Goal: Task Accomplishment & Management: Use online tool/utility

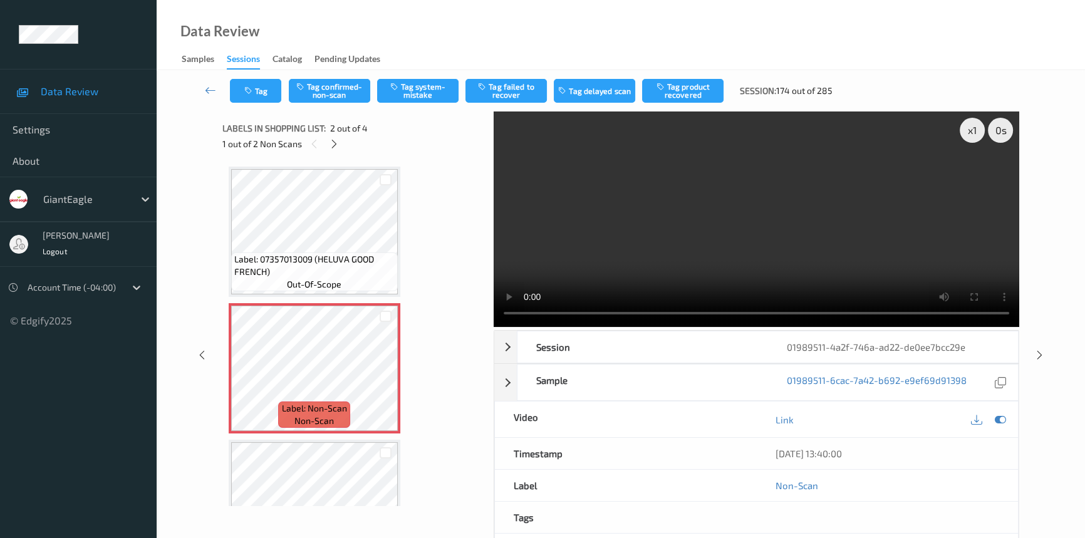
scroll to position [6, 0]
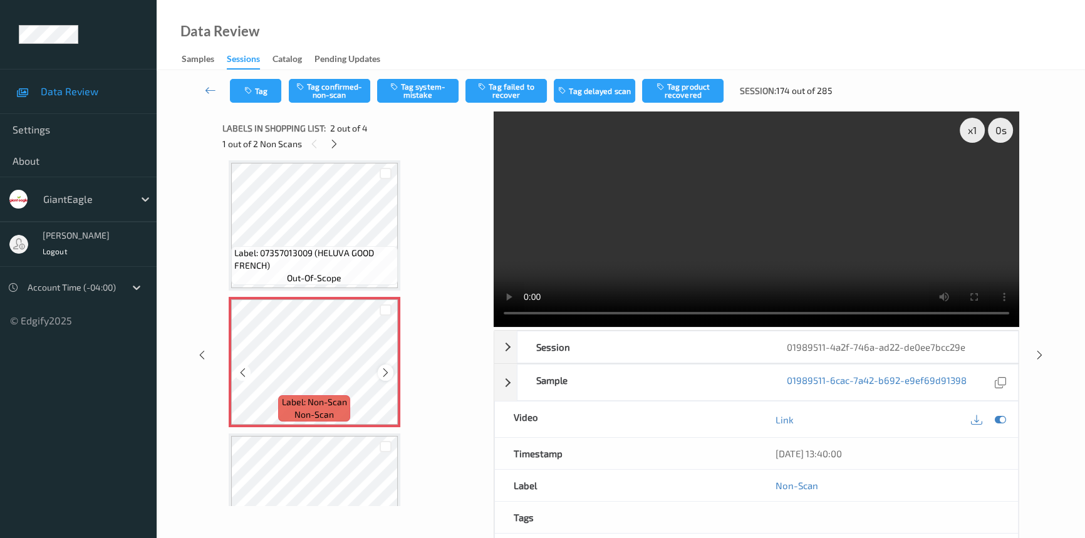
click at [379, 370] on div at bounding box center [386, 373] width 16 height 16
click at [382, 369] on icon at bounding box center [385, 372] width 11 height 11
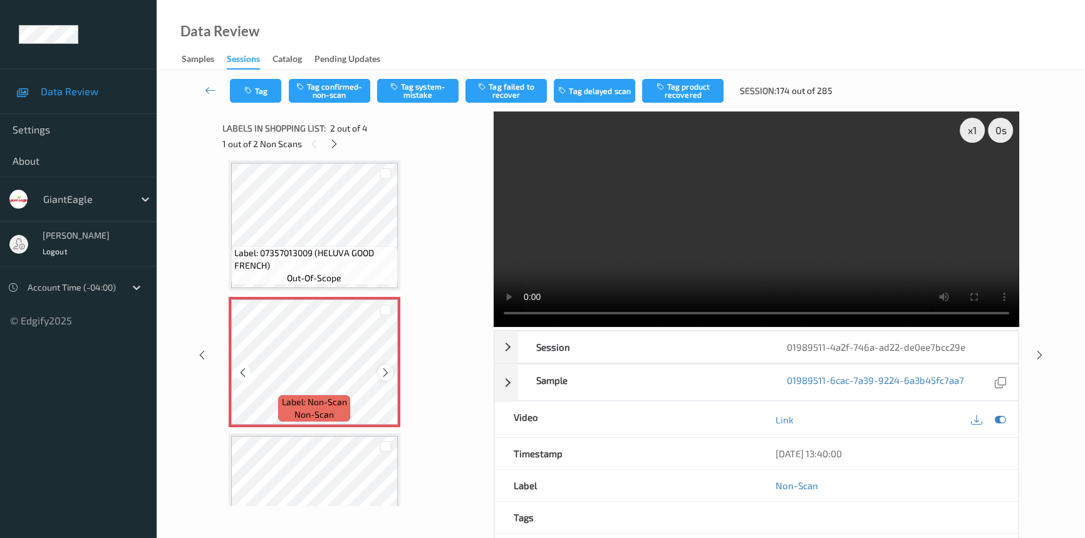
click at [382, 370] on icon at bounding box center [385, 372] width 11 height 11
click at [763, 258] on video at bounding box center [757, 220] width 526 height 216
click at [652, 238] on video at bounding box center [757, 220] width 526 height 216
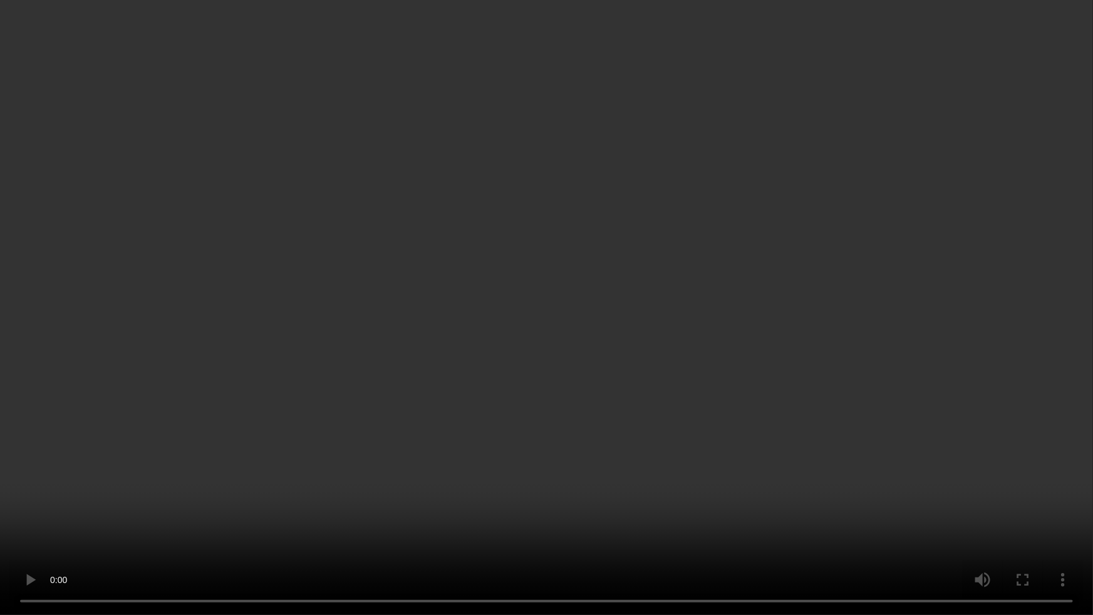
click at [669, 273] on video at bounding box center [546, 307] width 1093 height 615
click at [626, 286] on video at bounding box center [546, 307] width 1093 height 615
click at [455, 346] on video at bounding box center [546, 307] width 1093 height 615
click at [454, 348] on video at bounding box center [546, 307] width 1093 height 615
click at [482, 392] on video at bounding box center [546, 307] width 1093 height 615
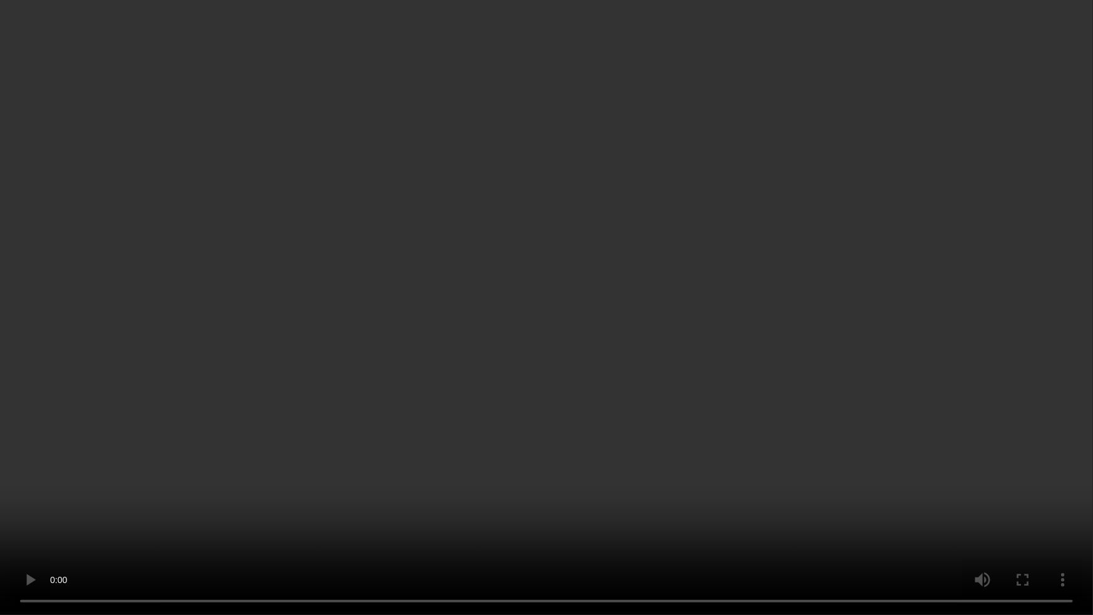
click at [404, 488] on video at bounding box center [546, 307] width 1093 height 615
click at [581, 381] on video at bounding box center [546, 307] width 1093 height 615
click at [571, 449] on video at bounding box center [546, 307] width 1093 height 615
click at [574, 432] on video at bounding box center [546, 307] width 1093 height 615
click at [716, 396] on video at bounding box center [546, 307] width 1093 height 615
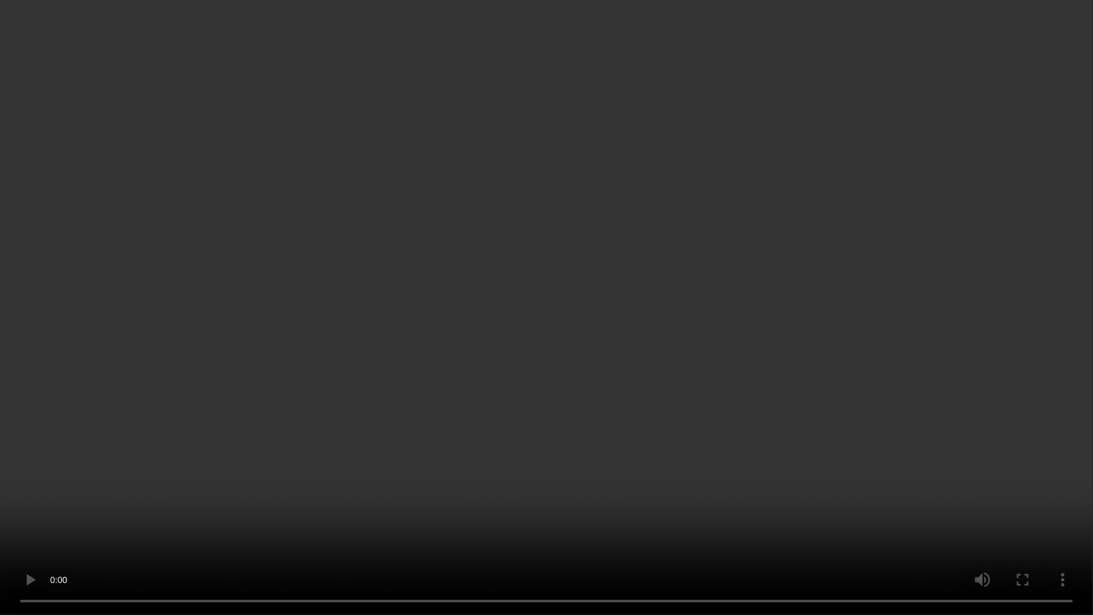
click at [871, 429] on video at bounding box center [546, 307] width 1093 height 615
click at [772, 376] on video at bounding box center [546, 307] width 1093 height 615
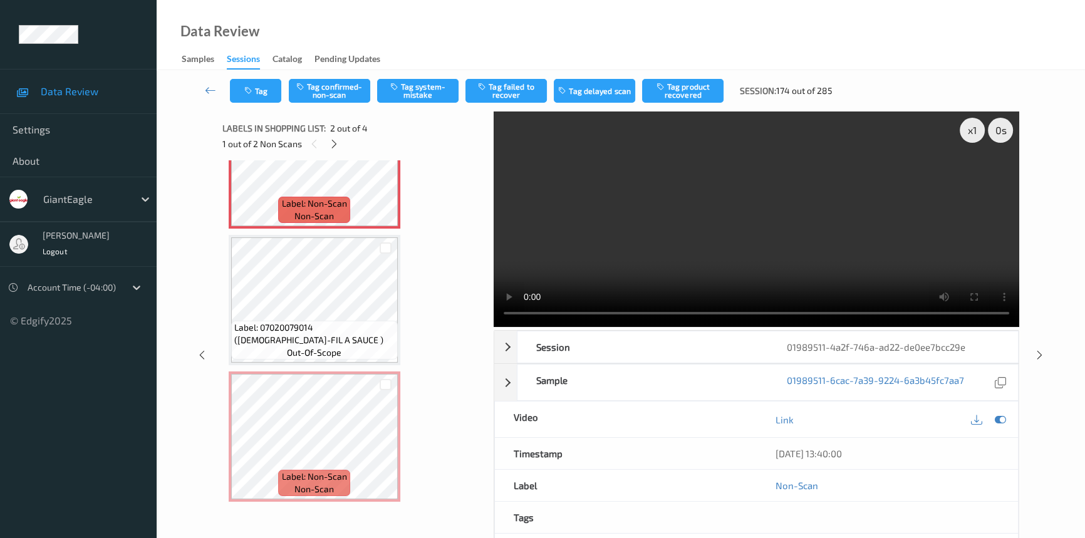
scroll to position [128, 0]
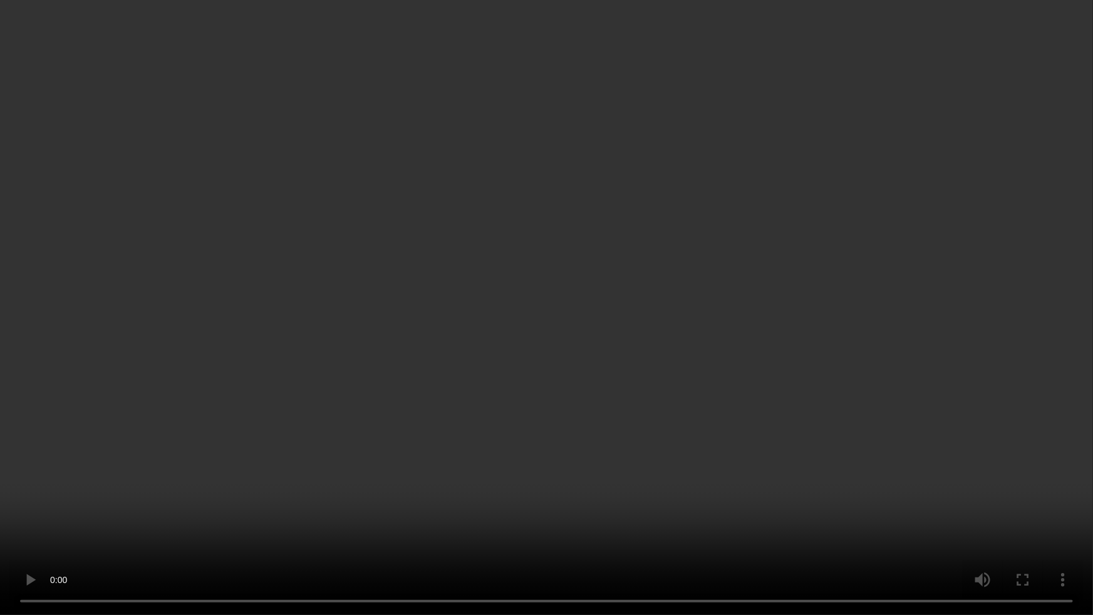
click at [345, 323] on video at bounding box center [546, 307] width 1093 height 615
click at [768, 313] on video at bounding box center [546, 307] width 1093 height 615
click at [659, 358] on video at bounding box center [546, 307] width 1093 height 615
click at [630, 252] on video at bounding box center [546, 307] width 1093 height 615
click at [1084, 447] on video at bounding box center [546, 307] width 1093 height 615
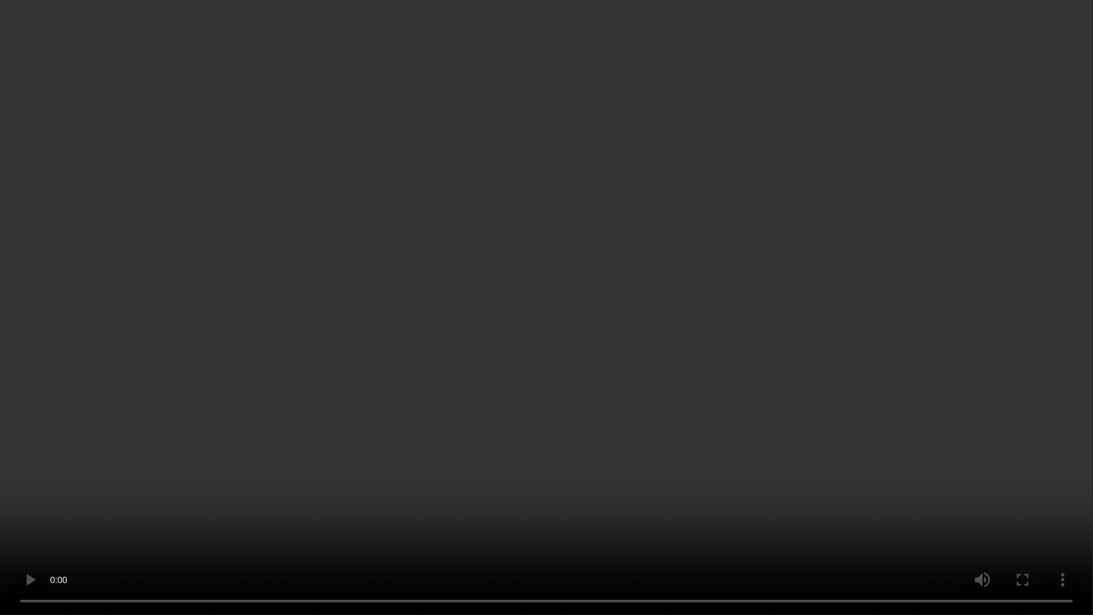
drag, startPoint x: 1048, startPoint y: 397, endPoint x: 1049, endPoint y: 426, distance: 28.8
click at [1049, 404] on video at bounding box center [546, 307] width 1093 height 615
click at [965, 485] on video at bounding box center [546, 307] width 1093 height 615
click at [396, 271] on video at bounding box center [546, 307] width 1093 height 615
click at [862, 417] on video at bounding box center [546, 307] width 1093 height 615
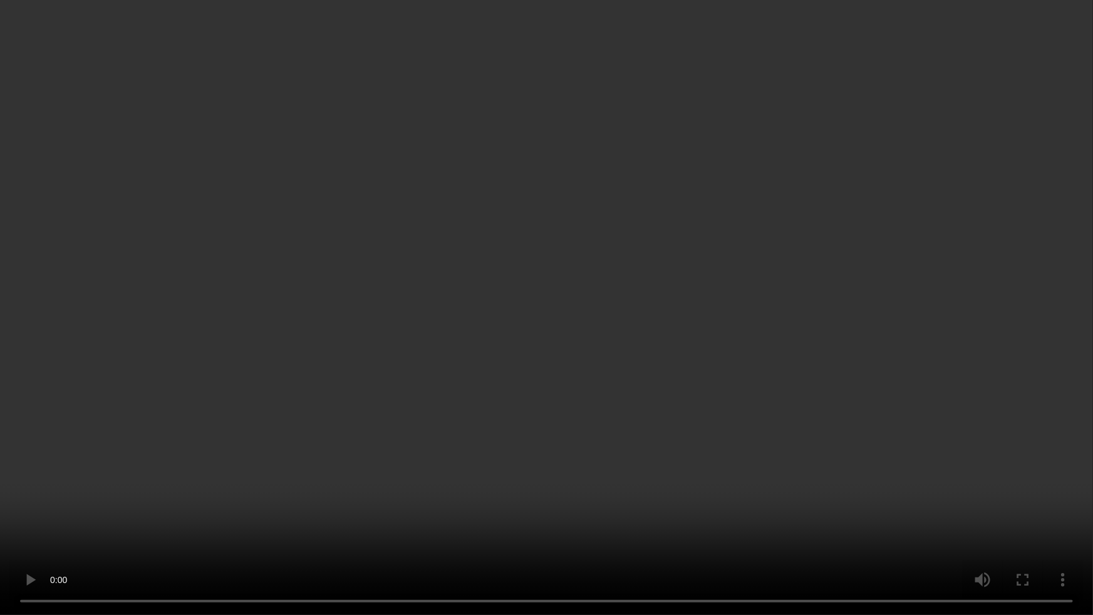
click at [432, 244] on video at bounding box center [546, 307] width 1093 height 615
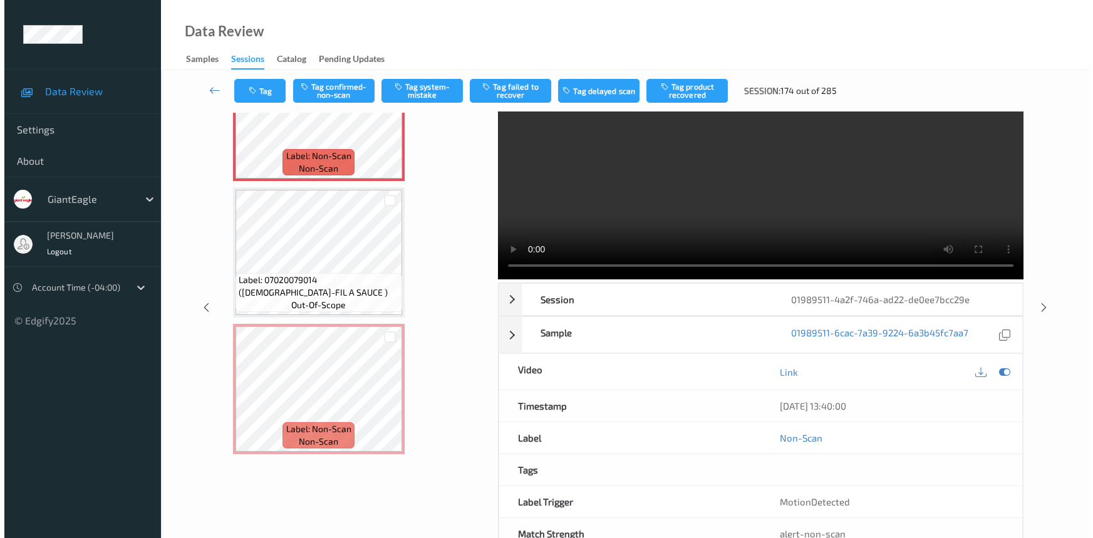
scroll to position [0, 0]
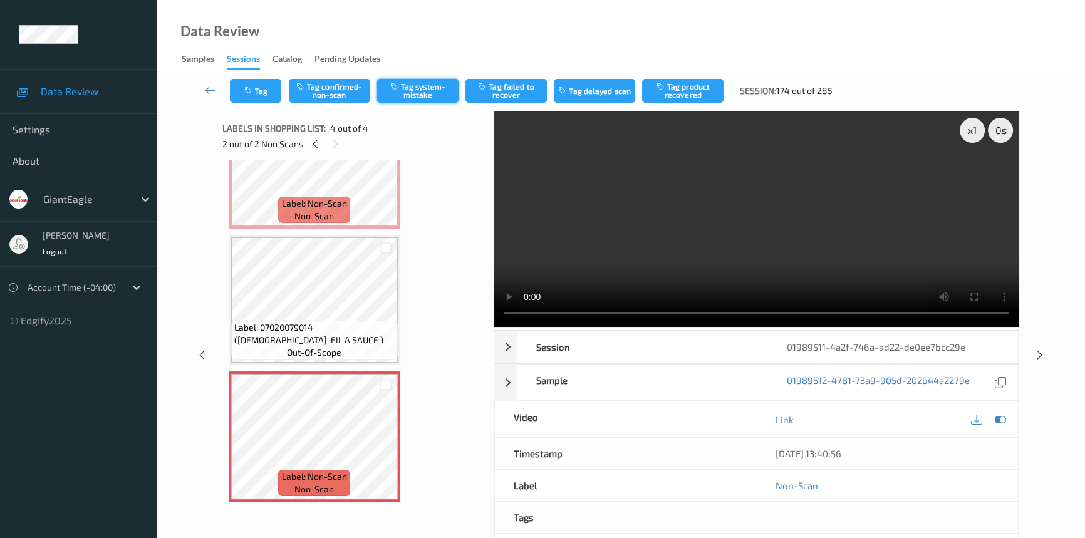
click at [420, 77] on div "Tag Tag confirmed-non-scan Tag system-mistake Tag failed to recover Tag delayed…" at bounding box center [620, 90] width 877 height 41
click at [413, 95] on button "Tag system-mistake" at bounding box center [417, 91] width 81 height 24
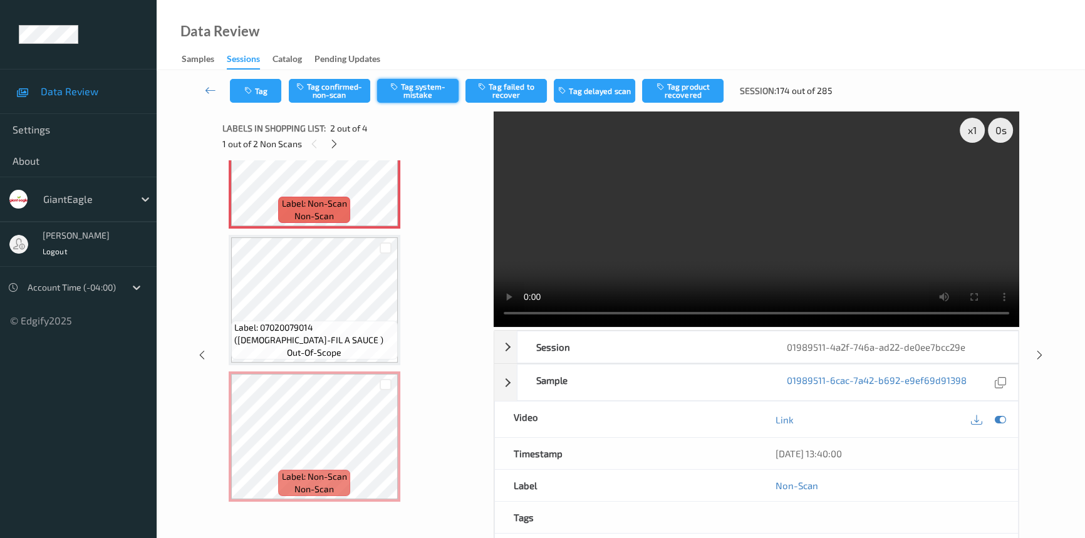
click at [423, 90] on button "Tag system-mistake" at bounding box center [417, 91] width 81 height 24
click at [252, 85] on button "Tag" at bounding box center [255, 91] width 51 height 24
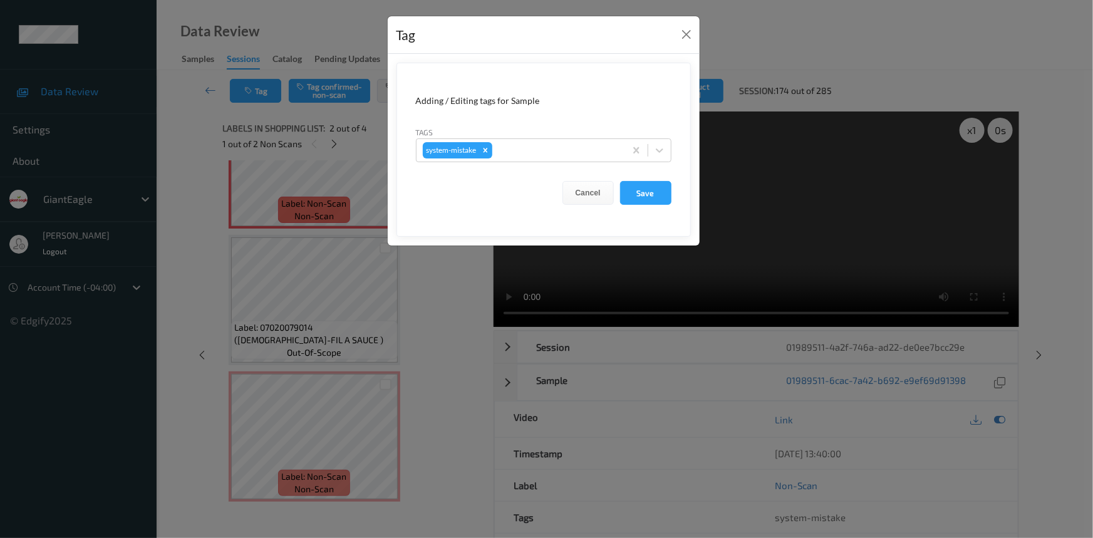
click at [672, 155] on form "Adding / Editing tags for Sample Tags system-mistake Cancel Save" at bounding box center [544, 150] width 294 height 174
click at [664, 153] on icon at bounding box center [659, 150] width 13 height 13
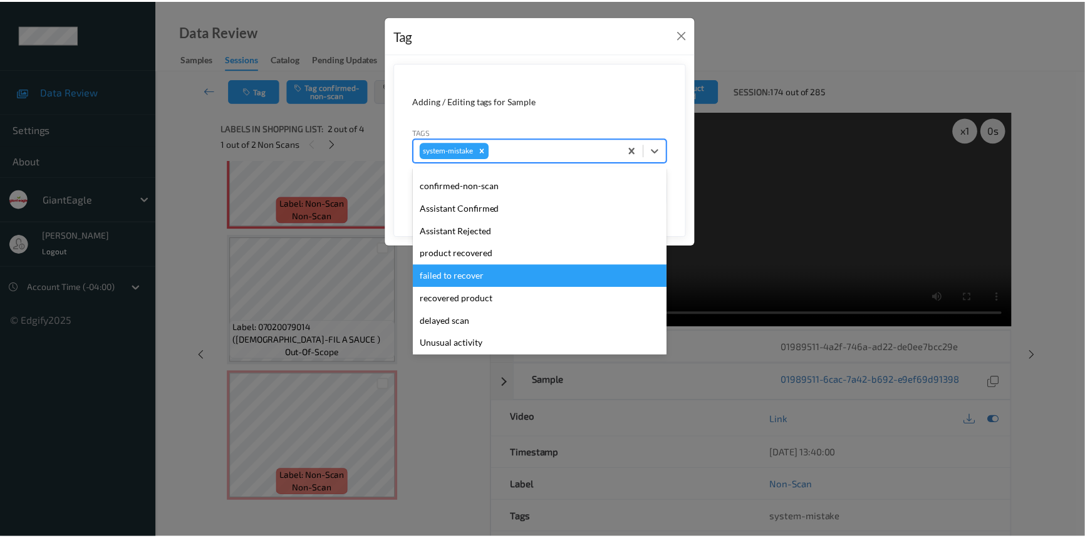
scroll to position [56, 0]
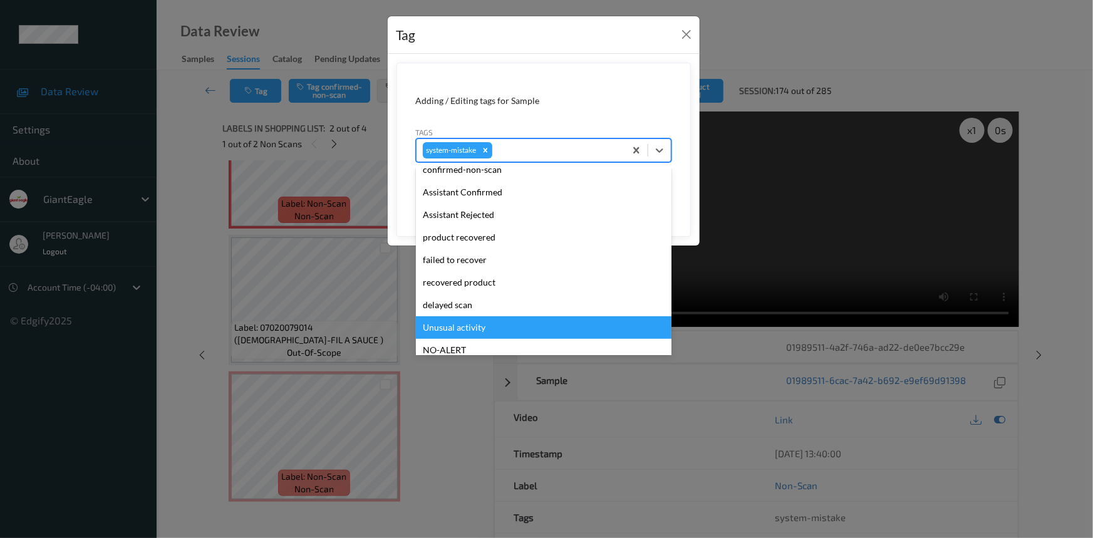
click at [432, 325] on div "Unusual activity" at bounding box center [544, 327] width 256 height 23
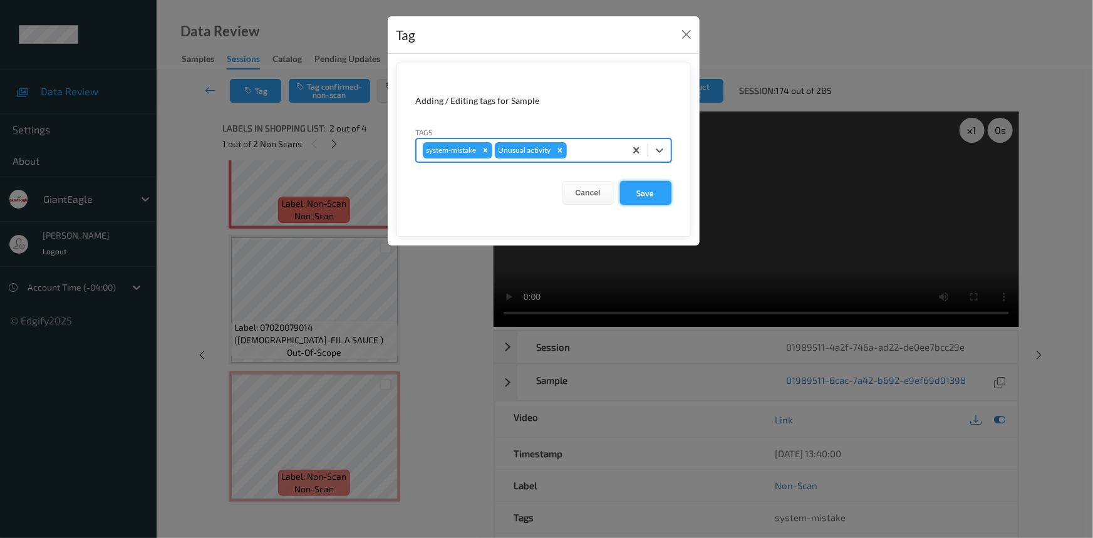
click at [652, 187] on button "Save" at bounding box center [645, 193] width 51 height 24
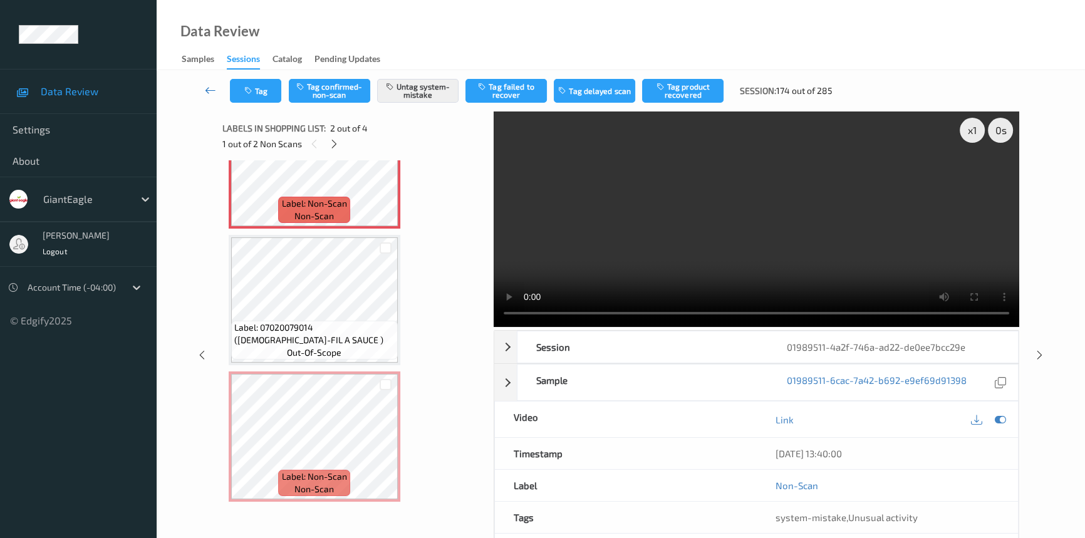
click at [205, 86] on icon at bounding box center [210, 90] width 11 height 13
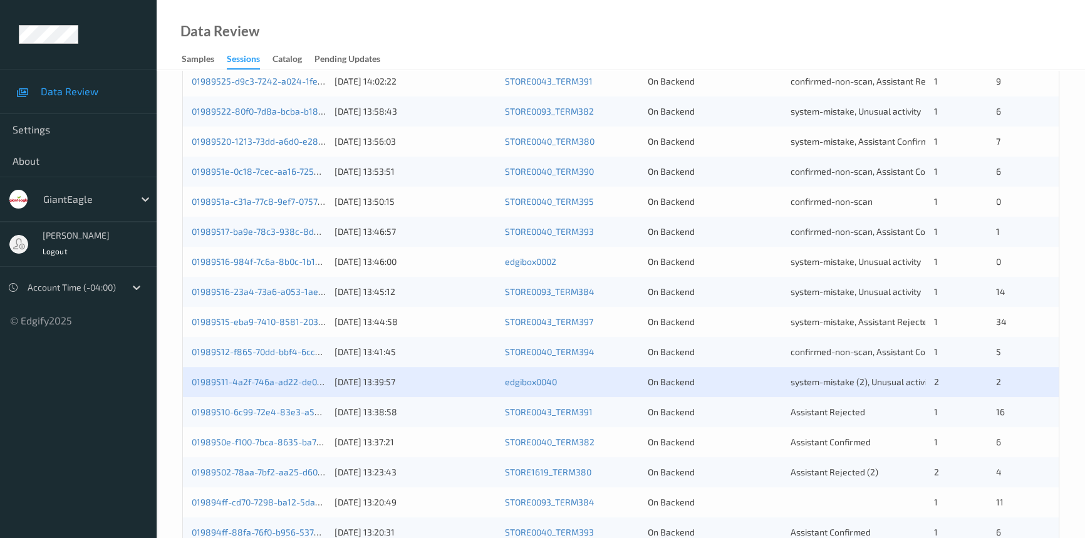
scroll to position [398, 0]
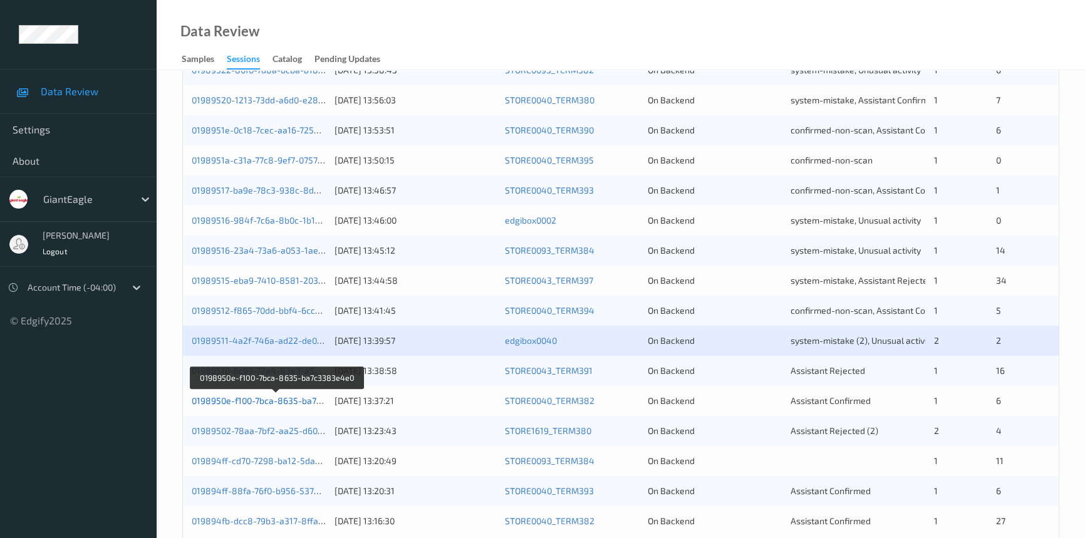
click at [250, 400] on link "0198950e-f100-7bca-8635-ba7c3383e4e0" at bounding box center [277, 400] width 170 height 11
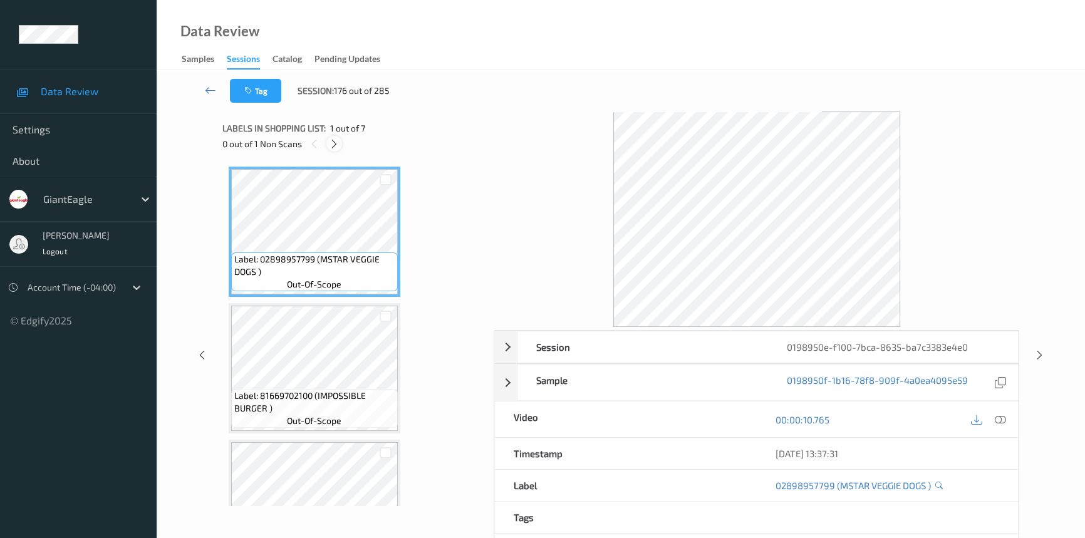
click at [338, 141] on icon at bounding box center [334, 143] width 11 height 11
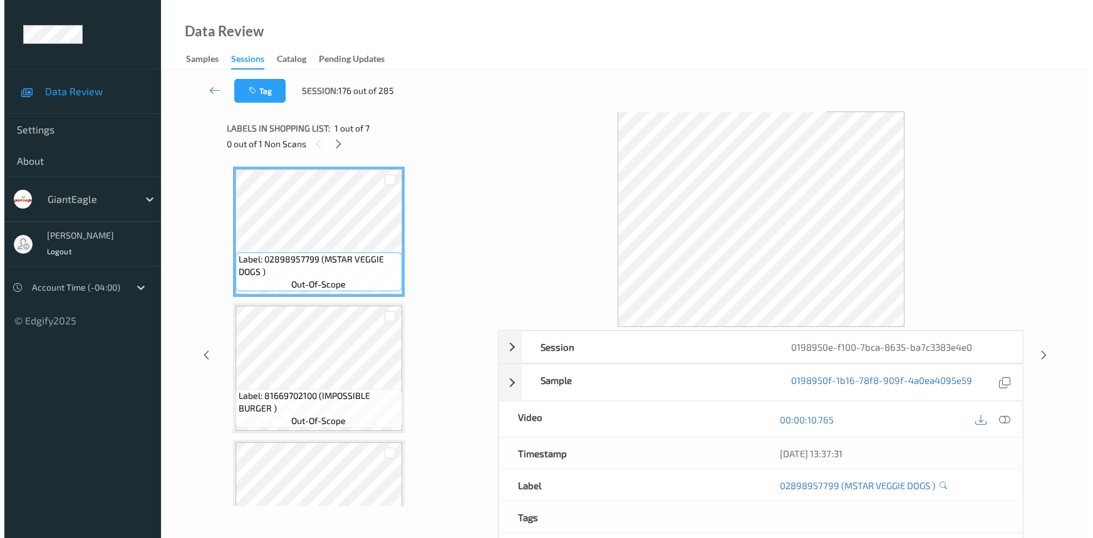
scroll to position [279, 0]
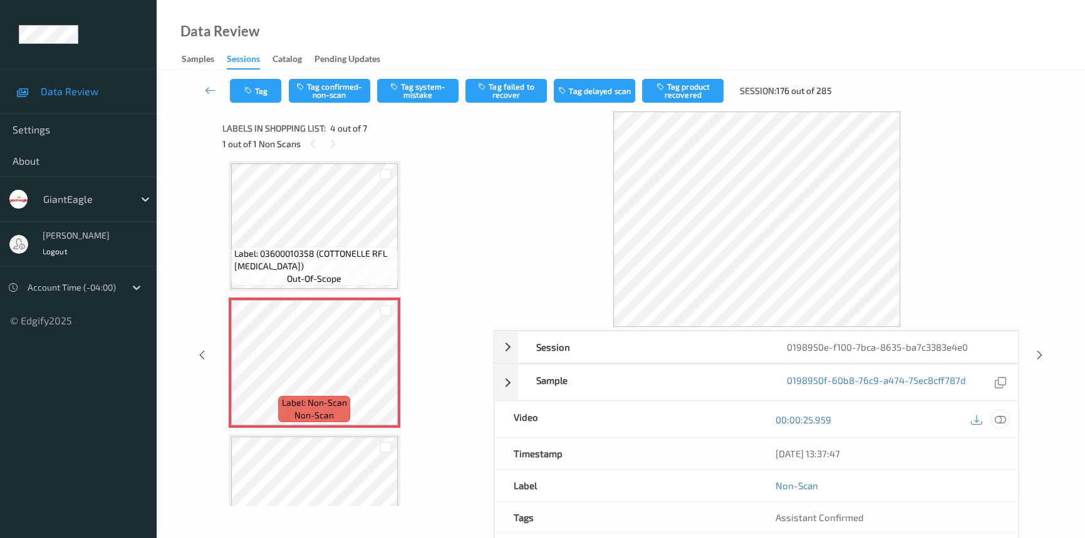
click at [995, 419] on icon at bounding box center [1000, 419] width 11 height 11
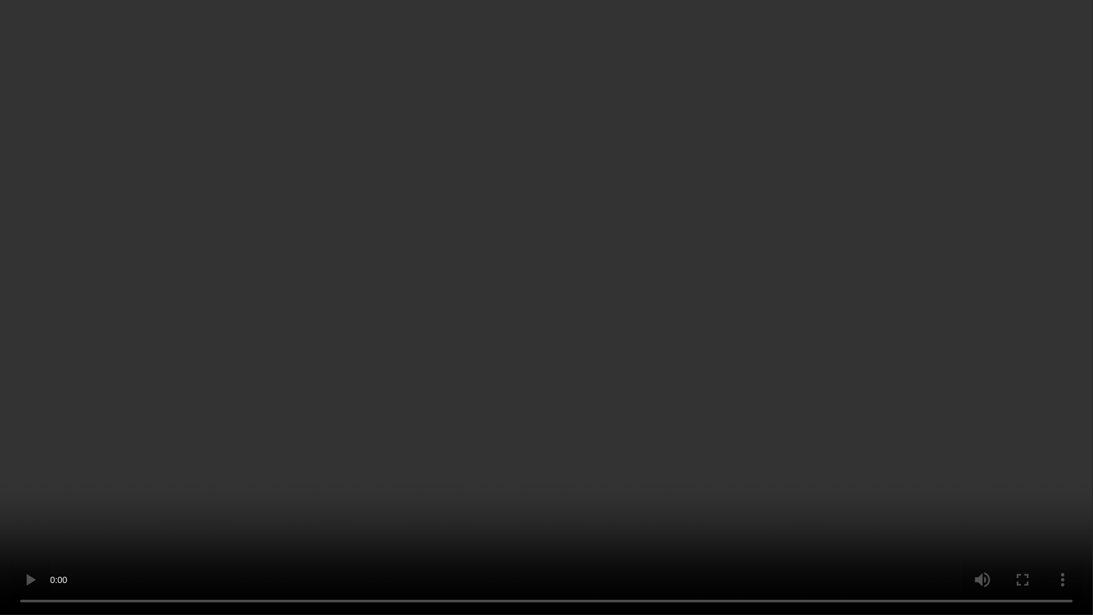
click at [761, 357] on video at bounding box center [546, 307] width 1093 height 615
click at [600, 369] on video at bounding box center [546, 307] width 1093 height 615
click at [824, 538] on video at bounding box center [546, 307] width 1093 height 615
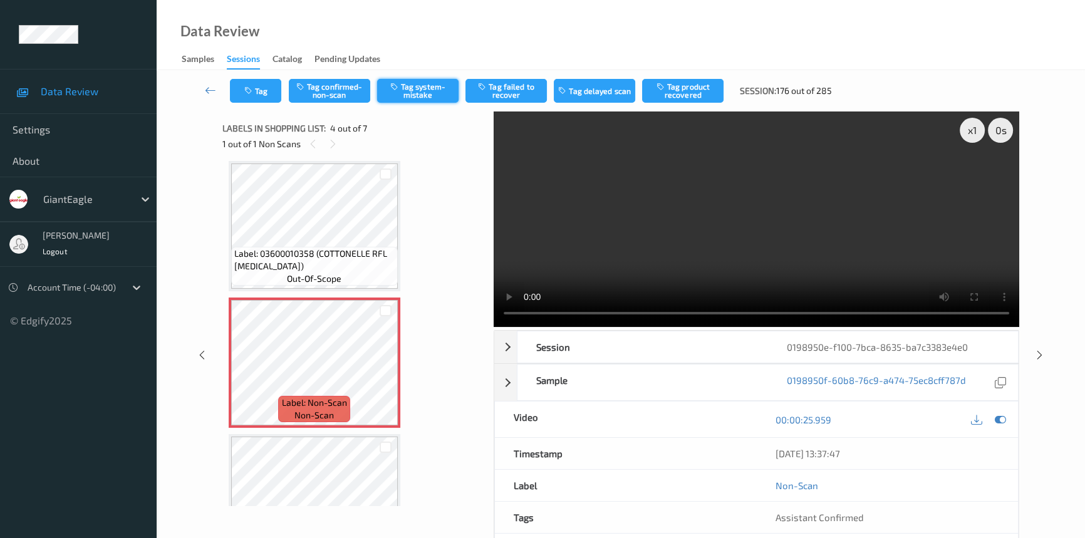
click at [404, 90] on button "Tag system-mistake" at bounding box center [417, 91] width 81 height 24
click at [252, 91] on icon "button" at bounding box center [249, 90] width 11 height 9
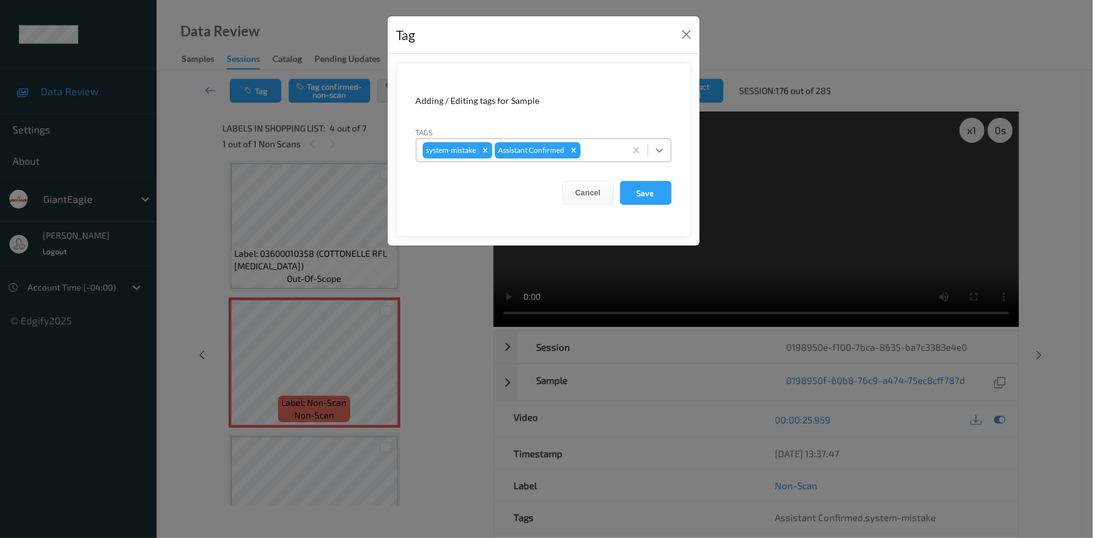
click at [666, 154] on div at bounding box center [659, 150] width 23 height 23
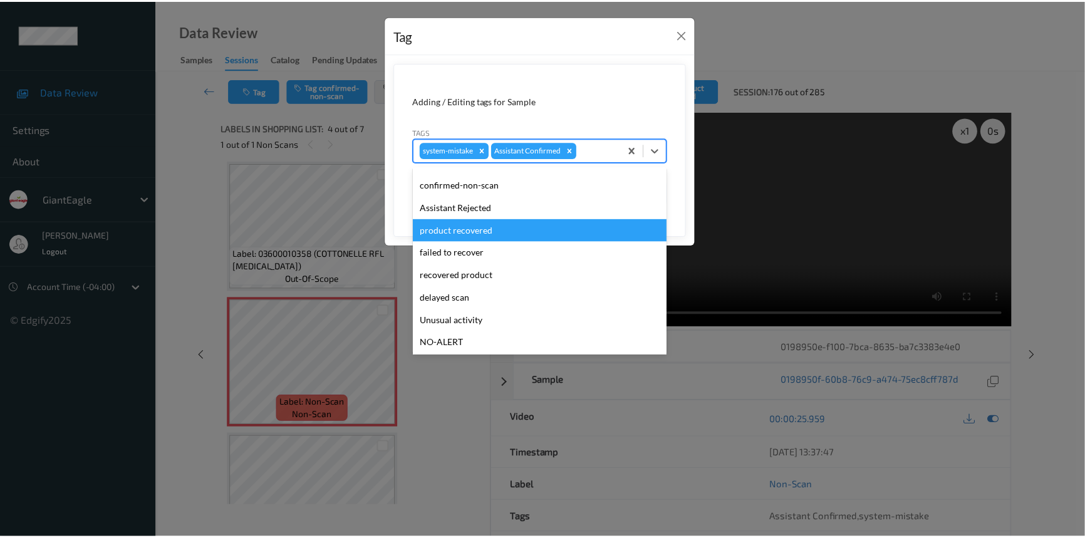
scroll to position [56, 0]
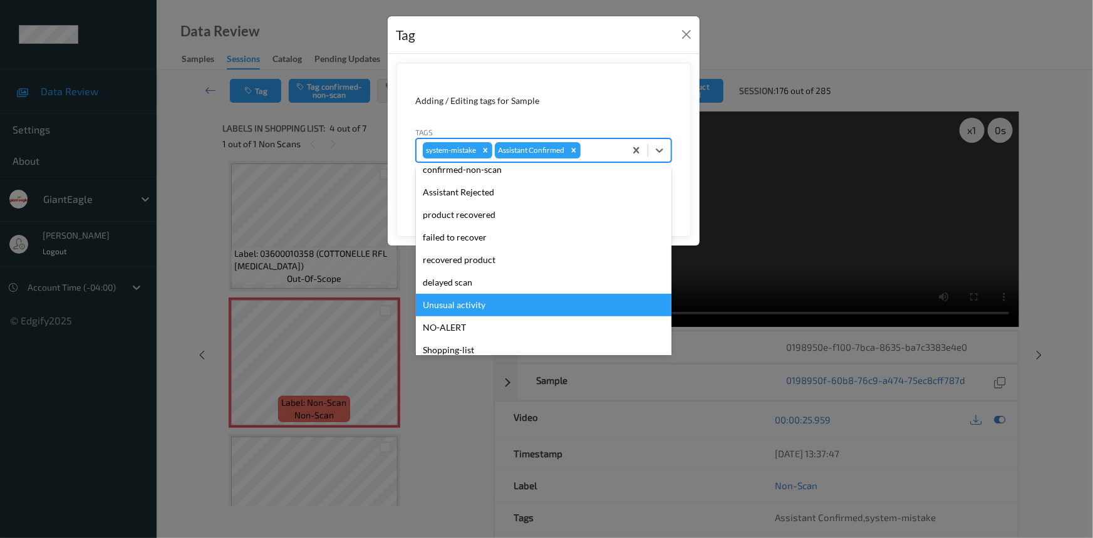
click at [484, 308] on div "Unusual activity" at bounding box center [544, 305] width 256 height 23
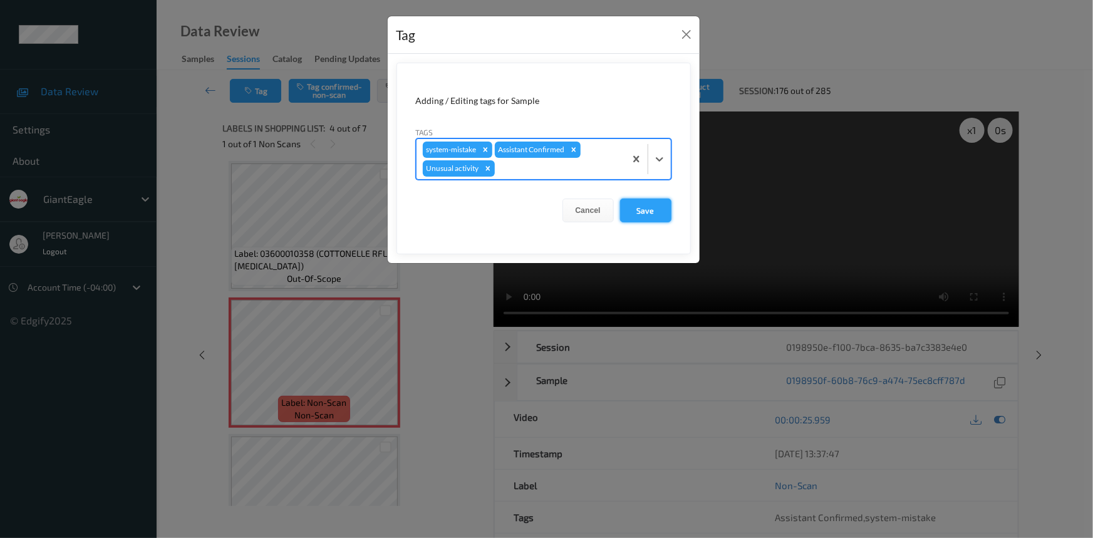
click at [653, 213] on button "Save" at bounding box center [645, 211] width 51 height 24
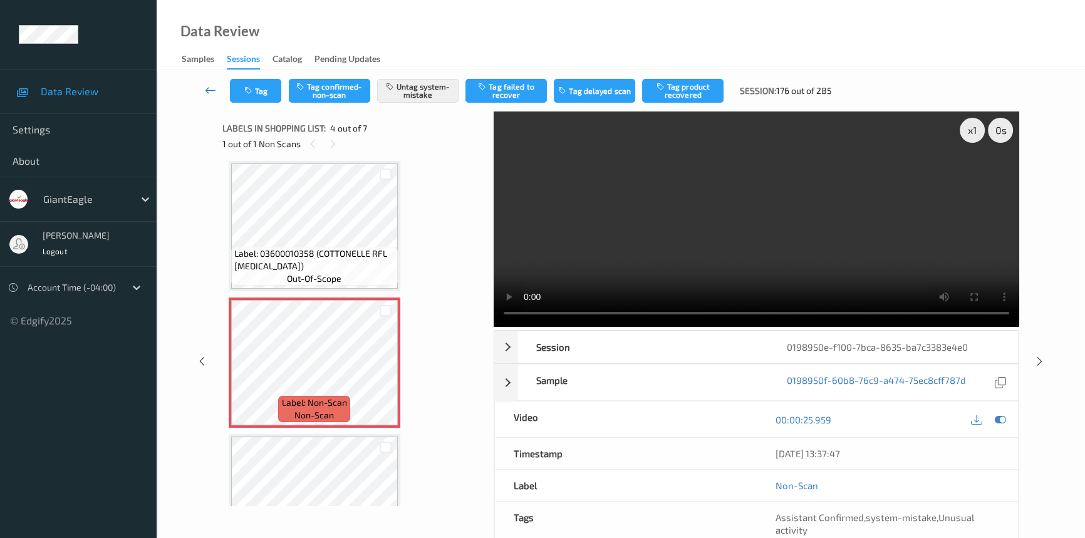
click at [205, 86] on icon at bounding box center [210, 90] width 11 height 13
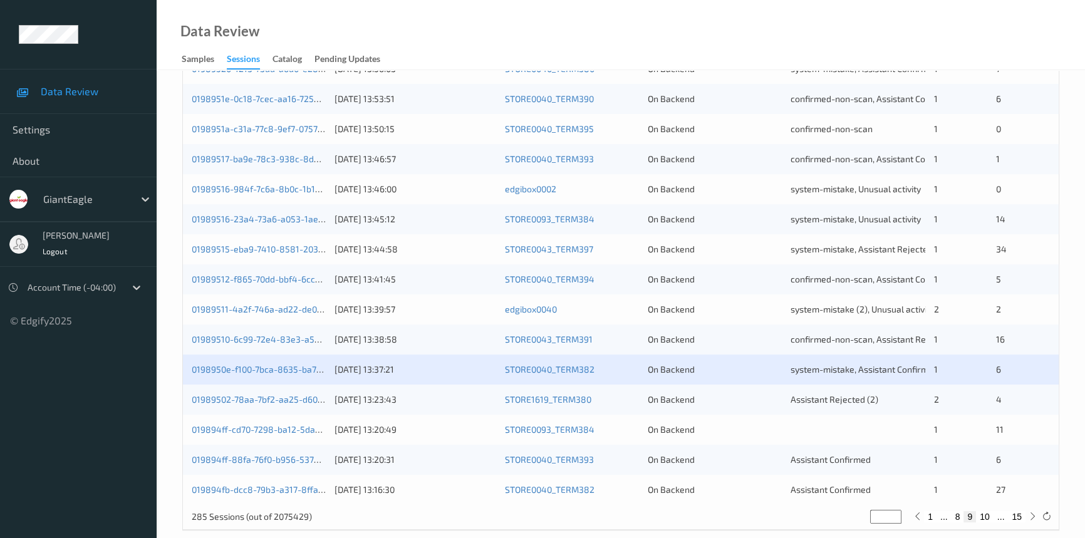
scroll to position [447, 0]
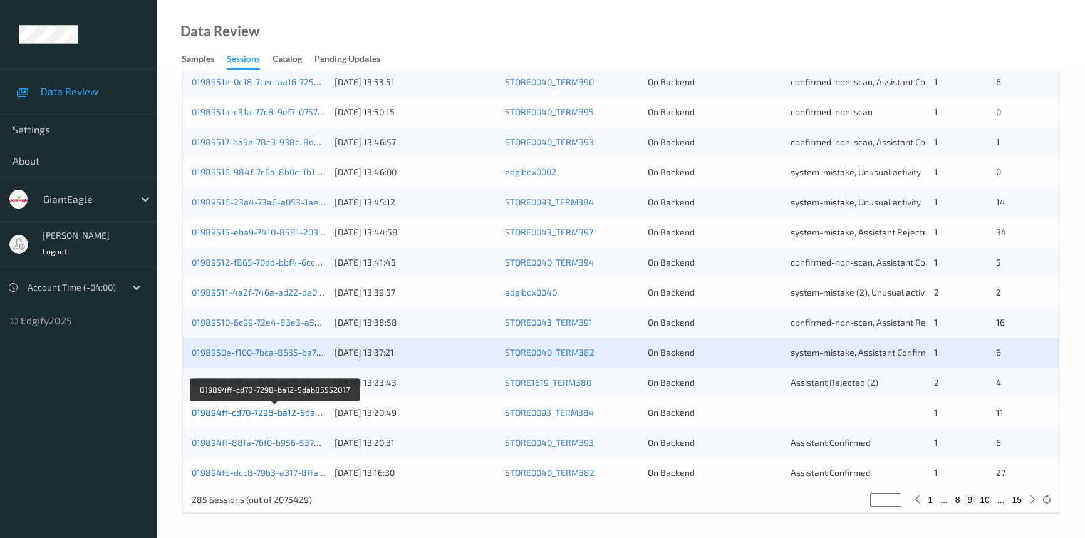
click at [256, 409] on link "019894ff-cd70-7298-ba12-5dab85552017" at bounding box center [275, 412] width 167 height 11
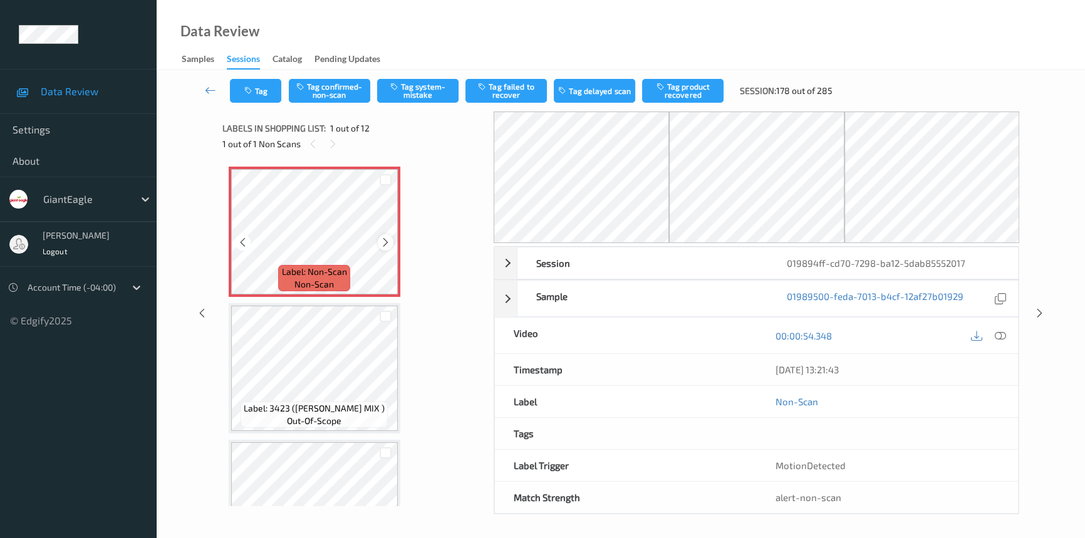
click at [382, 244] on icon at bounding box center [385, 242] width 11 height 11
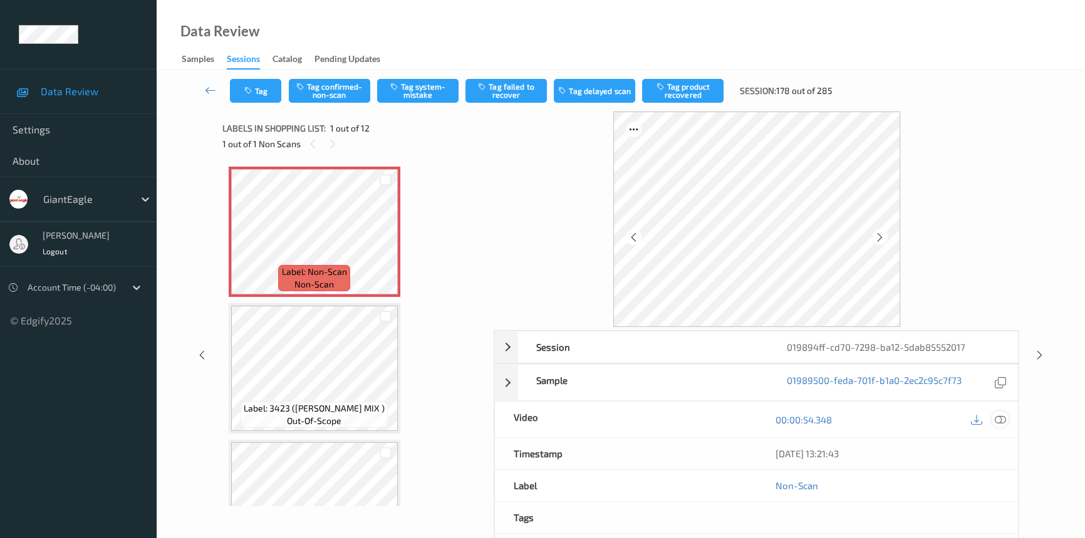
click at [1001, 417] on icon at bounding box center [1000, 419] width 11 height 11
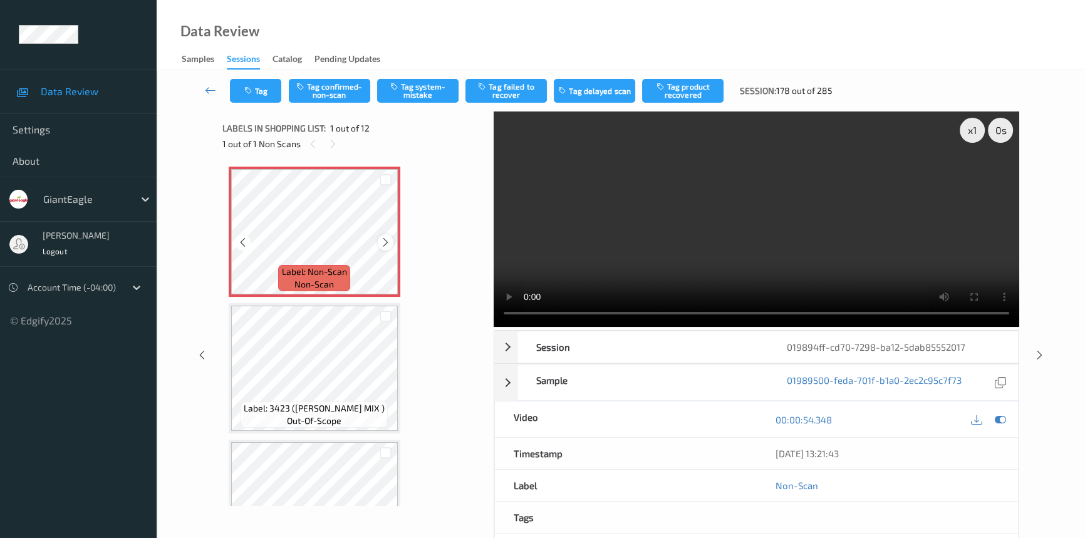
click at [382, 243] on icon at bounding box center [385, 242] width 11 height 11
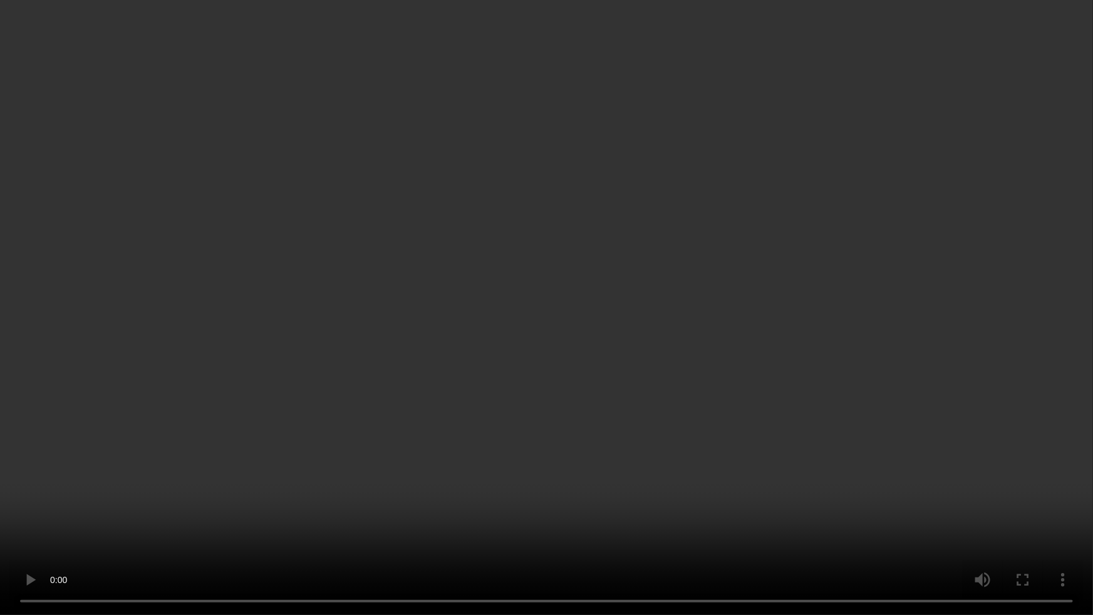
click at [620, 407] on video at bounding box center [546, 307] width 1093 height 615
click at [433, 395] on video at bounding box center [546, 307] width 1093 height 615
click at [504, 524] on video at bounding box center [546, 307] width 1093 height 615
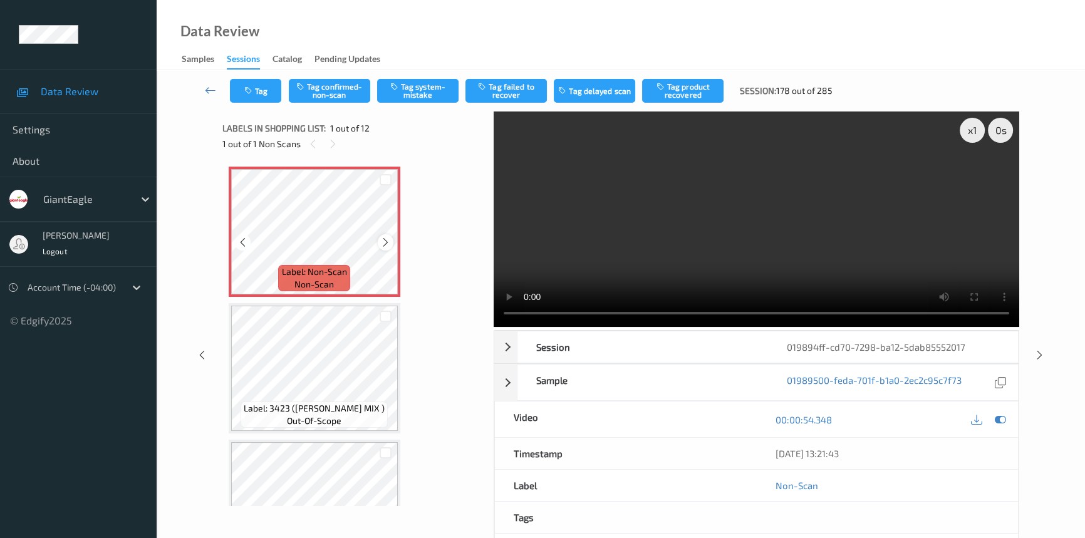
click at [385, 238] on icon at bounding box center [385, 242] width 11 height 11
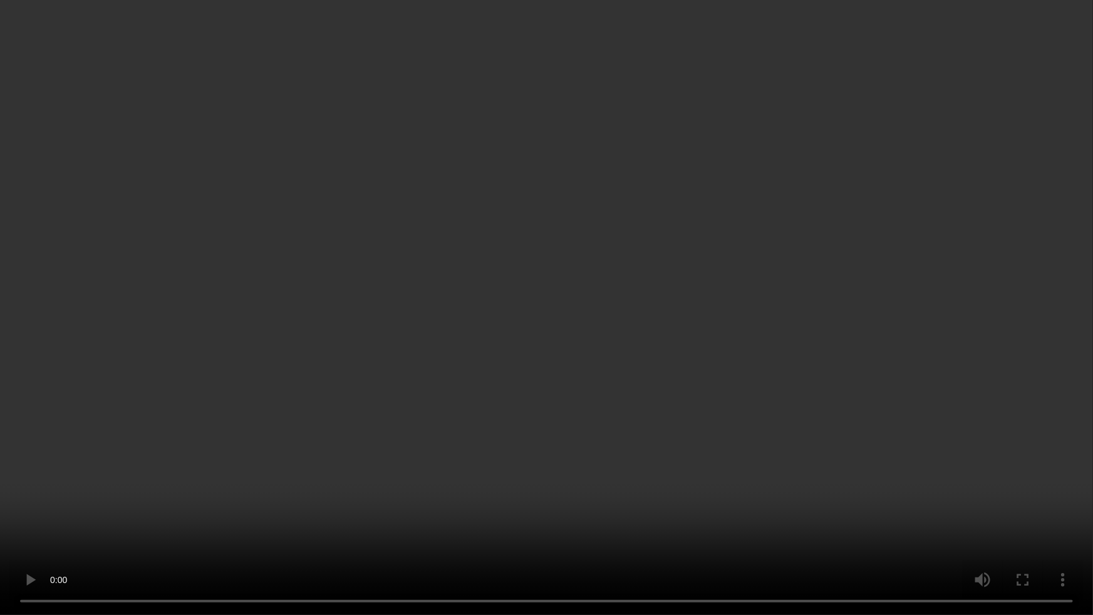
click at [678, 422] on video at bounding box center [546, 307] width 1093 height 615
click at [377, 380] on video at bounding box center [546, 307] width 1093 height 615
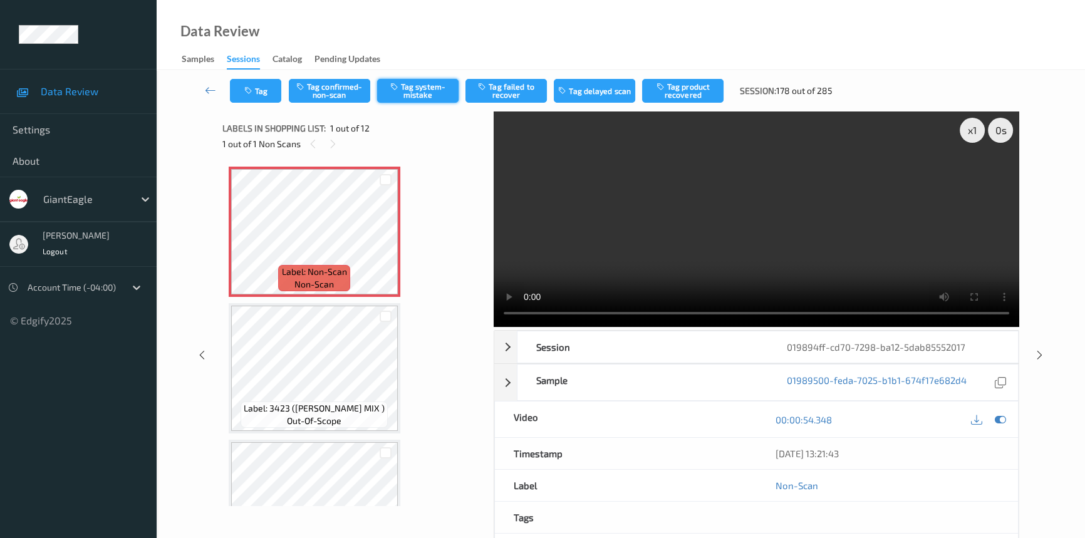
click at [424, 90] on button "Tag system-mistake" at bounding box center [417, 91] width 81 height 24
click at [260, 91] on button "Tag" at bounding box center [255, 91] width 51 height 24
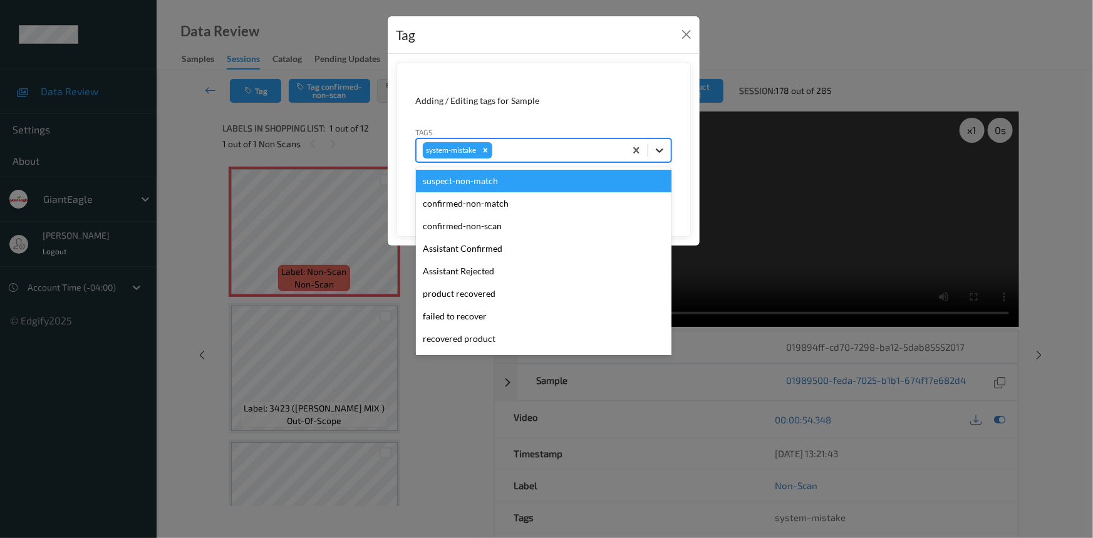
click at [661, 149] on icon at bounding box center [659, 150] width 13 height 13
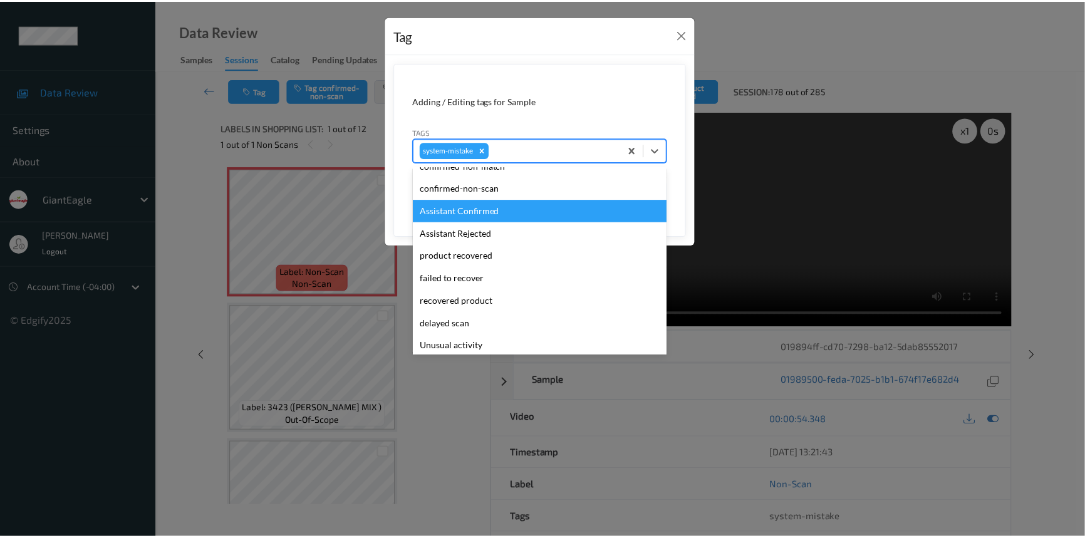
scroll to position [56, 0]
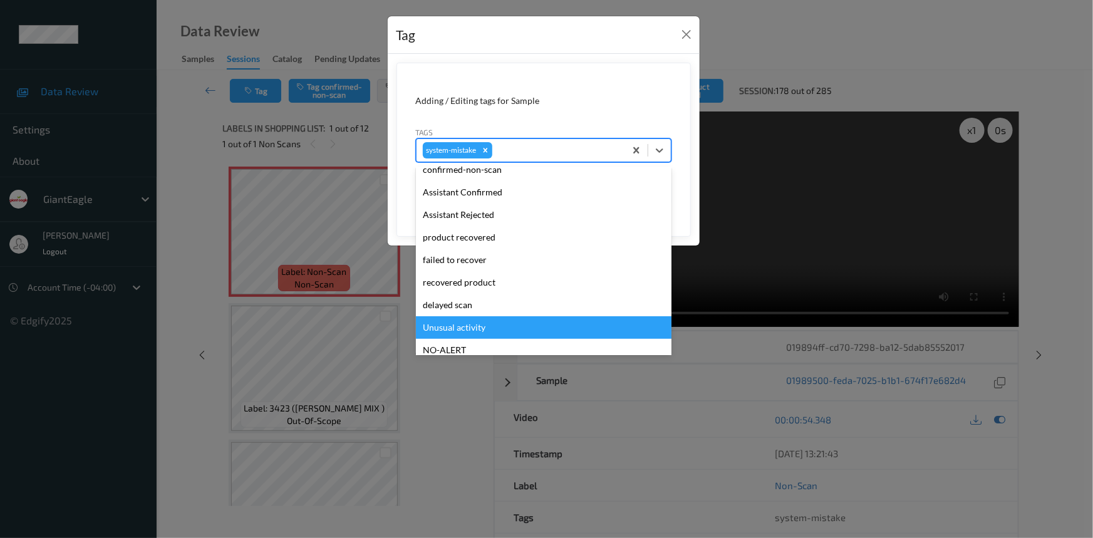
click at [451, 326] on div "Unusual activity" at bounding box center [544, 327] width 256 height 23
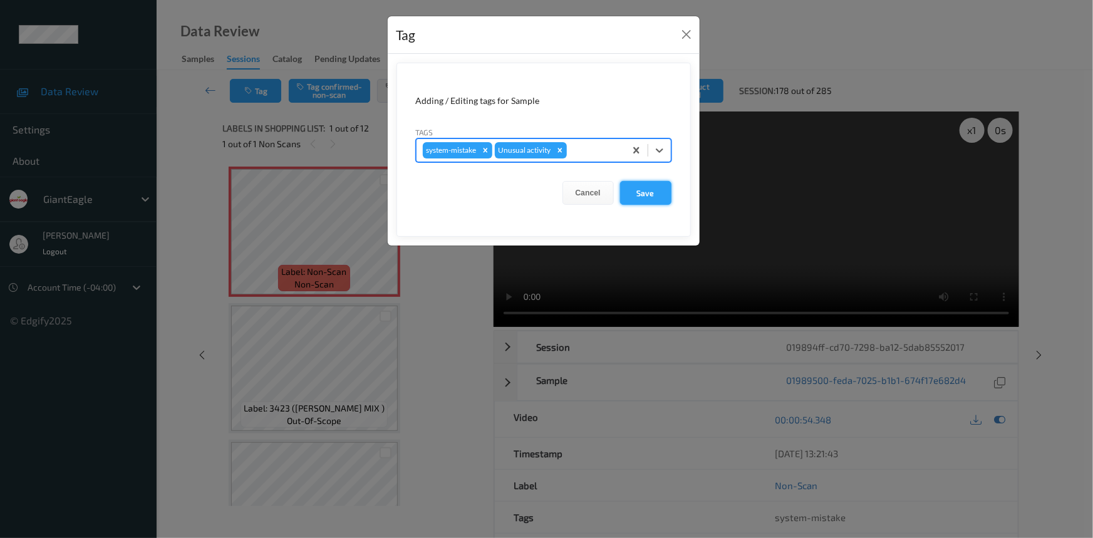
click at [653, 195] on button "Save" at bounding box center [645, 193] width 51 height 24
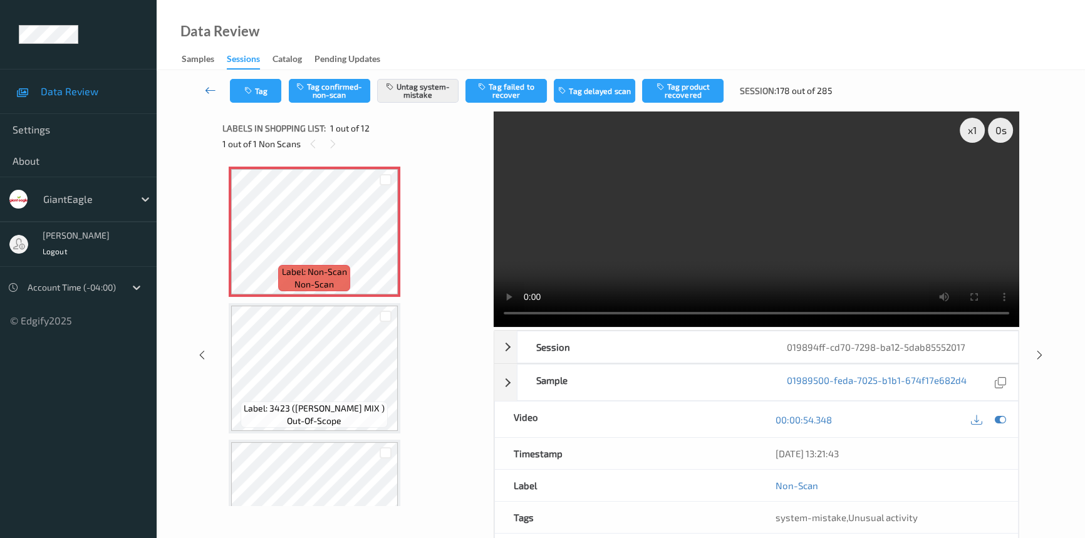
click at [210, 88] on icon at bounding box center [210, 90] width 11 height 13
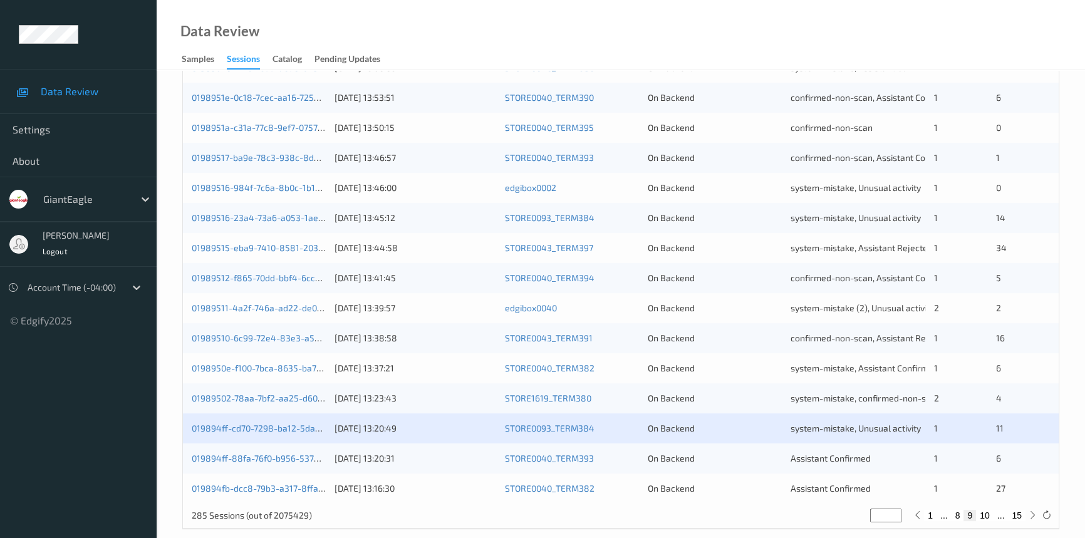
scroll to position [447, 0]
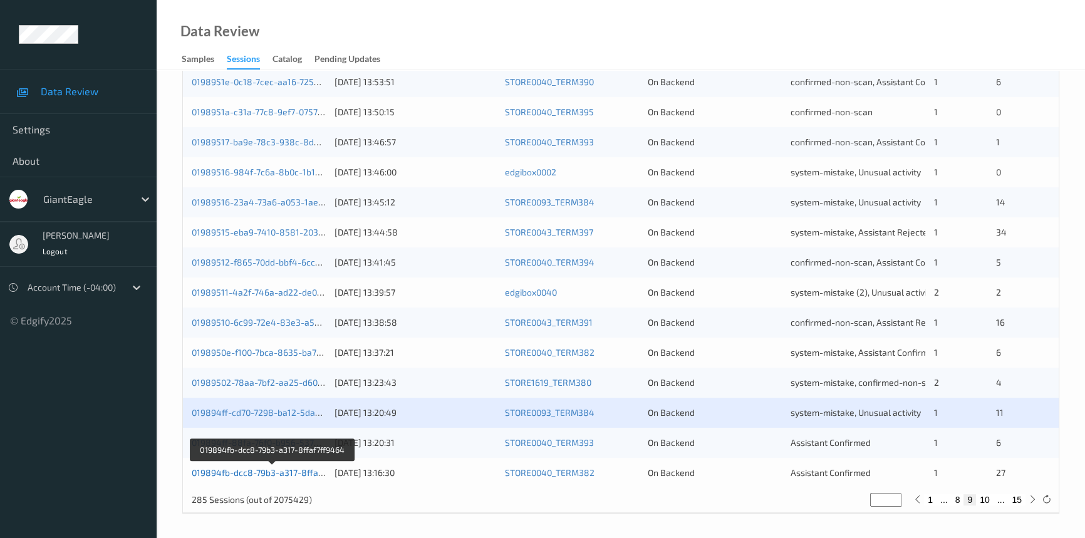
click at [259, 470] on link "019894fb-dcc8-79b3-a317-8ffaf7ff9464" at bounding box center [273, 472] width 162 height 11
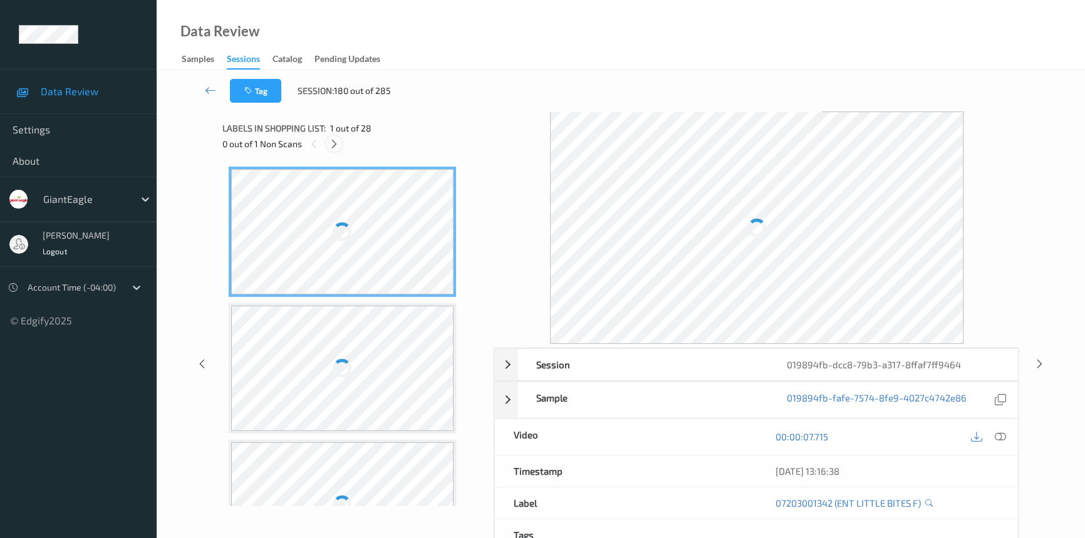
click at [334, 140] on icon at bounding box center [334, 143] width 11 height 11
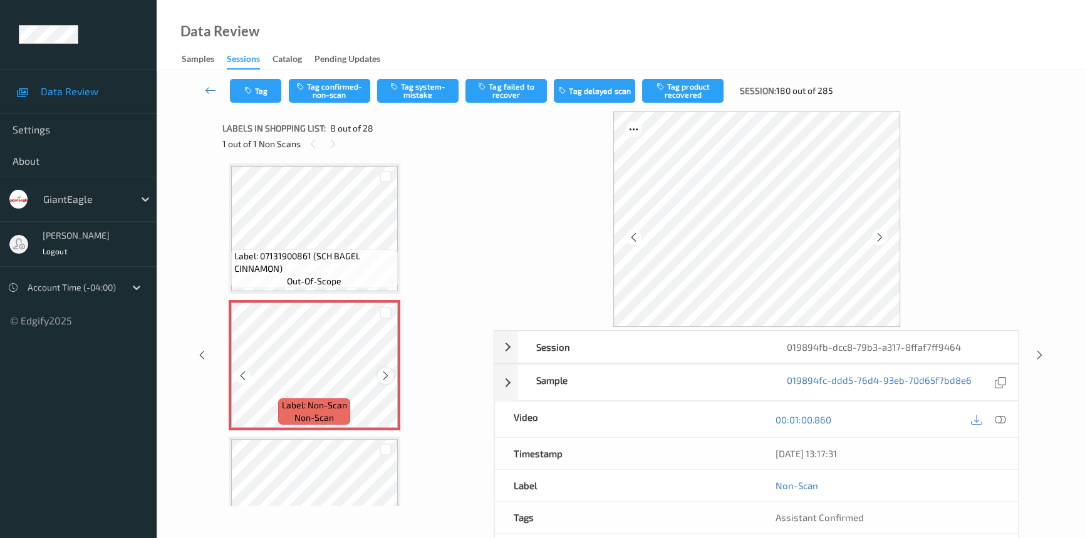
click at [379, 369] on div at bounding box center [386, 376] width 16 height 16
click at [999, 417] on icon at bounding box center [1000, 419] width 11 height 11
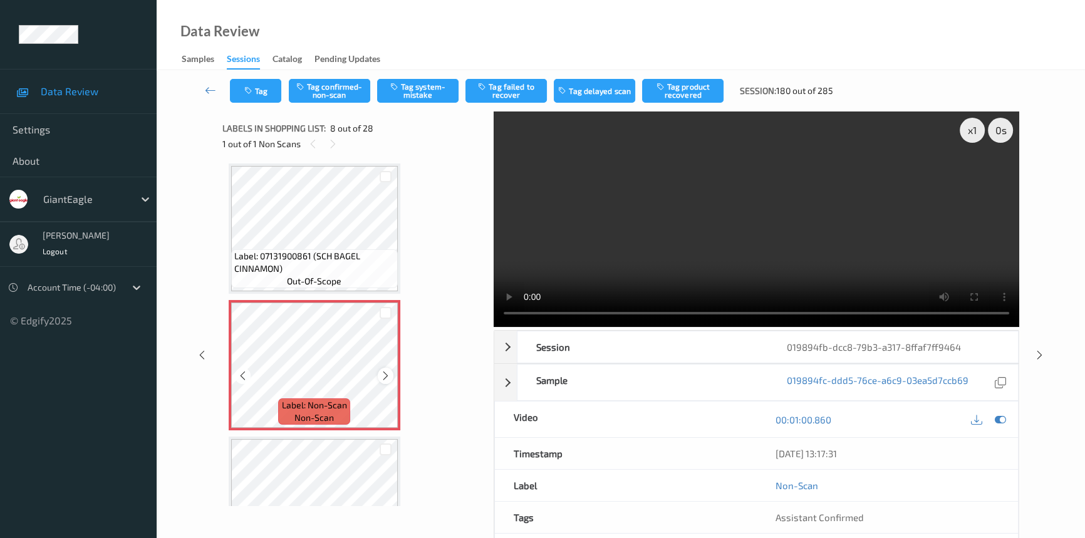
click at [382, 373] on icon at bounding box center [385, 375] width 11 height 11
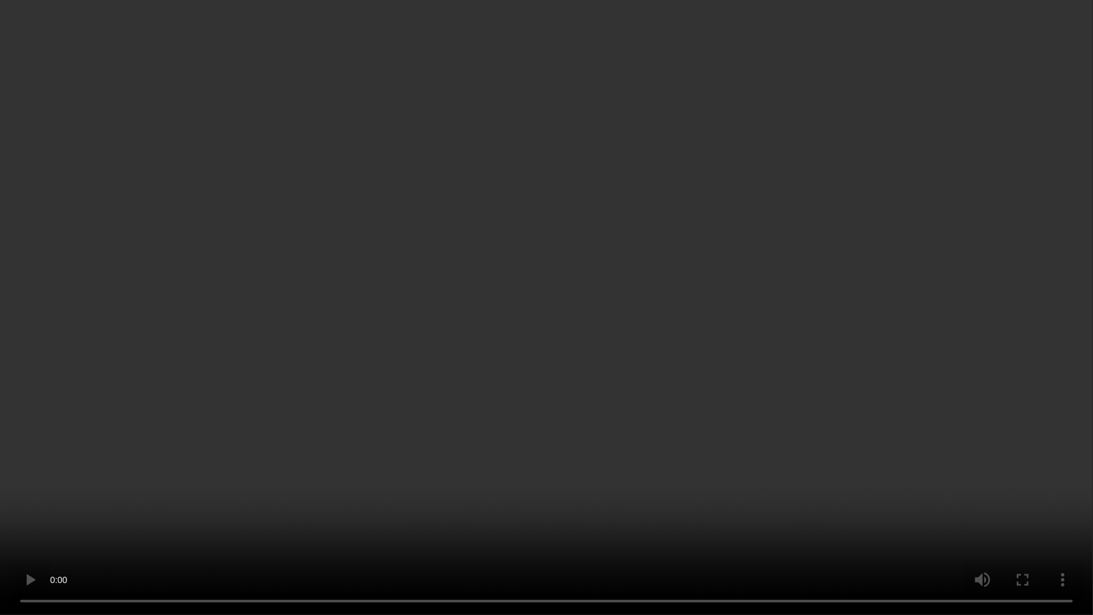
click at [871, 395] on video at bounding box center [546, 307] width 1093 height 615
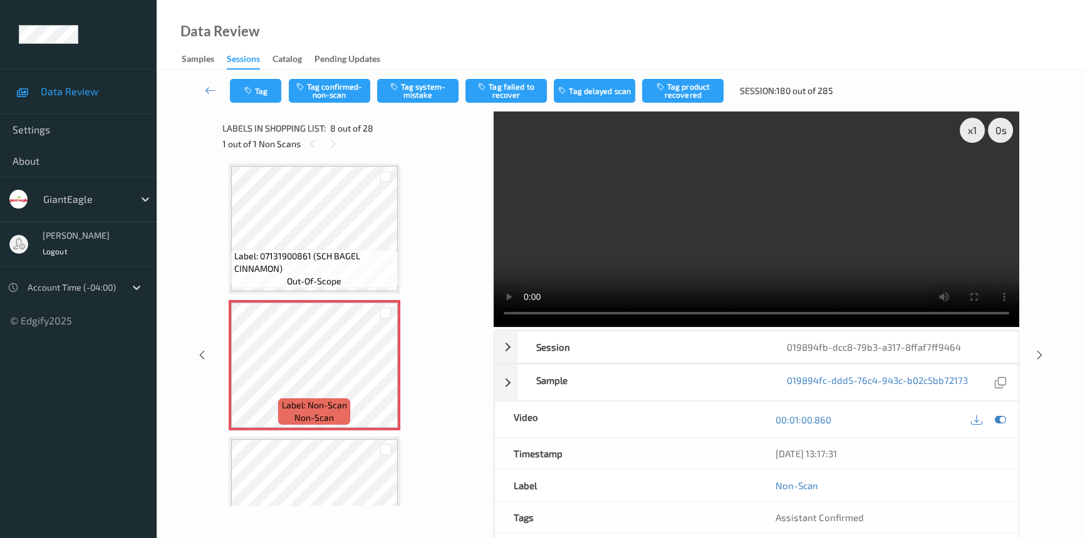
click at [700, 220] on video at bounding box center [757, 220] width 526 height 216
click at [336, 83] on button "Tag confirmed-non-scan" at bounding box center [329, 91] width 81 height 24
click at [684, 95] on button "Tag product recovered" at bounding box center [682, 91] width 81 height 24
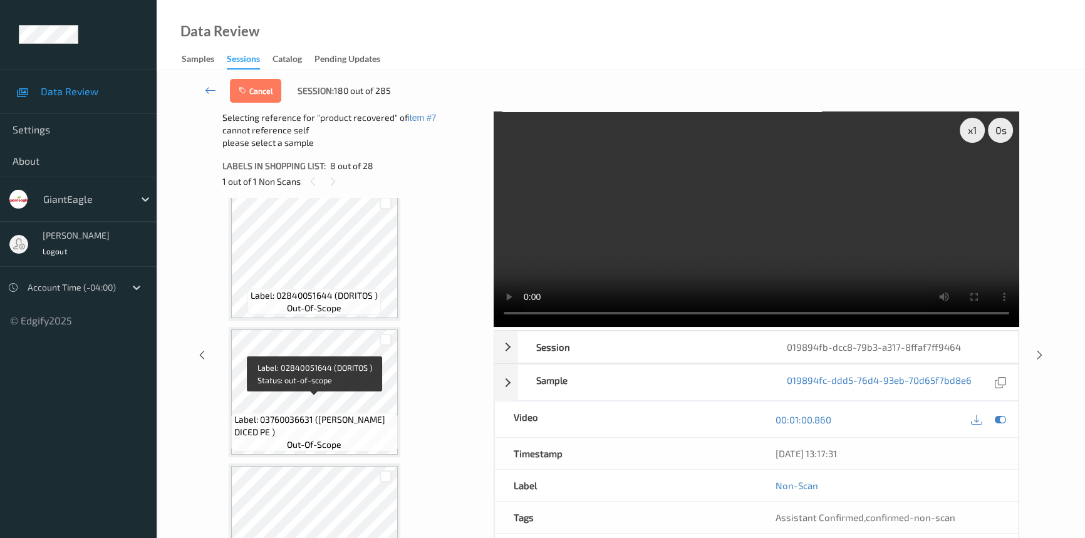
scroll to position [1108, 0]
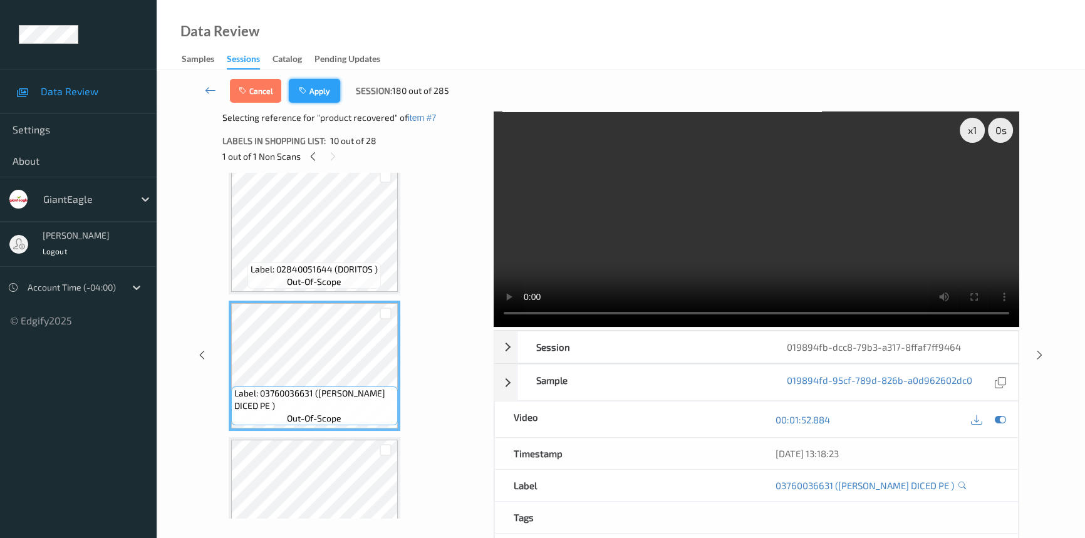
click at [326, 85] on button "Apply" at bounding box center [314, 91] width 51 height 24
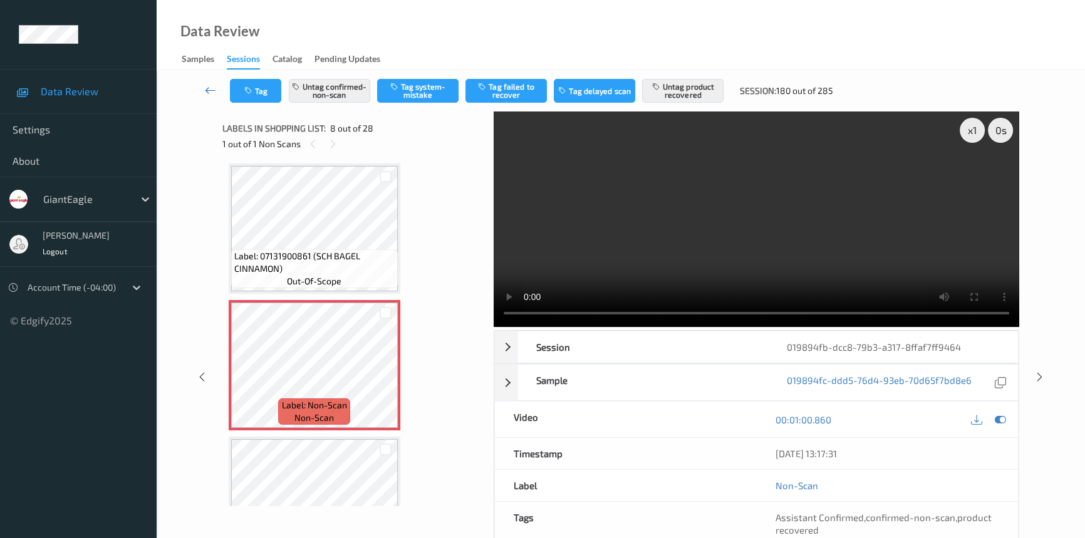
click at [201, 81] on link at bounding box center [210, 91] width 39 height 24
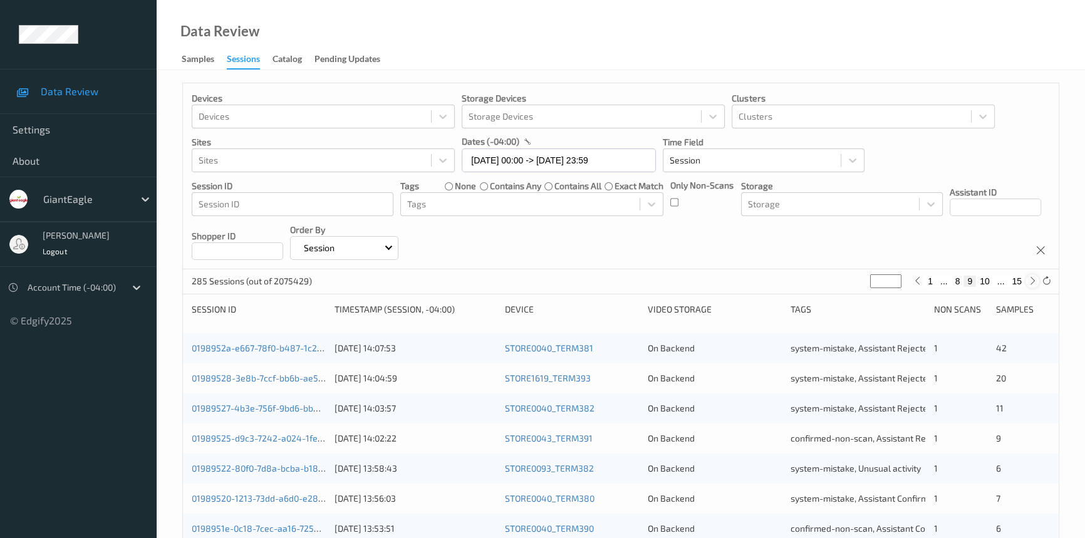
click at [1031, 282] on icon at bounding box center [1032, 280] width 9 height 9
type input "**"
click at [1031, 282] on icon at bounding box center [1032, 280] width 9 height 9
type input "**"
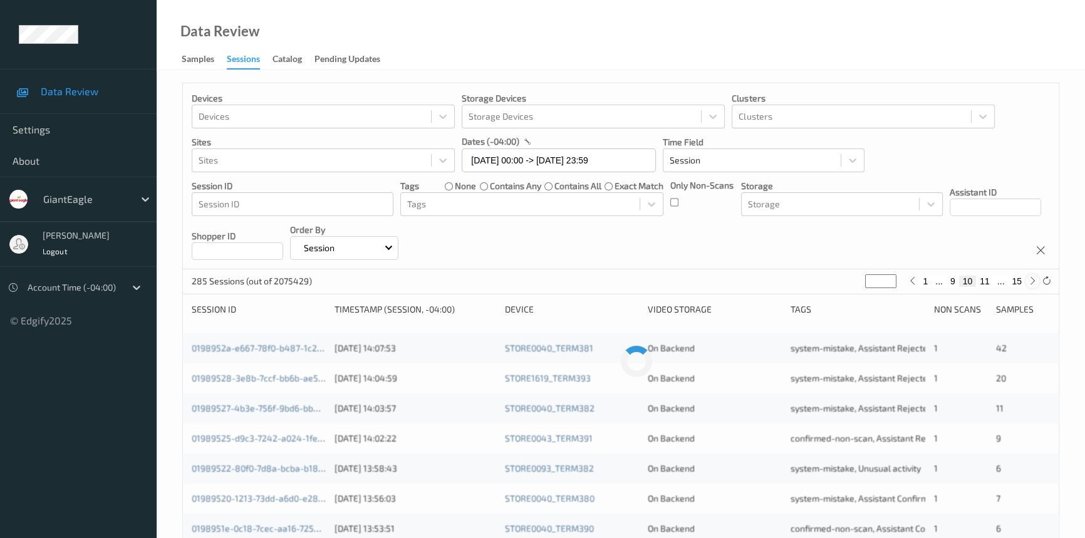
type input "**"
click at [1032, 282] on icon at bounding box center [1032, 280] width 9 height 9
type input "**"
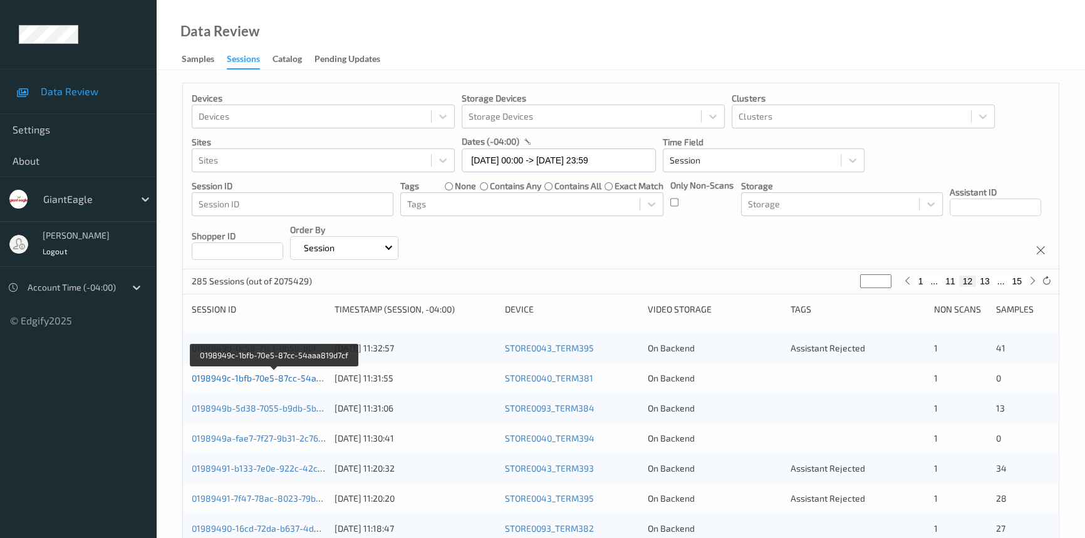
click at [281, 380] on link "0198949c-1bfb-70e5-87cc-54aaa819d7cf" at bounding box center [275, 378] width 166 height 11
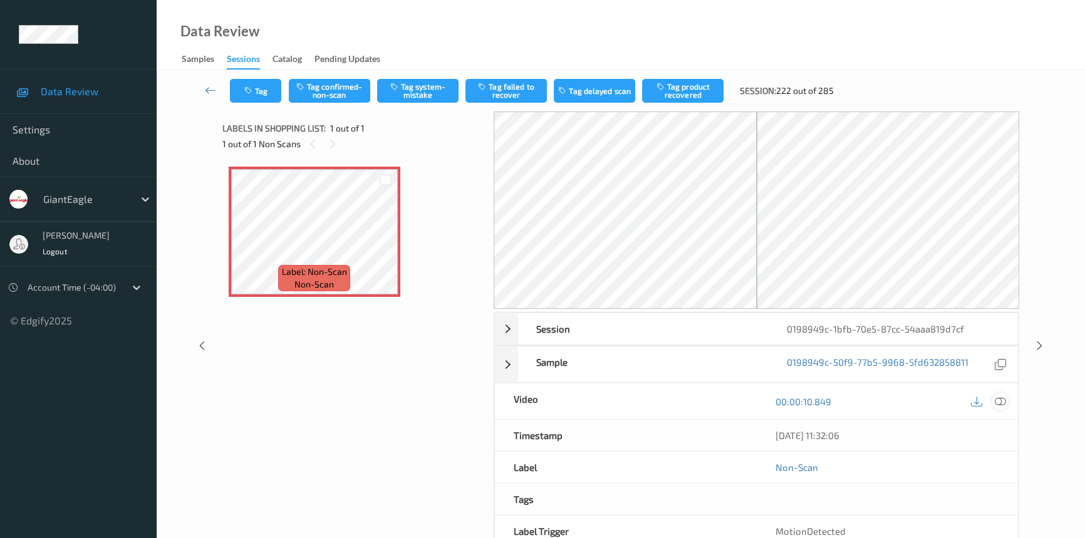
click at [997, 400] on icon at bounding box center [1000, 401] width 11 height 11
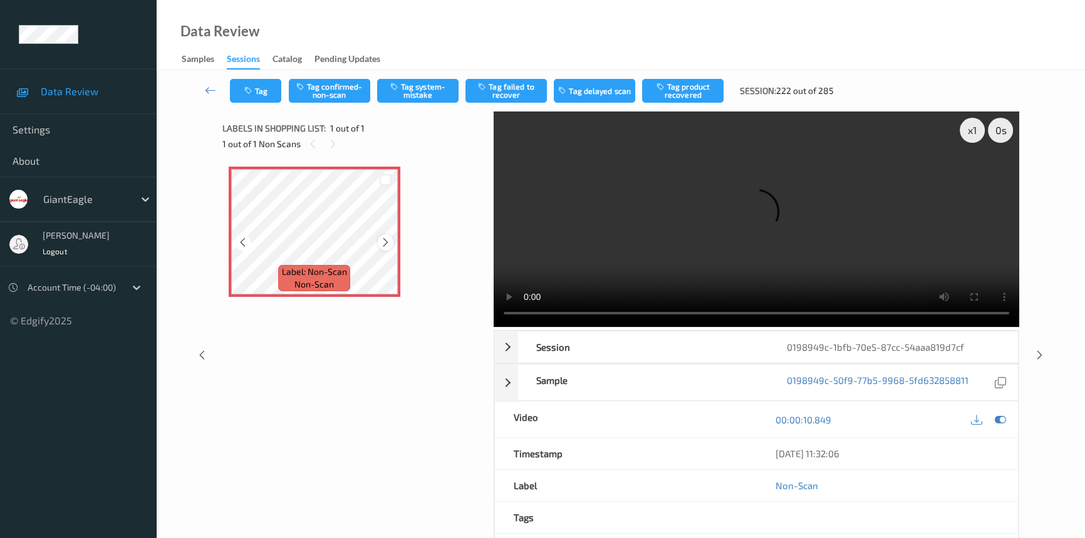
click at [390, 237] on icon at bounding box center [385, 242] width 11 height 11
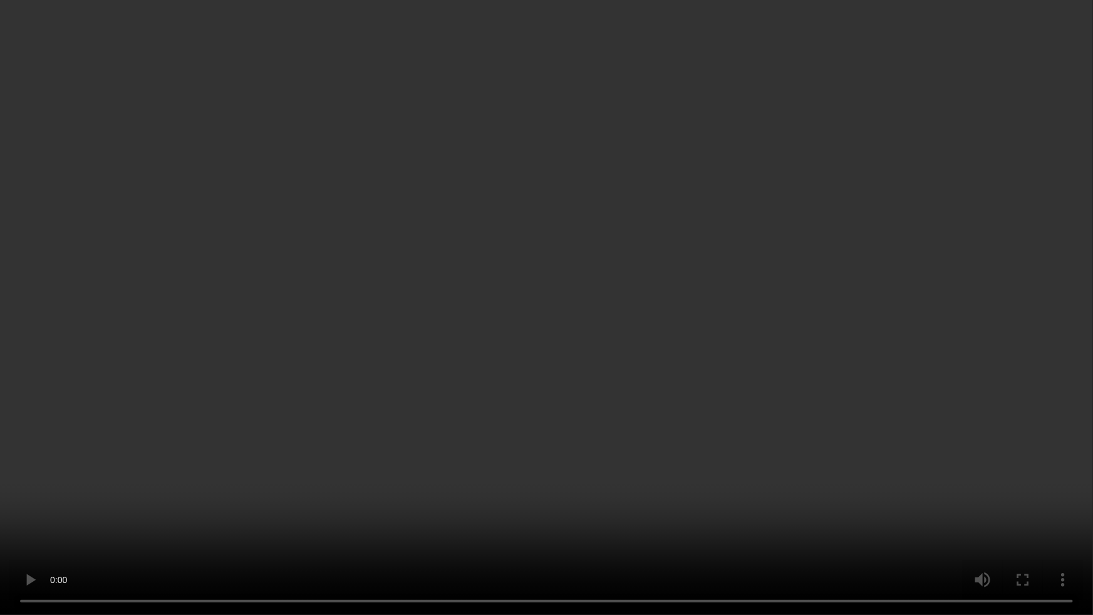
click at [485, 273] on video at bounding box center [546, 307] width 1093 height 615
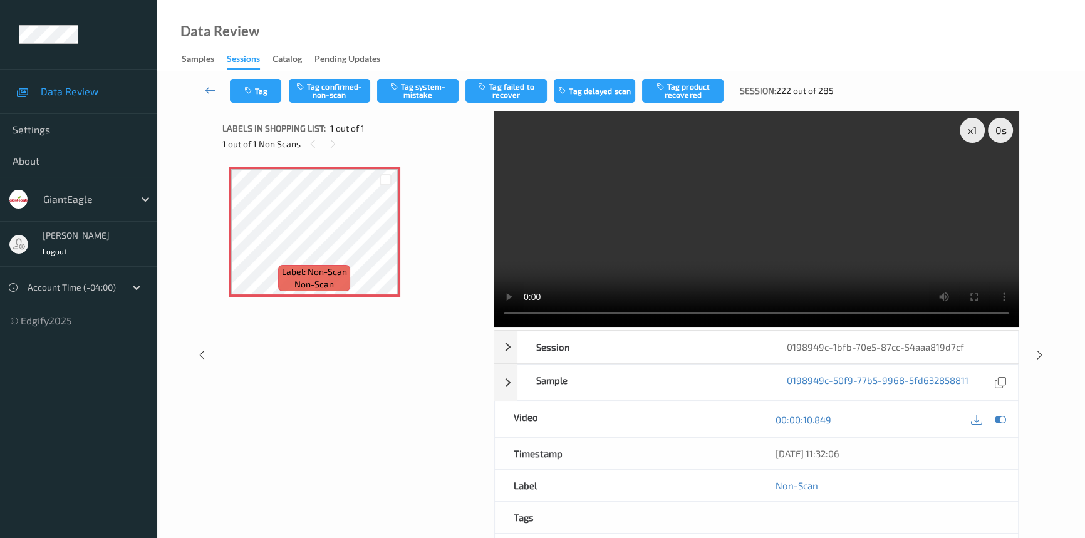
click at [896, 277] on video at bounding box center [757, 220] width 526 height 216
click at [388, 241] on icon at bounding box center [385, 242] width 11 height 11
click at [346, 90] on button "Tag confirmed-non-scan" at bounding box center [329, 91] width 81 height 24
click at [199, 85] on link at bounding box center [210, 91] width 39 height 24
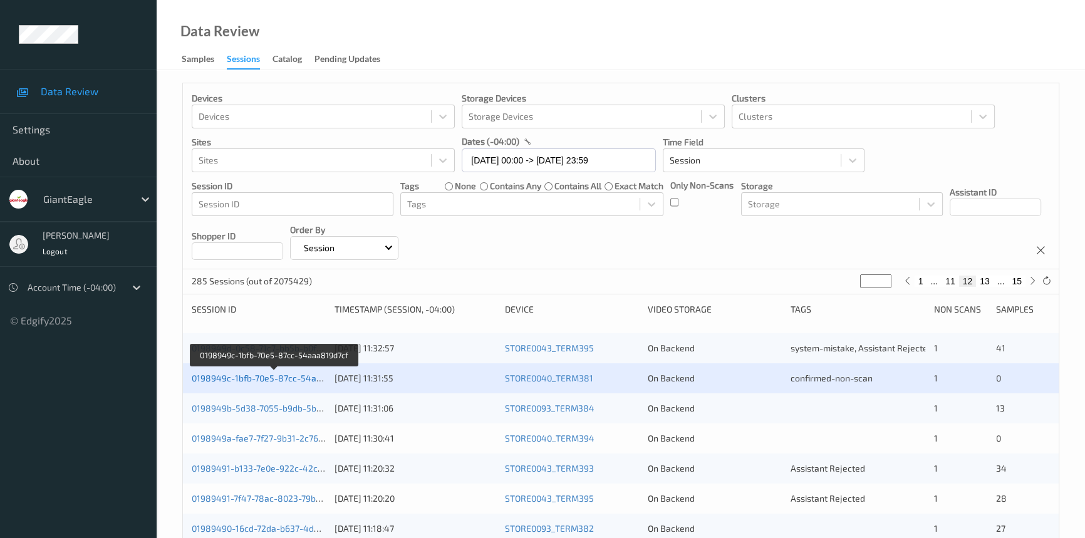
click at [281, 376] on link "0198949c-1bfb-70e5-87cc-54aaa819d7cf" at bounding box center [275, 378] width 166 height 11
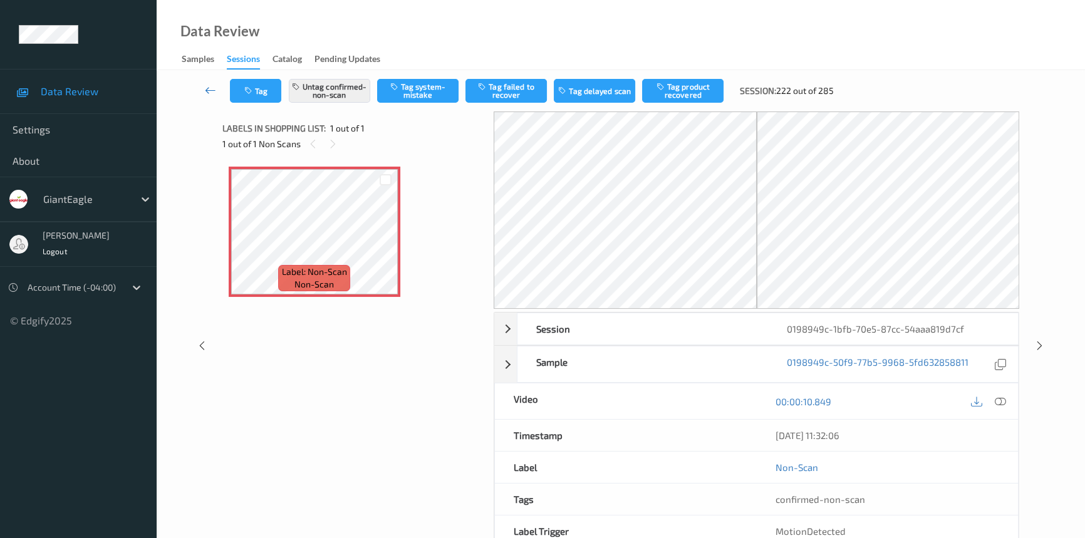
click at [207, 85] on icon at bounding box center [210, 90] width 11 height 13
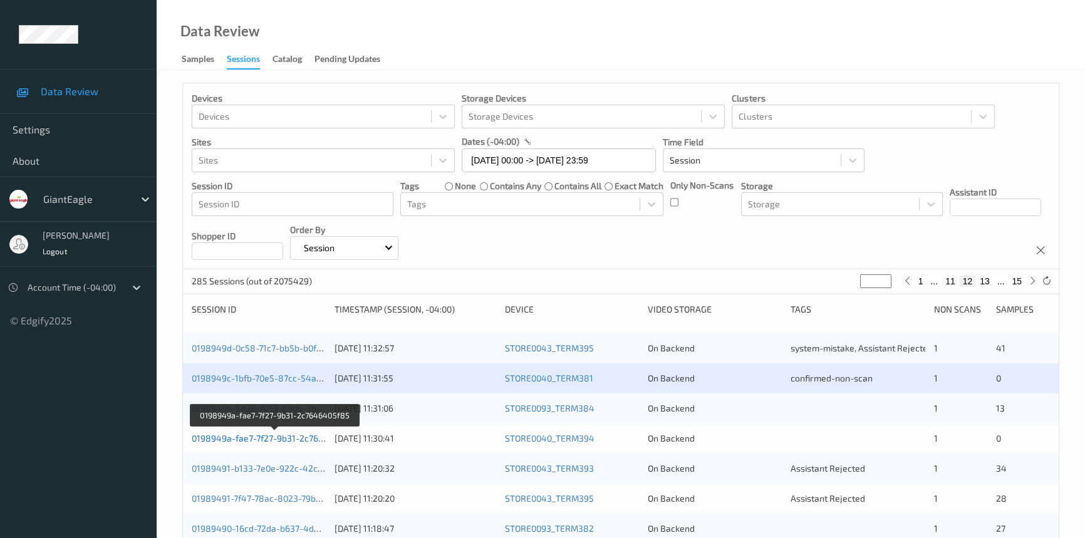
click at [263, 434] on link "0198949a-fae7-7f27-9b31-2c7646405f85" at bounding box center [275, 438] width 167 height 11
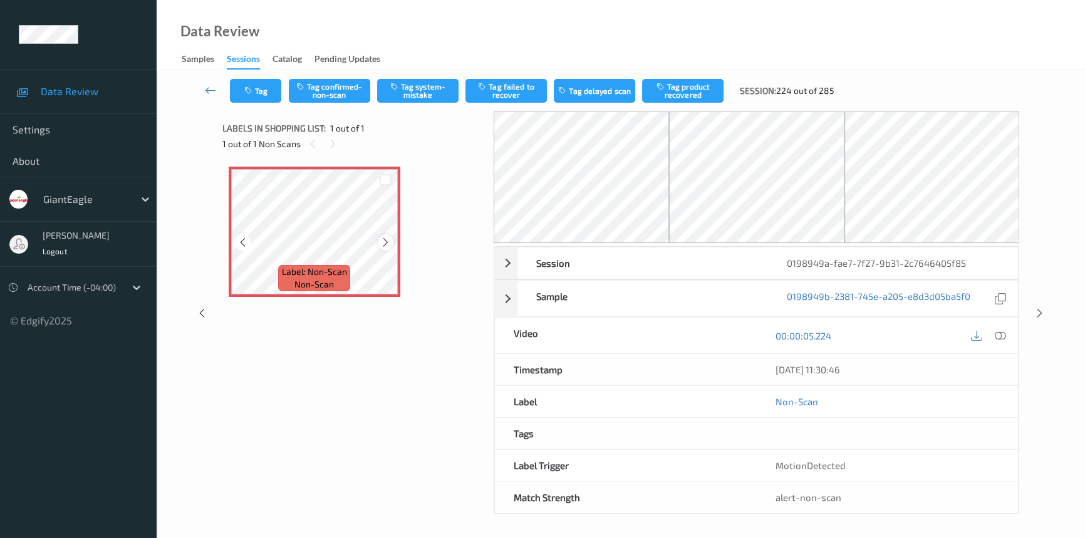
click at [382, 241] on icon at bounding box center [385, 242] width 11 height 11
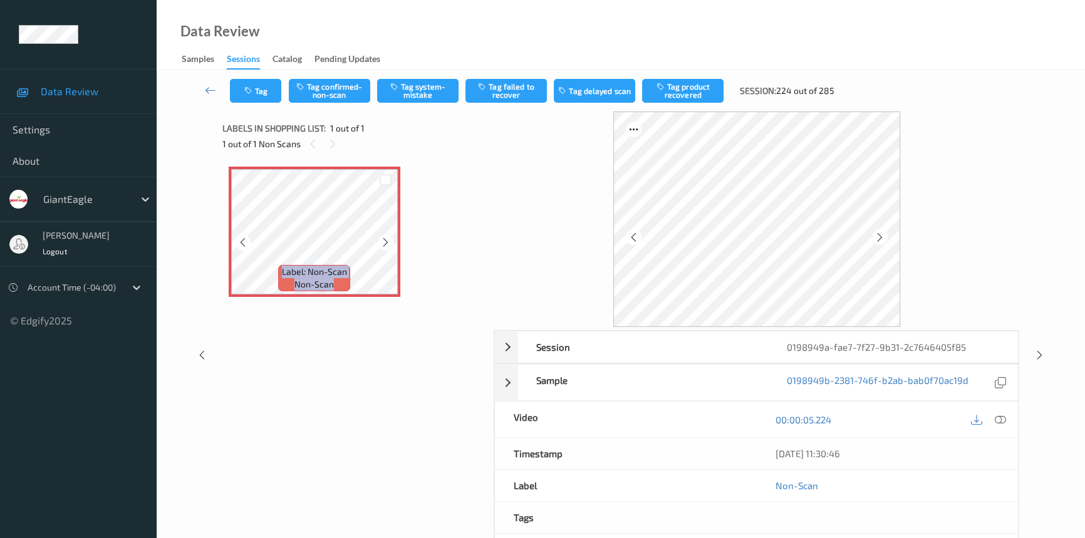
click at [382, 241] on icon at bounding box center [385, 242] width 11 height 11
drag, startPoint x: 1002, startPoint y: 422, endPoint x: 989, endPoint y: 393, distance: 31.4
click at [1002, 421] on icon at bounding box center [1000, 419] width 11 height 11
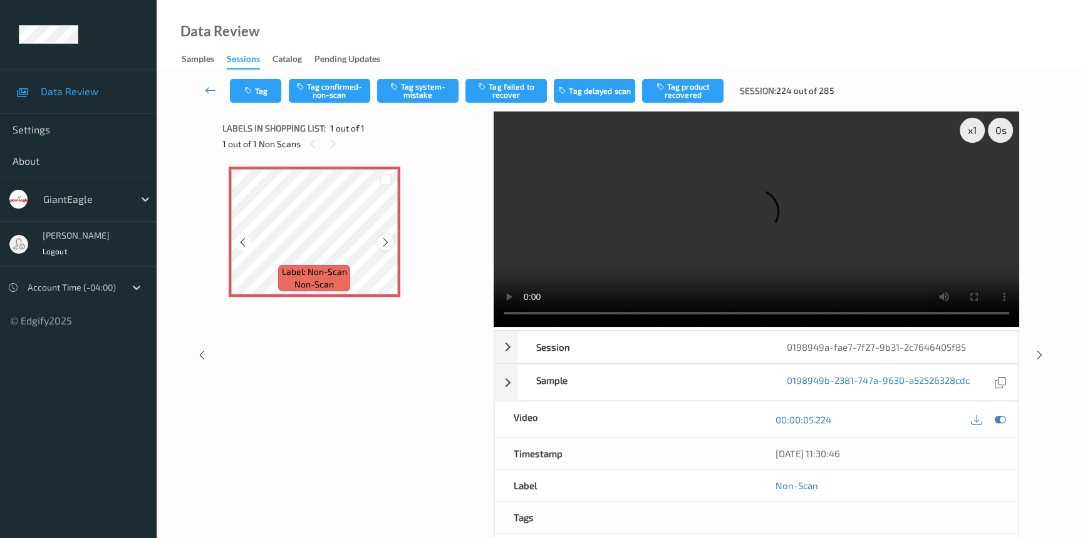
click at [387, 238] on icon at bounding box center [385, 242] width 11 height 11
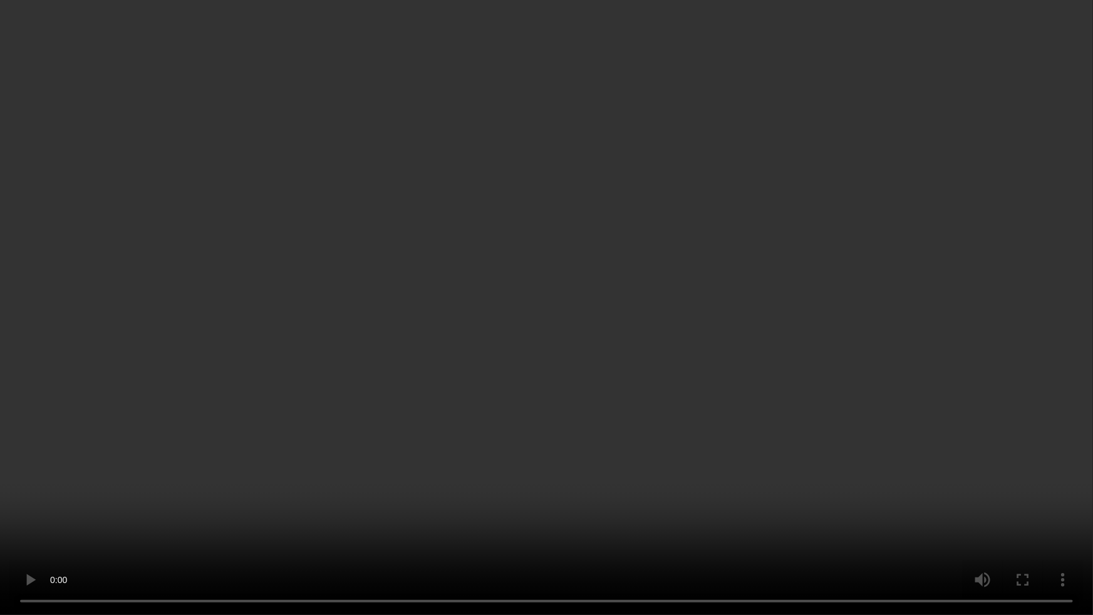
click at [497, 419] on video at bounding box center [546, 307] width 1093 height 615
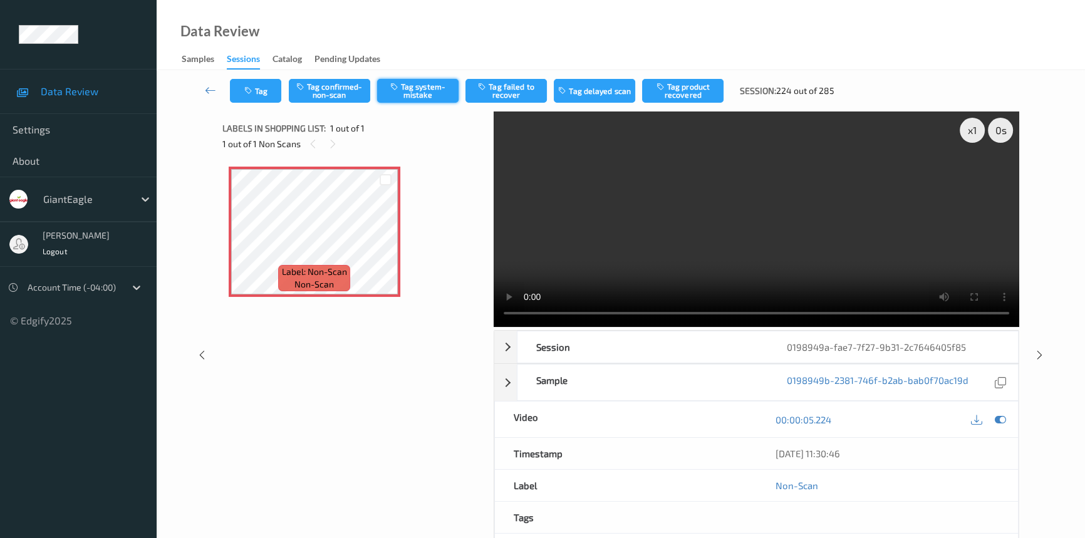
click at [419, 90] on button "Tag system-mistake" at bounding box center [417, 91] width 81 height 24
click at [419, 90] on button "Untag system-mistake" at bounding box center [417, 91] width 81 height 24
click at [338, 85] on button "Tag confirmed-non-scan" at bounding box center [329, 91] width 81 height 24
click at [212, 87] on icon at bounding box center [210, 90] width 11 height 13
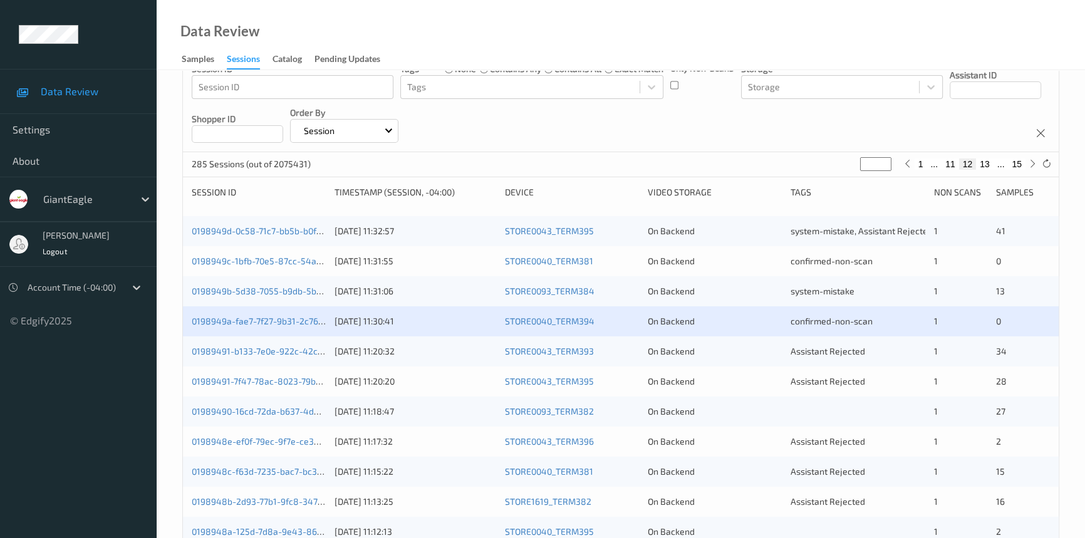
scroll to position [170, 0]
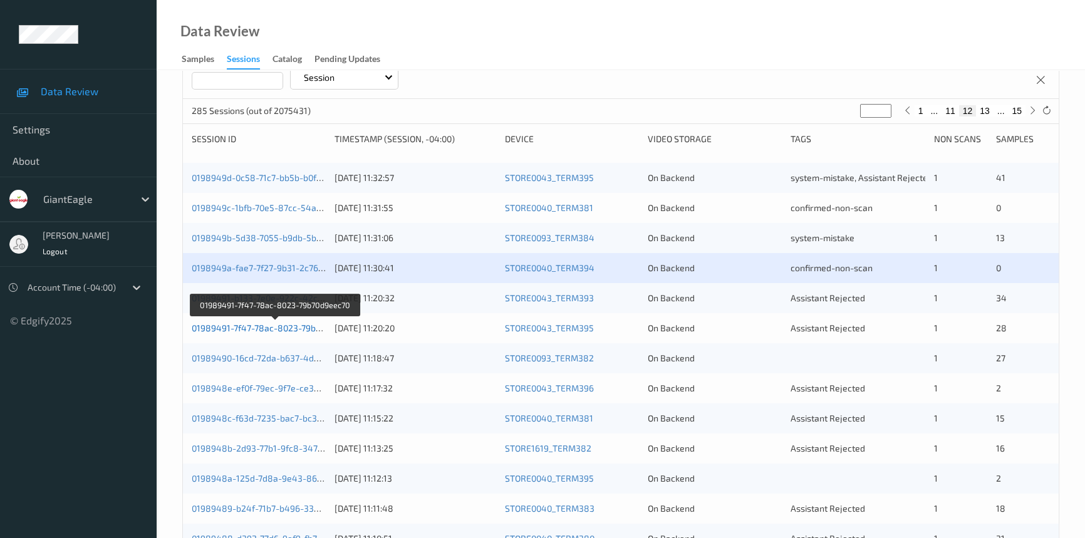
click at [269, 323] on link "01989491-7f47-78ac-8023-79b70d9eec70" at bounding box center [275, 328] width 167 height 11
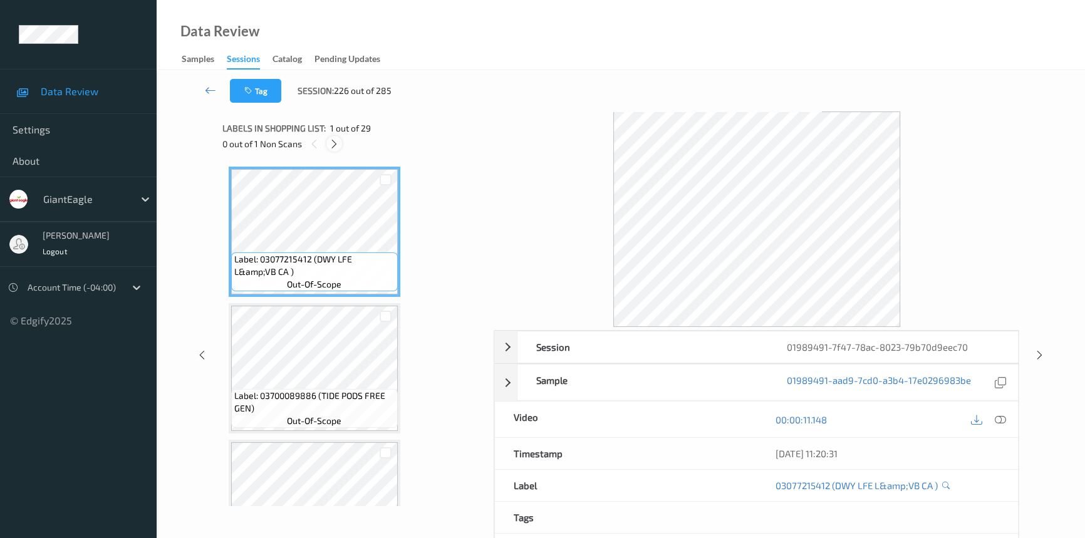
click at [334, 140] on icon at bounding box center [334, 143] width 11 height 11
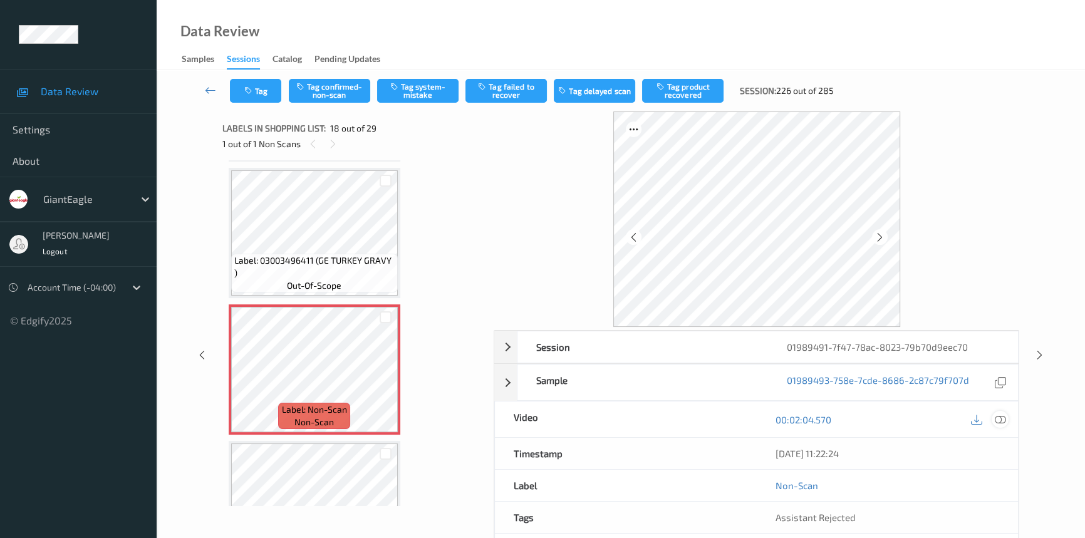
click at [999, 420] on icon at bounding box center [1000, 419] width 11 height 11
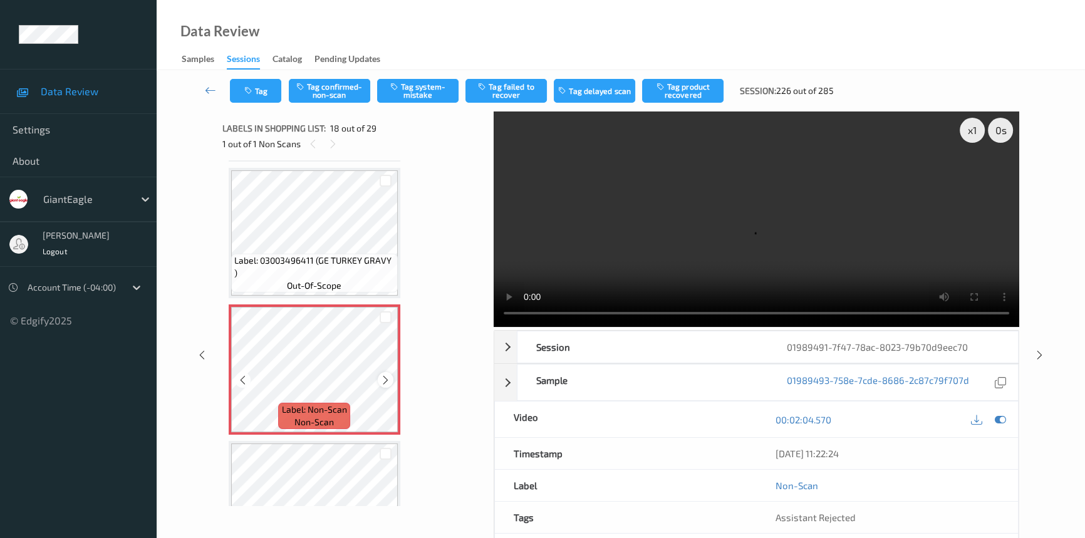
click at [384, 375] on icon at bounding box center [385, 380] width 11 height 11
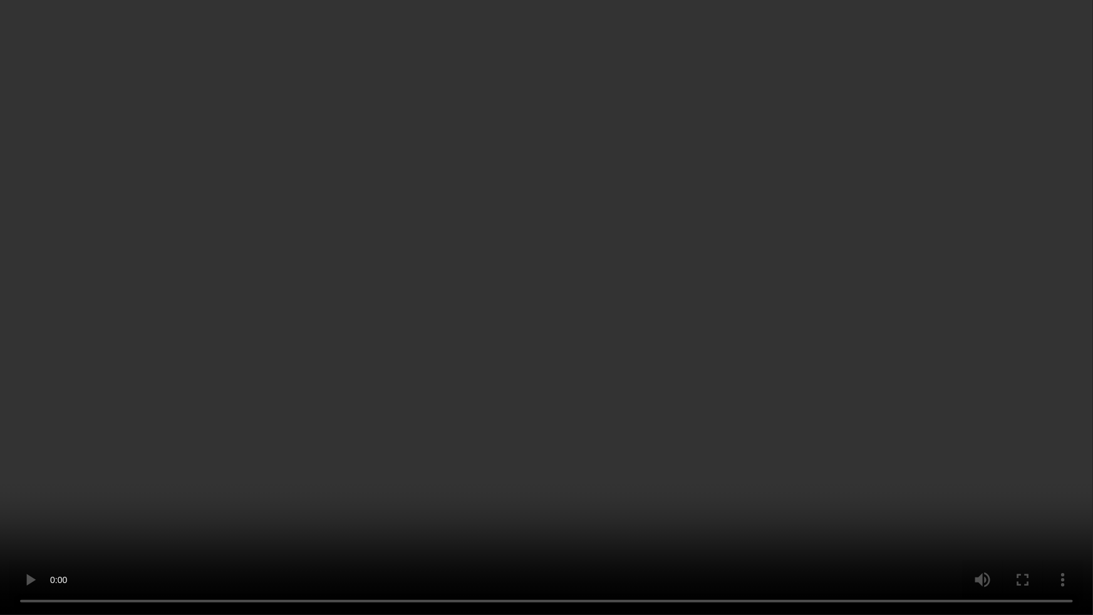
click at [905, 412] on video at bounding box center [546, 307] width 1093 height 615
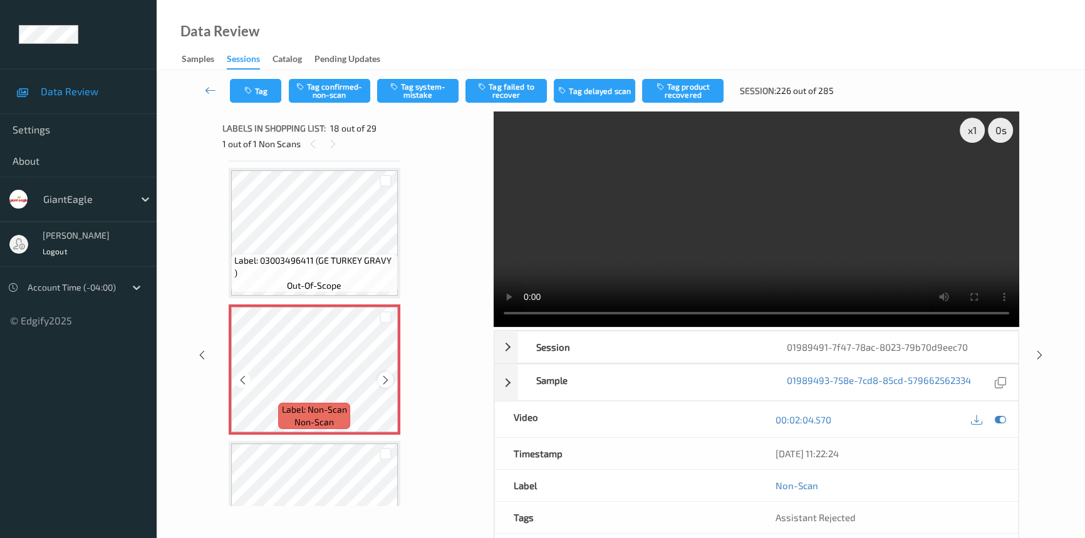
click at [384, 375] on icon at bounding box center [385, 380] width 11 height 11
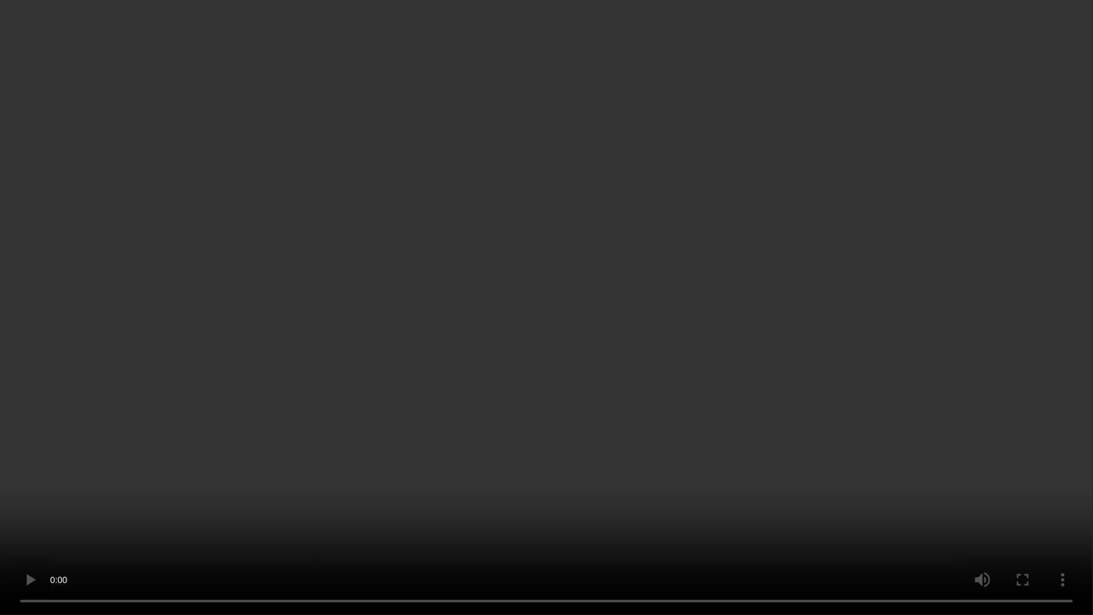
click at [658, 506] on video at bounding box center [546, 307] width 1093 height 615
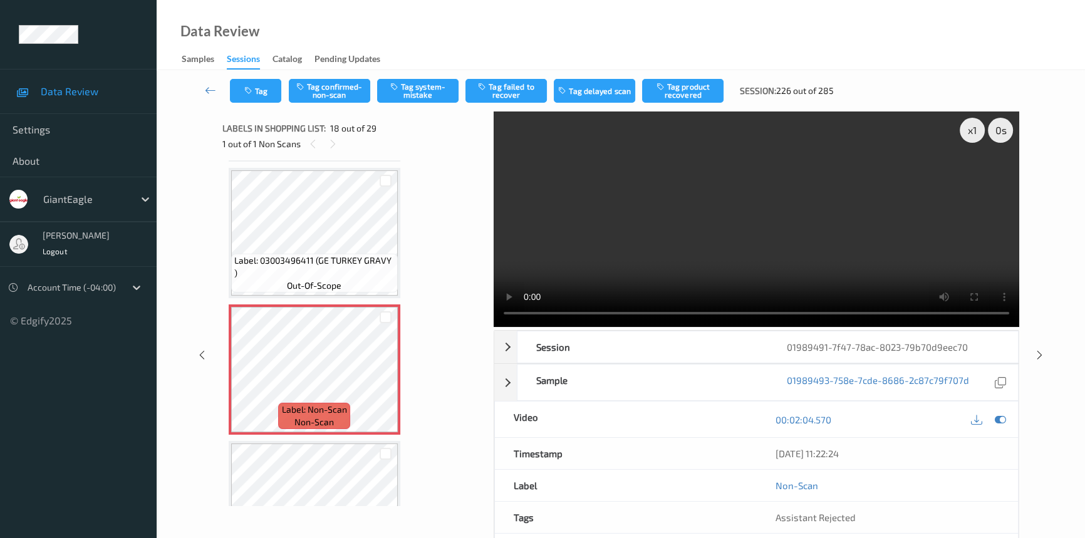
click at [870, 271] on video at bounding box center [757, 220] width 526 height 216
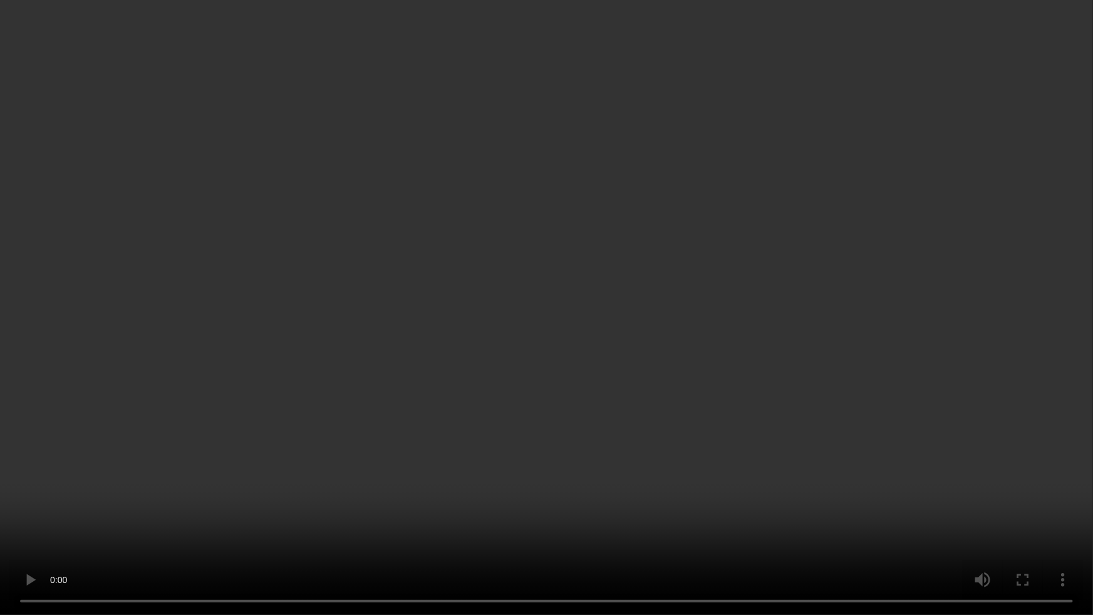
click at [707, 439] on video at bounding box center [546, 307] width 1093 height 615
click at [600, 479] on video at bounding box center [546, 307] width 1093 height 615
click at [613, 376] on video at bounding box center [546, 307] width 1093 height 615
drag, startPoint x: 675, startPoint y: 283, endPoint x: 677, endPoint y: 274, distance: 9.0
click at [678, 275] on video at bounding box center [546, 307] width 1093 height 615
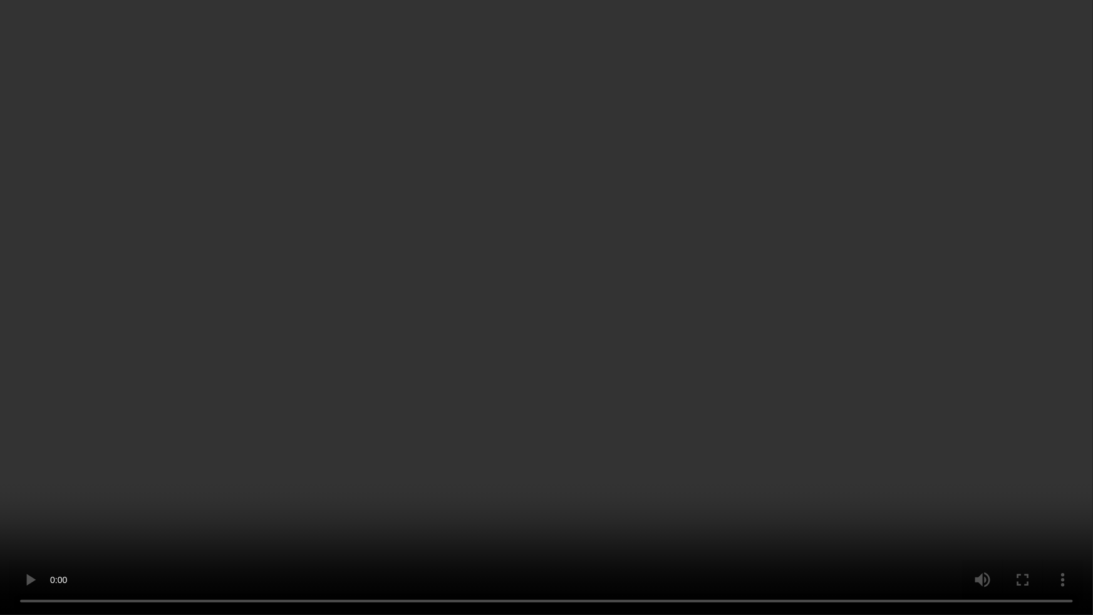
click at [512, 323] on video at bounding box center [546, 307] width 1093 height 615
click at [520, 495] on video at bounding box center [546, 307] width 1093 height 615
click at [485, 538] on video at bounding box center [546, 307] width 1093 height 615
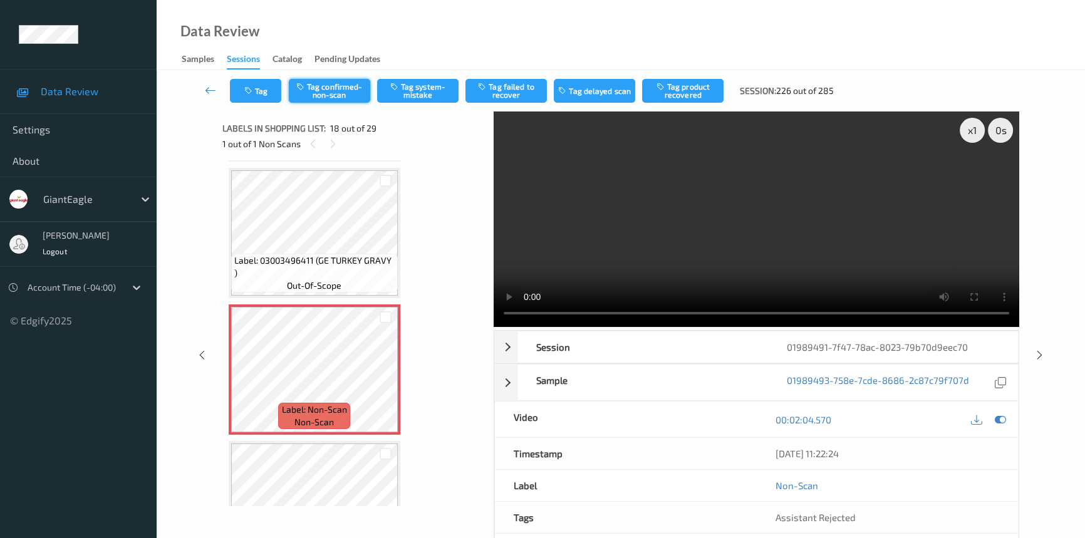
click at [330, 90] on button "Tag confirmed-non-scan" at bounding box center [329, 91] width 81 height 24
click at [517, 89] on button "Tag failed to recover" at bounding box center [505, 91] width 81 height 24
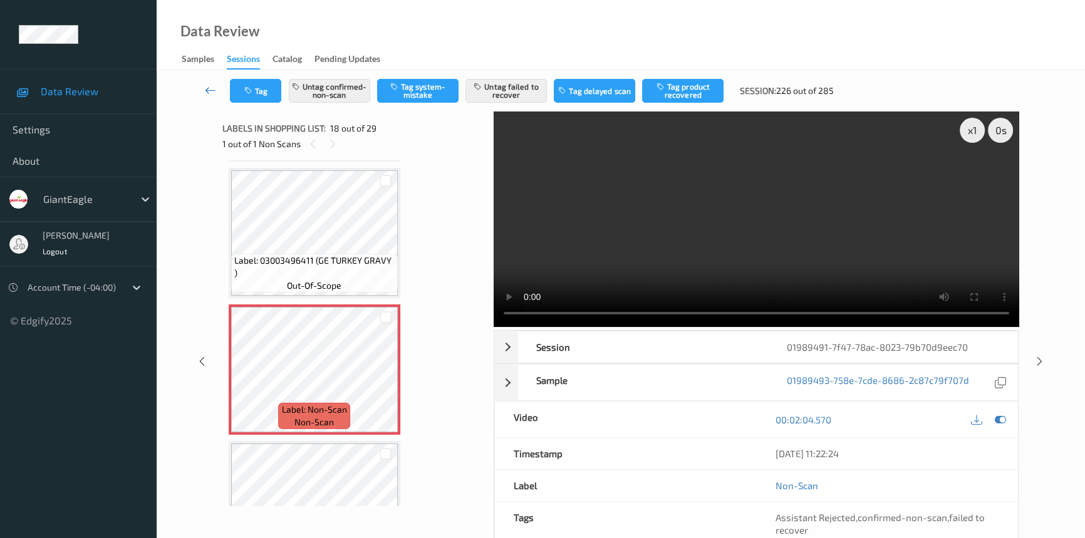
click at [205, 84] on icon at bounding box center [210, 90] width 11 height 13
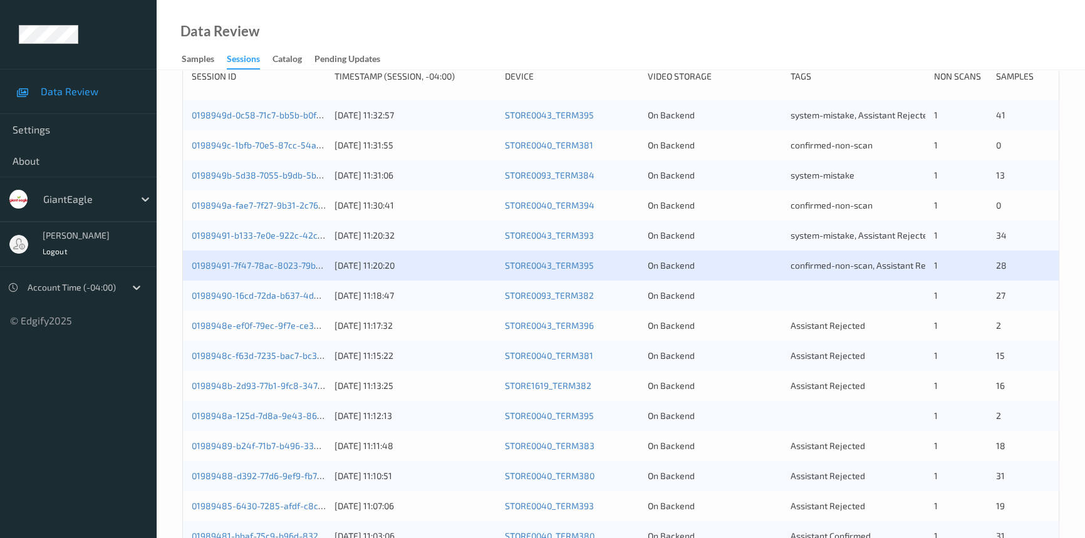
scroll to position [284, 0]
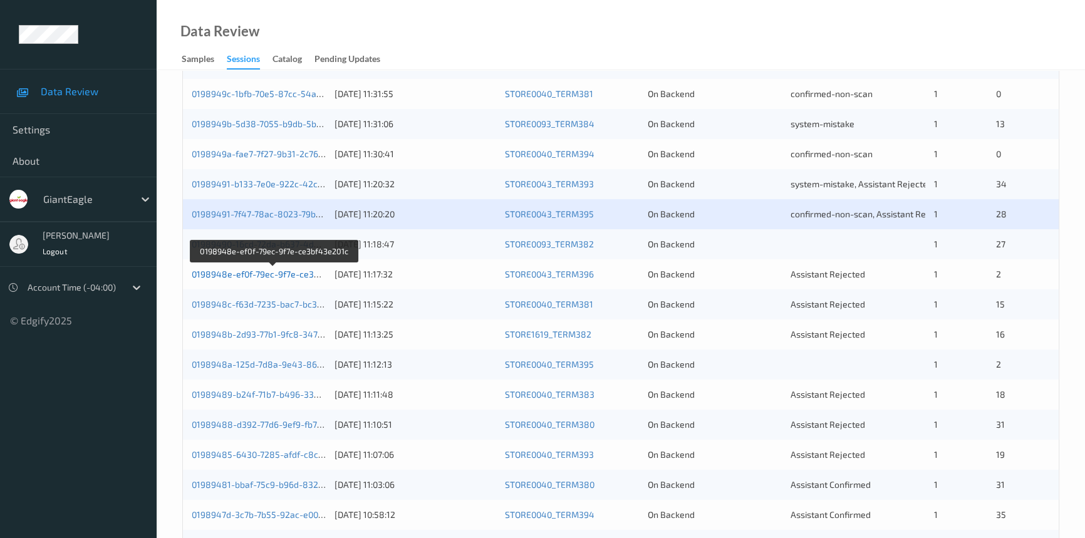
click at [262, 274] on link "0198948e-ef0f-79ec-9f7e-ce3bf43e201c" at bounding box center [274, 274] width 164 height 11
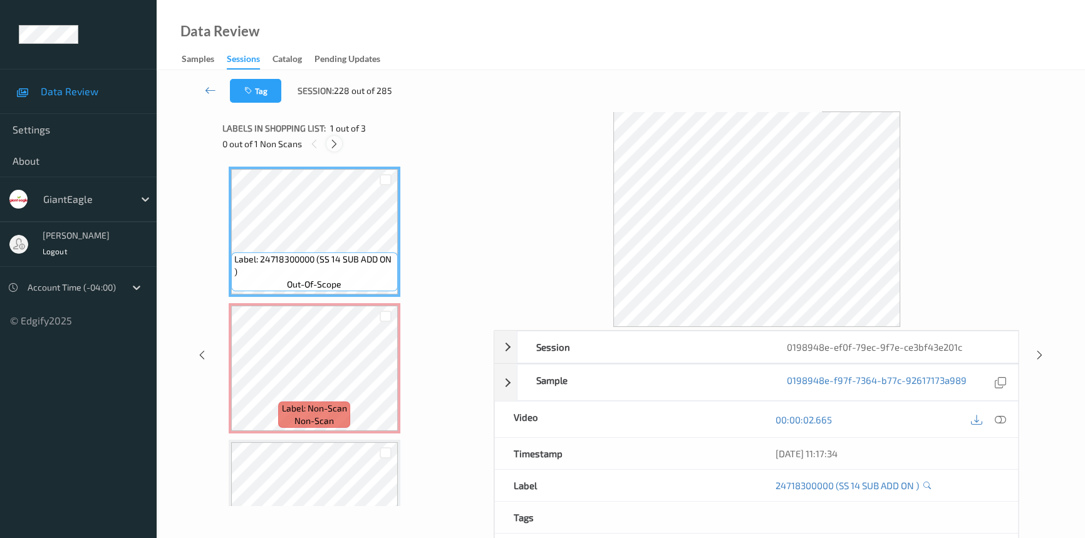
click at [332, 143] on icon at bounding box center [334, 143] width 11 height 11
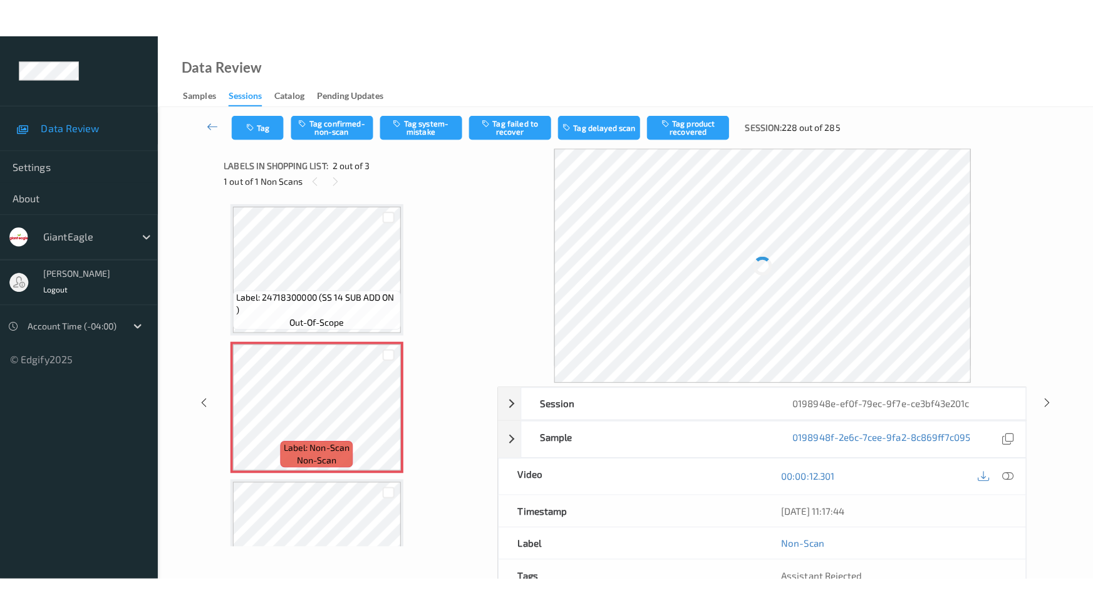
scroll to position [6, 0]
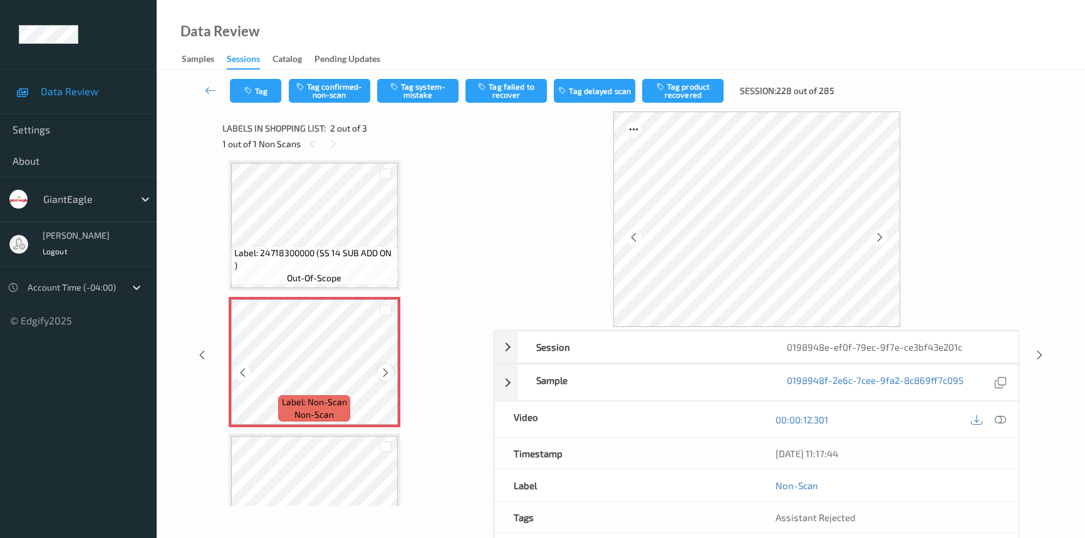
click at [384, 373] on icon at bounding box center [385, 372] width 11 height 11
click at [995, 417] on icon at bounding box center [1000, 419] width 11 height 11
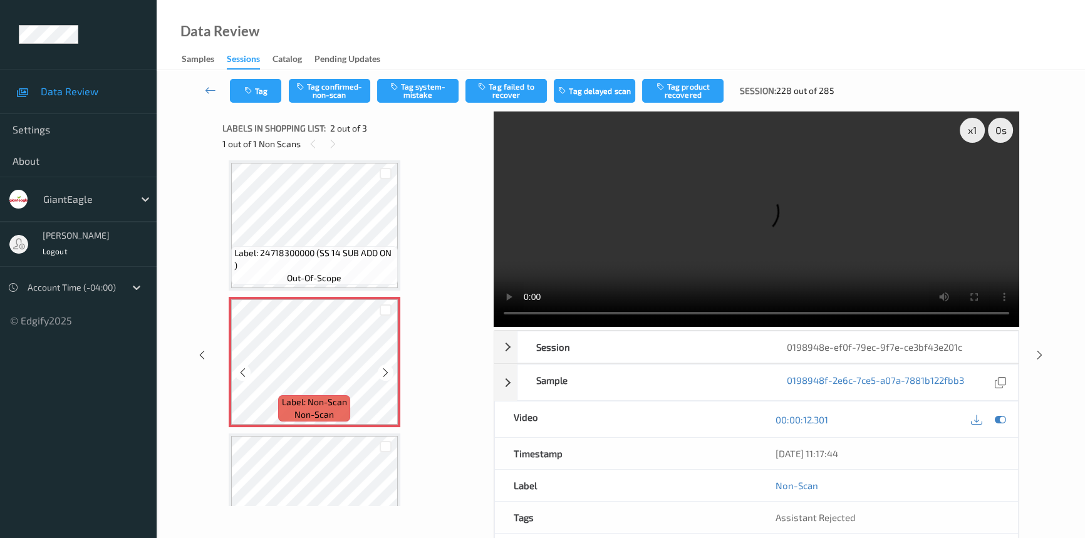
click at [387, 369] on icon at bounding box center [385, 372] width 11 height 11
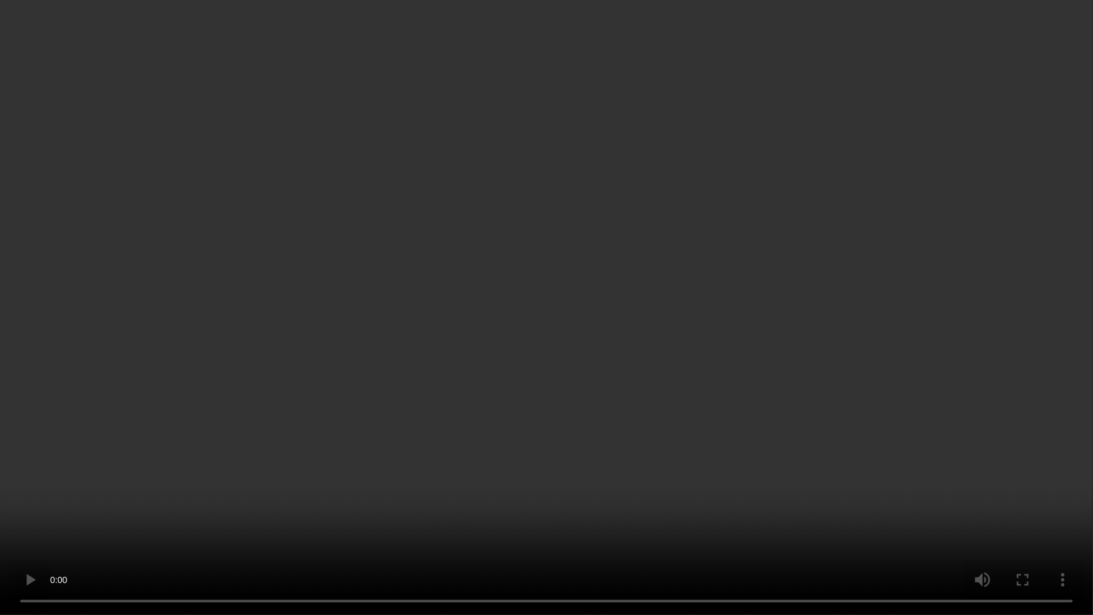
click at [857, 410] on video at bounding box center [546, 307] width 1093 height 615
click at [472, 406] on video at bounding box center [546, 307] width 1093 height 615
click at [457, 349] on video at bounding box center [546, 307] width 1093 height 615
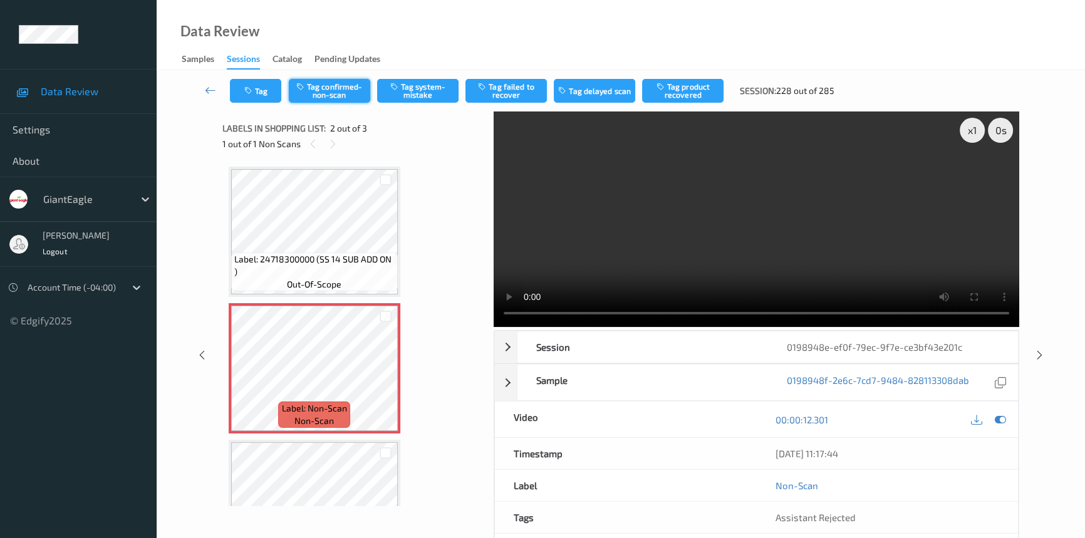
click at [328, 91] on button "Tag confirmed-non-scan" at bounding box center [329, 91] width 81 height 24
click at [517, 88] on button "Tag failed to recover" at bounding box center [505, 91] width 81 height 24
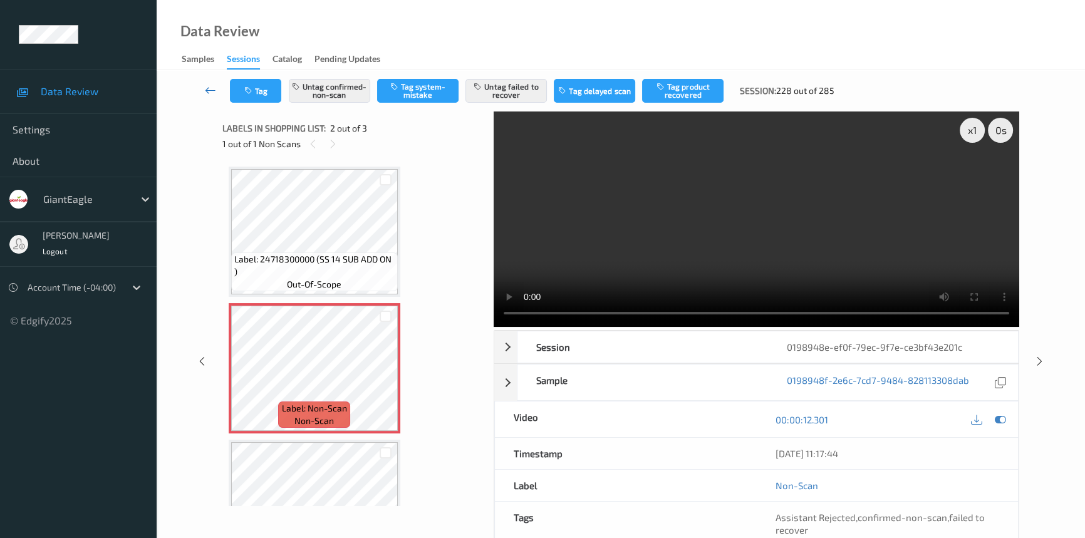
click at [213, 87] on icon at bounding box center [210, 90] width 11 height 13
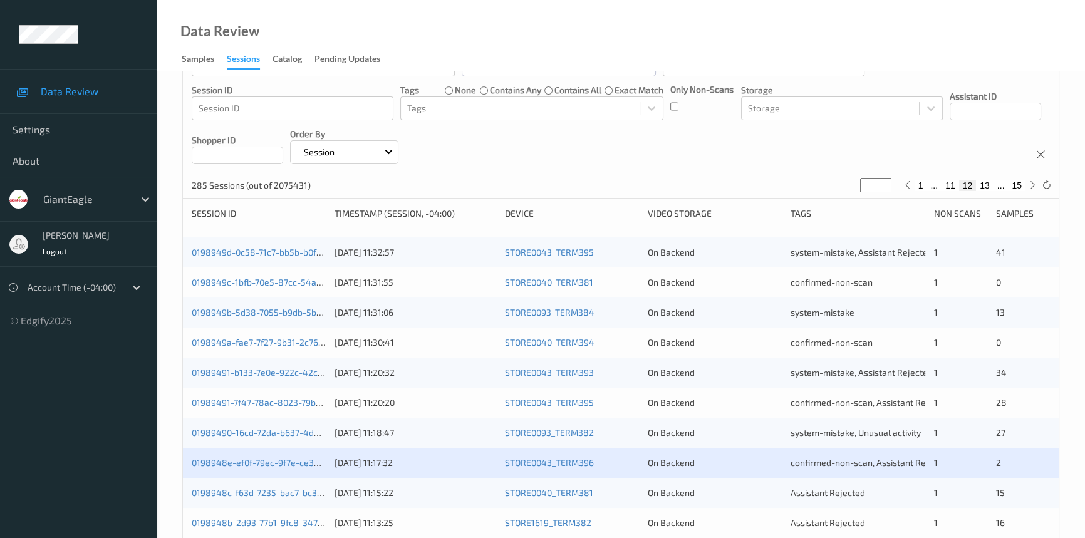
scroll to position [341, 0]
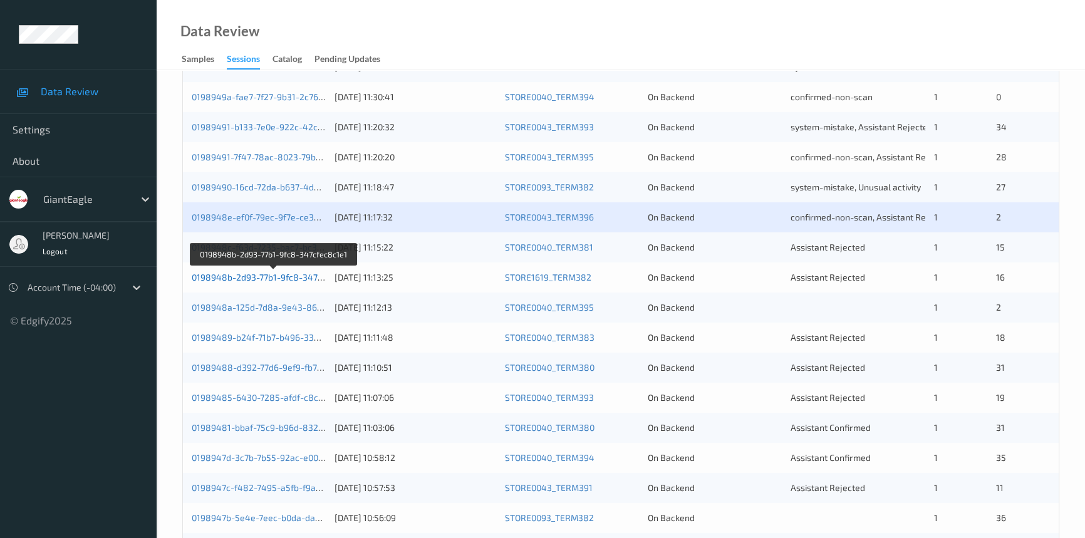
click at [254, 273] on link "0198948b-2d93-77b1-9fc8-347cfec8c1e1" at bounding box center [274, 277] width 165 height 11
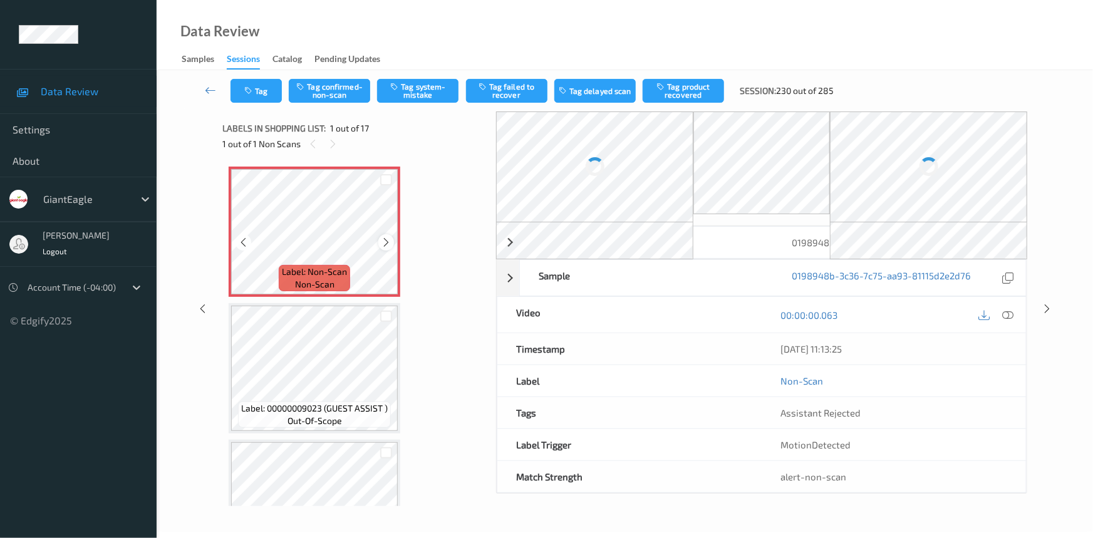
click at [386, 242] on icon at bounding box center [386, 242] width 11 height 11
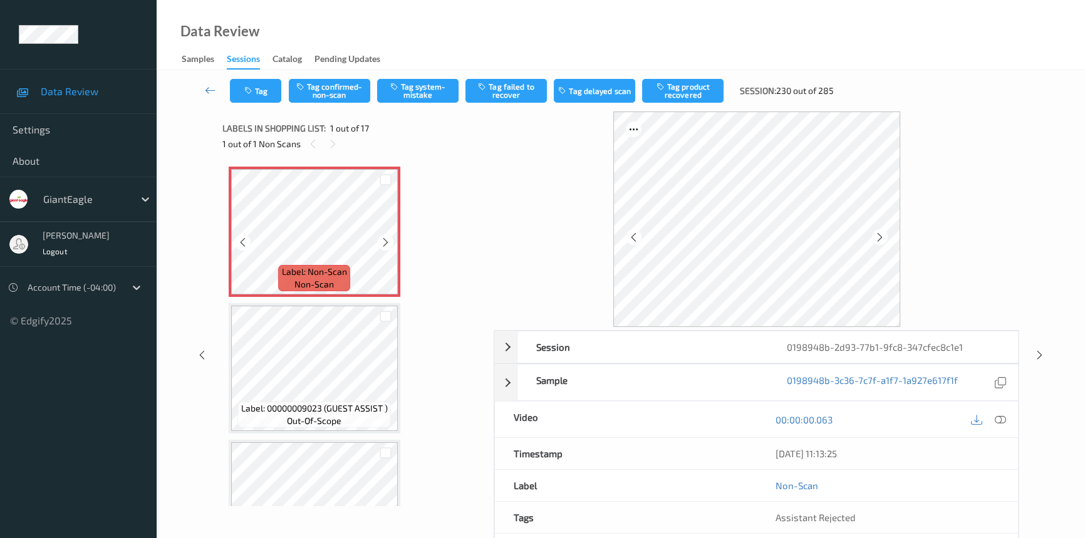
click at [386, 242] on icon at bounding box center [385, 242] width 11 height 11
click at [999, 416] on icon at bounding box center [1000, 419] width 11 height 11
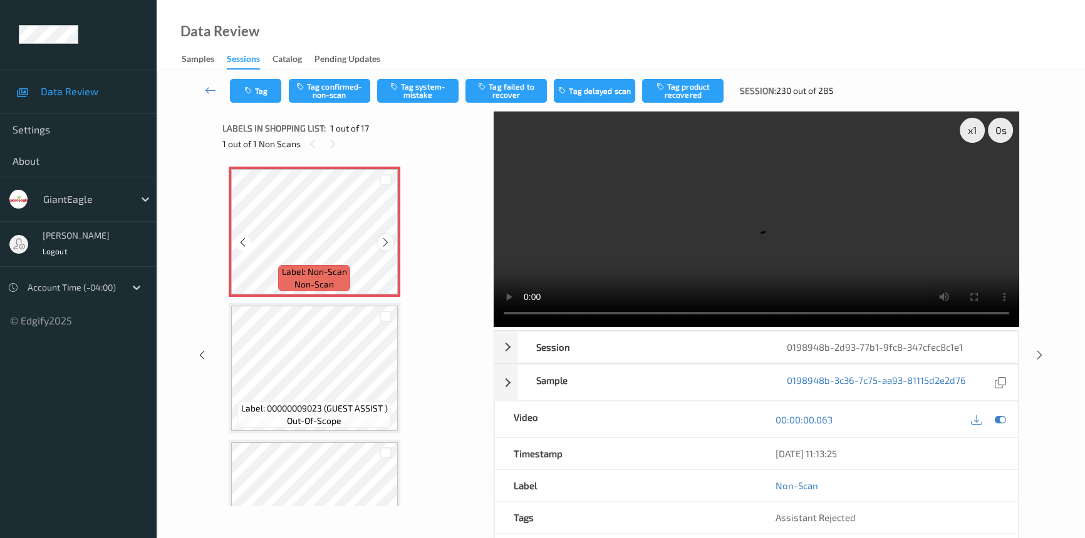
click at [378, 244] on div at bounding box center [386, 242] width 16 height 16
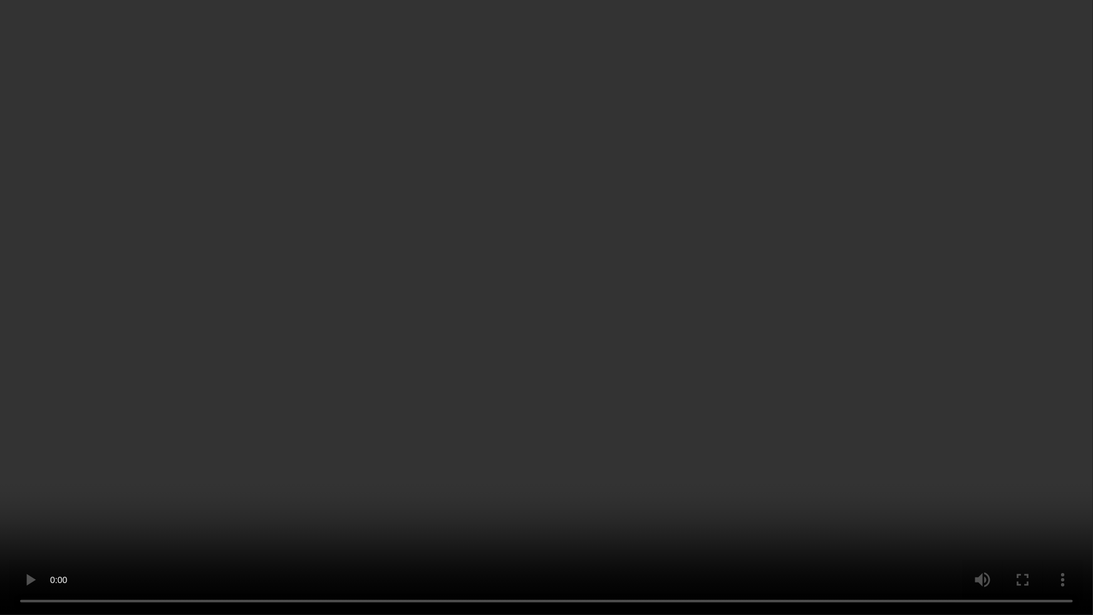
click at [849, 405] on video at bounding box center [546, 307] width 1093 height 615
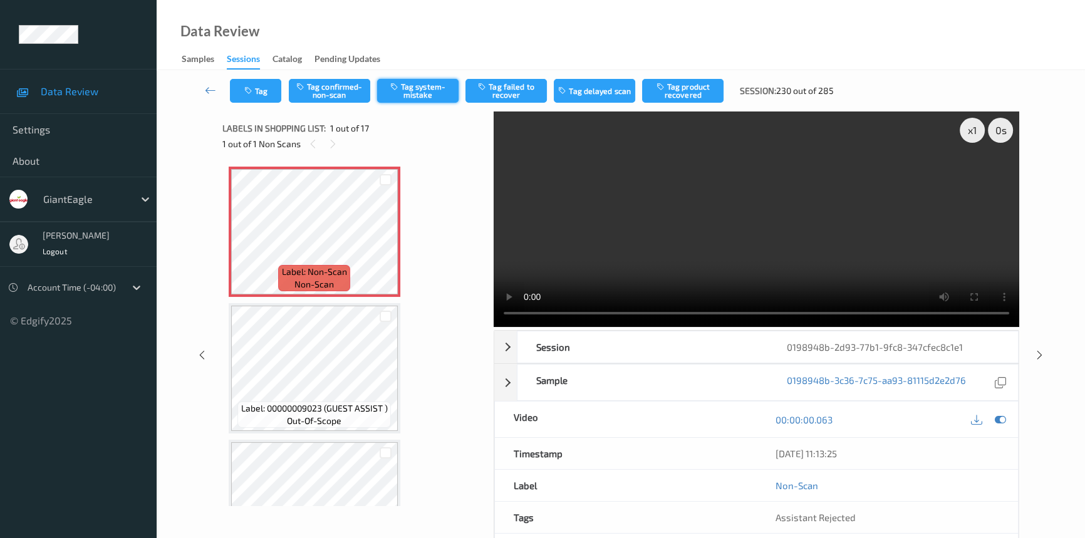
click at [400, 85] on icon "button" at bounding box center [395, 86] width 11 height 9
click at [257, 92] on button "Tag" at bounding box center [255, 91] width 51 height 24
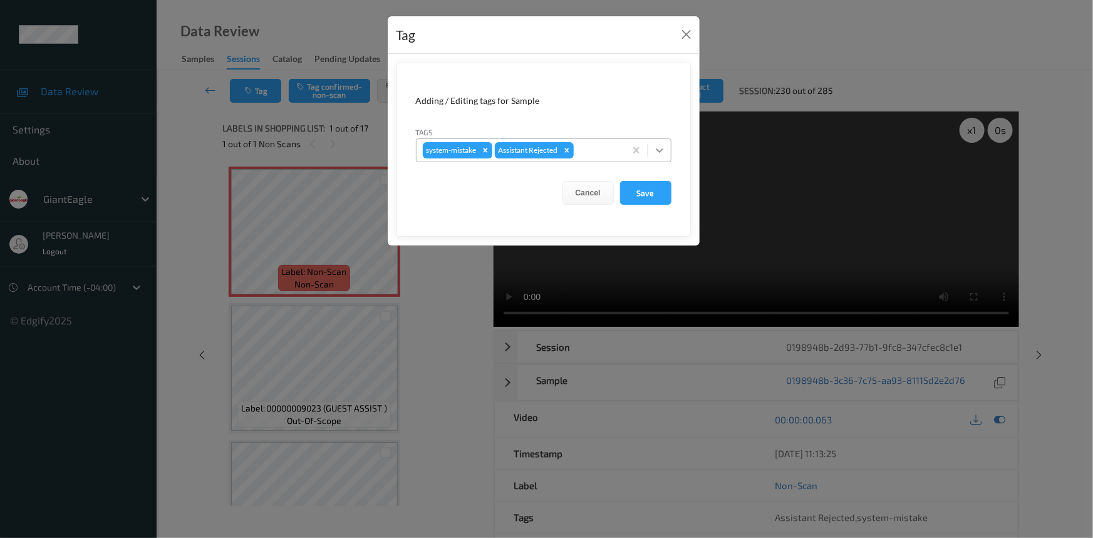
drag, startPoint x: 663, startPoint y: 144, endPoint x: 626, endPoint y: 162, distance: 40.9
click at [663, 145] on icon at bounding box center [659, 150] width 13 height 13
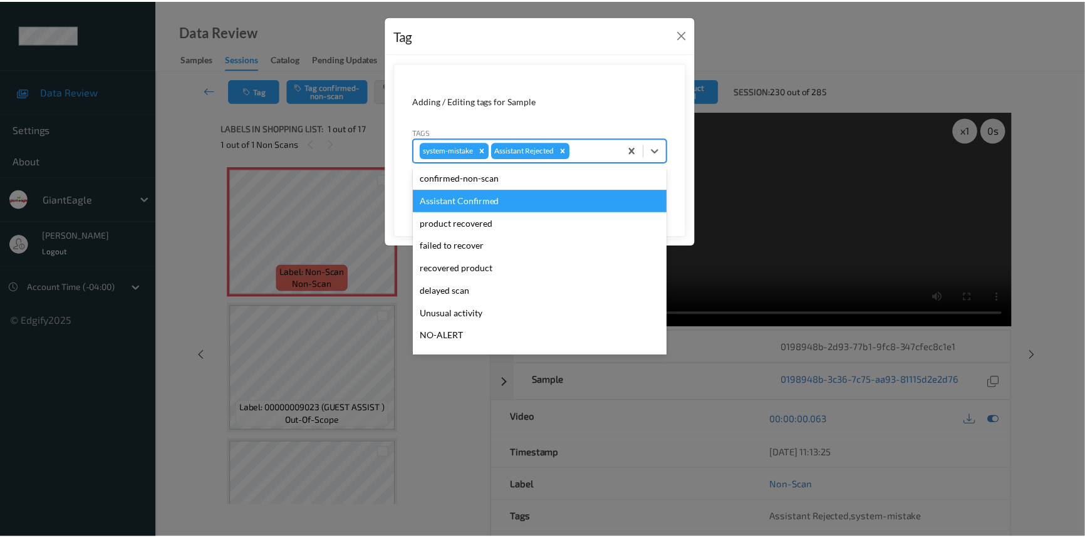
scroll to position [56, 0]
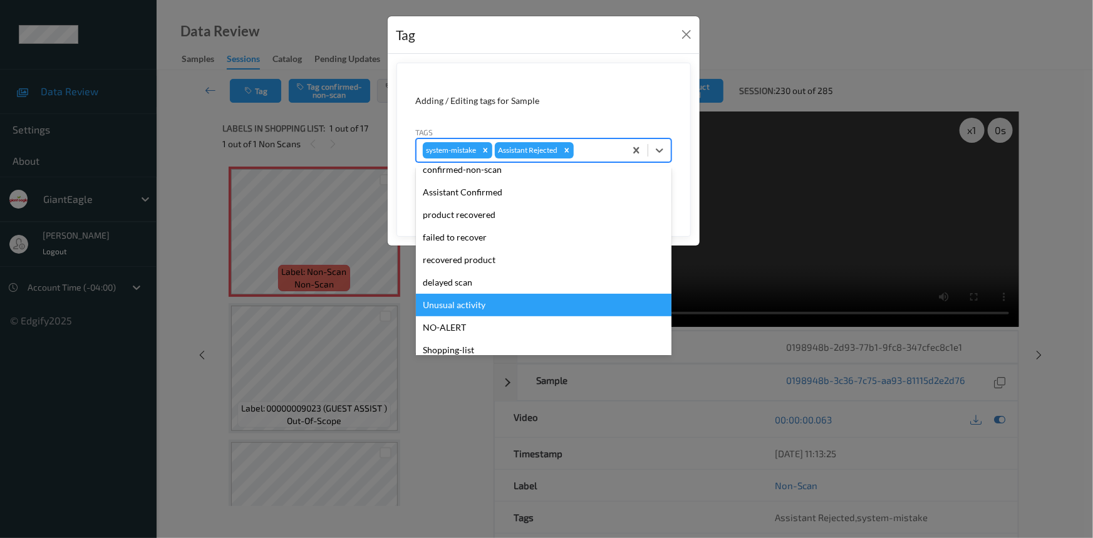
click at [440, 308] on div "Unusual activity" at bounding box center [544, 305] width 256 height 23
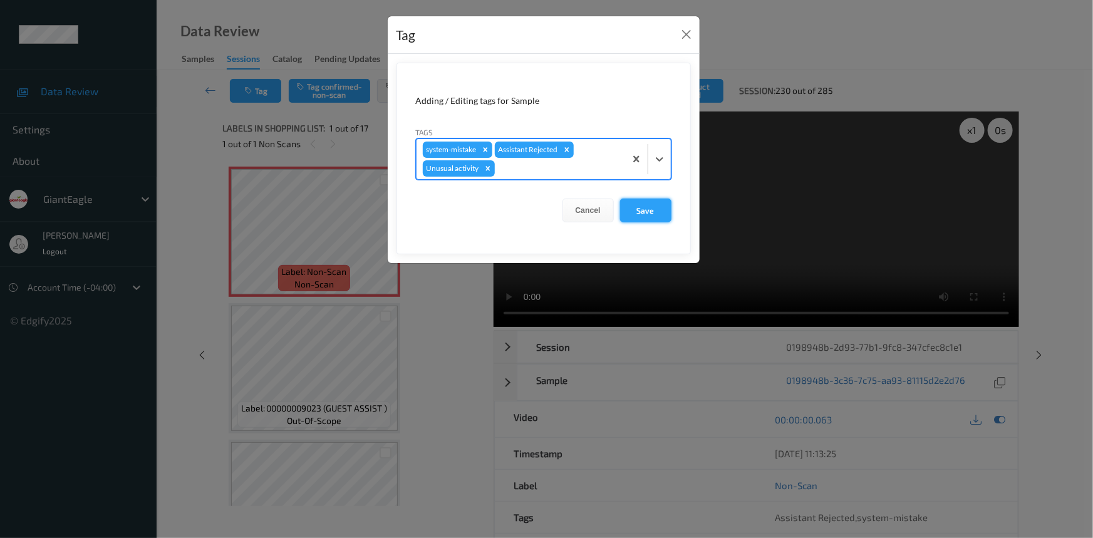
click at [658, 217] on button "Save" at bounding box center [645, 211] width 51 height 24
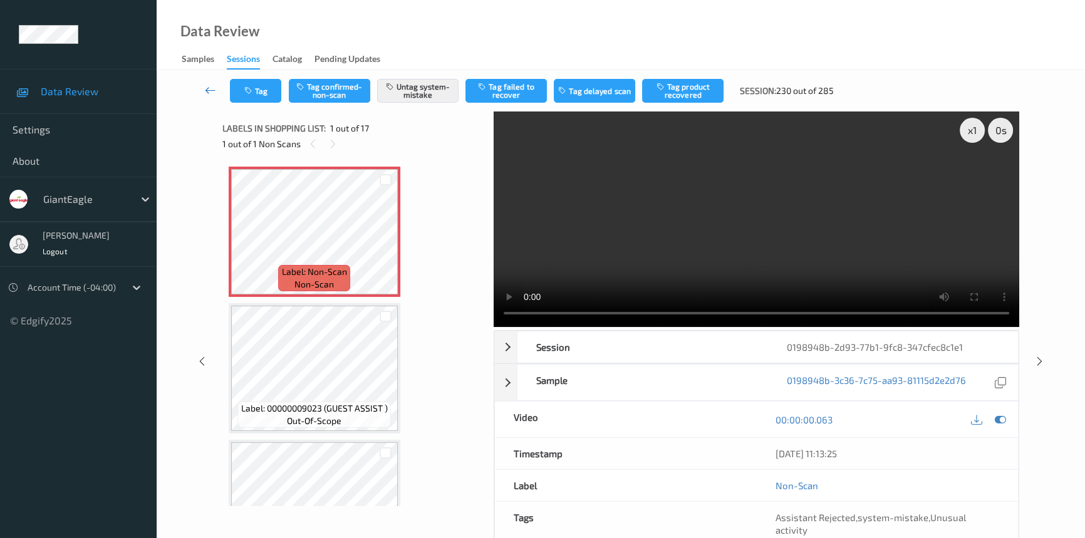
click at [210, 85] on icon at bounding box center [210, 90] width 11 height 13
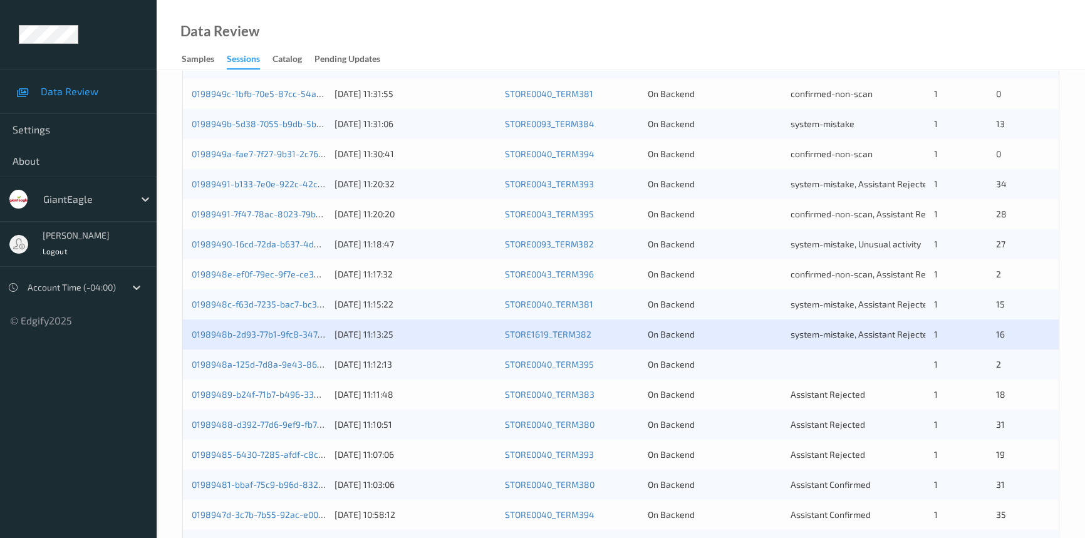
scroll to position [447, 0]
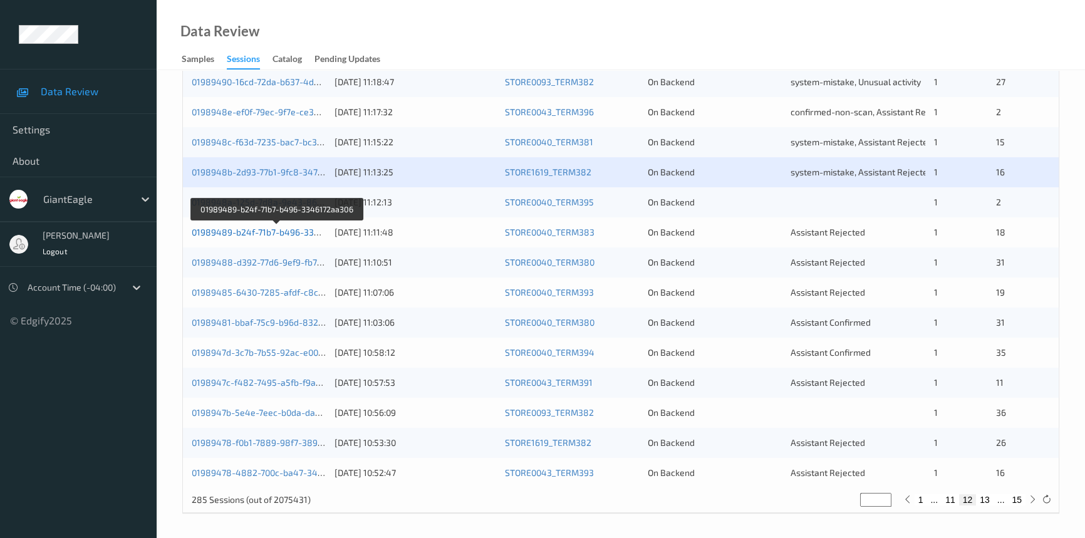
click at [259, 229] on link "01989489-b24f-71b7-b496-3346172aa306" at bounding box center [277, 232] width 171 height 11
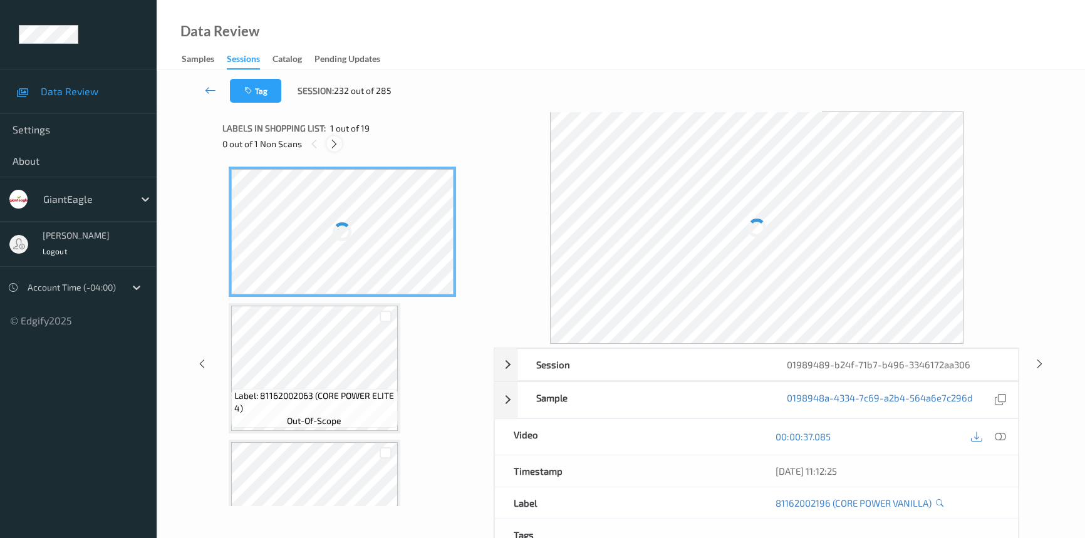
click at [330, 138] on icon at bounding box center [334, 143] width 11 height 11
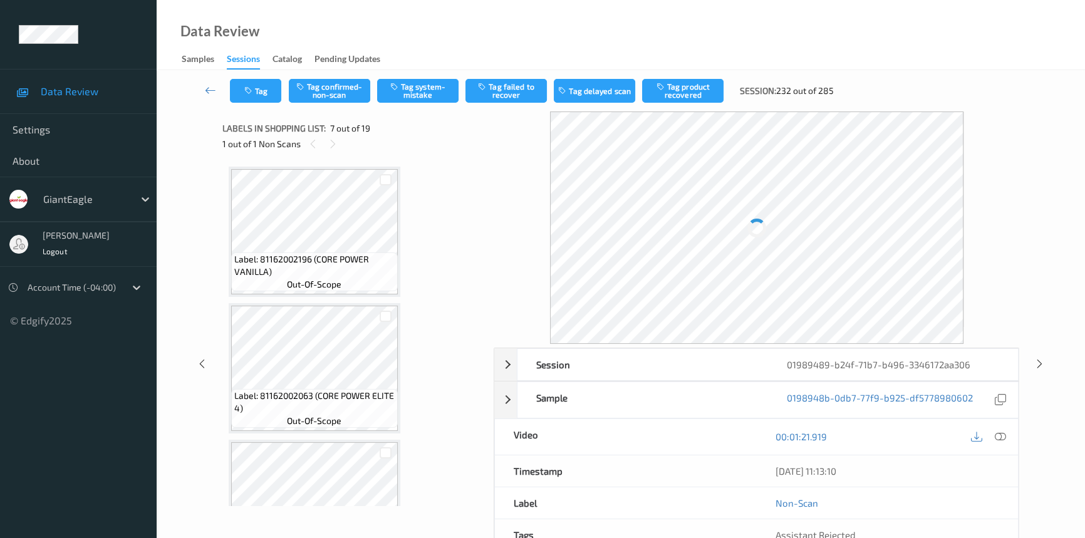
scroll to position [687, 0]
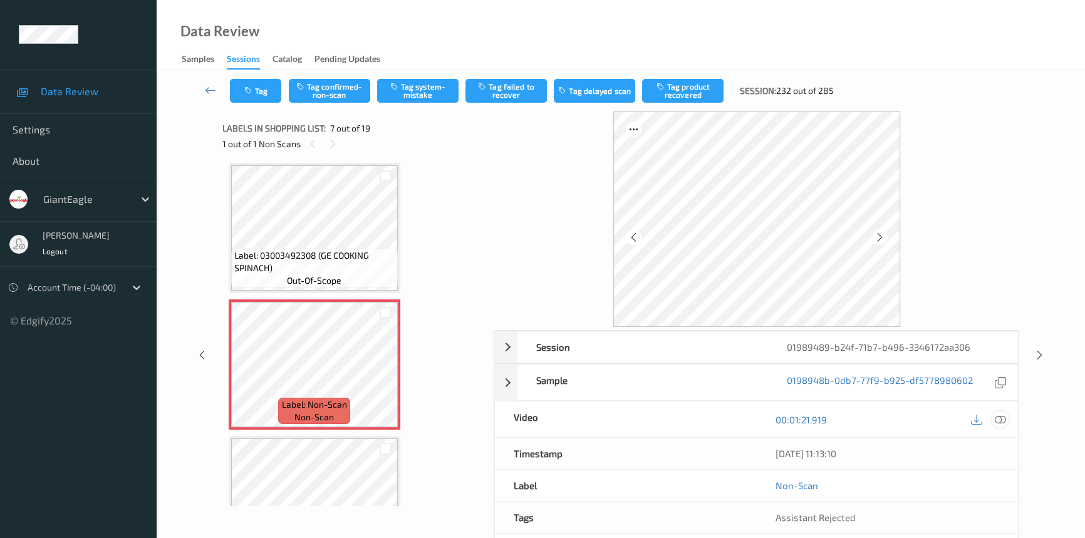
click at [1006, 419] on icon at bounding box center [1000, 419] width 11 height 11
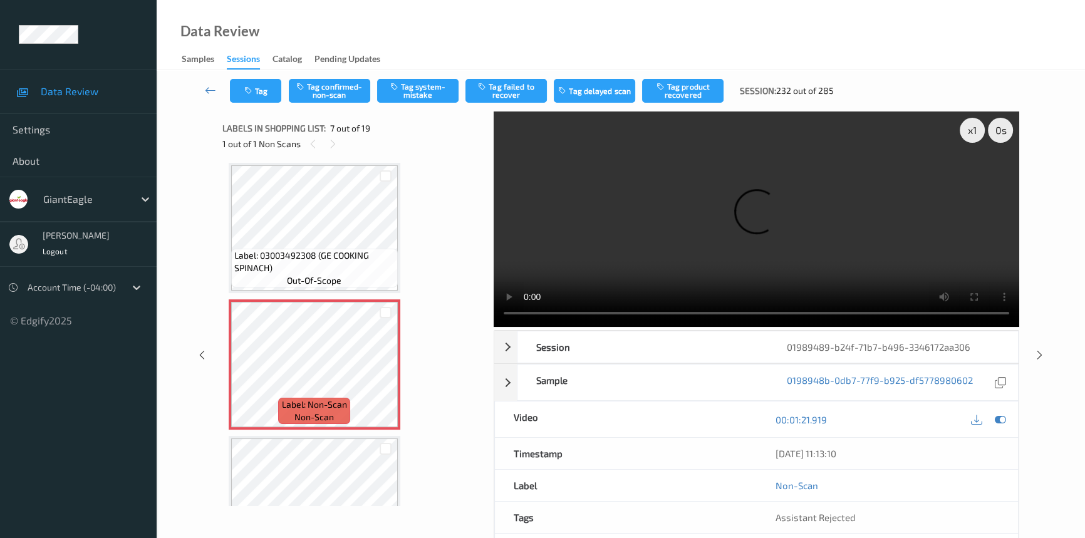
drag, startPoint x: 319, startPoint y: 18, endPoint x: 278, endPoint y: 13, distance: 41.7
click at [320, 18] on div "Data Review Samples Sessions Catalog Pending Updates" at bounding box center [621, 35] width 928 height 70
click at [382, 372] on icon at bounding box center [385, 375] width 11 height 11
click at [384, 372] on icon at bounding box center [385, 375] width 11 height 11
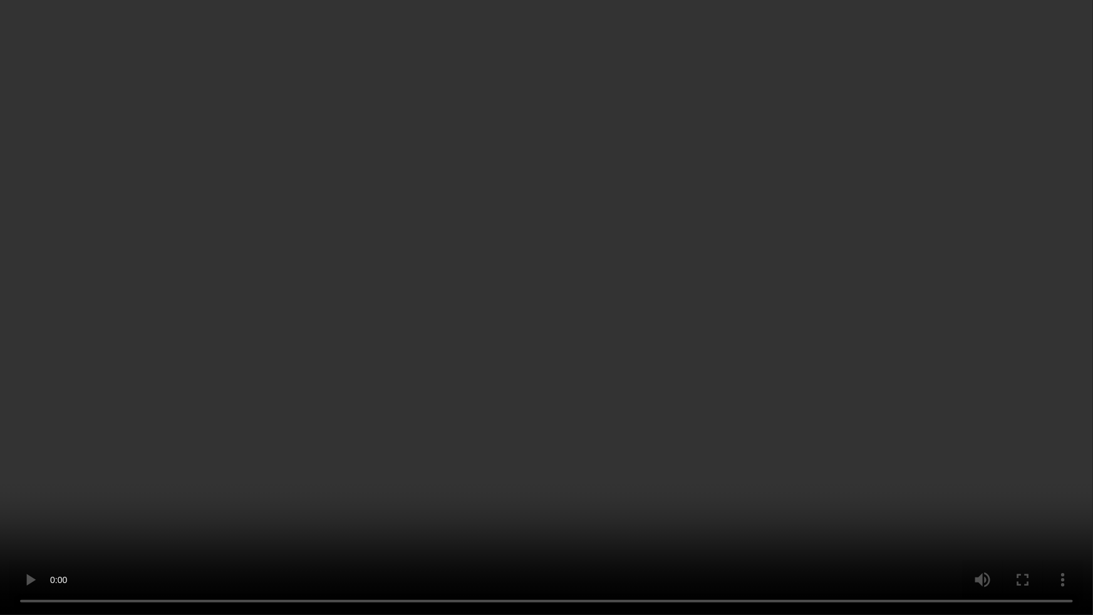
click at [549, 538] on video at bounding box center [546, 307] width 1093 height 615
click at [408, 527] on video at bounding box center [546, 307] width 1093 height 615
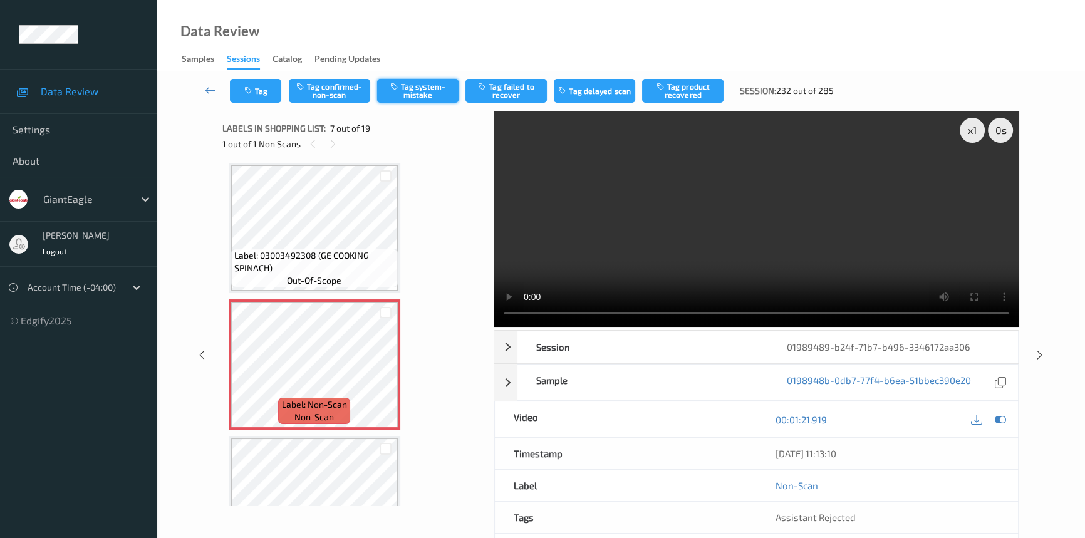
click at [427, 90] on button "Tag system-mistake" at bounding box center [417, 91] width 81 height 24
click at [207, 85] on icon at bounding box center [210, 90] width 11 height 13
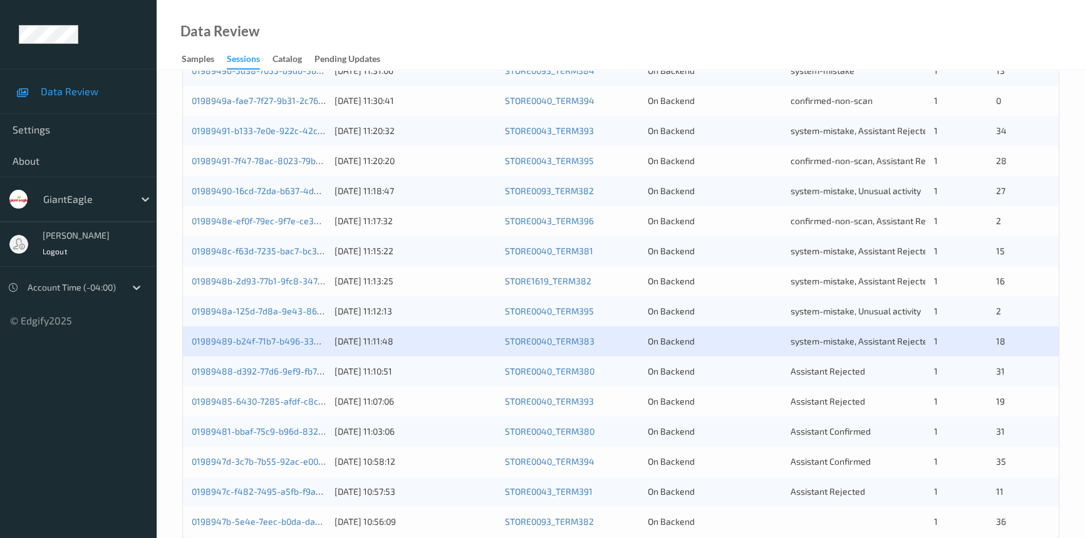
scroll to position [341, 0]
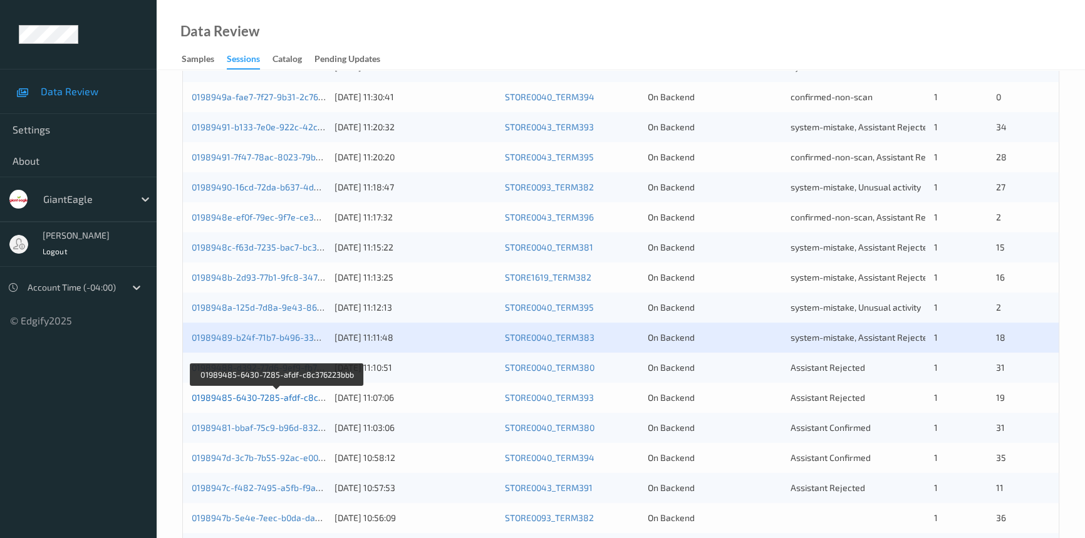
click at [282, 393] on link "01989485-6430-7285-afdf-c8c376223bbb" at bounding box center [277, 397] width 171 height 11
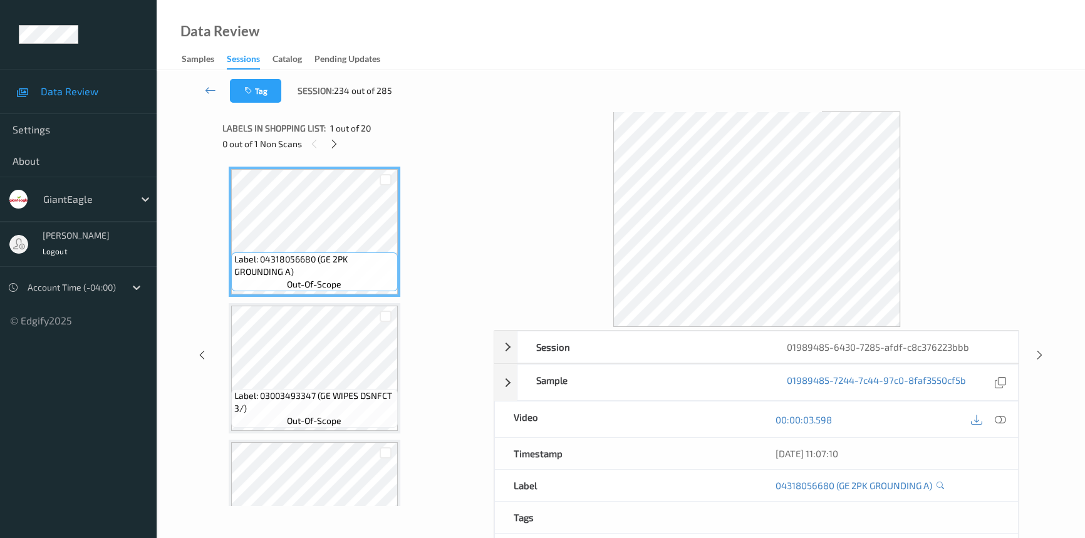
click at [332, 133] on span "1 out of 20" at bounding box center [350, 128] width 41 height 13
click at [334, 142] on icon at bounding box center [334, 143] width 11 height 11
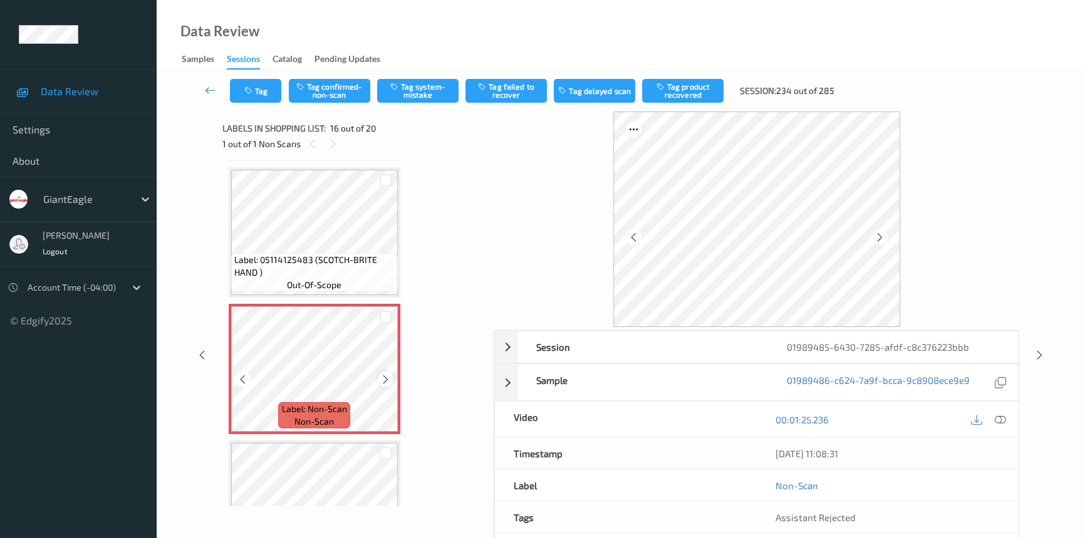
click at [385, 374] on icon at bounding box center [385, 379] width 11 height 11
click at [1001, 414] on icon at bounding box center [1000, 419] width 11 height 11
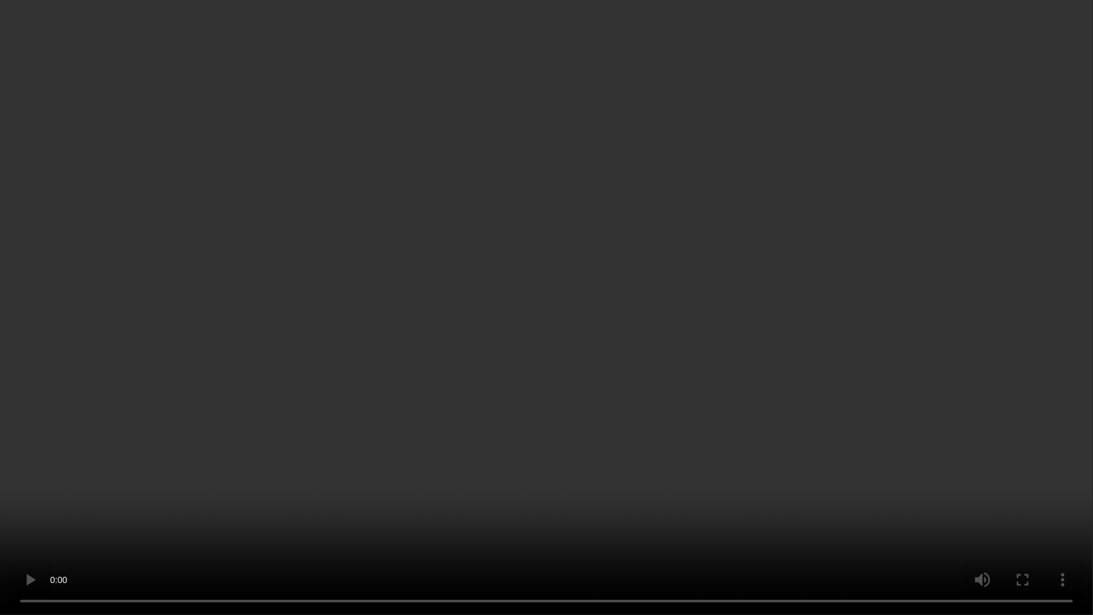
drag, startPoint x: 439, startPoint y: 491, endPoint x: 448, endPoint y: 479, distance: 15.3
click at [445, 487] on video at bounding box center [546, 307] width 1093 height 615
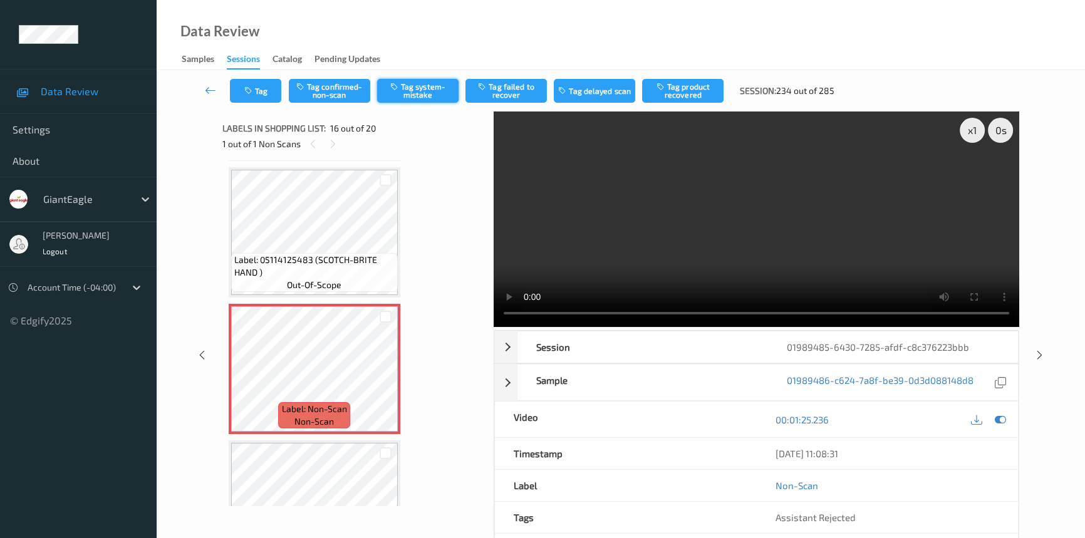
click at [413, 89] on button "Tag system-mistake" at bounding box center [417, 91] width 81 height 24
click at [207, 87] on icon at bounding box center [210, 90] width 11 height 13
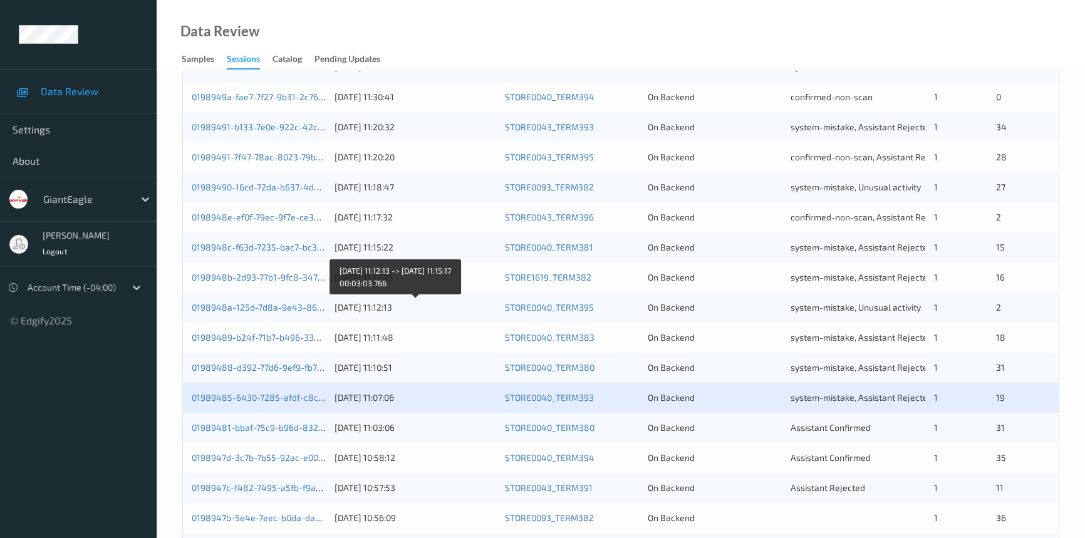
scroll to position [447, 0]
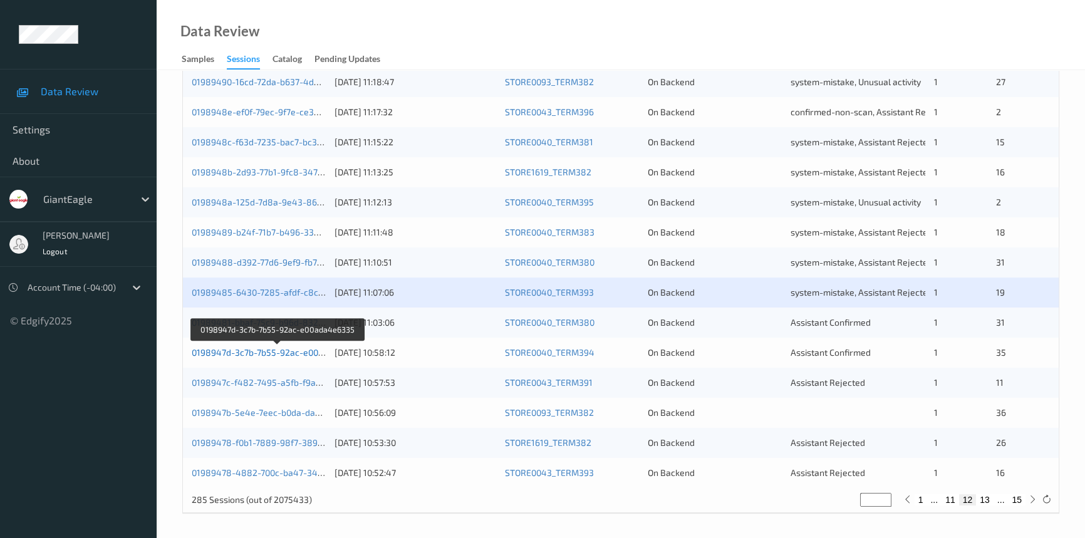
click at [277, 351] on link "0198947d-3c7b-7b55-92ac-e00ada4e6335" at bounding box center [278, 352] width 172 height 11
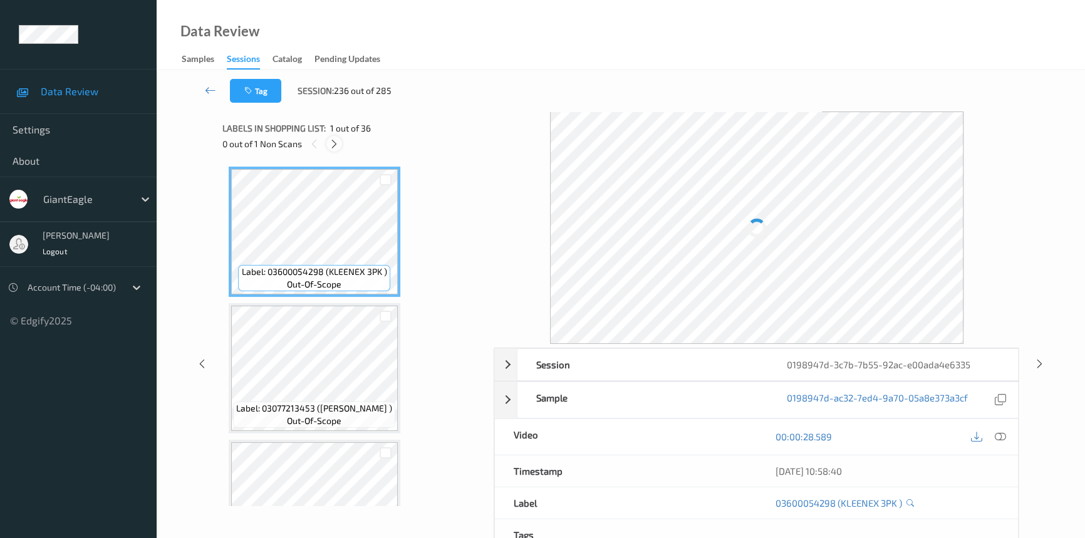
click at [335, 138] on icon at bounding box center [334, 143] width 11 height 11
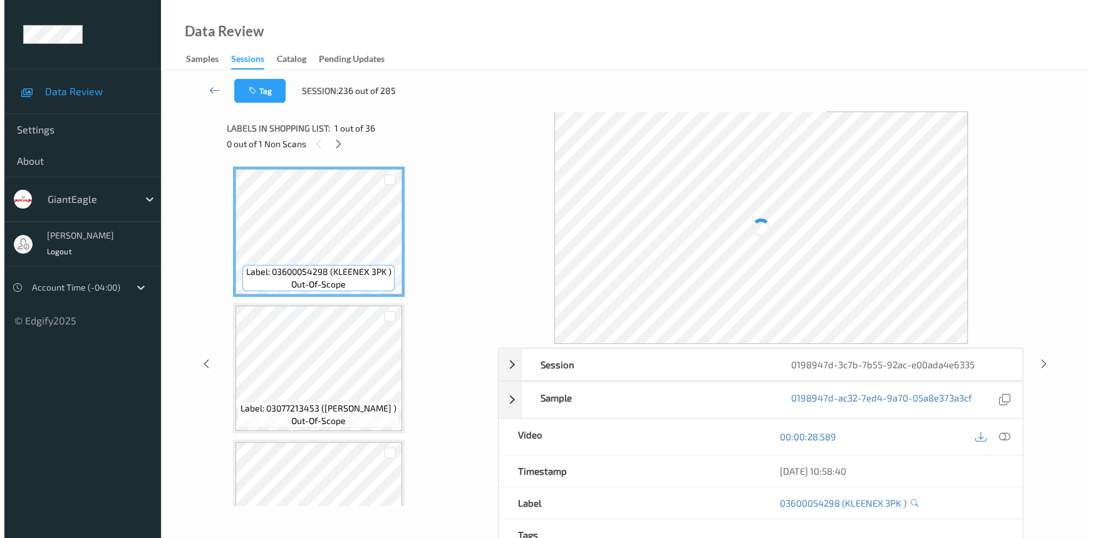
scroll to position [3408, 0]
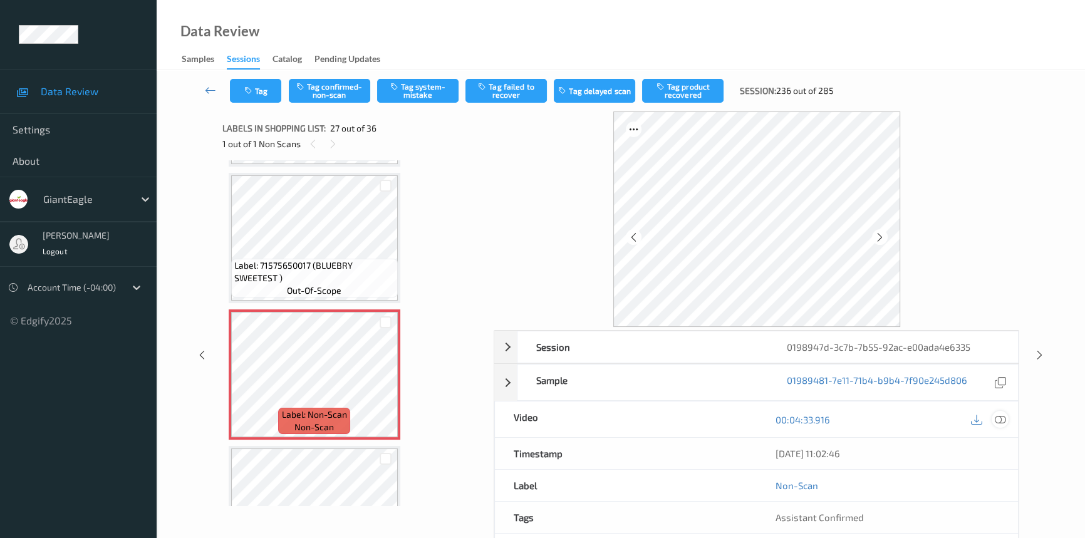
click at [997, 419] on icon at bounding box center [1000, 419] width 11 height 11
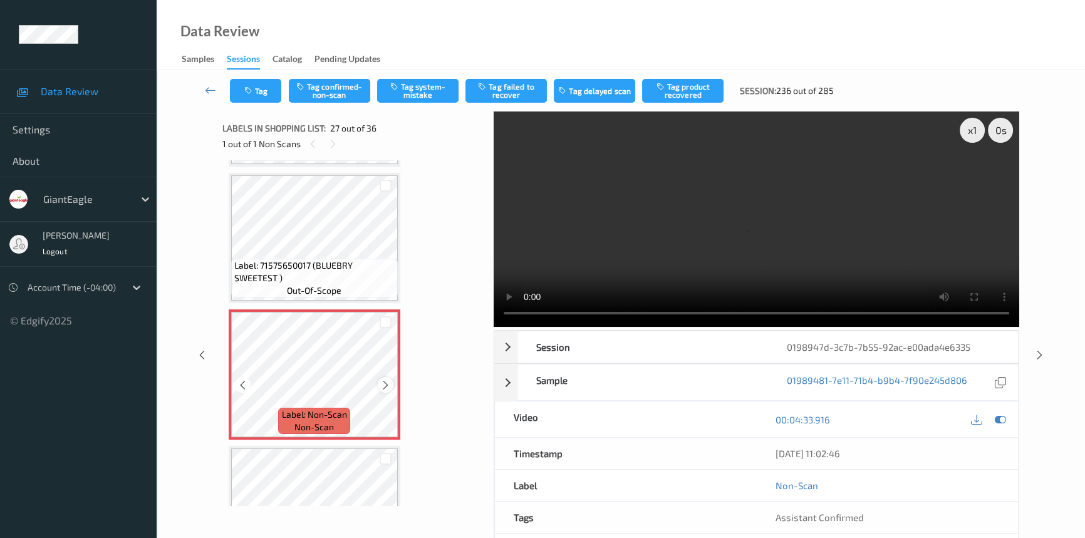
click at [383, 380] on icon at bounding box center [385, 385] width 11 height 11
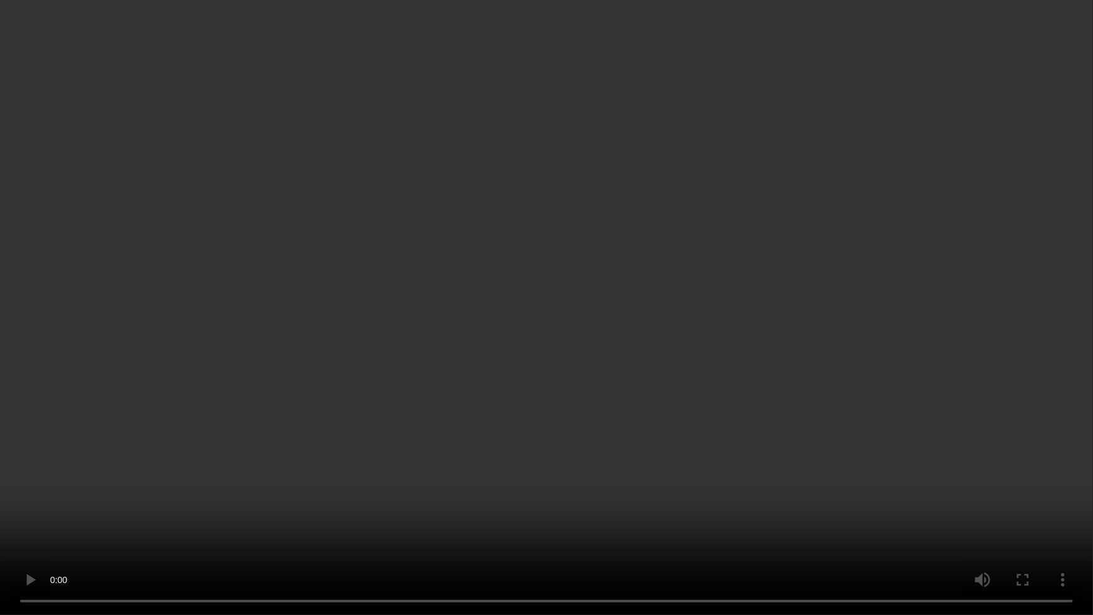
click at [623, 507] on video at bounding box center [546, 307] width 1093 height 615
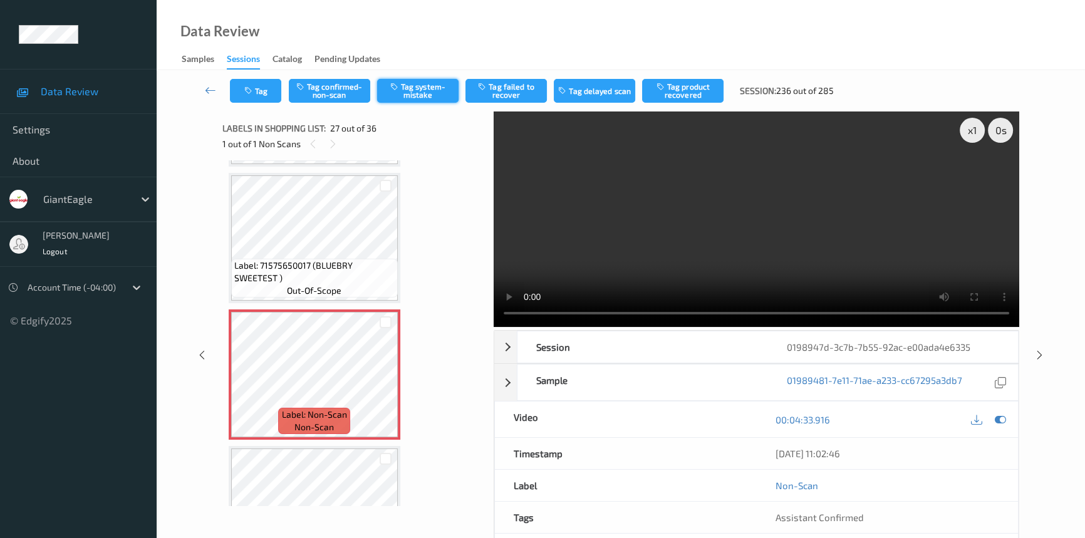
click at [429, 80] on button "Tag system-mistake" at bounding box center [417, 91] width 81 height 24
click at [266, 87] on button "Tag" at bounding box center [255, 91] width 51 height 24
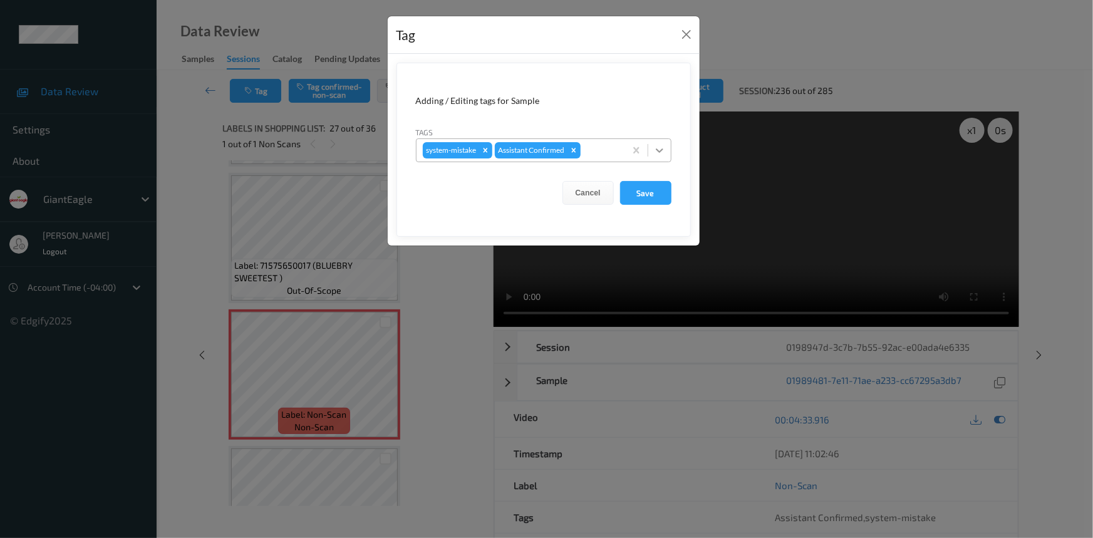
click at [654, 150] on icon at bounding box center [659, 150] width 13 height 13
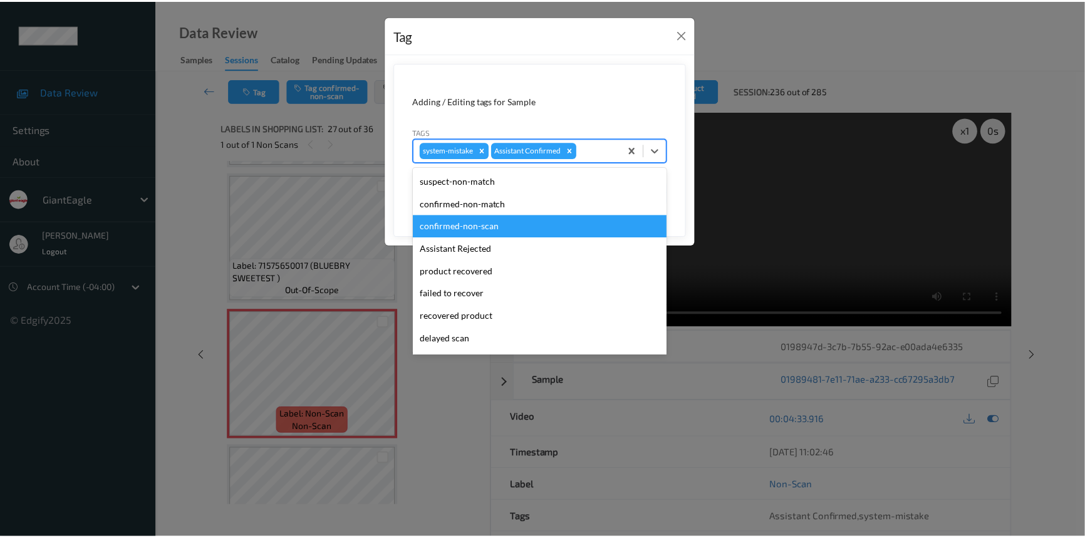
scroll to position [56, 0]
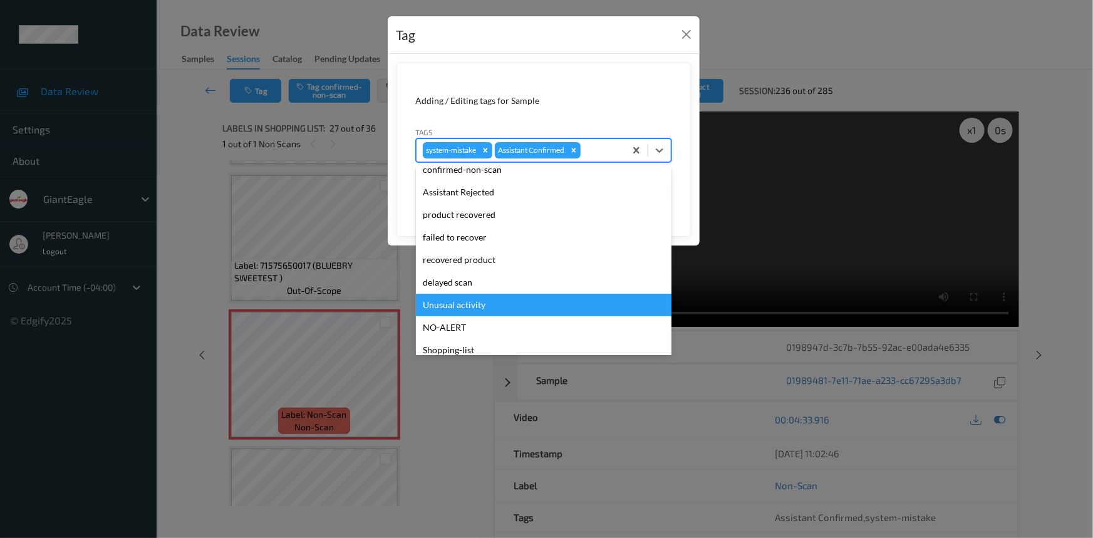
click at [438, 303] on div "Unusual activity" at bounding box center [544, 305] width 256 height 23
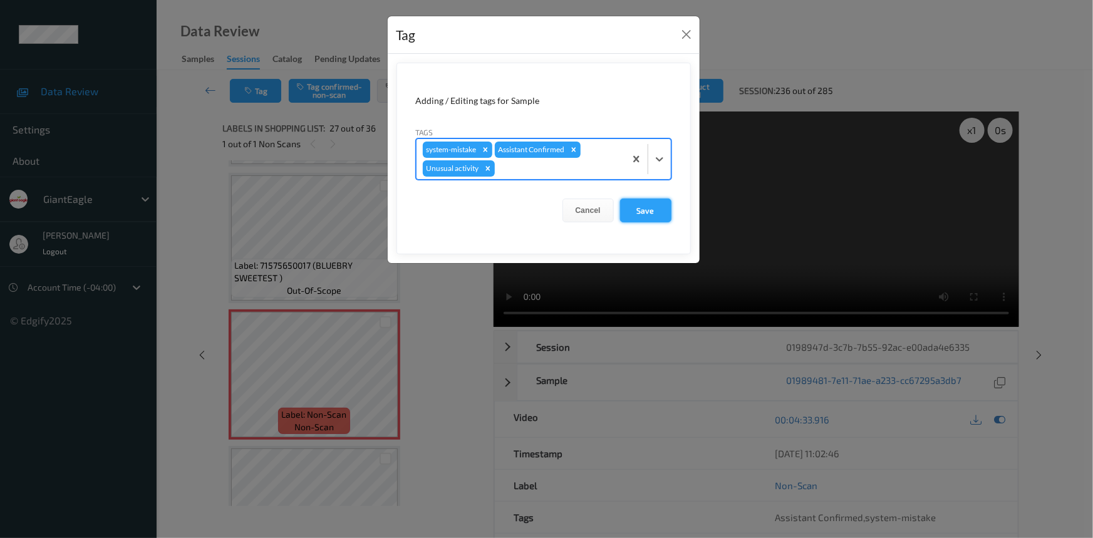
click at [662, 214] on button "Save" at bounding box center [645, 211] width 51 height 24
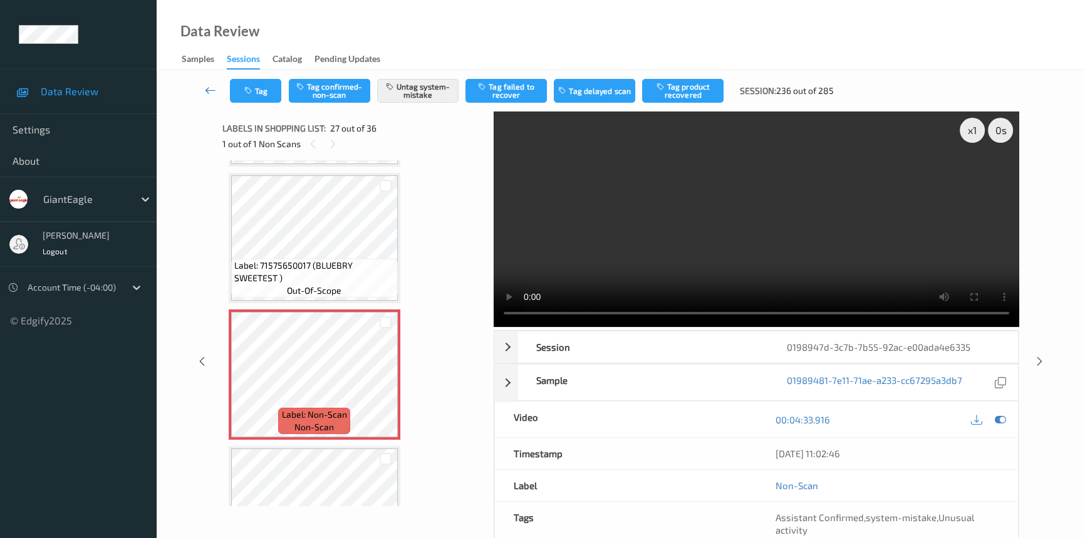
click at [213, 90] on icon at bounding box center [210, 90] width 11 height 13
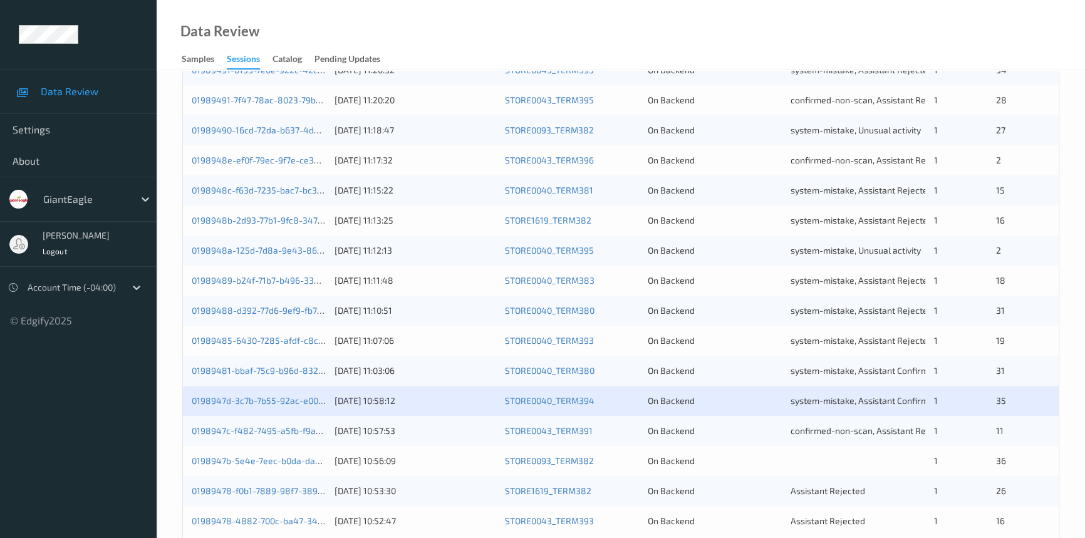
scroll to position [447, 0]
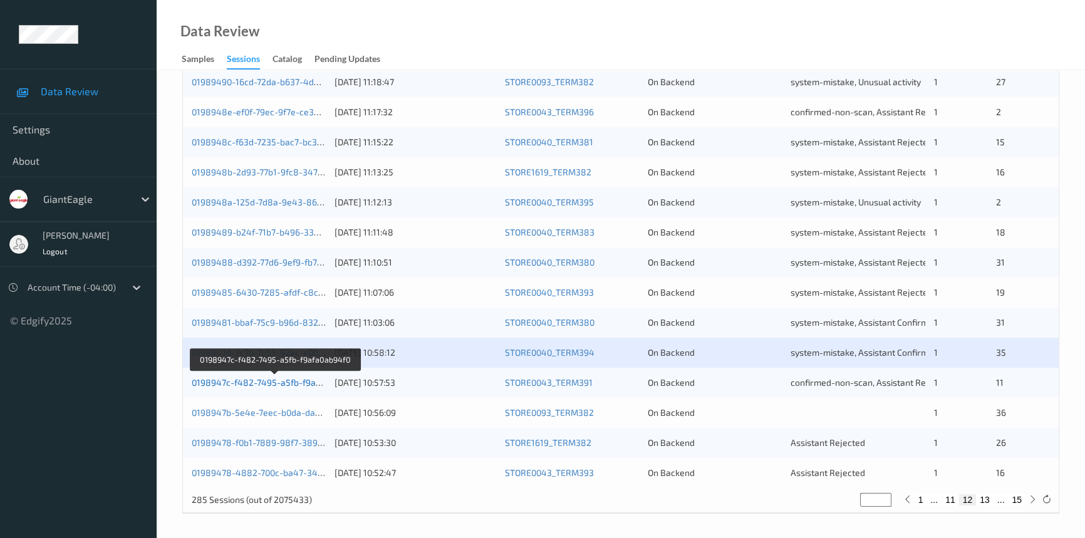
click at [269, 380] on link "0198947c-f482-7495-a5fb-f9afa0ab94f0" at bounding box center [275, 382] width 166 height 11
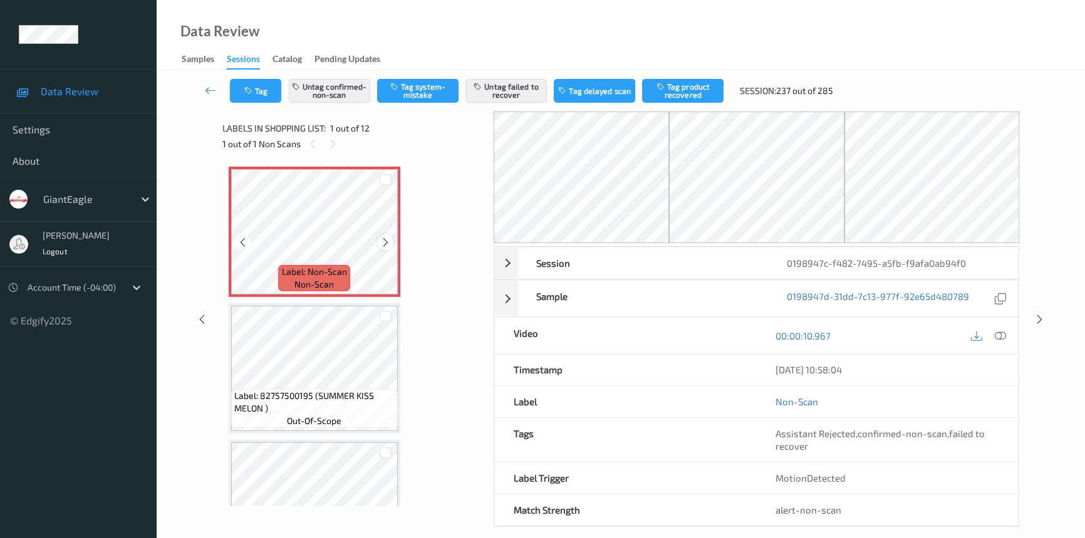
click at [388, 237] on icon at bounding box center [385, 242] width 11 height 11
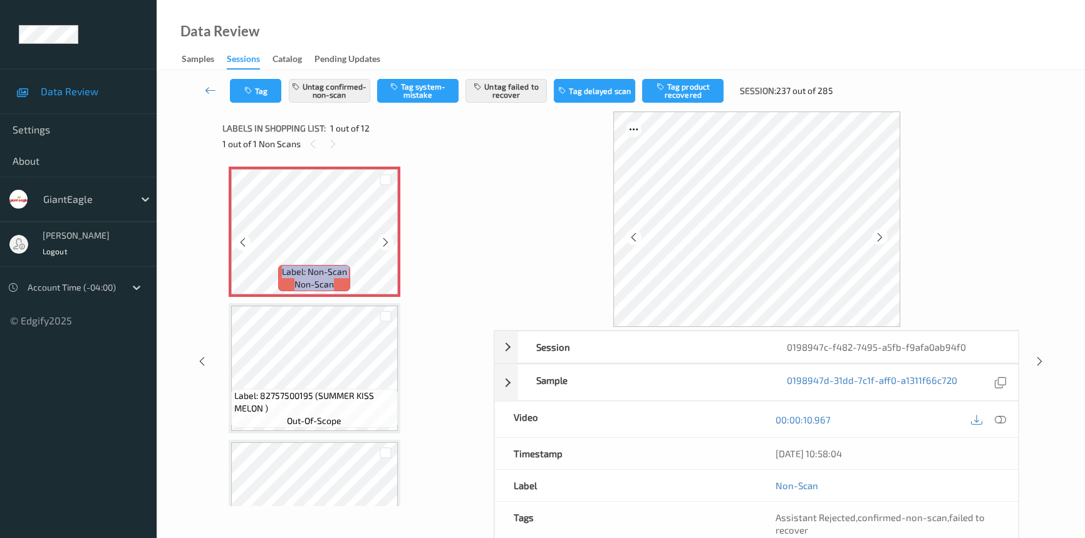
click at [388, 237] on icon at bounding box center [385, 242] width 11 height 11
click at [999, 420] on icon at bounding box center [1000, 419] width 11 height 11
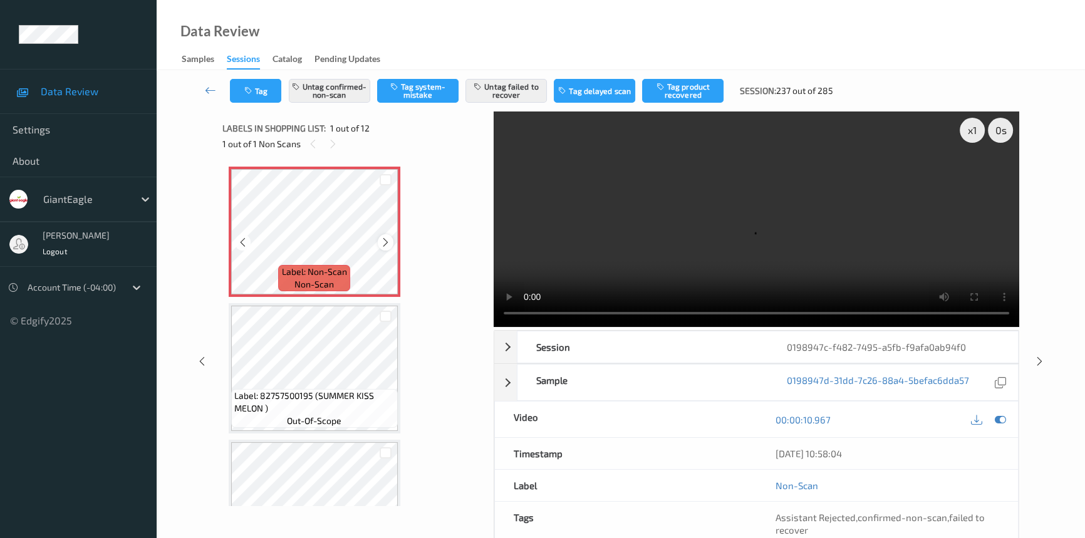
click at [382, 247] on icon at bounding box center [385, 242] width 11 height 11
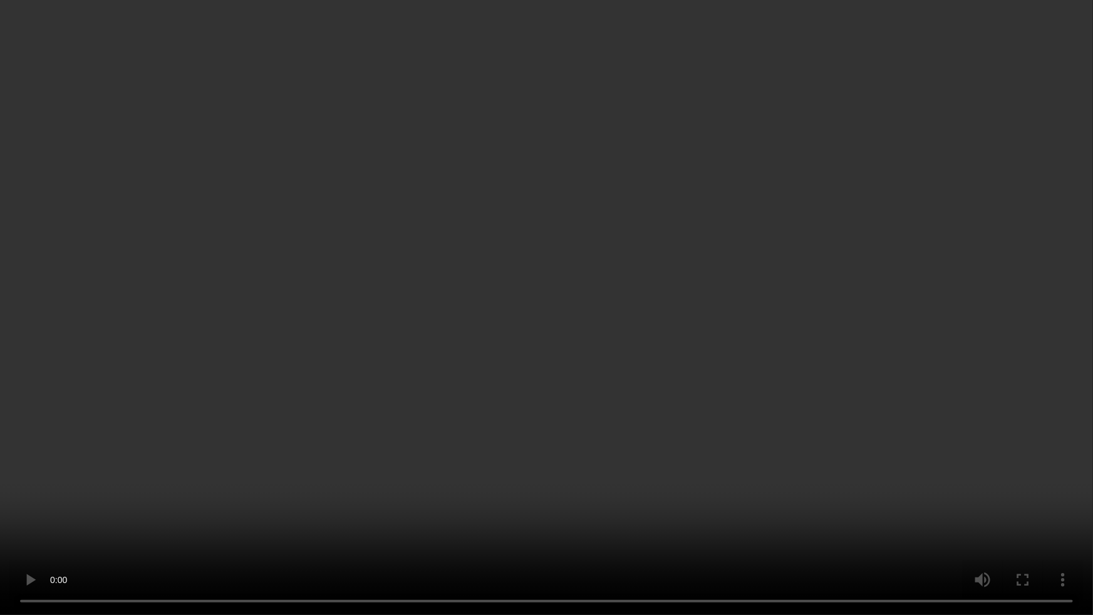
click at [839, 350] on video at bounding box center [546, 307] width 1093 height 615
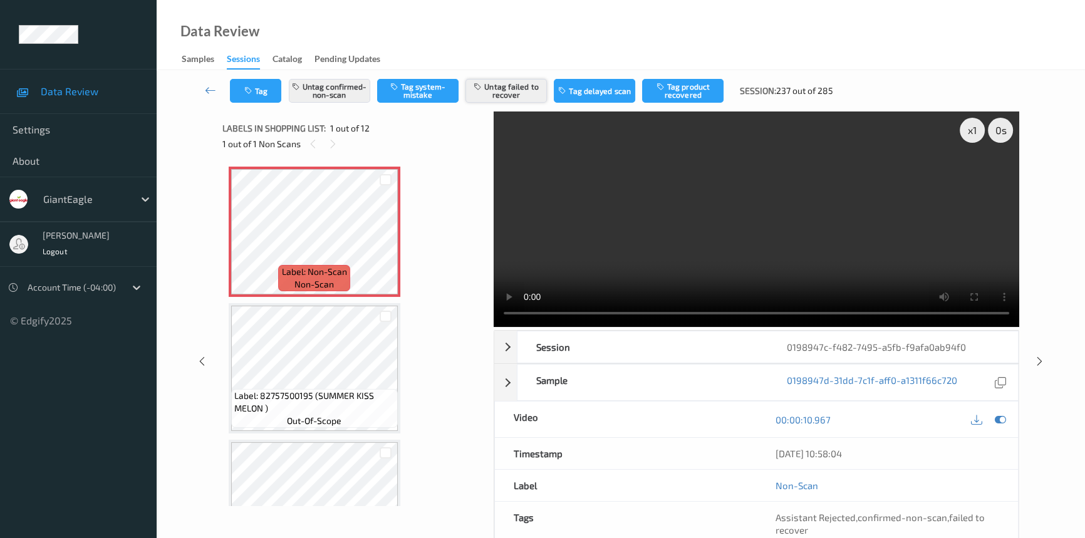
click at [515, 87] on button "Untag failed to recover" at bounding box center [505, 91] width 81 height 24
click at [692, 86] on button "Tag product recovered" at bounding box center [682, 91] width 81 height 24
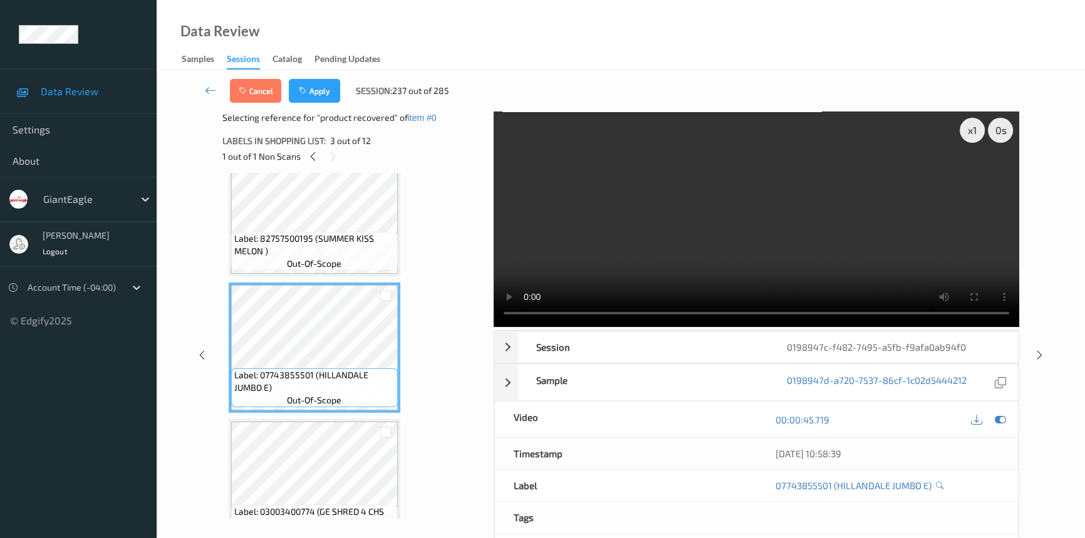
scroll to position [170, 0]
click at [308, 83] on button "Apply" at bounding box center [314, 91] width 51 height 24
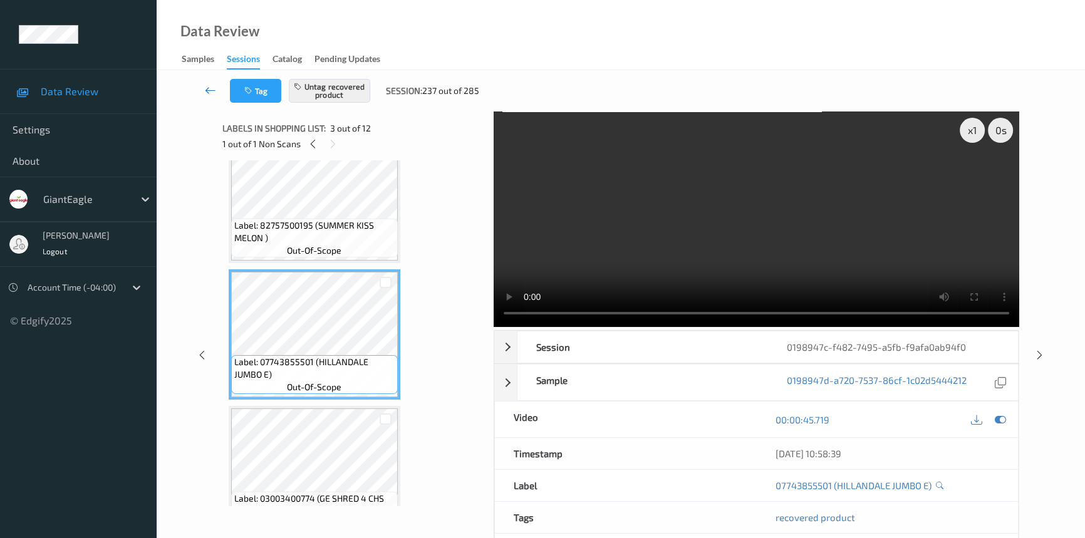
click at [209, 88] on icon at bounding box center [210, 90] width 11 height 13
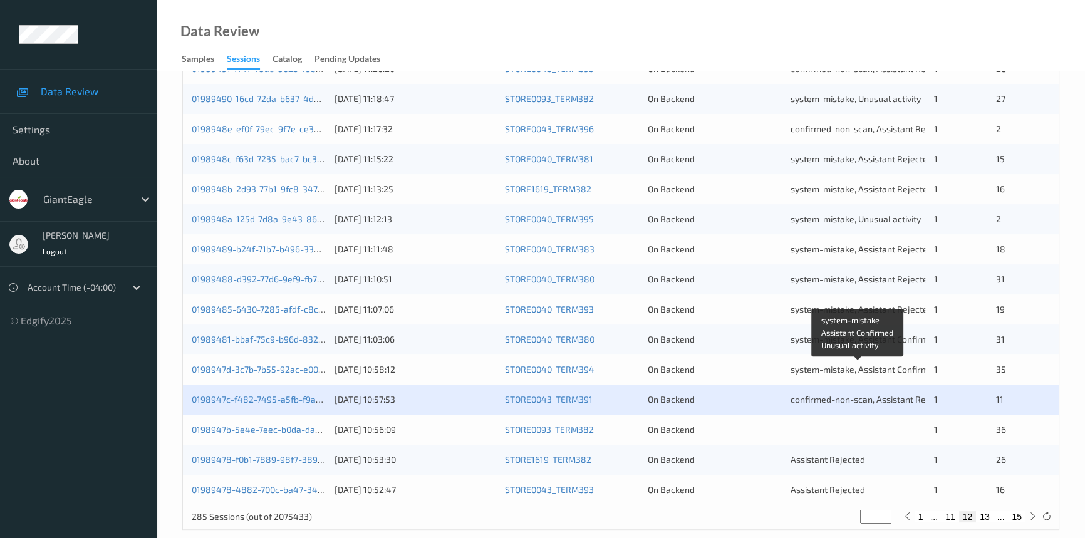
scroll to position [447, 0]
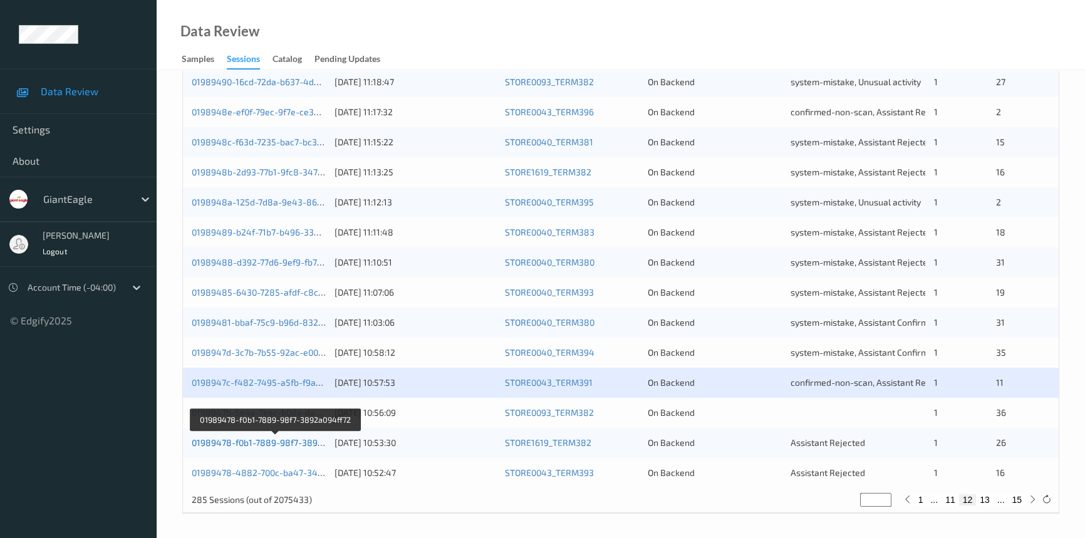
click at [252, 439] on link "01989478-f0b1-7889-98f7-3892a094ff72" at bounding box center [275, 442] width 167 height 11
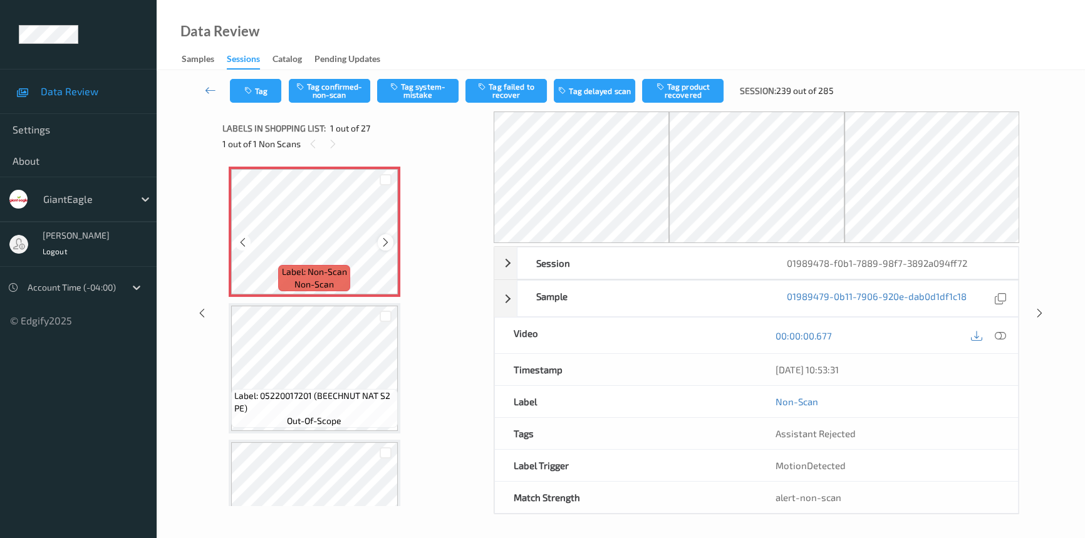
click at [387, 239] on icon at bounding box center [385, 242] width 11 height 11
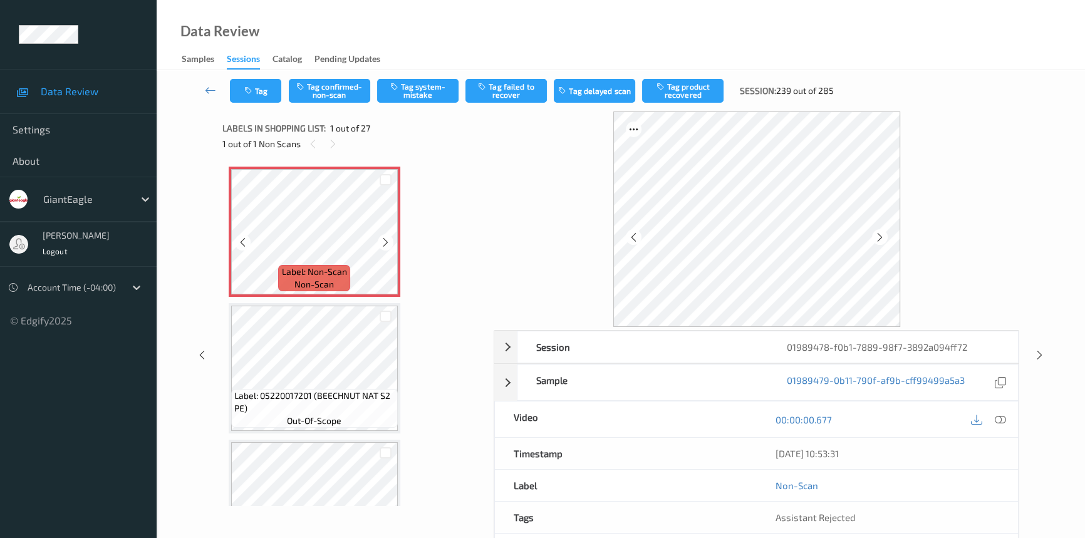
click at [387, 239] on icon at bounding box center [385, 242] width 11 height 11
click at [1001, 415] on icon at bounding box center [1000, 419] width 11 height 11
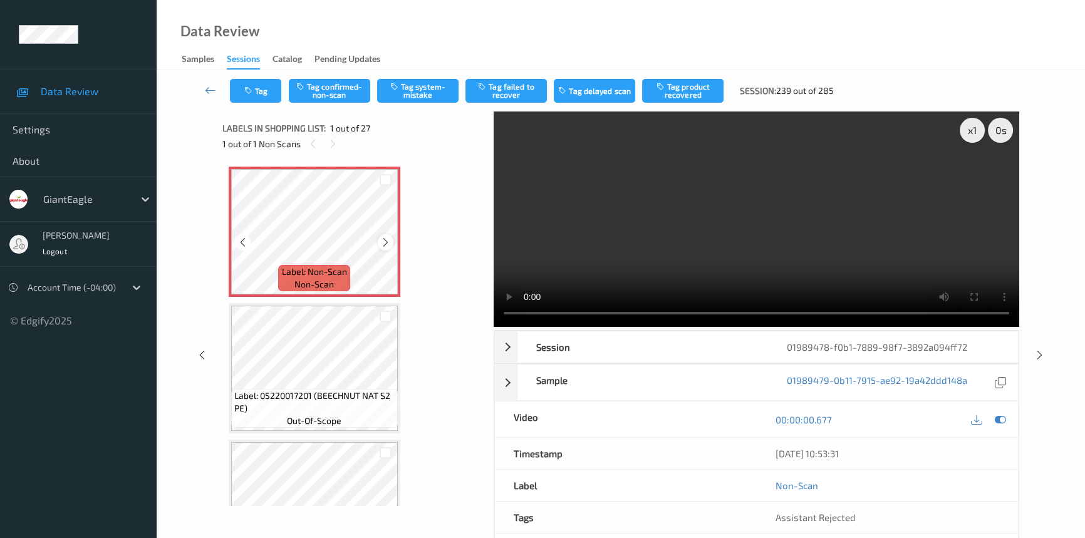
click at [389, 240] on icon at bounding box center [385, 242] width 11 height 11
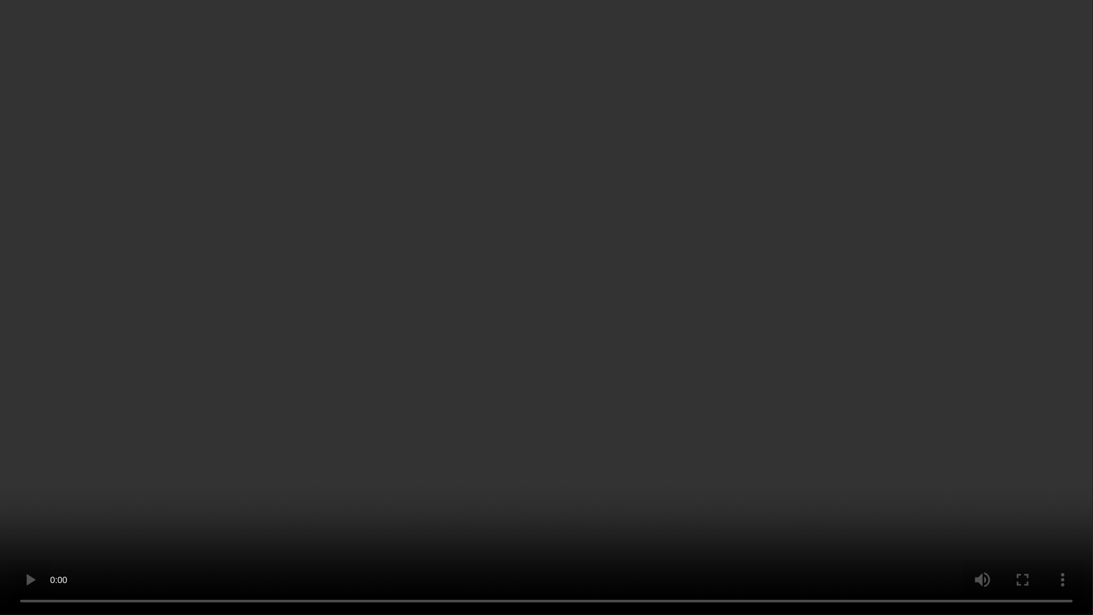
click at [774, 375] on video at bounding box center [546, 307] width 1093 height 615
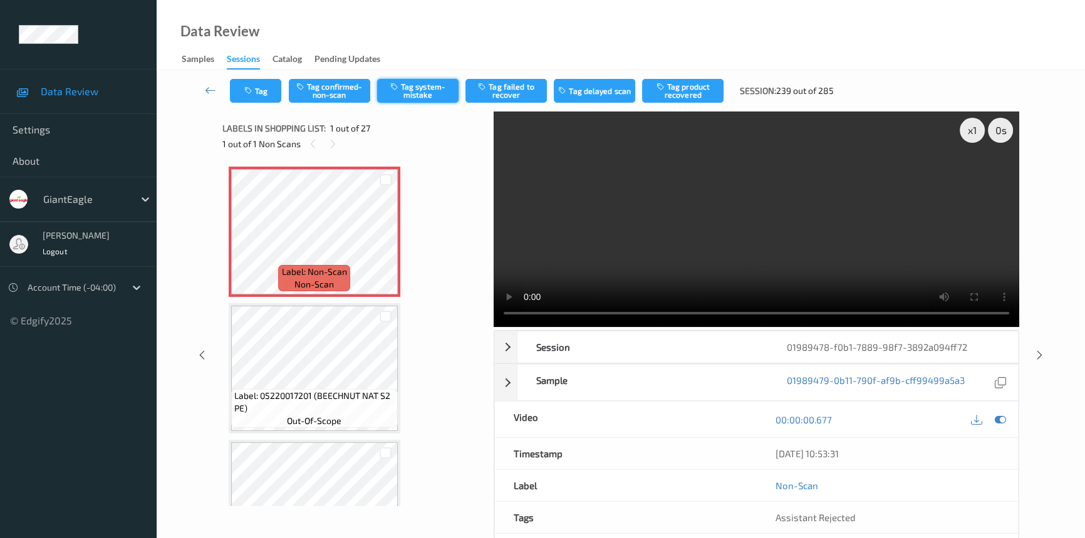
click at [413, 85] on button "Tag system-mistake" at bounding box center [417, 91] width 81 height 24
click at [213, 84] on icon at bounding box center [210, 90] width 11 height 13
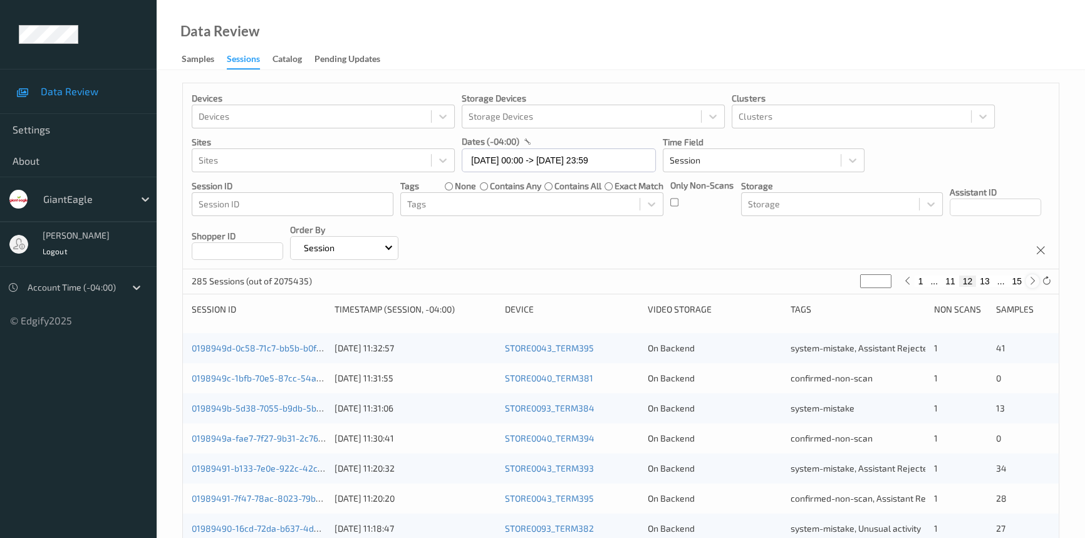
click at [1030, 284] on icon at bounding box center [1032, 280] width 9 height 9
type input "**"
click at [1030, 284] on icon at bounding box center [1032, 280] width 9 height 9
type input "**"
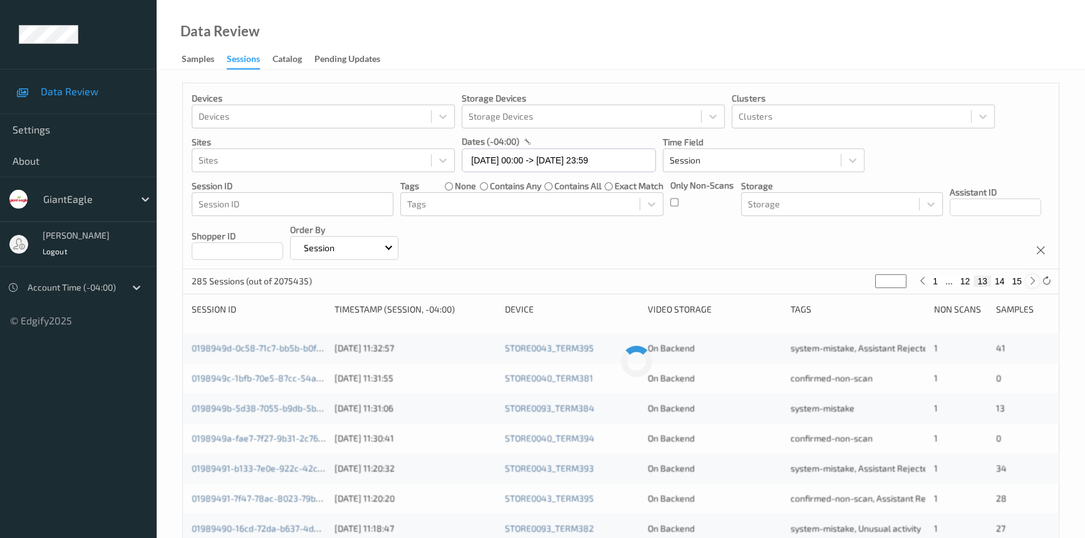
type input "**"
click at [1030, 284] on icon at bounding box center [1032, 280] width 9 height 9
type input "**"
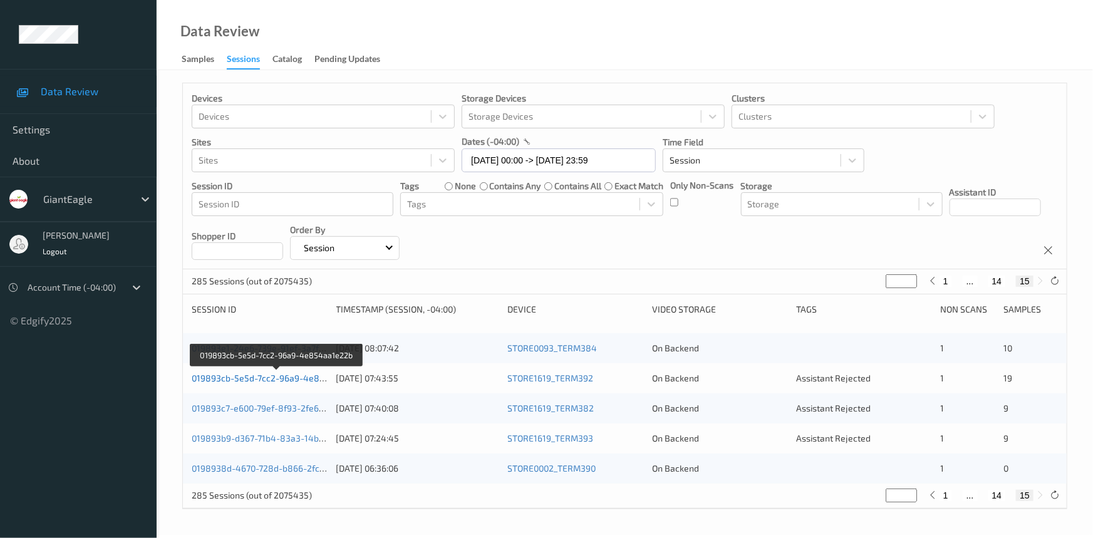
click at [297, 376] on link "019893cb-5e5d-7cc2-96a9-4e854aa1e22b" at bounding box center [278, 378] width 172 height 11
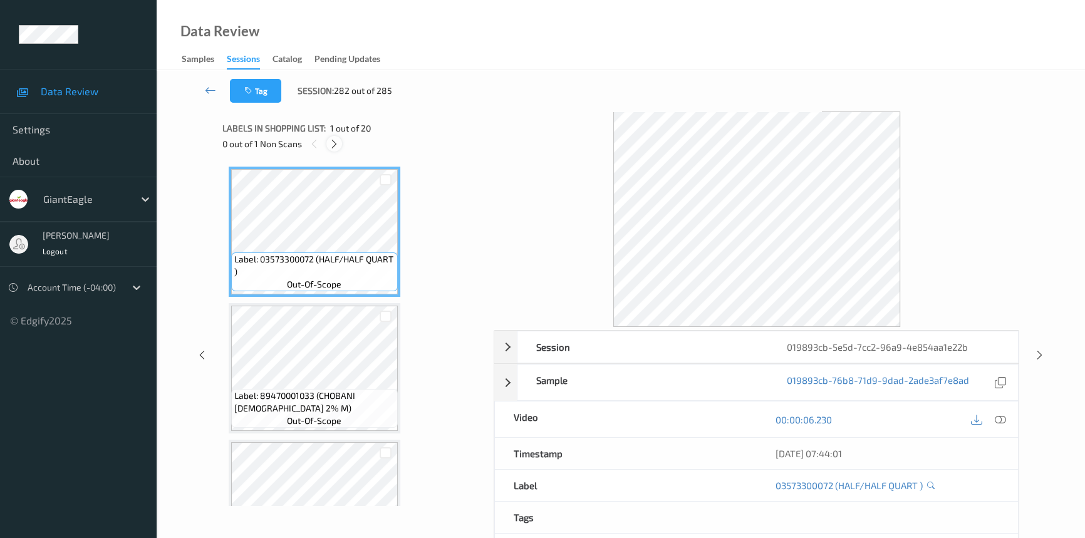
click at [334, 138] on icon at bounding box center [334, 143] width 11 height 11
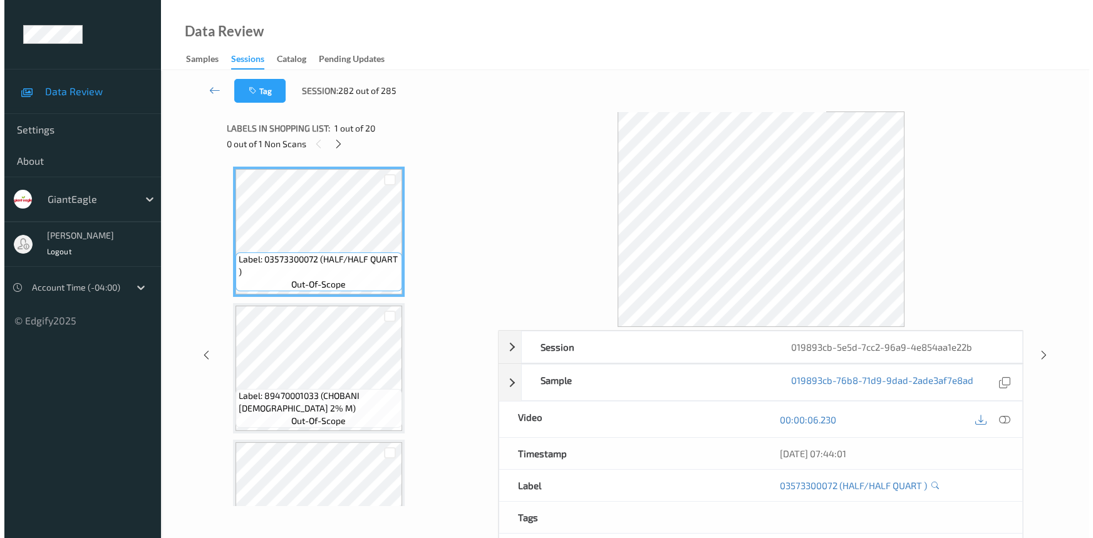
scroll to position [2184, 0]
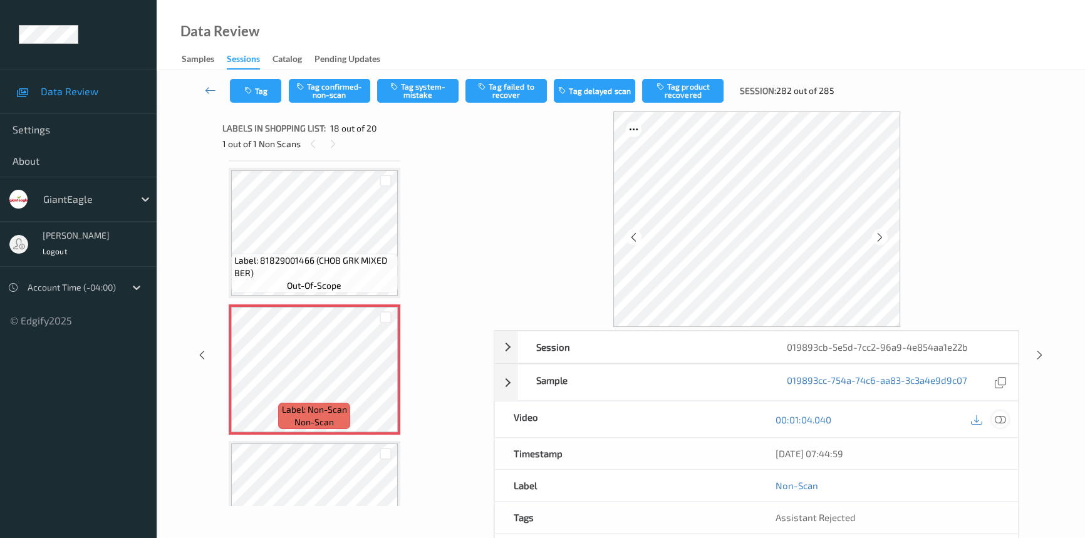
click at [1000, 418] on icon at bounding box center [1000, 419] width 11 height 11
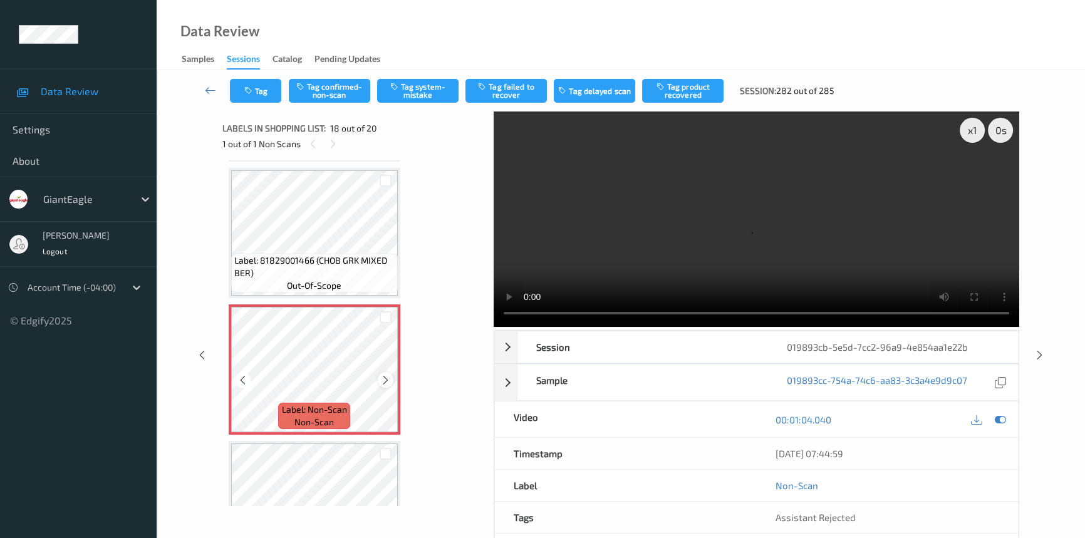
click at [384, 375] on icon at bounding box center [385, 380] width 11 height 11
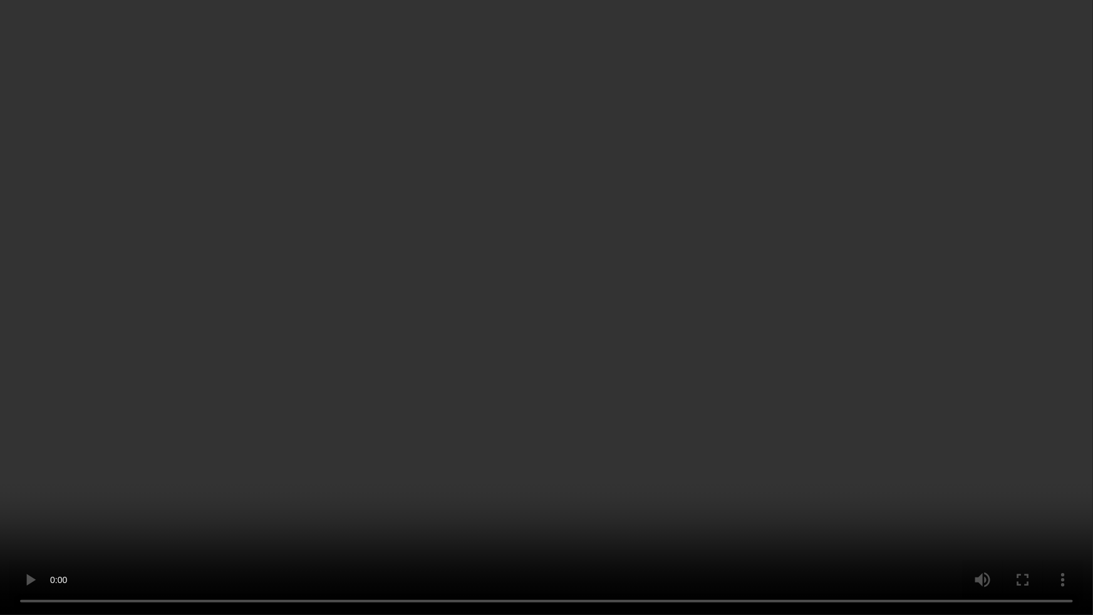
click at [843, 486] on video at bounding box center [546, 307] width 1093 height 615
click at [579, 428] on video at bounding box center [546, 307] width 1093 height 615
click at [422, 414] on video at bounding box center [546, 307] width 1093 height 615
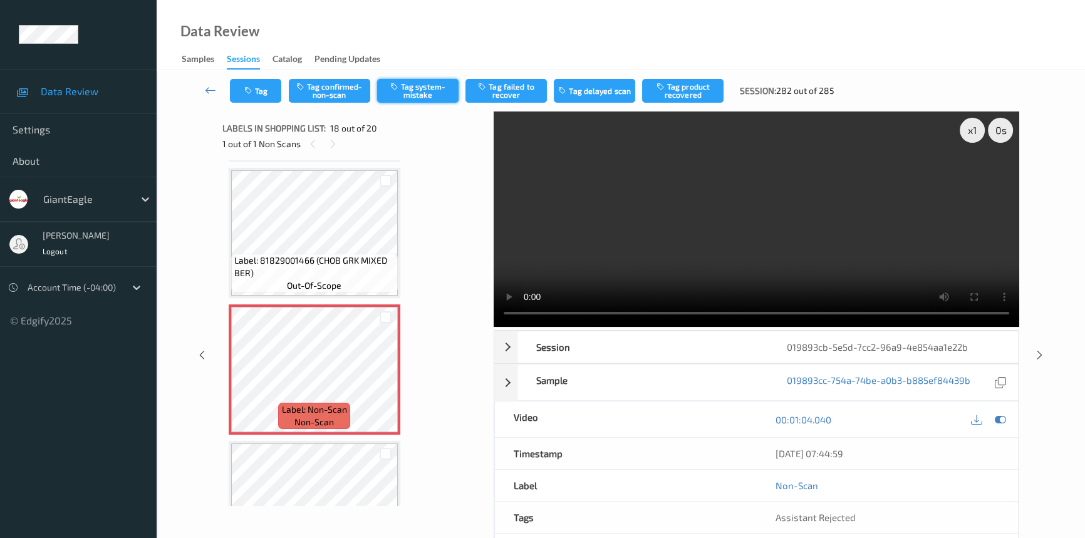
click at [410, 95] on button "Tag system-mistake" at bounding box center [417, 91] width 81 height 24
click at [261, 94] on button "Tag" at bounding box center [255, 91] width 51 height 24
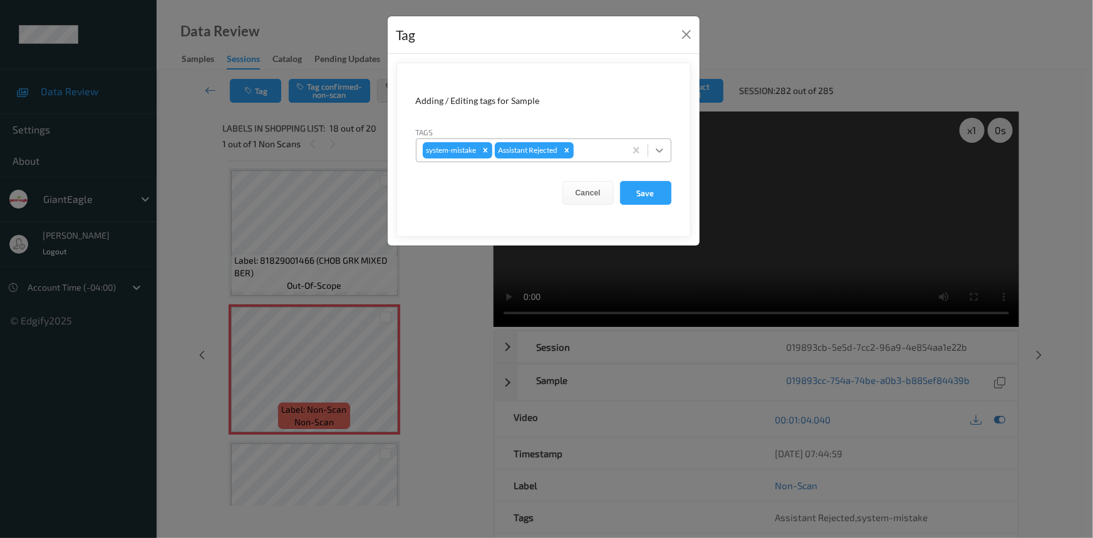
click at [661, 152] on icon at bounding box center [659, 150] width 13 height 13
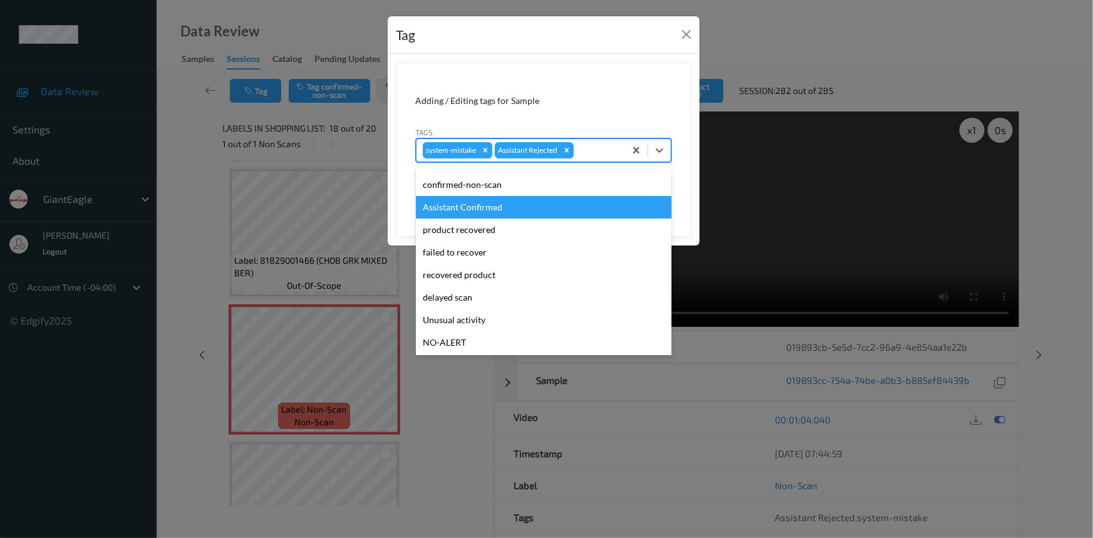
scroll to position [56, 0]
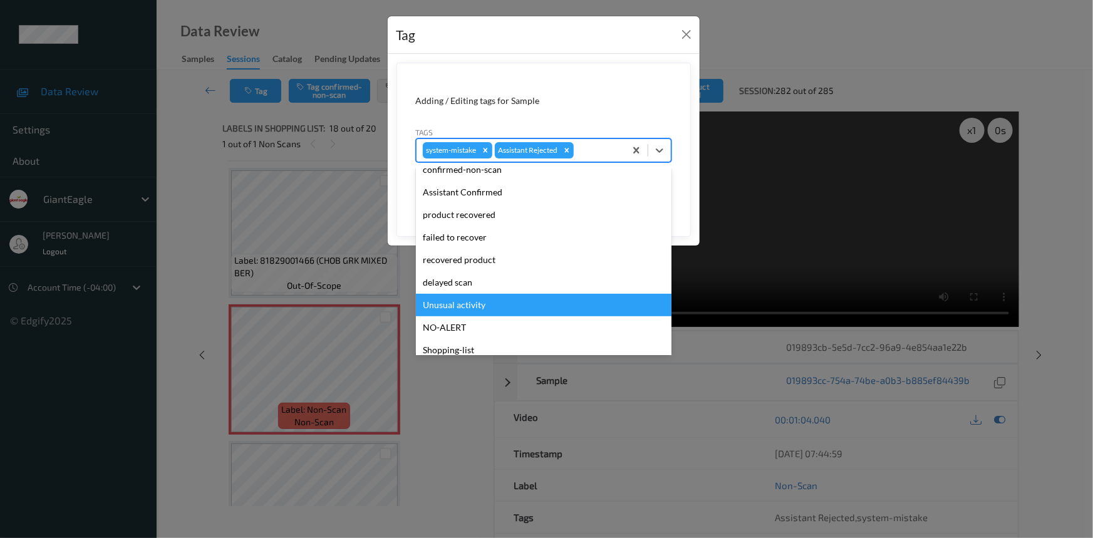
click at [460, 306] on div "Unusual activity" at bounding box center [544, 305] width 256 height 23
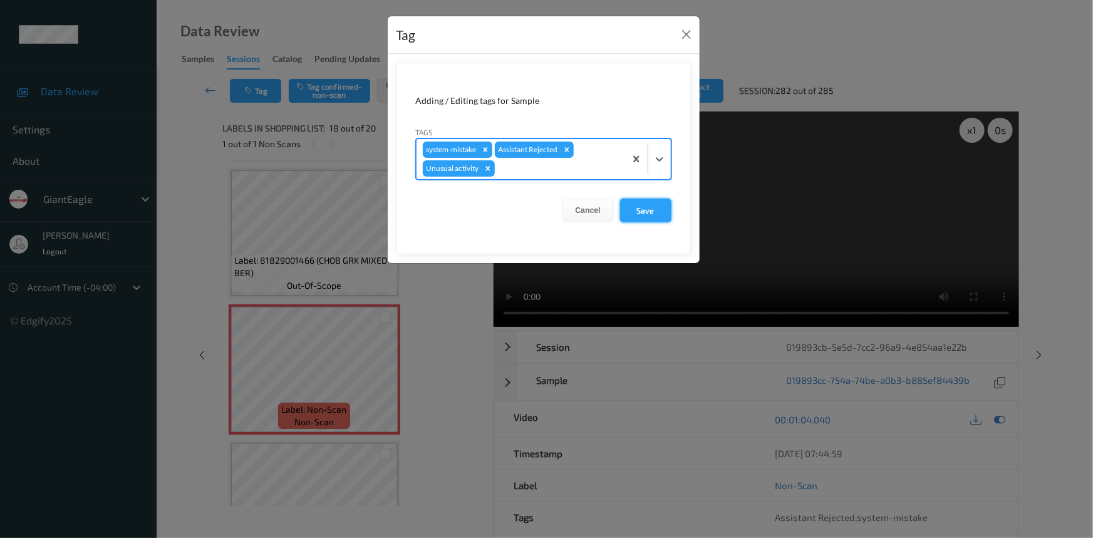
click at [653, 207] on button "Save" at bounding box center [645, 211] width 51 height 24
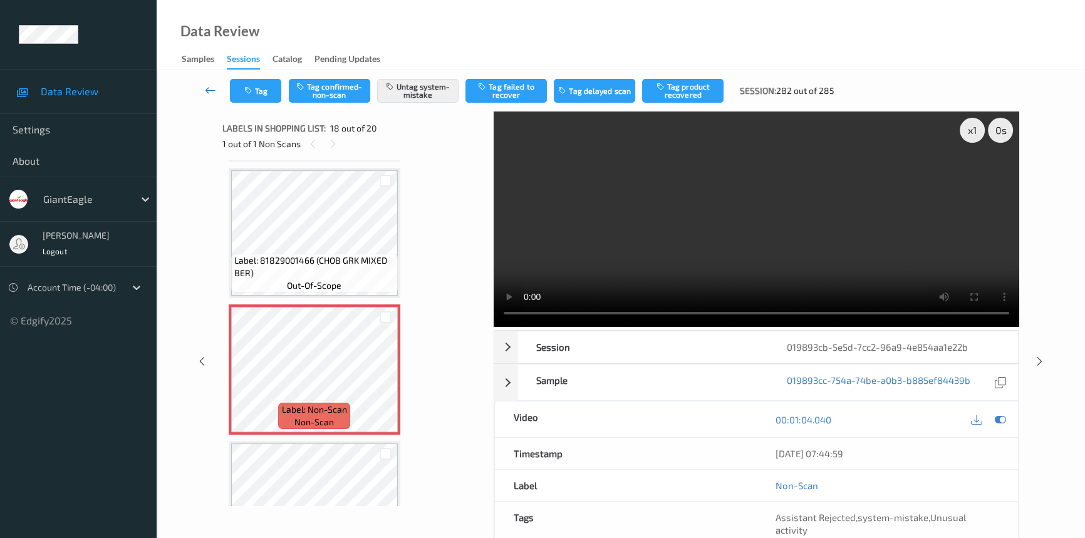
click at [209, 83] on link at bounding box center [210, 91] width 39 height 24
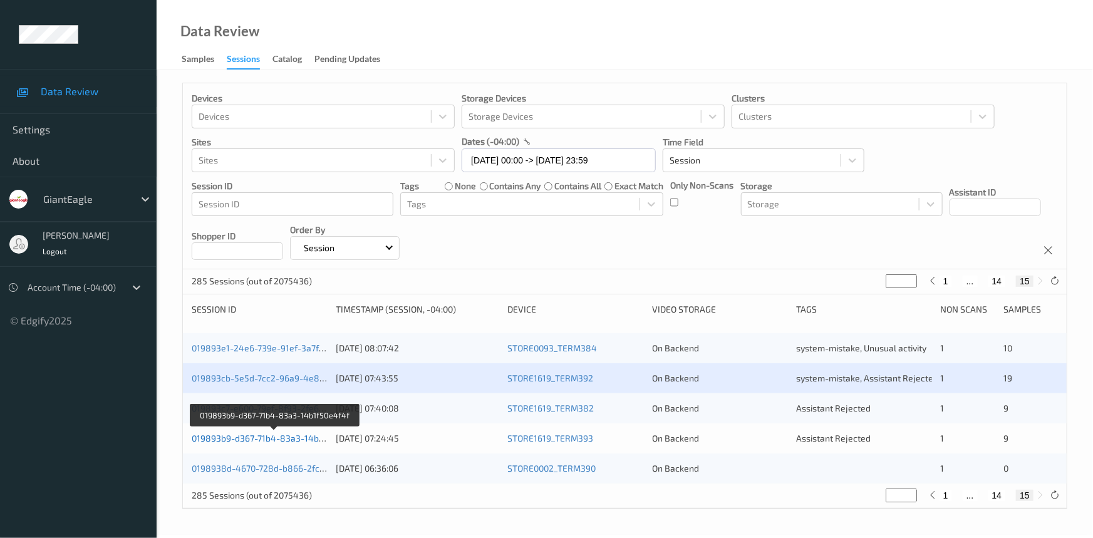
click at [254, 437] on link "019893b9-d367-71b4-83a3-14b1f50e4f4f" at bounding box center [275, 438] width 167 height 11
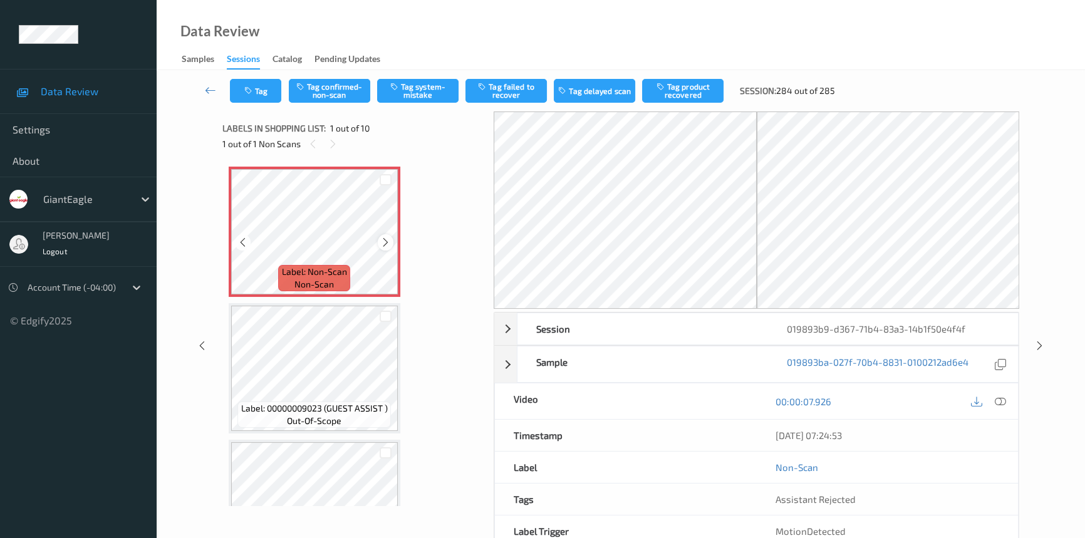
click at [380, 238] on icon at bounding box center [385, 242] width 11 height 11
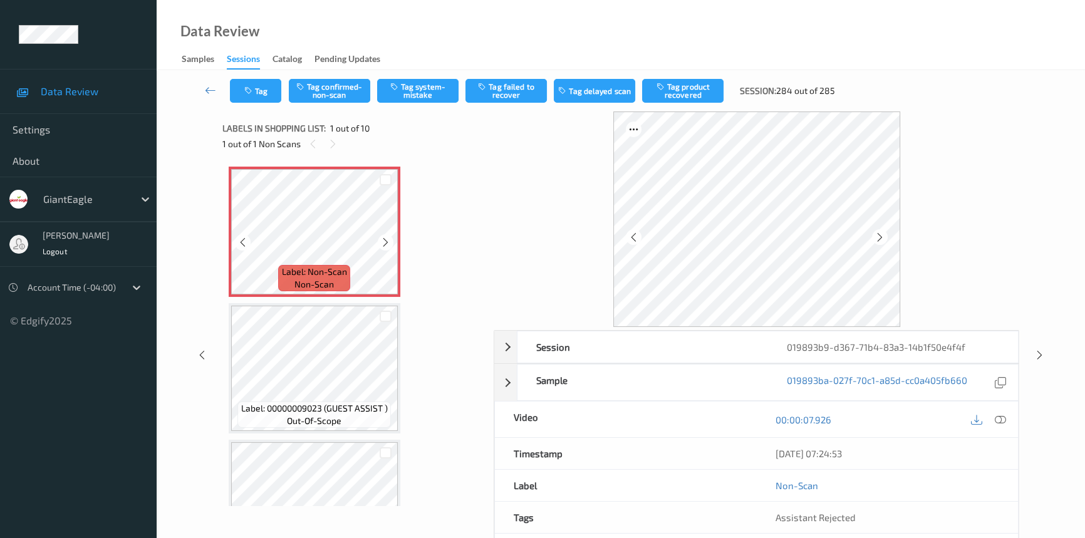
click at [380, 238] on icon at bounding box center [385, 242] width 11 height 11
click at [998, 417] on icon at bounding box center [1000, 419] width 11 height 11
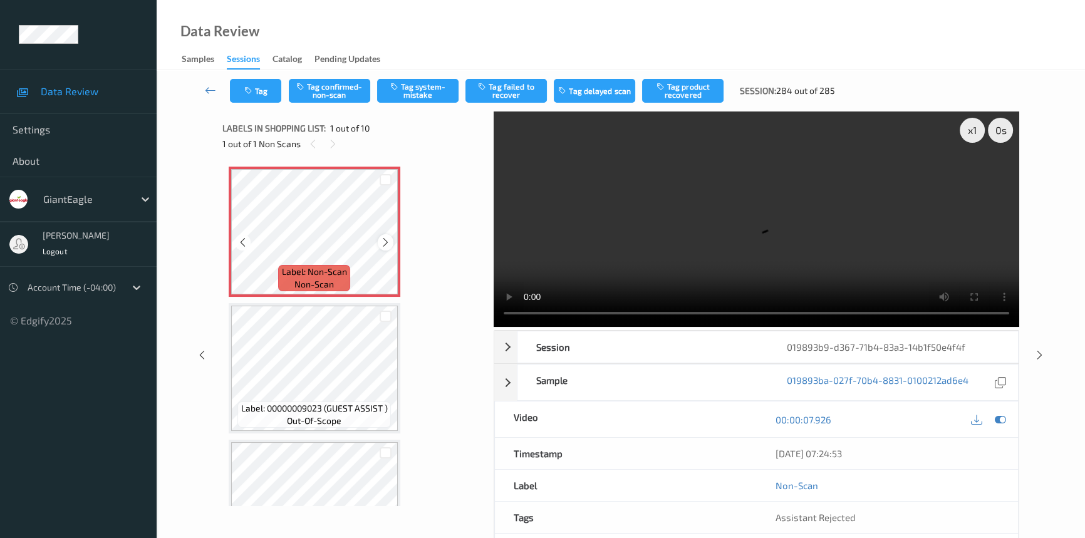
click at [383, 244] on icon at bounding box center [385, 242] width 11 height 11
click at [381, 239] on icon at bounding box center [385, 242] width 11 height 11
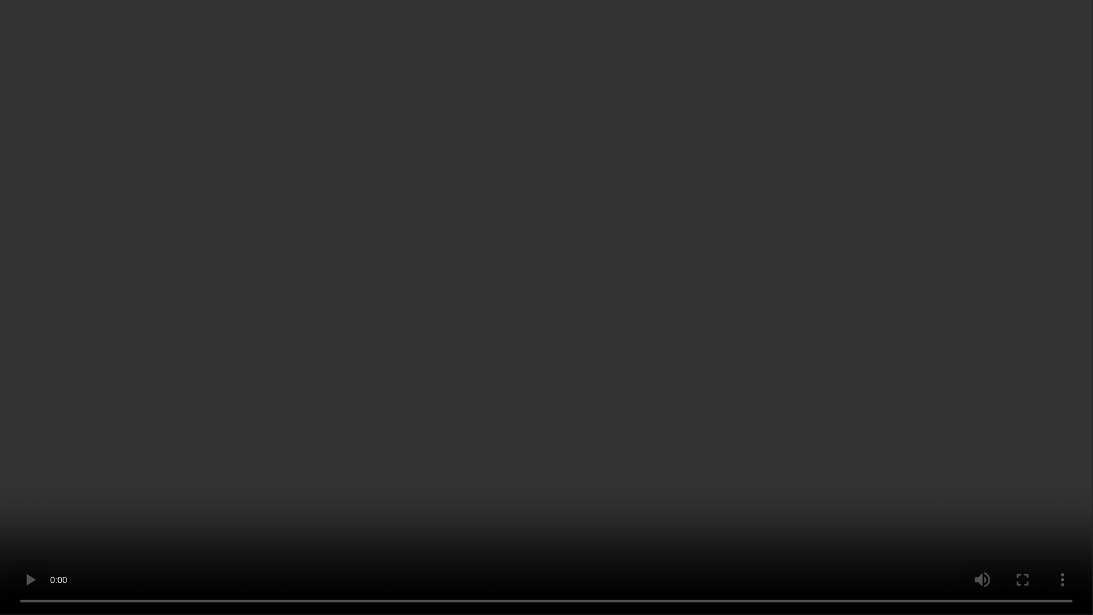
click at [742, 427] on video at bounding box center [546, 307] width 1093 height 615
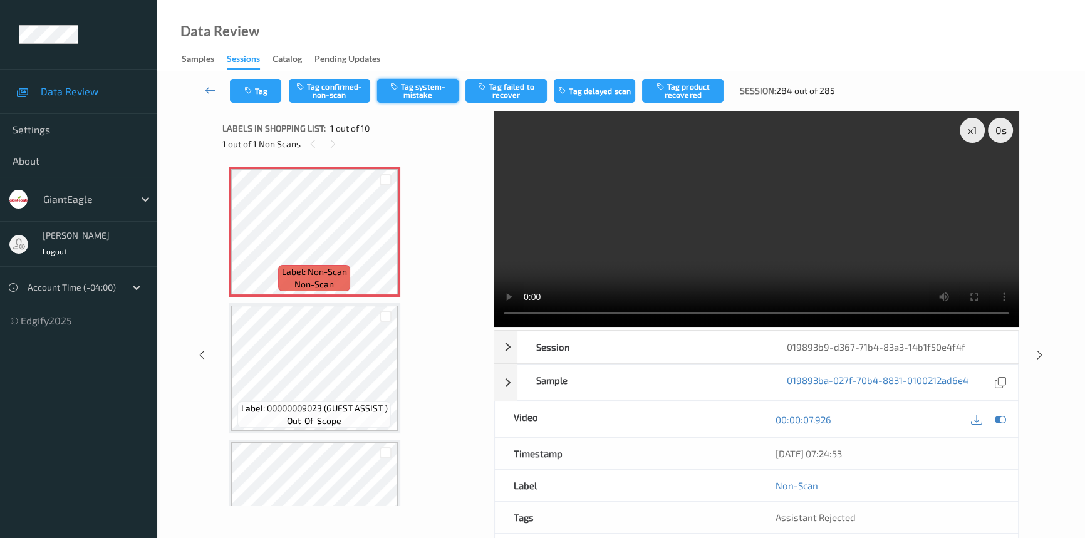
click at [407, 88] on button "Tag system-mistake" at bounding box center [417, 91] width 81 height 24
click at [205, 87] on icon at bounding box center [210, 90] width 11 height 13
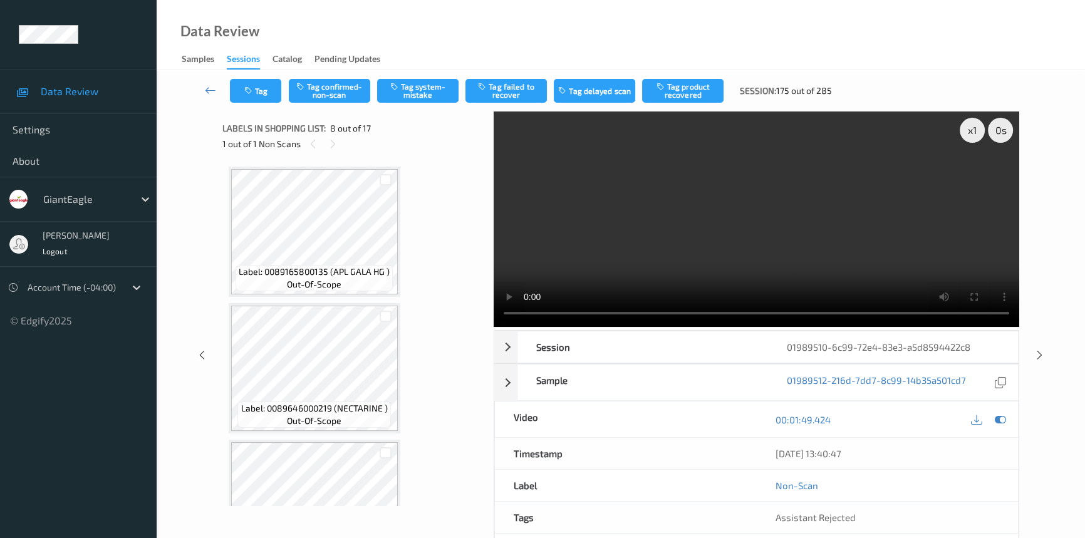
scroll to position [823, 0]
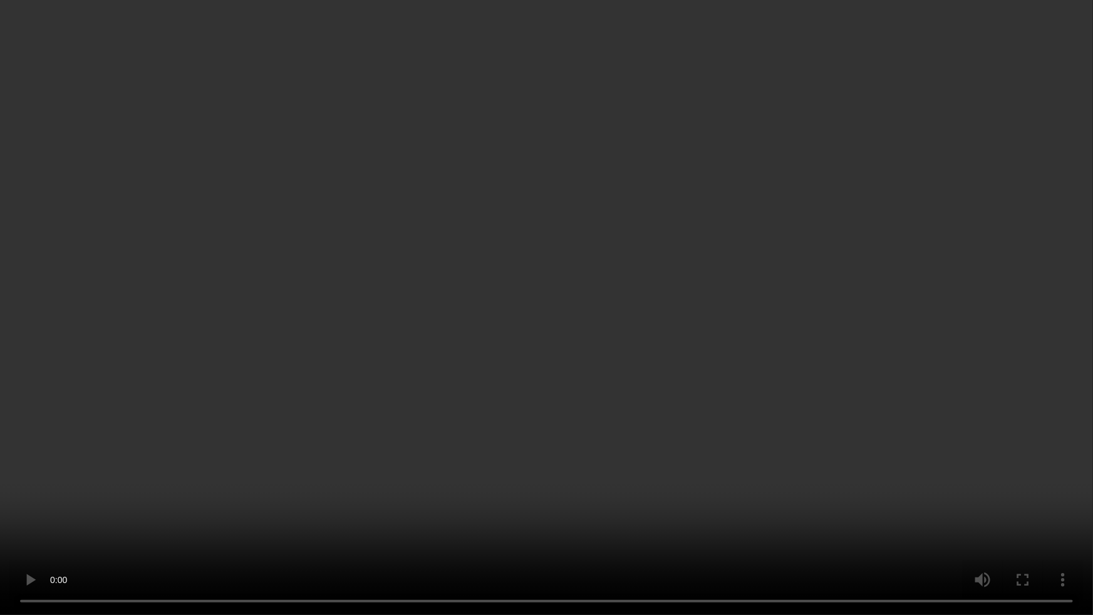
click at [770, 375] on video at bounding box center [546, 307] width 1093 height 615
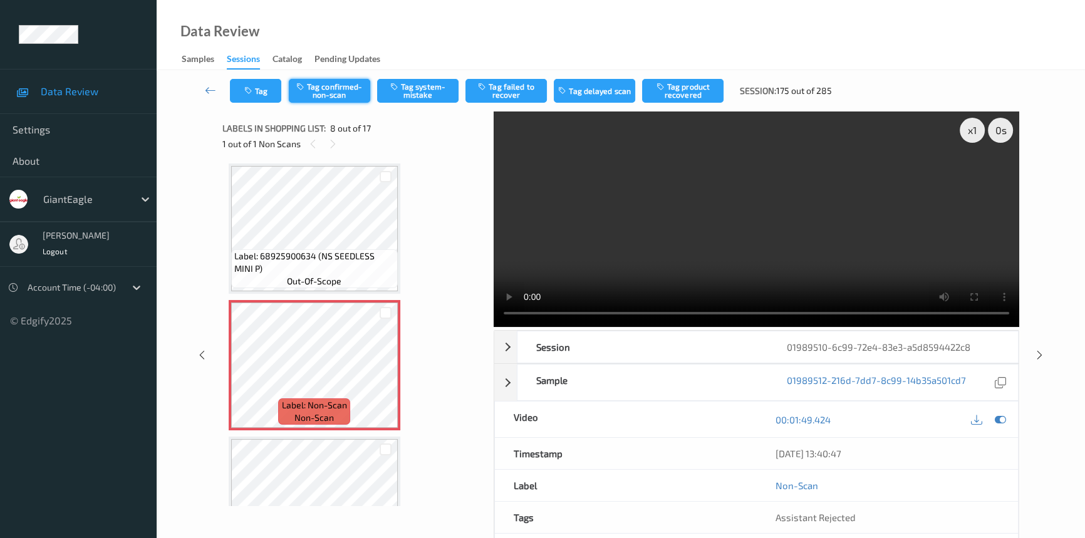
click at [320, 90] on button "Tag confirmed-non-scan" at bounding box center [329, 91] width 81 height 24
click at [538, 94] on button "Tag failed to recover" at bounding box center [505, 91] width 81 height 24
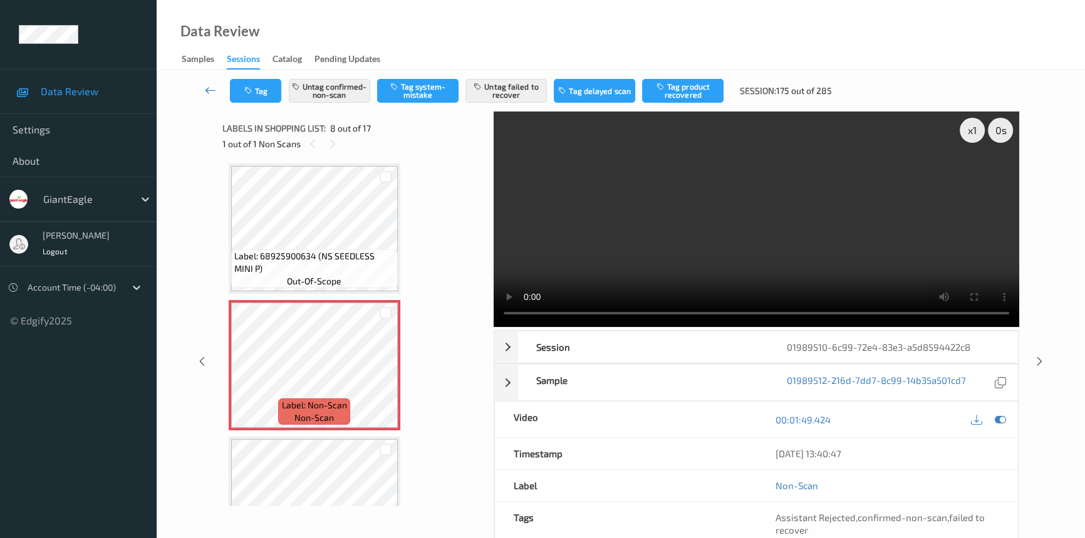
click at [212, 88] on icon at bounding box center [210, 90] width 11 height 13
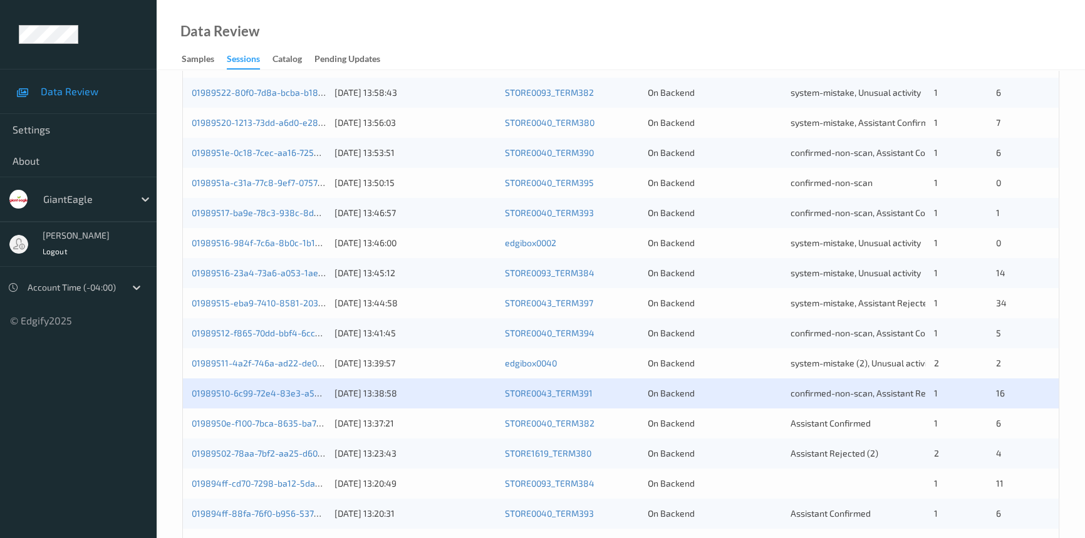
scroll to position [447, 0]
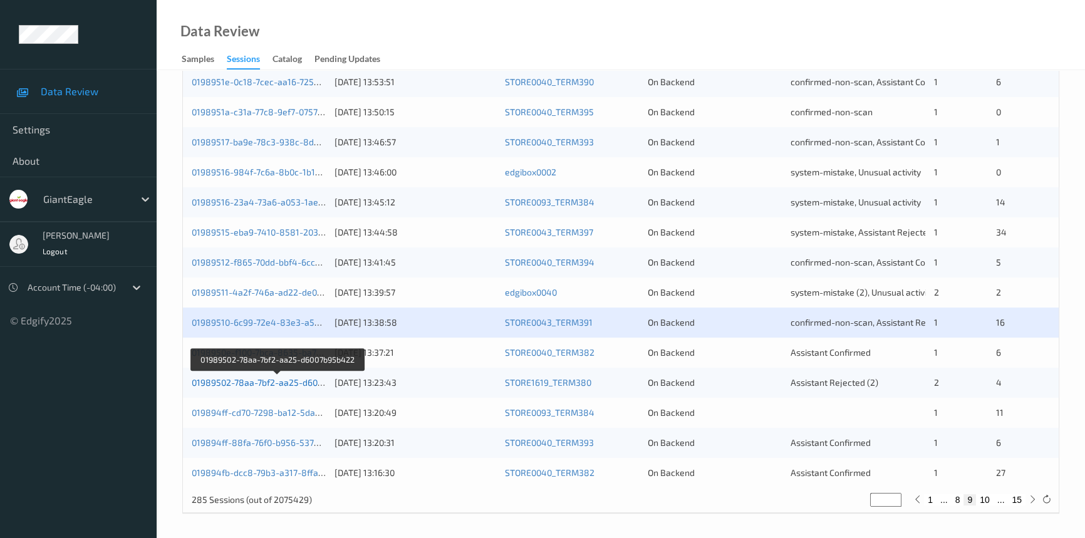
click at [268, 380] on link "01989502-78aa-7bf2-aa25-d6007b95b422" at bounding box center [277, 382] width 171 height 11
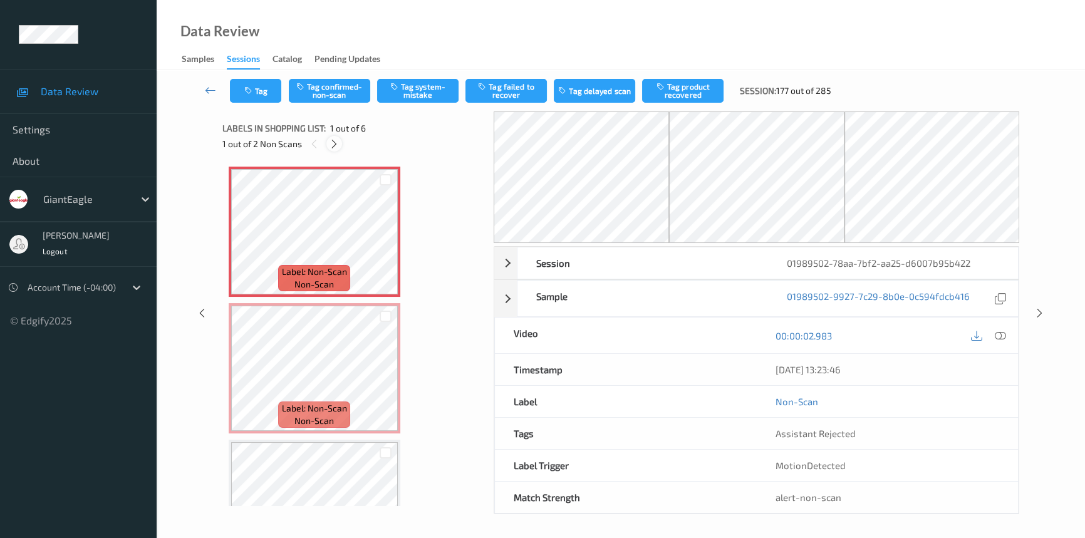
click at [333, 150] on div at bounding box center [334, 144] width 16 height 16
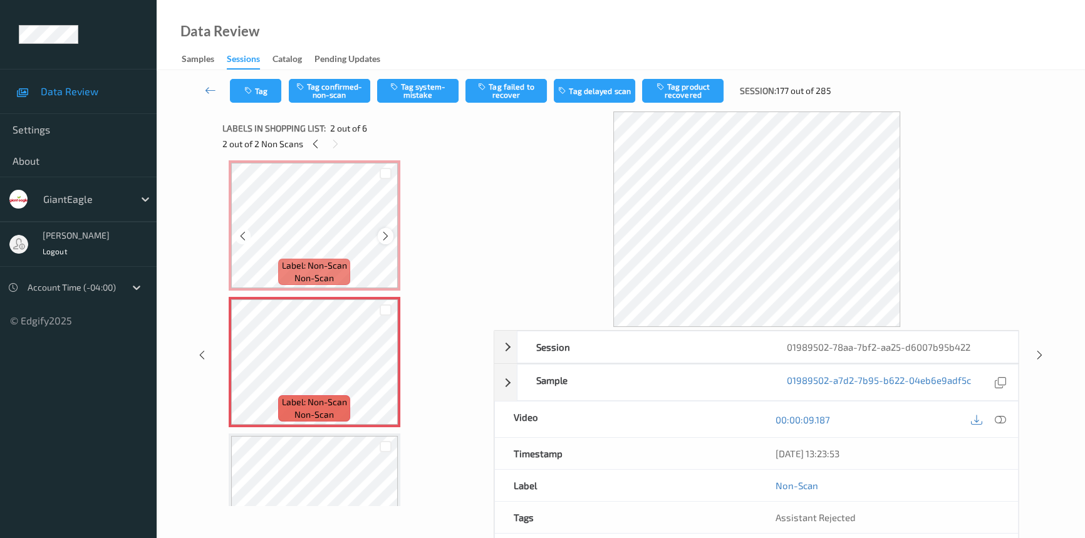
click at [383, 238] on icon at bounding box center [385, 236] width 11 height 11
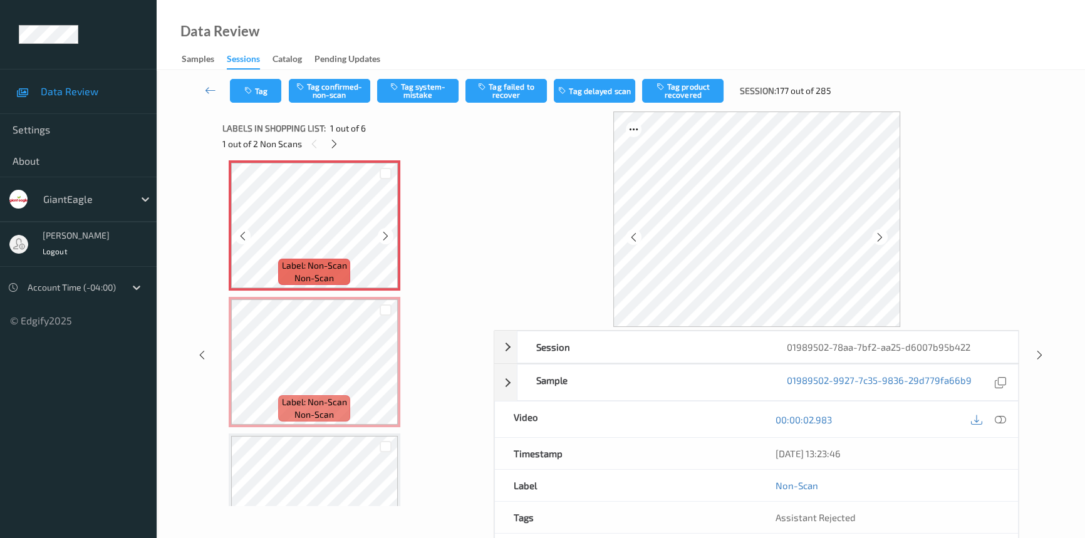
click at [383, 238] on icon at bounding box center [385, 236] width 11 height 11
click at [1003, 420] on icon at bounding box center [1000, 419] width 11 height 11
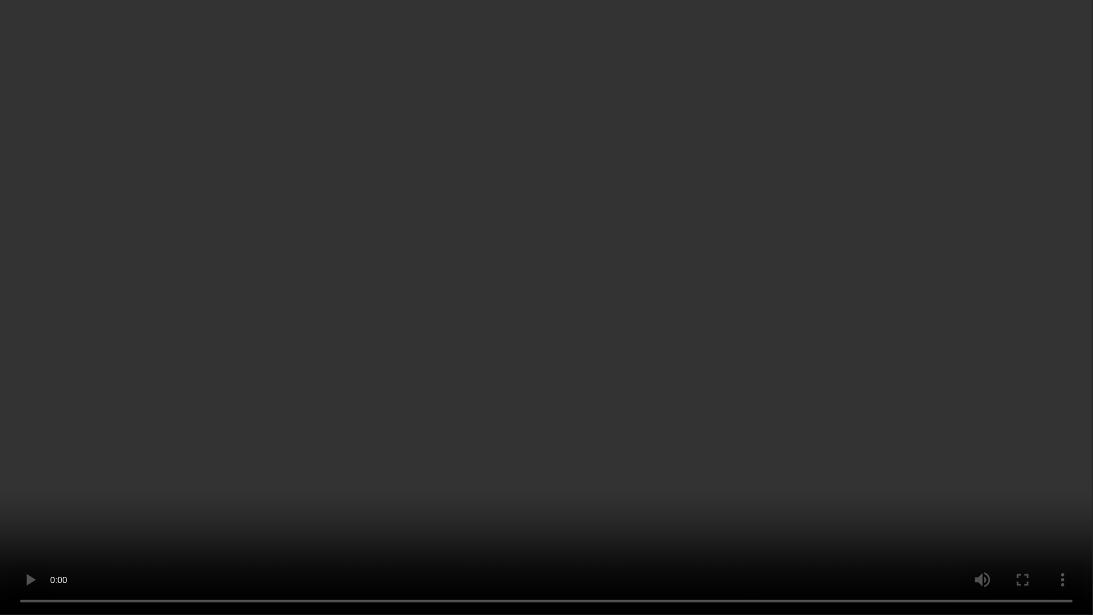
click at [777, 418] on video at bounding box center [546, 307] width 1093 height 615
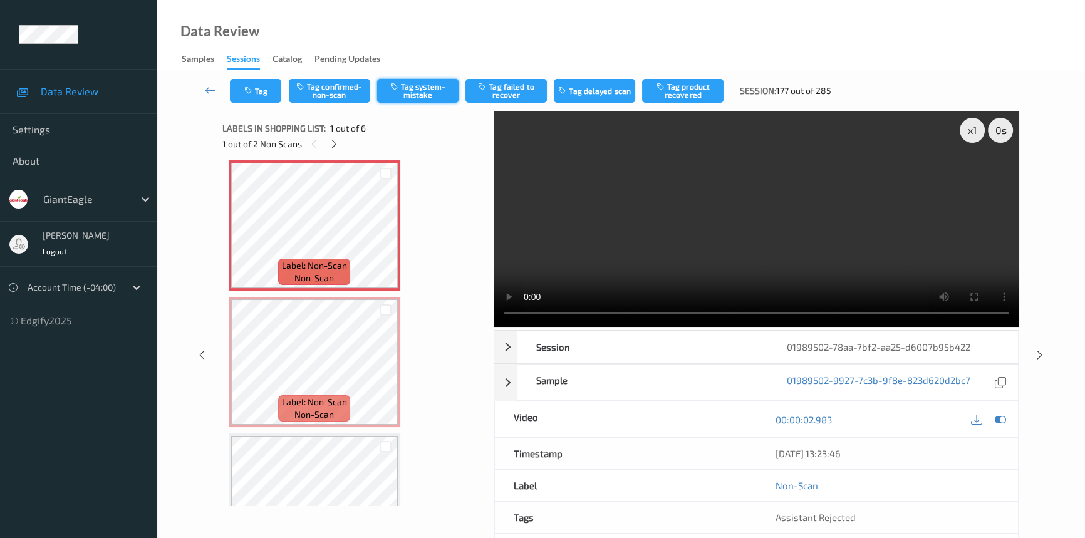
click at [432, 88] on button "Tag system-mistake" at bounding box center [417, 91] width 81 height 24
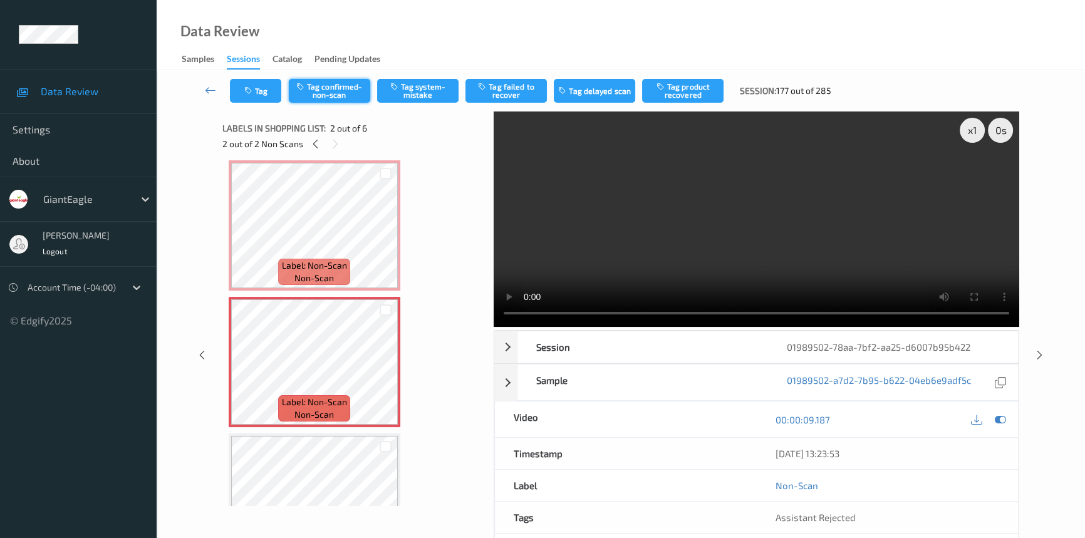
click at [326, 98] on button "Tag confirmed-non-scan" at bounding box center [329, 91] width 81 height 24
click at [672, 85] on button "Tag product recovered" at bounding box center [682, 91] width 81 height 24
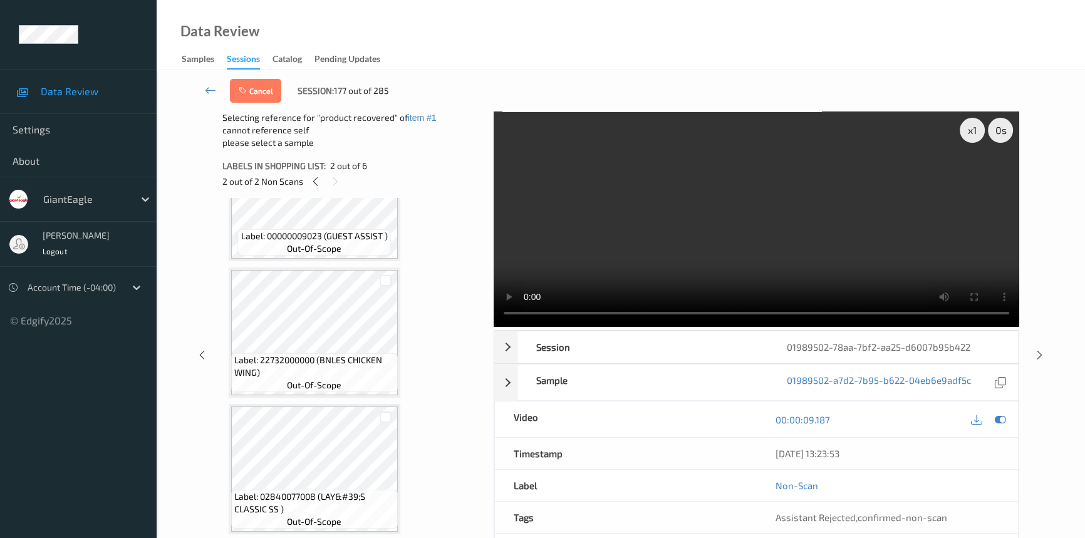
scroll to position [405, 0]
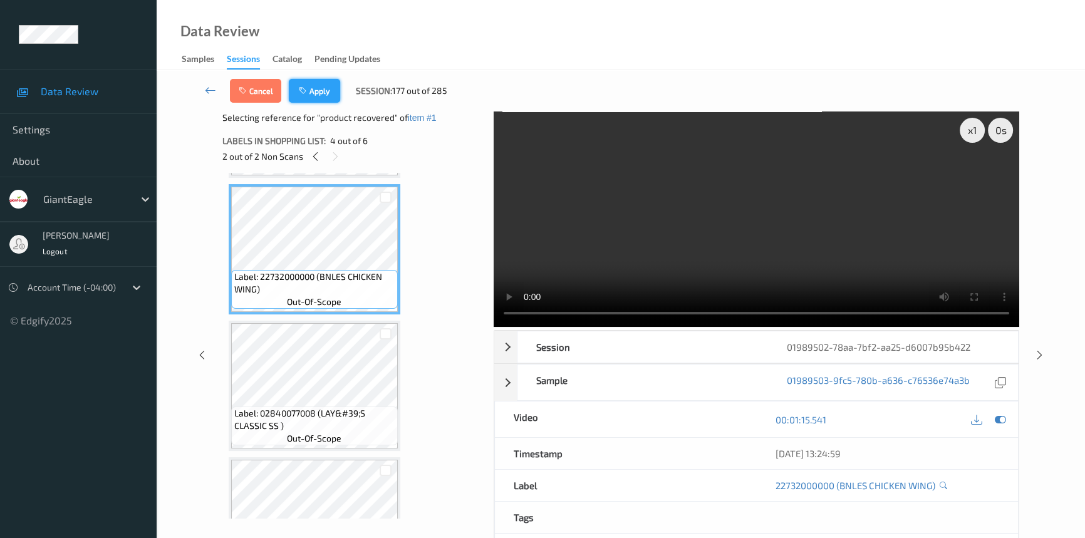
click at [323, 91] on button "Apply" at bounding box center [314, 91] width 51 height 24
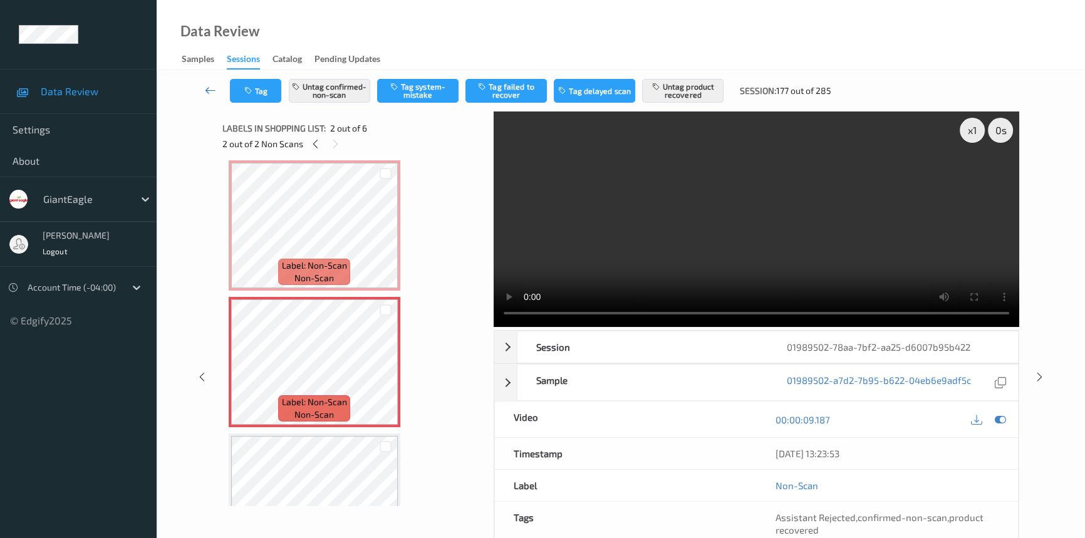
click at [211, 88] on icon at bounding box center [210, 90] width 11 height 13
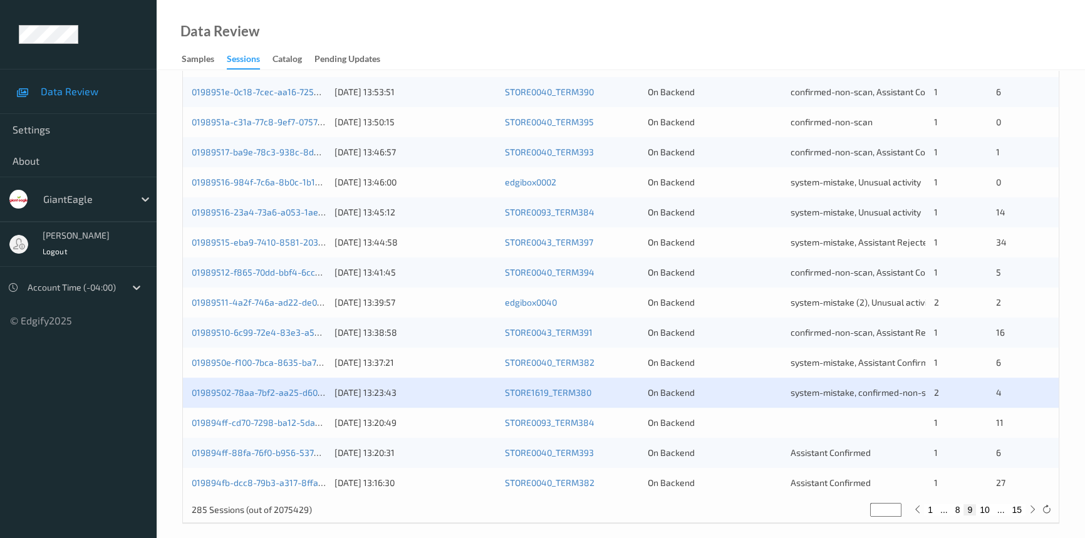
scroll to position [447, 0]
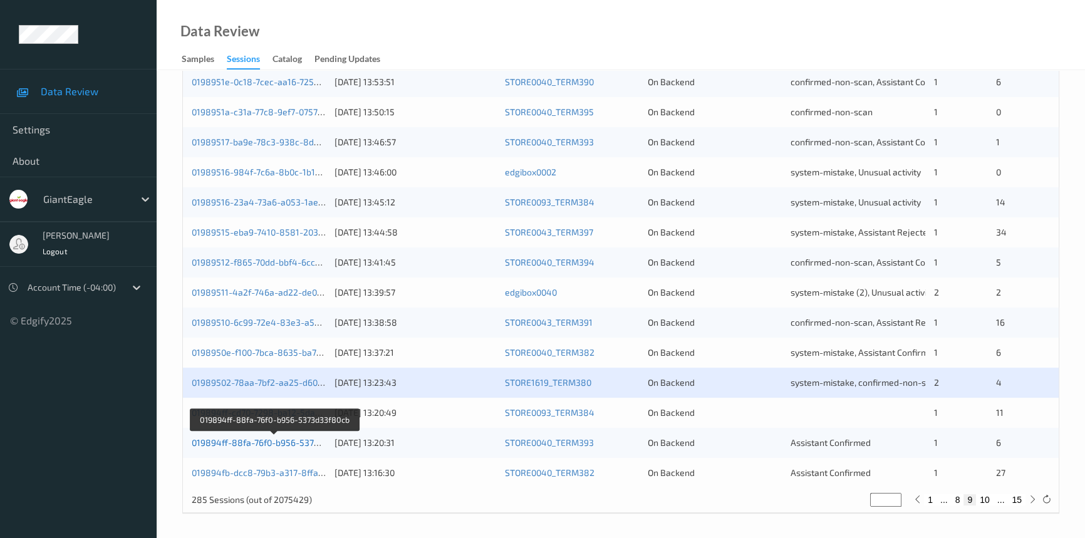
click at [247, 445] on link "019894ff-88fa-76f0-b956-5373d33f80cb" at bounding box center [274, 442] width 165 height 11
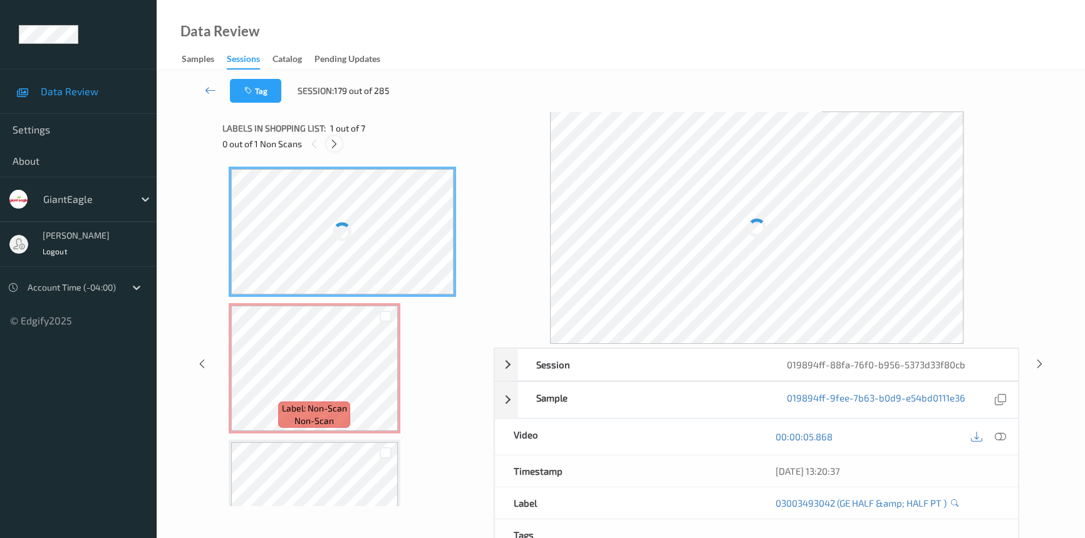
click at [339, 143] on icon at bounding box center [334, 143] width 11 height 11
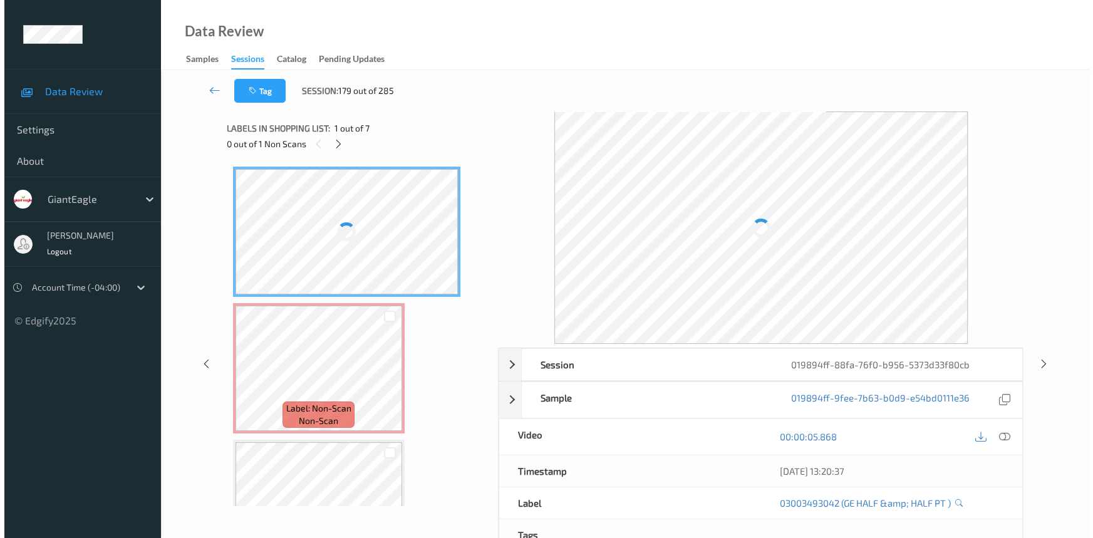
scroll to position [6, 0]
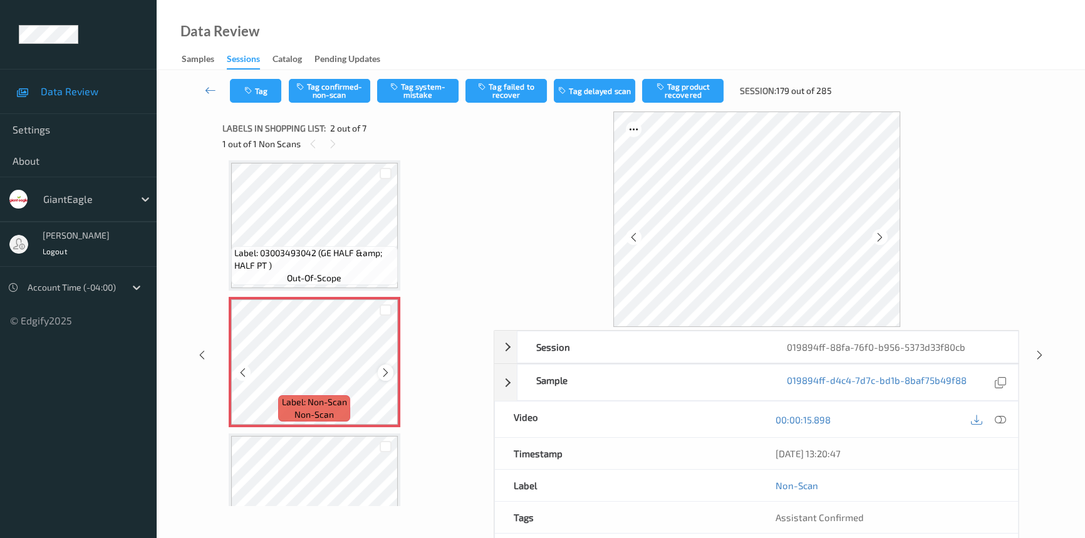
click at [390, 376] on icon at bounding box center [385, 372] width 11 height 11
click at [1000, 417] on icon at bounding box center [1000, 419] width 11 height 11
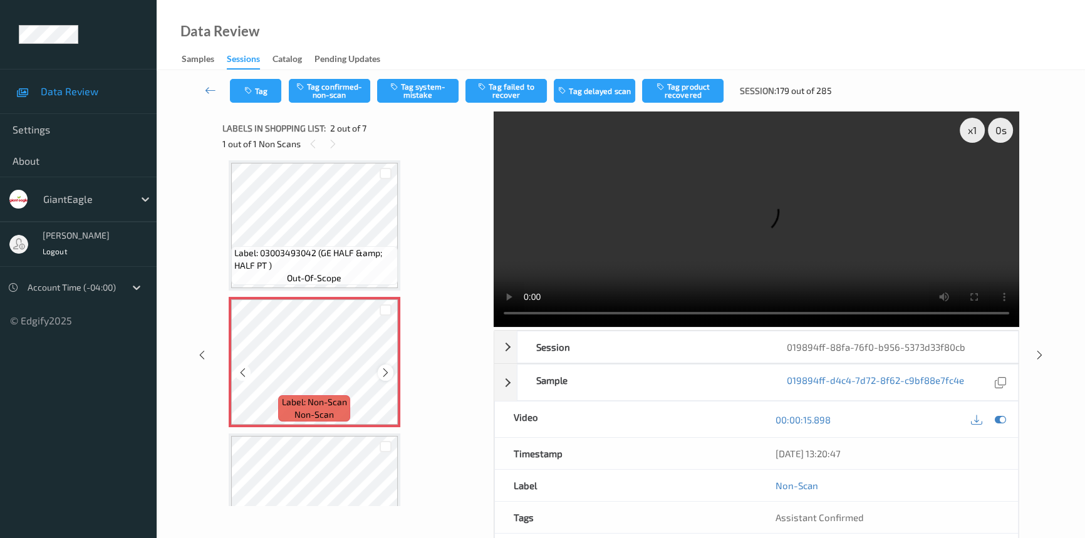
click at [388, 371] on icon at bounding box center [385, 372] width 11 height 11
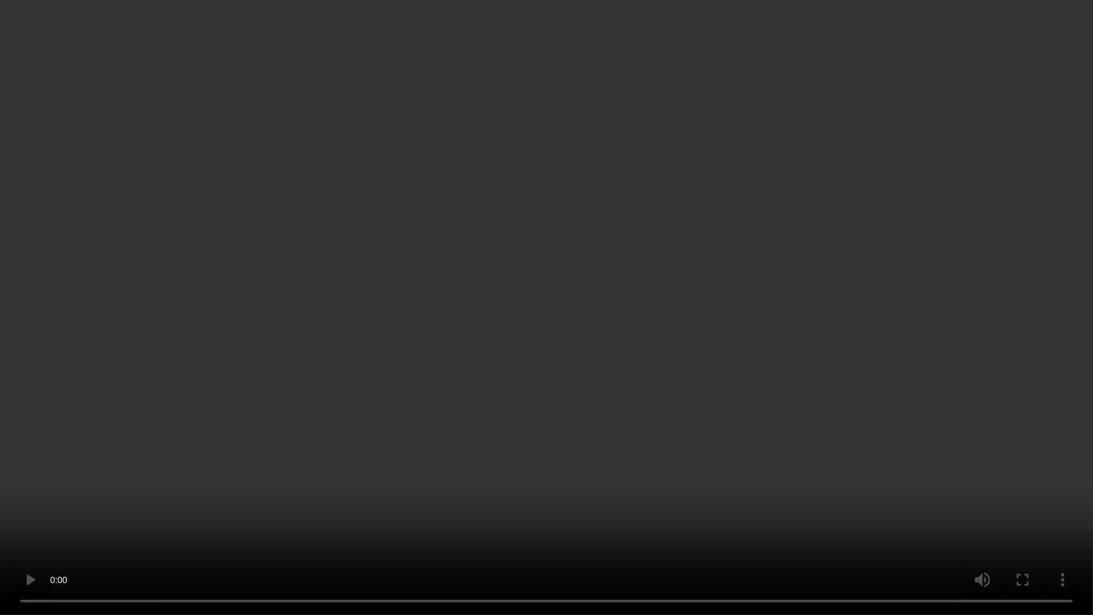
click at [854, 372] on video at bounding box center [546, 307] width 1093 height 615
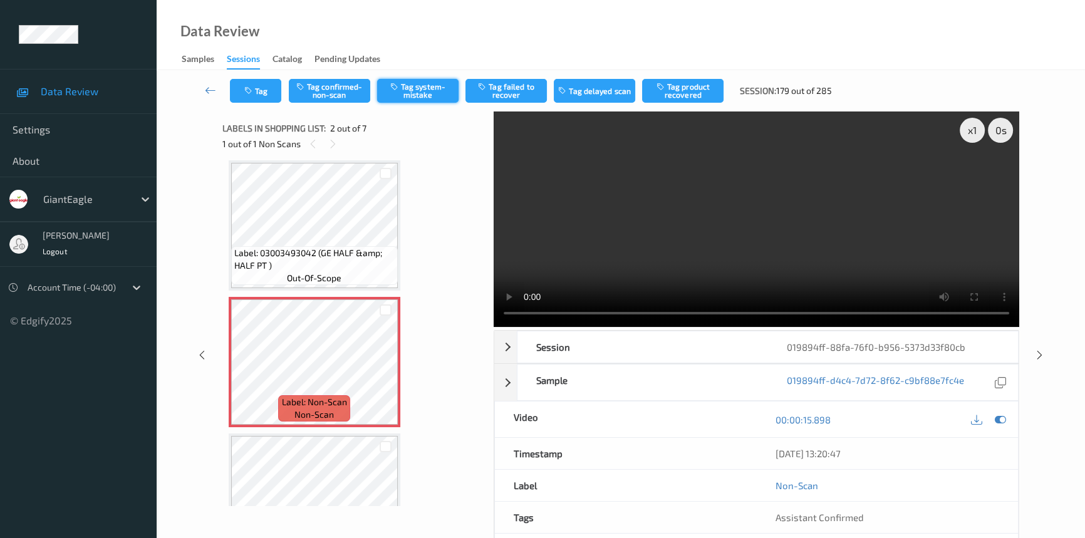
click at [457, 93] on button "Tag system-mistake" at bounding box center [417, 91] width 81 height 24
click at [267, 90] on button "Tag" at bounding box center [255, 91] width 51 height 24
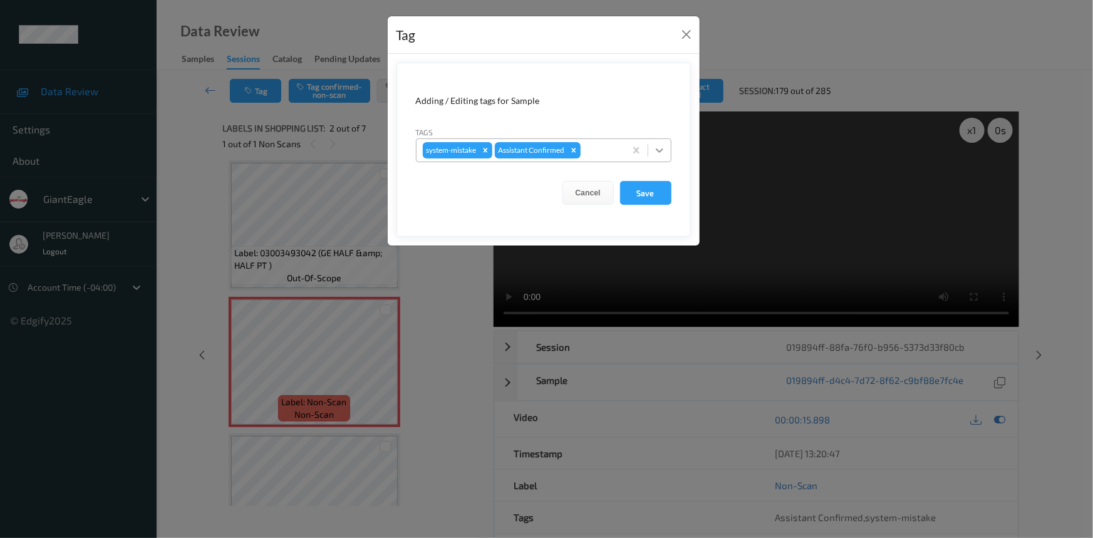
click at [656, 148] on icon at bounding box center [659, 150] width 13 height 13
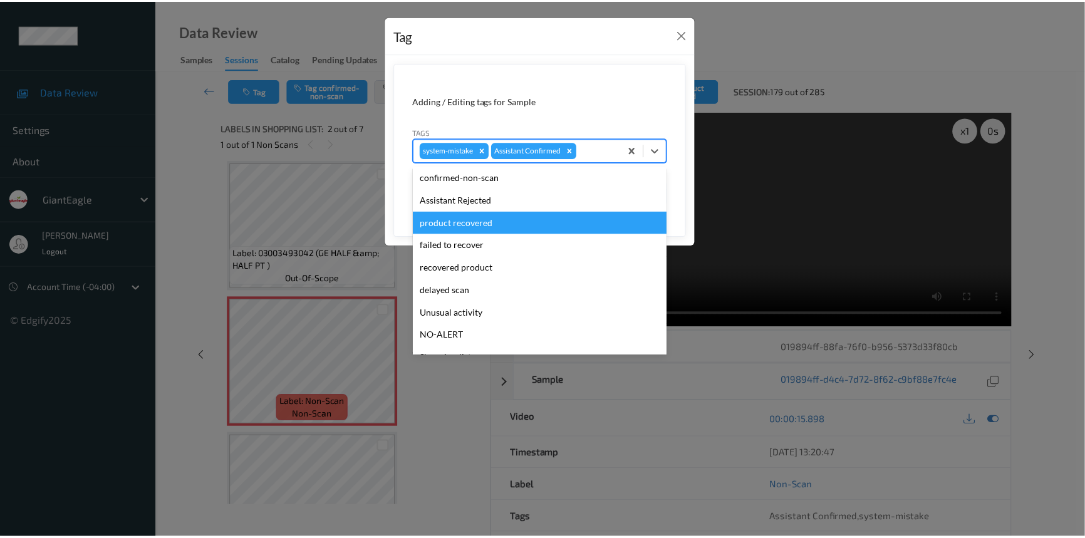
scroll to position [88, 0]
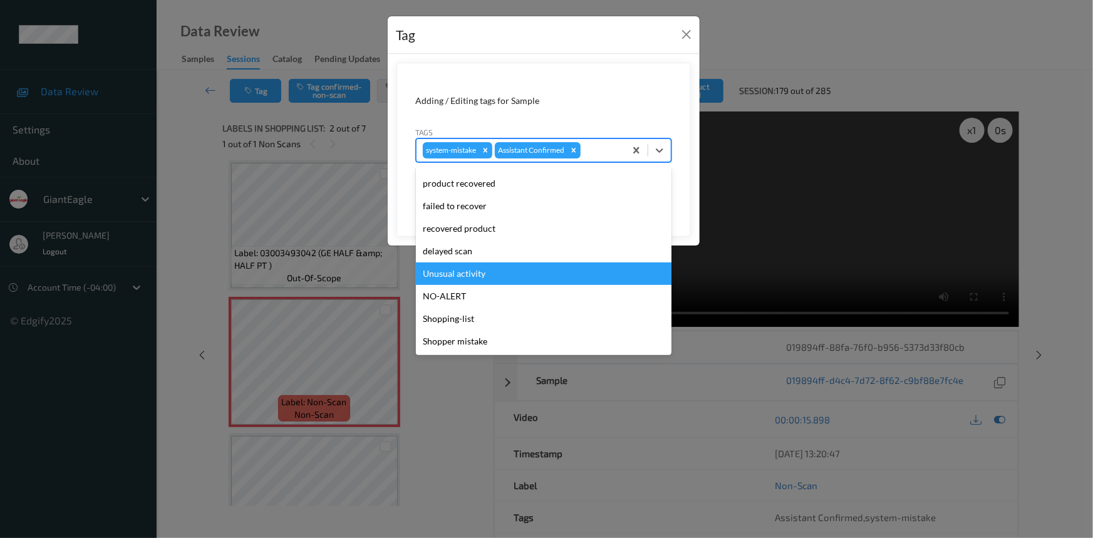
click at [474, 276] on div "Unusual activity" at bounding box center [544, 273] width 256 height 23
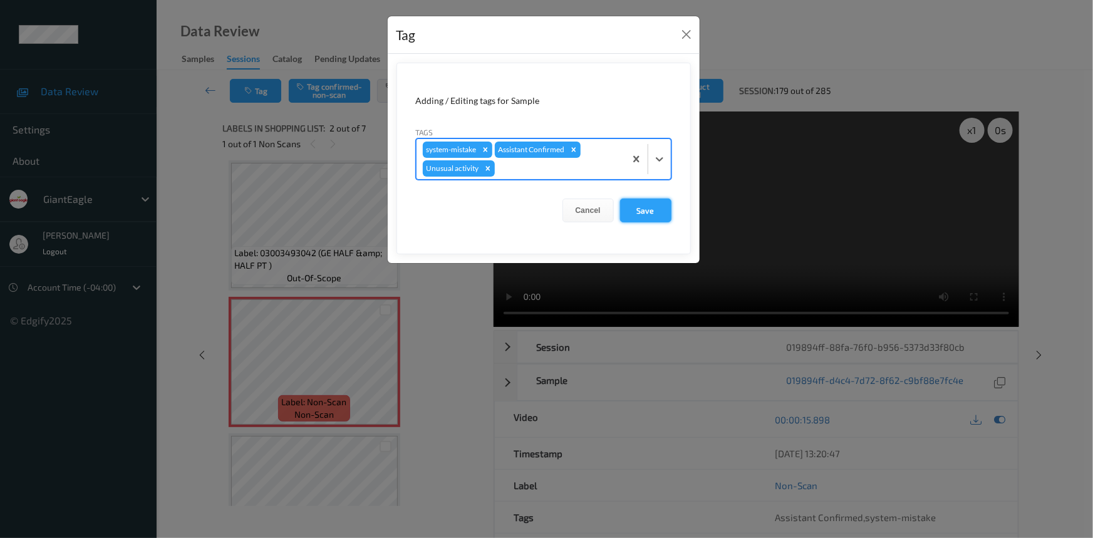
click at [641, 212] on button "Save" at bounding box center [645, 211] width 51 height 24
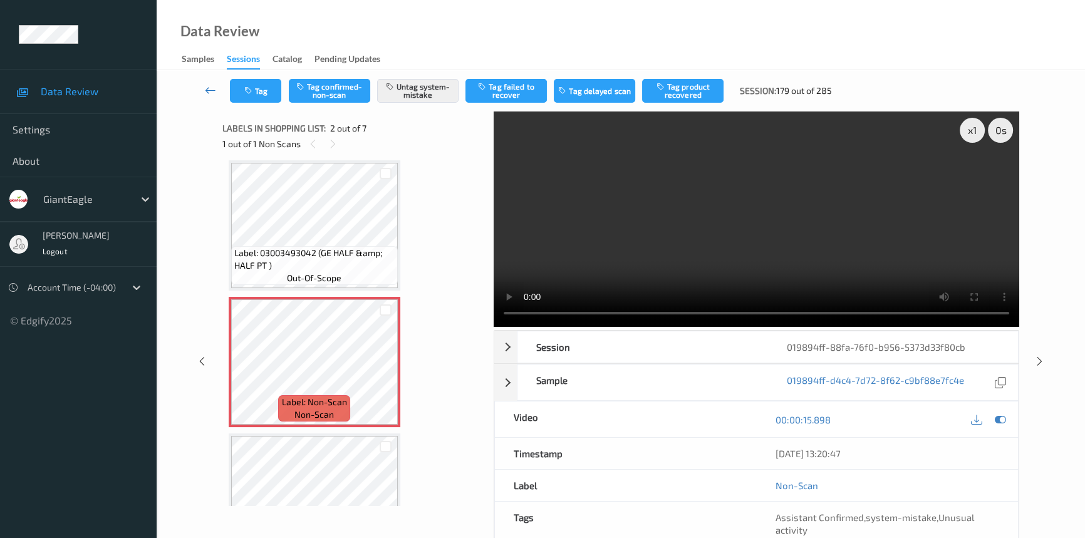
click at [213, 88] on icon at bounding box center [210, 90] width 11 height 13
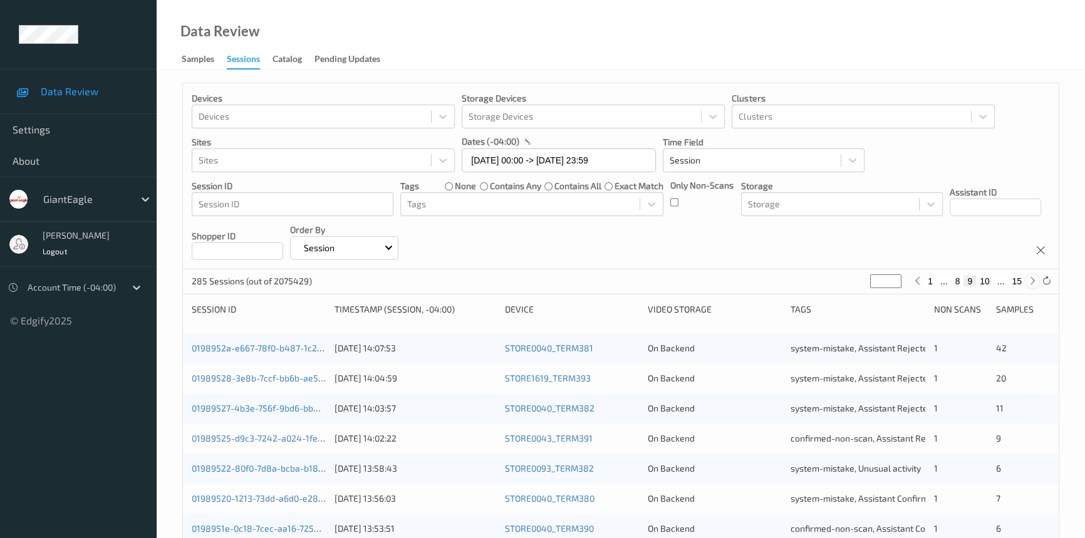
click at [1033, 281] on icon at bounding box center [1032, 280] width 9 height 9
type input "**"
click at [1033, 281] on icon at bounding box center [1032, 280] width 9 height 9
type input "**"
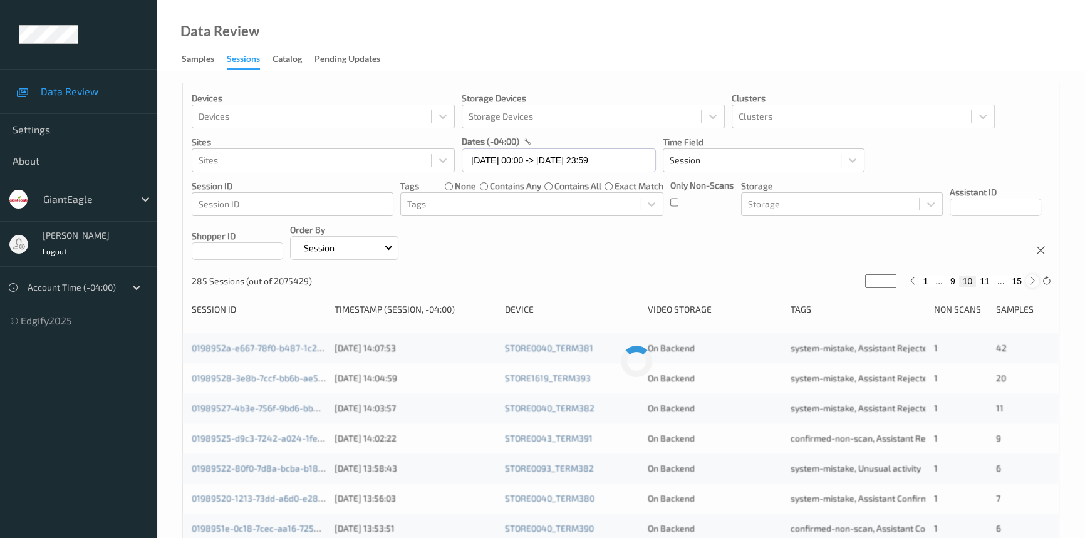
type input "**"
click at [1032, 281] on icon at bounding box center [1032, 280] width 9 height 9
type input "**"
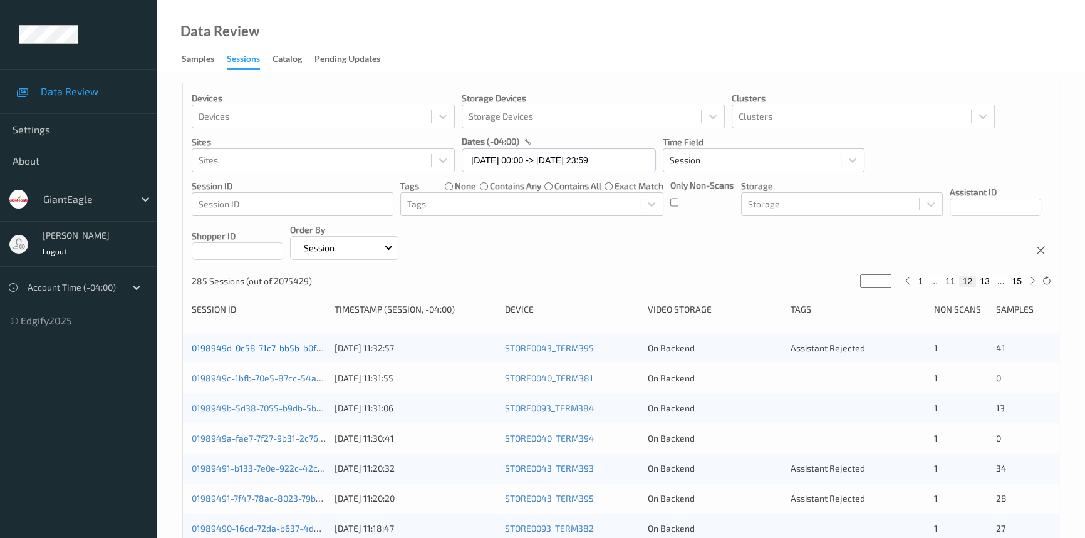
click at [293, 343] on link "0198949d-0c58-71c7-bb5b-b0f6b67b5366" at bounding box center [276, 348] width 169 height 11
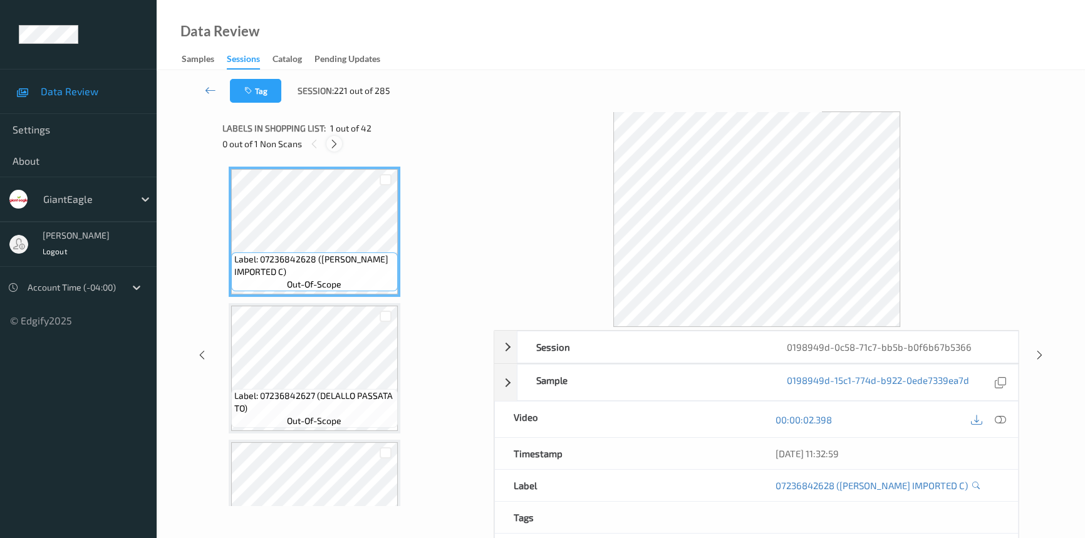
click at [332, 144] on icon at bounding box center [334, 143] width 11 height 11
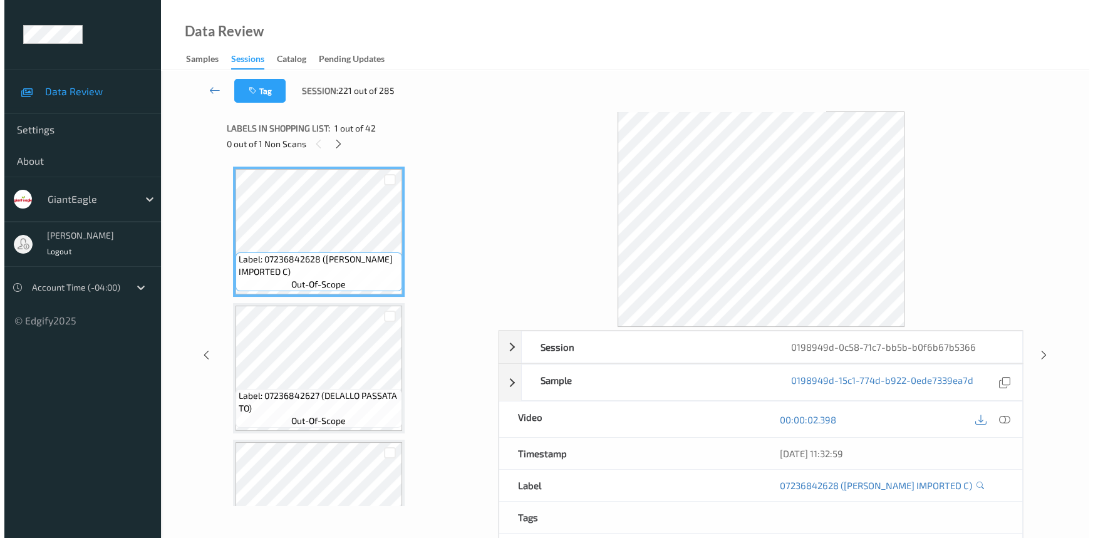
scroll to position [4498, 0]
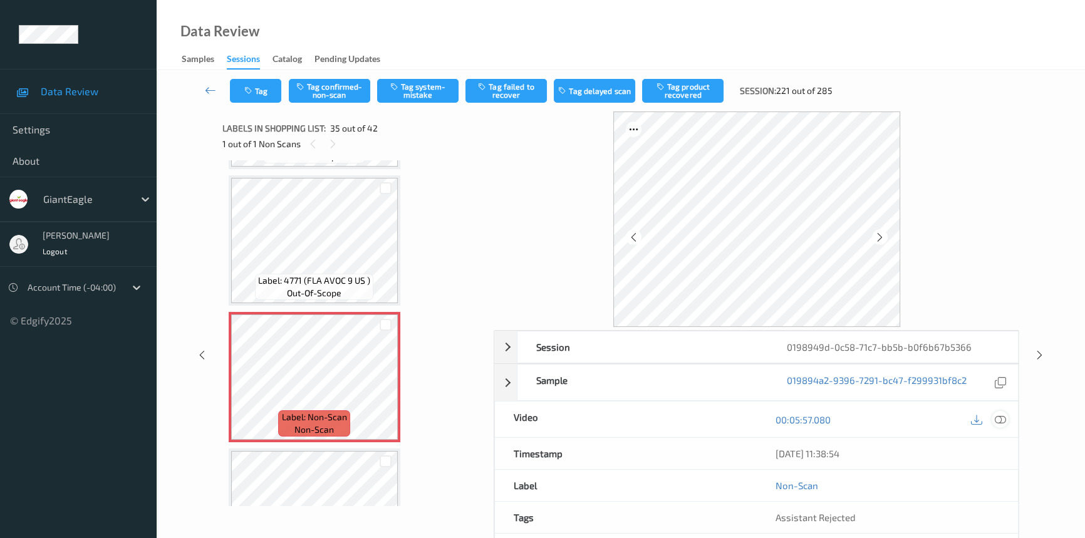
click at [996, 415] on icon at bounding box center [1000, 419] width 11 height 11
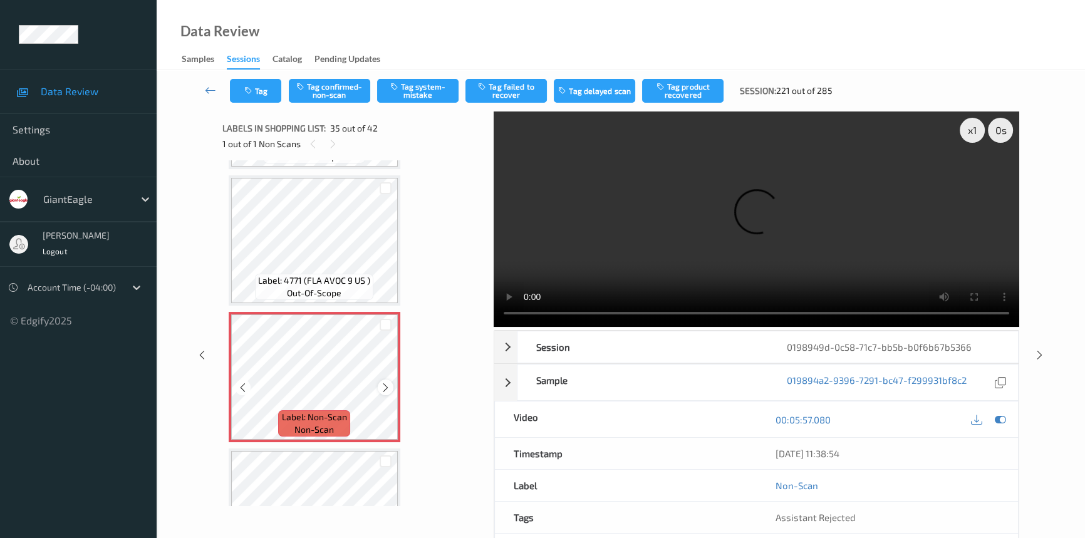
drag, startPoint x: 382, startPoint y: 368, endPoint x: 388, endPoint y: 372, distance: 6.8
click at [388, 382] on icon at bounding box center [385, 387] width 11 height 11
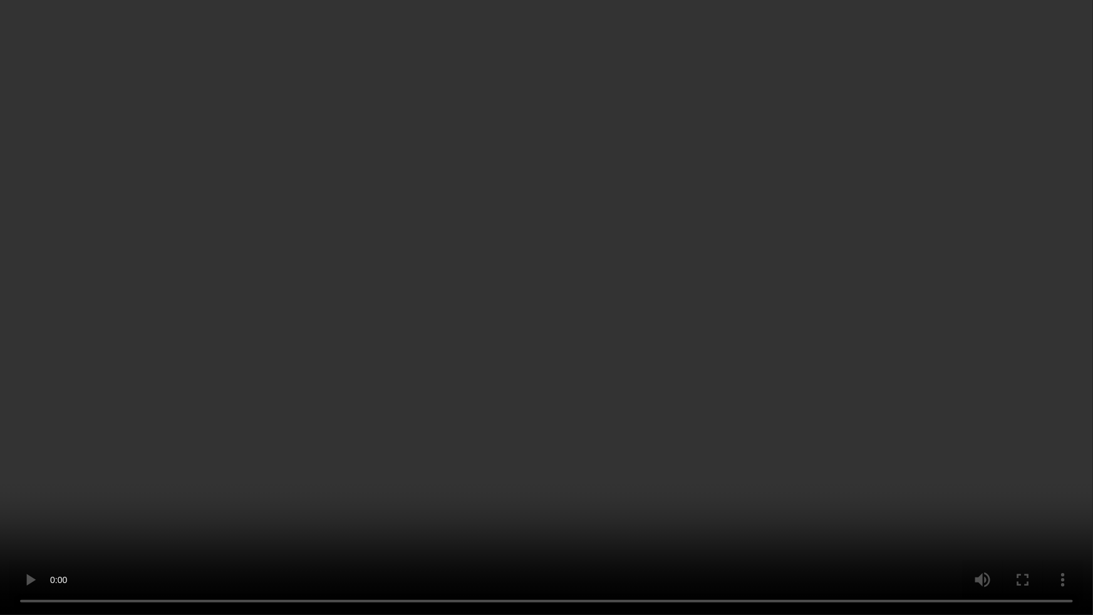
click at [731, 398] on video at bounding box center [546, 307] width 1093 height 615
click at [642, 462] on video at bounding box center [546, 307] width 1093 height 615
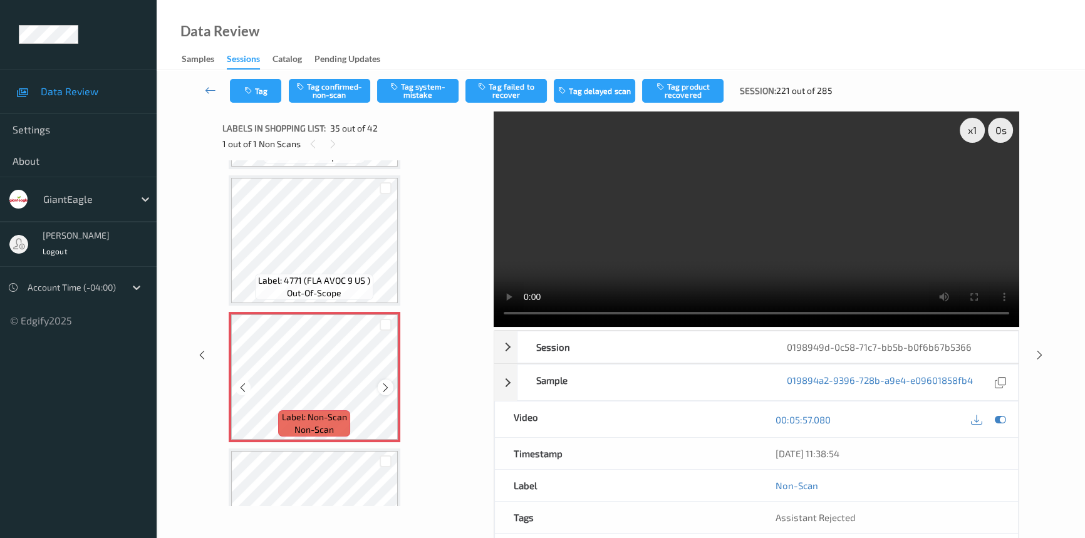
click at [387, 382] on icon at bounding box center [385, 387] width 11 height 11
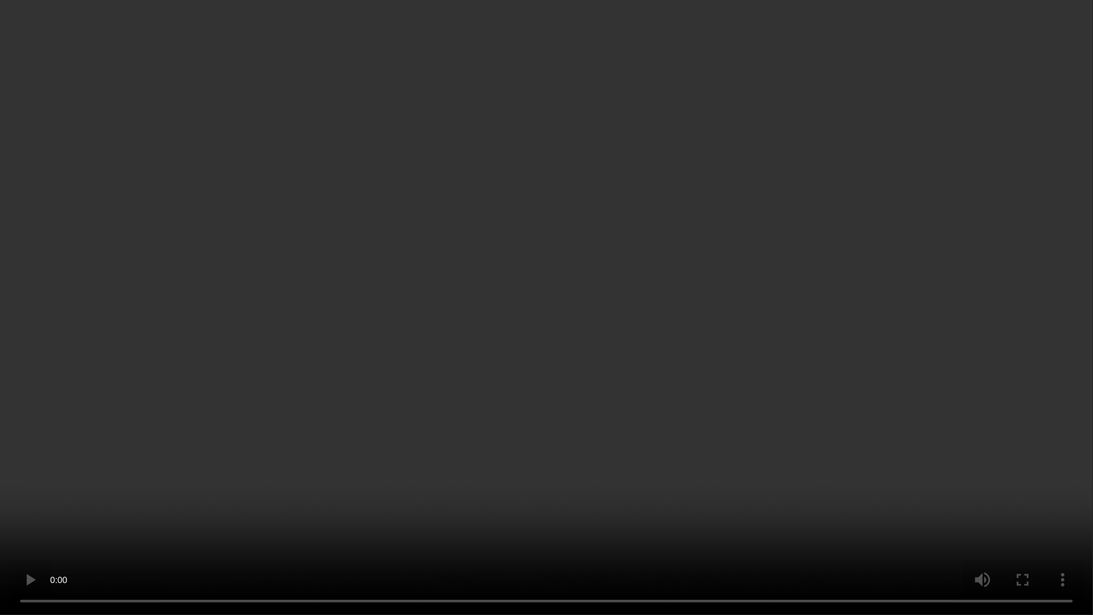
click at [727, 395] on video at bounding box center [546, 307] width 1093 height 615
click at [730, 394] on video at bounding box center [546, 307] width 1093 height 615
click at [665, 382] on video at bounding box center [546, 307] width 1093 height 615
click at [320, 356] on video at bounding box center [546, 307] width 1093 height 615
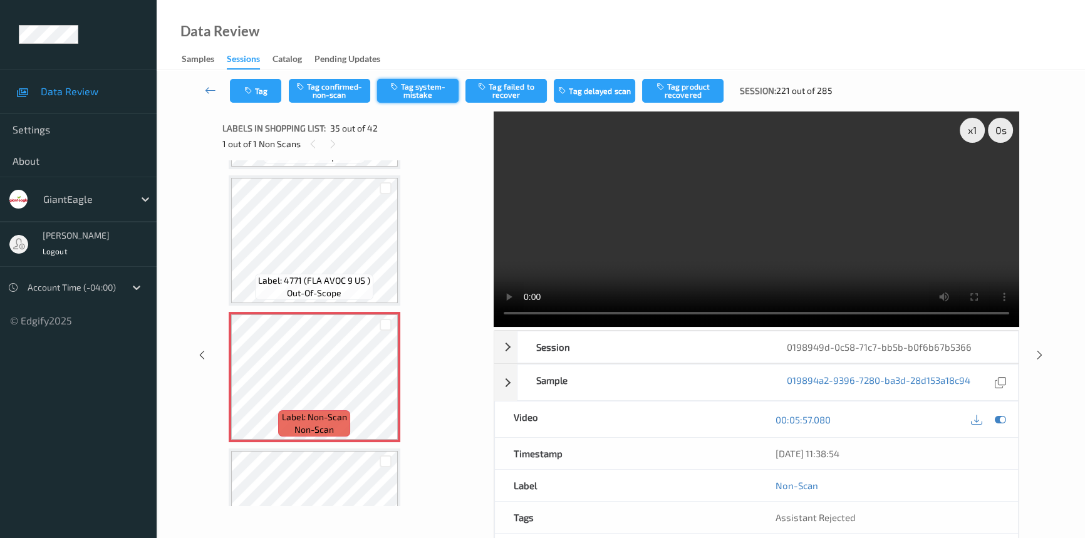
click at [392, 85] on icon "button" at bounding box center [395, 86] width 11 height 9
click at [257, 92] on button "Tag" at bounding box center [255, 91] width 51 height 24
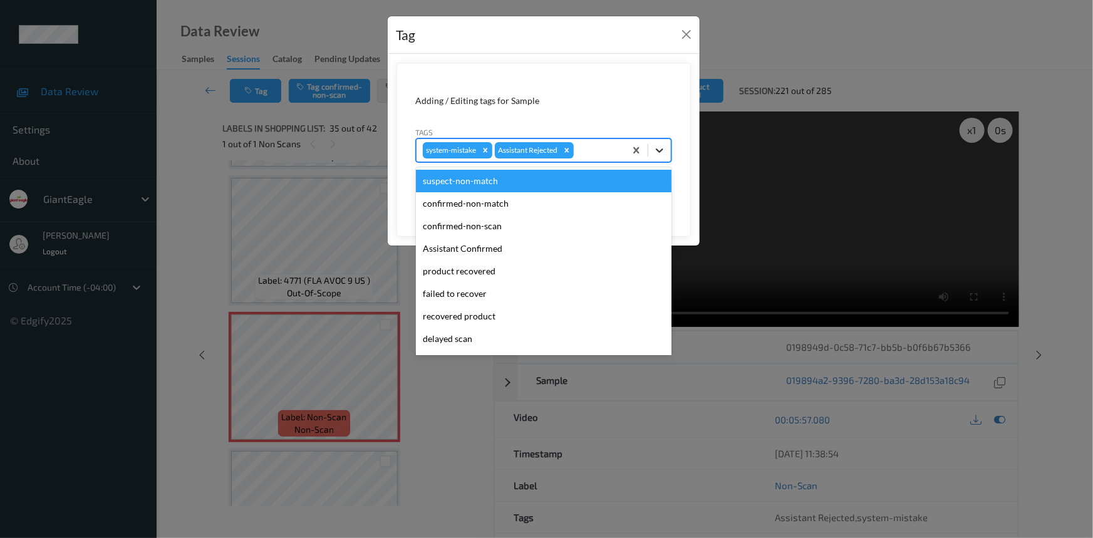
click at [662, 149] on icon at bounding box center [660, 150] width 8 height 4
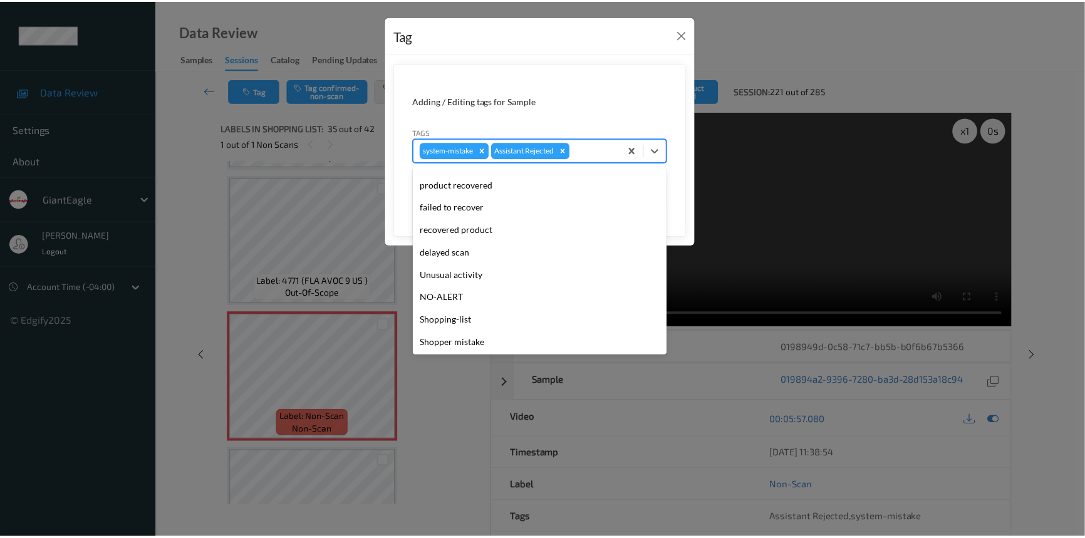
scroll to position [88, 0]
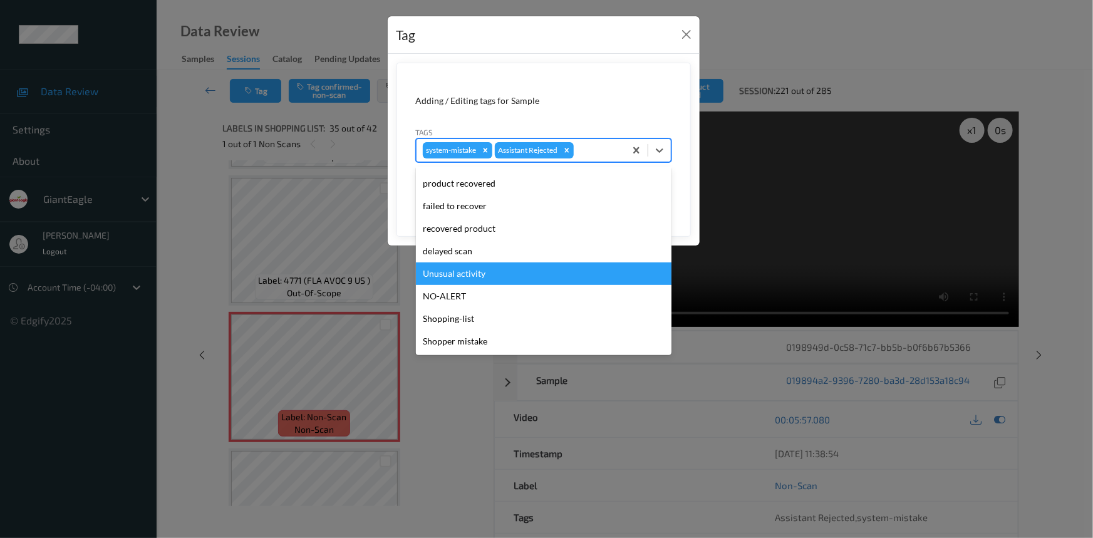
click at [476, 276] on div "Unusual activity" at bounding box center [544, 273] width 256 height 23
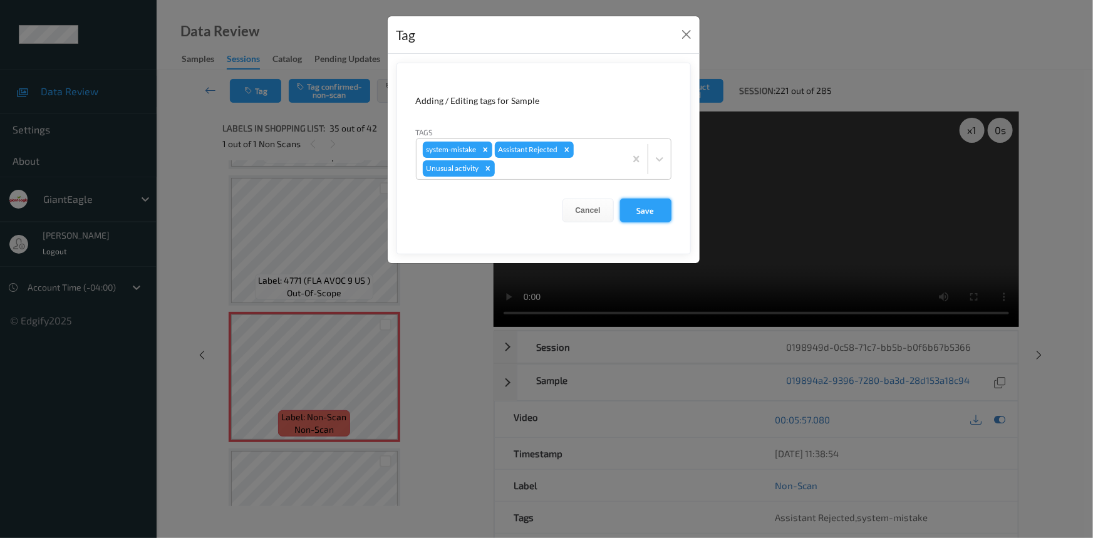
click at [655, 215] on button "Save" at bounding box center [645, 211] width 51 height 24
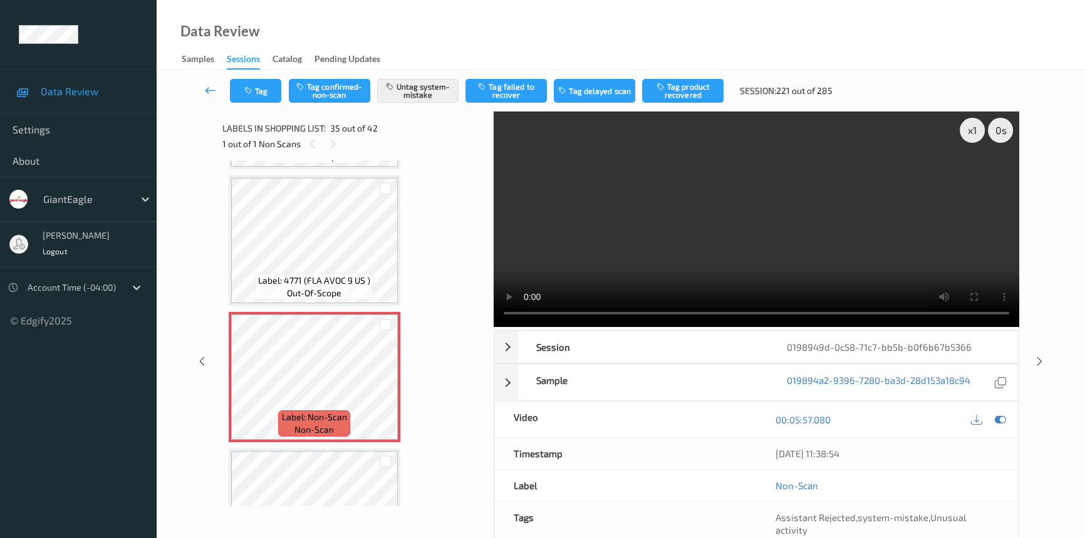
click at [205, 85] on icon at bounding box center [210, 90] width 11 height 13
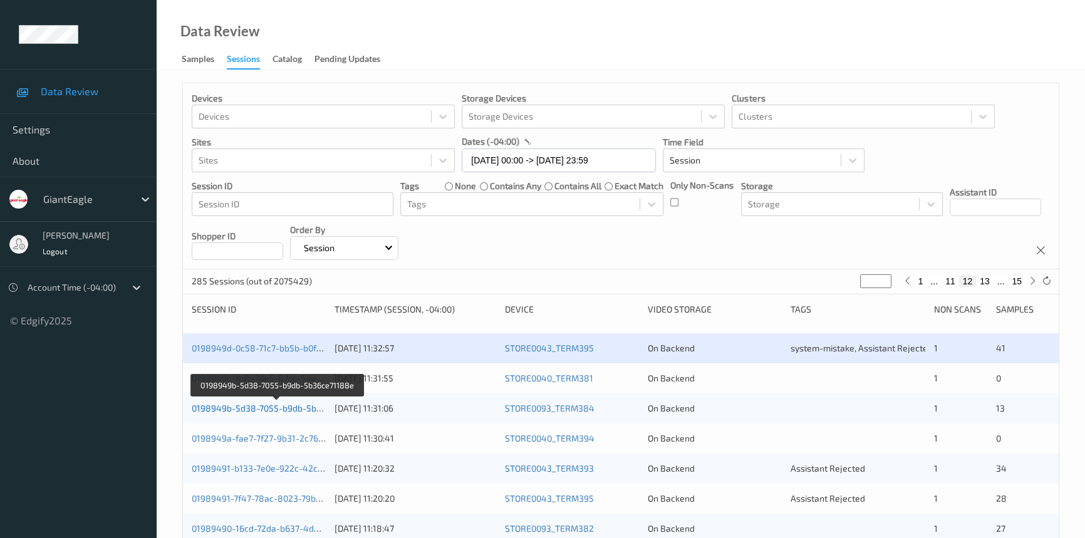
click at [257, 407] on link "0198949b-5d38-7055-b9db-5b36ce71188e" at bounding box center [278, 408] width 172 height 11
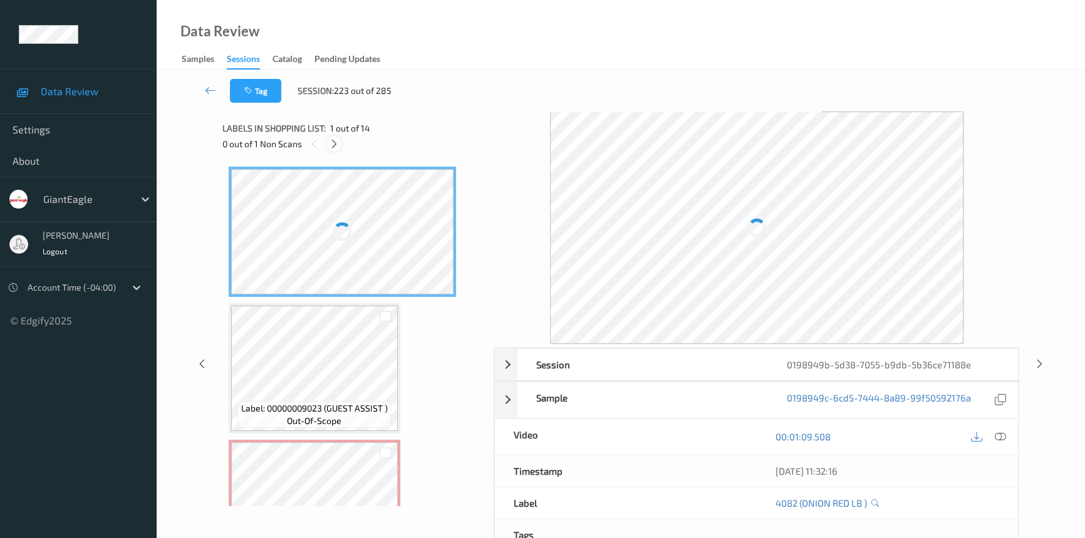
click at [330, 143] on icon at bounding box center [334, 143] width 11 height 11
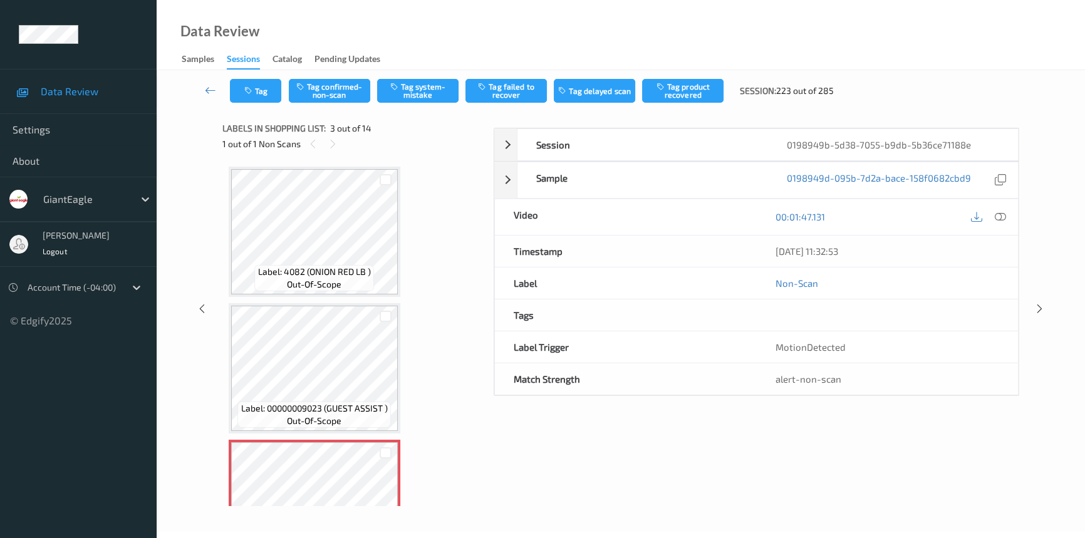
scroll to position [142, 0]
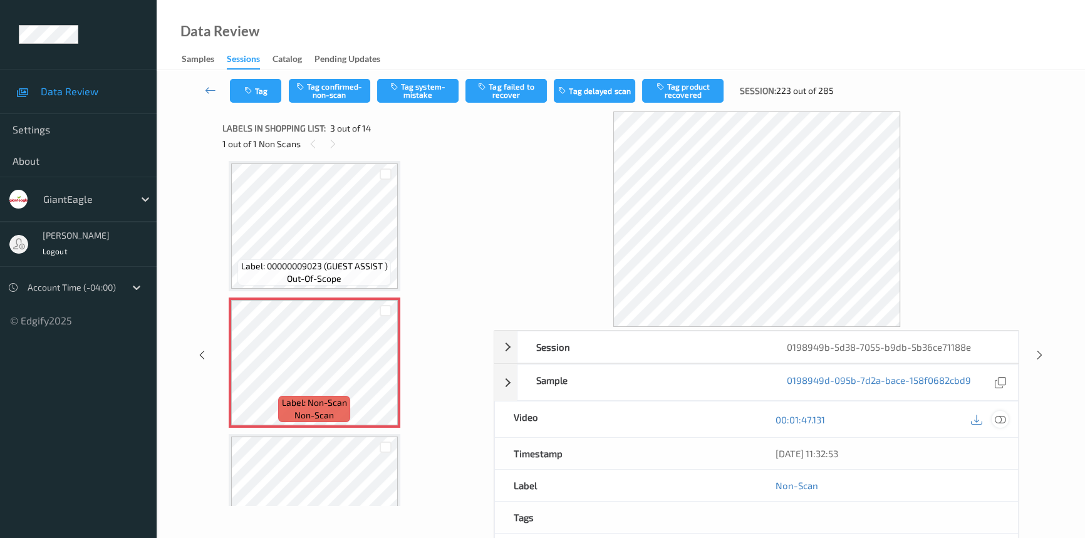
click at [1001, 420] on icon at bounding box center [1000, 419] width 11 height 11
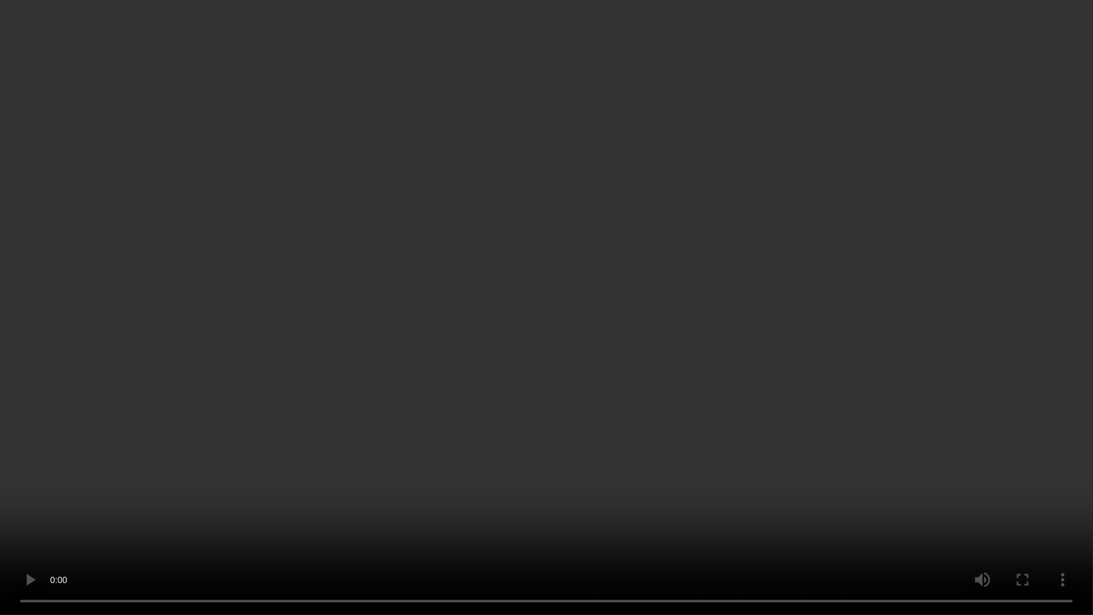
click at [457, 459] on video at bounding box center [546, 307] width 1093 height 615
click at [549, 538] on video at bounding box center [546, 307] width 1093 height 615
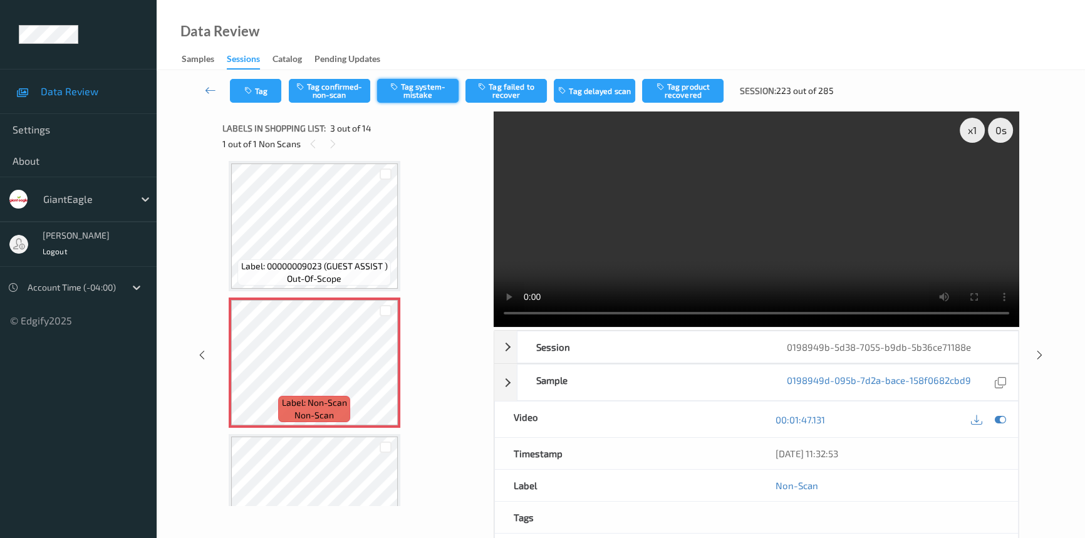
click at [437, 92] on button "Tag system-mistake" at bounding box center [417, 91] width 81 height 24
click at [210, 88] on icon at bounding box center [210, 90] width 11 height 13
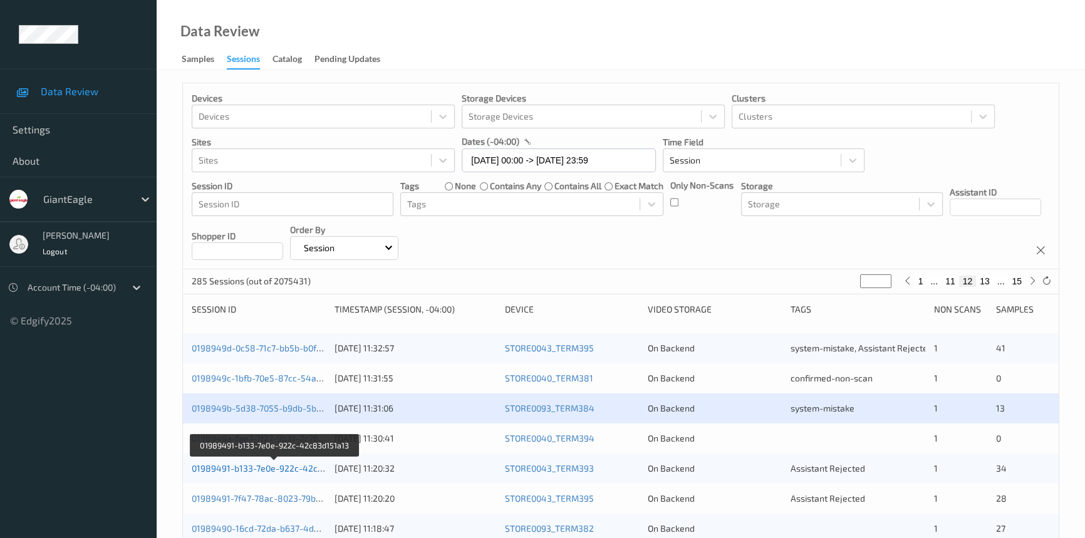
click at [301, 464] on link "01989491-b133-7e0e-922c-42c83d151a13" at bounding box center [276, 468] width 168 height 11
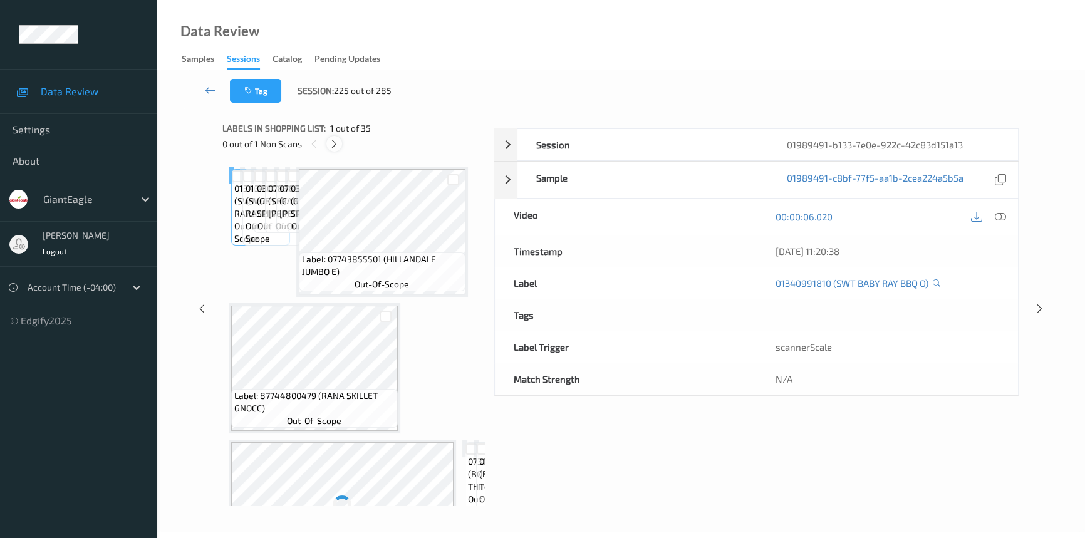
click at [336, 138] on icon at bounding box center [334, 143] width 11 height 11
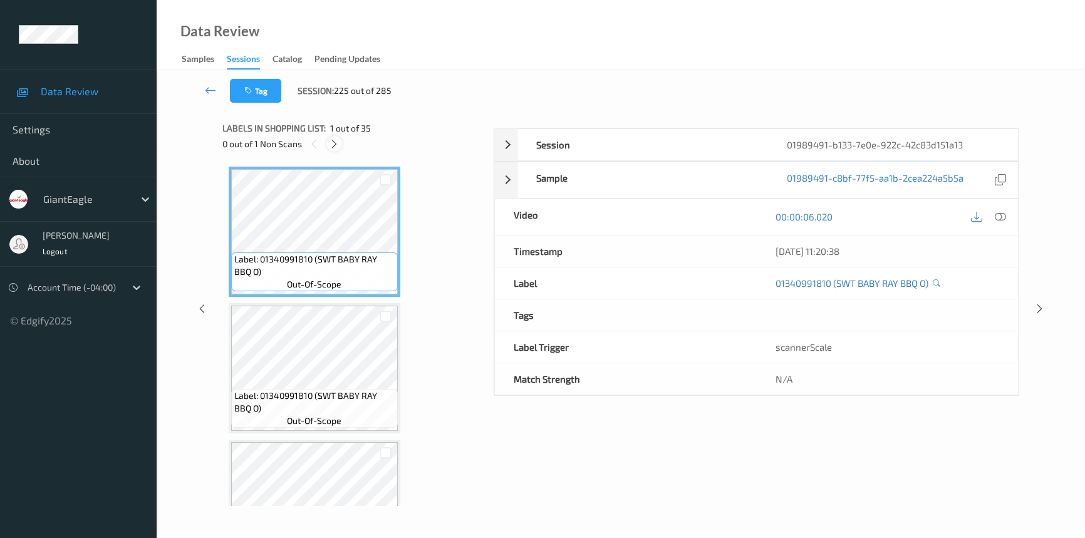
scroll to position [4412, 0]
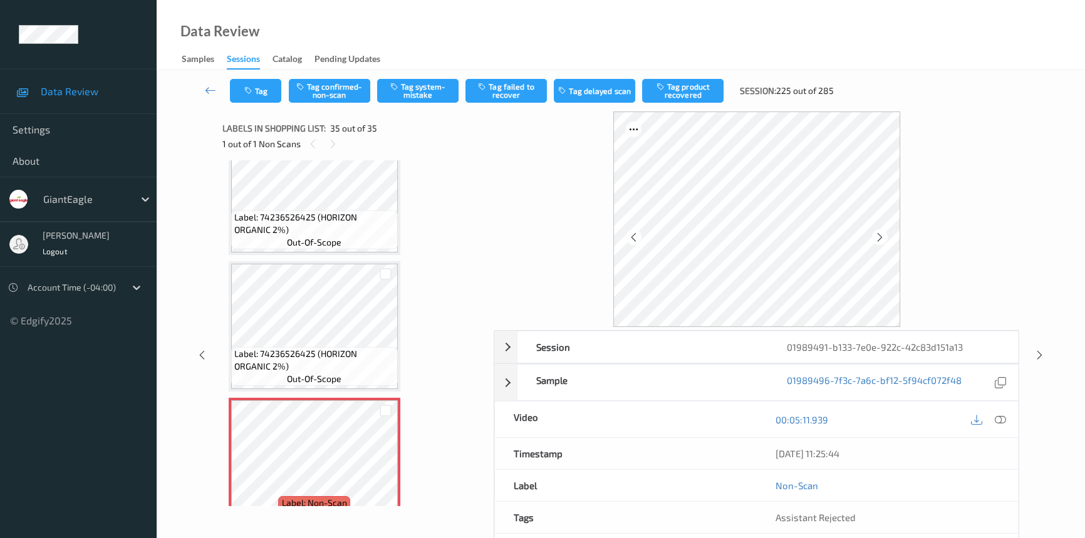
click at [996, 410] on div "00:05:11.939" at bounding box center [888, 420] width 262 height 36
click at [1006, 418] on icon at bounding box center [1000, 419] width 11 height 11
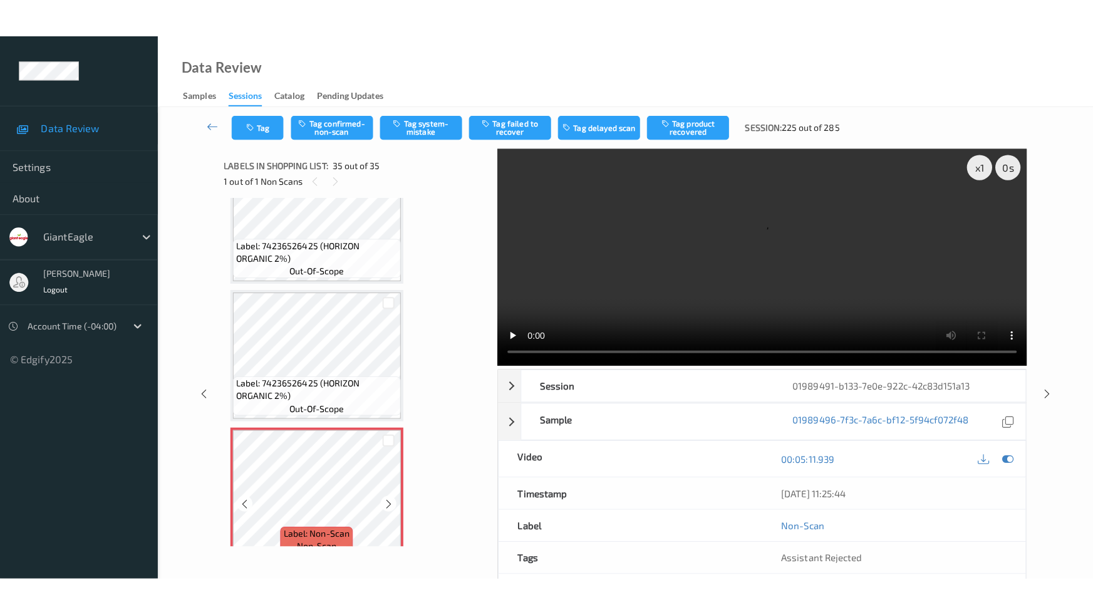
scroll to position [4424, 0]
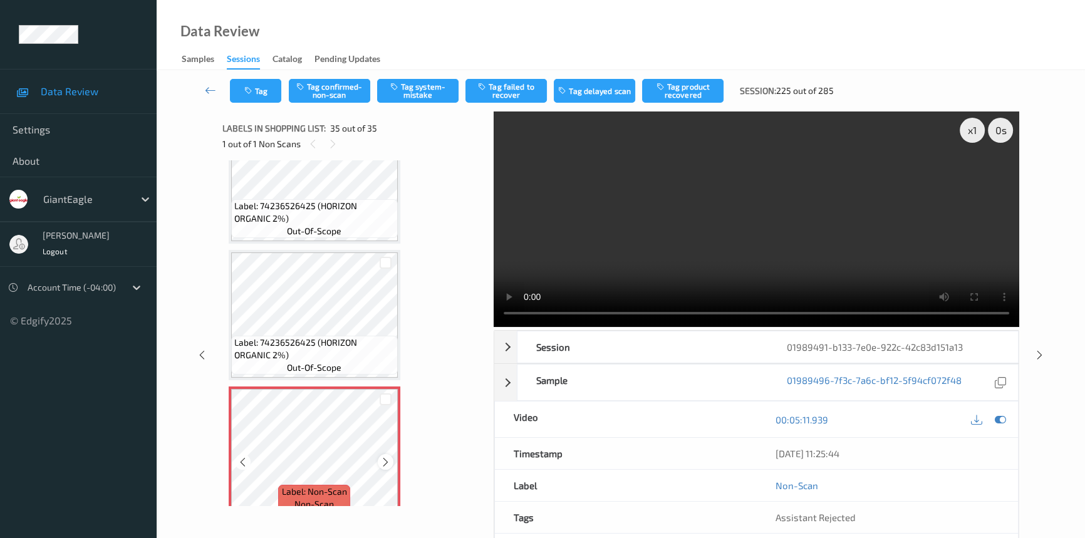
click at [384, 457] on icon at bounding box center [385, 462] width 11 height 11
drag, startPoint x: 881, startPoint y: 265, endPoint x: 913, endPoint y: 268, distance: 32.0
click at [882, 265] on video at bounding box center [757, 220] width 526 height 216
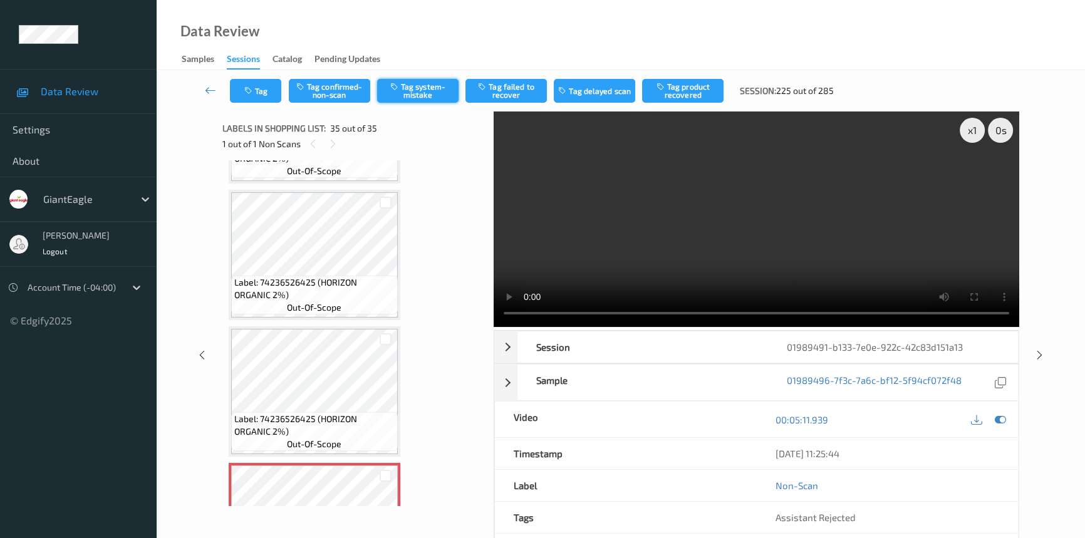
click at [414, 87] on button "Tag system-mistake" at bounding box center [417, 91] width 81 height 24
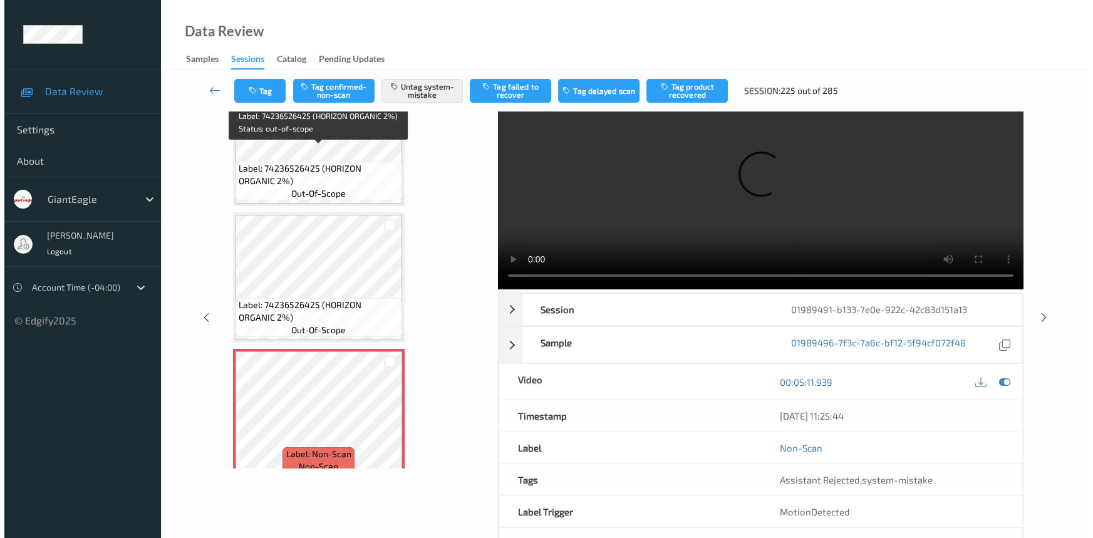
scroll to position [56, 0]
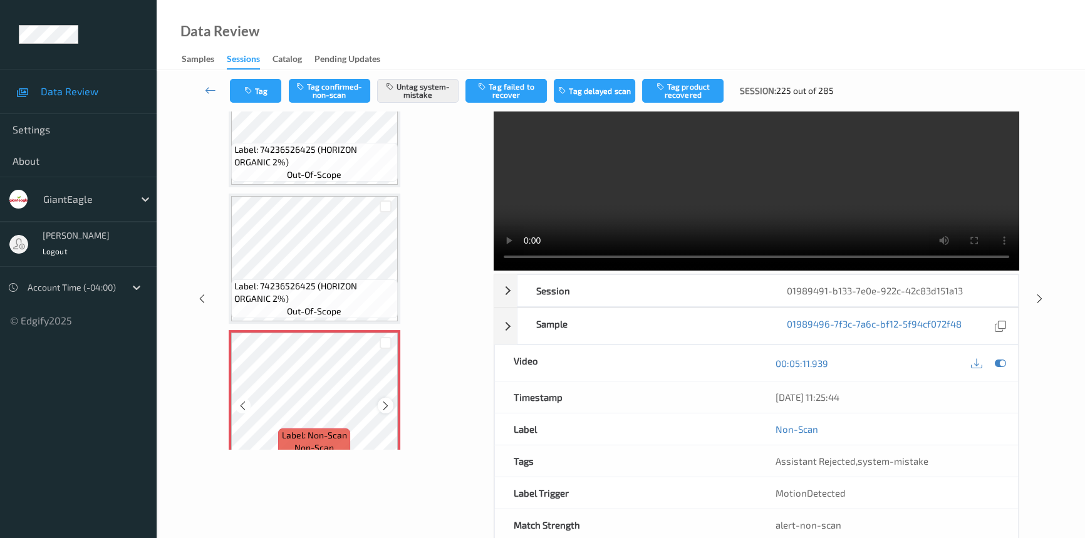
click at [384, 400] on icon at bounding box center [385, 405] width 11 height 11
click at [275, 90] on button "Tag" at bounding box center [255, 91] width 51 height 24
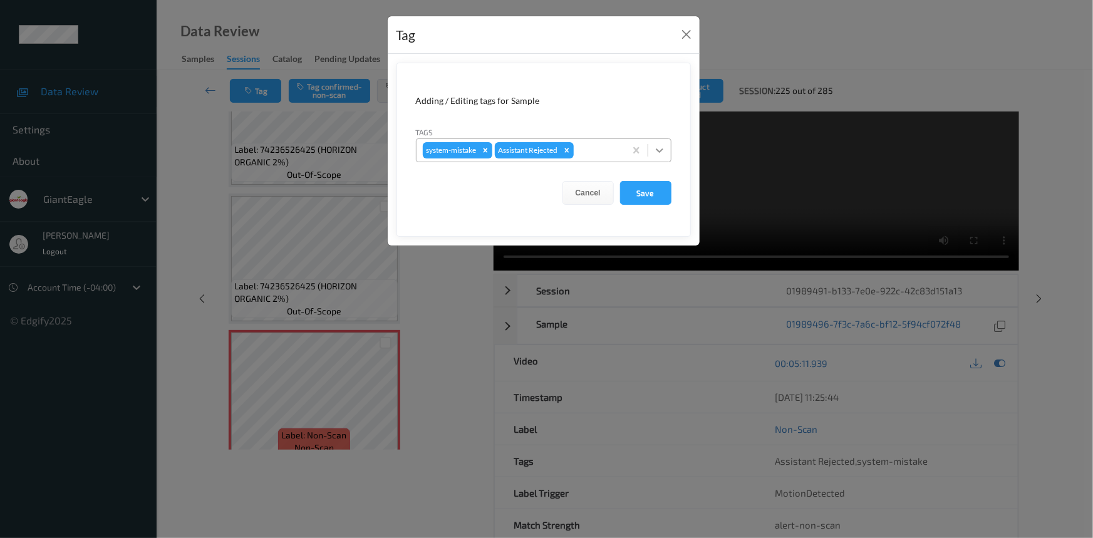
click at [649, 150] on div at bounding box center [659, 150] width 23 height 23
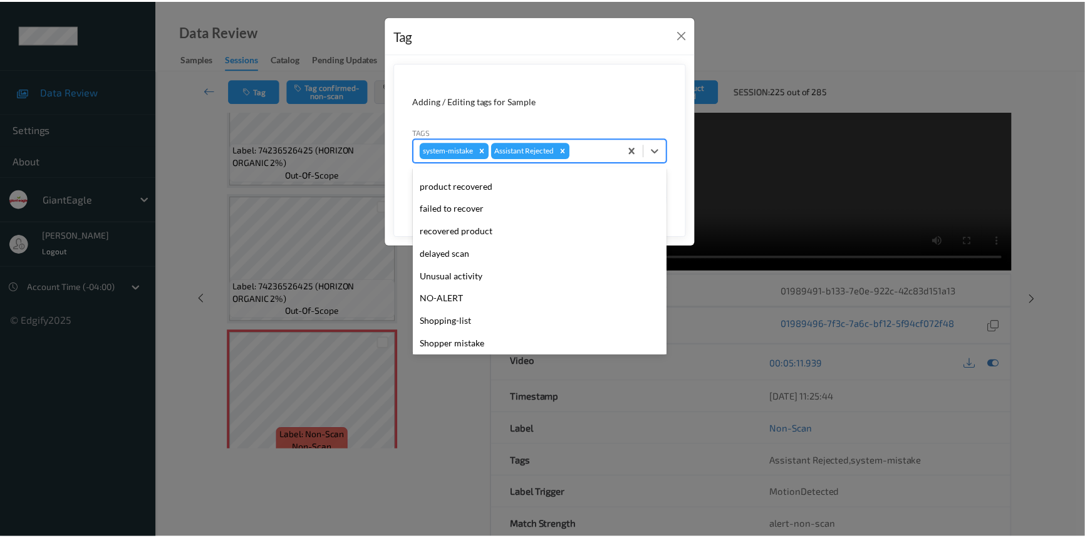
scroll to position [88, 0]
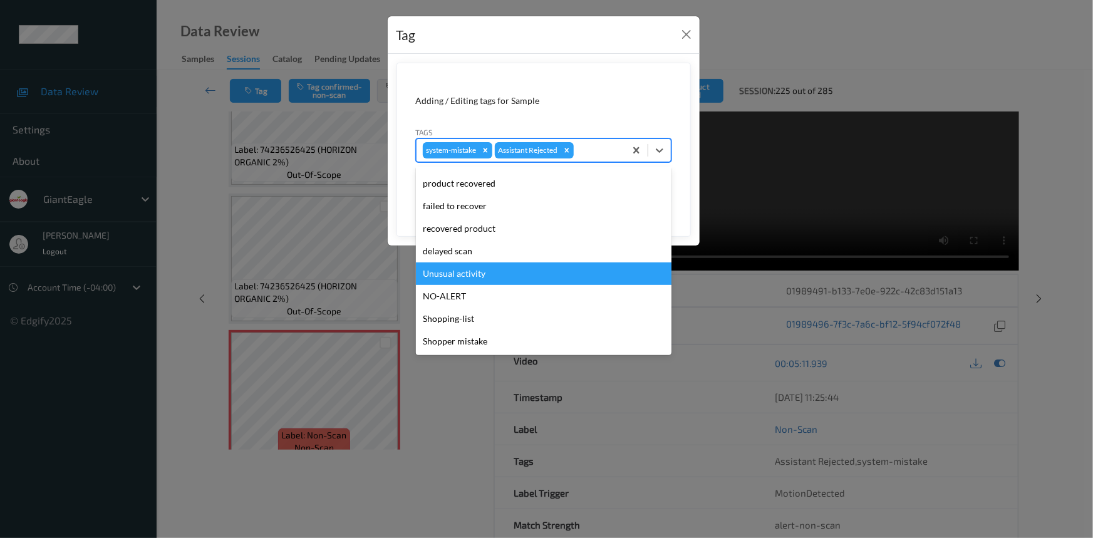
click at [470, 268] on div "Unusual activity" at bounding box center [544, 273] width 256 height 23
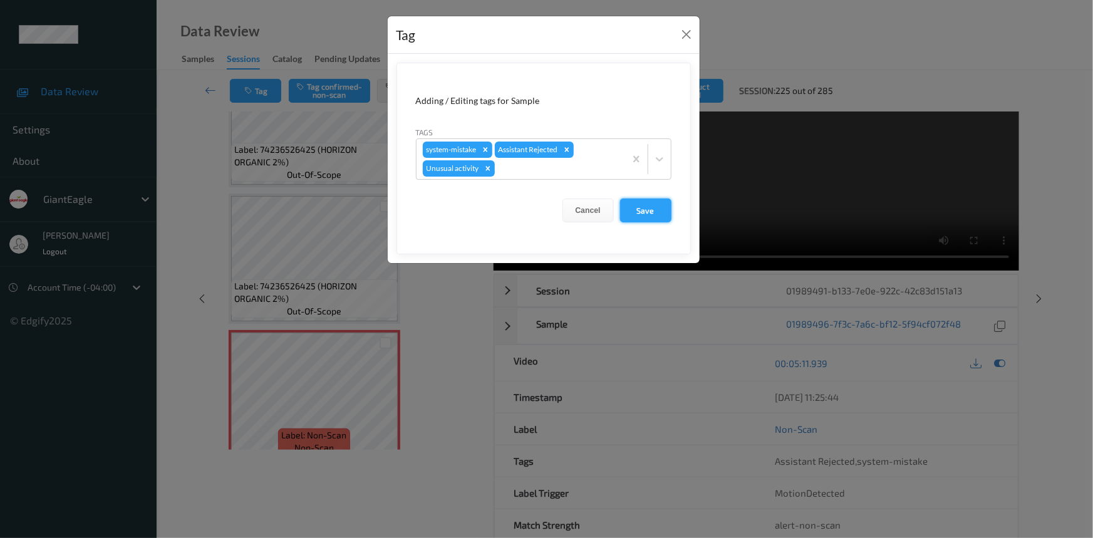
click at [652, 207] on button "Save" at bounding box center [645, 211] width 51 height 24
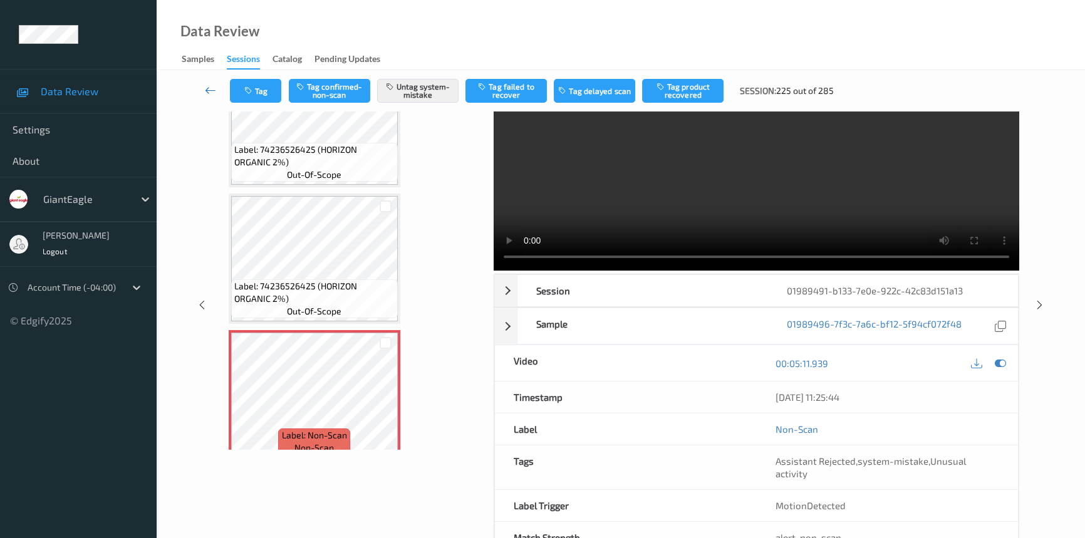
click at [207, 86] on icon at bounding box center [210, 90] width 11 height 13
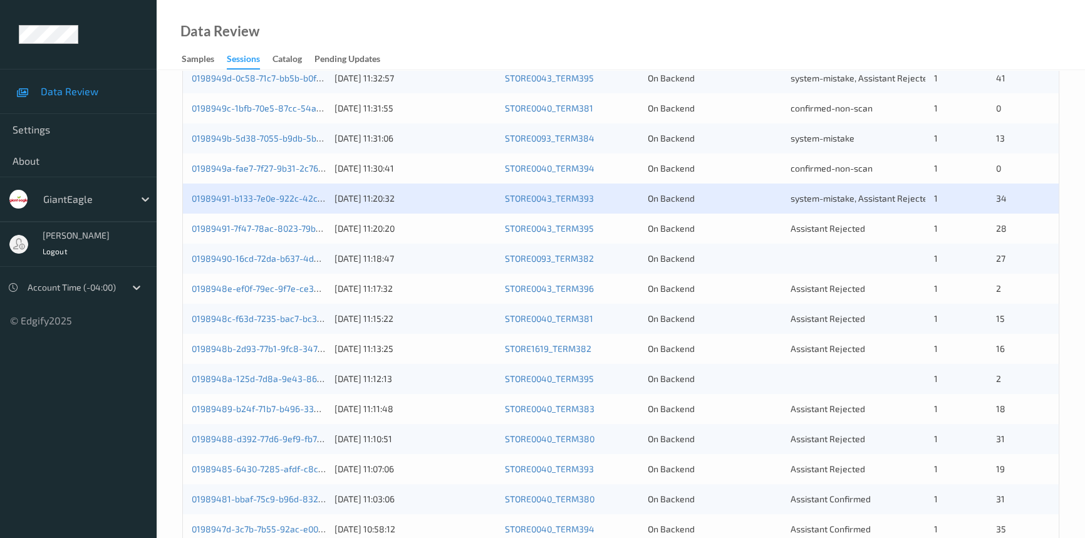
scroll to position [284, 0]
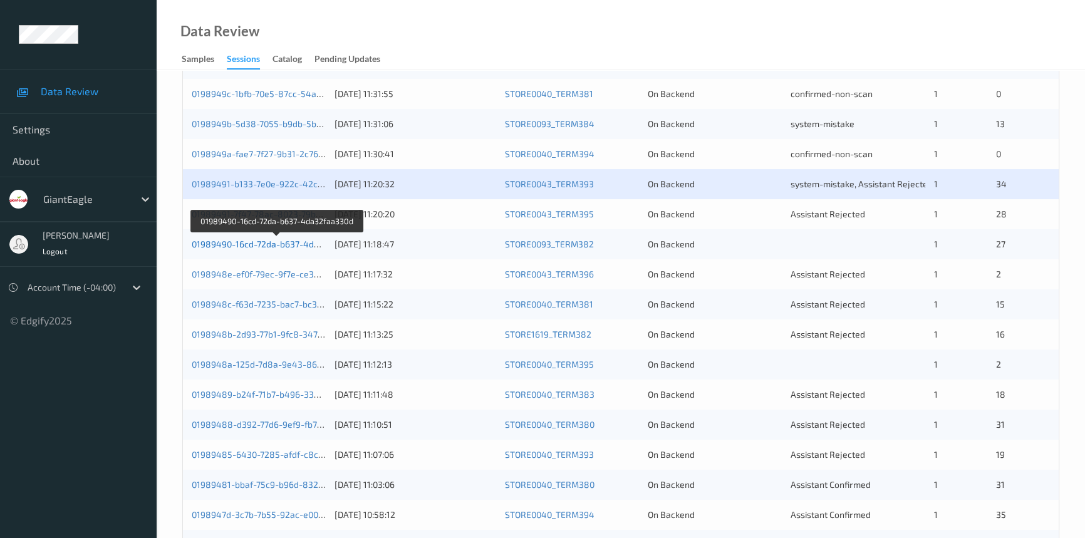
click at [237, 241] on link "01989490-16cd-72da-b637-4da32faa330d" at bounding box center [277, 244] width 170 height 11
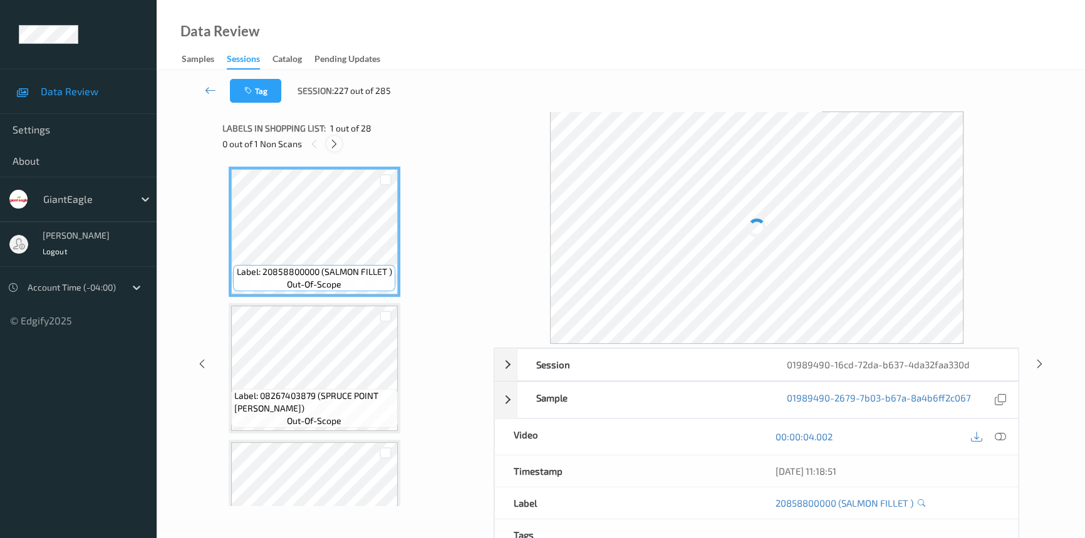
click at [336, 143] on icon at bounding box center [334, 143] width 11 height 11
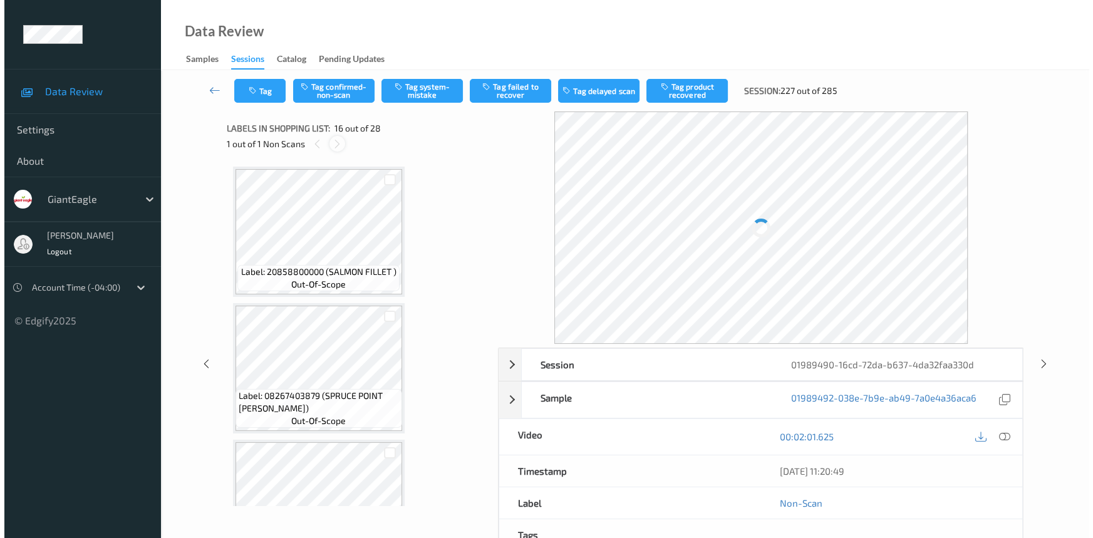
scroll to position [1911, 0]
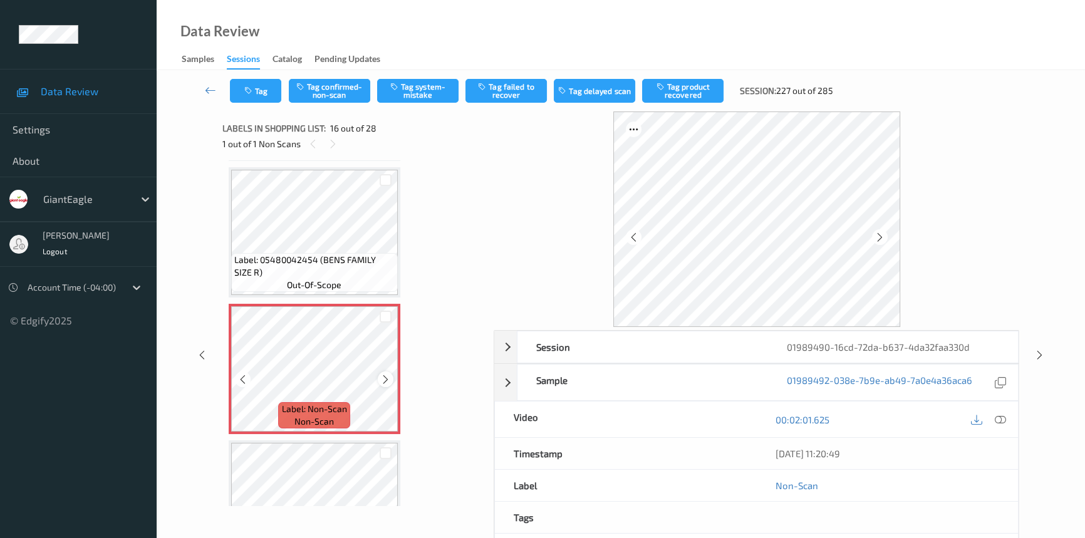
click at [383, 374] on icon at bounding box center [385, 379] width 11 height 11
click at [388, 374] on icon at bounding box center [385, 379] width 11 height 11
click at [999, 415] on icon at bounding box center [1000, 419] width 11 height 11
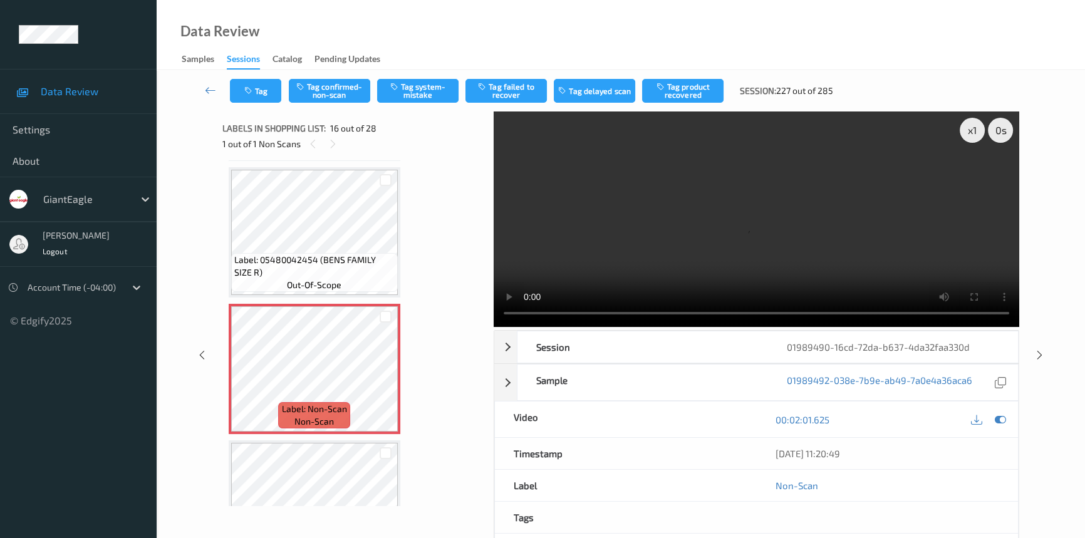
click at [378, 23] on div "Data Review Samples Sessions Catalog Pending Updates" at bounding box center [621, 35] width 928 height 70
click at [384, 374] on icon at bounding box center [385, 379] width 11 height 11
click at [386, 374] on icon at bounding box center [385, 379] width 11 height 11
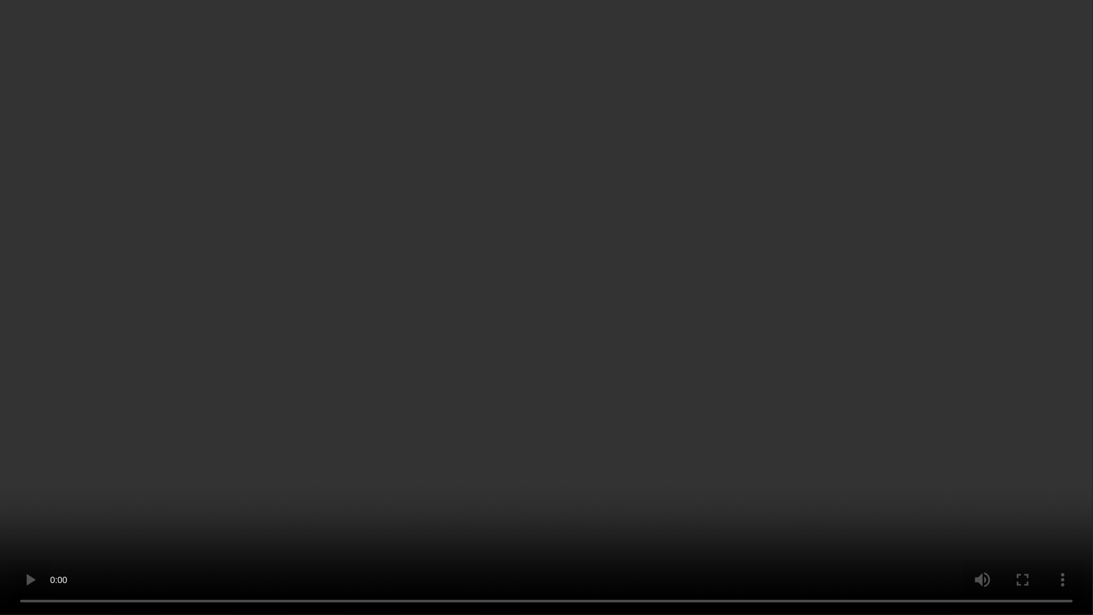
click at [583, 457] on video at bounding box center [546, 307] width 1093 height 615
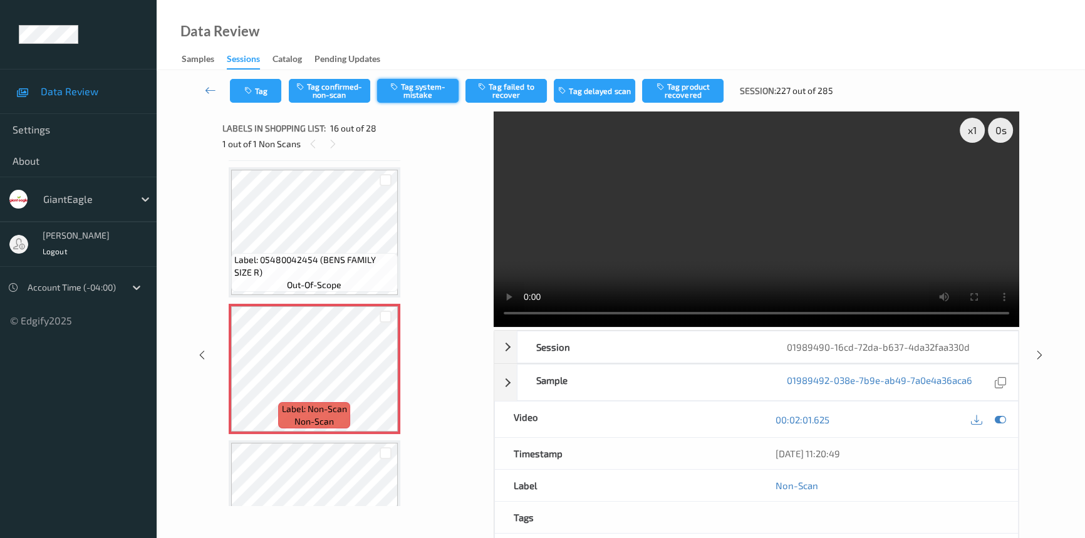
click at [422, 89] on button "Tag system-mistake" at bounding box center [417, 91] width 81 height 24
click at [252, 99] on button "Tag" at bounding box center [255, 91] width 51 height 24
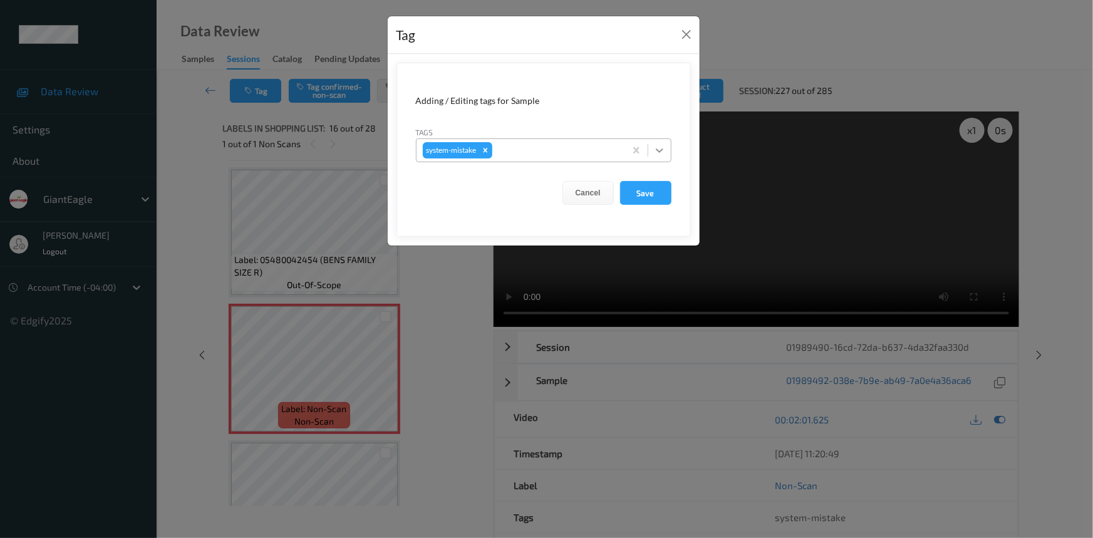
click at [665, 150] on icon at bounding box center [659, 150] width 13 height 13
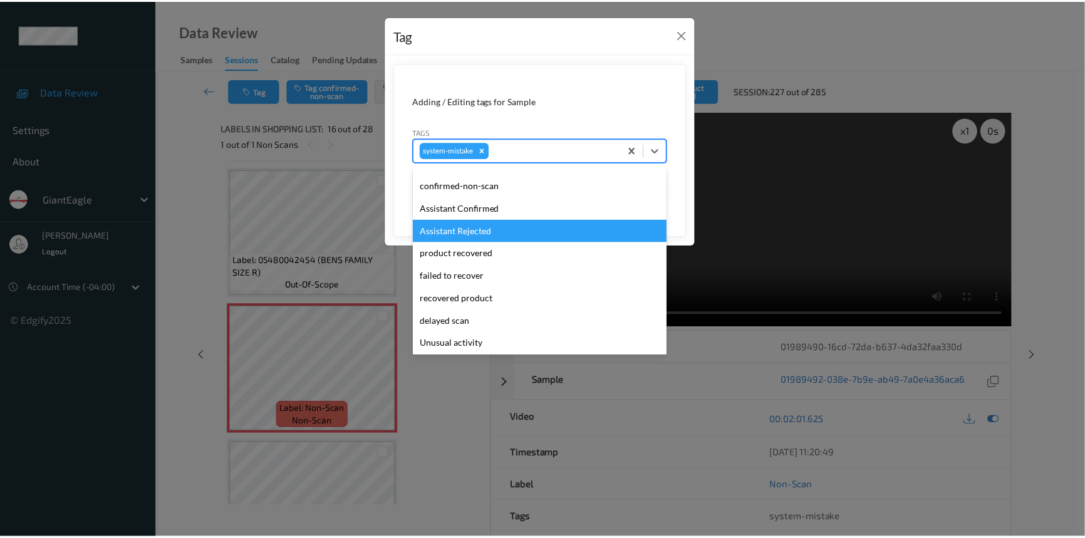
scroll to position [56, 0]
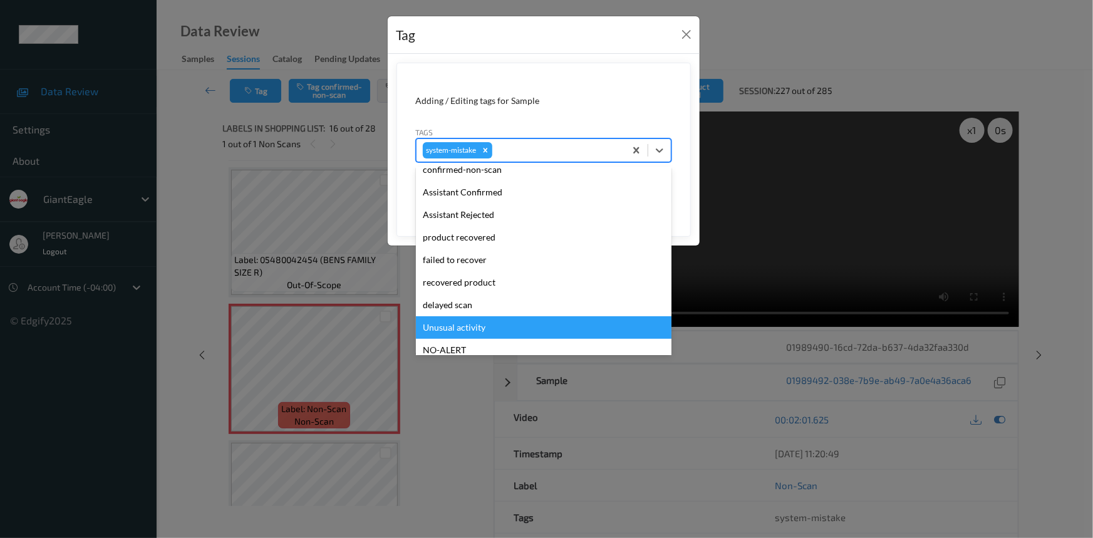
click at [472, 326] on div "Unusual activity" at bounding box center [544, 327] width 256 height 23
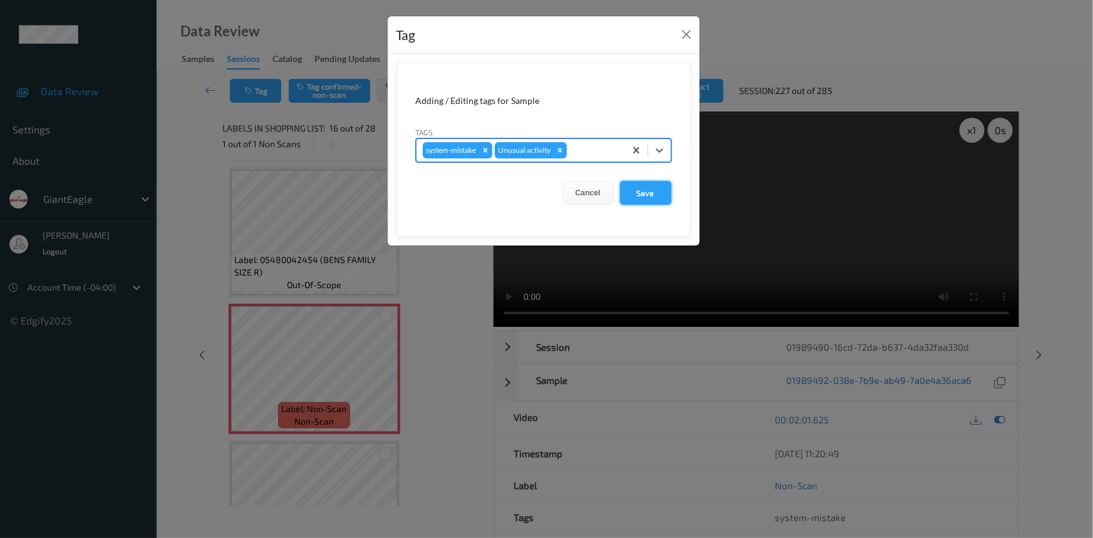
click at [645, 198] on button "Save" at bounding box center [645, 193] width 51 height 24
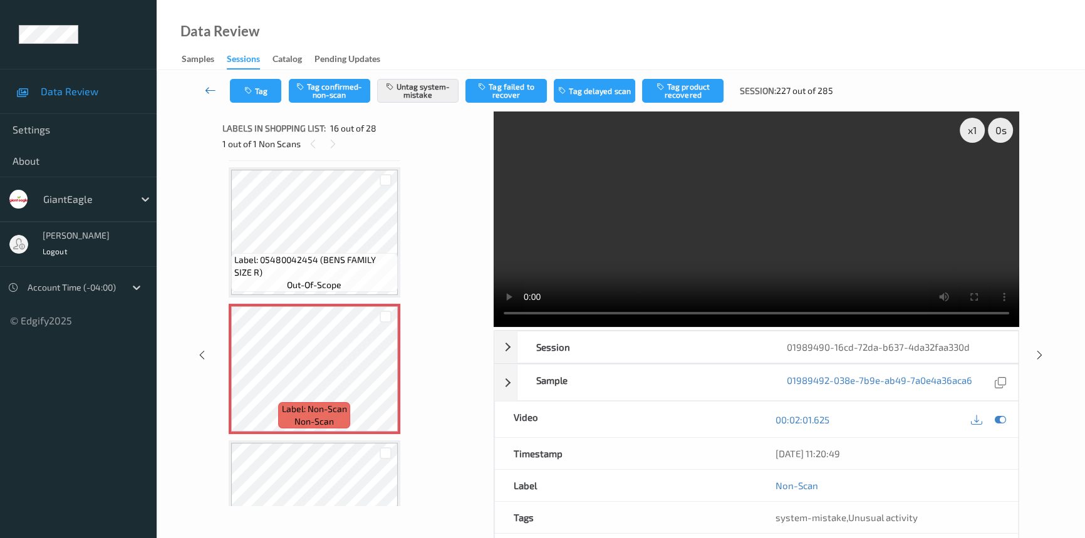
click at [200, 88] on link at bounding box center [210, 91] width 39 height 24
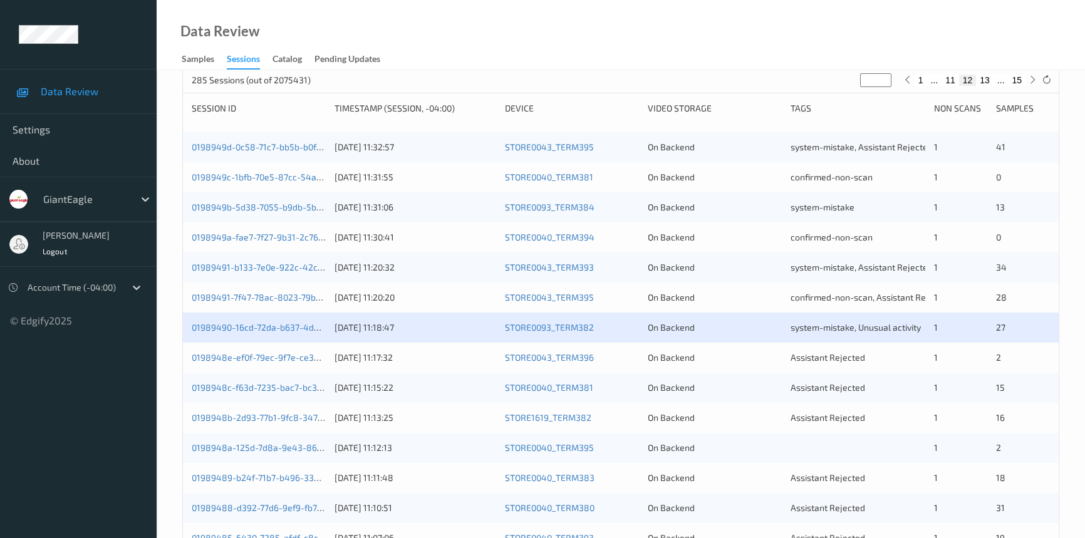
scroll to position [227, 0]
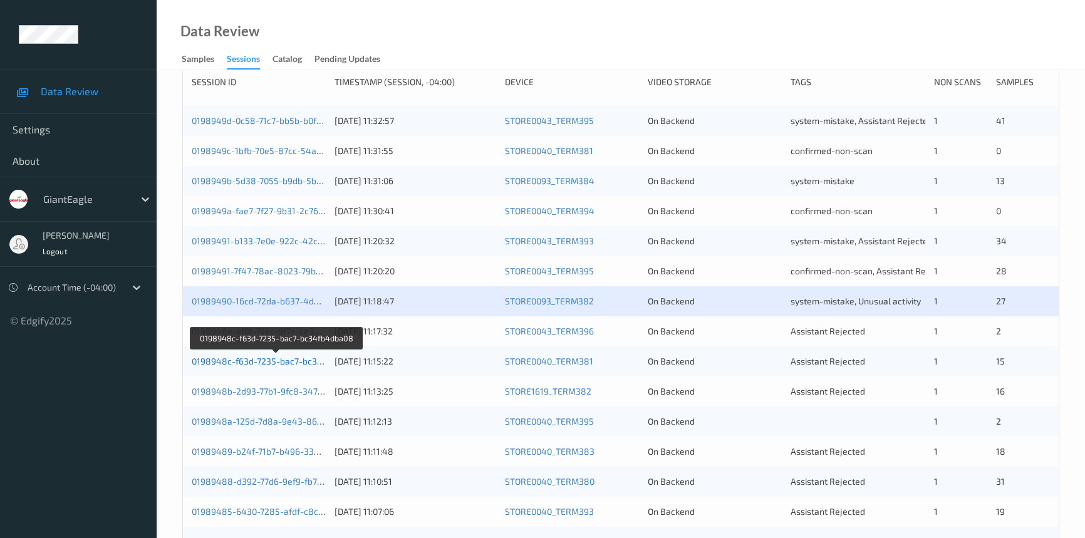
click at [257, 358] on link "0198948c-f63d-7235-bac7-bc34fb4dba08" at bounding box center [277, 361] width 170 height 11
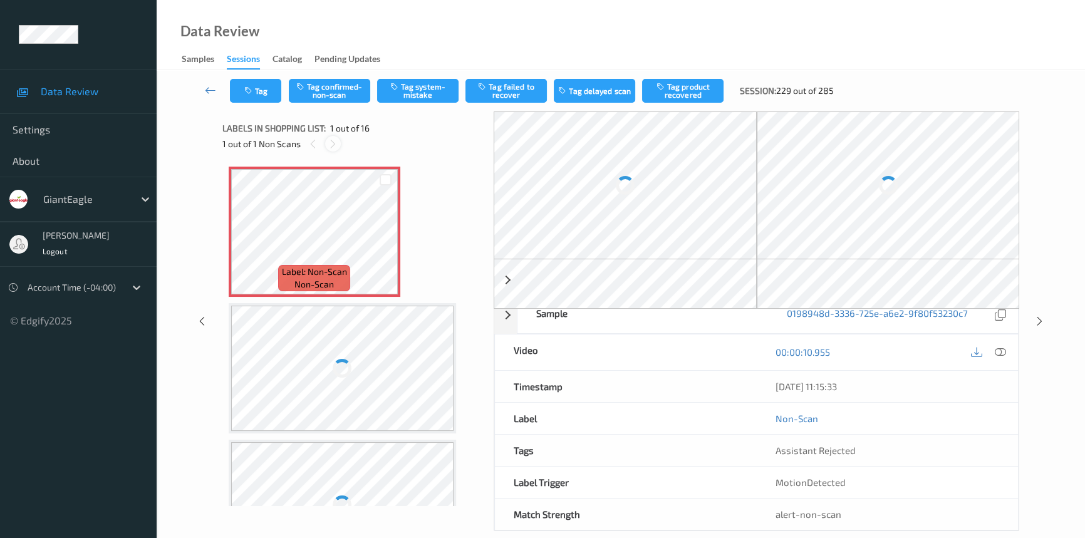
click at [332, 145] on icon at bounding box center [333, 143] width 11 height 11
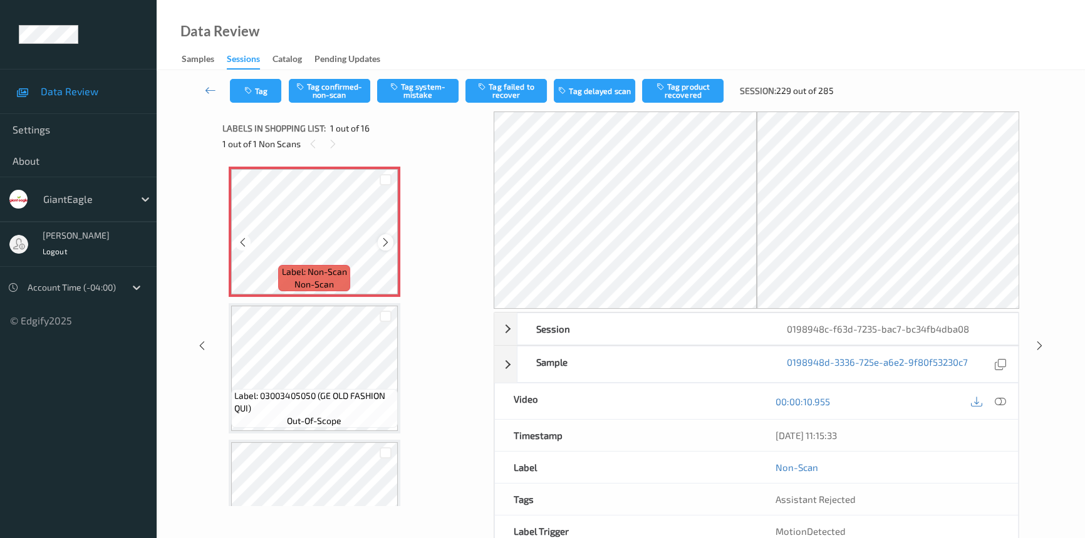
click at [380, 239] on icon at bounding box center [385, 242] width 11 height 11
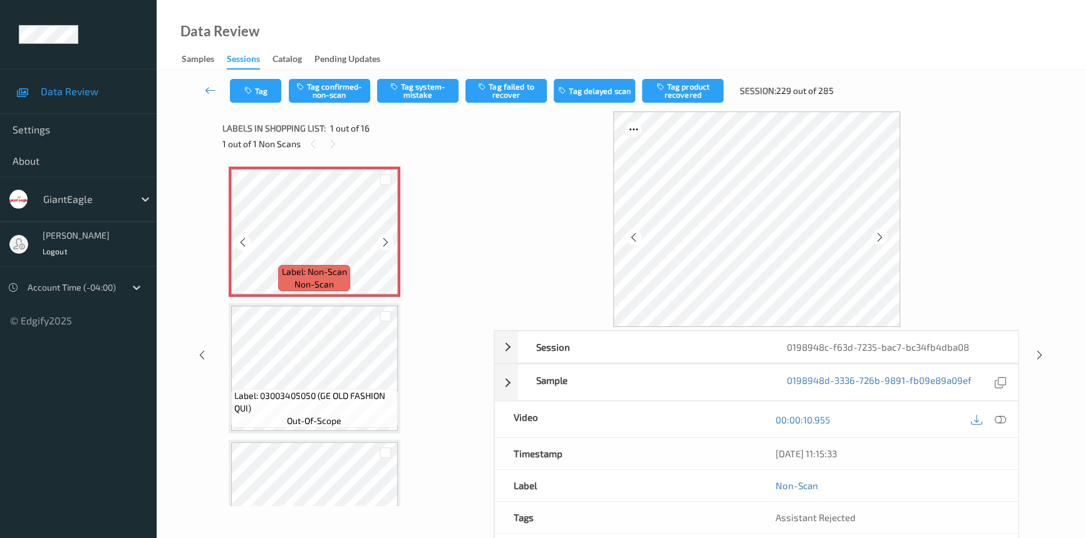
click at [380, 239] on icon at bounding box center [385, 242] width 11 height 11
click at [1005, 420] on div at bounding box center [1000, 419] width 17 height 17
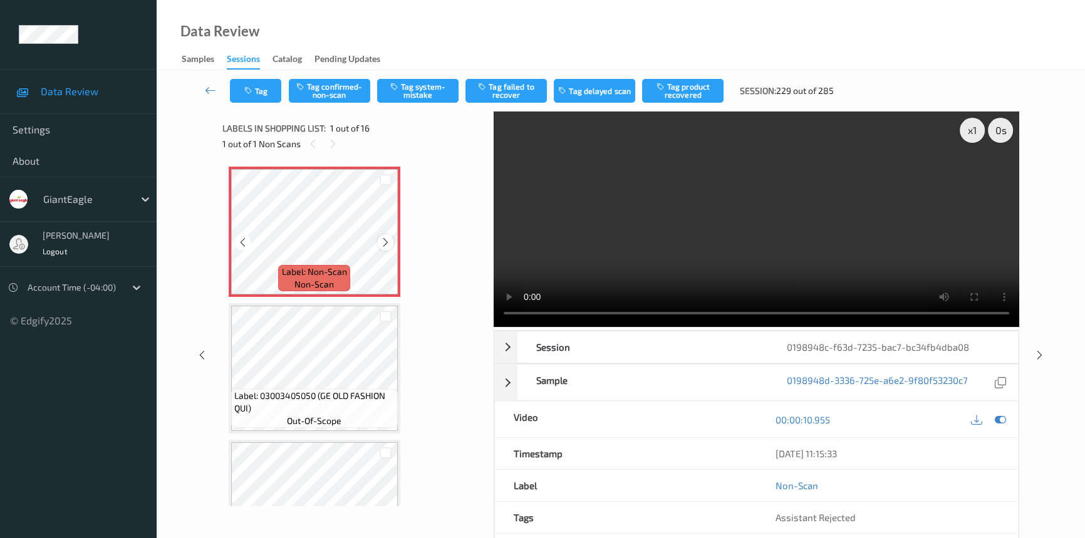
click at [383, 244] on icon at bounding box center [385, 242] width 11 height 11
click at [382, 248] on div at bounding box center [386, 242] width 16 height 16
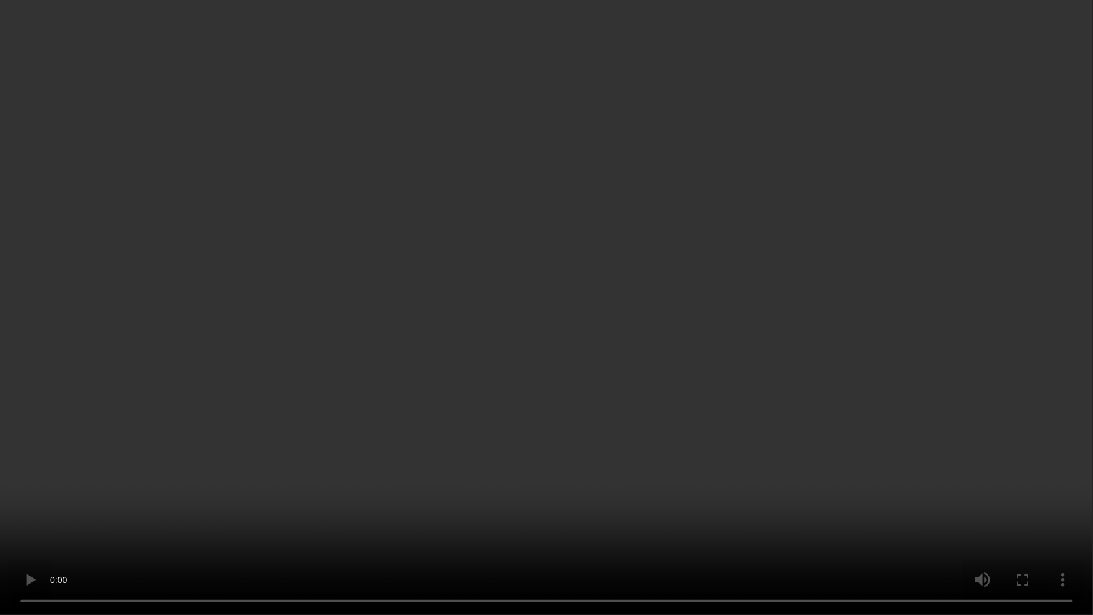
click at [675, 526] on video at bounding box center [546, 307] width 1093 height 615
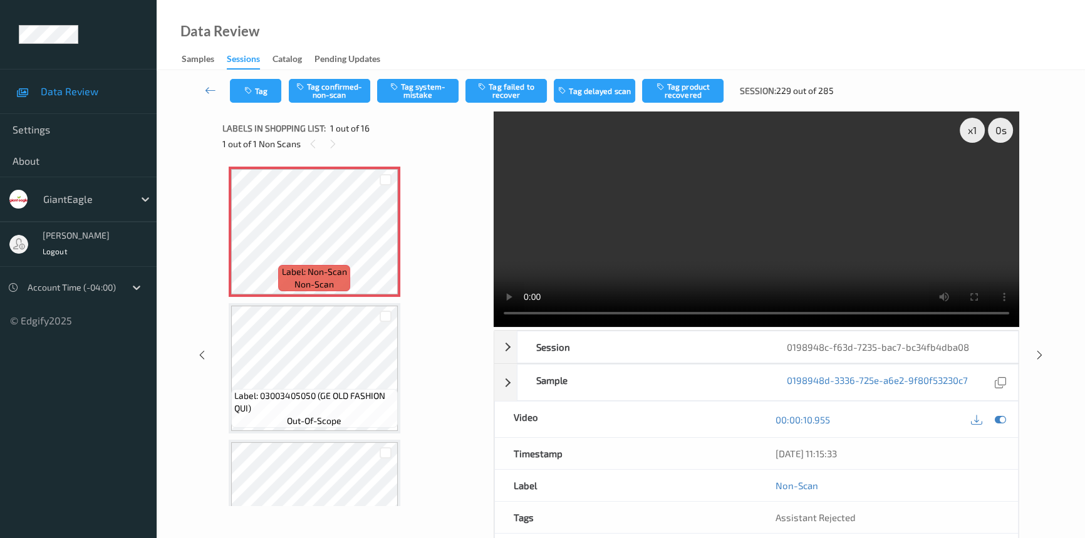
click at [719, 217] on video at bounding box center [757, 220] width 526 height 216
click at [383, 244] on icon at bounding box center [385, 242] width 11 height 11
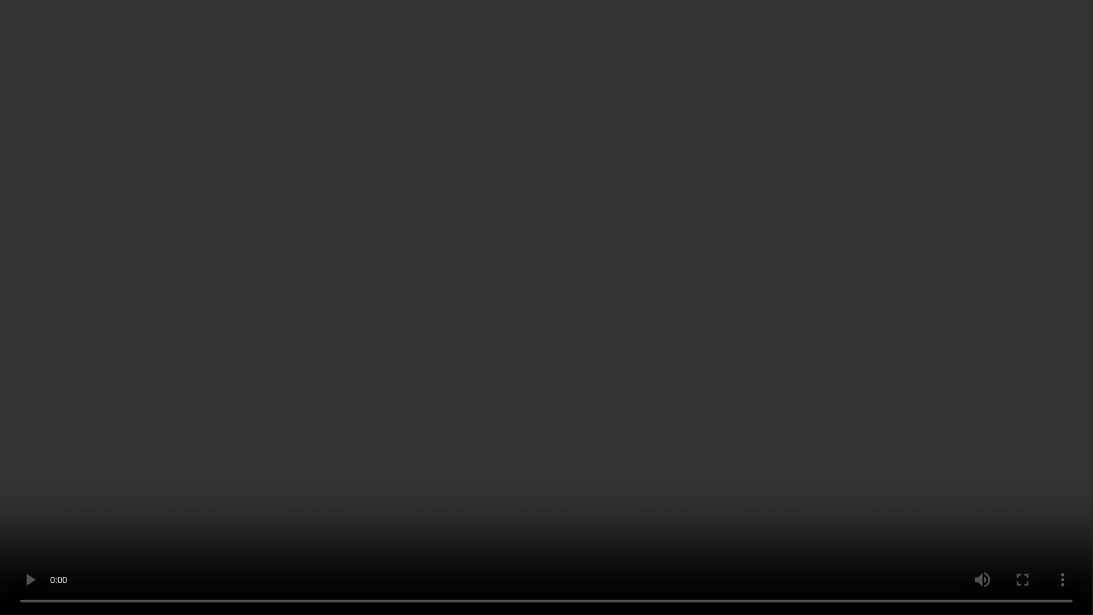
click at [275, 473] on video at bounding box center [546, 307] width 1093 height 615
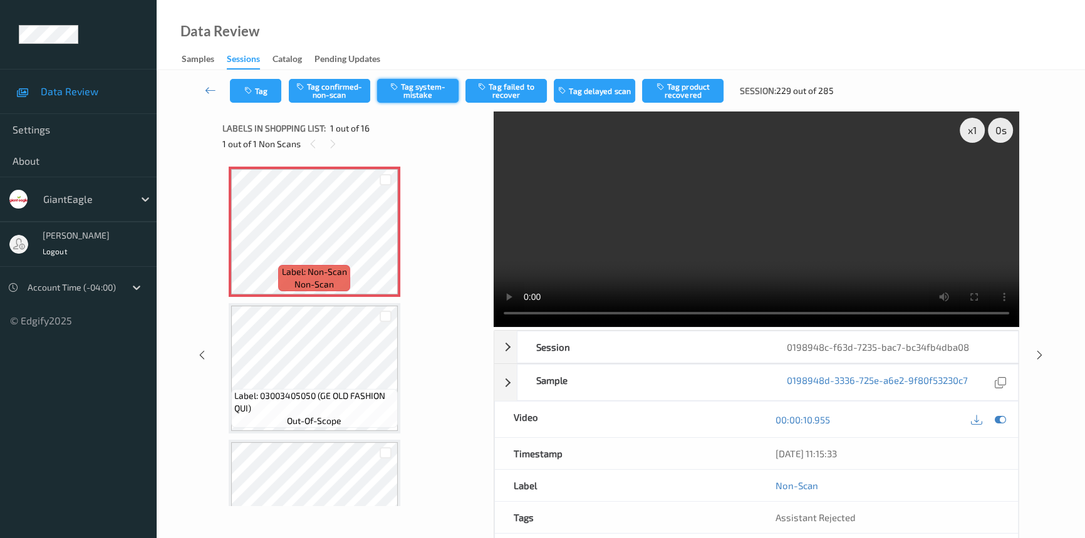
click at [424, 91] on button "Tag system-mistake" at bounding box center [417, 91] width 81 height 24
click at [266, 92] on button "Tag" at bounding box center [255, 91] width 51 height 24
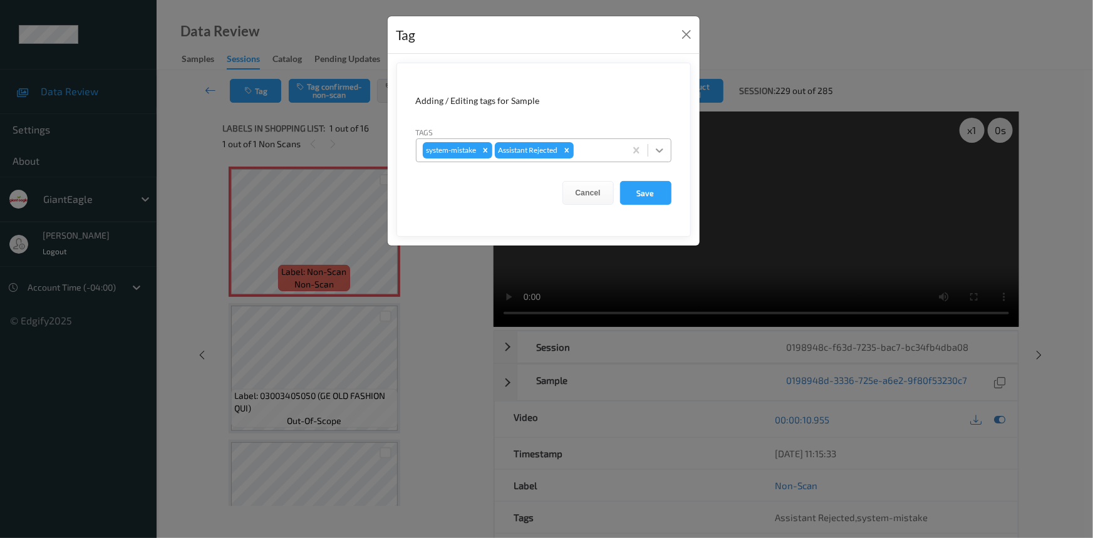
click at [651, 150] on div at bounding box center [659, 150] width 23 height 23
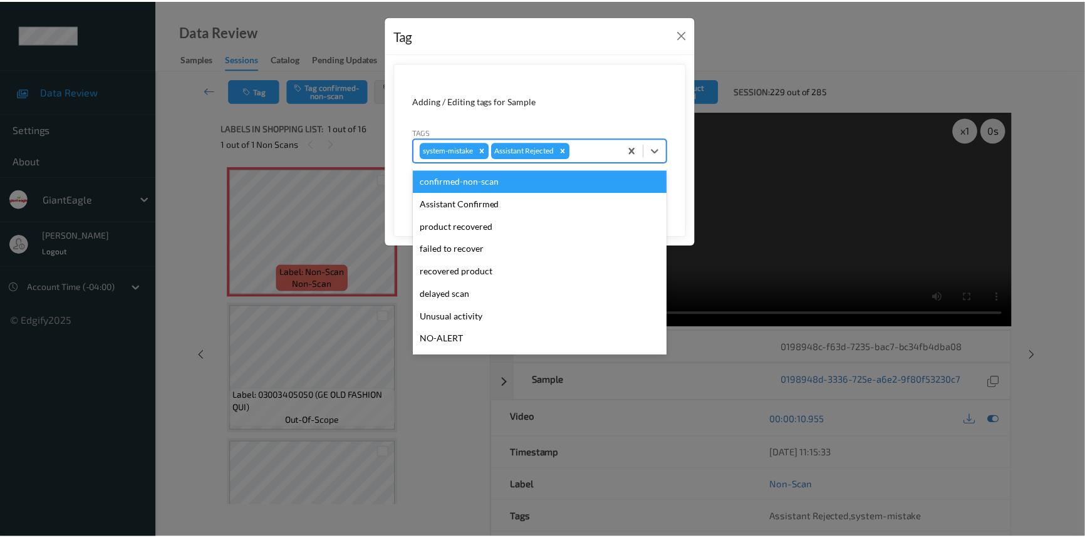
scroll to position [56, 0]
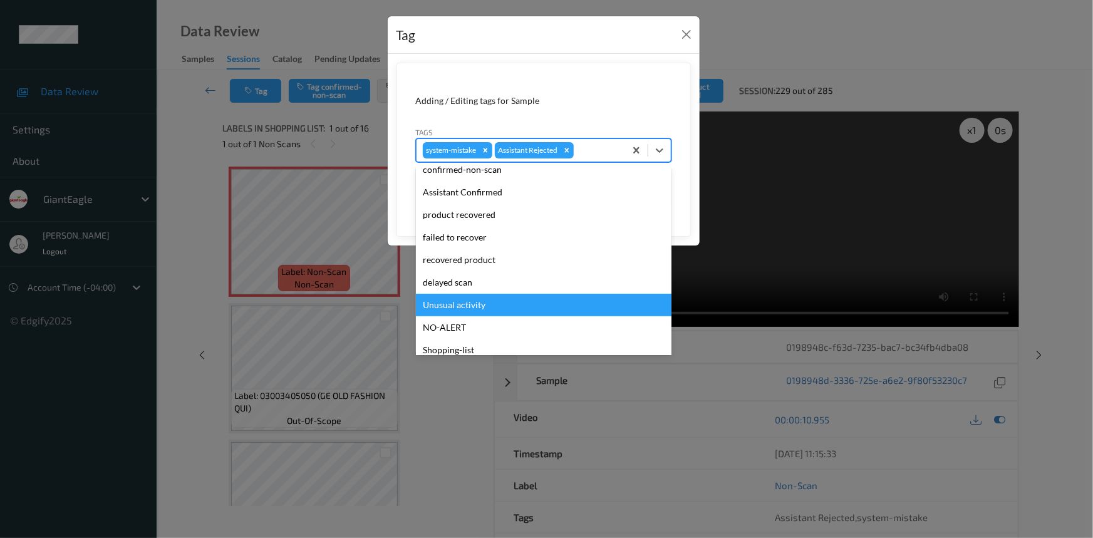
click at [426, 305] on div "Unusual activity" at bounding box center [544, 305] width 256 height 23
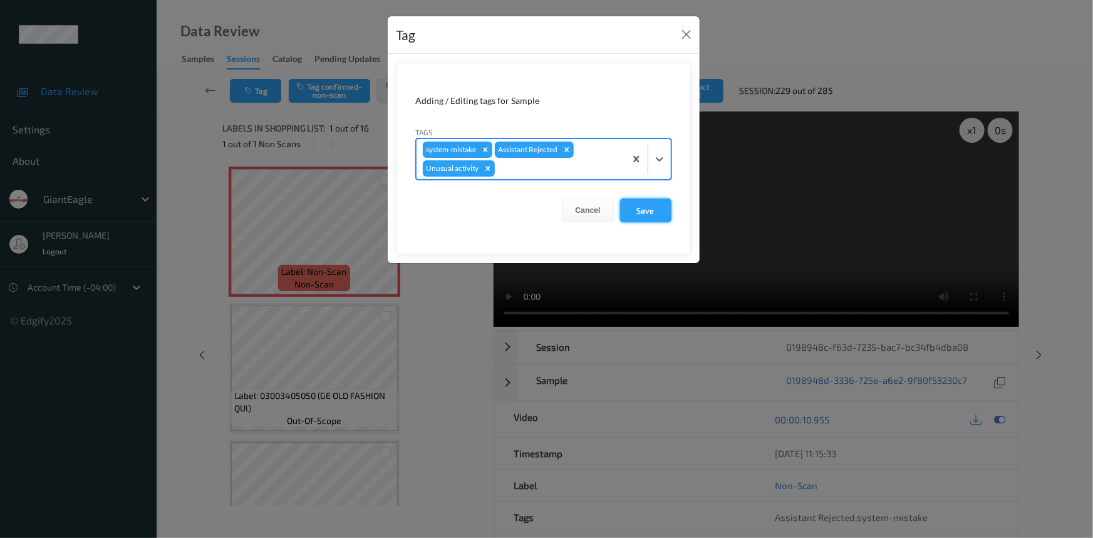
click at [645, 211] on button "Save" at bounding box center [645, 211] width 51 height 24
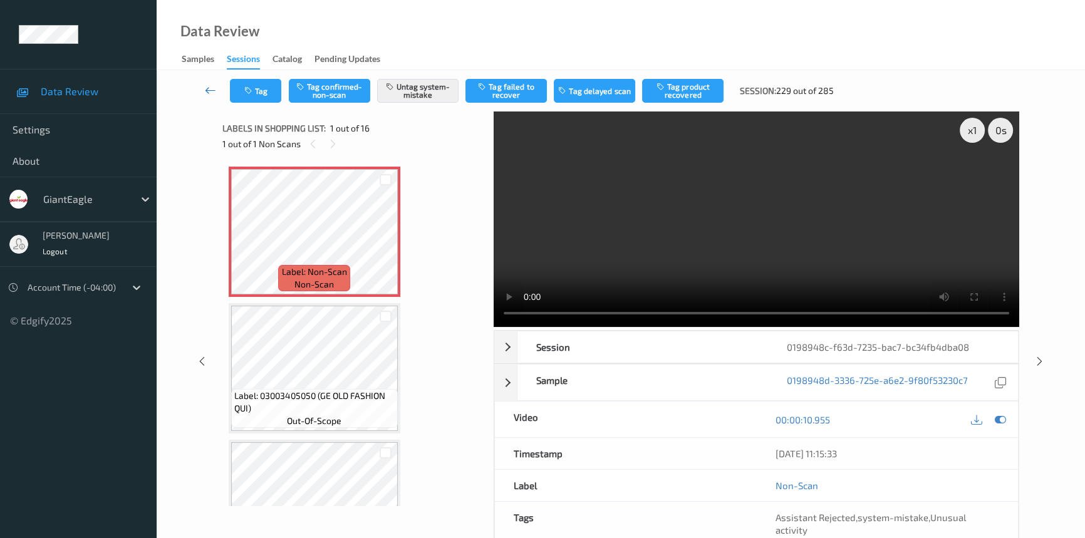
click at [207, 90] on icon at bounding box center [210, 90] width 11 height 13
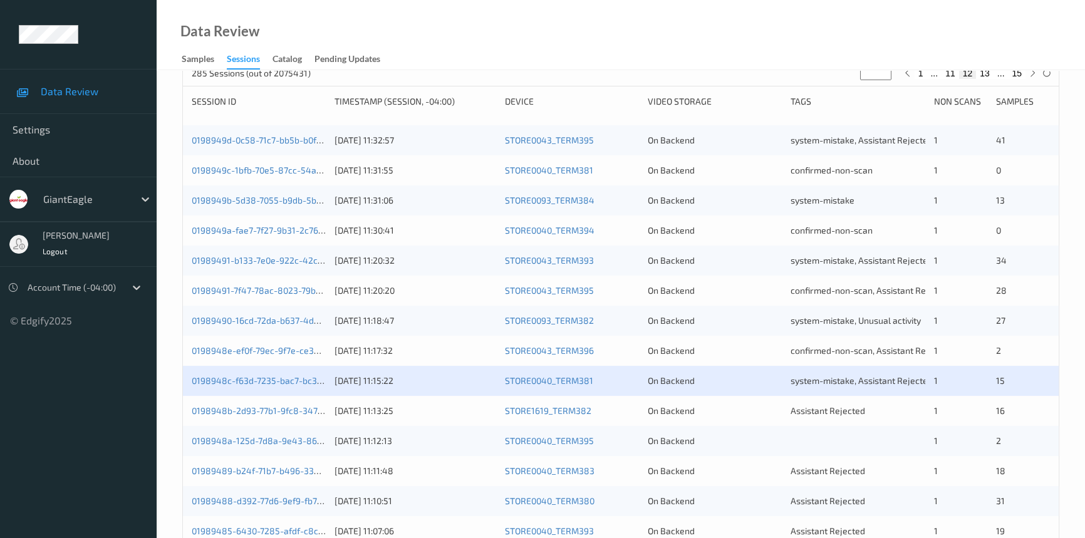
scroll to position [284, 0]
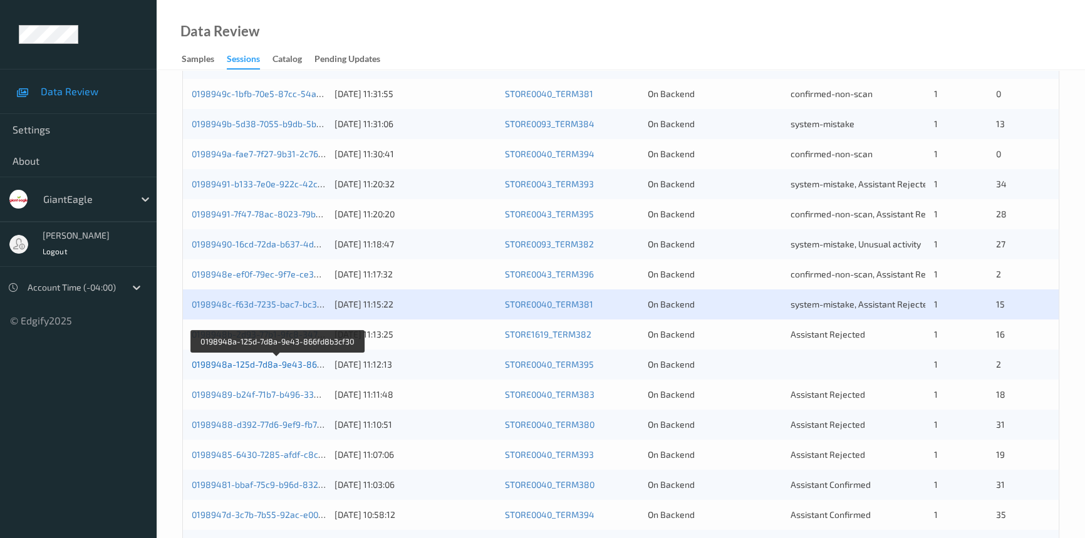
click at [261, 361] on link "0198948a-125d-7d8a-9e43-866fd8b3cf30" at bounding box center [278, 364] width 172 height 11
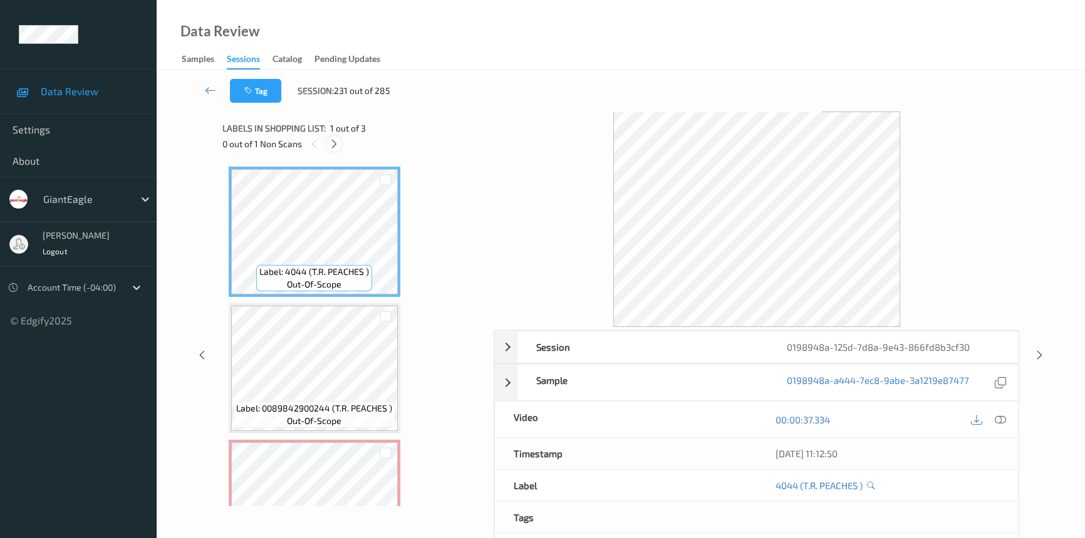
click at [331, 143] on icon at bounding box center [334, 143] width 11 height 11
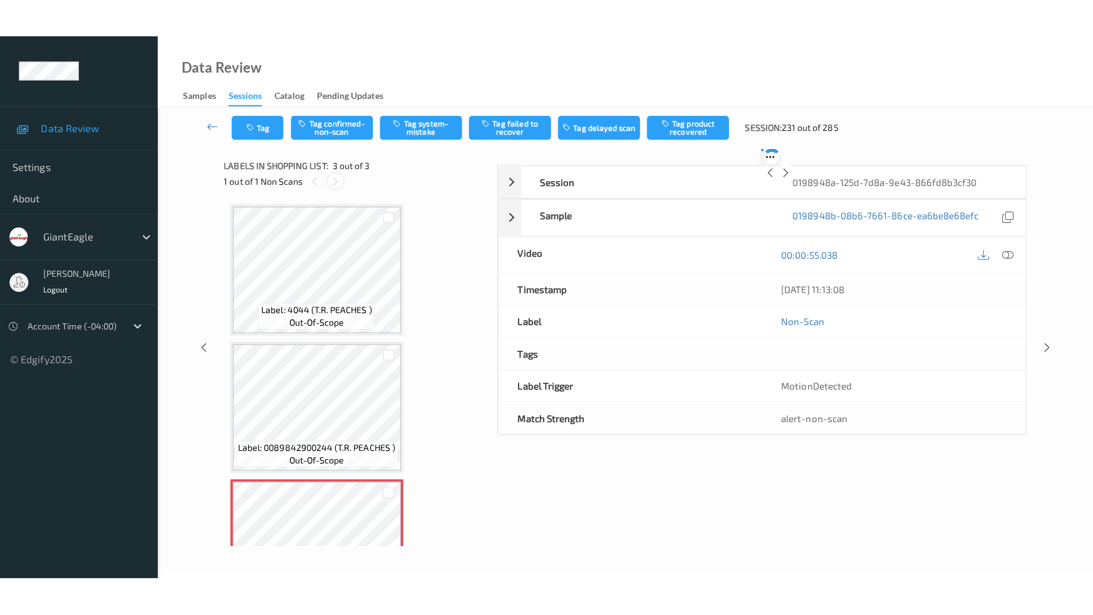
scroll to position [69, 0]
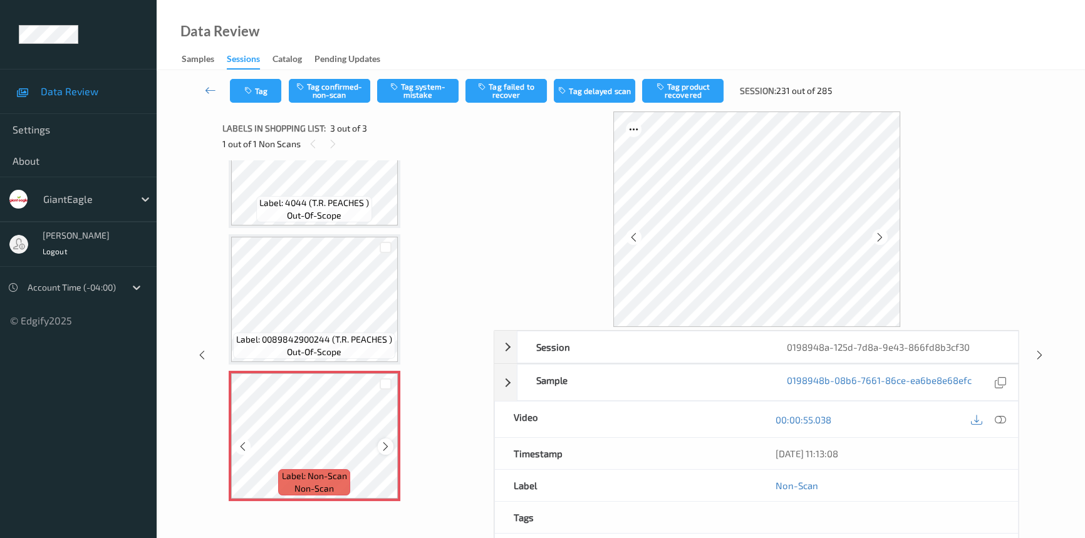
click at [383, 445] on icon at bounding box center [385, 446] width 11 height 11
click at [1000, 418] on icon at bounding box center [1000, 419] width 11 height 11
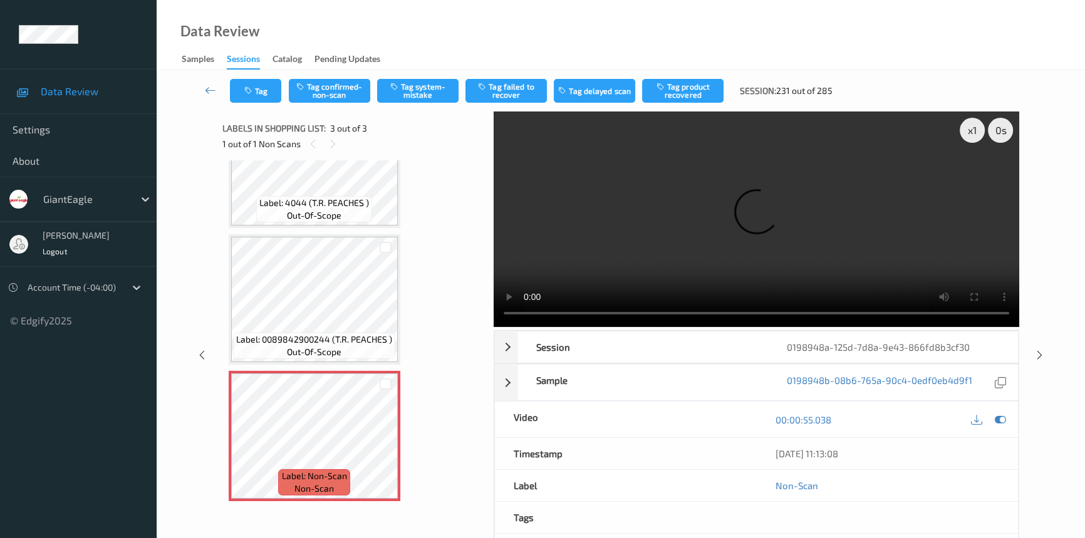
scroll to position [0, 0]
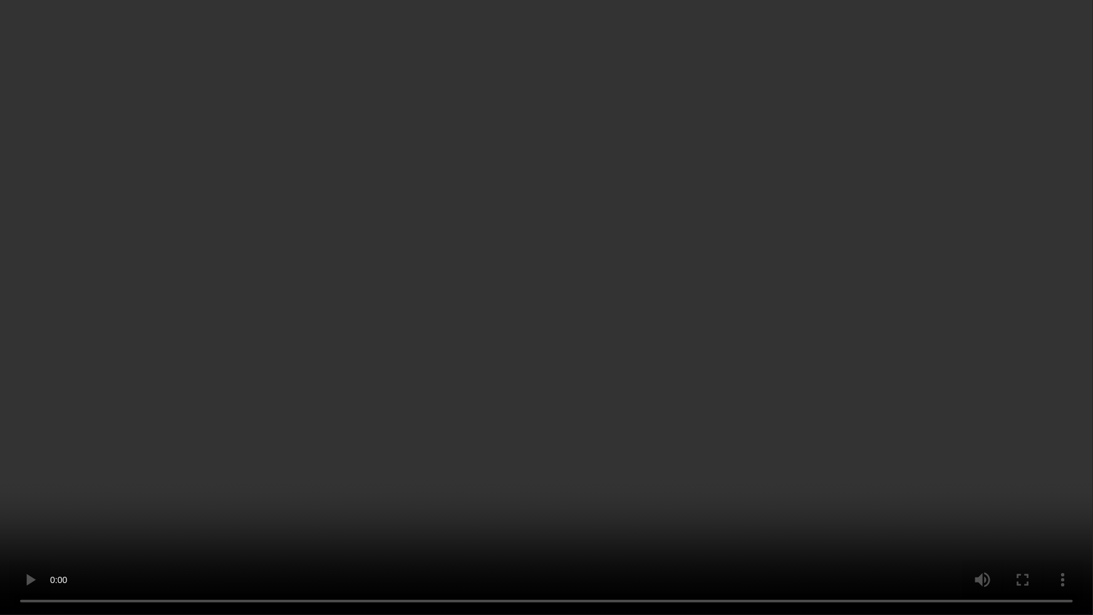
click at [762, 345] on video at bounding box center [546, 307] width 1093 height 615
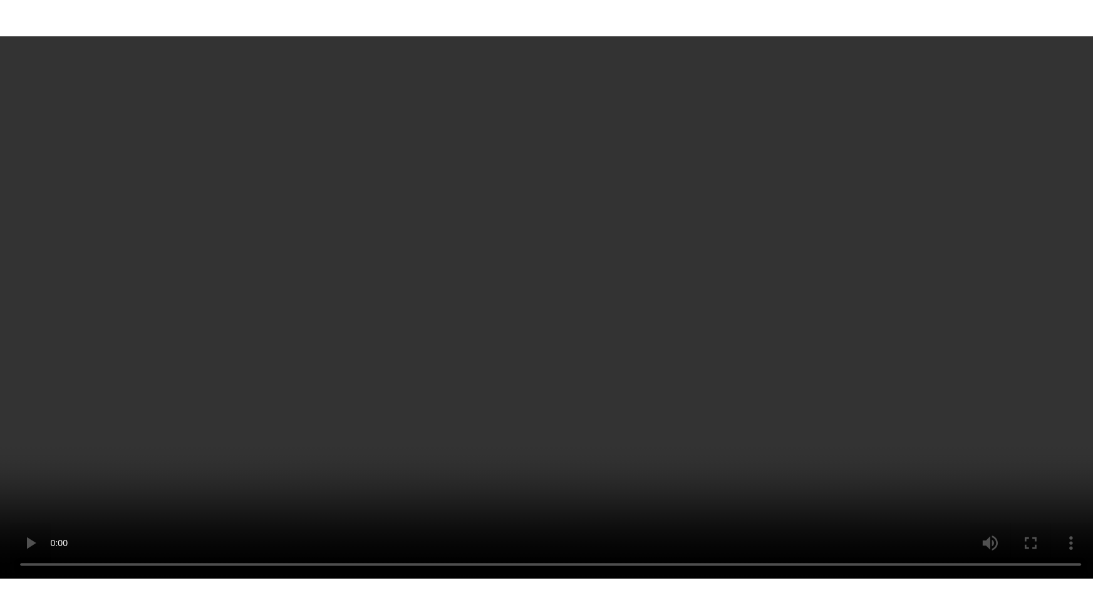
scroll to position [69, 0]
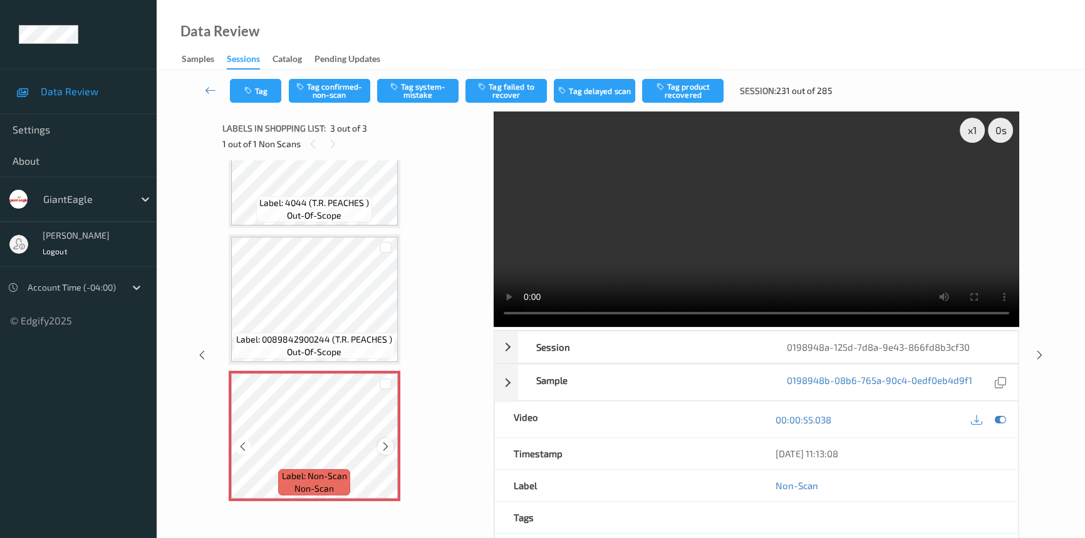
click at [382, 439] on div at bounding box center [386, 447] width 16 height 16
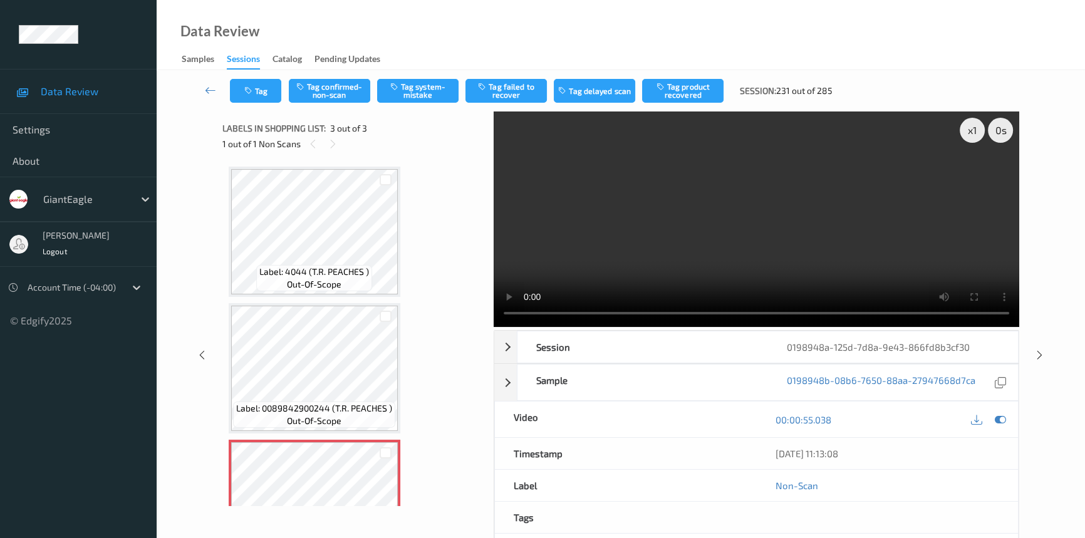
click at [719, 231] on video at bounding box center [757, 220] width 526 height 216
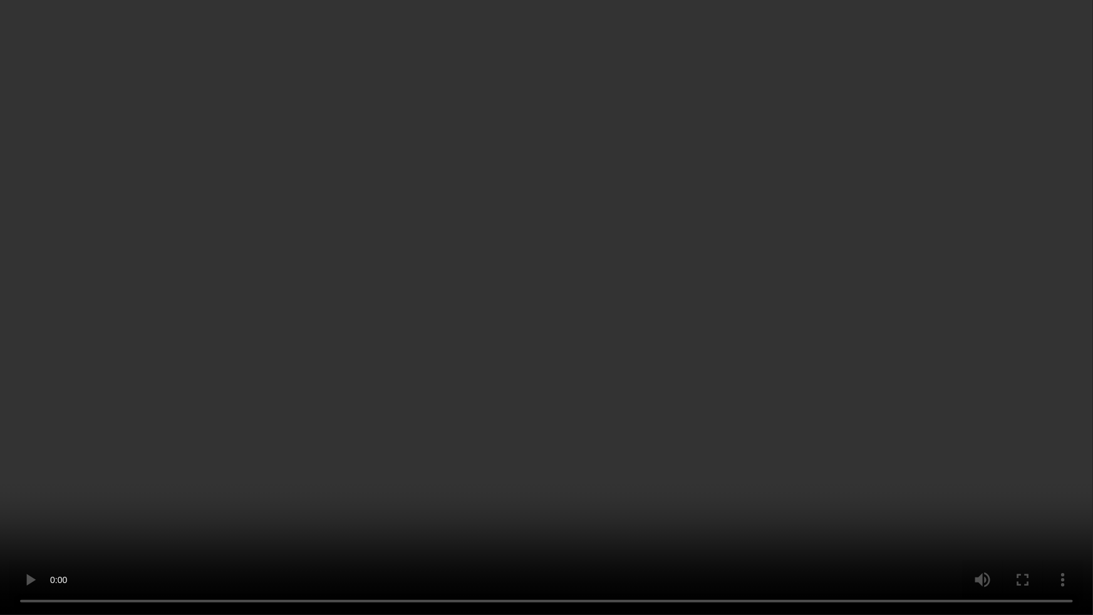
click at [682, 419] on video at bounding box center [546, 307] width 1093 height 615
click at [571, 351] on video at bounding box center [546, 307] width 1093 height 615
drag, startPoint x: 667, startPoint y: 319, endPoint x: 658, endPoint y: 328, distance: 13.3
click at [658, 328] on video at bounding box center [546, 307] width 1093 height 615
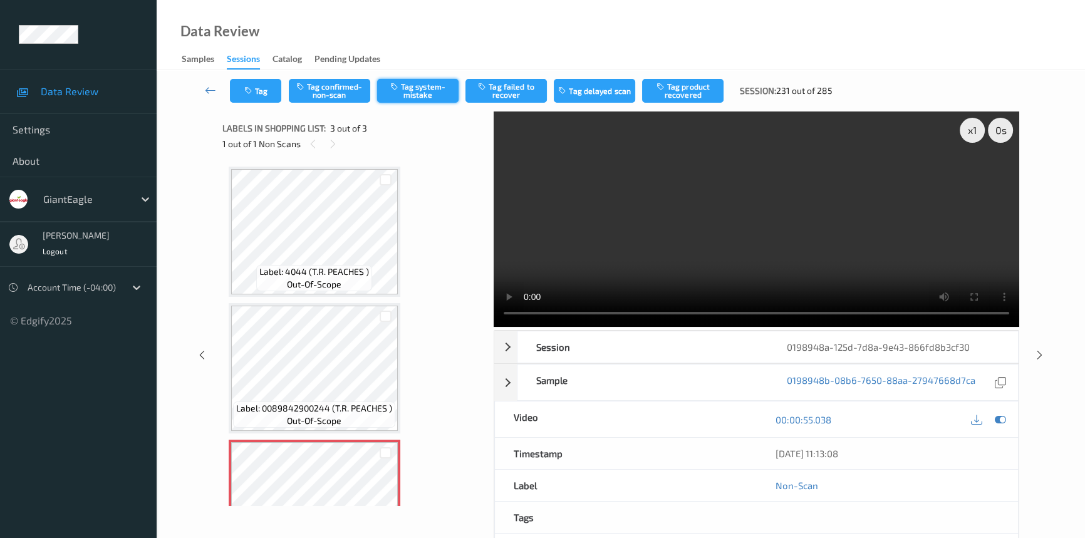
click at [432, 82] on button "Tag system-mistake" at bounding box center [417, 91] width 81 height 24
click at [251, 88] on icon "button" at bounding box center [249, 90] width 11 height 9
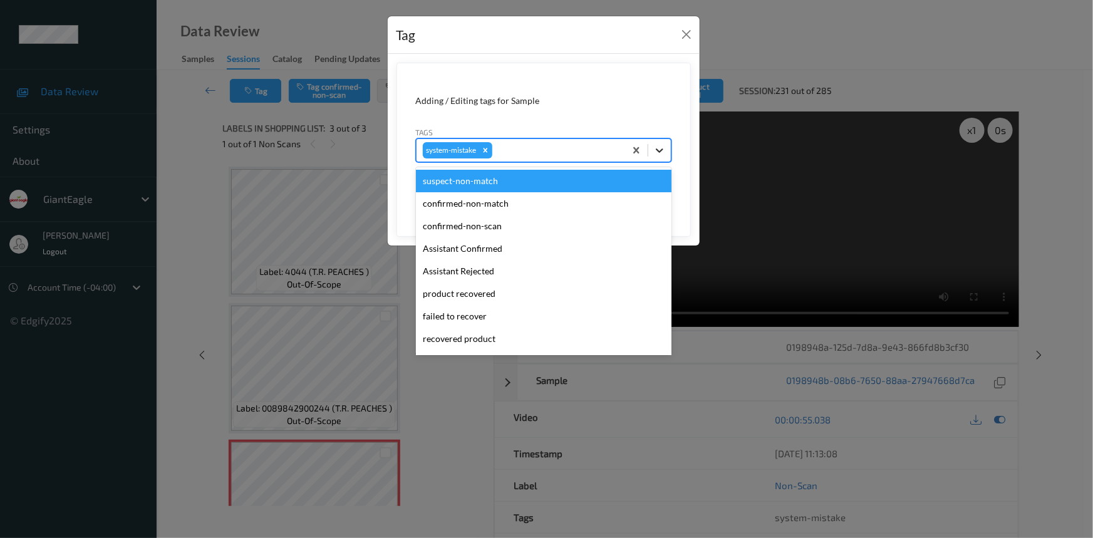
click at [665, 145] on icon at bounding box center [659, 150] width 13 height 13
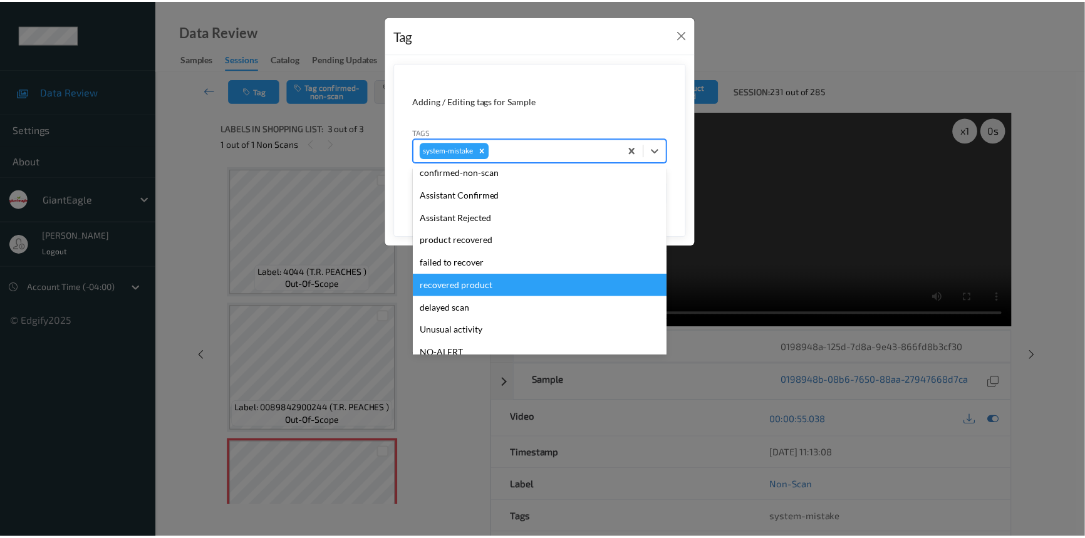
scroll to position [110, 0]
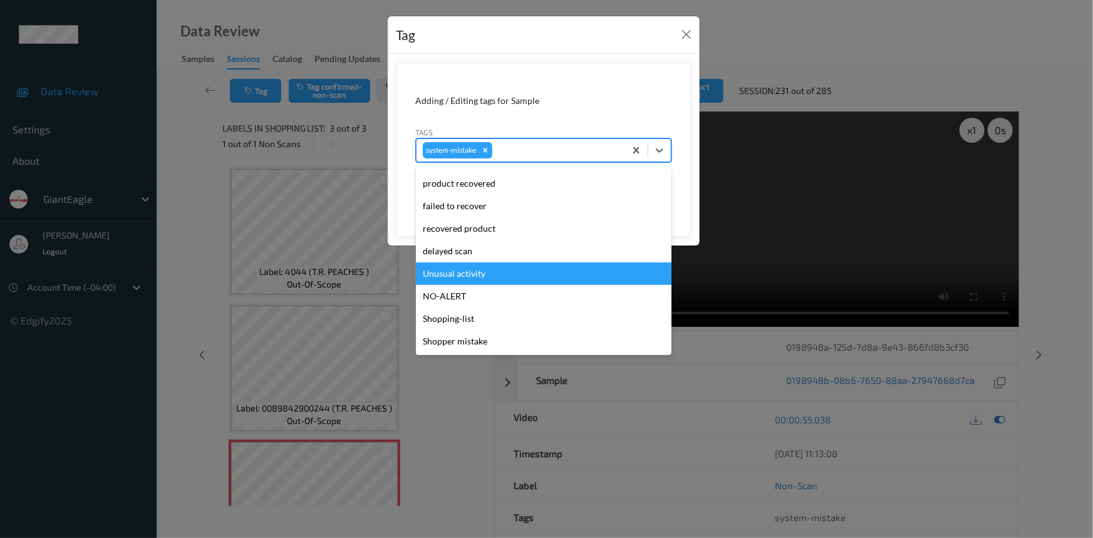
click at [490, 270] on div "Unusual activity" at bounding box center [544, 273] width 256 height 23
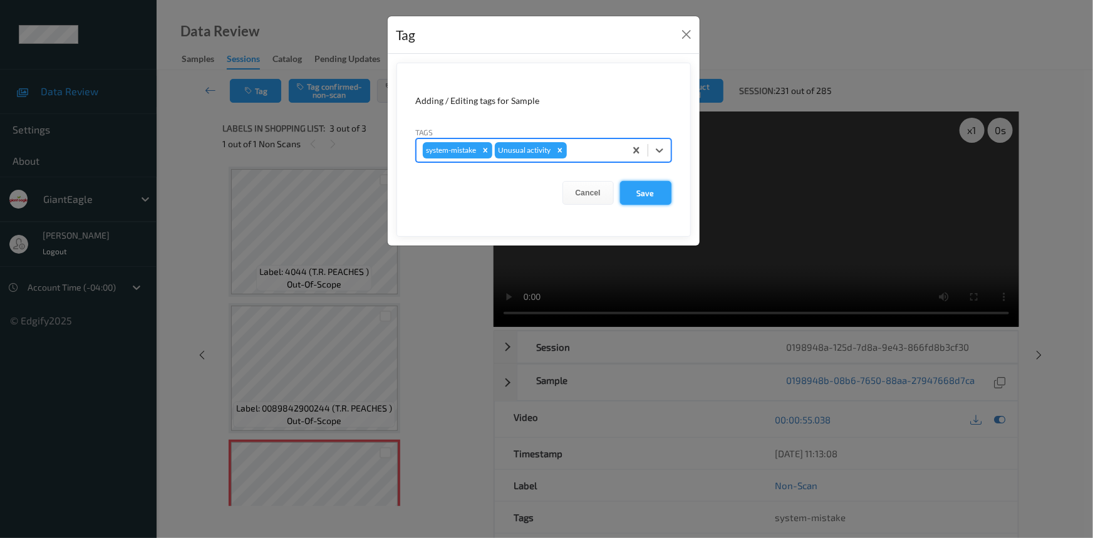
click at [660, 198] on button "Save" at bounding box center [645, 193] width 51 height 24
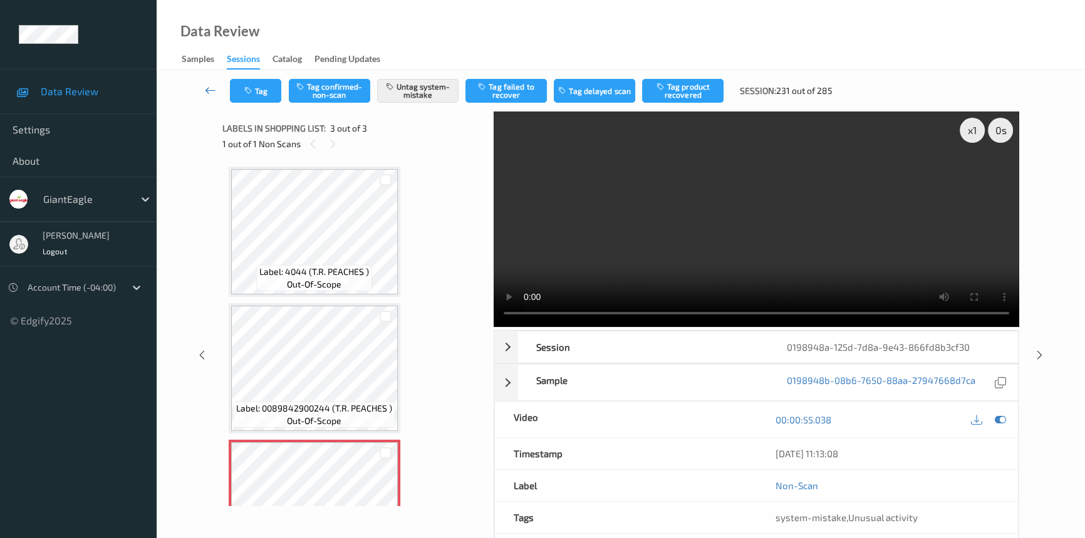
click at [210, 81] on link at bounding box center [210, 91] width 39 height 24
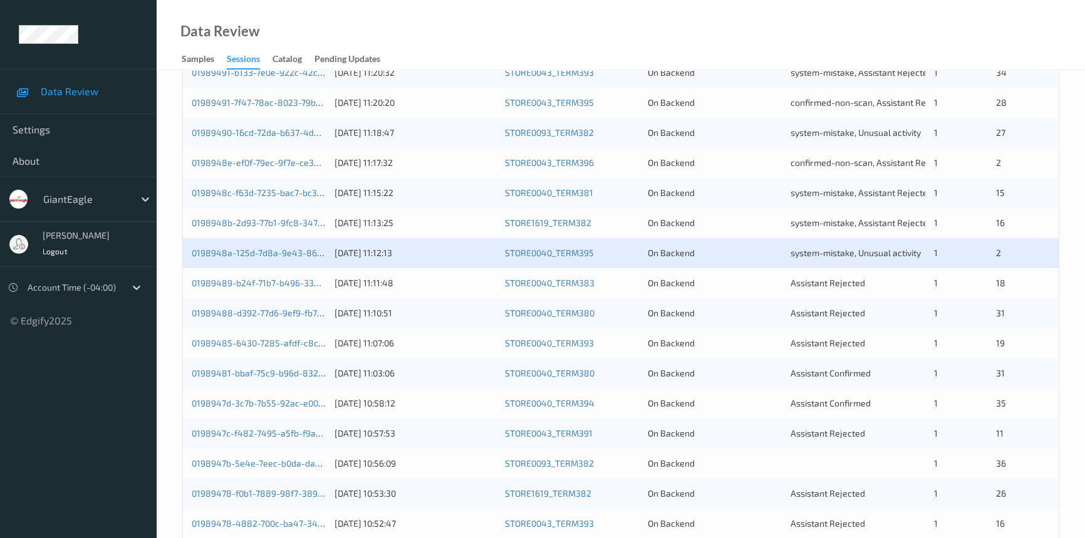
scroll to position [398, 0]
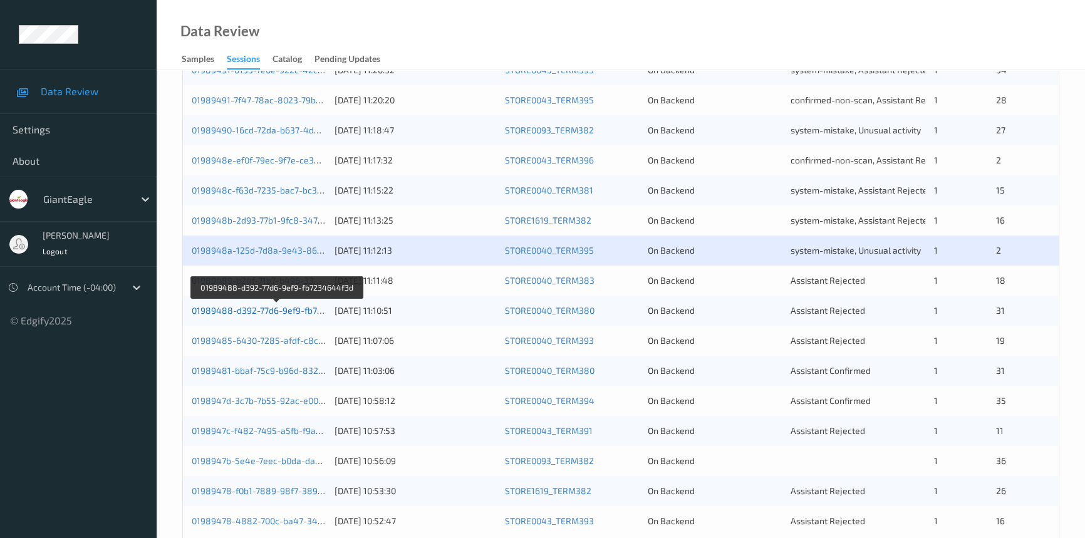
click at [256, 307] on link "01989488-d392-77d6-9ef9-fb7234644f3d" at bounding box center [277, 310] width 170 height 11
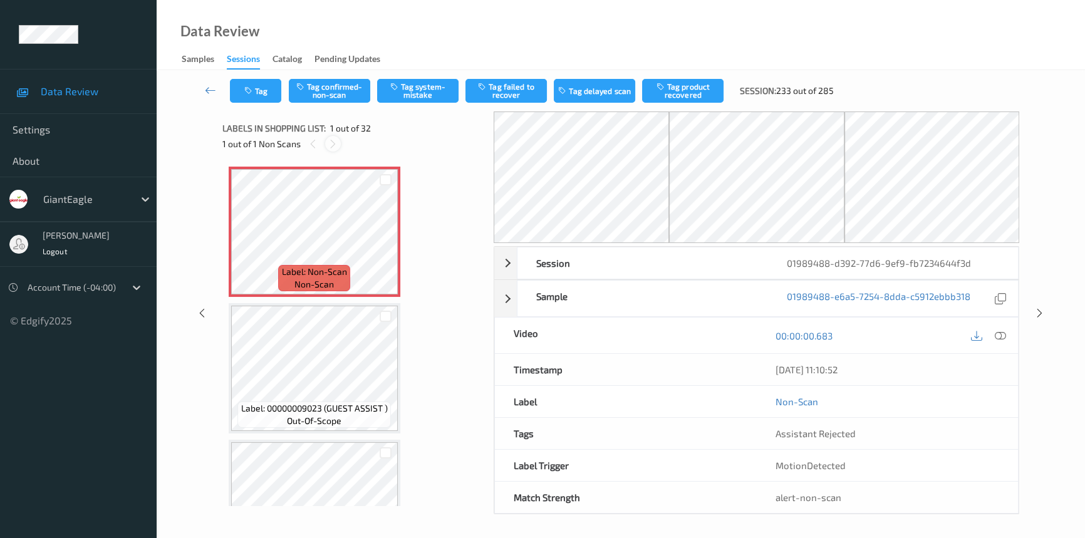
click at [333, 145] on icon at bounding box center [333, 143] width 11 height 11
click at [383, 242] on icon at bounding box center [385, 242] width 11 height 11
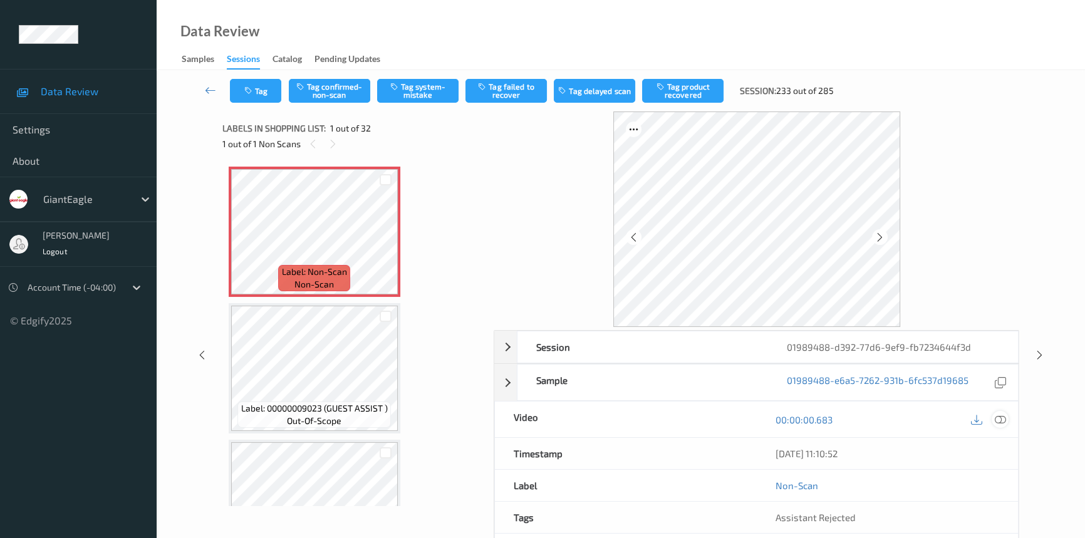
click at [1006, 421] on icon at bounding box center [1000, 419] width 11 height 11
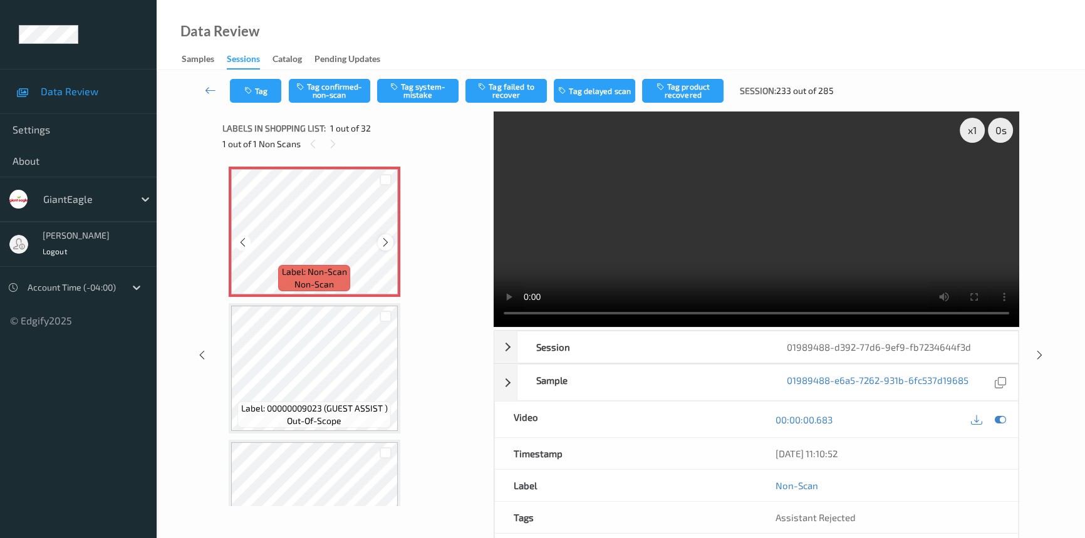
click at [380, 243] on icon at bounding box center [385, 242] width 11 height 11
click at [381, 241] on icon at bounding box center [385, 242] width 11 height 11
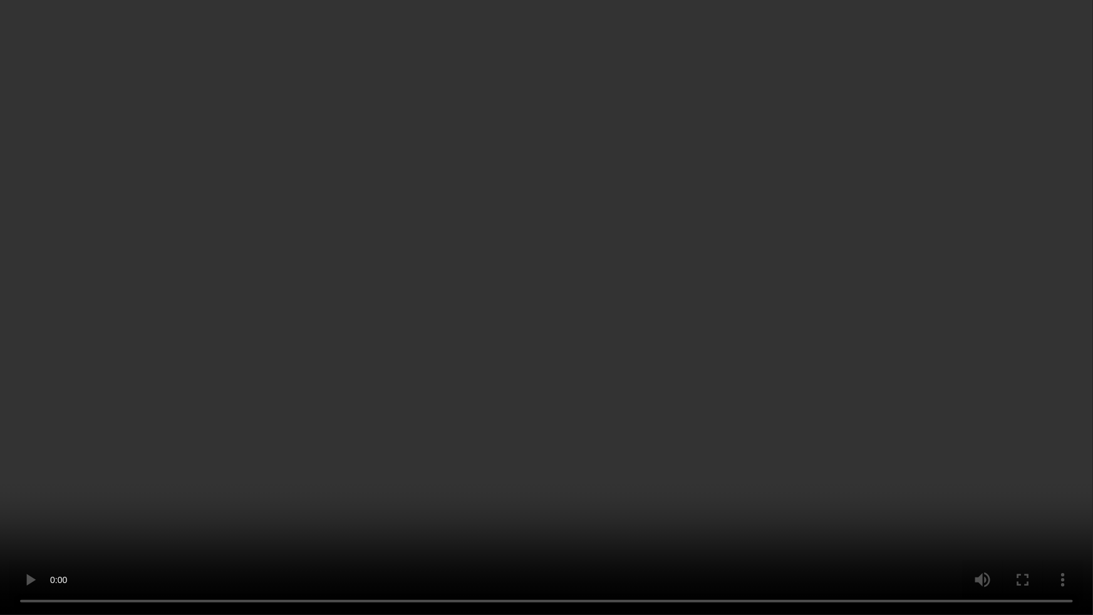
click at [620, 388] on video at bounding box center [546, 307] width 1093 height 615
click at [669, 378] on video at bounding box center [546, 307] width 1093 height 615
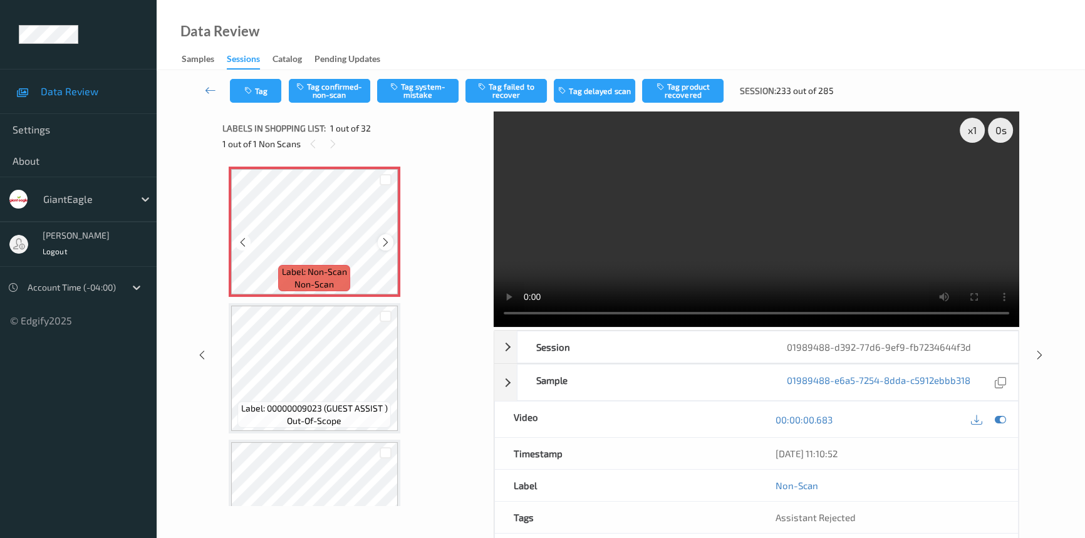
click at [387, 243] on icon at bounding box center [385, 242] width 11 height 11
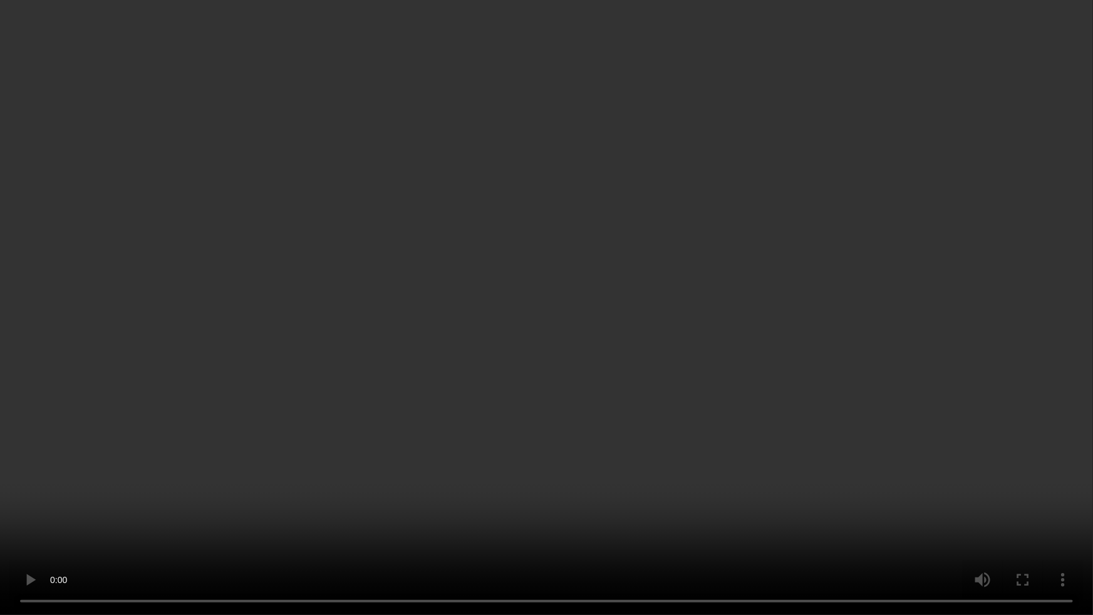
click at [691, 366] on video at bounding box center [546, 307] width 1093 height 615
click at [546, 499] on video at bounding box center [546, 307] width 1093 height 615
click at [545, 501] on video at bounding box center [546, 307] width 1093 height 615
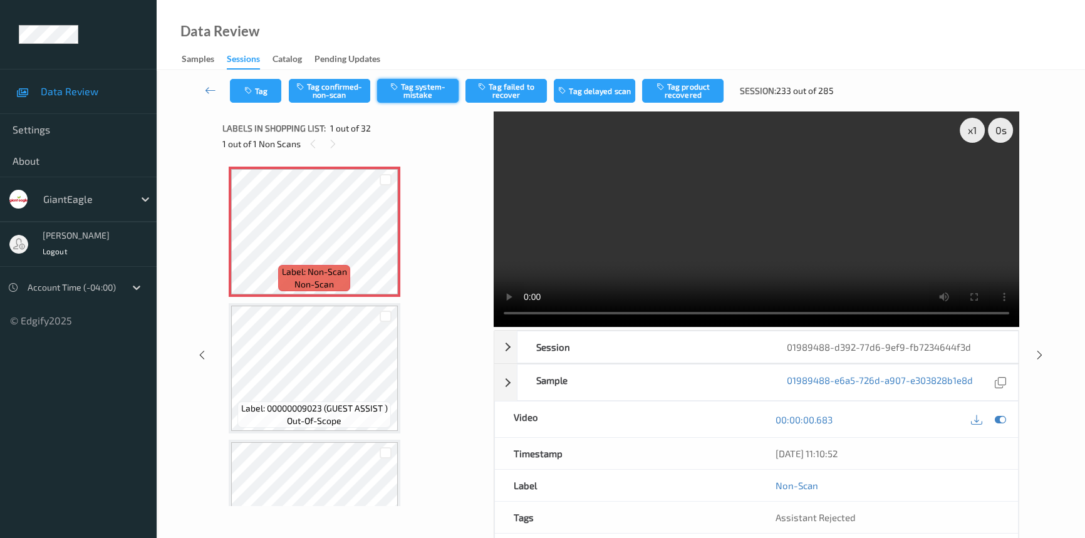
click at [434, 92] on button "Tag system-mistake" at bounding box center [417, 91] width 81 height 24
click at [207, 91] on icon at bounding box center [210, 90] width 11 height 13
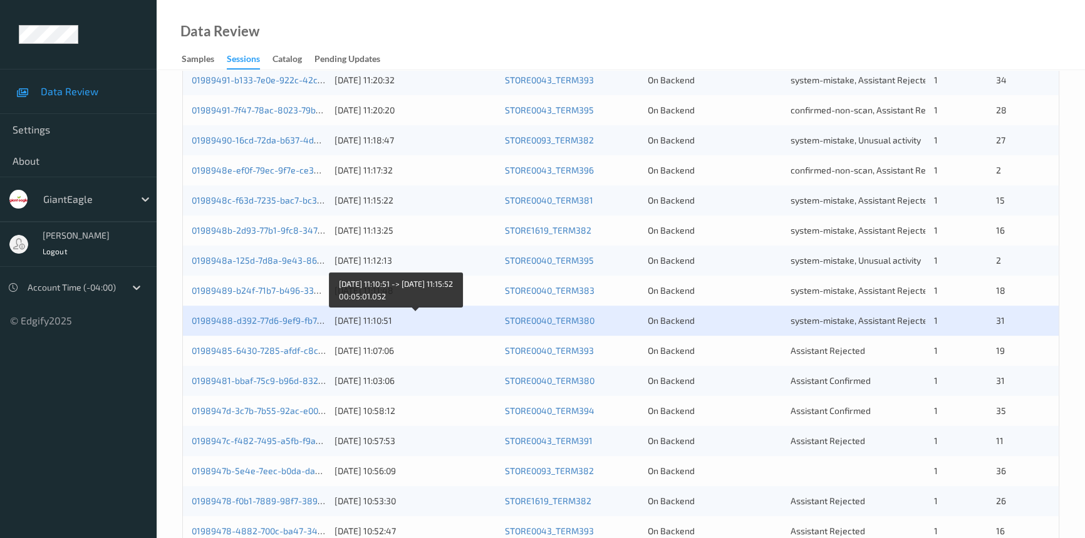
scroll to position [447, 0]
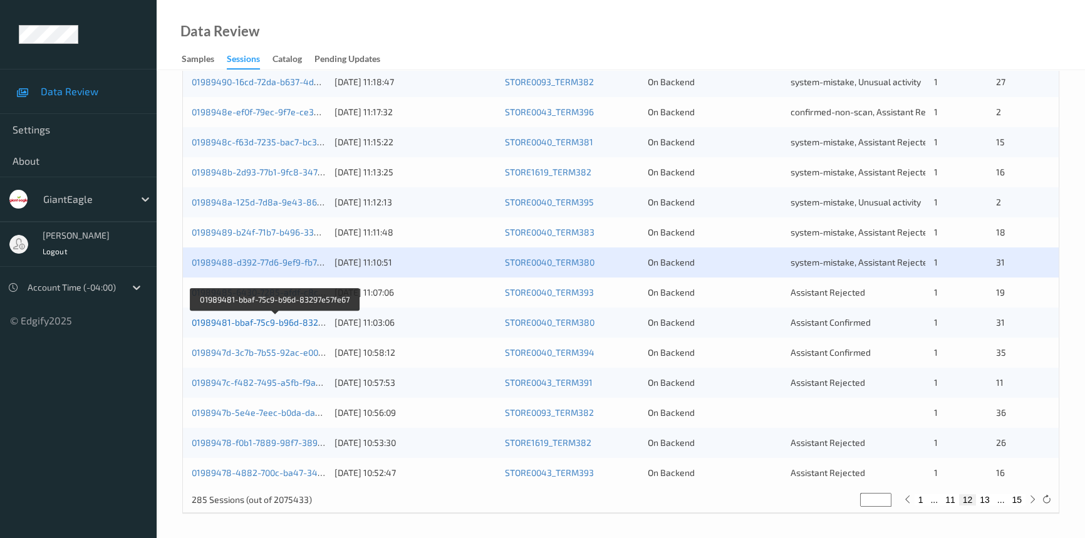
click at [273, 320] on link "01989481-bbaf-75c9-b96d-83297e57fe67" at bounding box center [276, 322] width 168 height 11
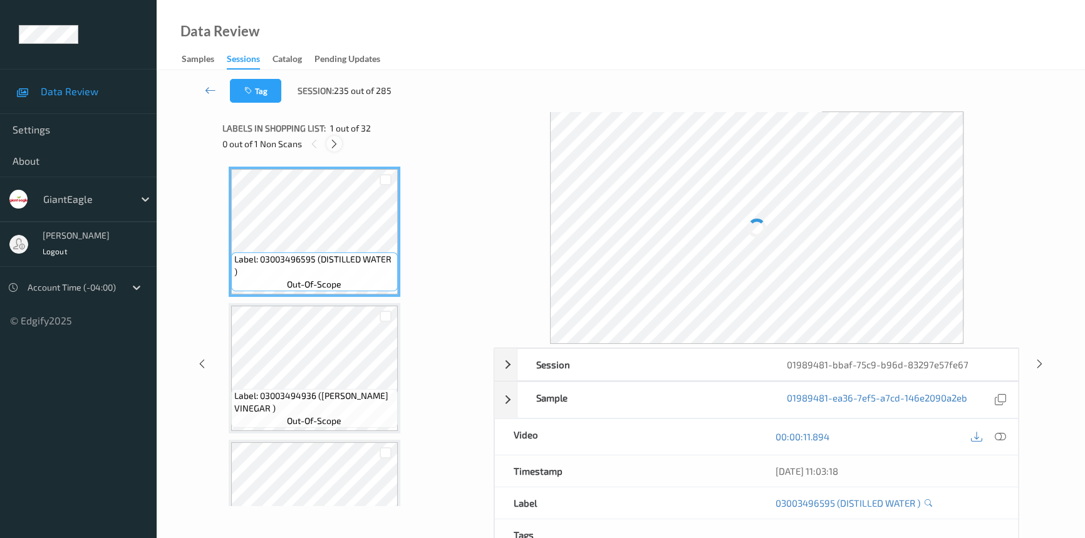
click at [333, 146] on icon at bounding box center [334, 143] width 11 height 11
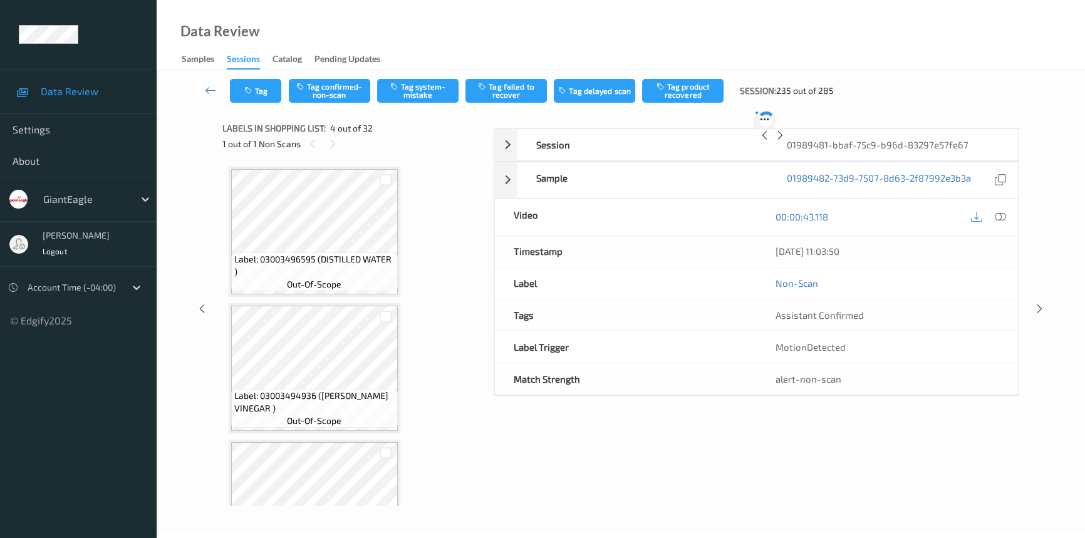
scroll to position [279, 0]
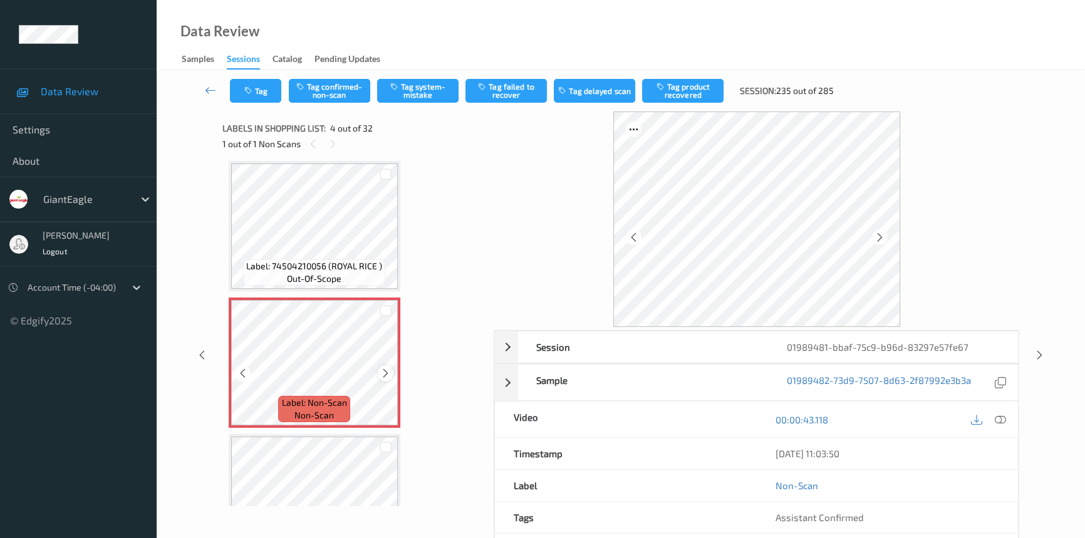
click at [385, 372] on icon at bounding box center [385, 373] width 11 height 11
click at [993, 413] on div at bounding box center [1000, 419] width 17 height 17
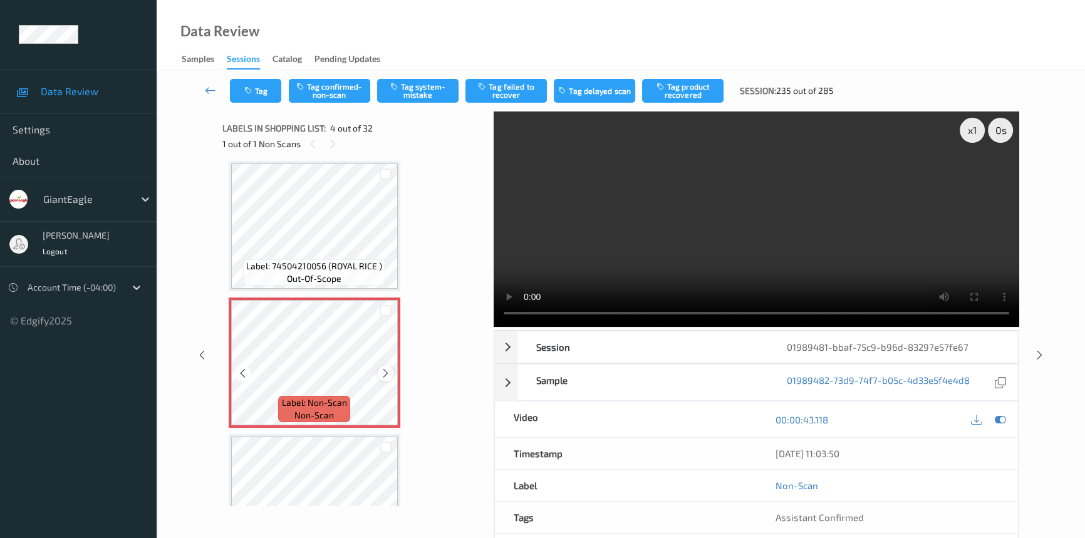
click at [388, 371] on icon at bounding box center [385, 373] width 11 height 11
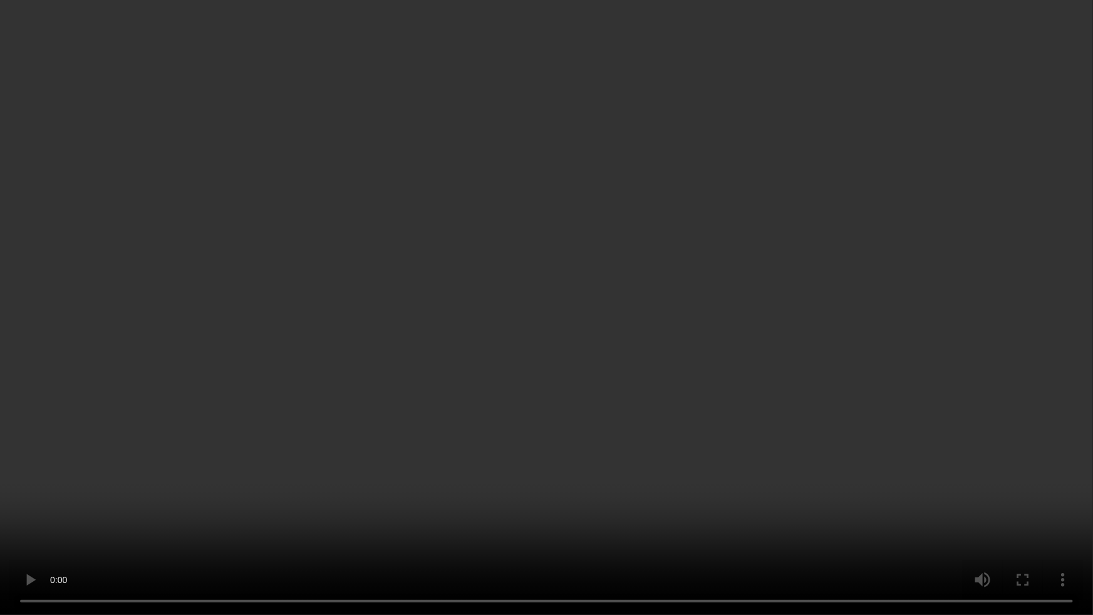
click at [316, 426] on video at bounding box center [546, 307] width 1093 height 615
click at [418, 511] on video at bounding box center [546, 307] width 1093 height 615
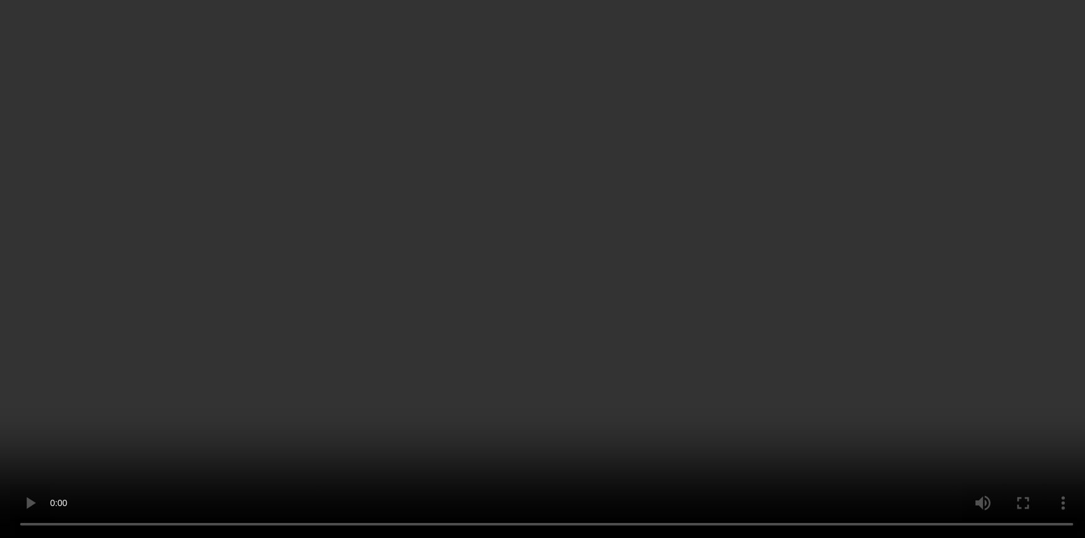
scroll to position [222, 0]
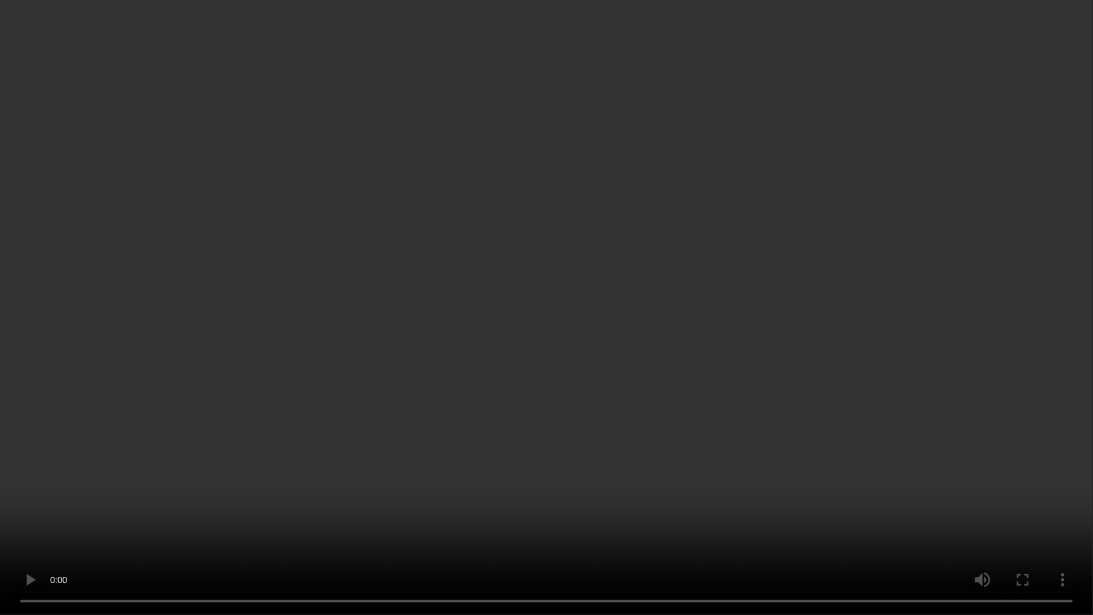
click at [795, 321] on video at bounding box center [546, 307] width 1093 height 615
click at [734, 335] on video at bounding box center [546, 307] width 1093 height 615
click at [727, 340] on video at bounding box center [546, 307] width 1093 height 615
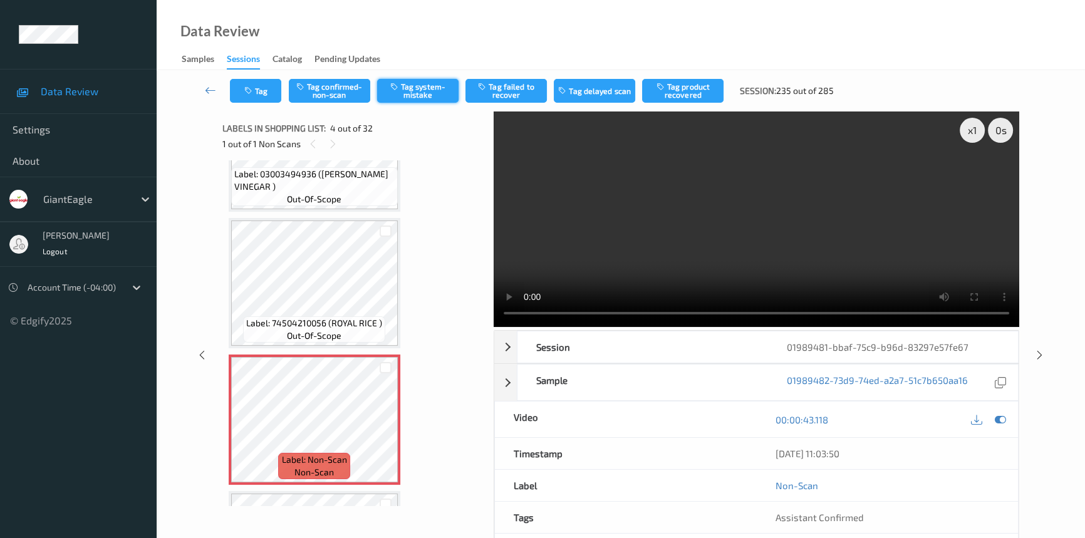
click at [425, 88] on button "Tag system-mistake" at bounding box center [417, 91] width 81 height 24
click at [213, 85] on icon at bounding box center [210, 90] width 11 height 13
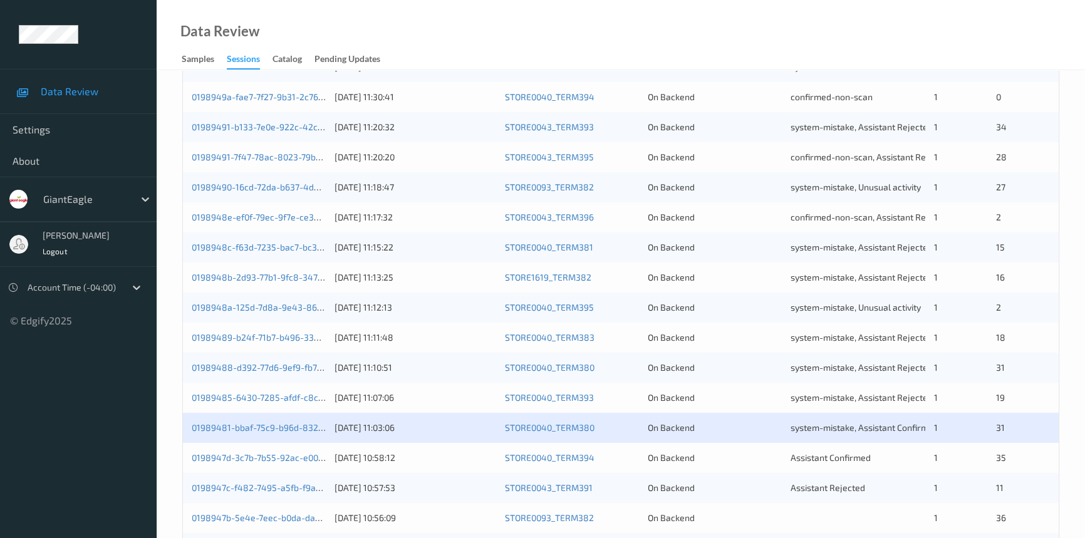
scroll to position [447, 0]
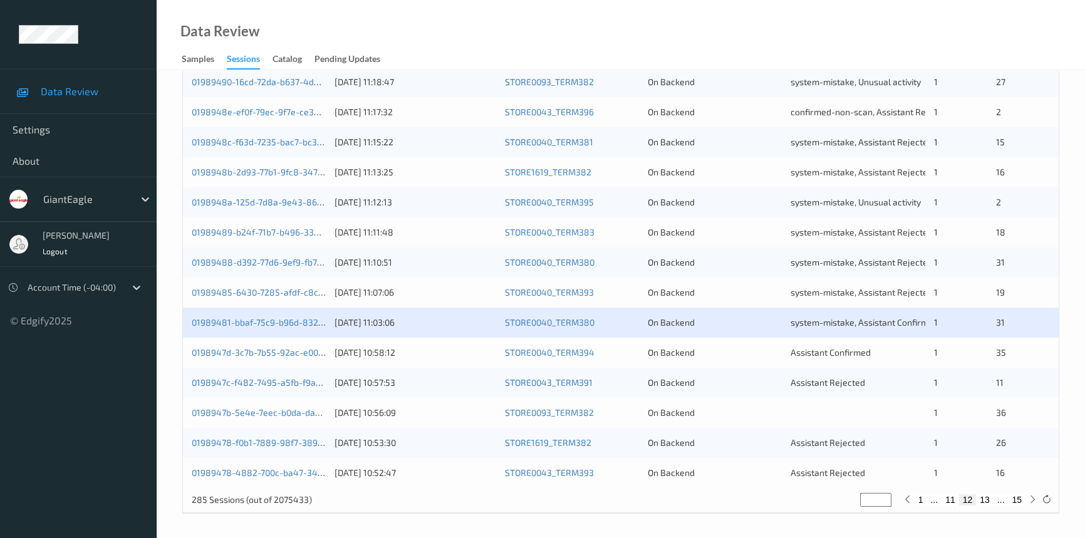
click at [277, 387] on div "0198947c-f482-7495-a5fb-f9afa0ab94f0" at bounding box center [259, 383] width 134 height 13
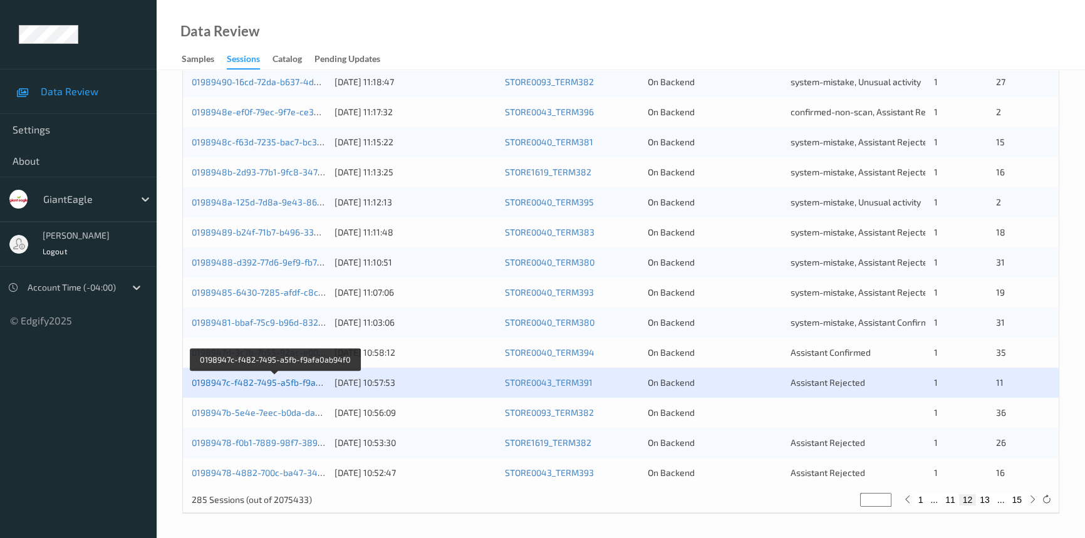
click at [282, 382] on link "0198947c-f482-7495-a5fb-f9afa0ab94f0" at bounding box center [275, 382] width 166 height 11
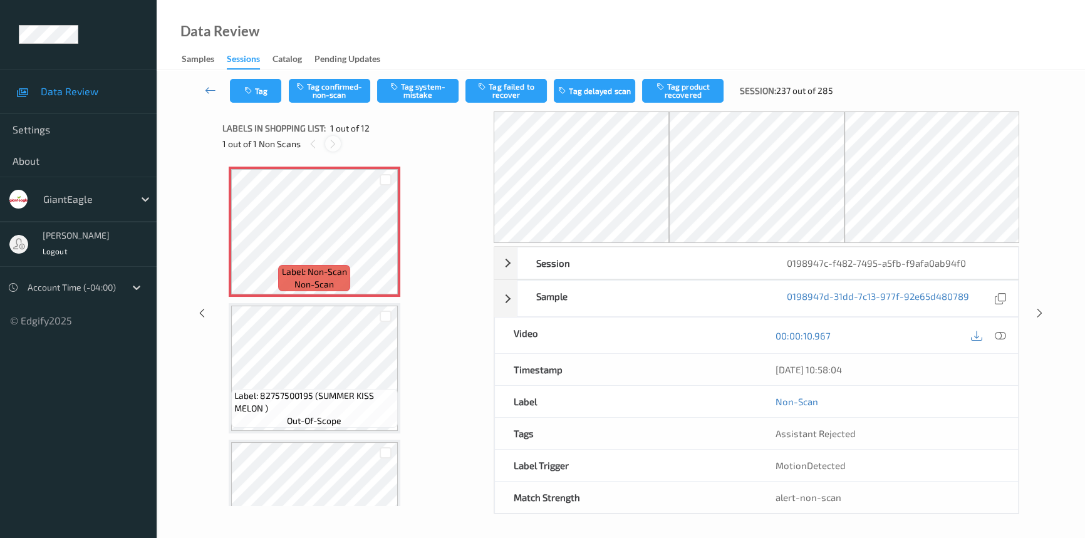
click at [338, 144] on div at bounding box center [333, 144] width 16 height 16
click at [1005, 338] on icon at bounding box center [1000, 335] width 11 height 11
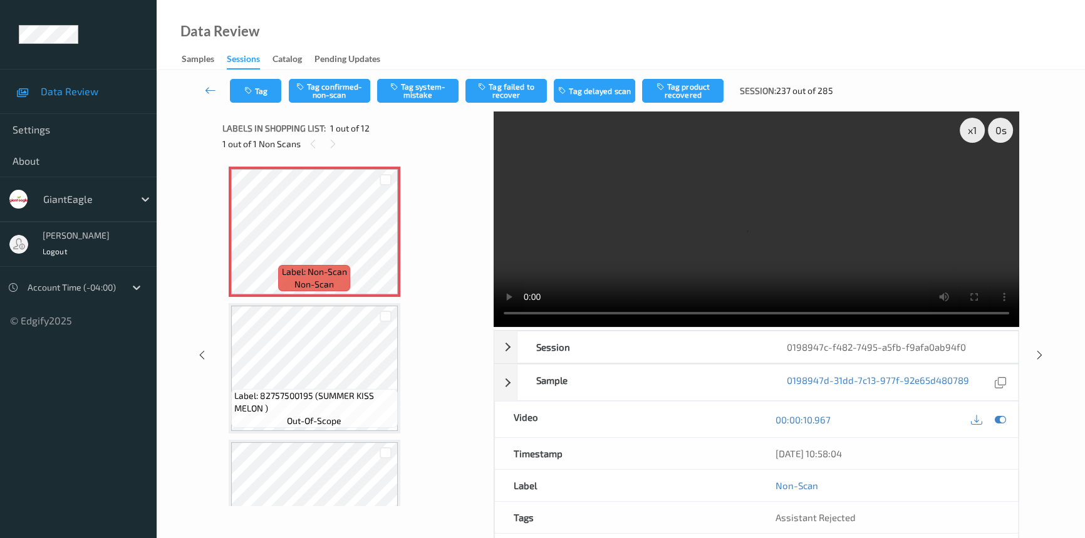
click at [370, 8] on div "Data Review Samples Sessions Catalog Pending Updates" at bounding box center [621, 35] width 928 height 70
click at [392, 243] on div at bounding box center [386, 242] width 16 height 16
click at [817, 255] on video at bounding box center [757, 220] width 526 height 216
click at [638, 233] on video at bounding box center [757, 220] width 526 height 216
click at [690, 135] on video at bounding box center [757, 220] width 526 height 216
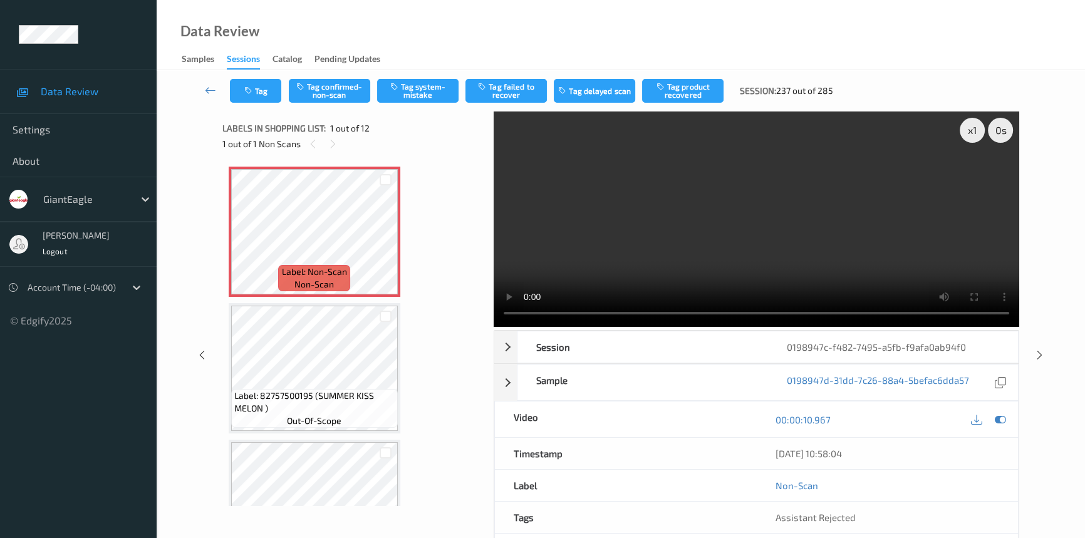
click at [343, 83] on button "Tag confirmed-non-scan" at bounding box center [329, 91] width 81 height 24
click at [515, 91] on button "Tag failed to recover" at bounding box center [505, 91] width 81 height 24
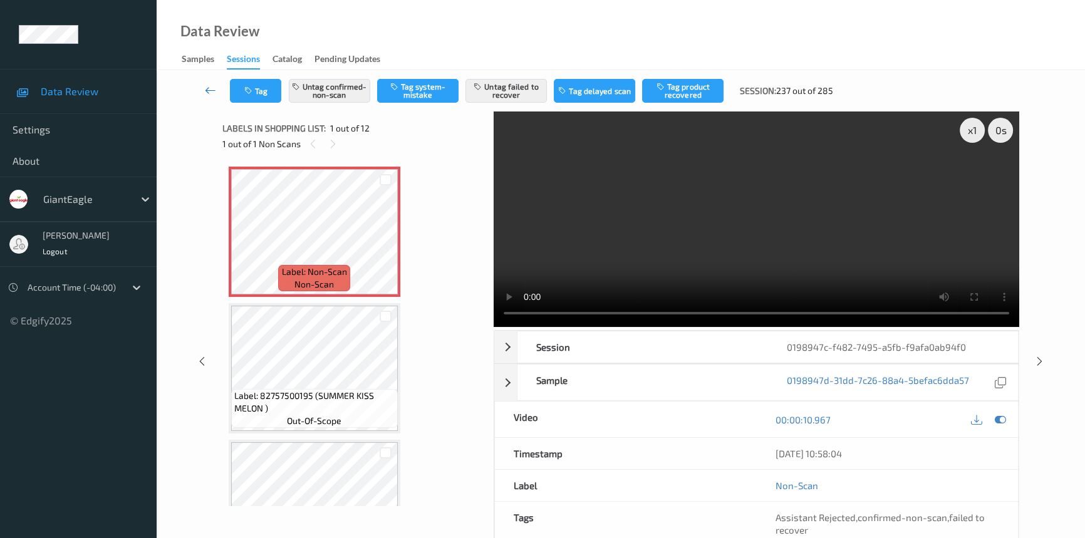
click at [211, 85] on icon at bounding box center [210, 90] width 11 height 13
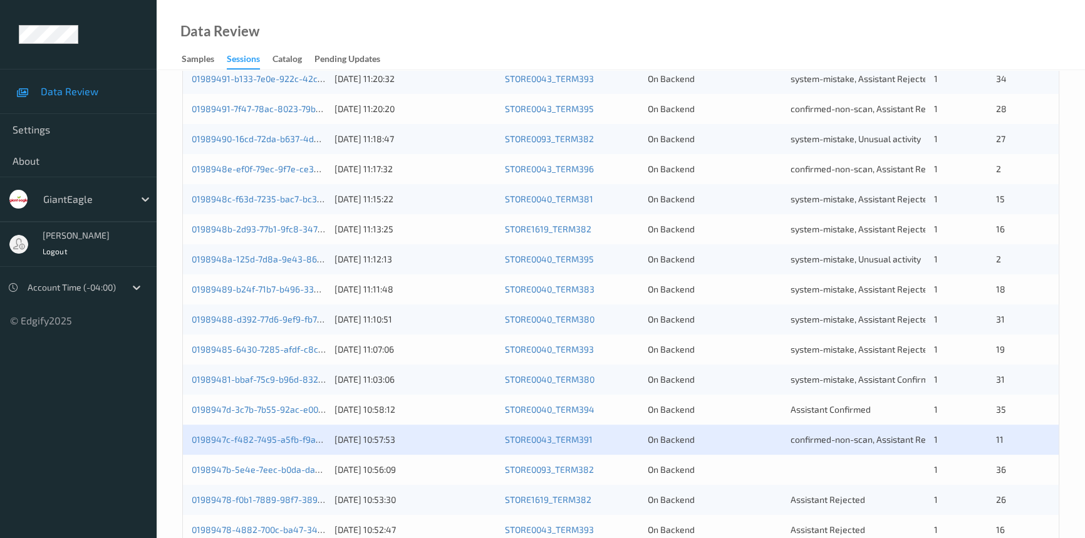
scroll to position [447, 0]
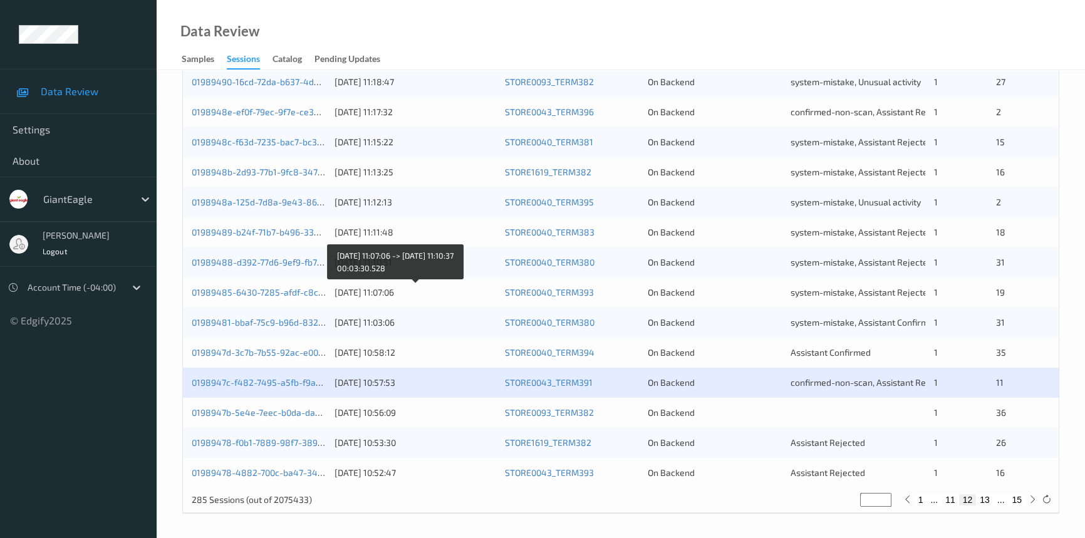
click at [449, 296] on div "10/08/2025 11:07:06" at bounding box center [415, 292] width 161 height 13
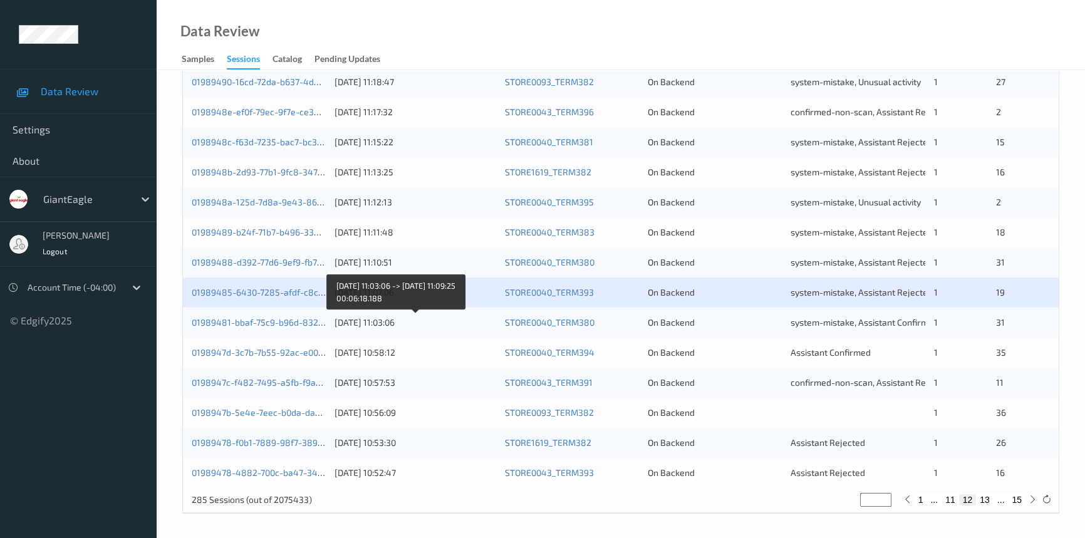
click at [484, 326] on div "10/08/2025 11:03:06" at bounding box center [415, 322] width 161 height 13
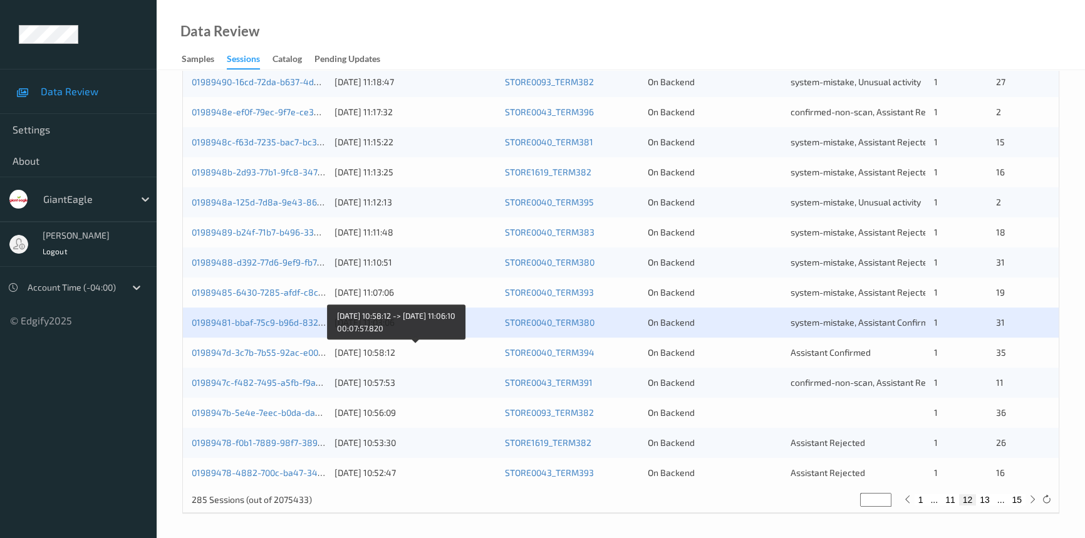
click at [445, 351] on div "10/08/2025 10:58:12" at bounding box center [415, 352] width 161 height 13
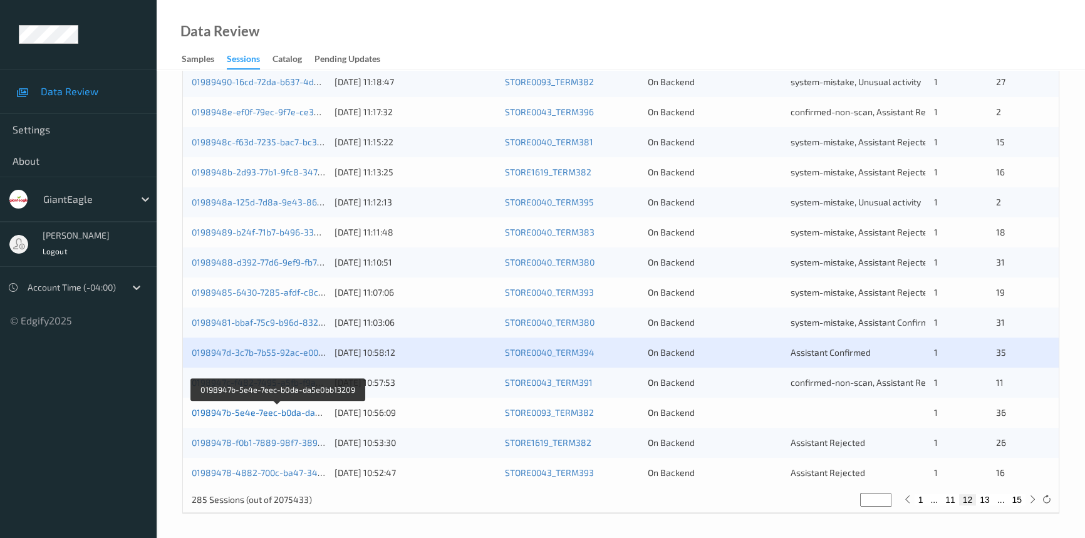
click at [276, 412] on link "0198947b-5e4e-7eec-b0da-da5e0bb13209" at bounding box center [278, 412] width 172 height 11
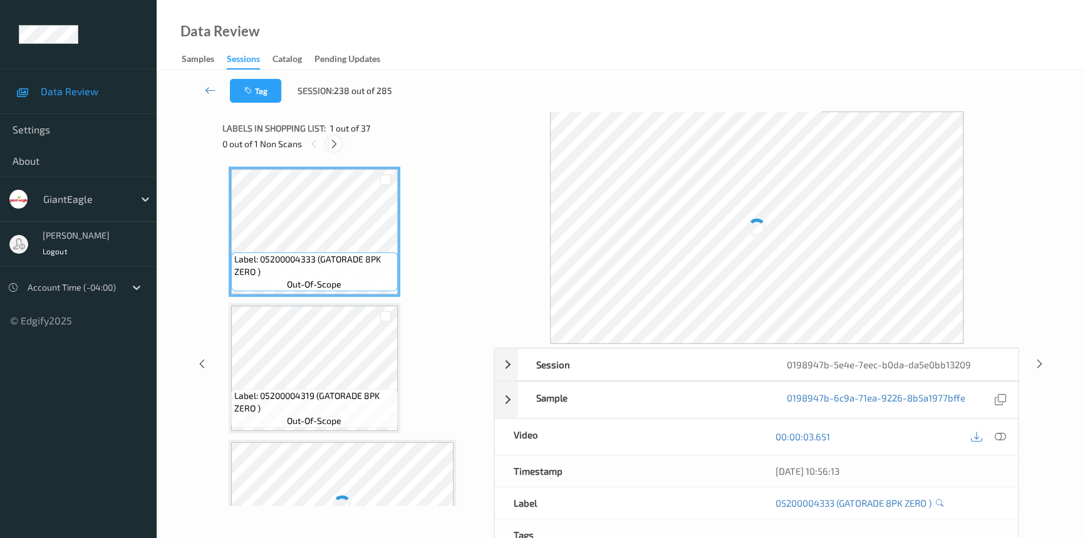
click at [332, 147] on icon at bounding box center [334, 143] width 11 height 11
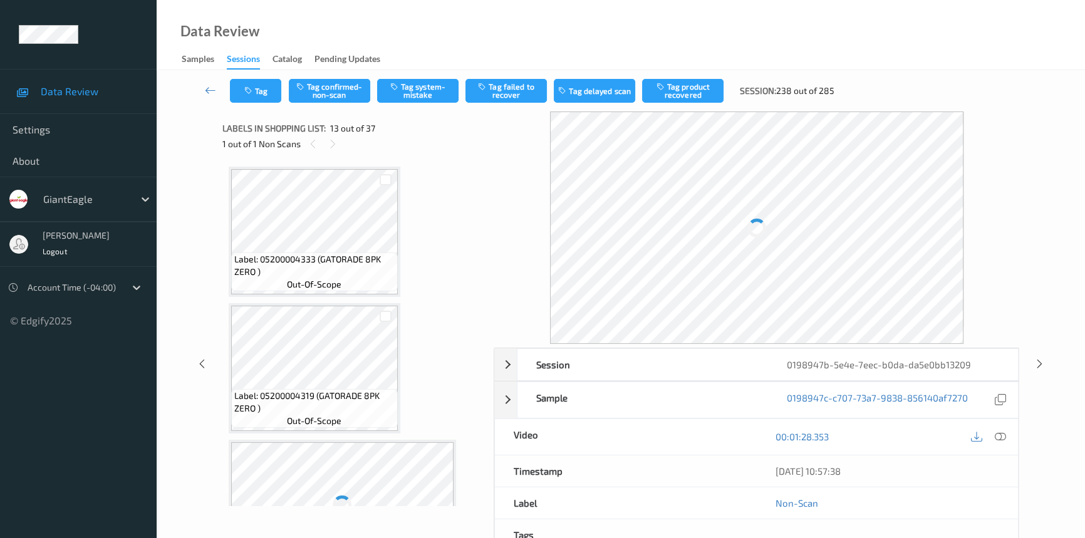
scroll to position [1504, 0]
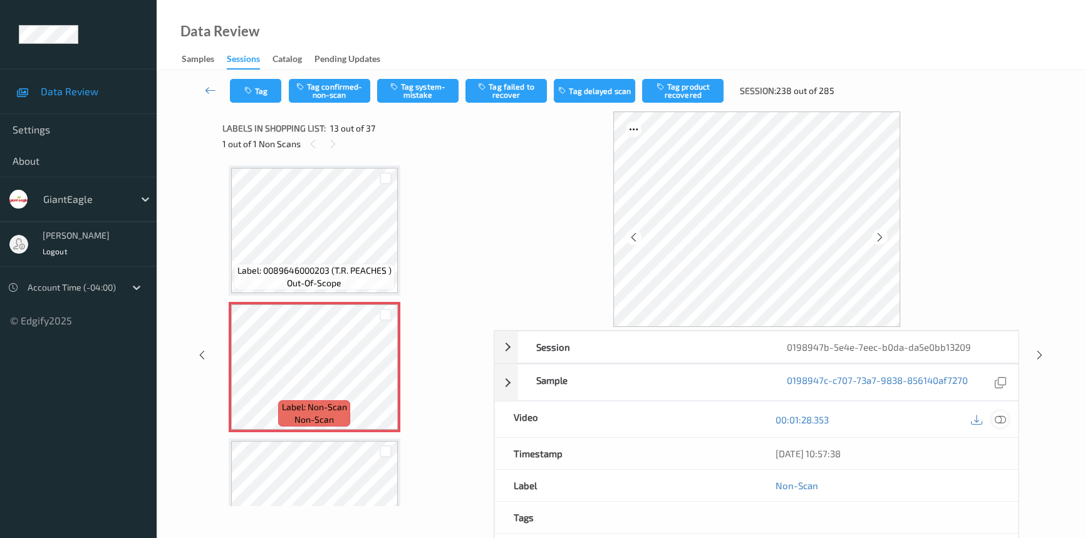
click at [999, 415] on icon at bounding box center [1000, 419] width 11 height 11
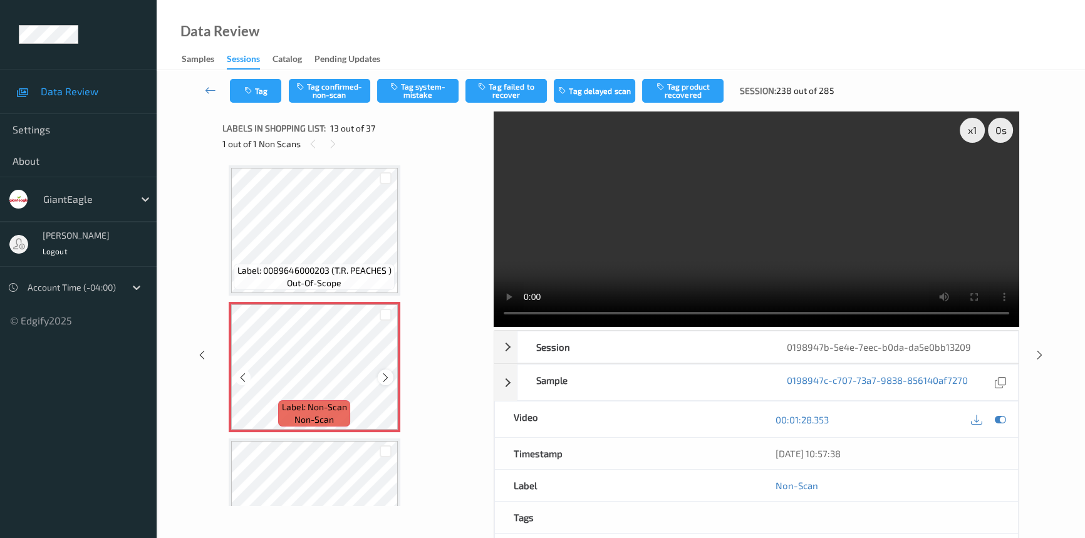
click at [385, 372] on icon at bounding box center [385, 377] width 11 height 11
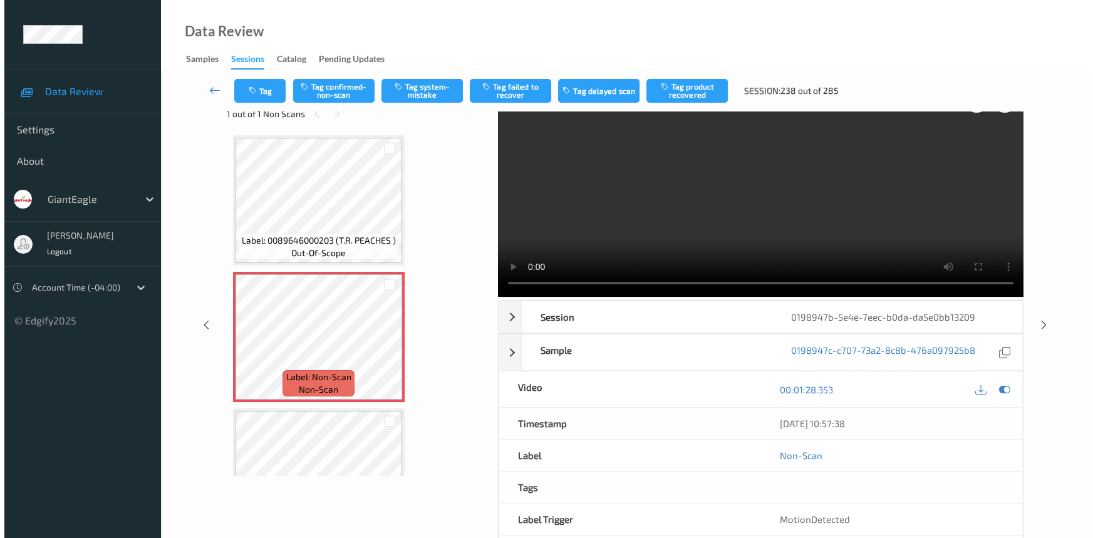
scroll to position [0, 0]
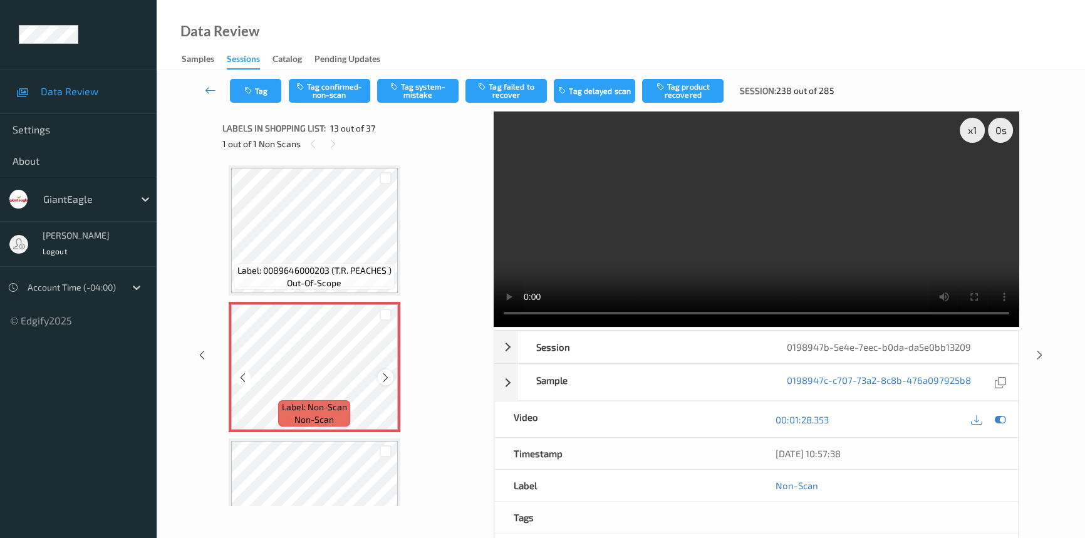
click at [388, 372] on icon at bounding box center [385, 377] width 11 height 11
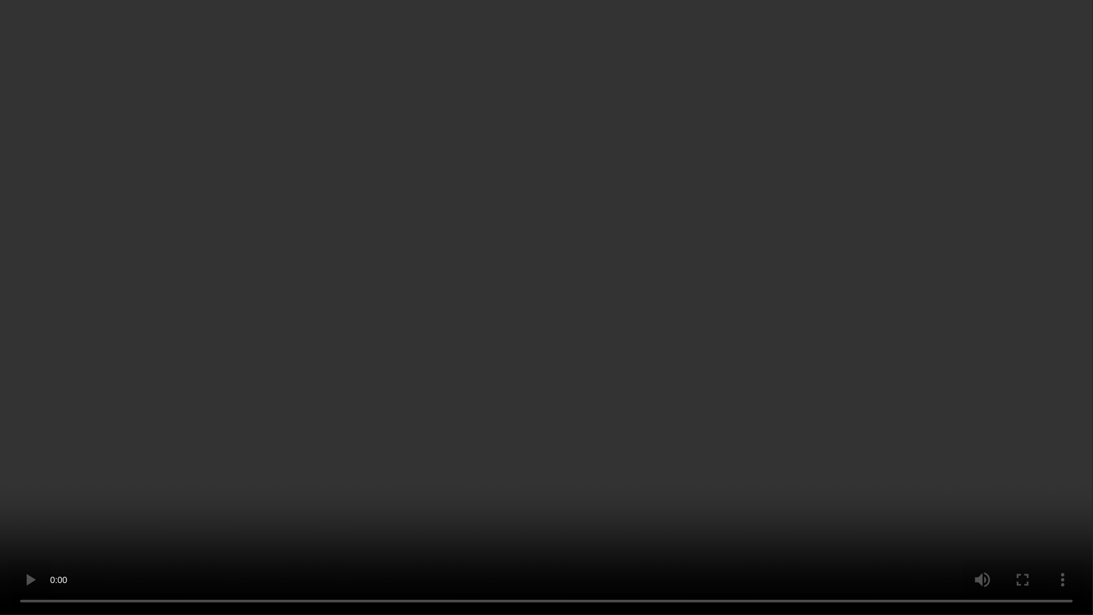
click at [744, 376] on video at bounding box center [546, 307] width 1093 height 615
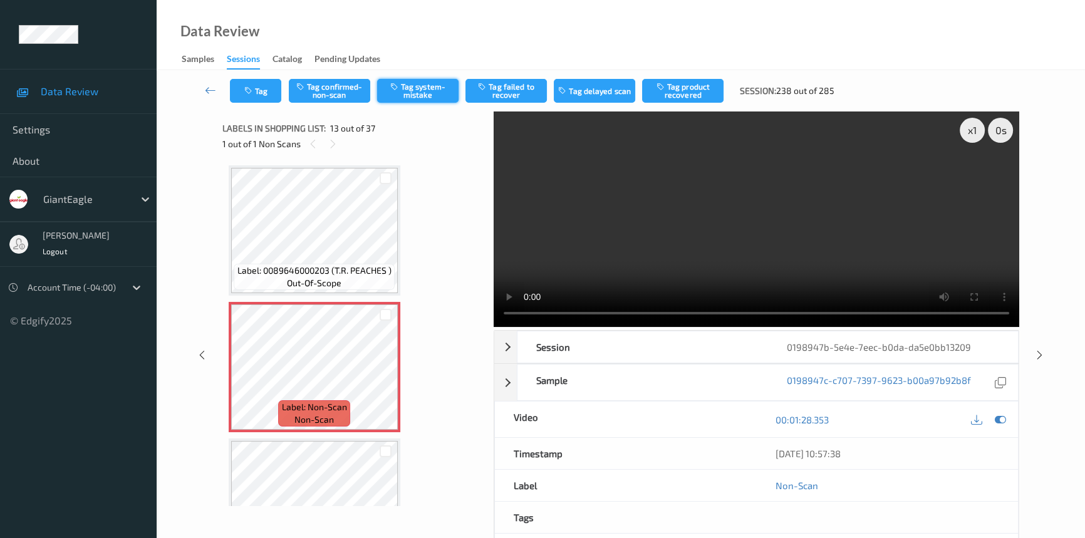
click at [431, 91] on button "Tag system-mistake" at bounding box center [417, 91] width 81 height 24
click at [269, 86] on button "Tag" at bounding box center [255, 91] width 51 height 24
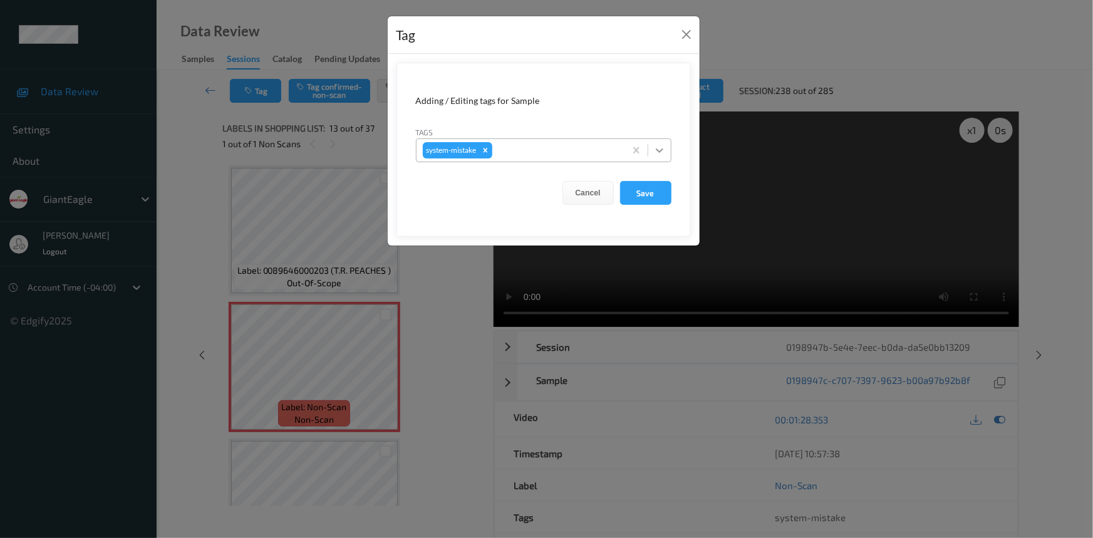
click at [663, 153] on icon at bounding box center [659, 150] width 13 height 13
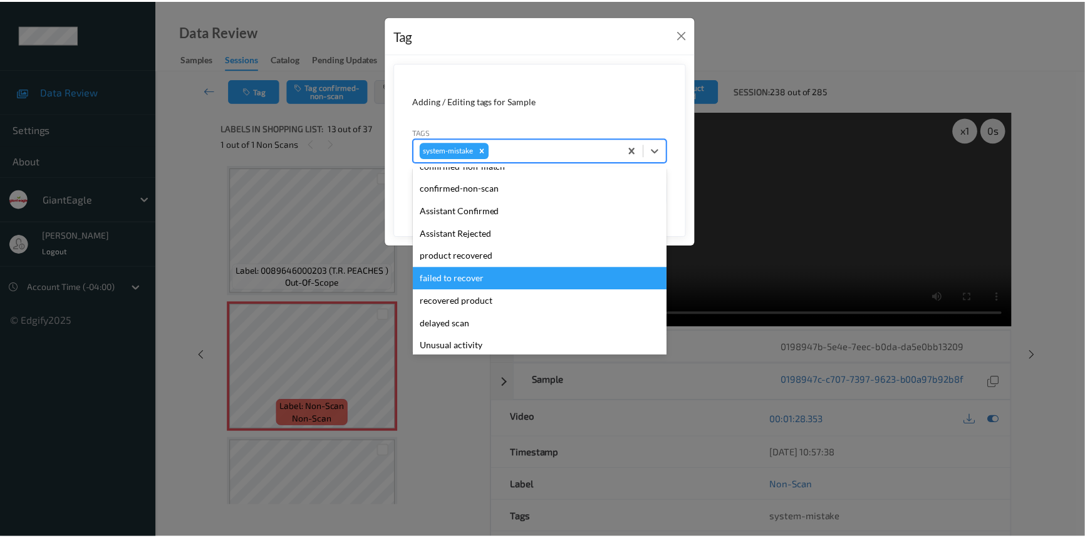
scroll to position [56, 0]
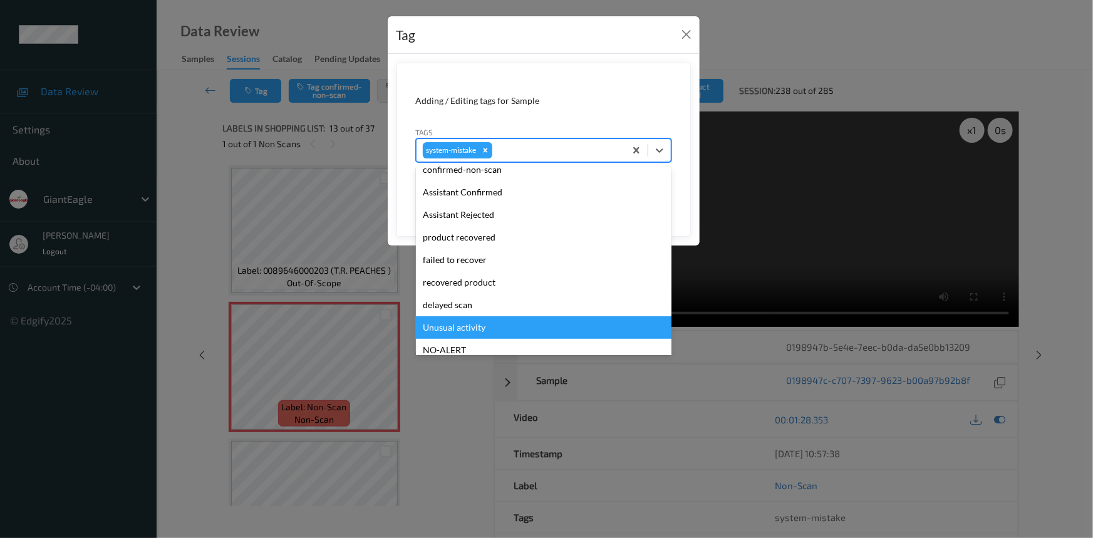
click at [464, 323] on div "Unusual activity" at bounding box center [544, 327] width 256 height 23
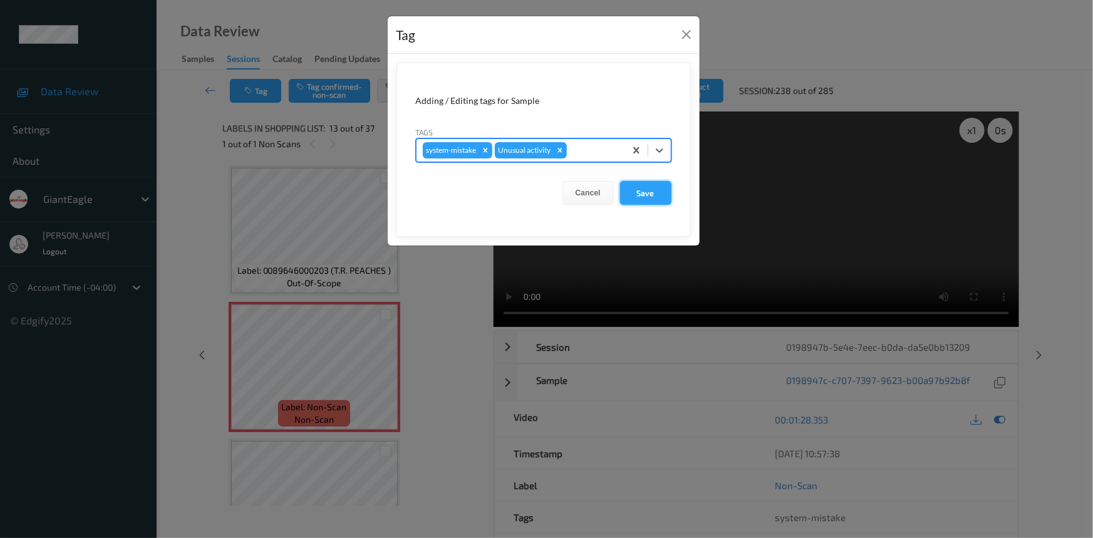
click at [648, 187] on button "Save" at bounding box center [645, 193] width 51 height 24
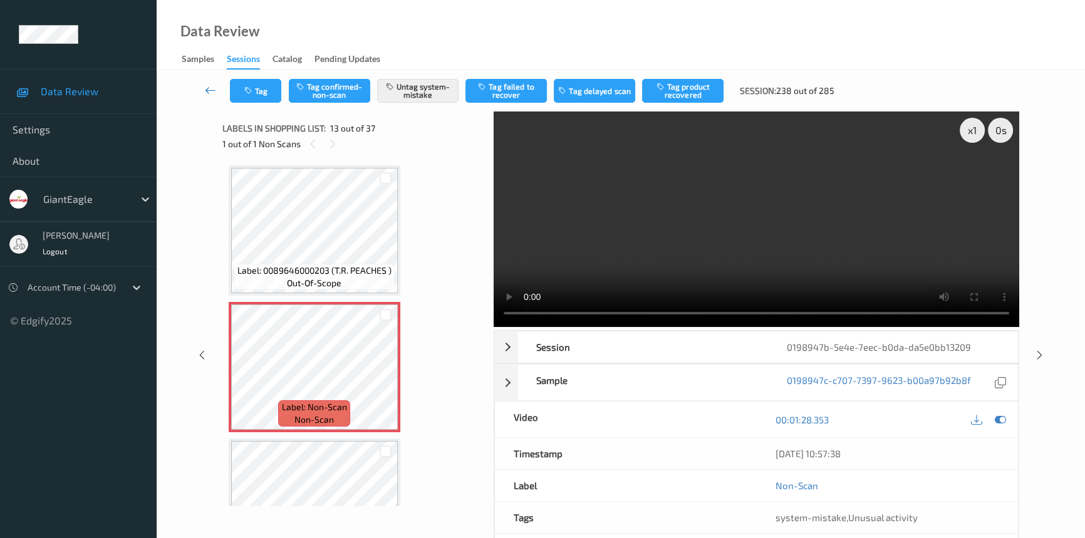
click at [209, 81] on link at bounding box center [210, 91] width 39 height 24
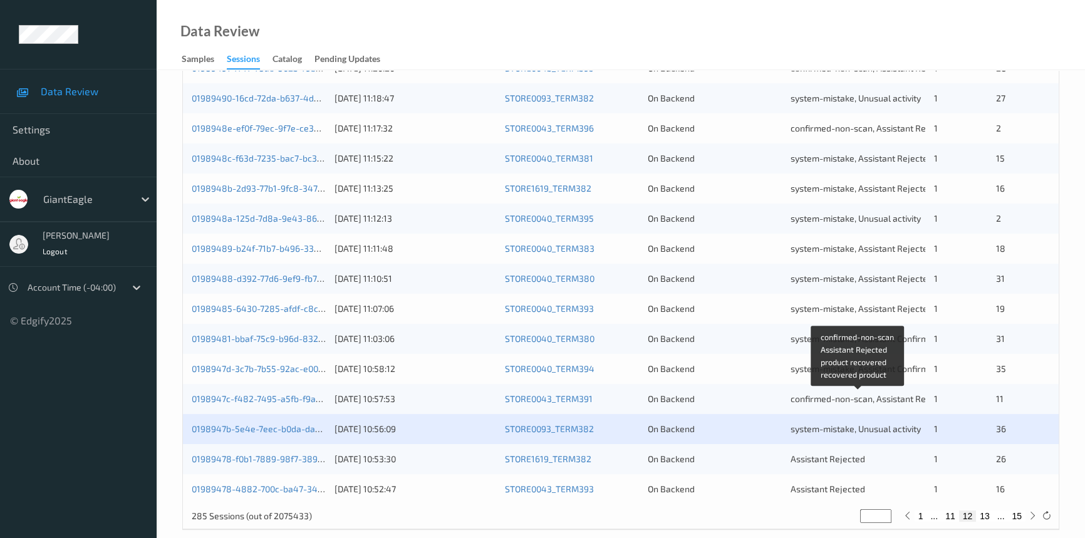
scroll to position [447, 0]
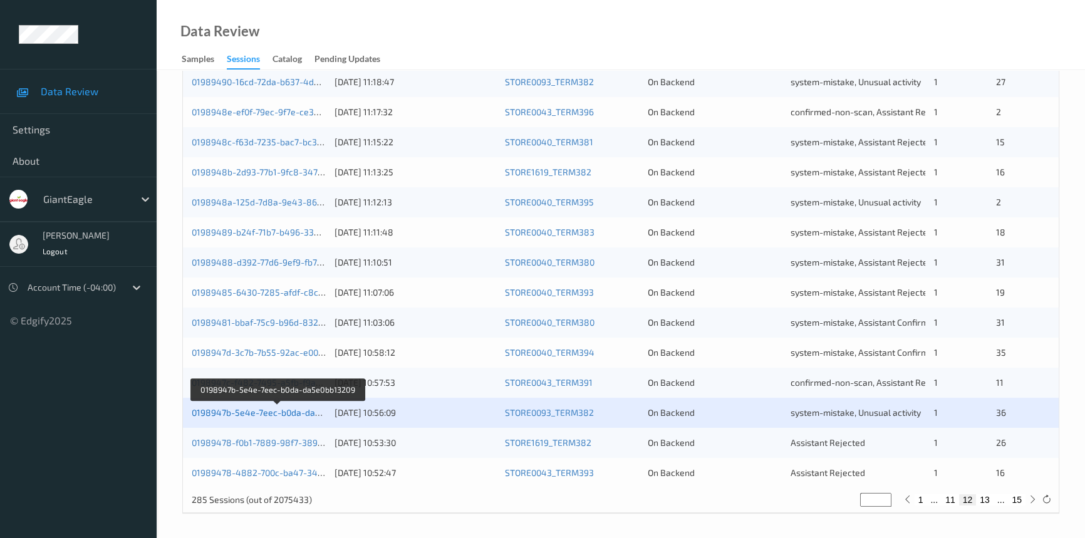
click at [296, 410] on link "0198947b-5e4e-7eec-b0da-da5e0bb13209" at bounding box center [278, 412] width 172 height 11
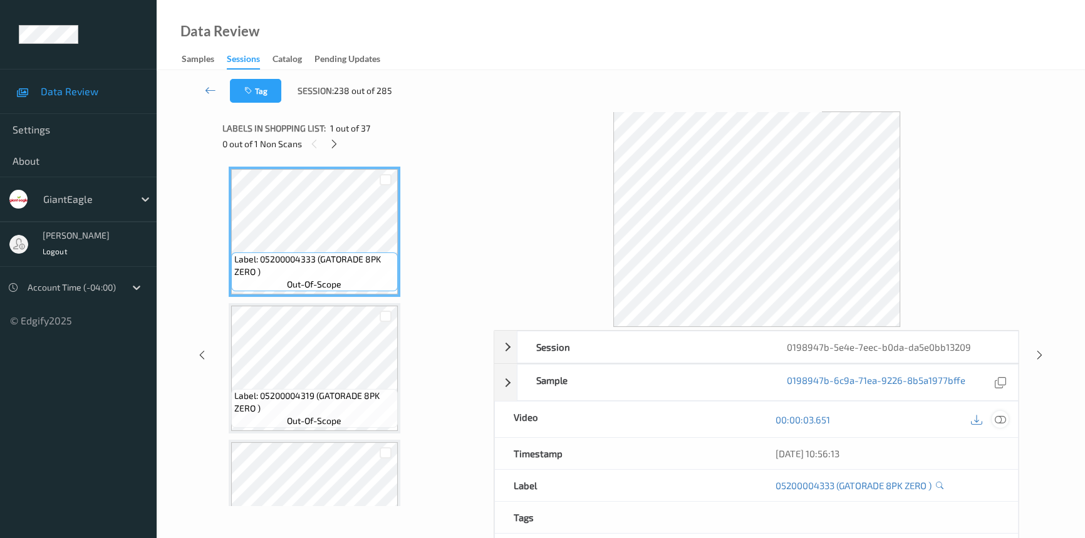
click at [1001, 417] on icon at bounding box center [1000, 419] width 11 height 11
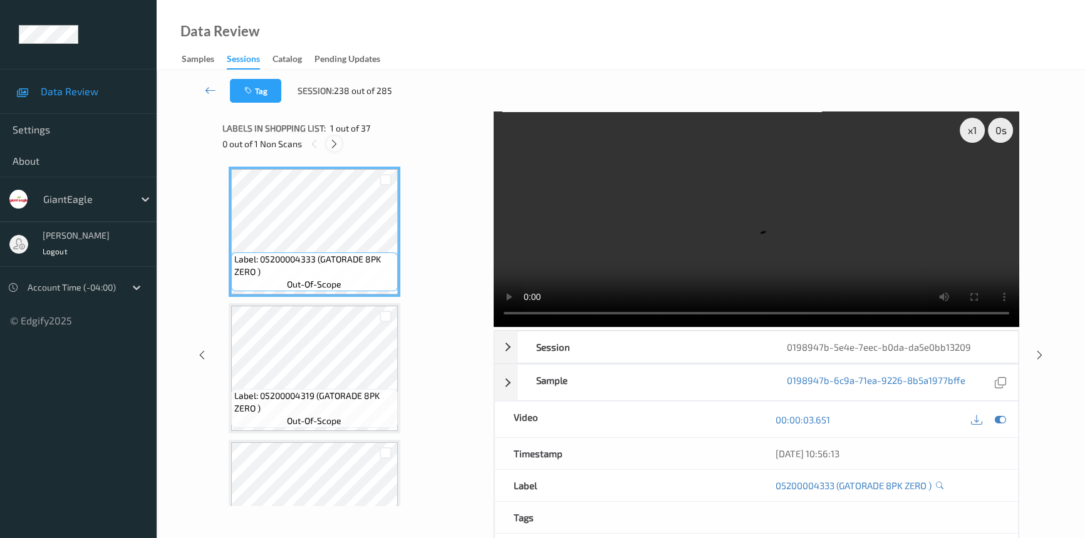
drag, startPoint x: 335, startPoint y: 141, endPoint x: 336, endPoint y: 160, distance: 19.4
click at [335, 142] on icon at bounding box center [334, 143] width 11 height 11
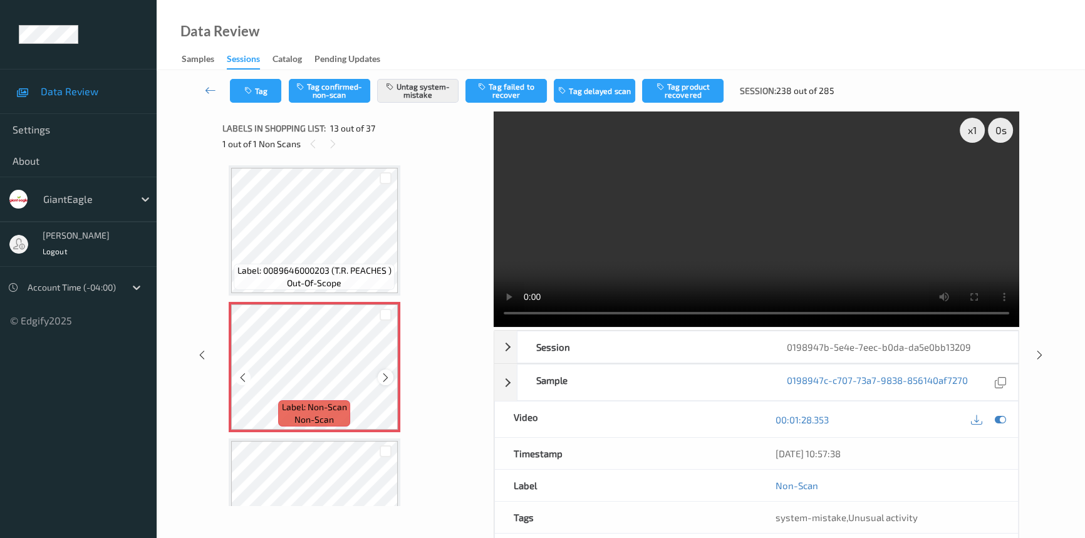
click at [388, 373] on icon at bounding box center [385, 377] width 11 height 11
click at [388, 372] on icon at bounding box center [385, 377] width 11 height 11
click at [606, 263] on video at bounding box center [757, 220] width 526 height 216
click at [212, 84] on icon at bounding box center [210, 90] width 11 height 13
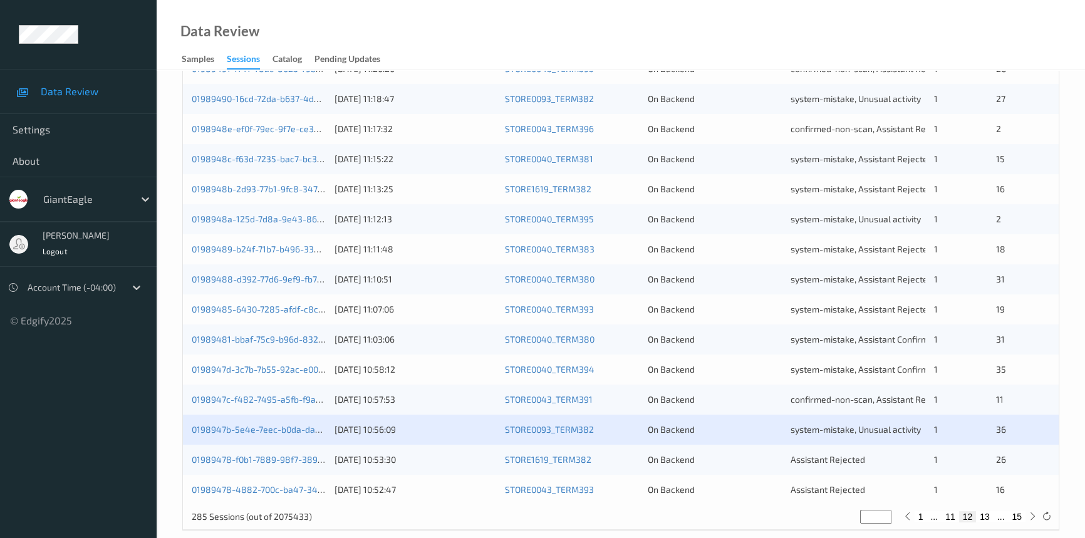
scroll to position [447, 0]
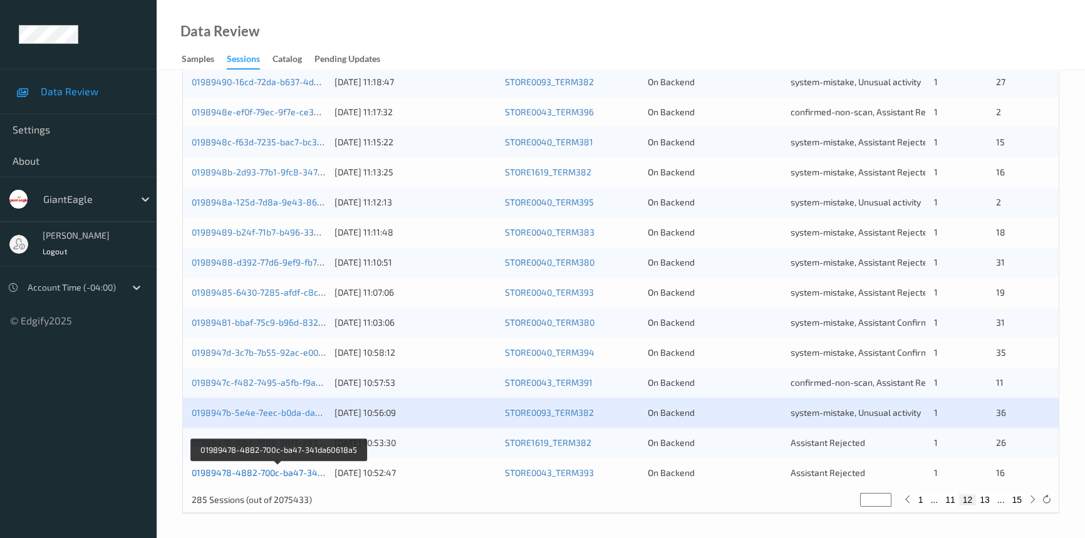
click at [249, 471] on link "01989478-4882-700c-ba47-341da60618a5" at bounding box center [279, 472] width 174 height 11
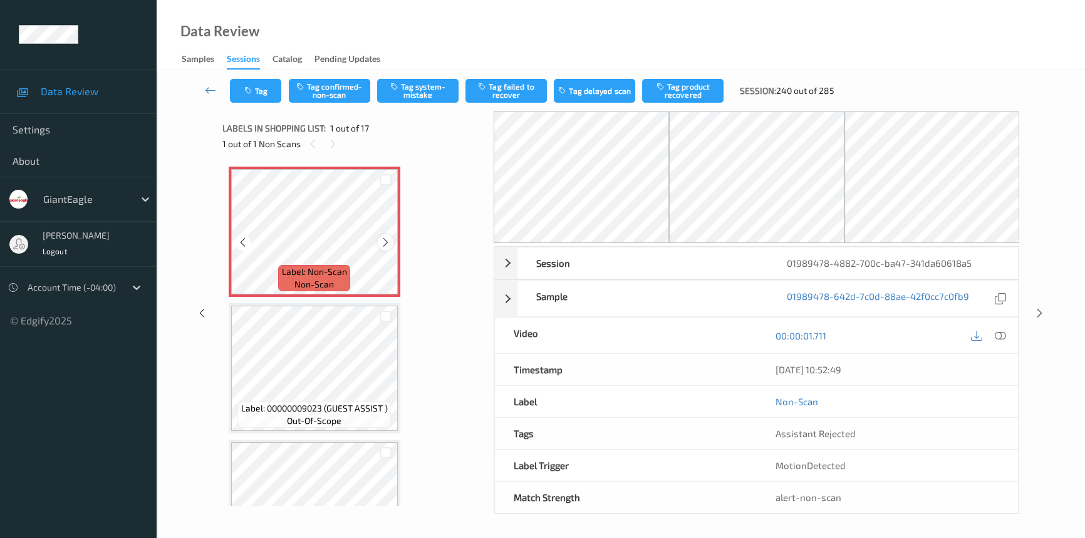
click at [386, 244] on icon at bounding box center [385, 242] width 11 height 11
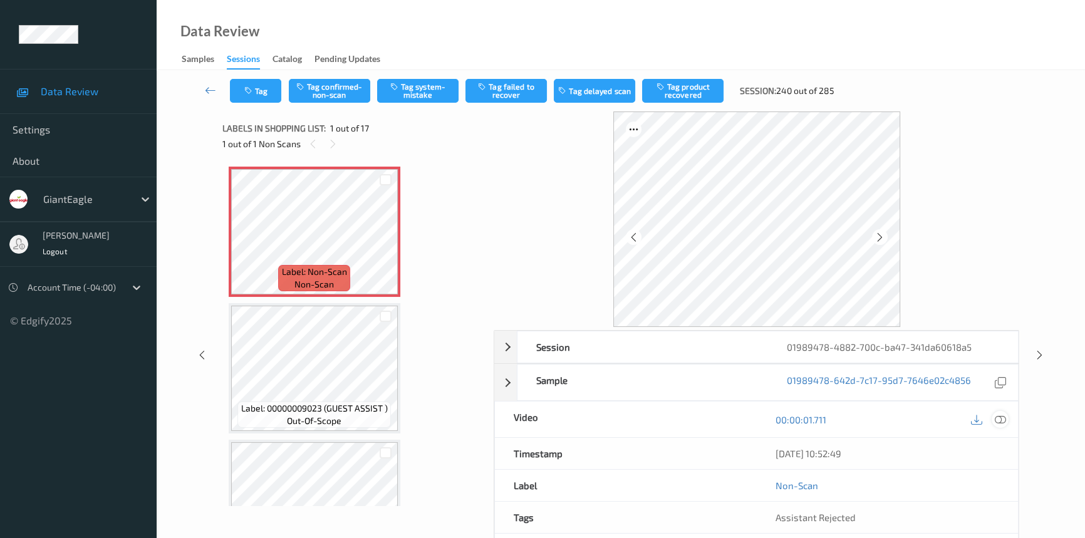
click at [996, 420] on icon at bounding box center [1000, 419] width 11 height 11
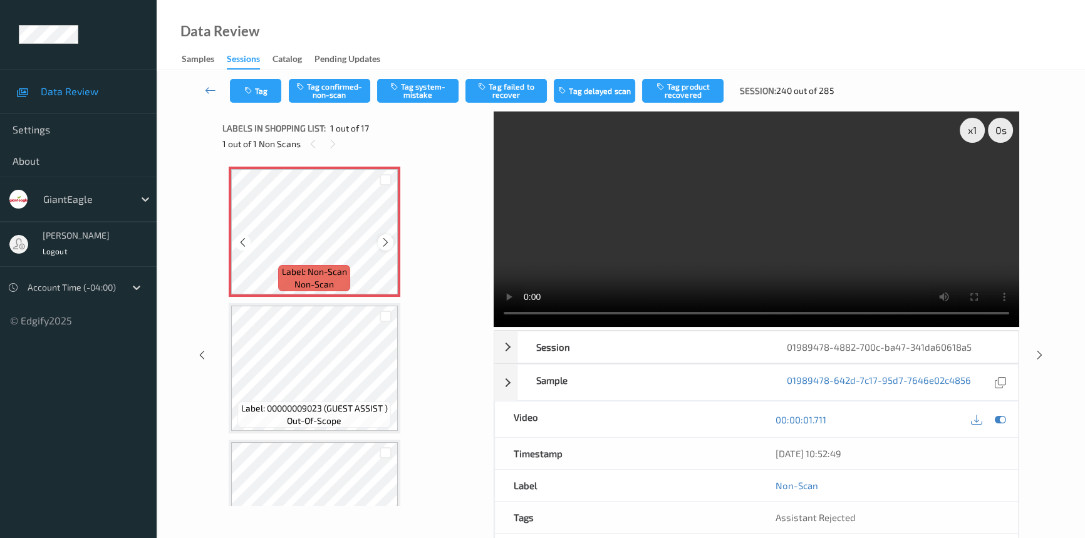
click at [382, 239] on icon at bounding box center [385, 242] width 11 height 11
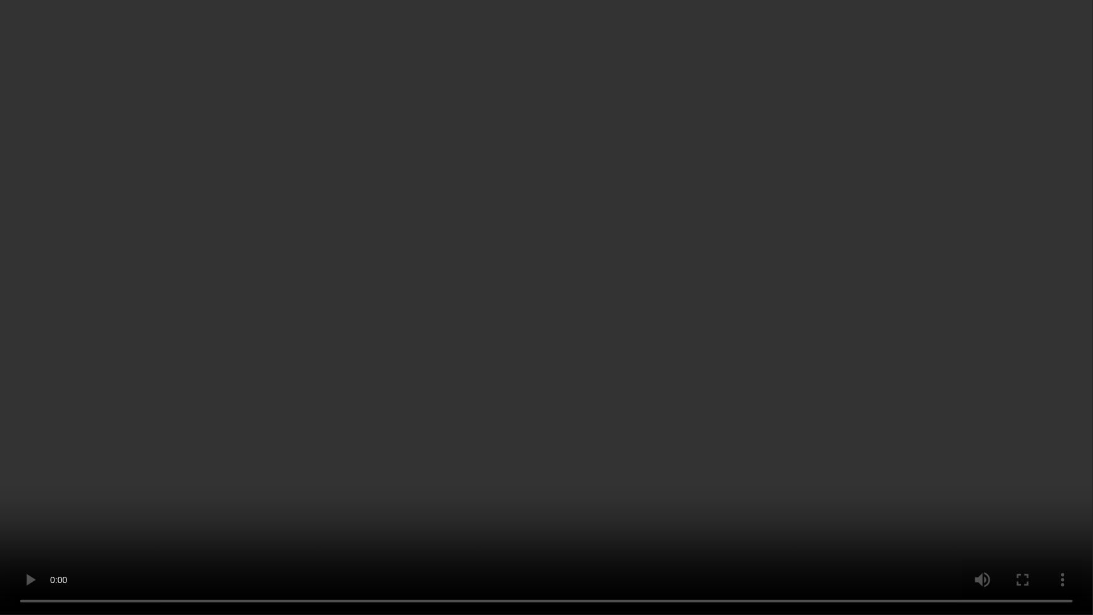
click at [751, 471] on video at bounding box center [546, 307] width 1093 height 615
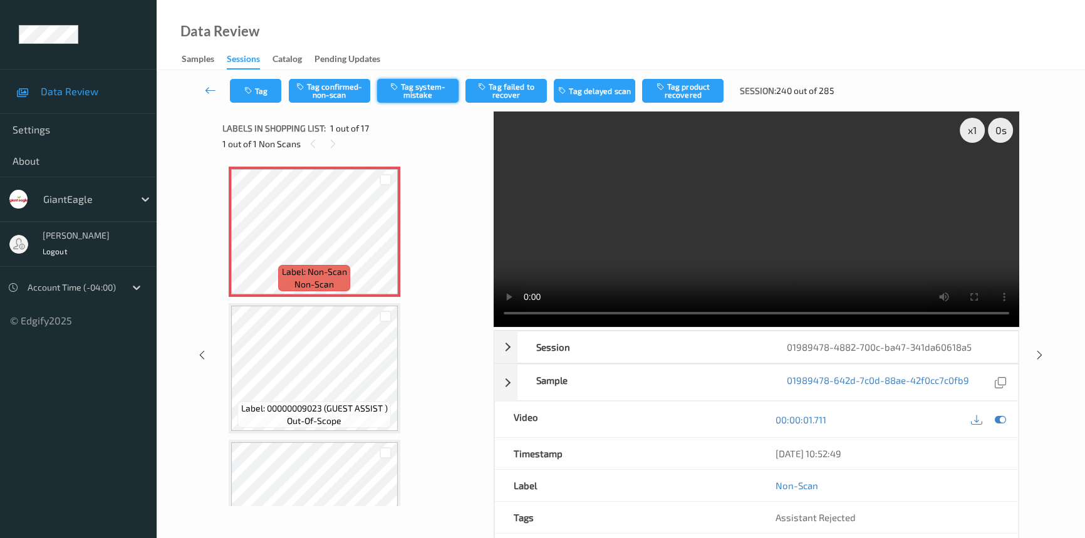
click at [428, 92] on button "Tag system-mistake" at bounding box center [417, 91] width 81 height 24
click at [206, 86] on icon at bounding box center [210, 90] width 11 height 13
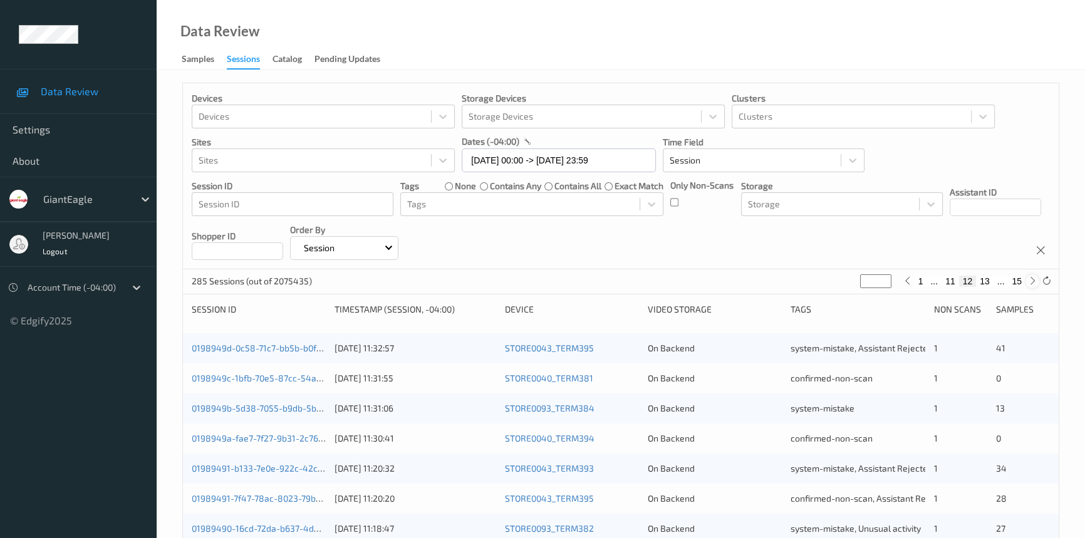
click at [1030, 281] on icon at bounding box center [1032, 280] width 9 height 9
type input "**"
click at [1030, 281] on icon at bounding box center [1032, 280] width 9 height 9
type input "**"
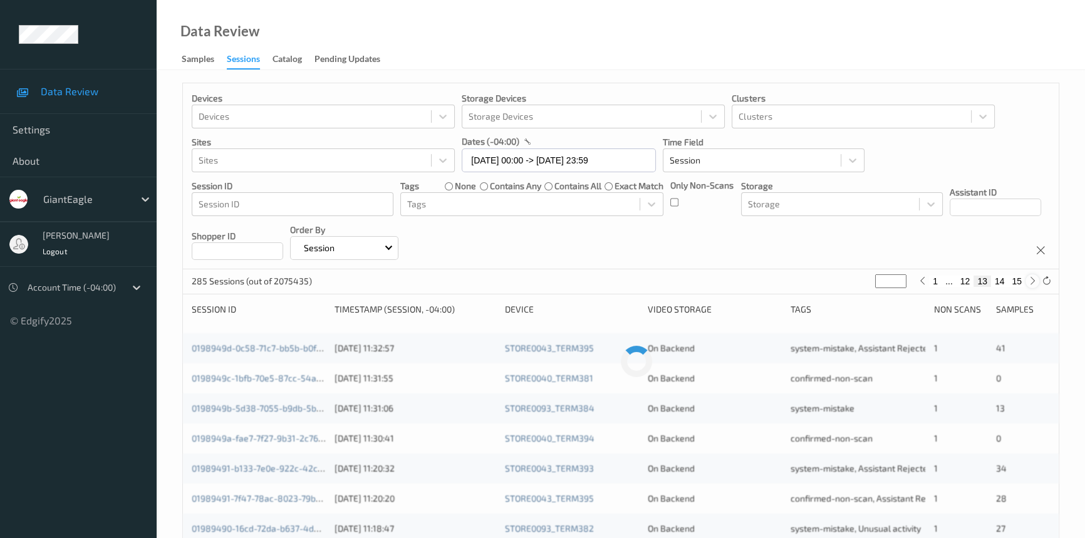
type input "**"
click at [1030, 281] on icon at bounding box center [1032, 280] width 9 height 9
type input "**"
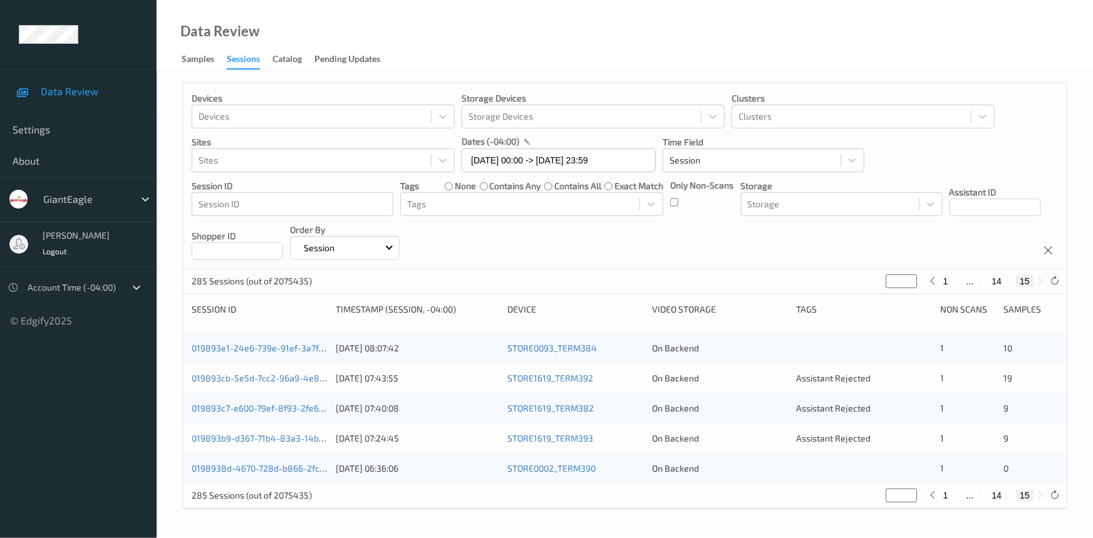
click at [271, 342] on div "019893e1-24e6-739e-91ef-3a7f8a0484eb" at bounding box center [260, 348] width 136 height 13
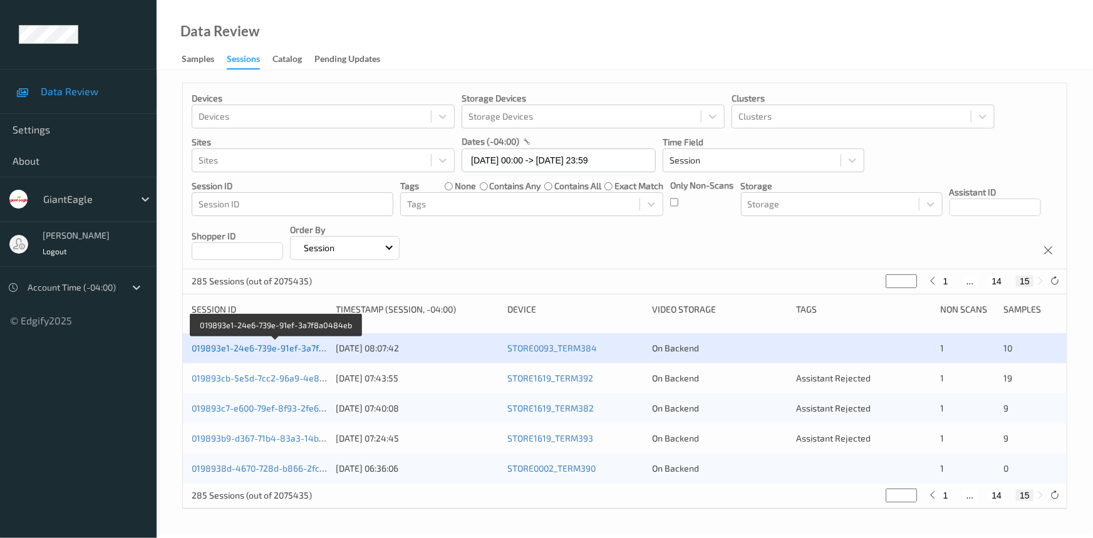
click at [278, 346] on link "019893e1-24e6-739e-91ef-3a7f8a0484eb" at bounding box center [277, 348] width 170 height 11
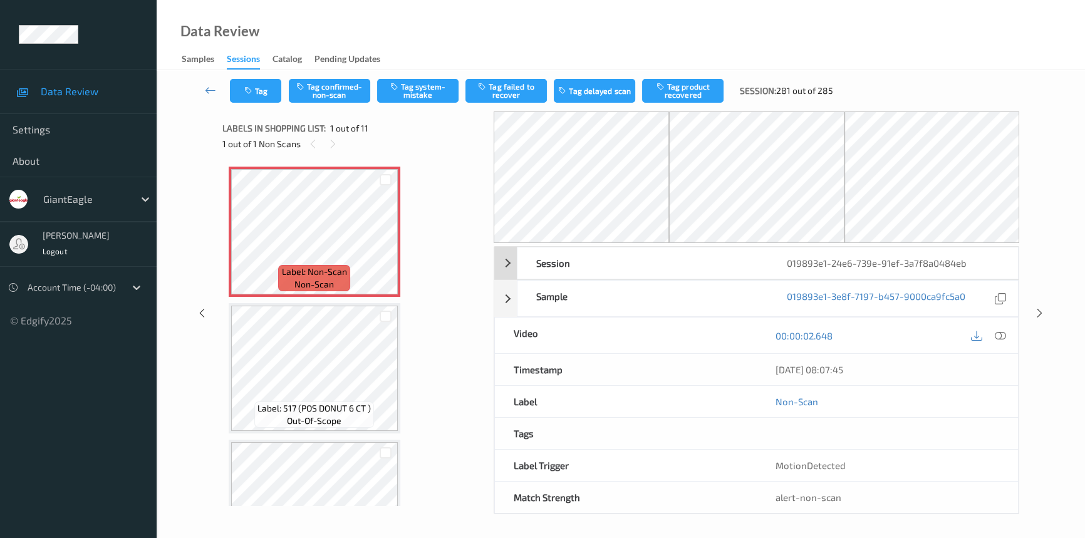
click at [996, 333] on icon at bounding box center [1000, 335] width 11 height 11
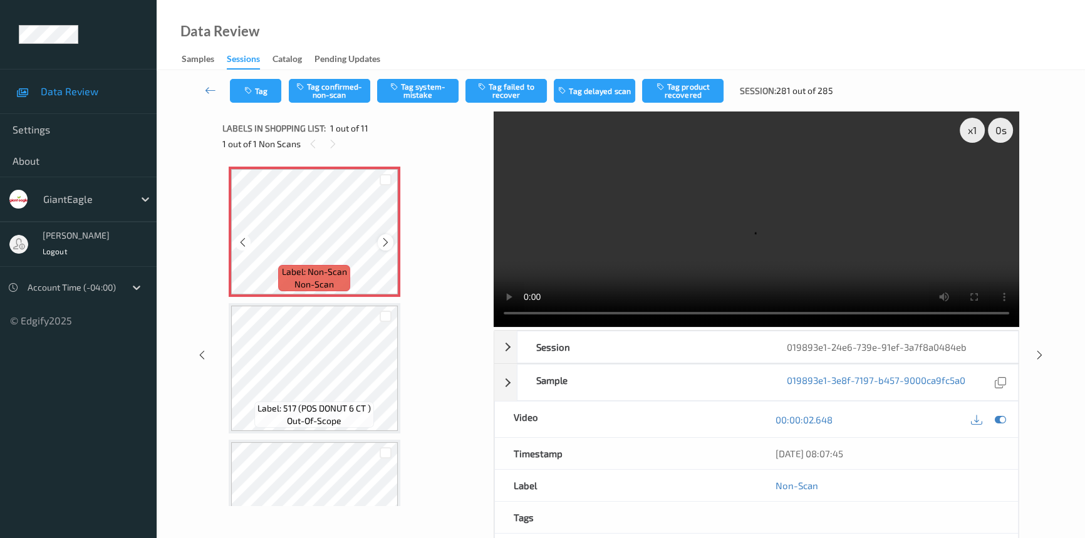
click at [384, 242] on icon at bounding box center [385, 242] width 11 height 11
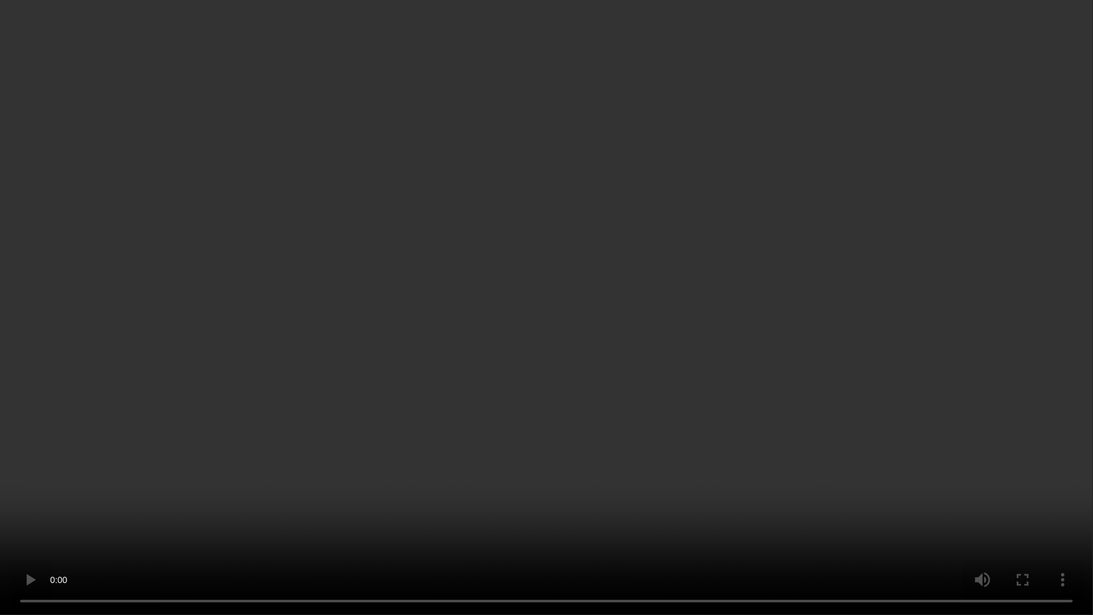
click at [357, 533] on video at bounding box center [546, 307] width 1093 height 615
click at [752, 273] on video at bounding box center [546, 307] width 1093 height 615
click at [554, 330] on video at bounding box center [546, 307] width 1093 height 615
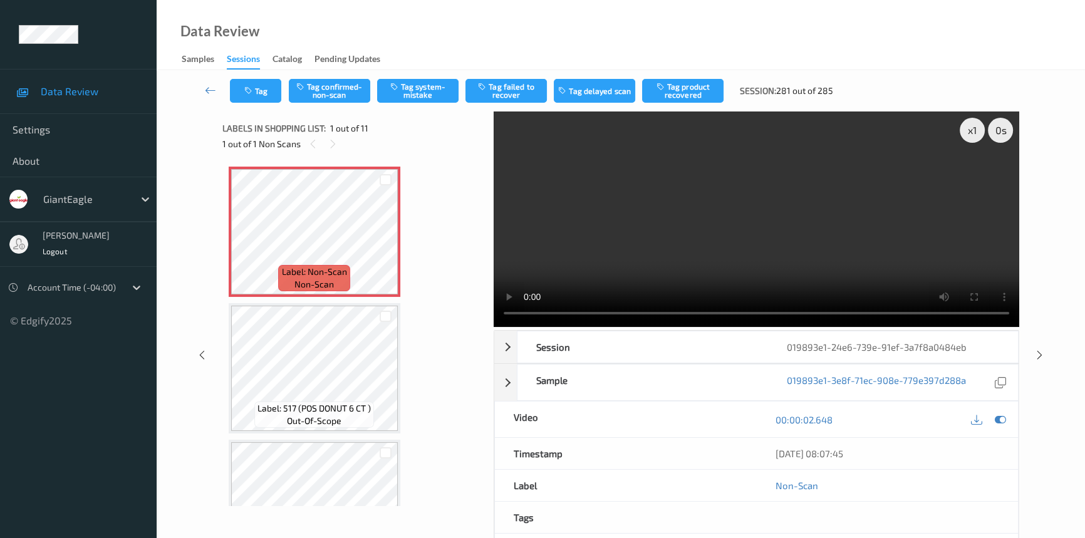
click at [406, 77] on div "Tag Tag confirmed-non-scan Tag system-mistake Tag failed to recover Tag delayed…" at bounding box center [620, 90] width 877 height 41
click at [426, 86] on button "Tag system-mistake" at bounding box center [417, 91] width 81 height 24
click at [251, 91] on icon "button" at bounding box center [249, 90] width 11 height 9
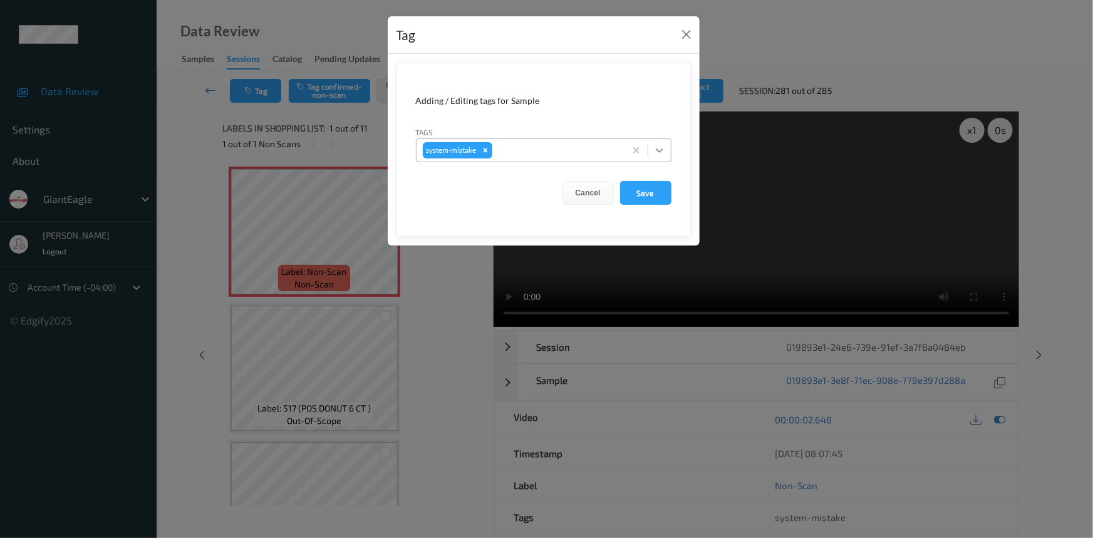
click at [659, 156] on icon at bounding box center [659, 150] width 13 height 13
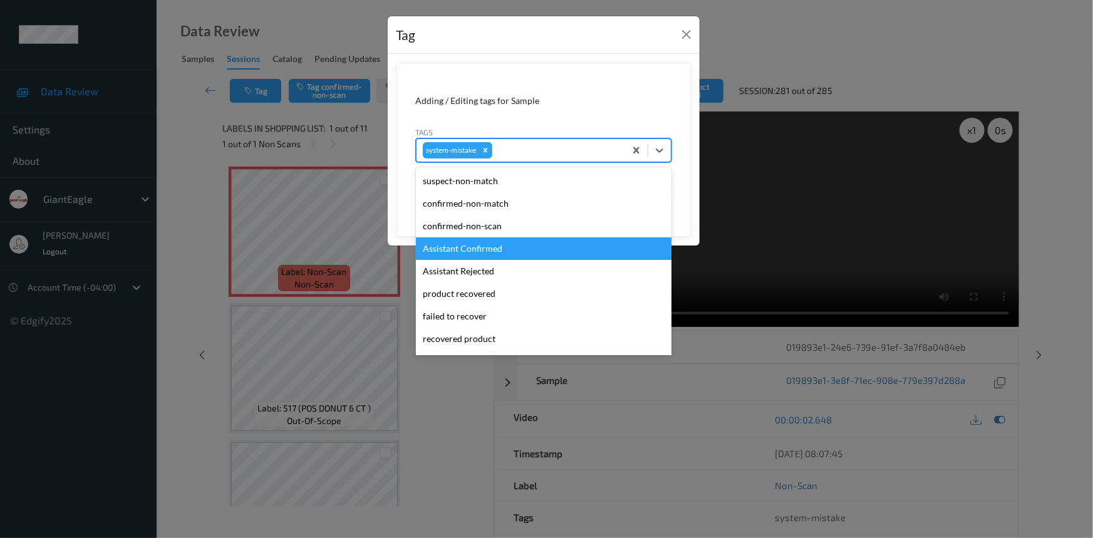
scroll to position [56, 0]
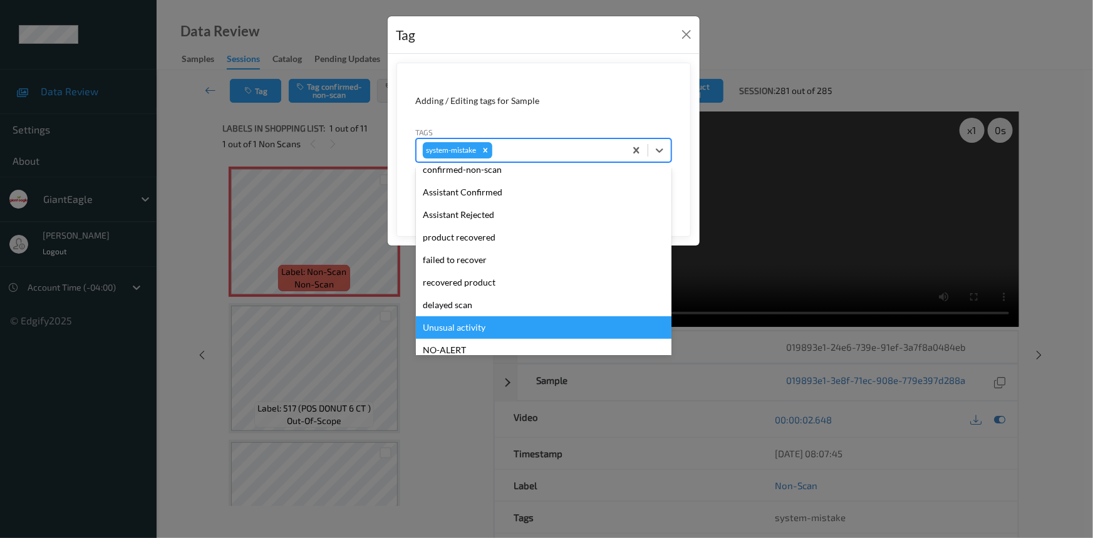
click at [478, 326] on div "Unusual activity" at bounding box center [544, 327] width 256 height 23
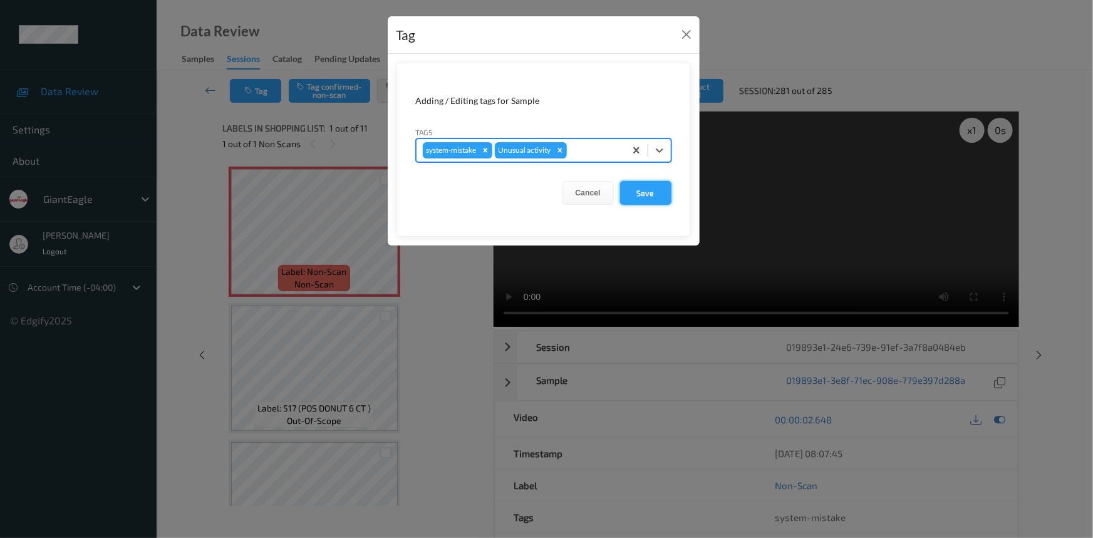
click at [656, 194] on button "Save" at bounding box center [645, 193] width 51 height 24
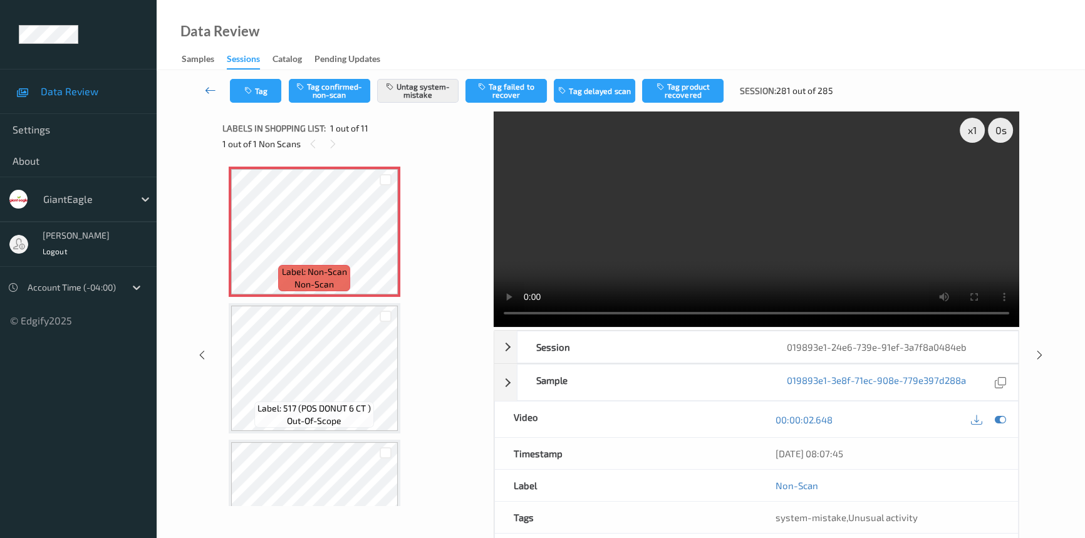
click at [207, 87] on icon at bounding box center [210, 90] width 11 height 13
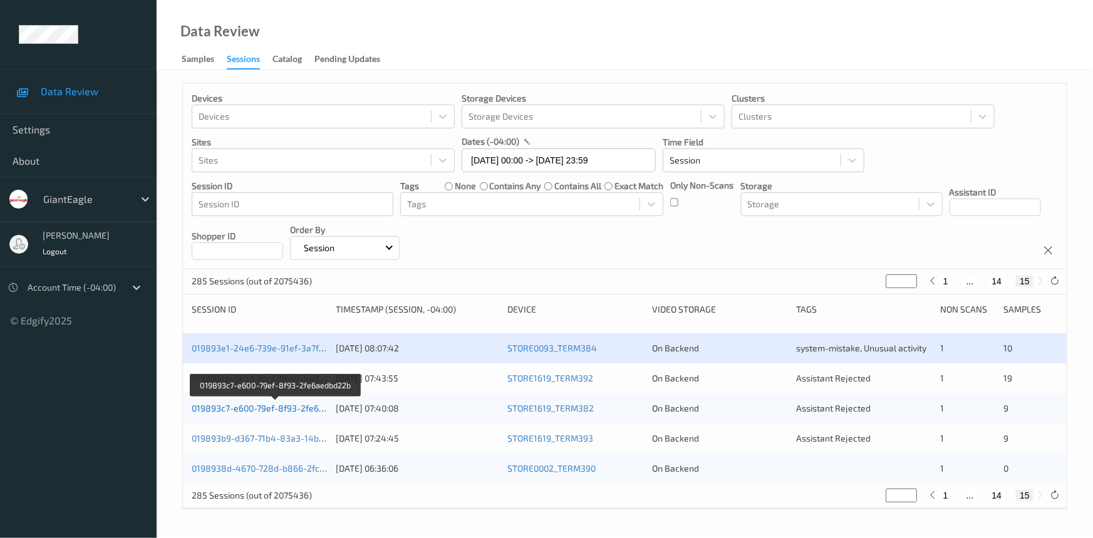
click at [279, 407] on link "019893c7-e600-79ef-8f93-2fe6aedbd22b" at bounding box center [275, 408] width 167 height 11
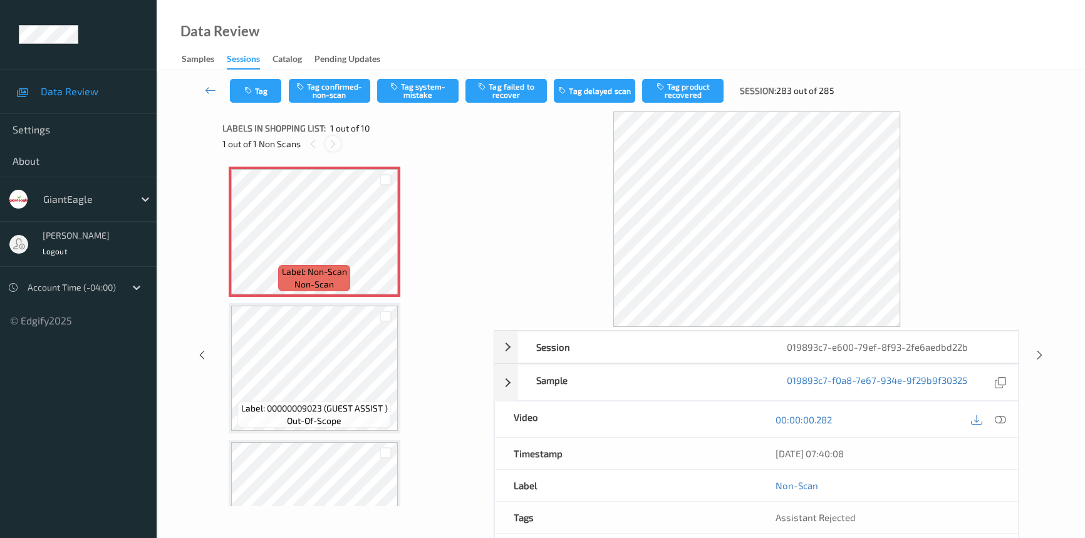
click at [333, 140] on icon at bounding box center [333, 143] width 11 height 11
click at [997, 421] on icon at bounding box center [1000, 419] width 11 height 11
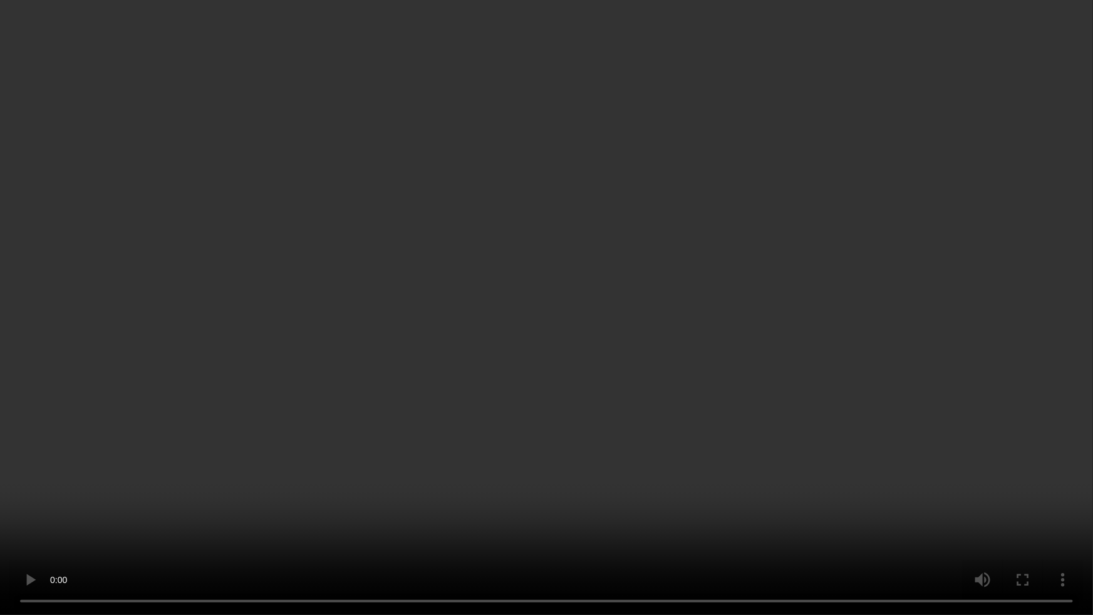
click at [730, 407] on video at bounding box center [546, 307] width 1093 height 615
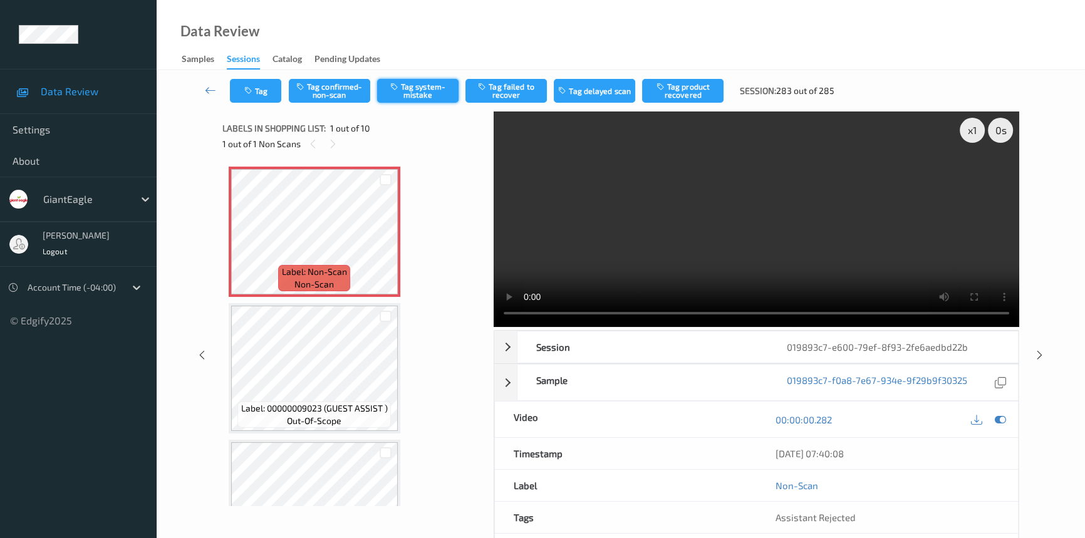
click at [408, 81] on button "Tag system-mistake" at bounding box center [417, 91] width 81 height 24
click at [269, 94] on button "Tag" at bounding box center [255, 91] width 51 height 24
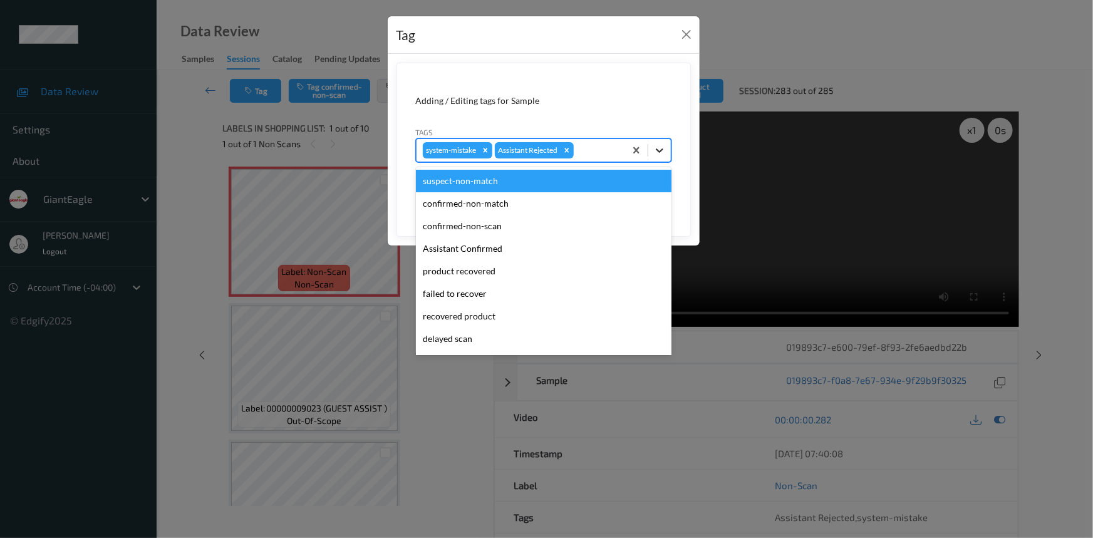
click at [659, 156] on icon at bounding box center [659, 150] width 13 height 13
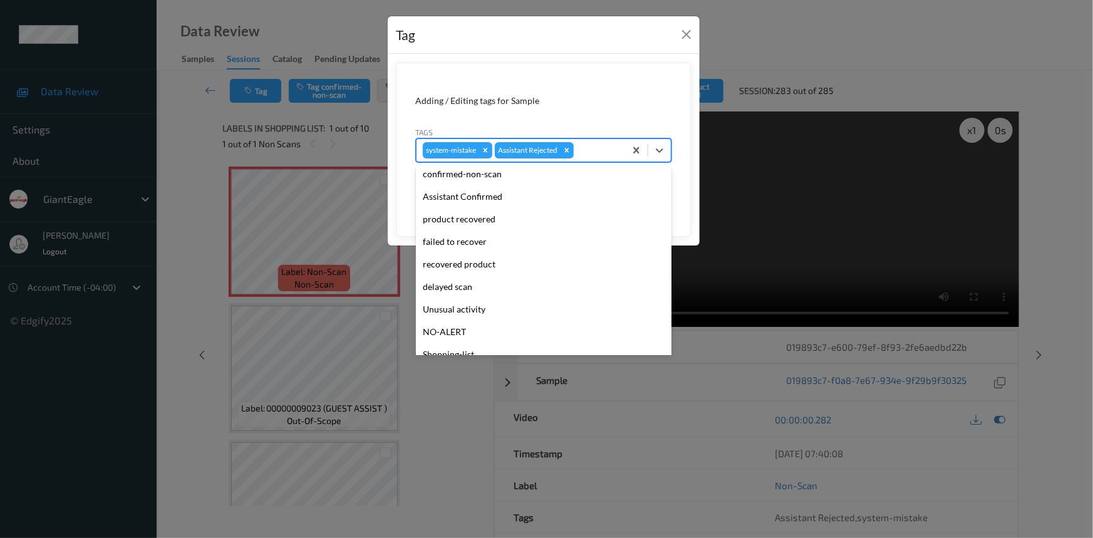
scroll to position [88, 0]
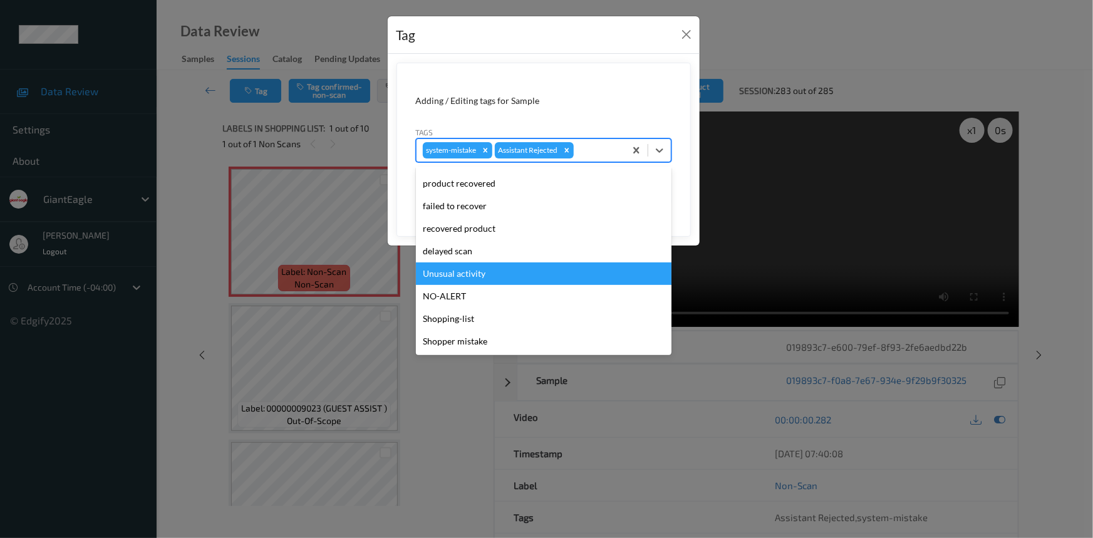
click at [470, 275] on div "Unusual activity" at bounding box center [544, 273] width 256 height 23
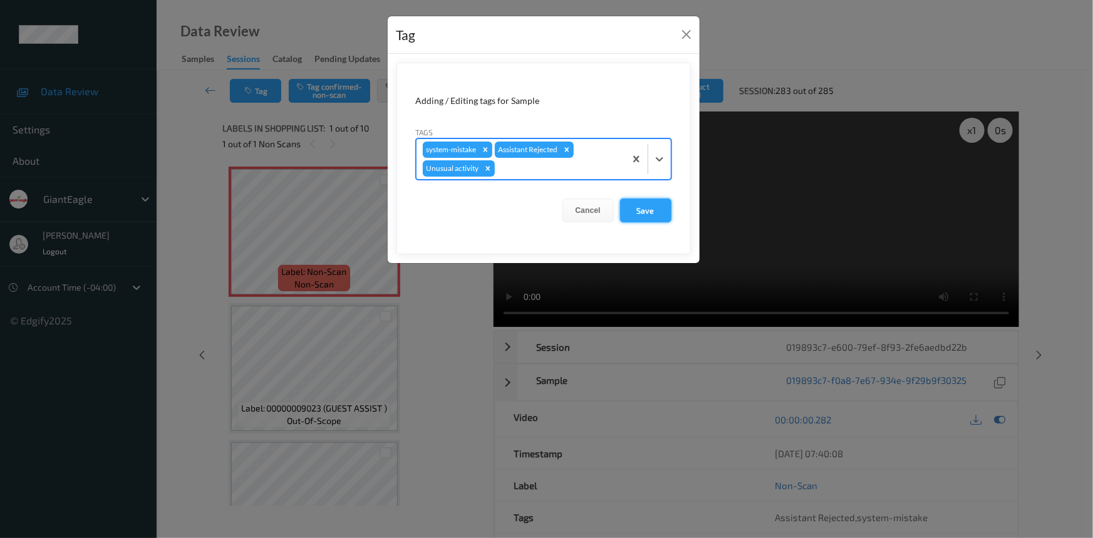
click at [650, 208] on button "Save" at bounding box center [645, 211] width 51 height 24
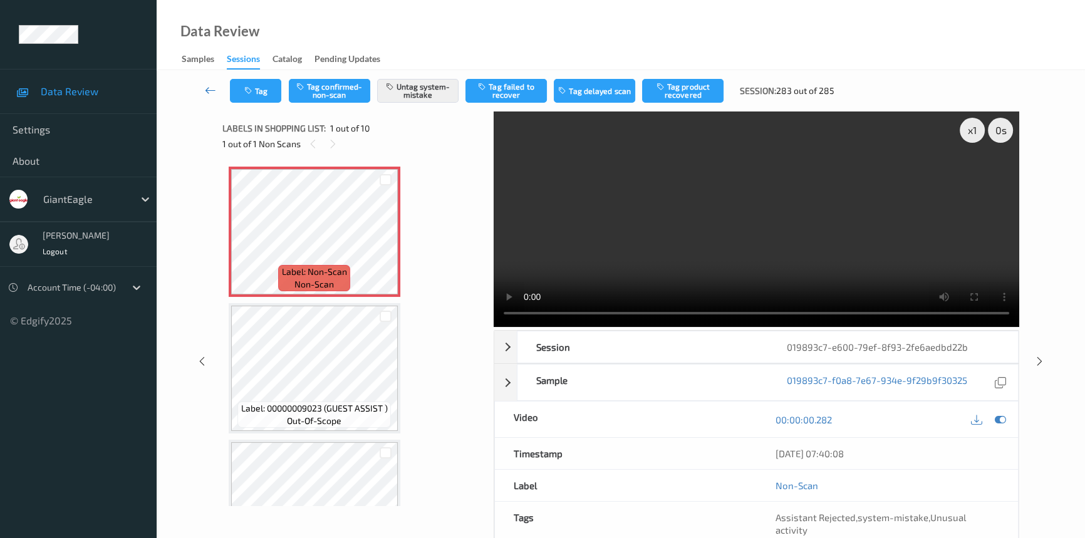
click at [210, 88] on icon at bounding box center [210, 90] width 11 height 13
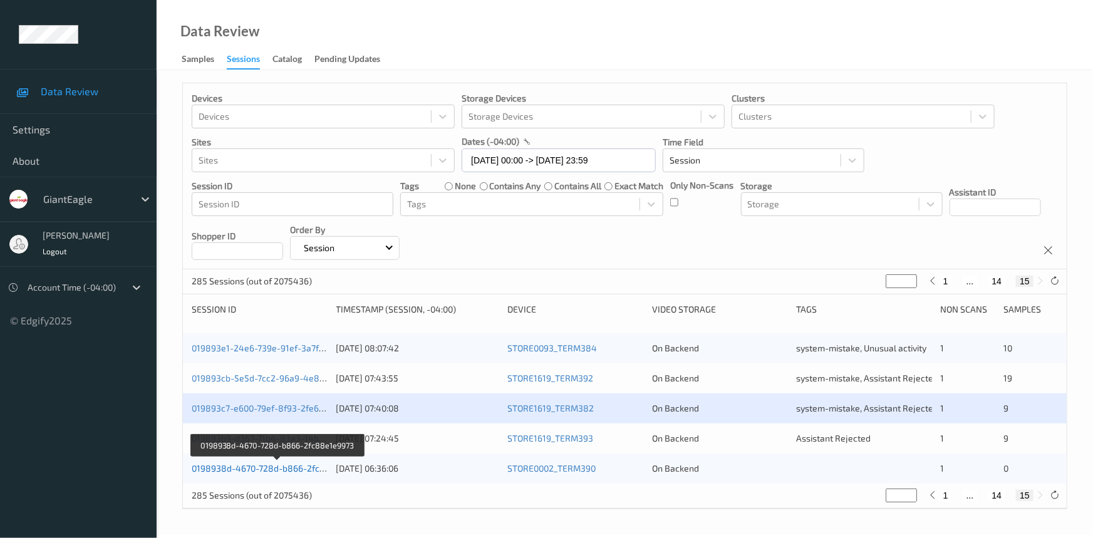
click at [250, 467] on link "0198938d-4670-728d-b866-2fc88e1e9973" at bounding box center [278, 468] width 172 height 11
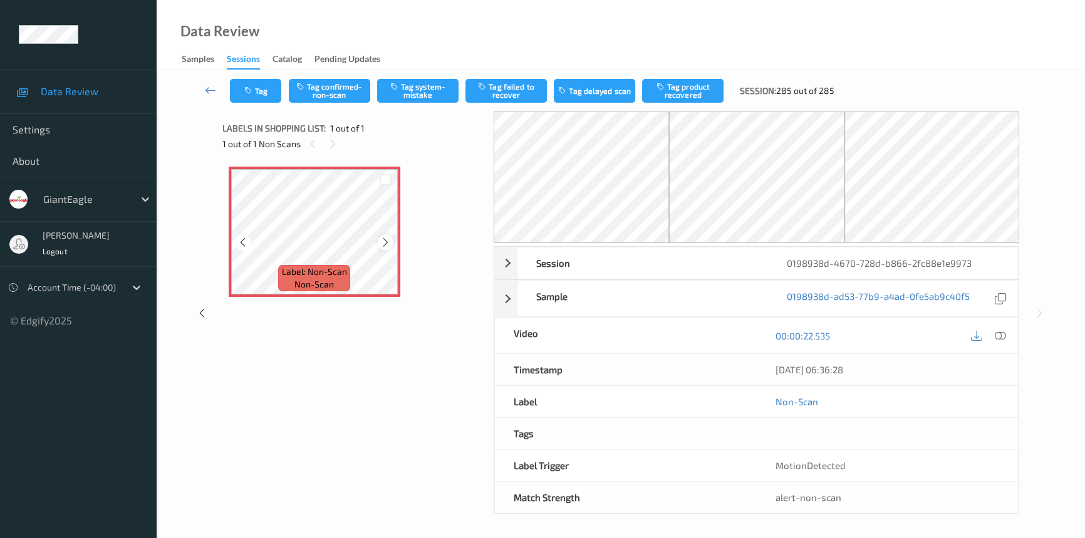
click at [387, 242] on icon at bounding box center [385, 242] width 11 height 11
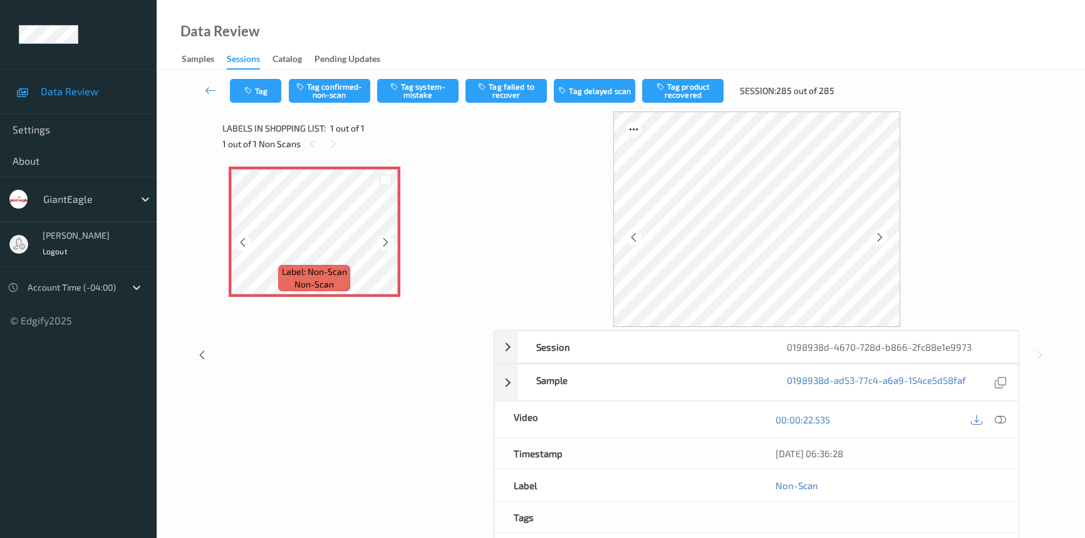
click at [387, 242] on icon at bounding box center [385, 242] width 11 height 11
click at [994, 417] on div at bounding box center [1000, 419] width 17 height 17
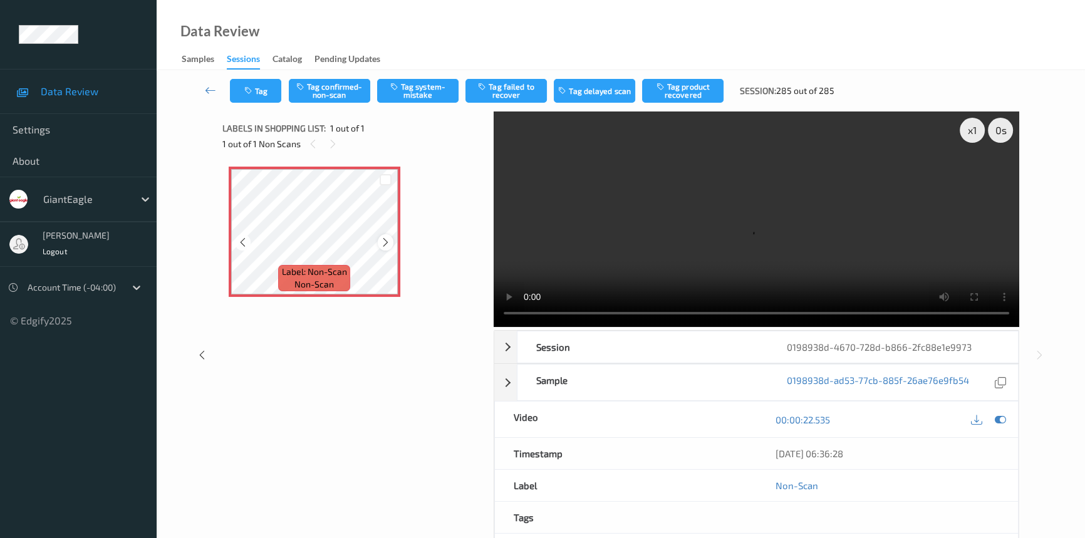
click at [388, 238] on icon at bounding box center [385, 242] width 11 height 11
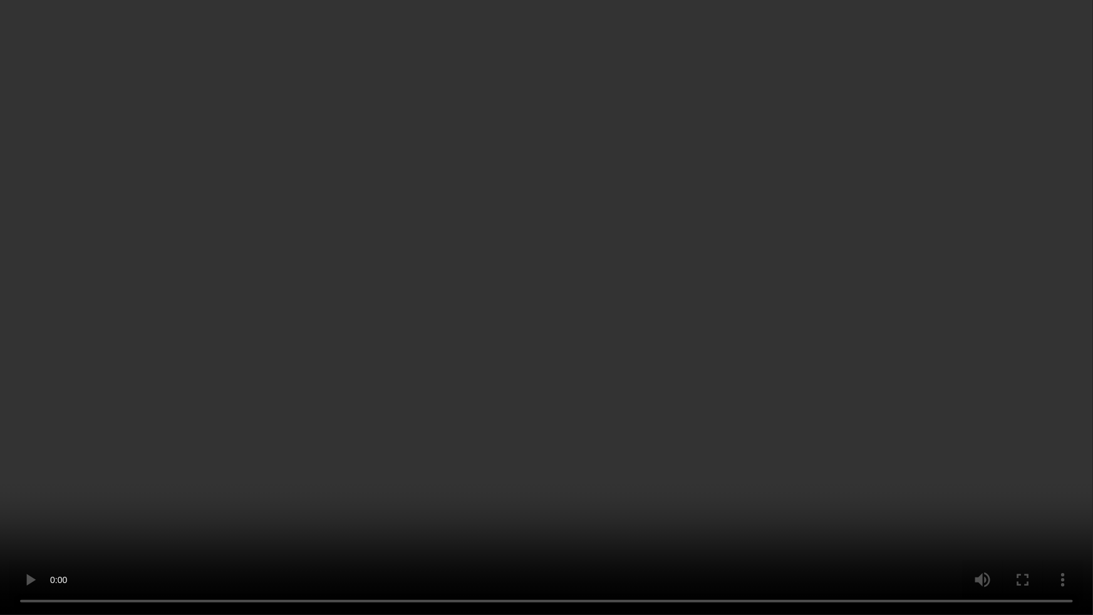
click at [888, 377] on video at bounding box center [546, 307] width 1093 height 615
click at [484, 437] on video at bounding box center [546, 307] width 1093 height 615
click at [602, 469] on video at bounding box center [546, 307] width 1093 height 615
click at [524, 377] on video at bounding box center [546, 307] width 1093 height 615
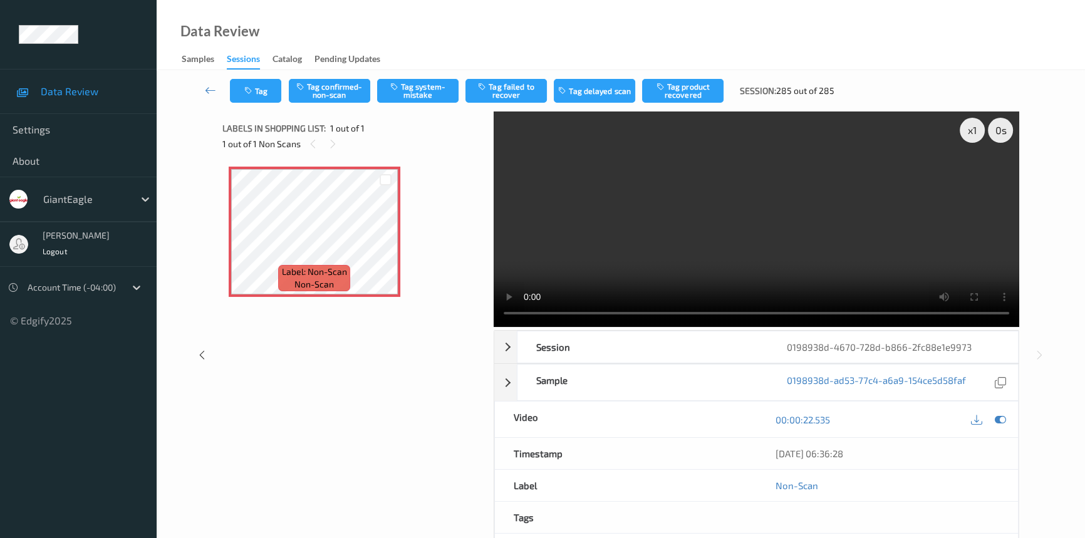
click at [786, 265] on video at bounding box center [757, 220] width 526 height 216
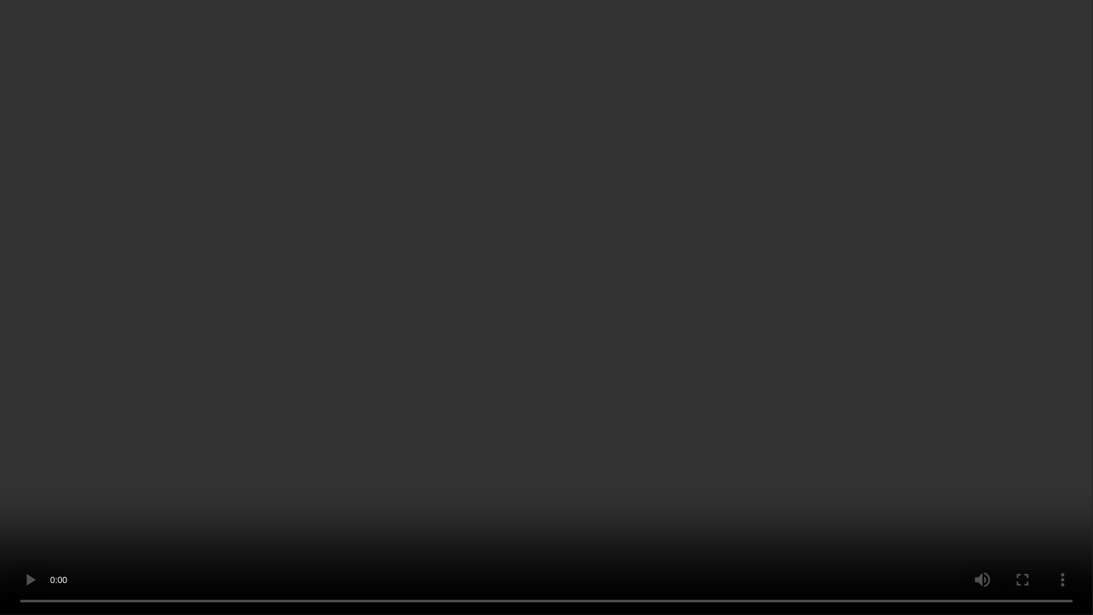
click at [780, 377] on video at bounding box center [546, 307] width 1093 height 615
click at [200, 264] on video at bounding box center [546, 307] width 1093 height 615
click at [226, 412] on video at bounding box center [546, 307] width 1093 height 615
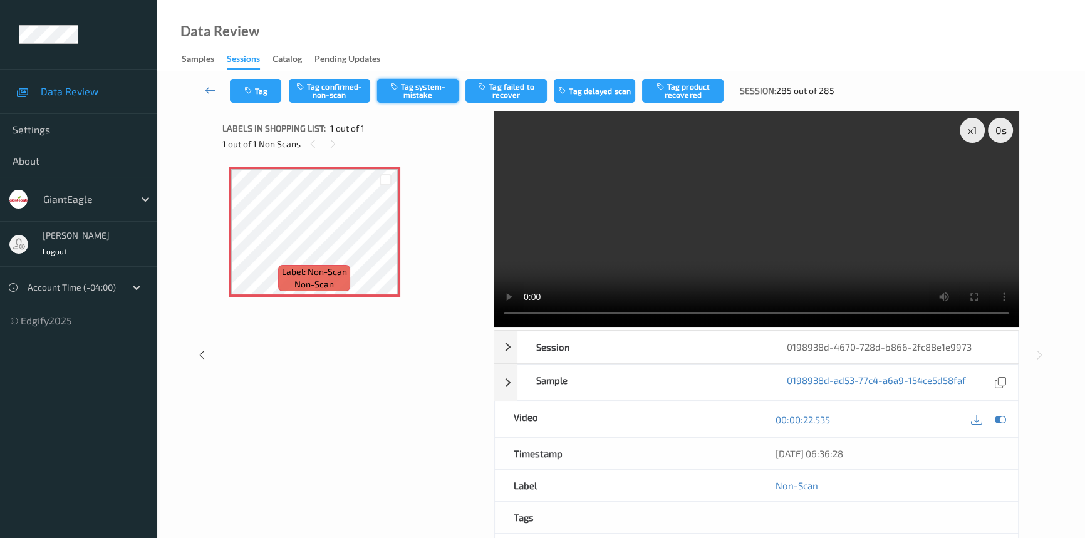
click at [434, 94] on button "Tag system-mistake" at bounding box center [417, 91] width 81 height 24
click at [207, 88] on icon at bounding box center [210, 90] width 11 height 13
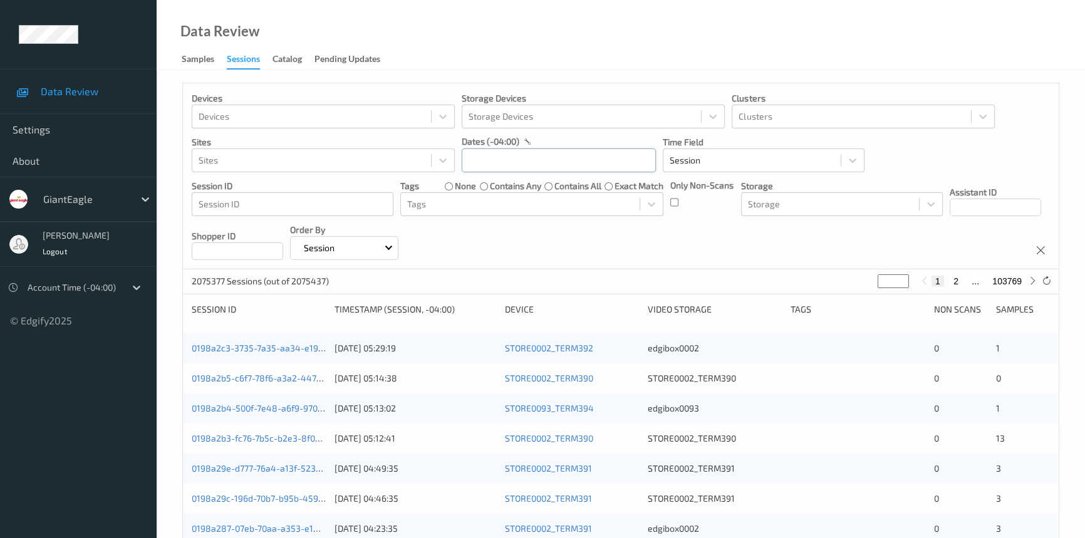
click at [559, 160] on input "text" at bounding box center [559, 160] width 194 height 24
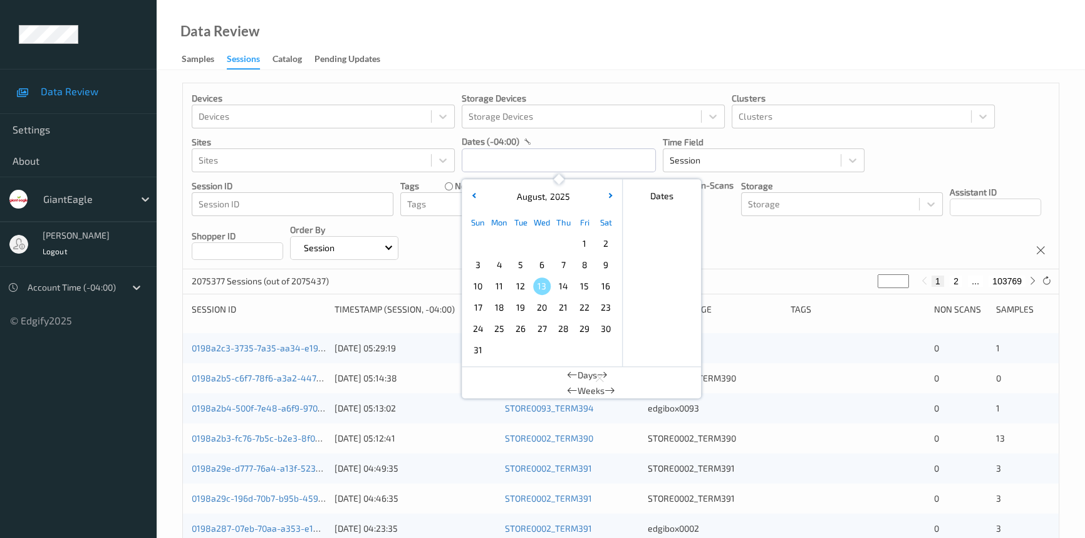
click at [494, 287] on span "11" at bounding box center [500, 287] width 18 height 18
type input "[DATE] 00:00 -> [DATE] 23:59"
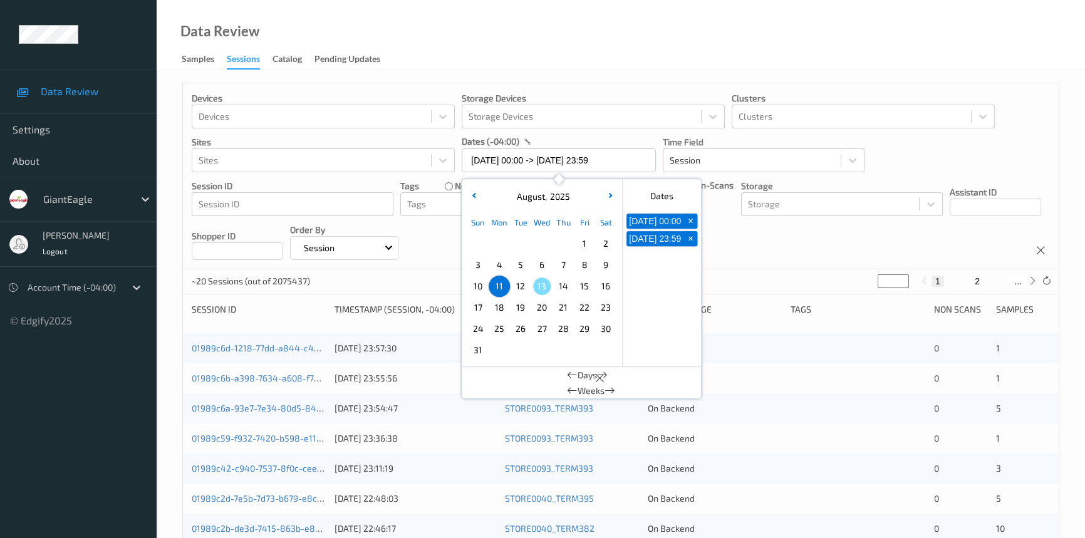
click at [620, 40] on div "Data Review Samples Sessions Catalog Pending Updates" at bounding box center [621, 35] width 928 height 70
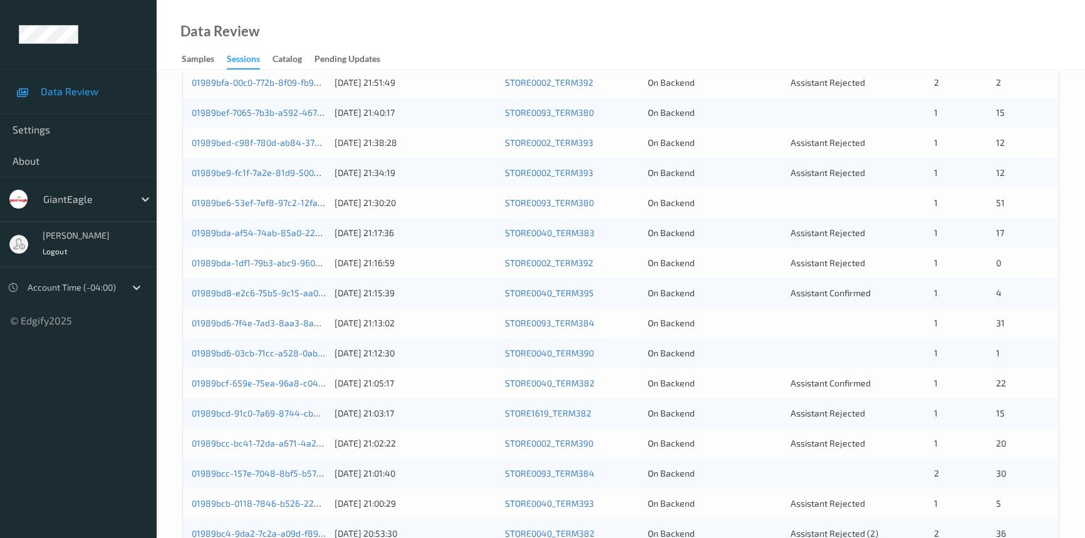
scroll to position [105, 0]
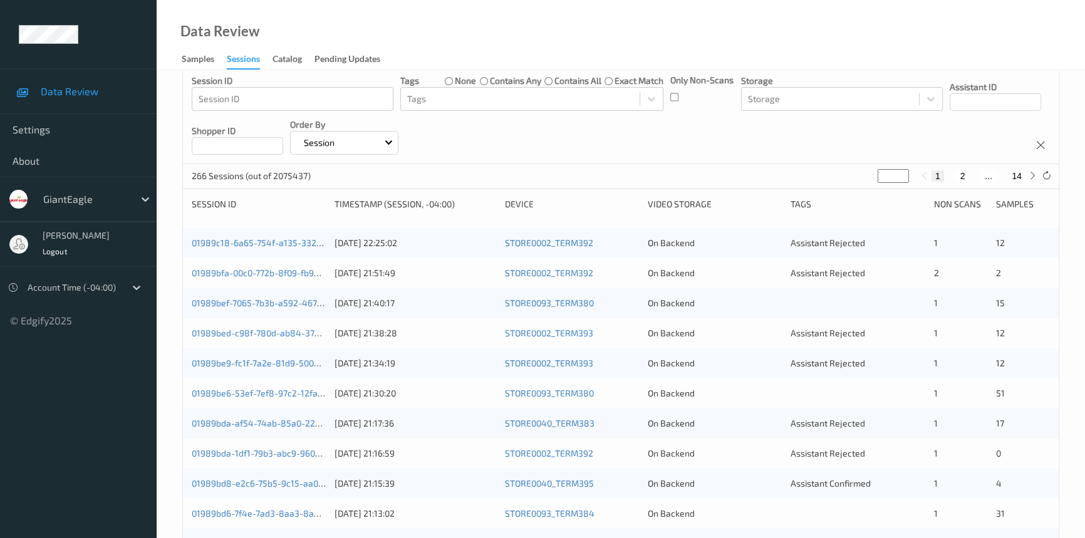
click at [458, 243] on div "[DATE] 22:25:02" at bounding box center [415, 243] width 161 height 13
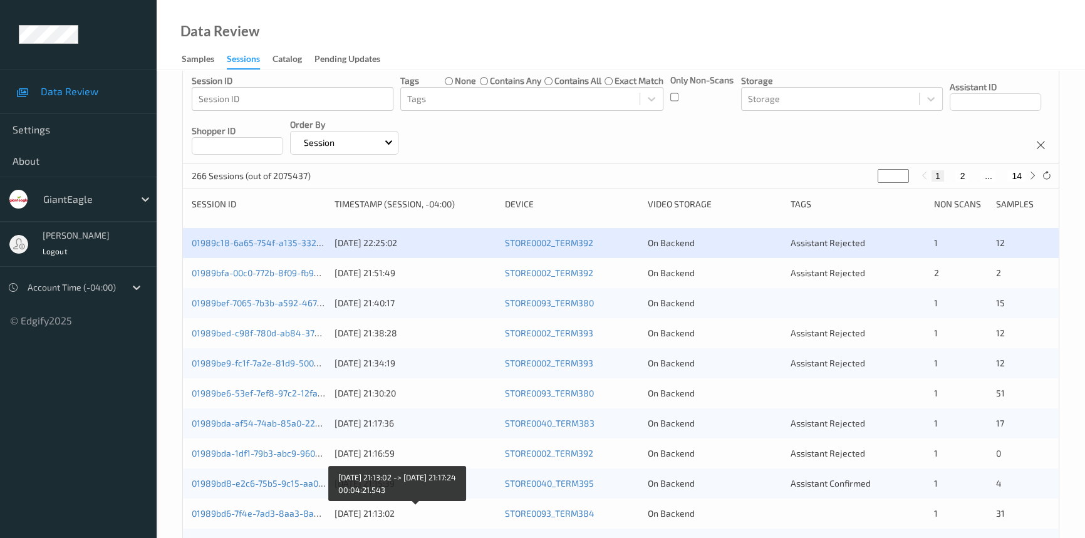
click at [458, 509] on div "[DATE] 21:13:02" at bounding box center [415, 513] width 161 height 13
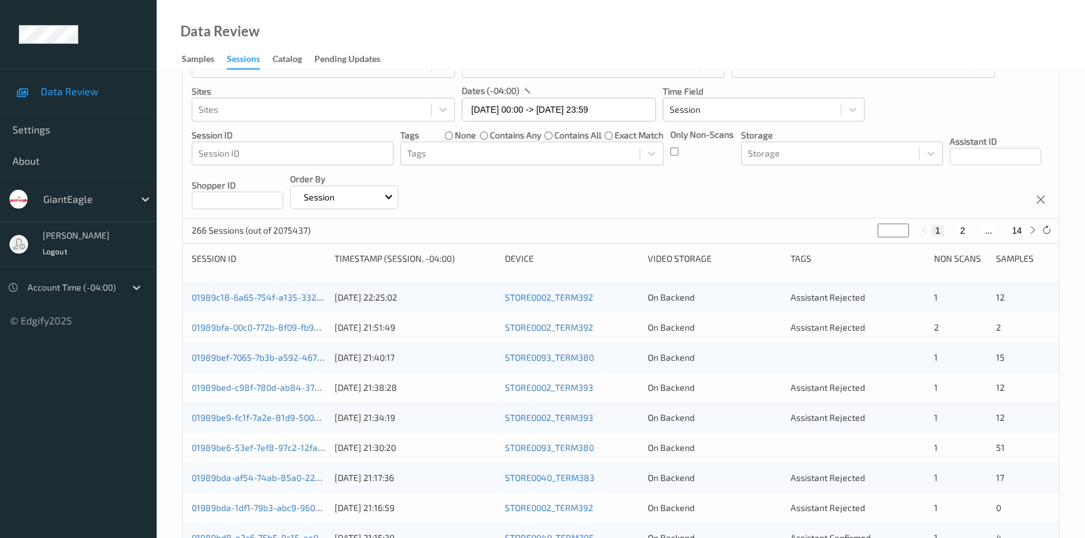
scroll to position [0, 0]
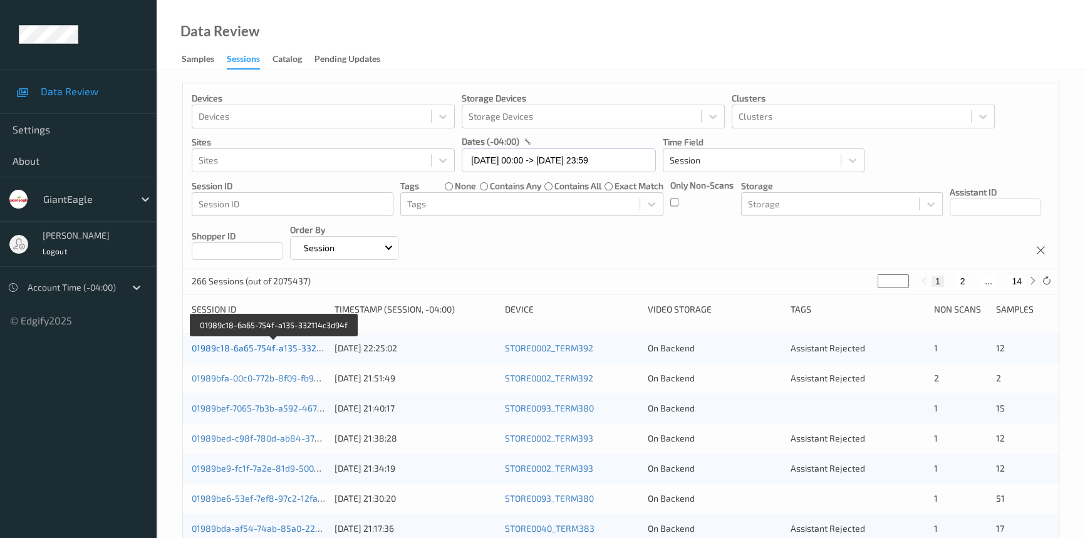
click at [292, 346] on link "01989c18-6a65-754f-a135-332114c3d94f" at bounding box center [275, 348] width 166 height 11
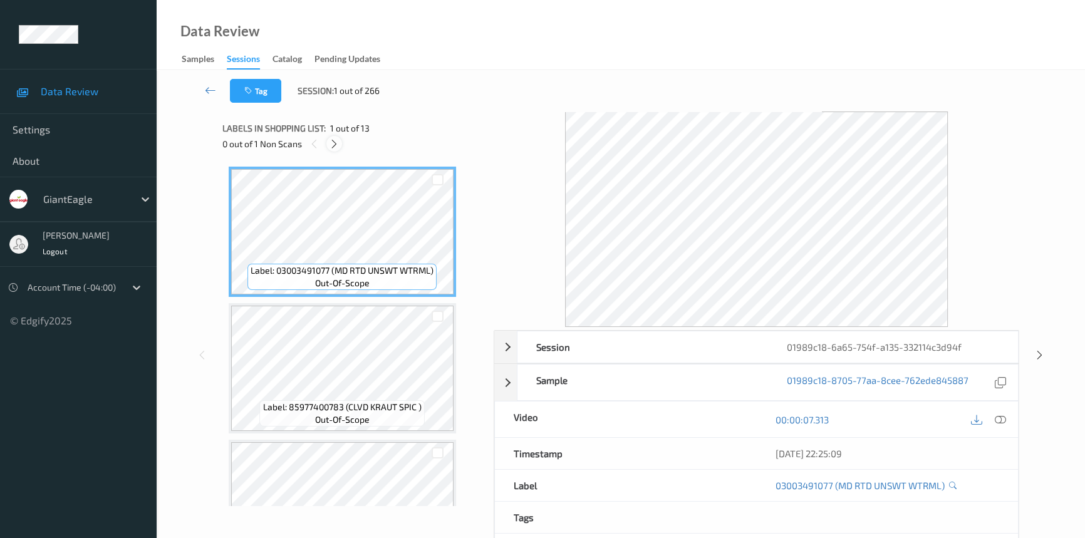
click at [338, 145] on icon at bounding box center [334, 143] width 11 height 11
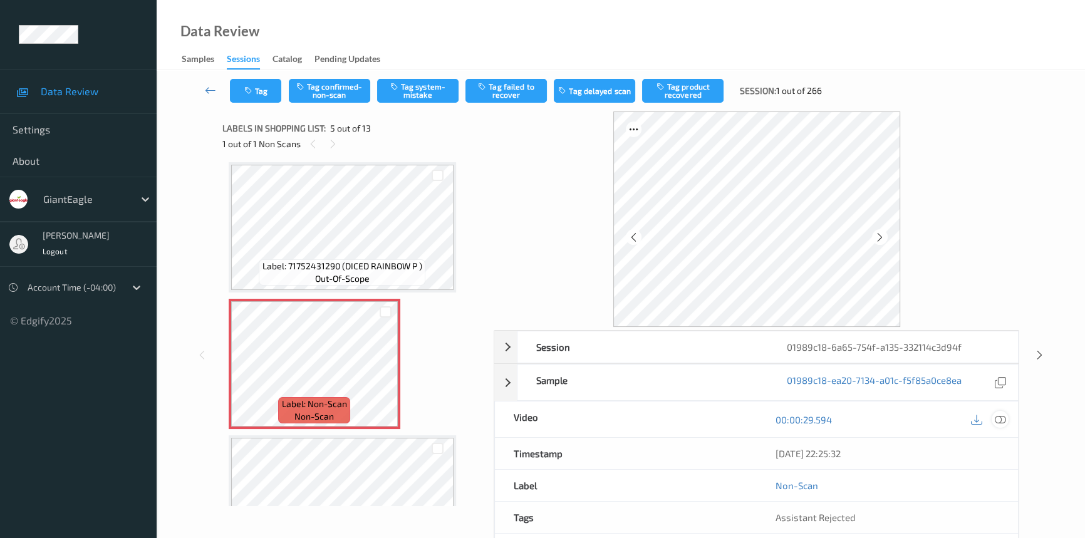
click at [1002, 420] on icon at bounding box center [1000, 419] width 11 height 11
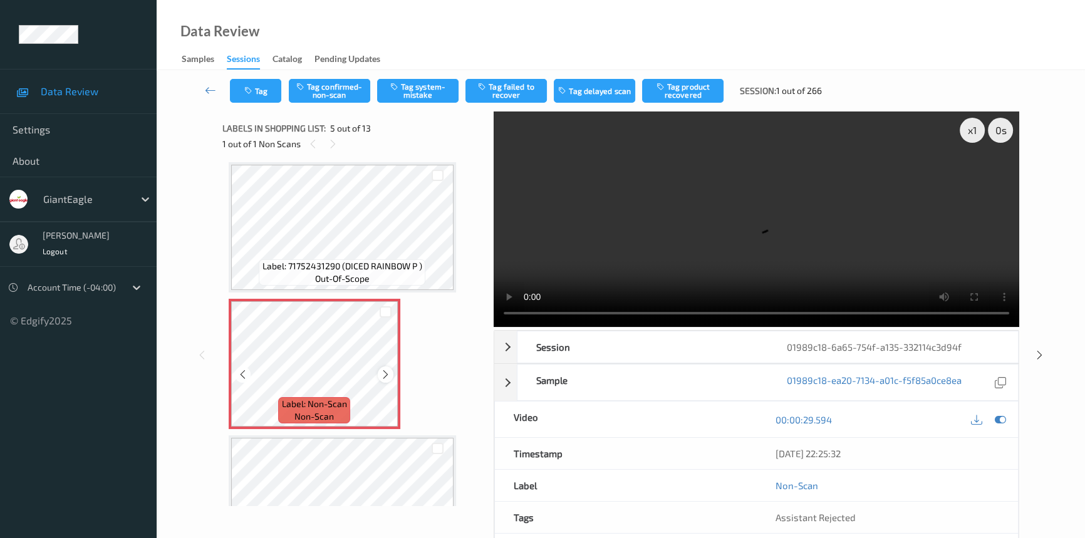
click at [382, 373] on icon at bounding box center [385, 374] width 11 height 11
click at [868, 202] on video at bounding box center [757, 220] width 526 height 216
click at [386, 372] on icon at bounding box center [385, 374] width 11 height 11
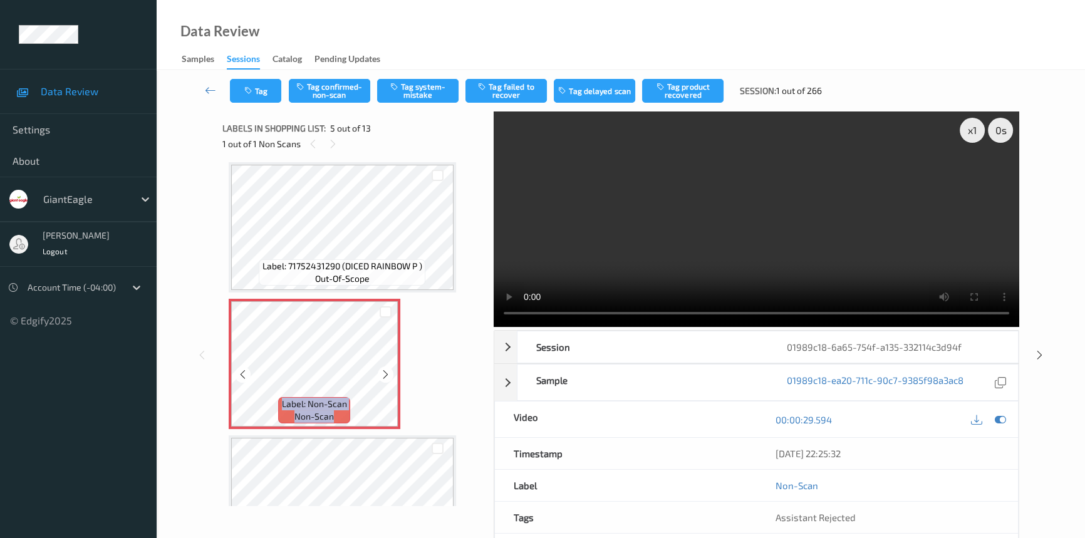
click at [386, 372] on icon at bounding box center [385, 374] width 11 height 11
click at [845, 272] on video at bounding box center [757, 220] width 526 height 216
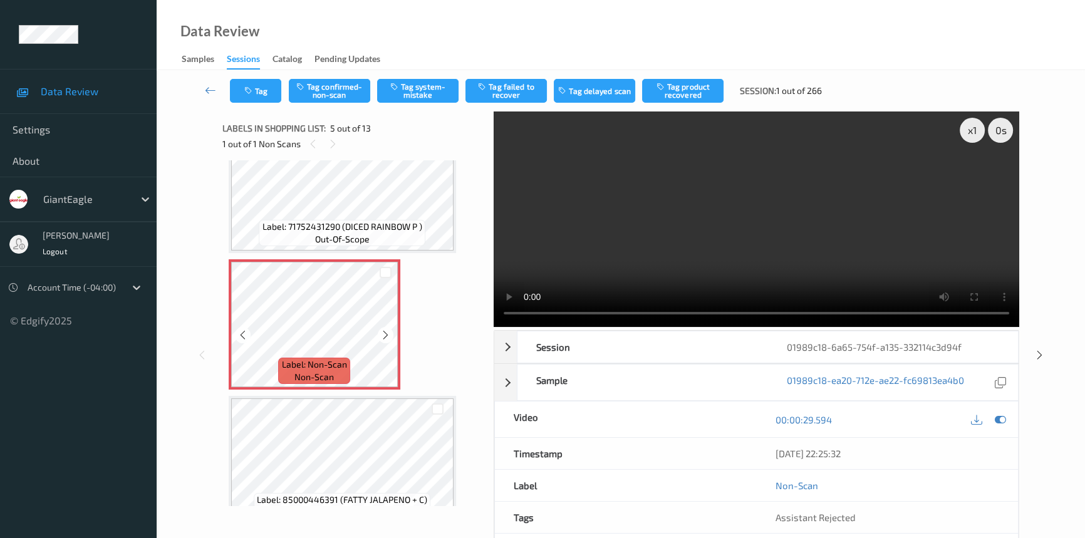
scroll to position [471, 0]
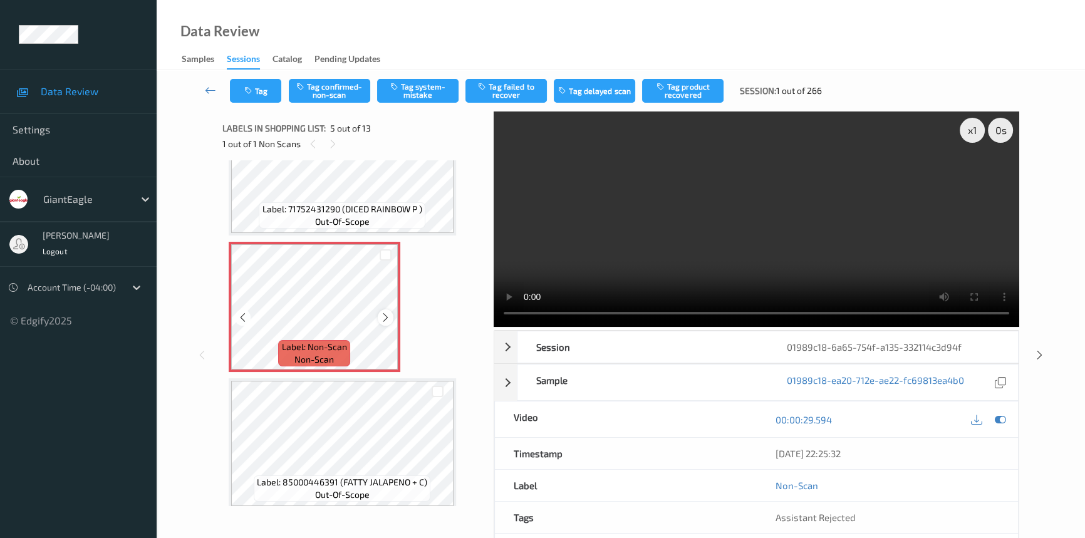
click at [382, 312] on icon at bounding box center [385, 317] width 11 height 11
click at [694, 242] on video at bounding box center [757, 220] width 526 height 216
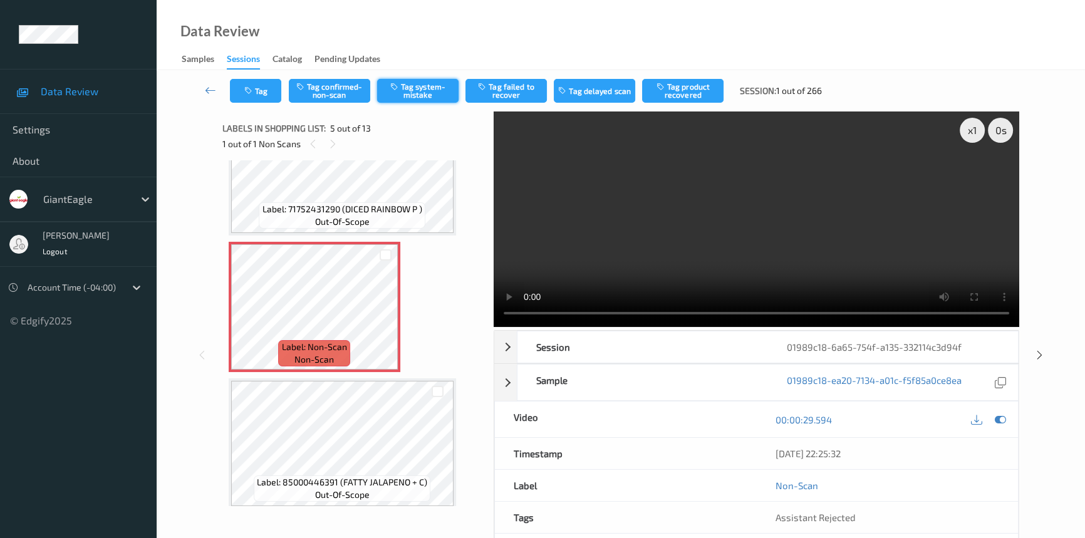
click at [426, 88] on button "Tag system-mistake" at bounding box center [417, 91] width 81 height 24
click at [210, 85] on icon at bounding box center [210, 90] width 11 height 13
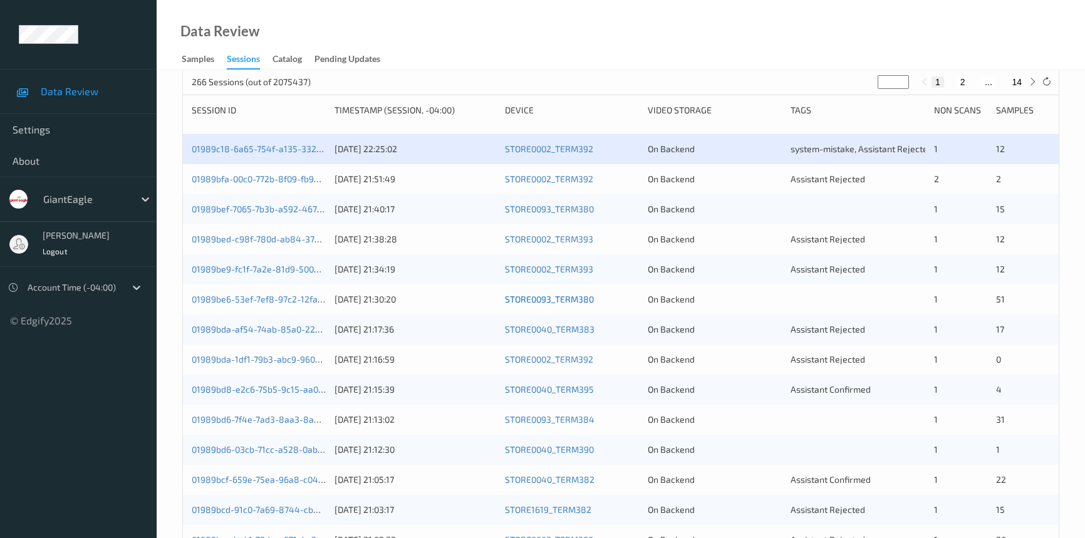
scroll to position [227, 0]
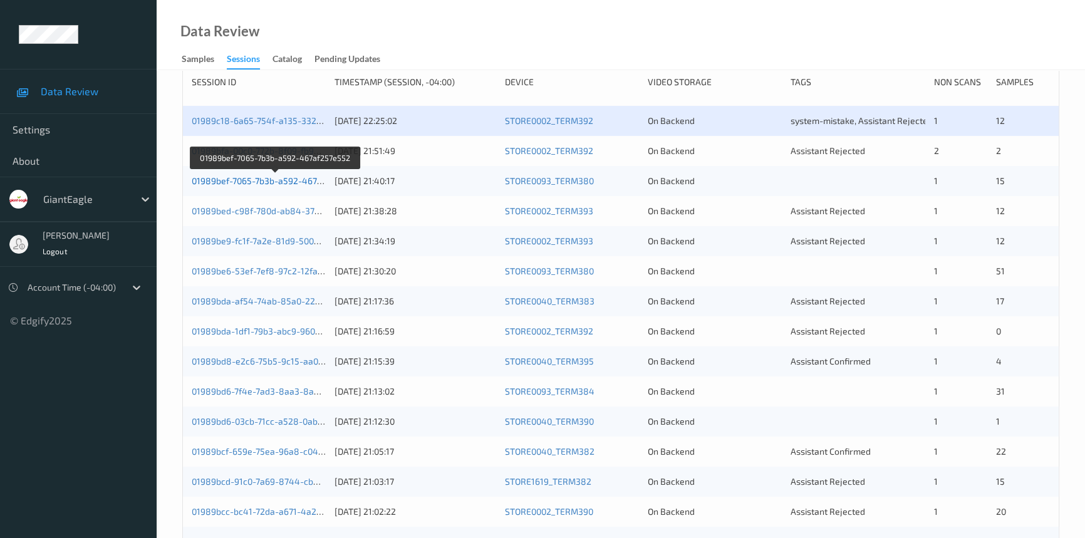
click at [243, 180] on link "01989bef-7065-7b3b-a592-467af257e552" at bounding box center [276, 180] width 168 height 11
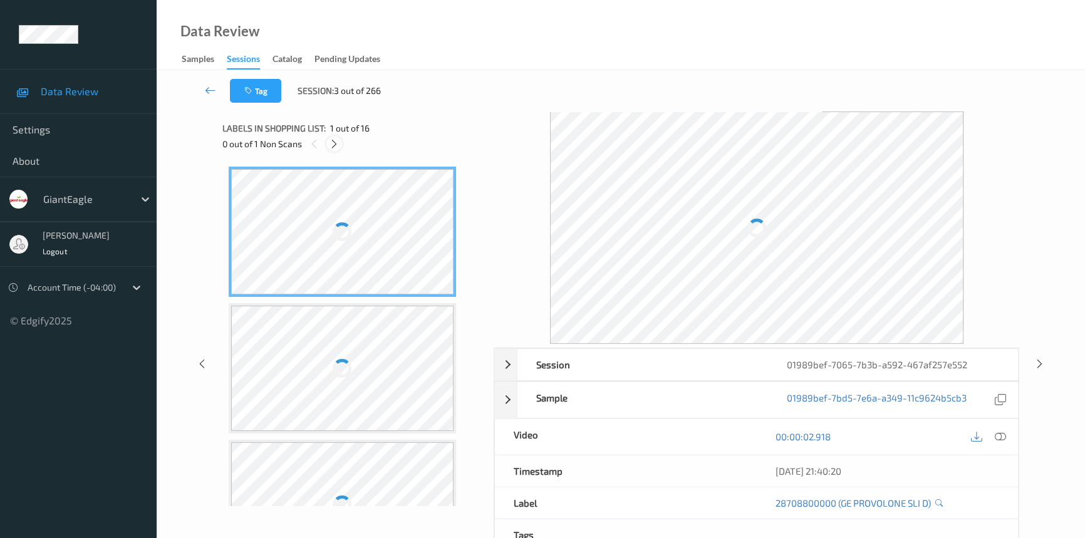
click at [333, 143] on icon at bounding box center [334, 143] width 11 height 11
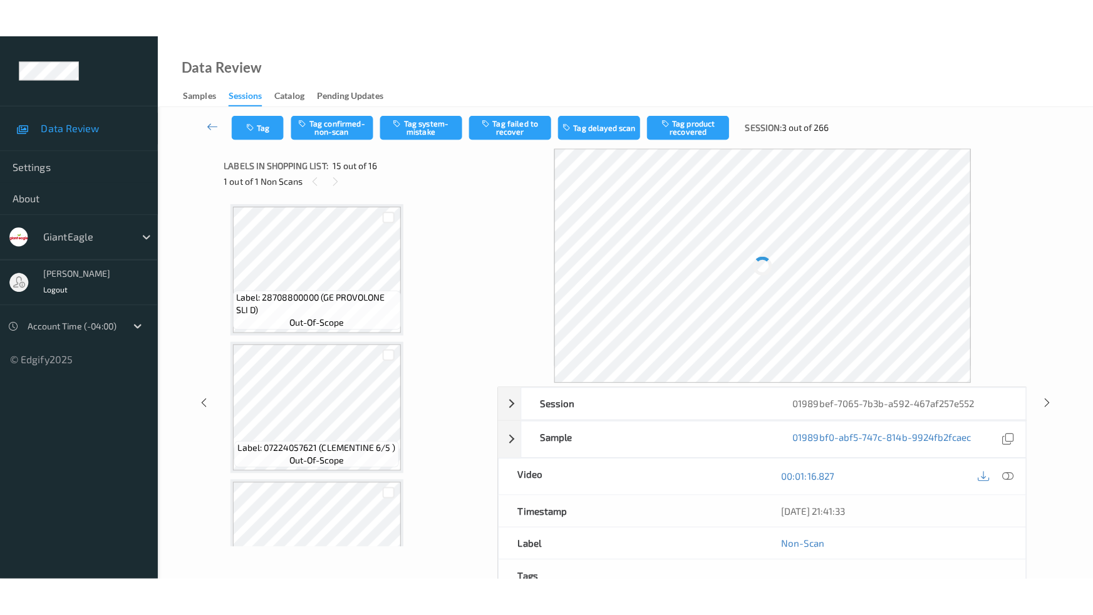
scroll to position [1775, 0]
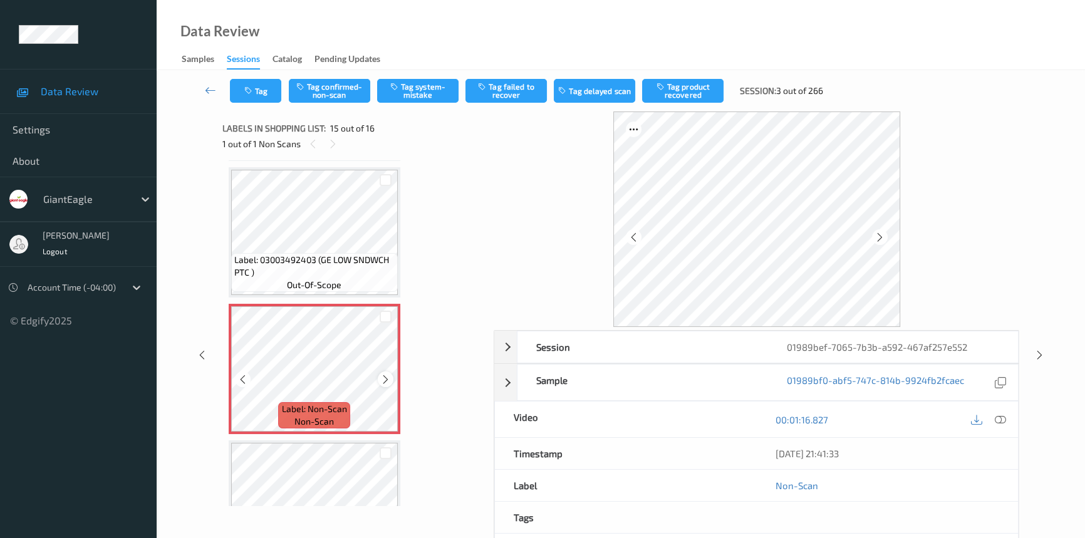
click at [386, 375] on icon at bounding box center [385, 379] width 11 height 11
click at [995, 415] on icon at bounding box center [1000, 419] width 11 height 11
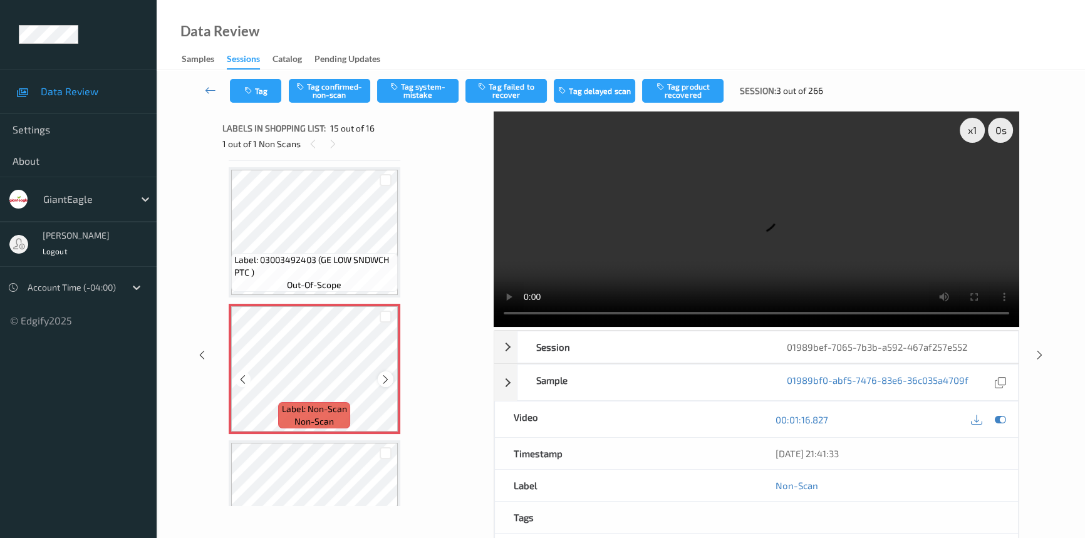
click at [387, 374] on icon at bounding box center [385, 379] width 11 height 11
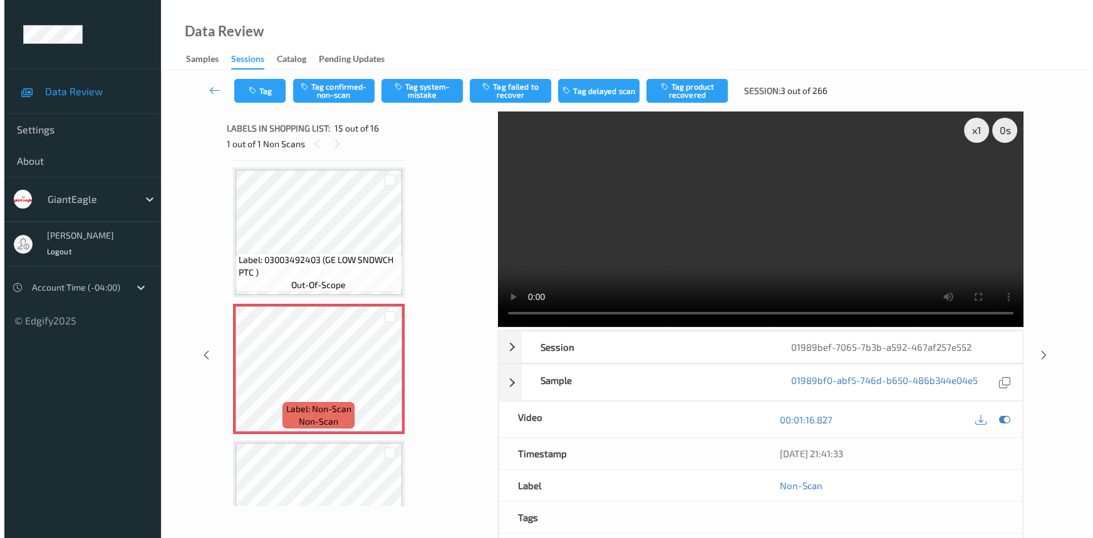
scroll to position [1761, 0]
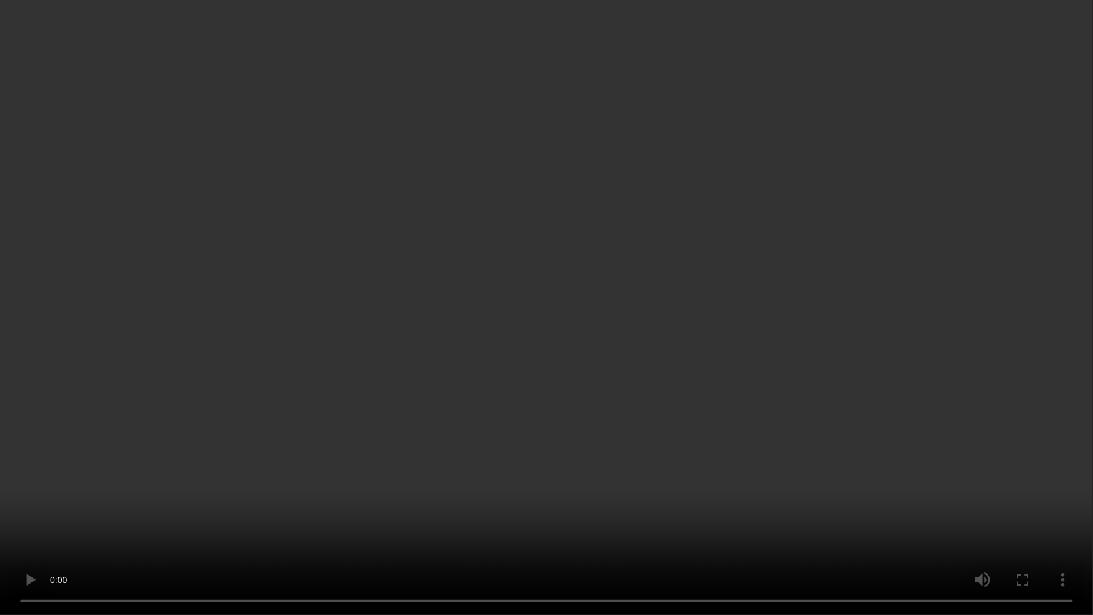
click at [752, 444] on video at bounding box center [546, 307] width 1093 height 615
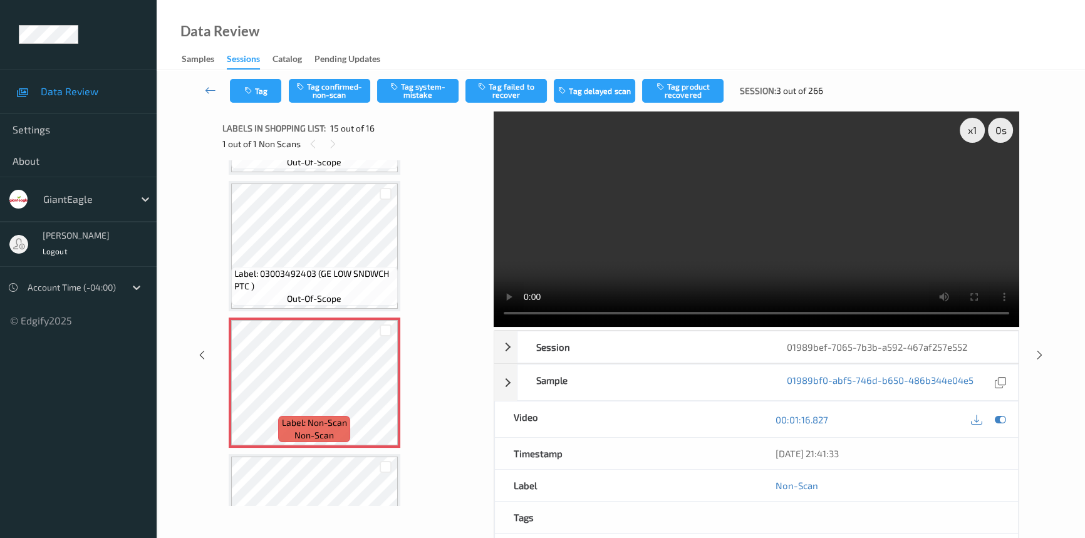
click at [877, 233] on video at bounding box center [757, 220] width 526 height 216
click at [717, 246] on video at bounding box center [757, 220] width 526 height 216
click at [917, 234] on video at bounding box center [757, 220] width 526 height 216
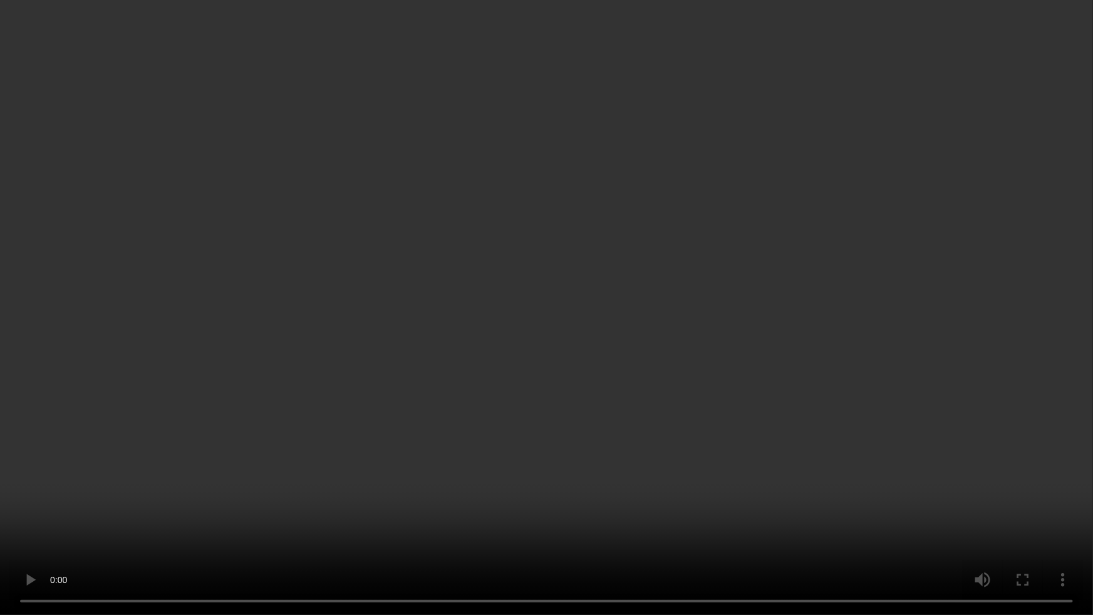
click at [855, 359] on video at bounding box center [546, 307] width 1093 height 615
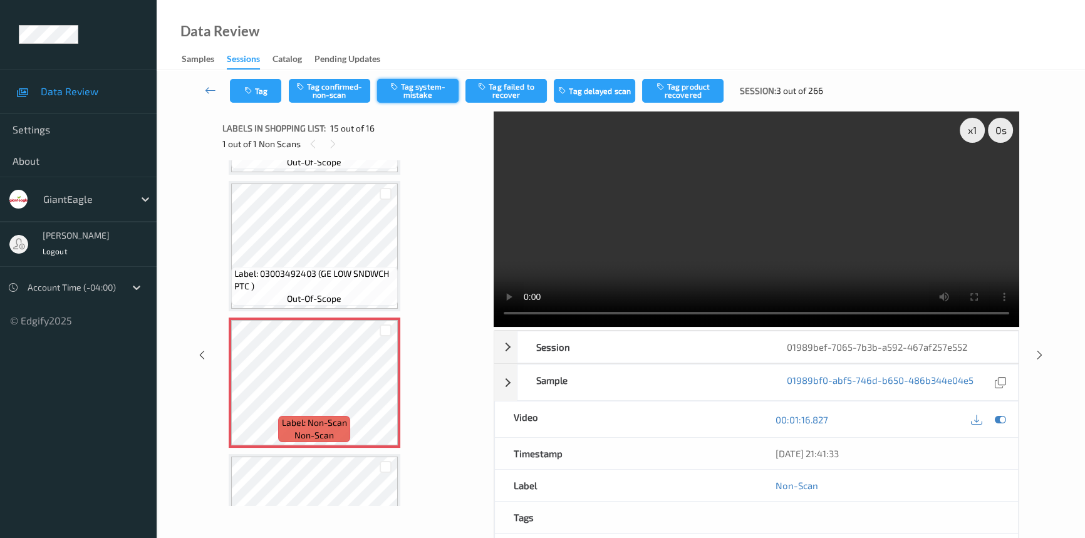
click at [416, 90] on button "Tag system-mistake" at bounding box center [417, 91] width 81 height 24
click at [266, 90] on button "Tag" at bounding box center [255, 91] width 51 height 24
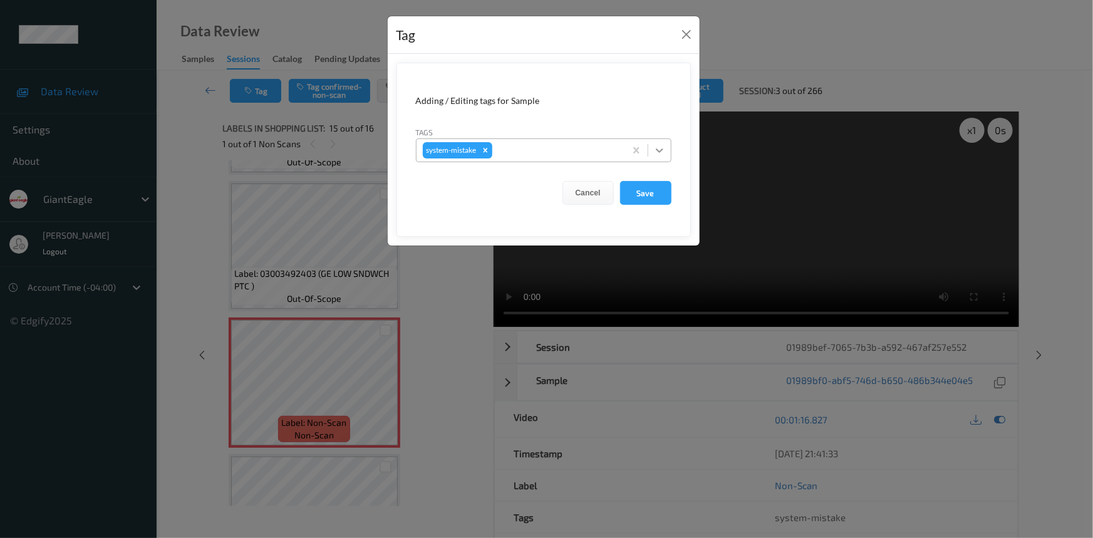
click at [656, 155] on icon at bounding box center [659, 150] width 13 height 13
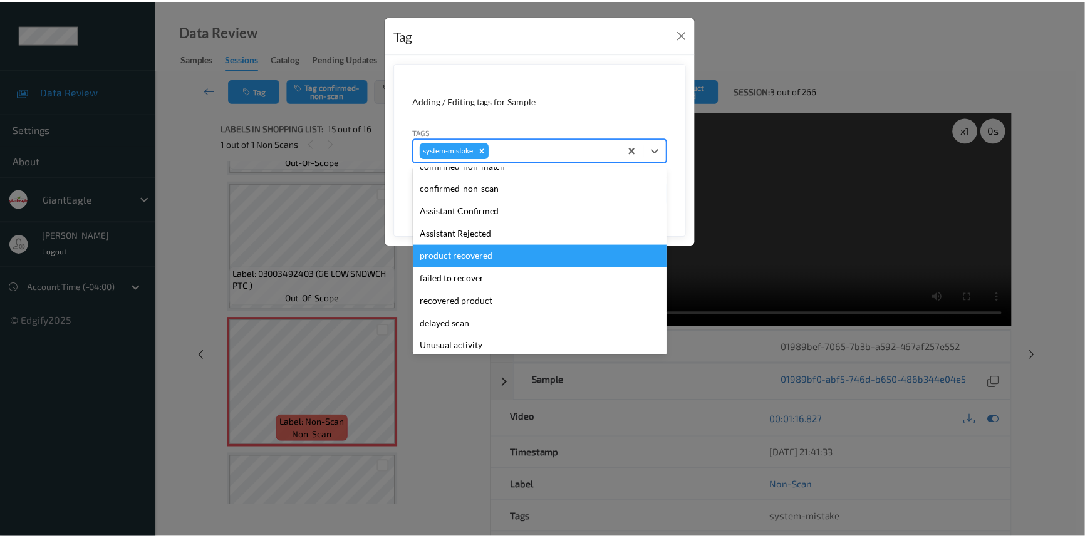
scroll to position [56, 0]
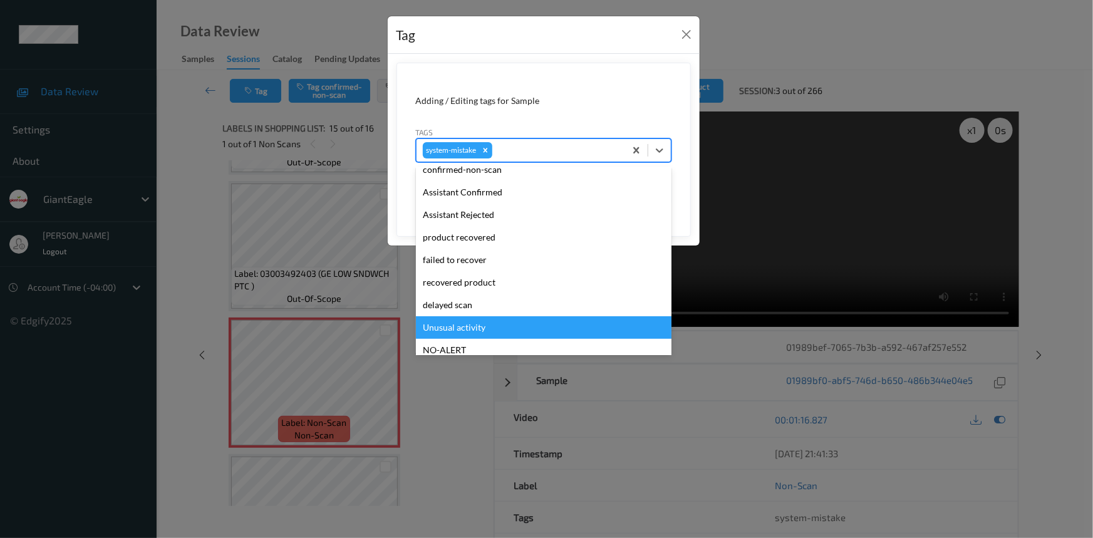
click at [444, 328] on div "Unusual activity" at bounding box center [544, 327] width 256 height 23
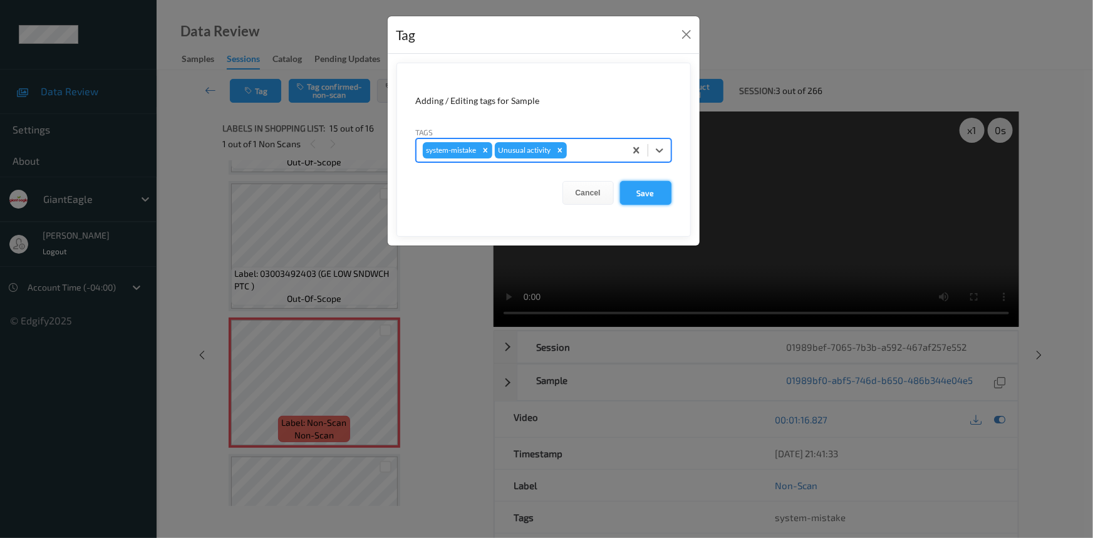
click at [658, 189] on button "Save" at bounding box center [645, 193] width 51 height 24
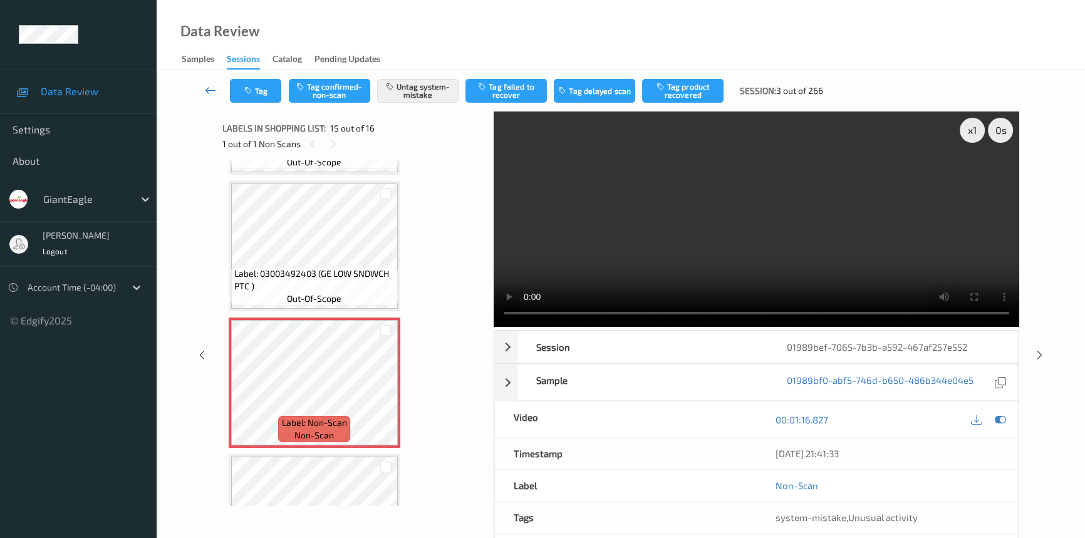
click at [207, 88] on icon at bounding box center [210, 90] width 11 height 13
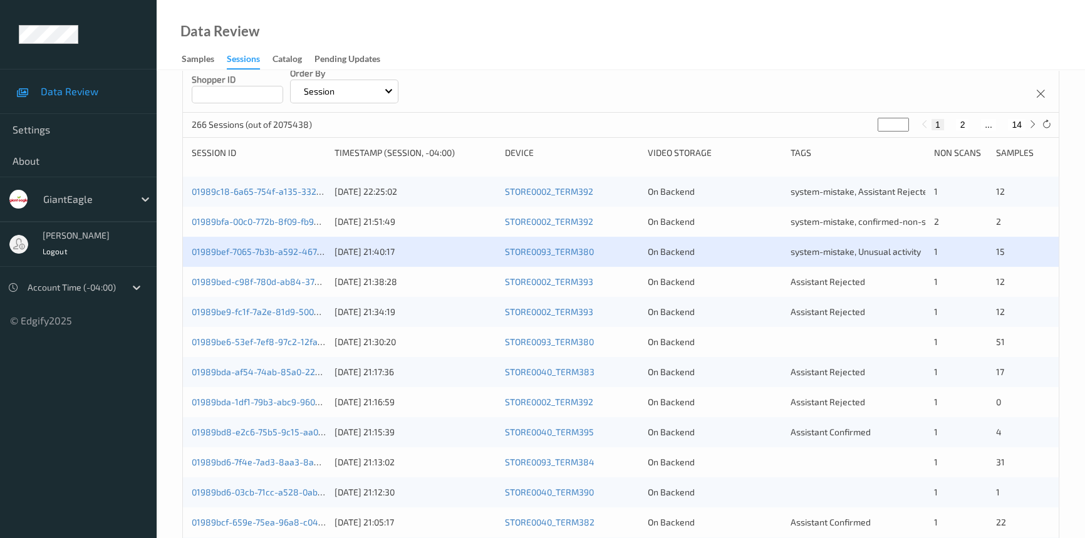
scroll to position [170, 0]
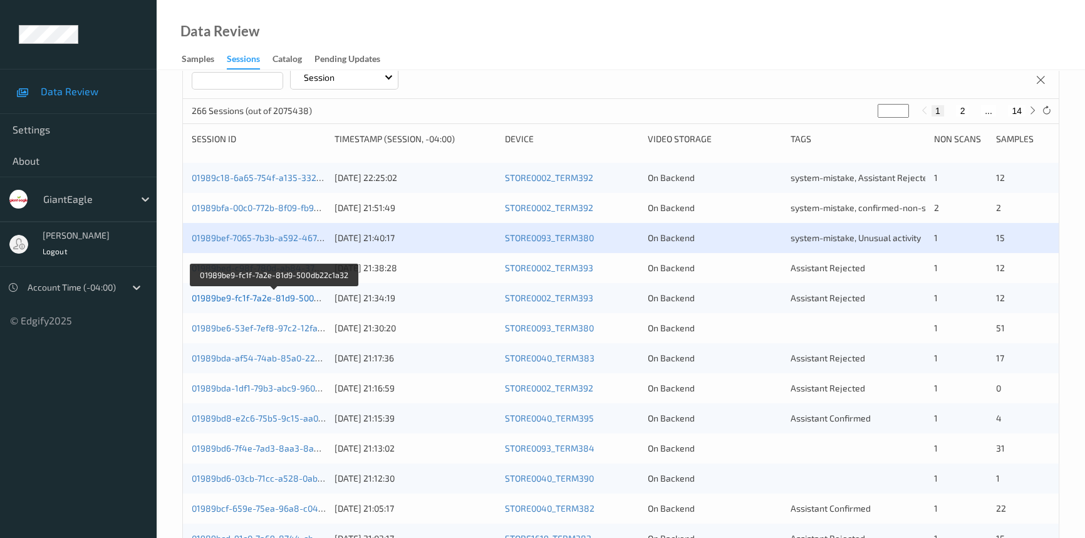
click at [256, 295] on link "01989be9-fc1f-7a2e-81d9-500db22c1a32" at bounding box center [274, 298] width 165 height 11
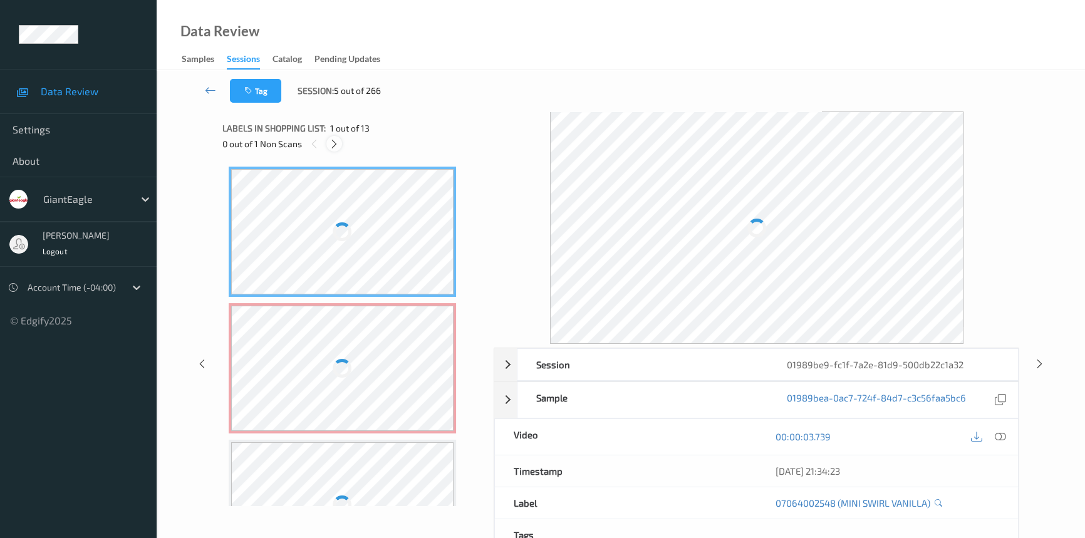
drag, startPoint x: 336, startPoint y: 147, endPoint x: 338, endPoint y: 169, distance: 21.3
click at [336, 148] on icon at bounding box center [334, 143] width 11 height 11
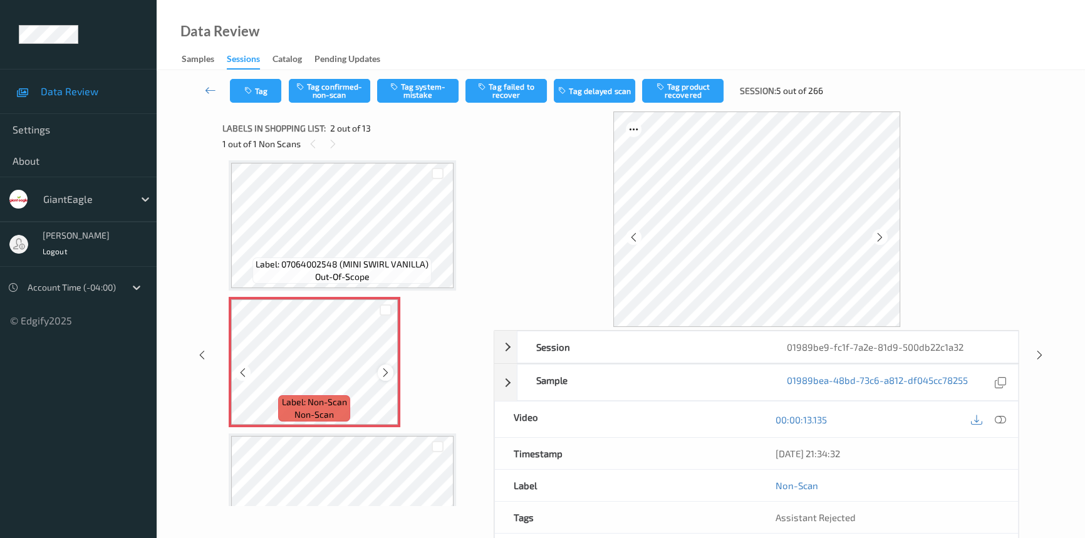
click at [382, 373] on icon at bounding box center [385, 372] width 11 height 11
click at [1002, 415] on icon at bounding box center [1000, 419] width 11 height 11
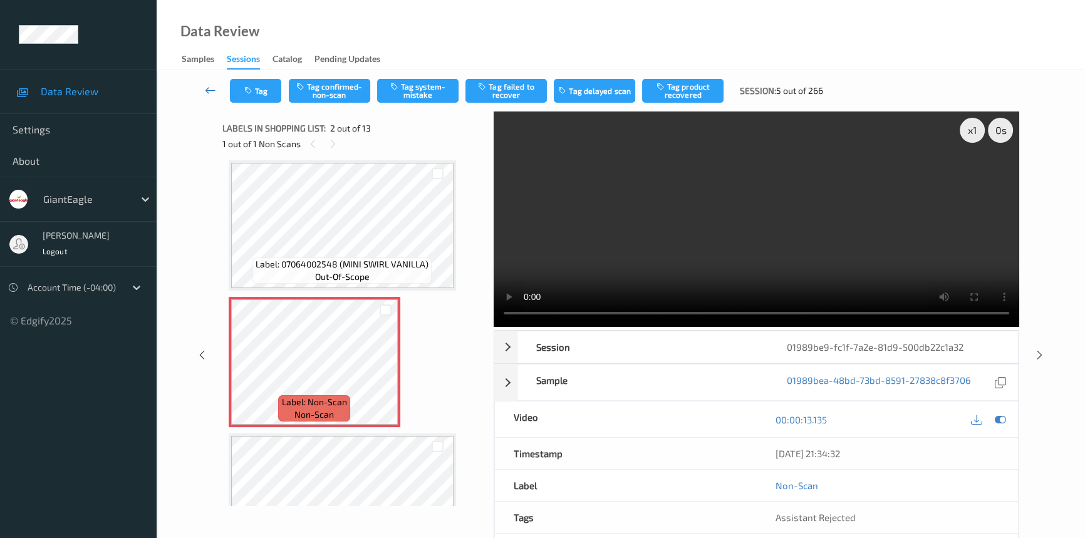
click at [205, 88] on icon at bounding box center [210, 90] width 11 height 13
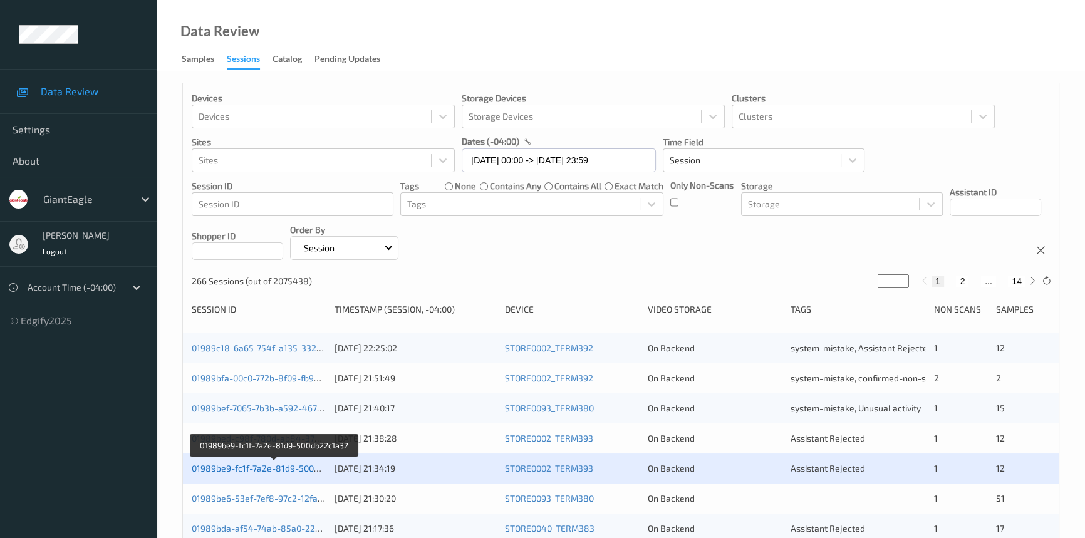
click at [281, 467] on link "01989be9-fc1f-7a2e-81d9-500db22c1a32" at bounding box center [274, 468] width 165 height 11
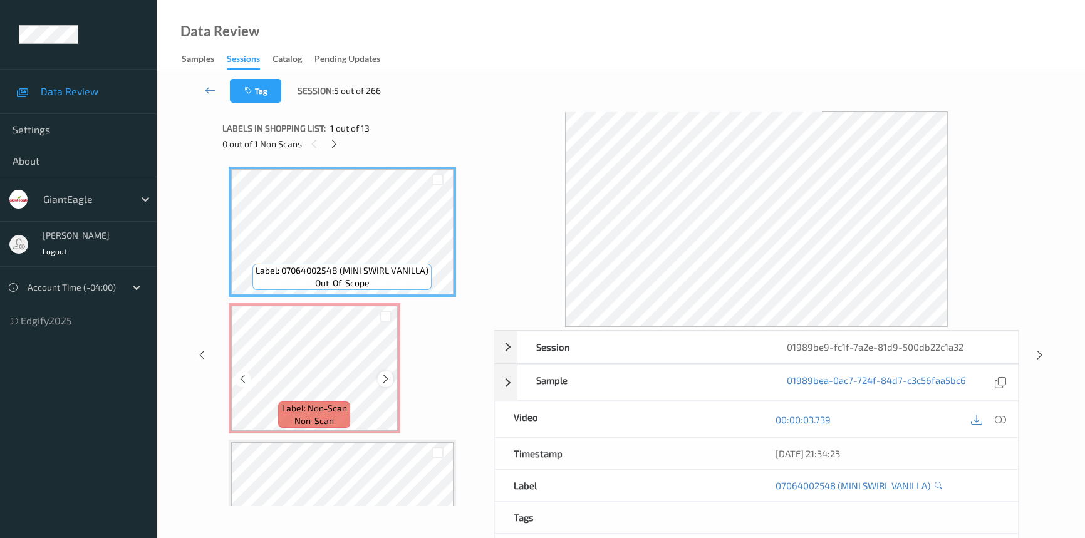
click at [381, 381] on icon at bounding box center [385, 378] width 11 height 11
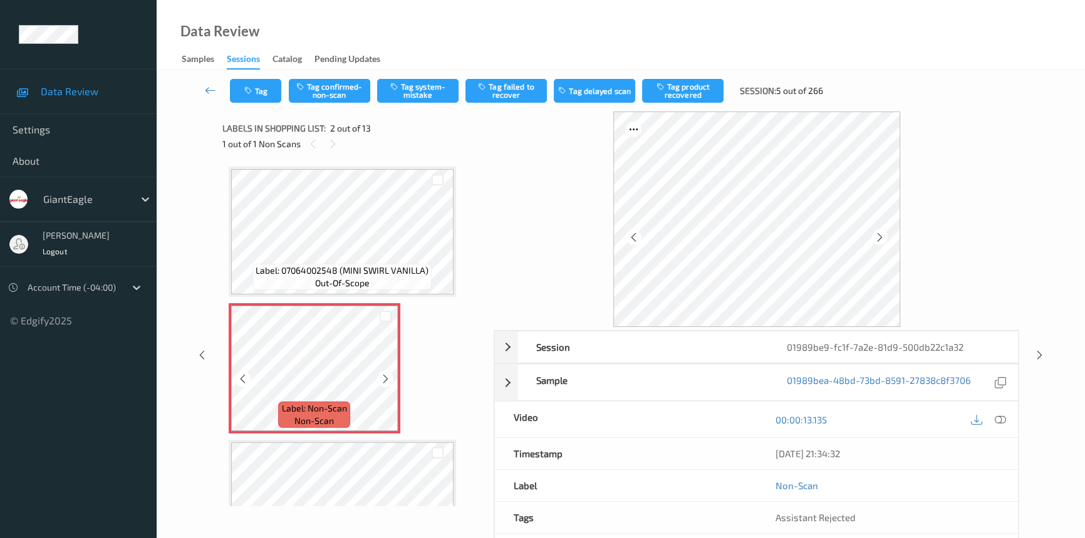
click at [381, 381] on icon at bounding box center [385, 378] width 11 height 11
click at [1003, 418] on icon at bounding box center [1000, 419] width 11 height 11
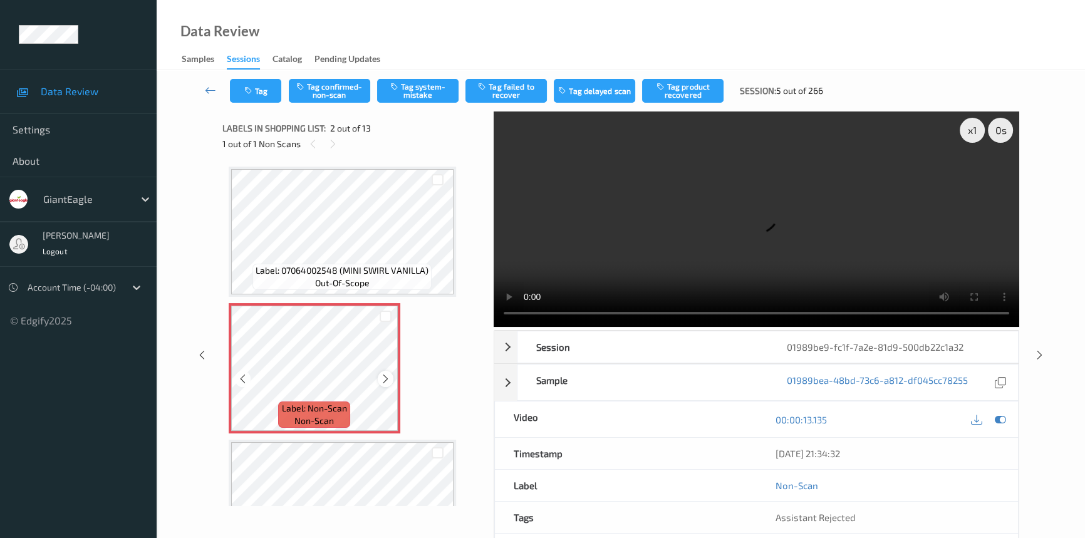
click at [378, 377] on div at bounding box center [386, 379] width 16 height 16
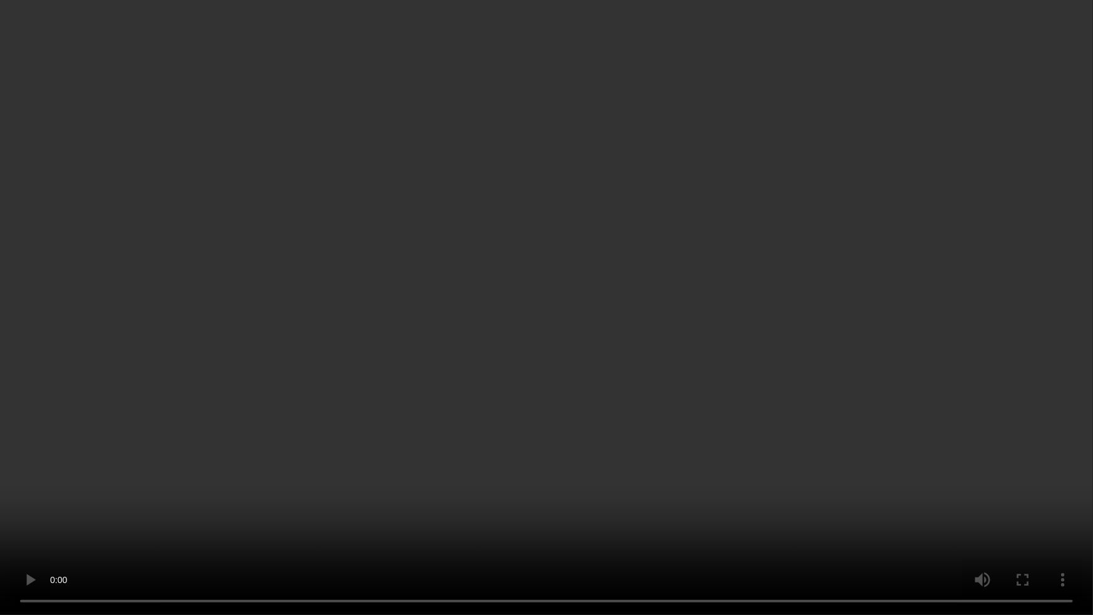
click at [890, 364] on video at bounding box center [546, 307] width 1093 height 615
click at [616, 383] on video at bounding box center [546, 307] width 1093 height 615
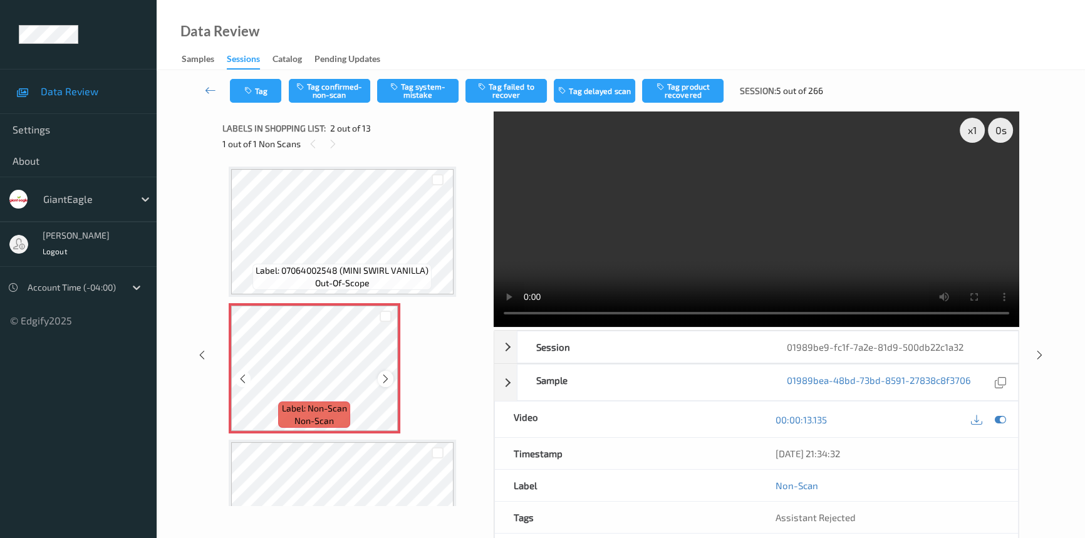
click at [387, 378] on icon at bounding box center [385, 378] width 11 height 11
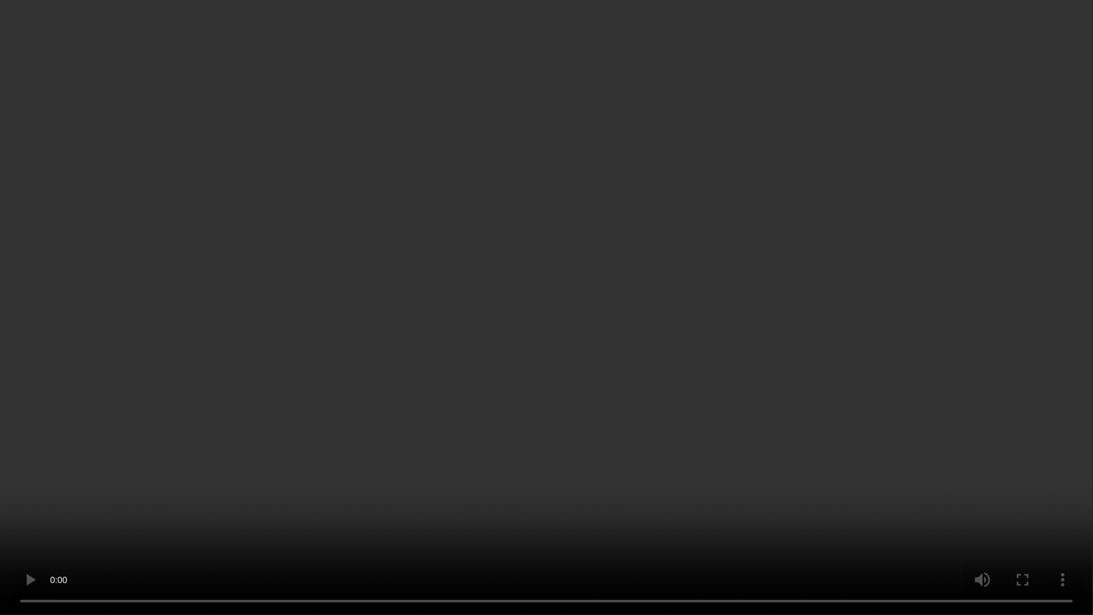
click at [861, 357] on video at bounding box center [546, 307] width 1093 height 615
click at [526, 359] on video at bounding box center [546, 307] width 1093 height 615
click at [591, 429] on video at bounding box center [546, 307] width 1093 height 615
click at [658, 357] on video at bounding box center [546, 307] width 1093 height 615
click at [605, 255] on video at bounding box center [546, 307] width 1093 height 615
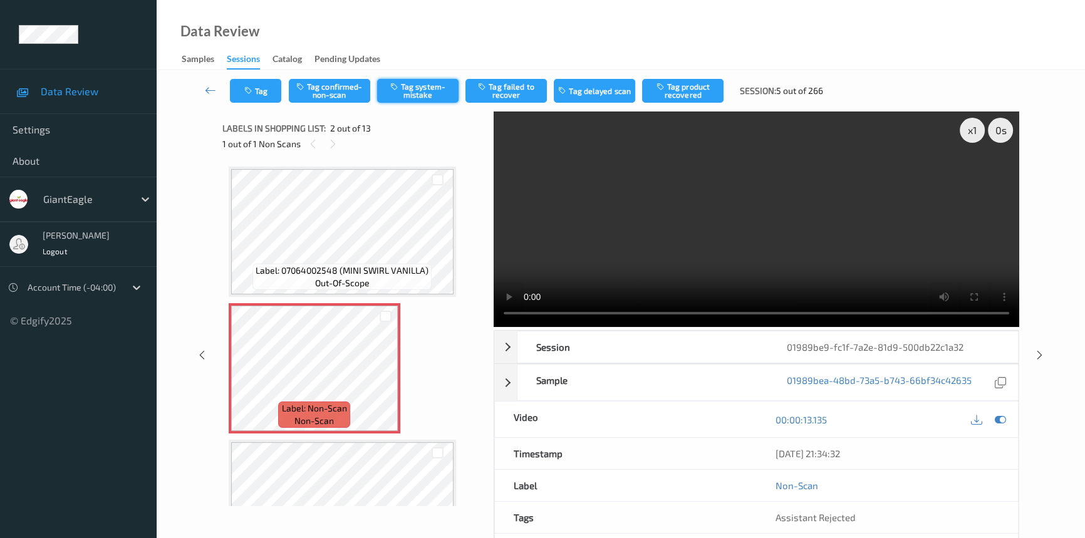
click at [405, 88] on button "Tag system-mistake" at bounding box center [417, 91] width 81 height 24
click at [207, 89] on icon at bounding box center [210, 90] width 11 height 13
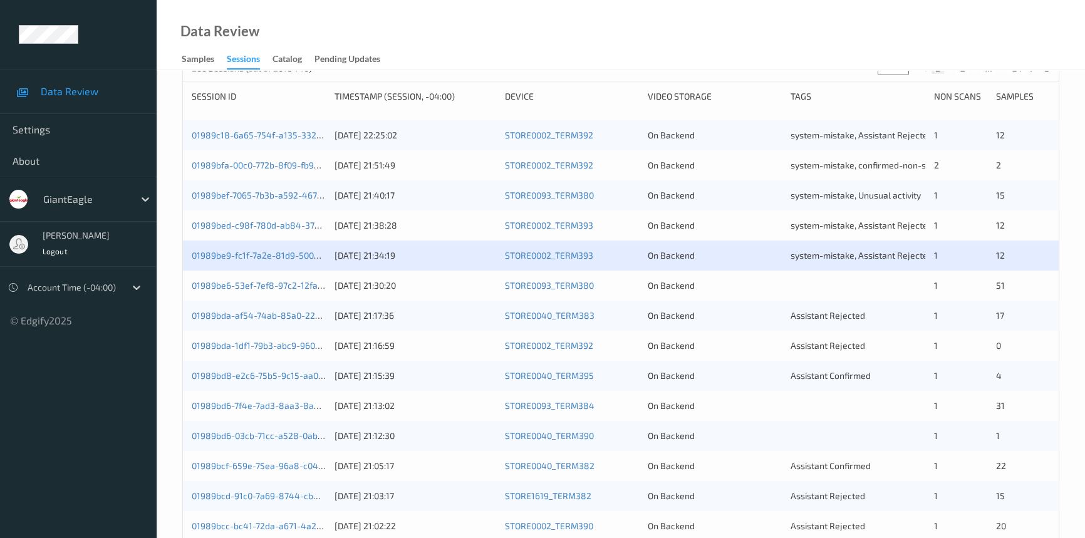
scroll to position [227, 0]
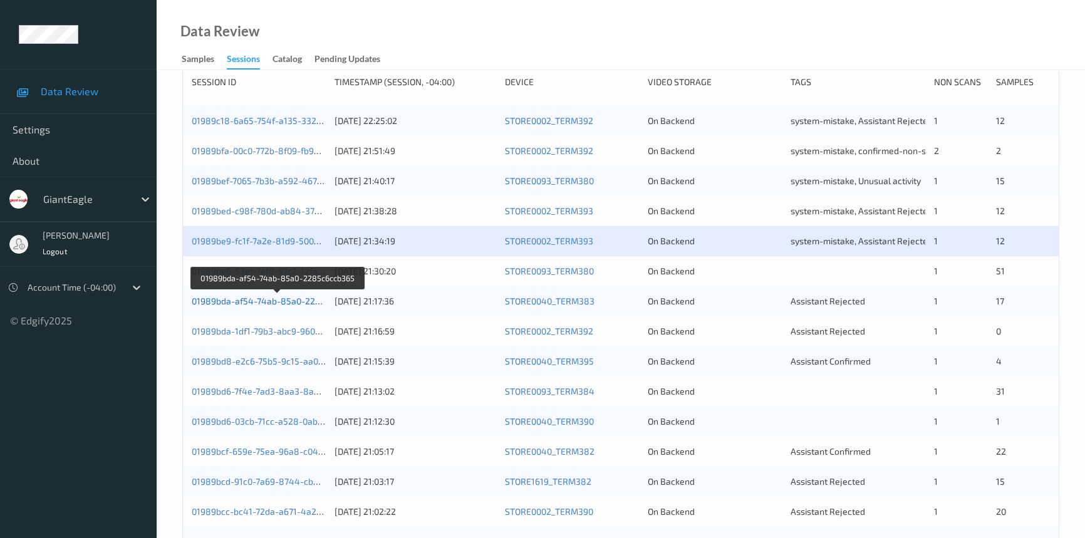
click at [226, 298] on link "01989bda-af54-74ab-85a0-2285c6ccb365" at bounding box center [278, 301] width 172 height 11
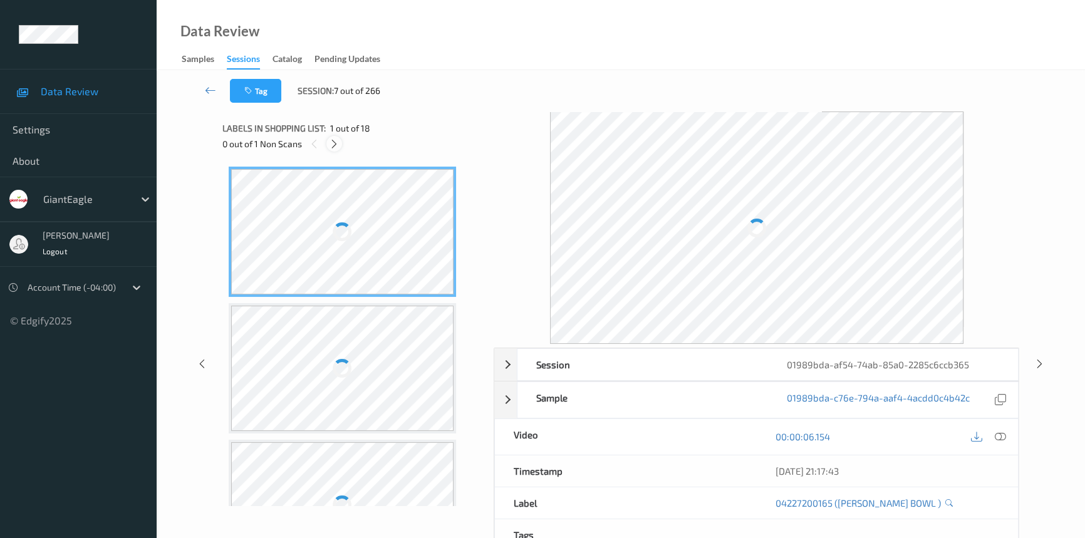
click at [334, 143] on icon at bounding box center [334, 143] width 11 height 11
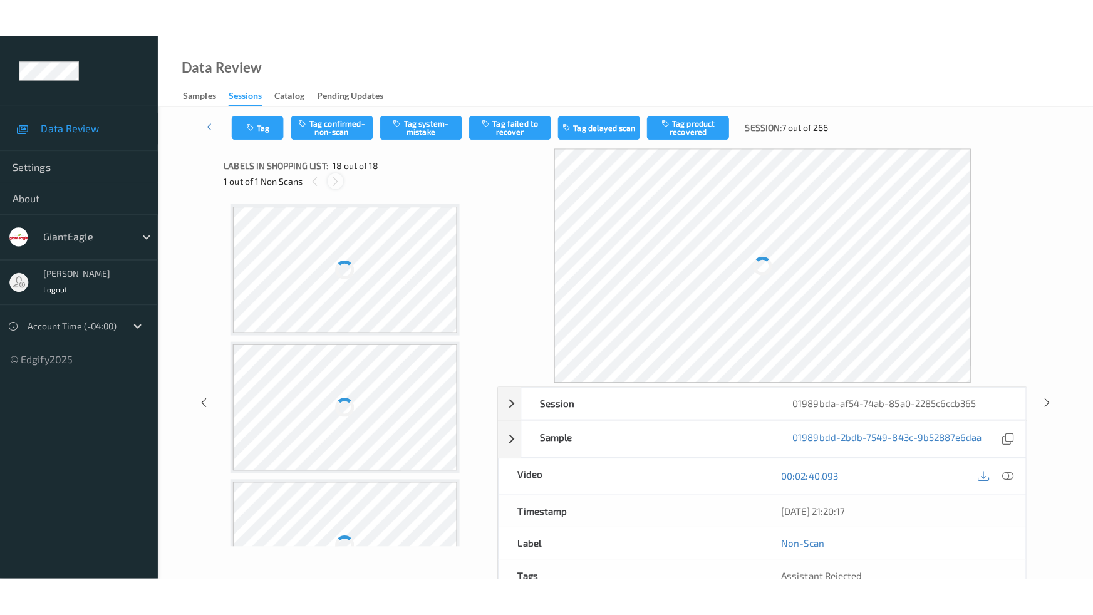
scroll to position [2111, 0]
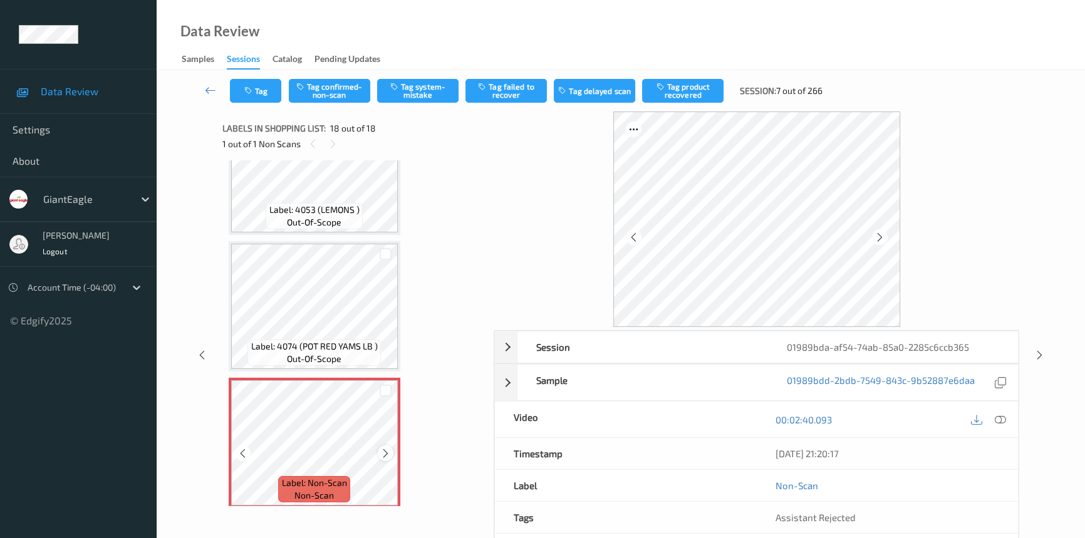
click at [390, 445] on div at bounding box center [386, 453] width 16 height 16
click at [994, 420] on div at bounding box center [1000, 419] width 17 height 17
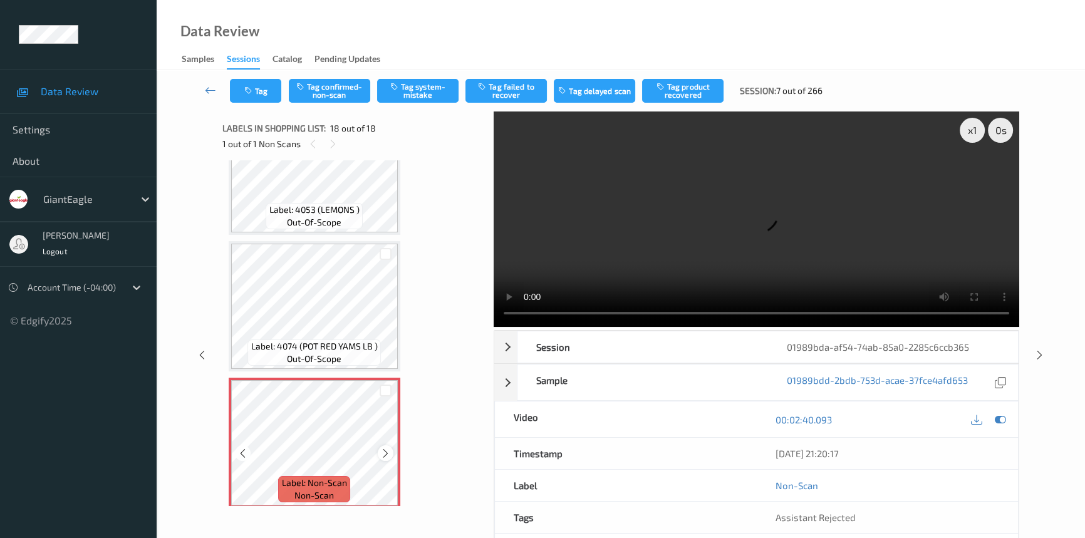
click at [388, 448] on icon at bounding box center [385, 453] width 11 height 11
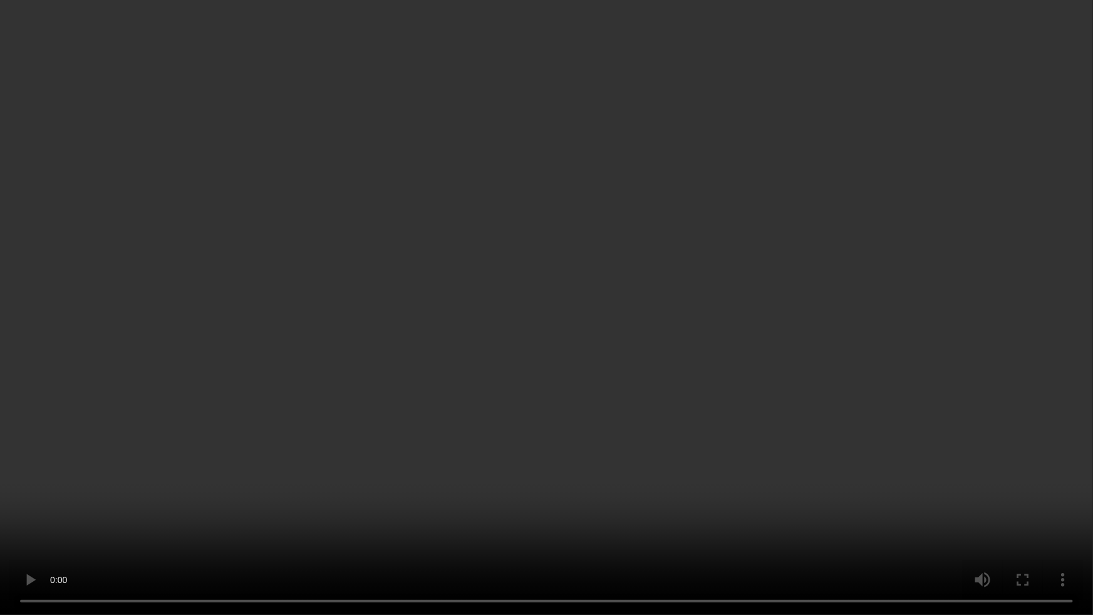
click at [708, 517] on video at bounding box center [546, 307] width 1093 height 615
click at [717, 469] on video at bounding box center [546, 307] width 1093 height 615
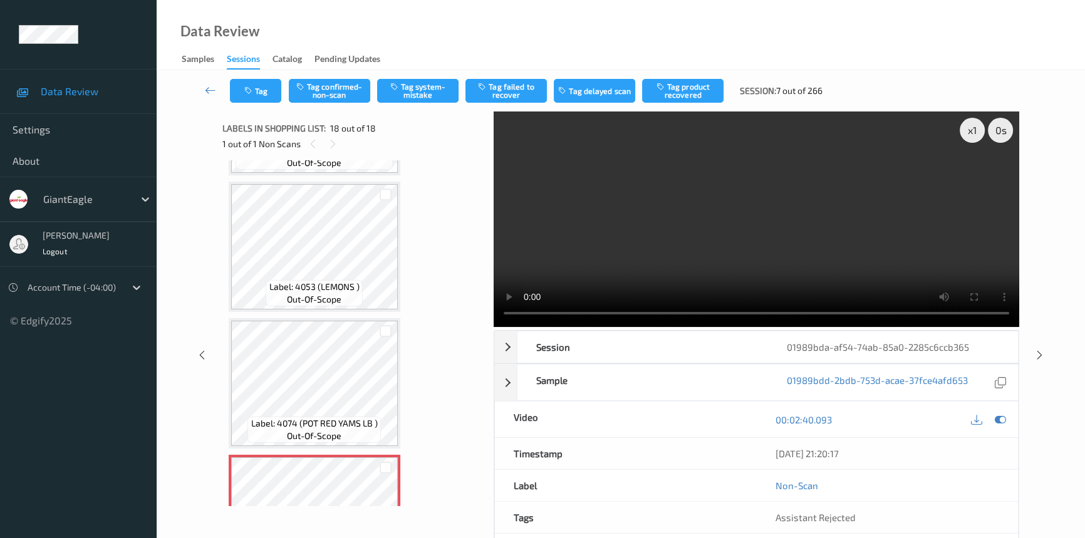
click at [715, 241] on video at bounding box center [757, 220] width 526 height 216
click at [779, 242] on video at bounding box center [757, 220] width 526 height 216
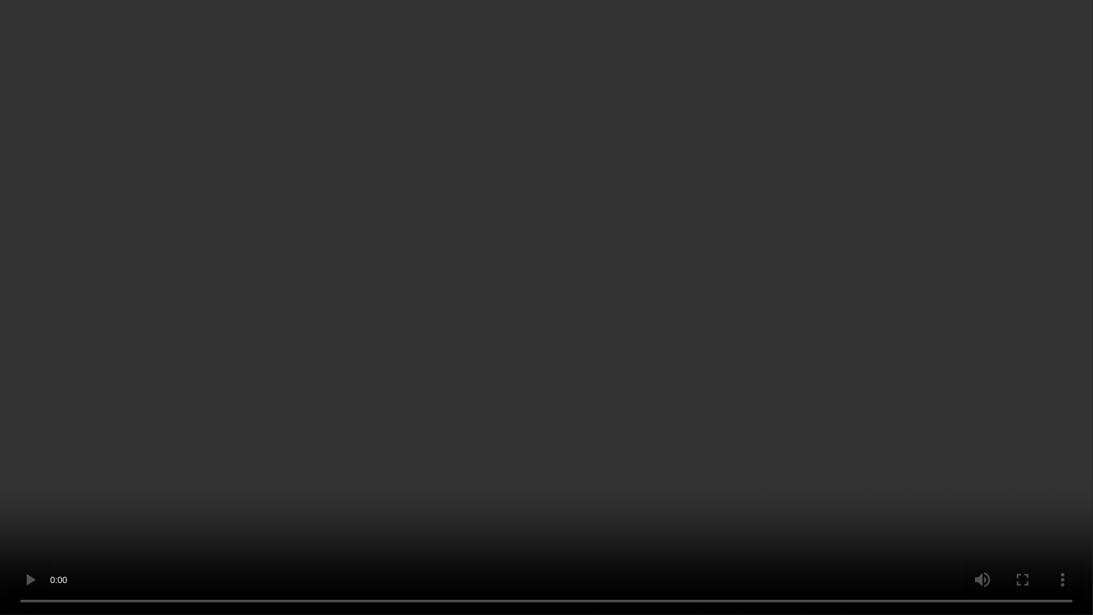
click at [814, 416] on video at bounding box center [546, 307] width 1093 height 615
click at [769, 454] on video at bounding box center [546, 307] width 1093 height 615
click at [796, 407] on video at bounding box center [546, 307] width 1093 height 615
click at [746, 412] on video at bounding box center [546, 307] width 1093 height 615
click at [603, 341] on video at bounding box center [546, 307] width 1093 height 615
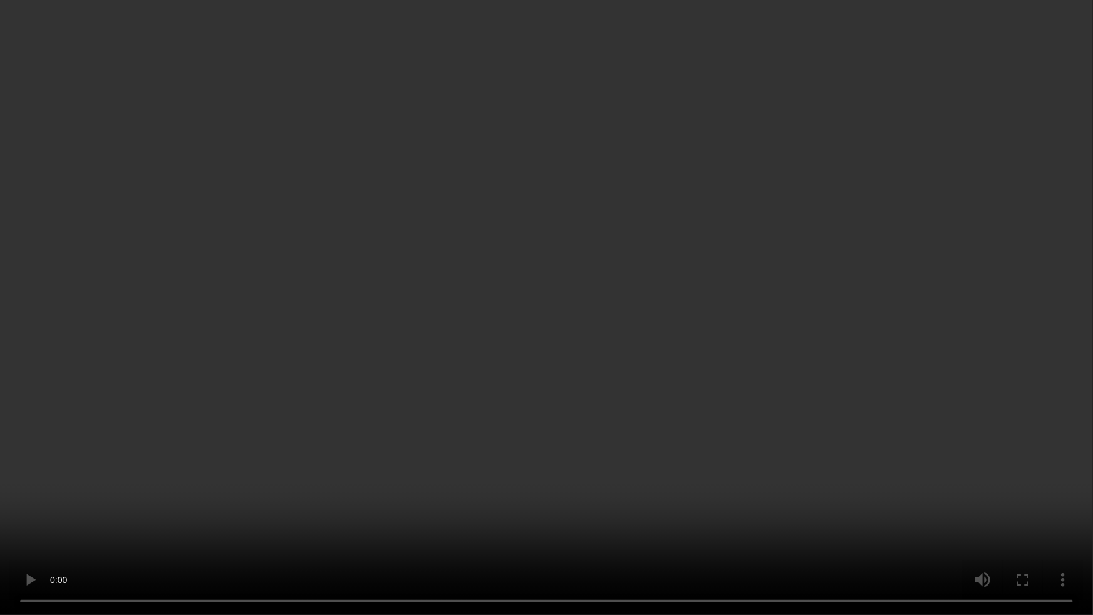
click at [563, 345] on video at bounding box center [546, 307] width 1093 height 615
click at [593, 282] on video at bounding box center [546, 307] width 1093 height 615
click at [696, 374] on video at bounding box center [546, 307] width 1093 height 615
click at [708, 428] on video at bounding box center [546, 307] width 1093 height 615
click at [689, 456] on video at bounding box center [546, 307] width 1093 height 615
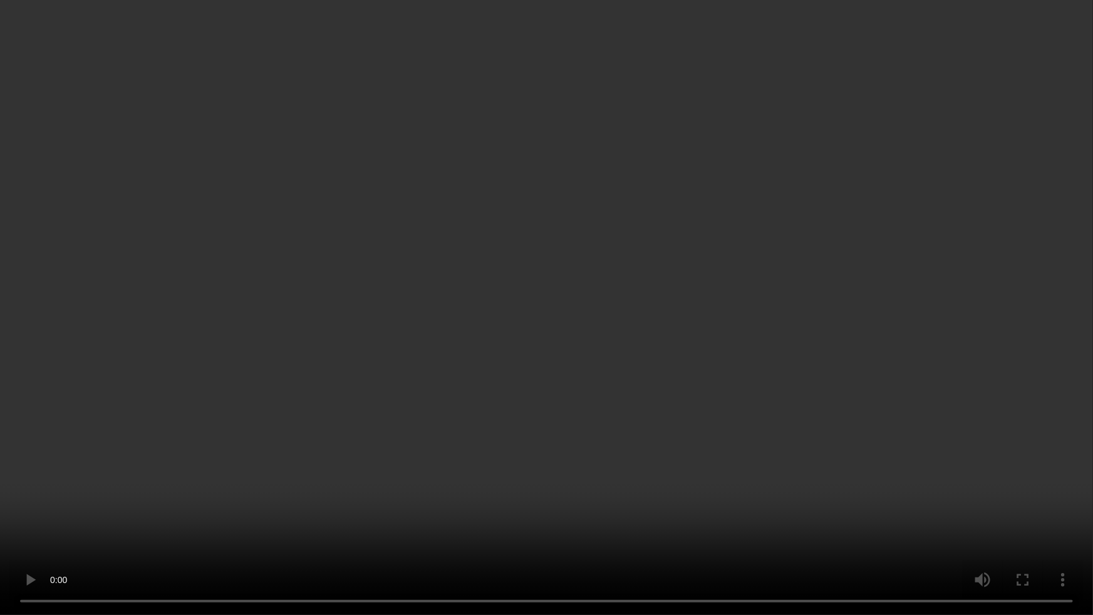
click at [703, 326] on video at bounding box center [546, 307] width 1093 height 615
click at [464, 241] on video at bounding box center [546, 307] width 1093 height 615
click at [566, 328] on video at bounding box center [546, 307] width 1093 height 615
click at [512, 398] on video at bounding box center [546, 307] width 1093 height 615
click at [506, 335] on video at bounding box center [546, 307] width 1093 height 615
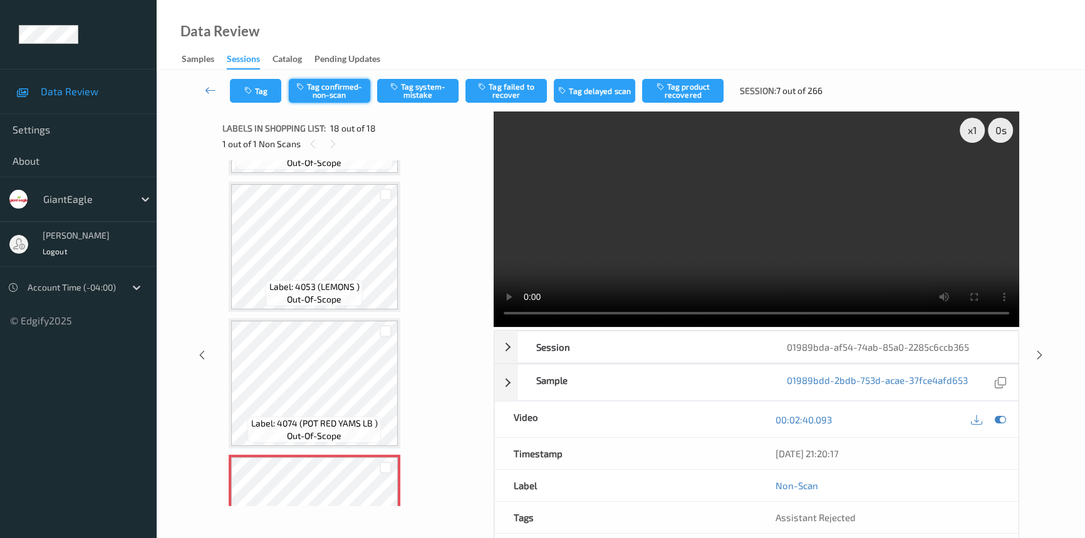
click at [333, 88] on button "Tag confirmed-non-scan" at bounding box center [329, 91] width 81 height 24
click at [204, 88] on link at bounding box center [210, 91] width 39 height 24
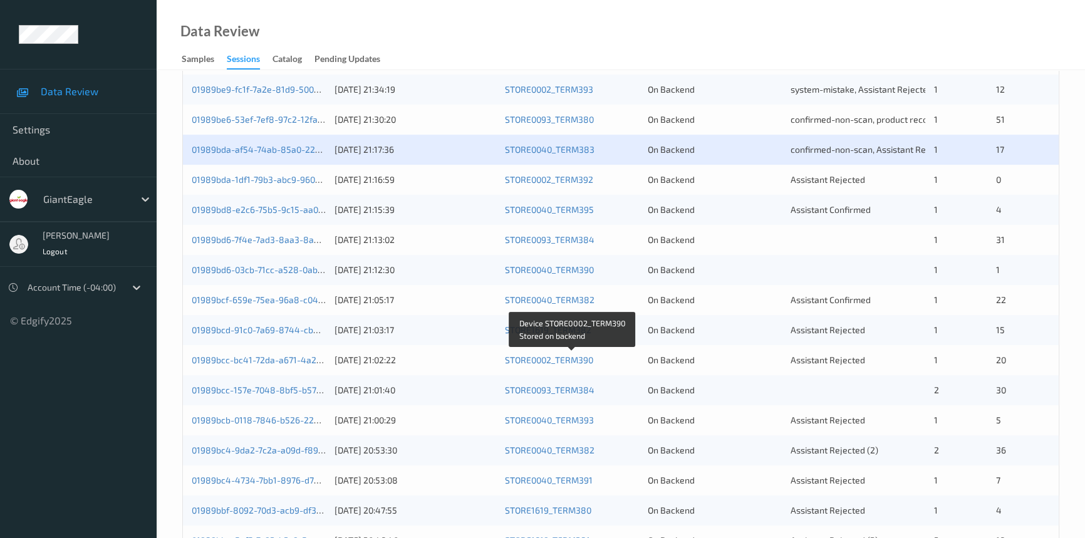
scroll to position [333, 0]
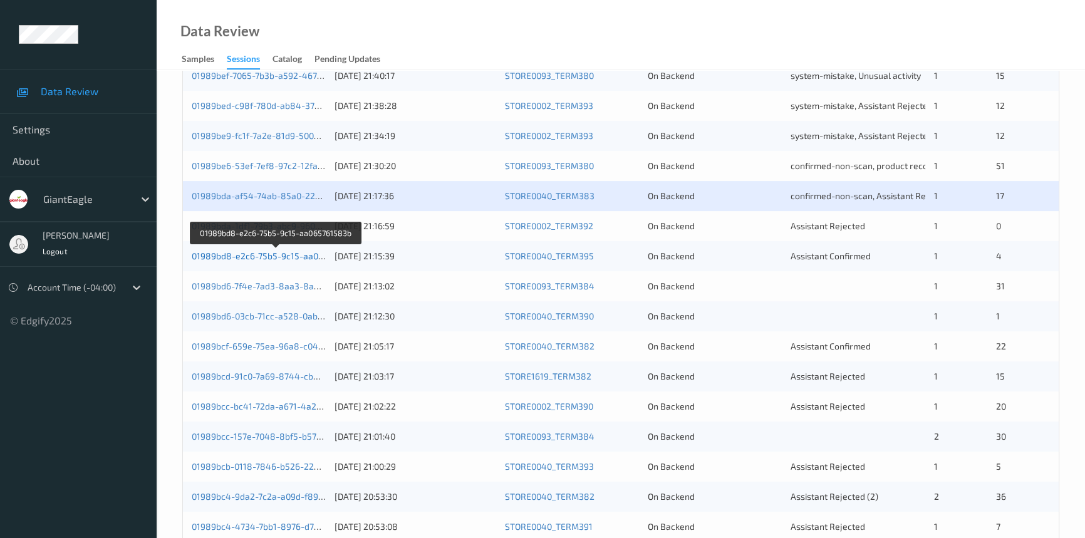
click at [284, 255] on link "01989bd8-e2c6-75b5-9c15-aa065761583b" at bounding box center [277, 256] width 170 height 11
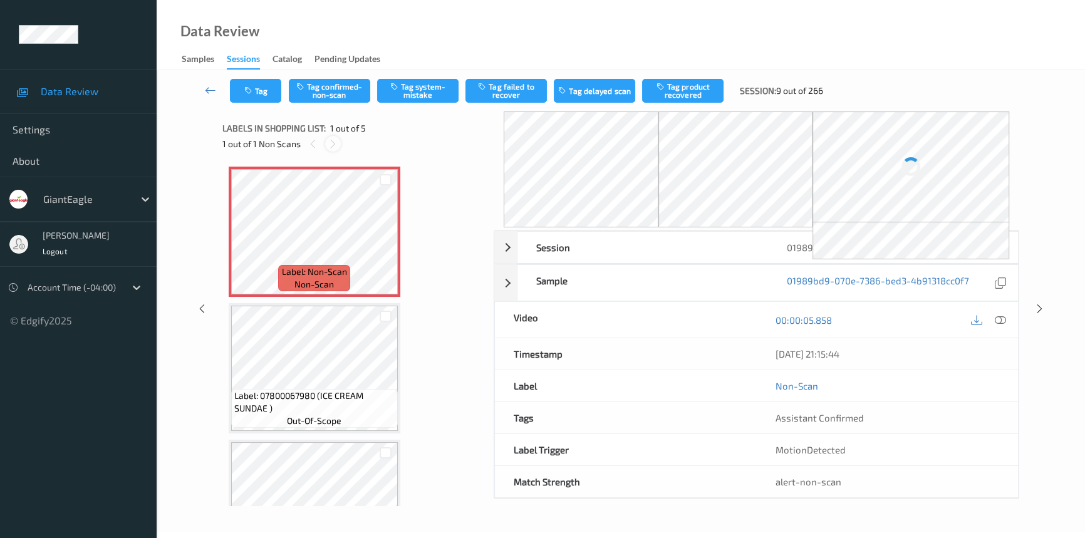
click at [337, 140] on icon at bounding box center [333, 143] width 11 height 11
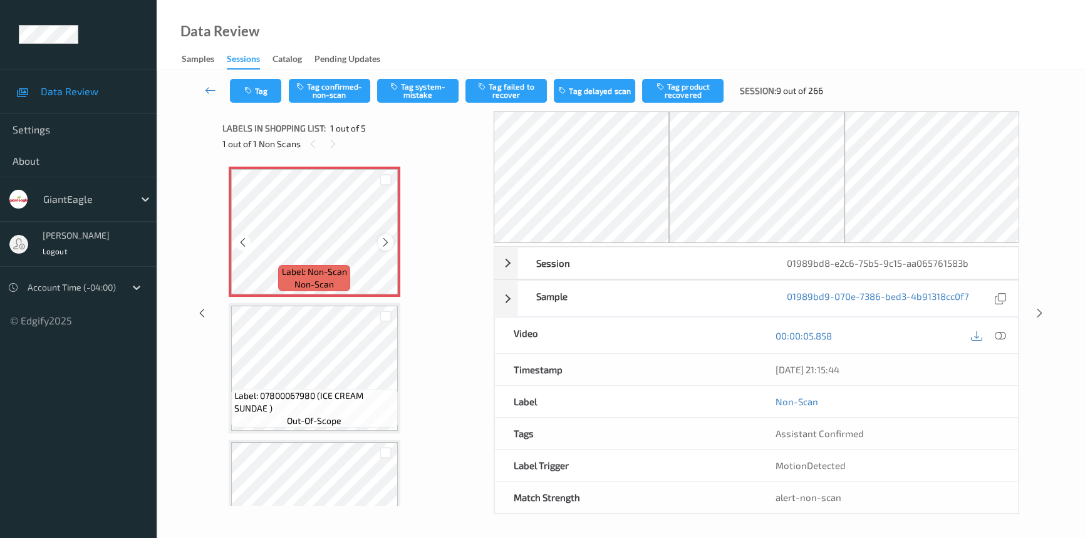
click at [383, 242] on icon at bounding box center [385, 242] width 11 height 11
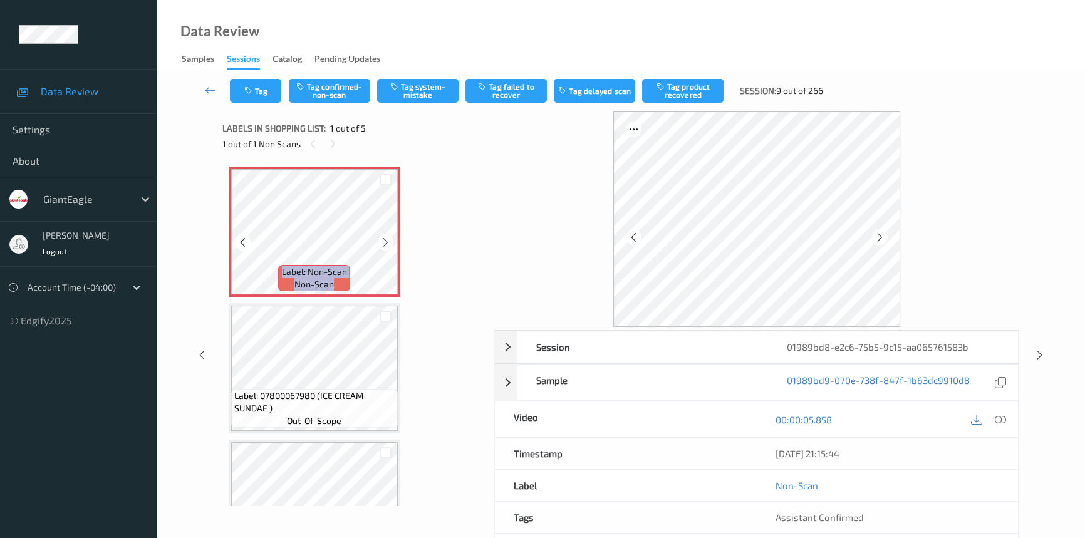
click at [383, 242] on icon at bounding box center [385, 242] width 11 height 11
click at [383, 241] on icon at bounding box center [385, 242] width 11 height 11
click at [998, 420] on icon at bounding box center [1000, 419] width 11 height 11
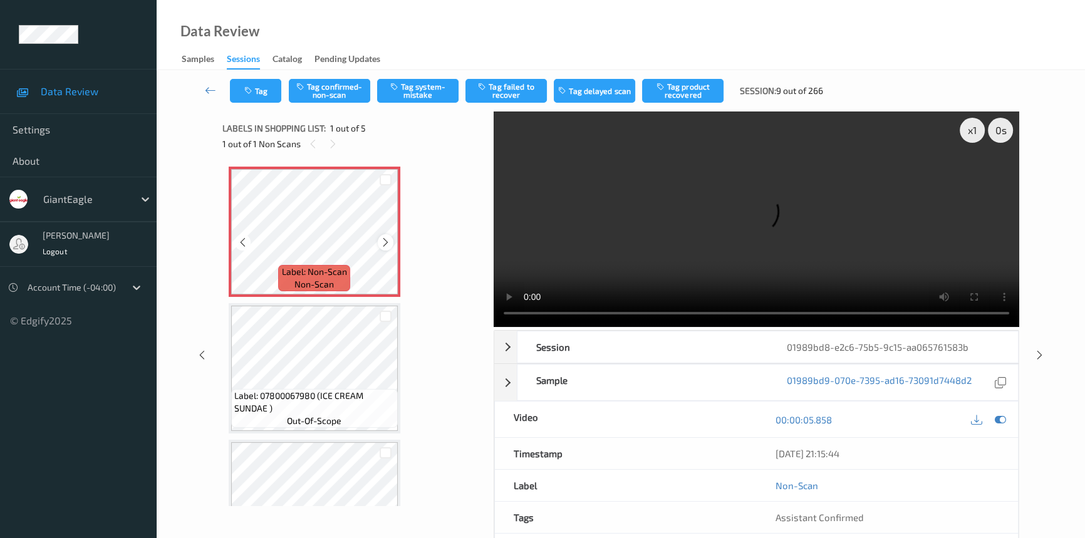
click at [383, 242] on icon at bounding box center [385, 242] width 11 height 11
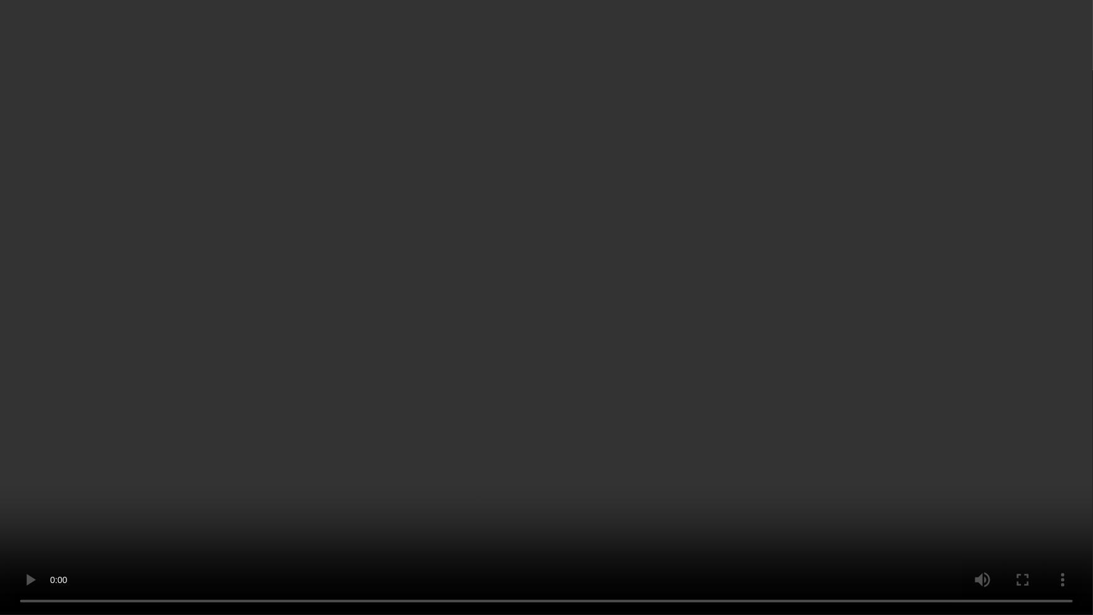
click at [521, 374] on video at bounding box center [546, 307] width 1093 height 615
click at [459, 501] on video at bounding box center [546, 307] width 1093 height 615
click at [553, 434] on video at bounding box center [546, 307] width 1093 height 615
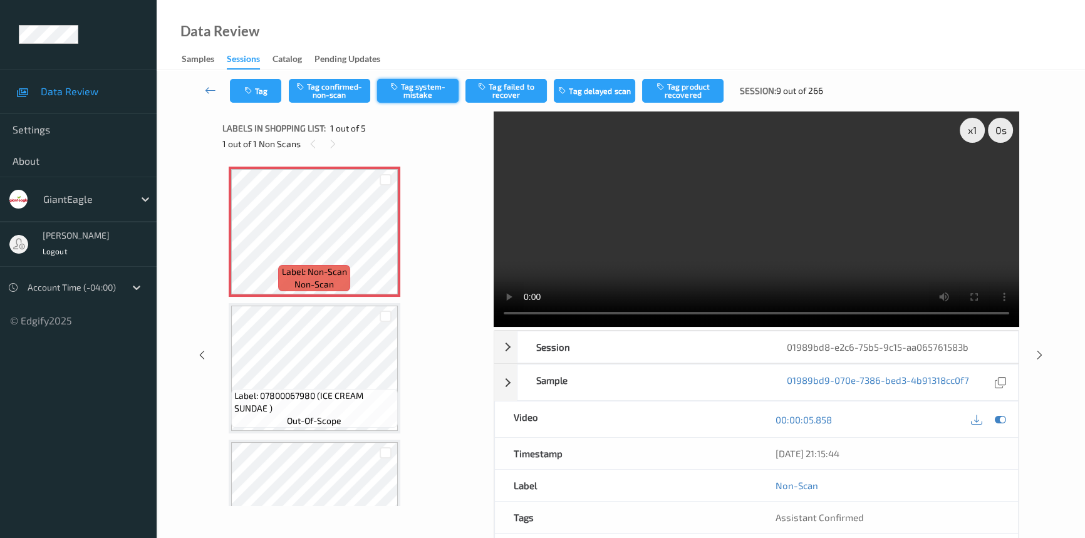
click at [446, 85] on button "Tag system-mistake" at bounding box center [417, 91] width 81 height 24
click at [209, 86] on icon at bounding box center [210, 90] width 11 height 13
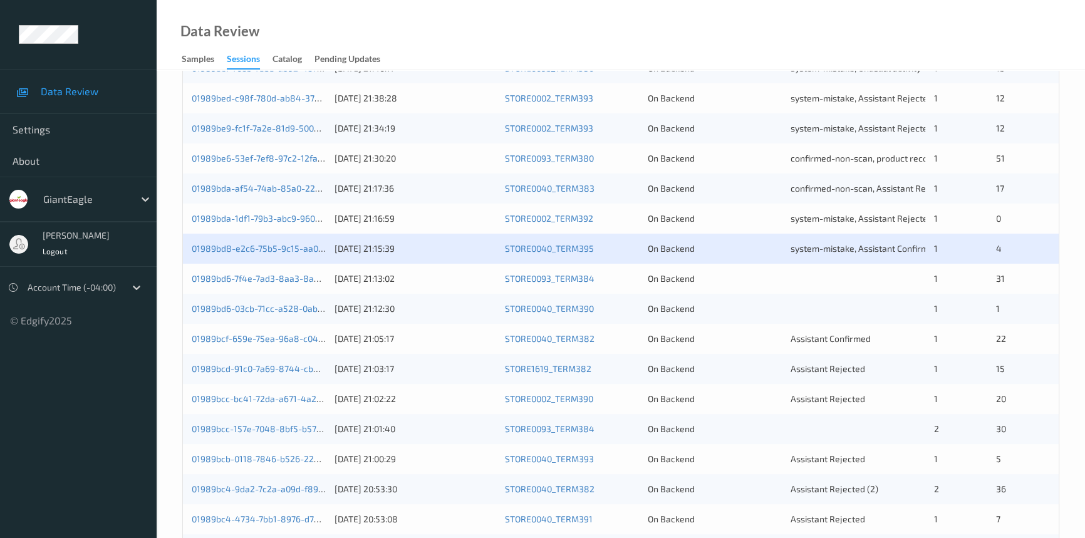
scroll to position [398, 0]
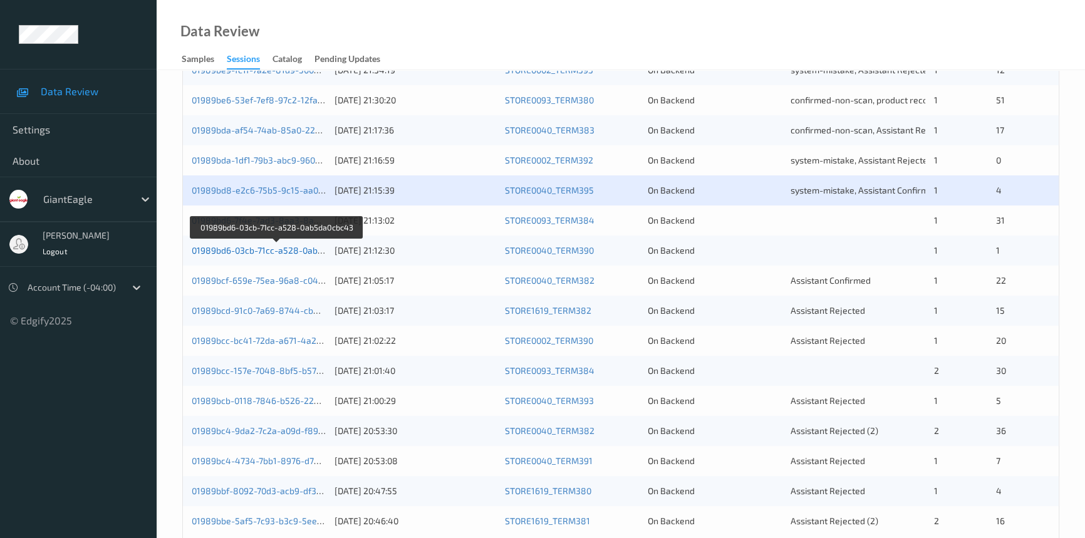
click at [254, 251] on link "01989bd6-03cb-71cc-a528-0ab5da0cbc43" at bounding box center [277, 250] width 170 height 11
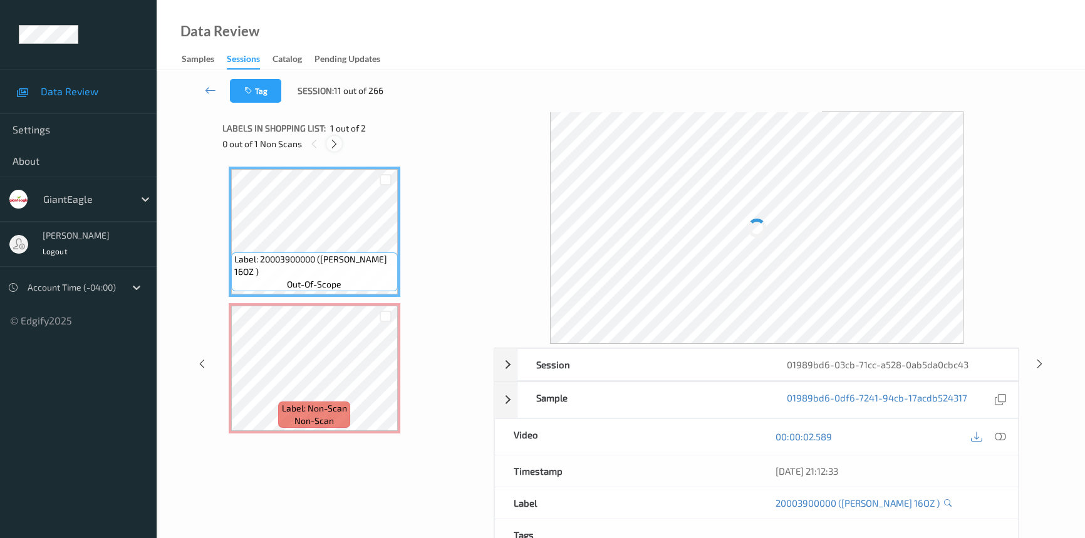
click at [332, 137] on div at bounding box center [334, 144] width 16 height 16
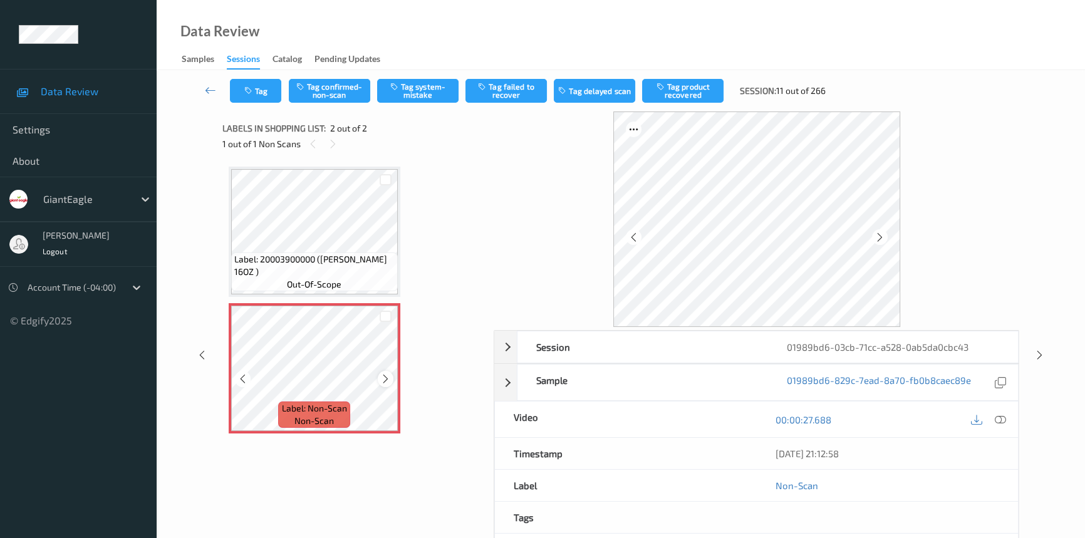
click at [382, 378] on icon at bounding box center [385, 378] width 11 height 11
click at [387, 378] on icon at bounding box center [385, 378] width 11 height 11
click at [1000, 418] on icon at bounding box center [1000, 419] width 11 height 11
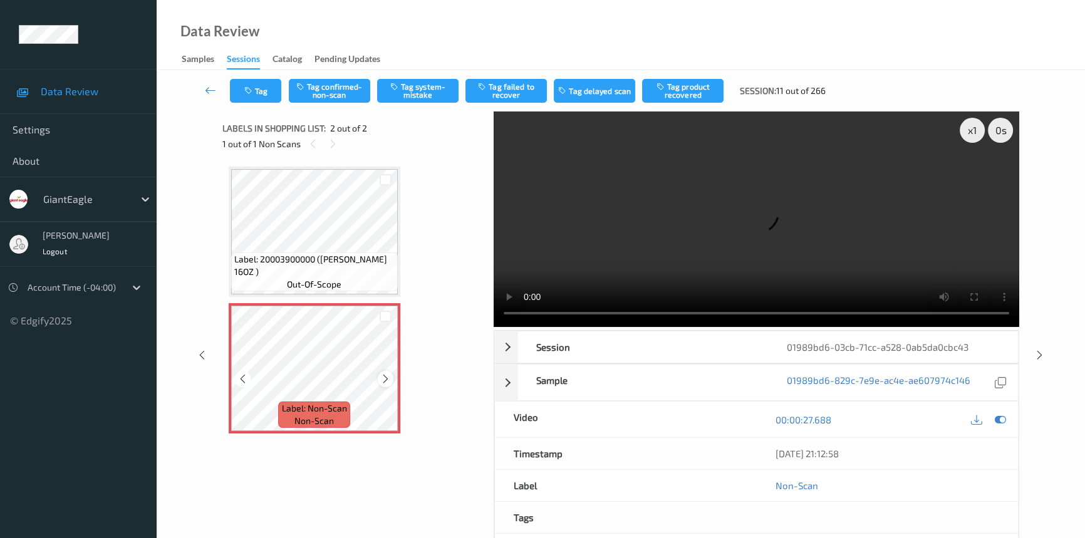
click at [385, 378] on icon at bounding box center [385, 378] width 11 height 11
click at [386, 378] on icon at bounding box center [385, 378] width 11 height 11
click at [383, 378] on icon at bounding box center [385, 378] width 11 height 11
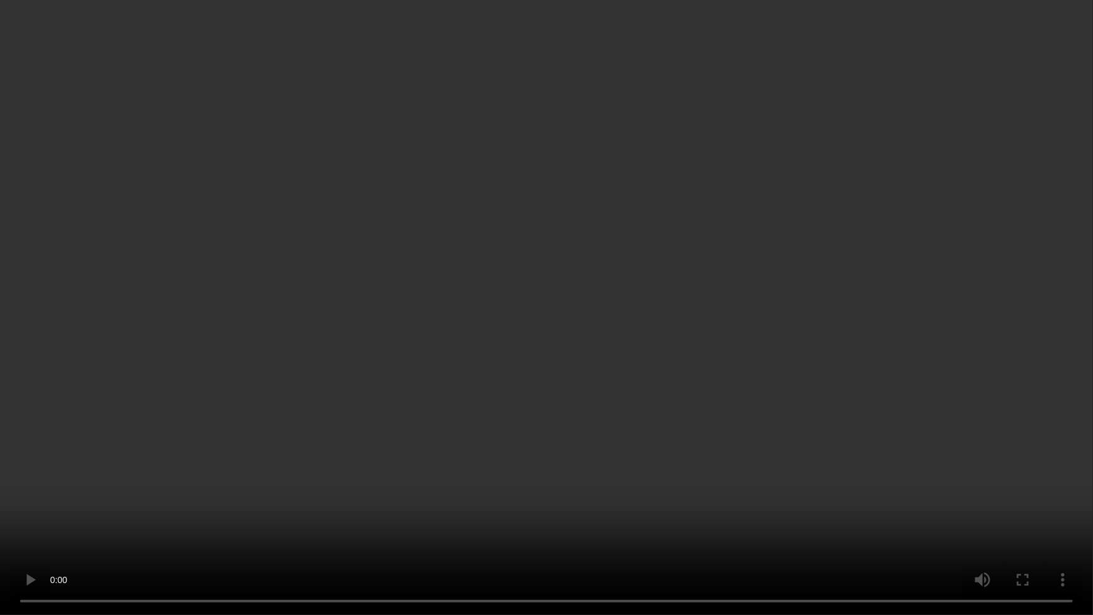
click at [926, 397] on video at bounding box center [546, 307] width 1093 height 615
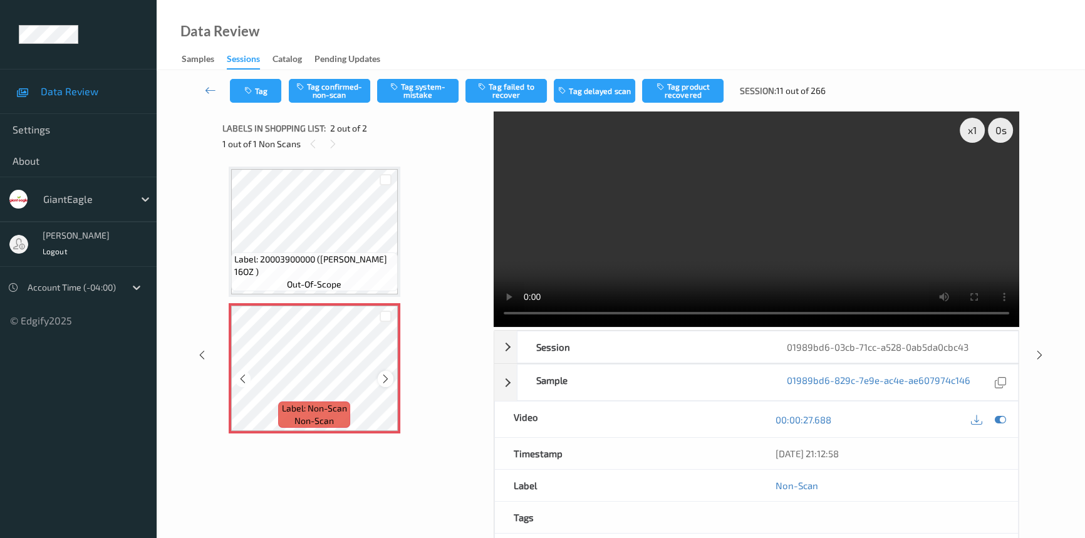
click at [392, 377] on div at bounding box center [386, 379] width 16 height 16
click at [387, 377] on icon at bounding box center [385, 378] width 11 height 11
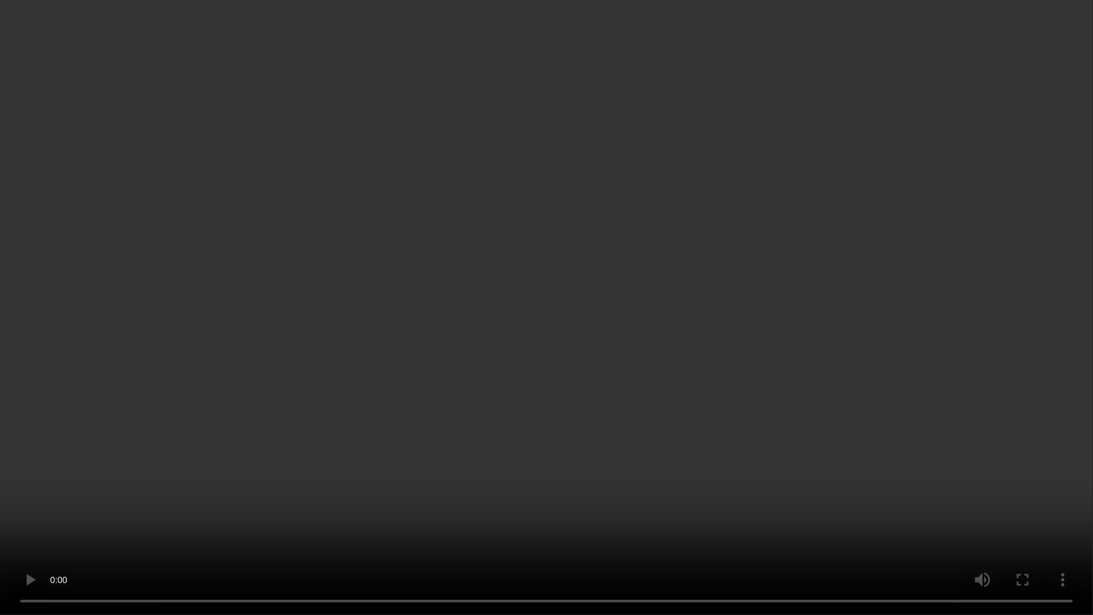
click at [544, 484] on video at bounding box center [546, 307] width 1093 height 615
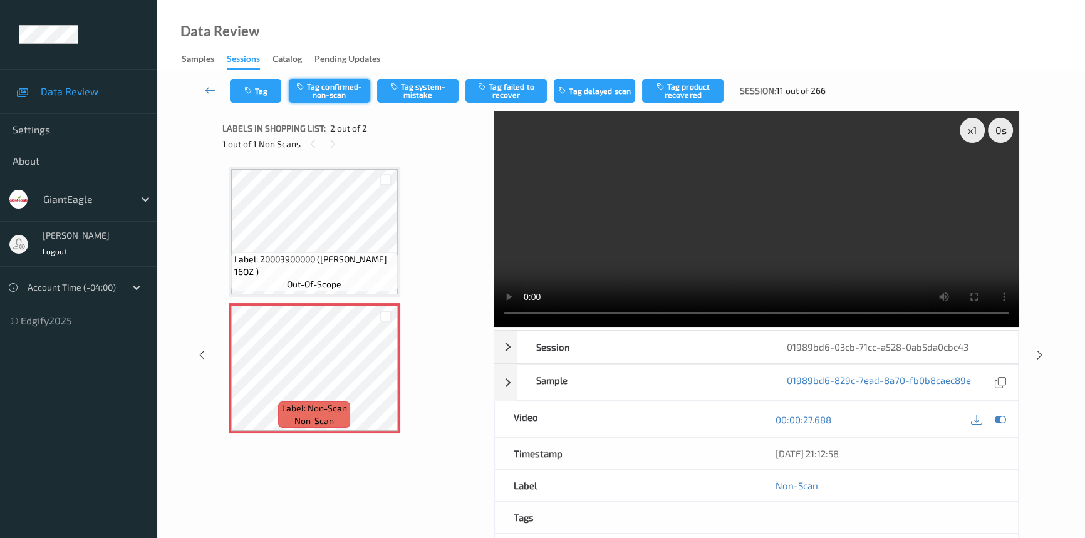
click at [339, 84] on button "Tag confirmed-non-scan" at bounding box center [329, 91] width 81 height 24
click at [207, 86] on icon at bounding box center [210, 90] width 11 height 13
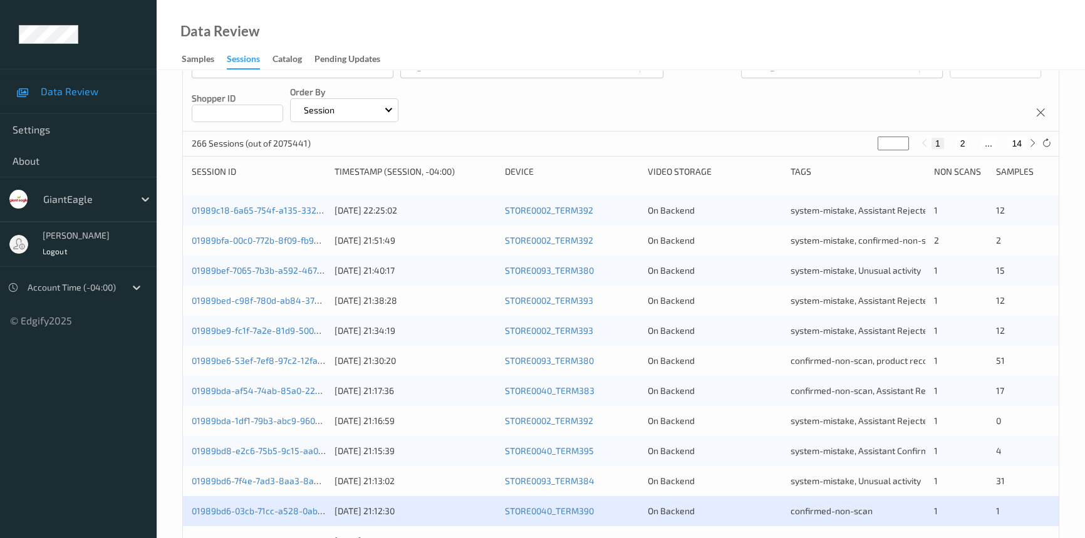
scroll to position [398, 0]
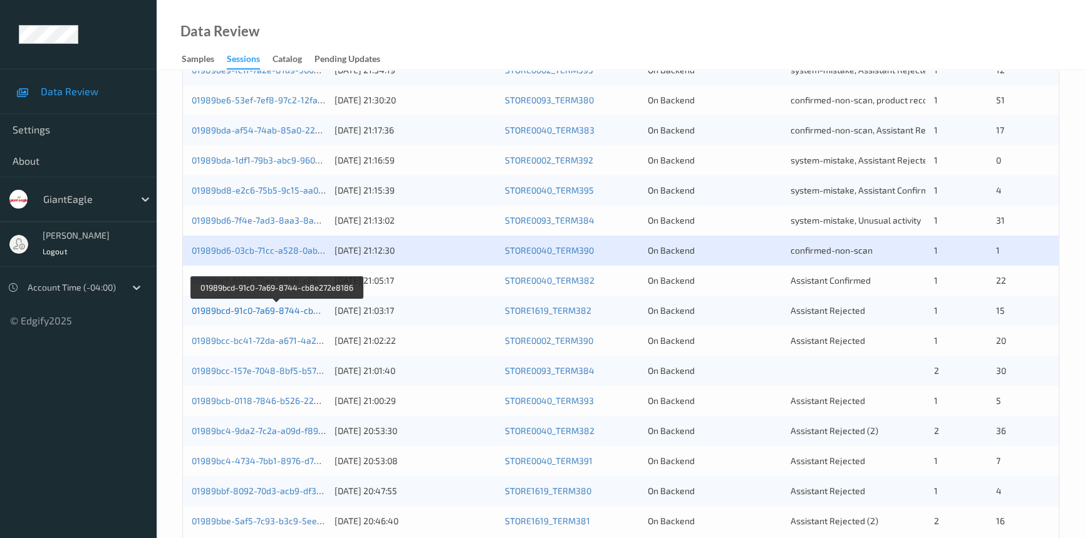
click at [246, 308] on link "01989bcd-91c0-7a69-8744-cb8e272e8186" at bounding box center [278, 310] width 172 height 11
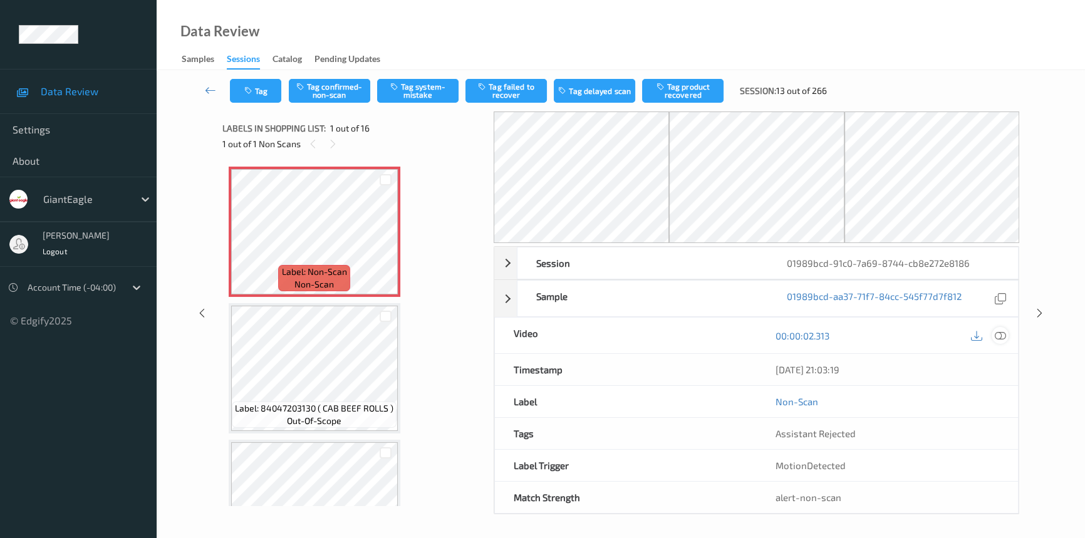
click at [999, 331] on icon at bounding box center [1000, 335] width 11 height 11
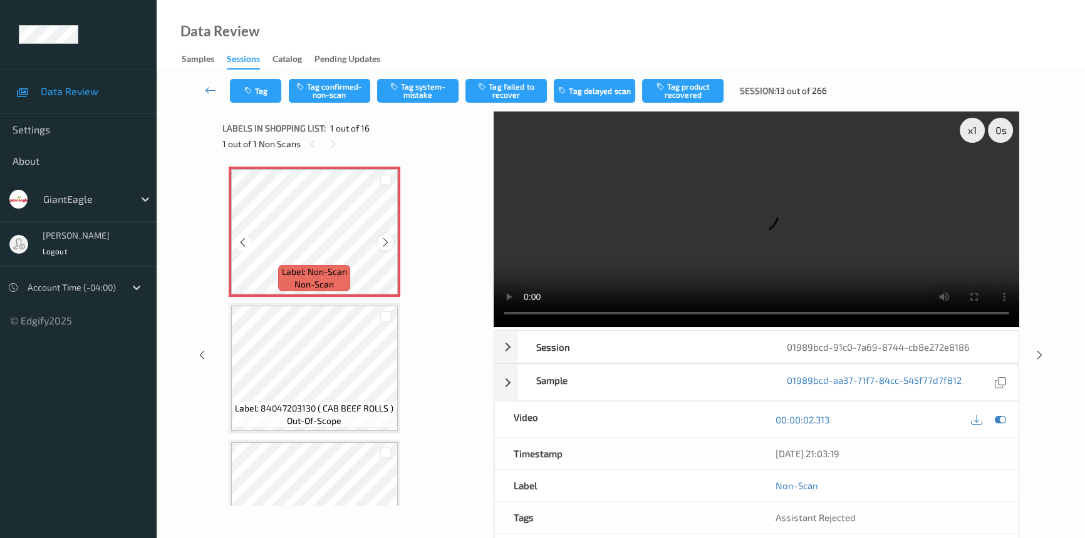
click at [388, 244] on icon at bounding box center [385, 242] width 11 height 11
click at [383, 241] on icon at bounding box center [385, 242] width 11 height 11
click at [385, 241] on icon at bounding box center [385, 242] width 11 height 11
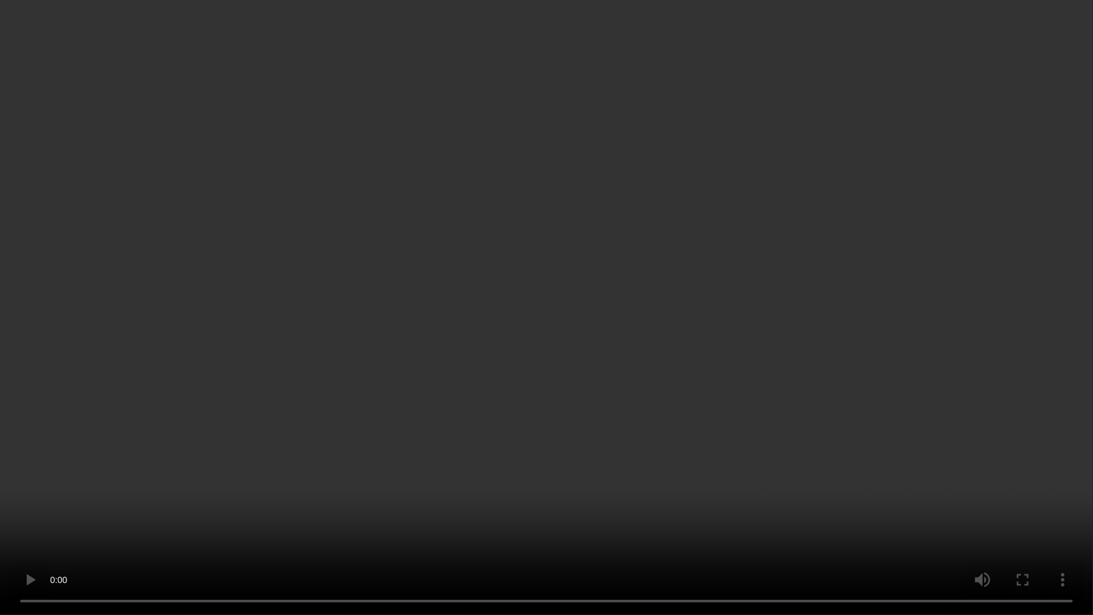
click at [866, 360] on video at bounding box center [546, 307] width 1093 height 615
click at [305, 439] on video at bounding box center [546, 307] width 1093 height 615
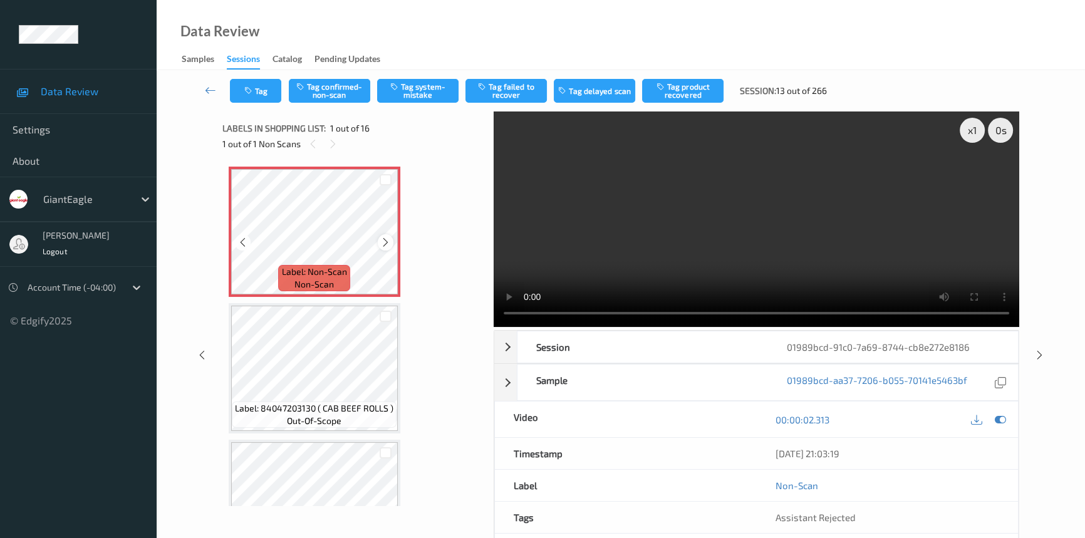
click at [386, 242] on icon at bounding box center [385, 242] width 11 height 11
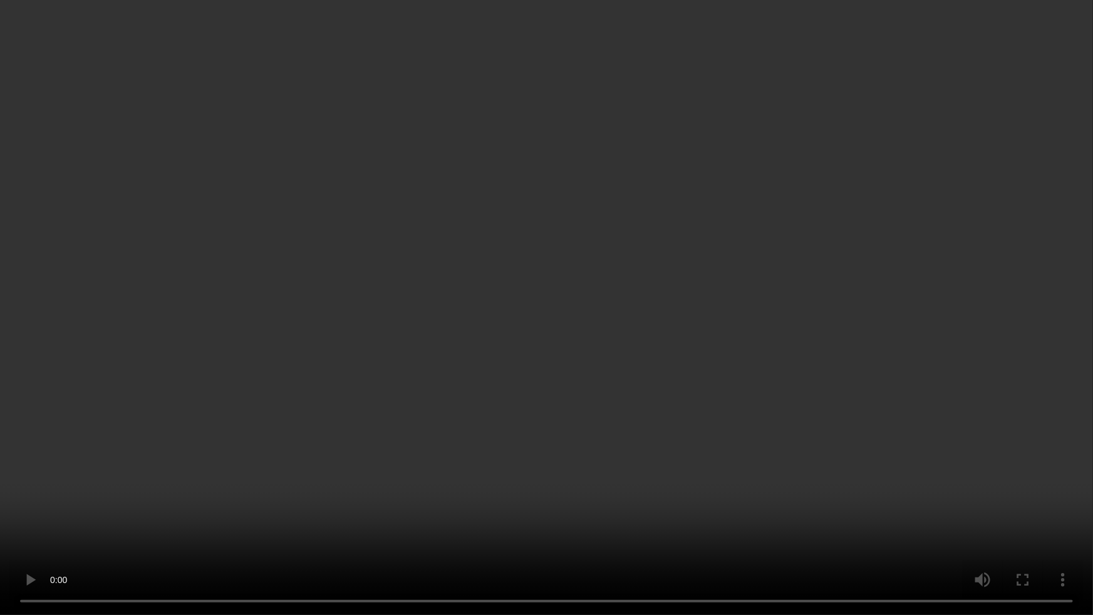
click at [366, 410] on video at bounding box center [546, 307] width 1093 height 615
click at [375, 443] on video at bounding box center [546, 307] width 1093 height 615
click at [643, 318] on video at bounding box center [546, 307] width 1093 height 615
click at [630, 278] on video at bounding box center [546, 307] width 1093 height 615
click at [674, 325] on video at bounding box center [546, 307] width 1093 height 615
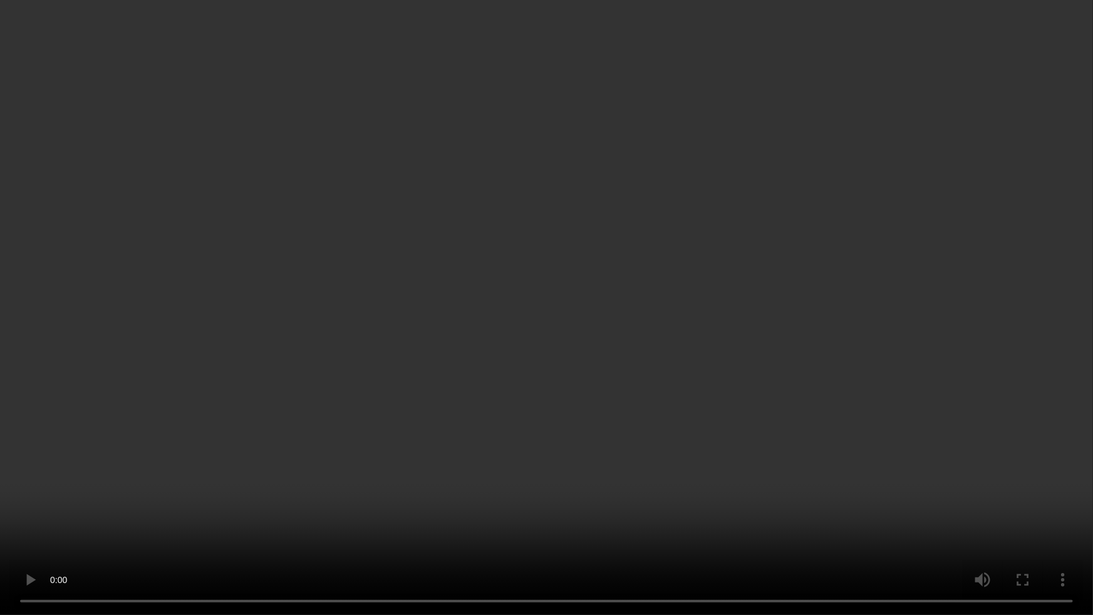
click at [672, 345] on video at bounding box center [546, 307] width 1093 height 615
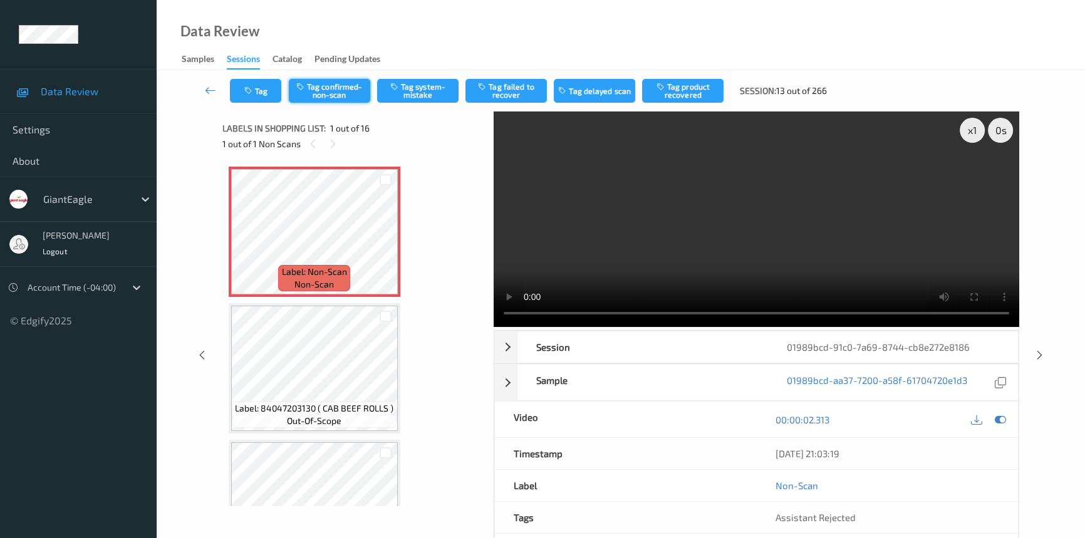
click at [349, 91] on button "Tag confirmed-non-scan" at bounding box center [329, 91] width 81 height 24
click at [677, 90] on button "Tag product recovered" at bounding box center [682, 91] width 81 height 24
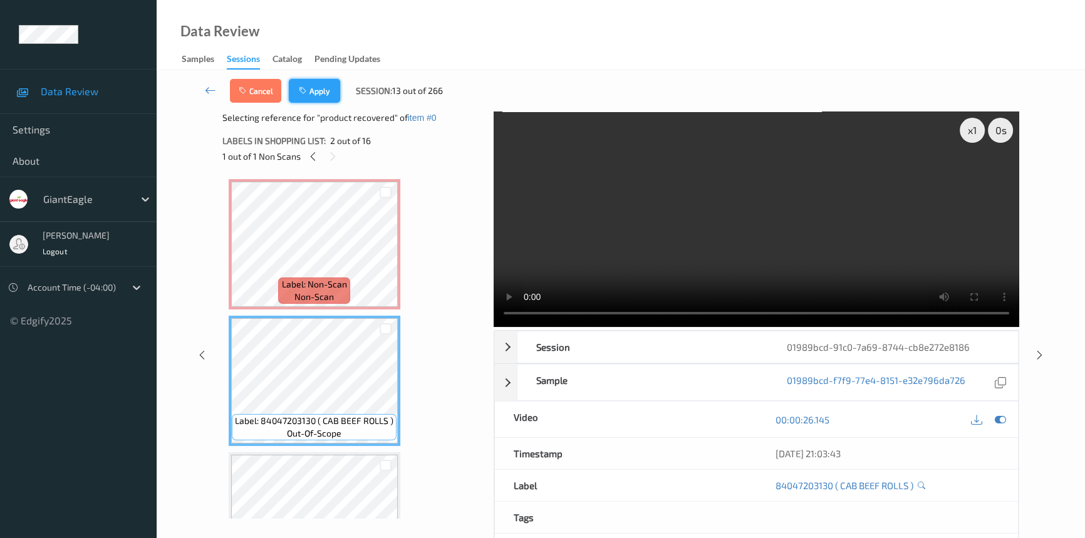
click at [314, 89] on button "Apply" at bounding box center [314, 91] width 51 height 24
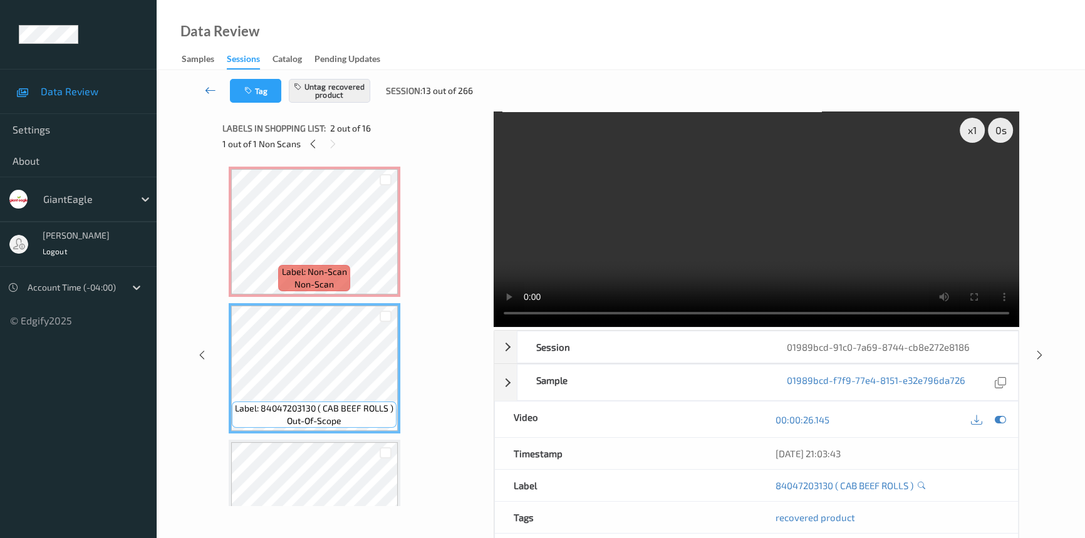
click at [204, 83] on link at bounding box center [210, 91] width 39 height 24
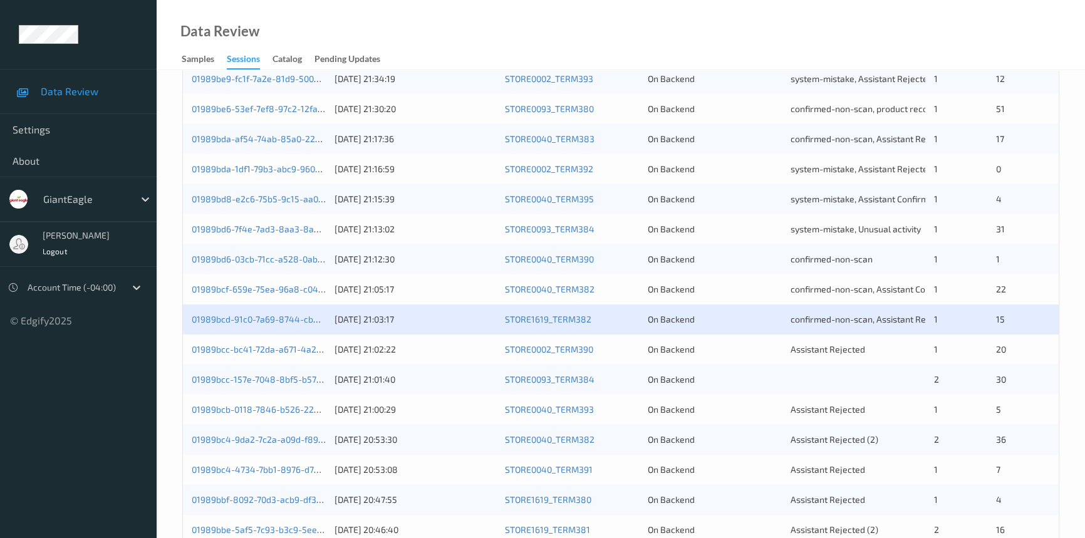
scroll to position [398, 0]
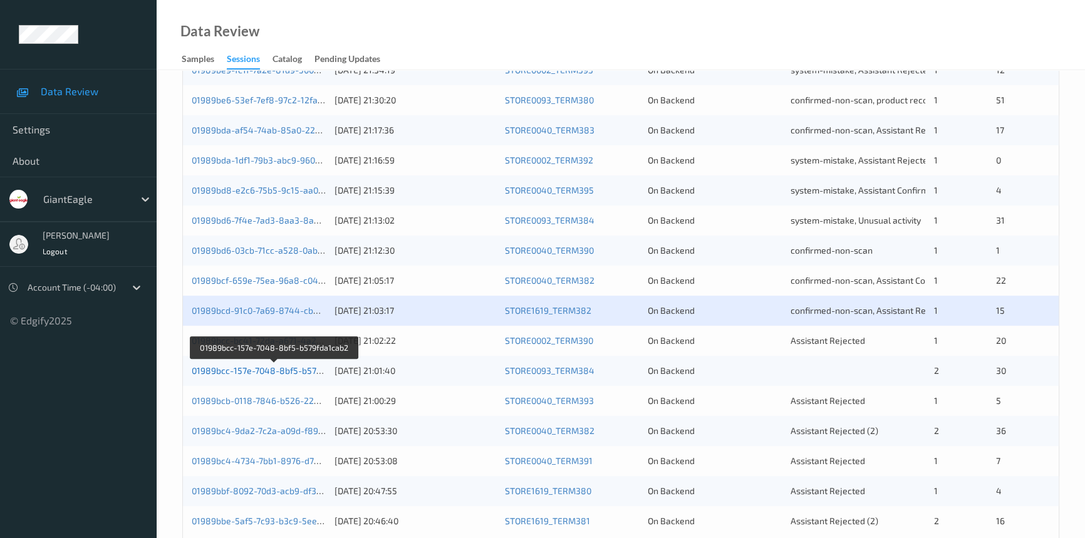
click at [273, 370] on link "01989bcc-157e-7048-8bf5-b579fda1cab2" at bounding box center [275, 370] width 166 height 11
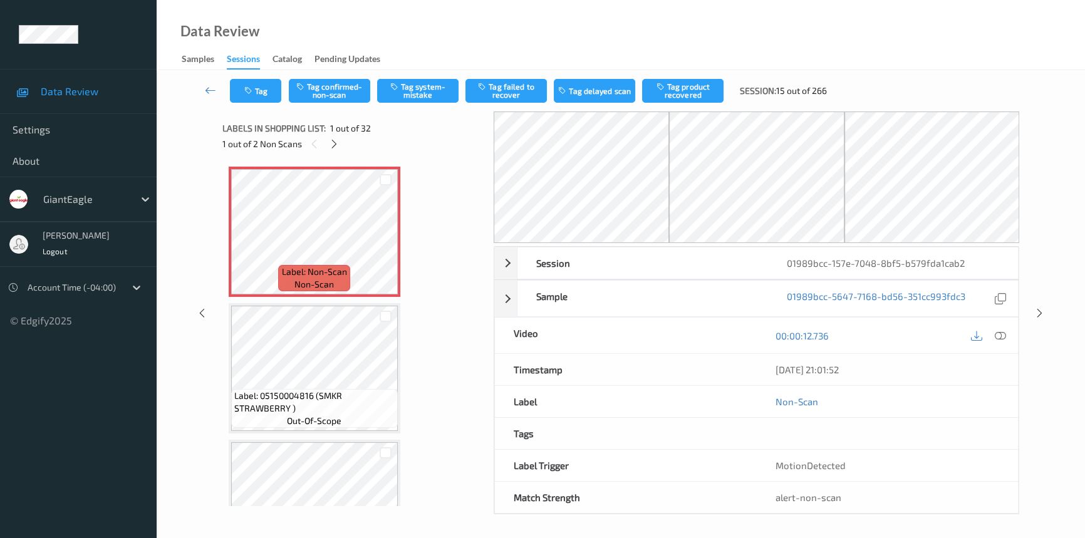
drag, startPoint x: 331, startPoint y: 140, endPoint x: 333, endPoint y: 156, distance: 15.7
click at [331, 143] on icon at bounding box center [334, 143] width 11 height 11
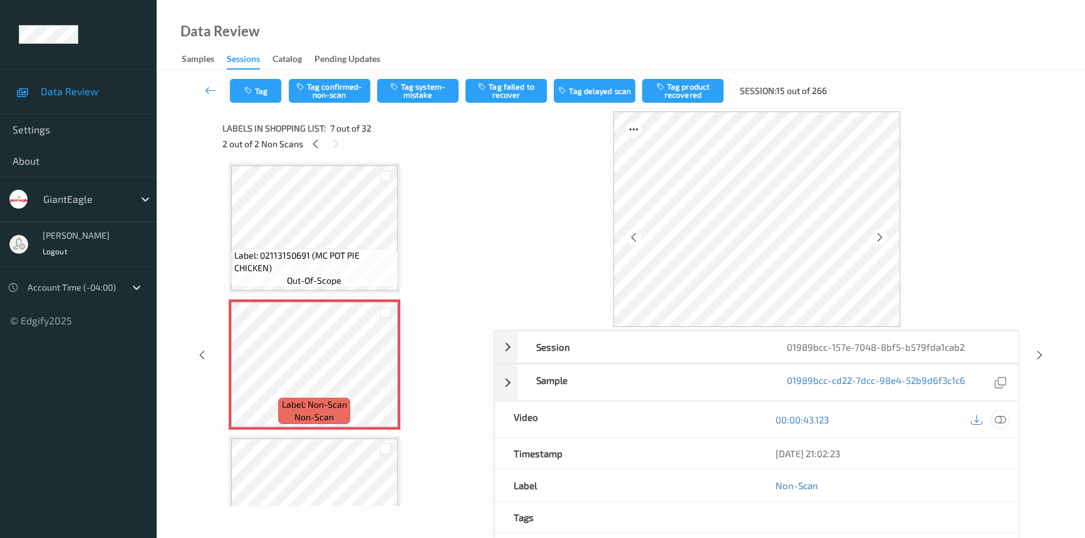
click at [996, 419] on icon at bounding box center [1000, 419] width 11 height 11
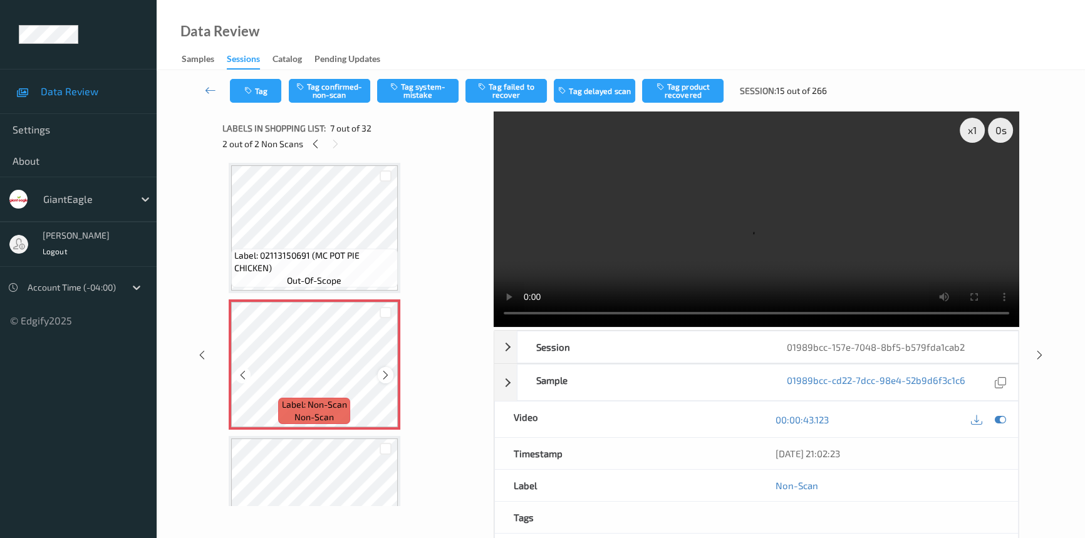
click at [383, 372] on icon at bounding box center [385, 375] width 11 height 11
click at [383, 373] on icon at bounding box center [385, 375] width 11 height 11
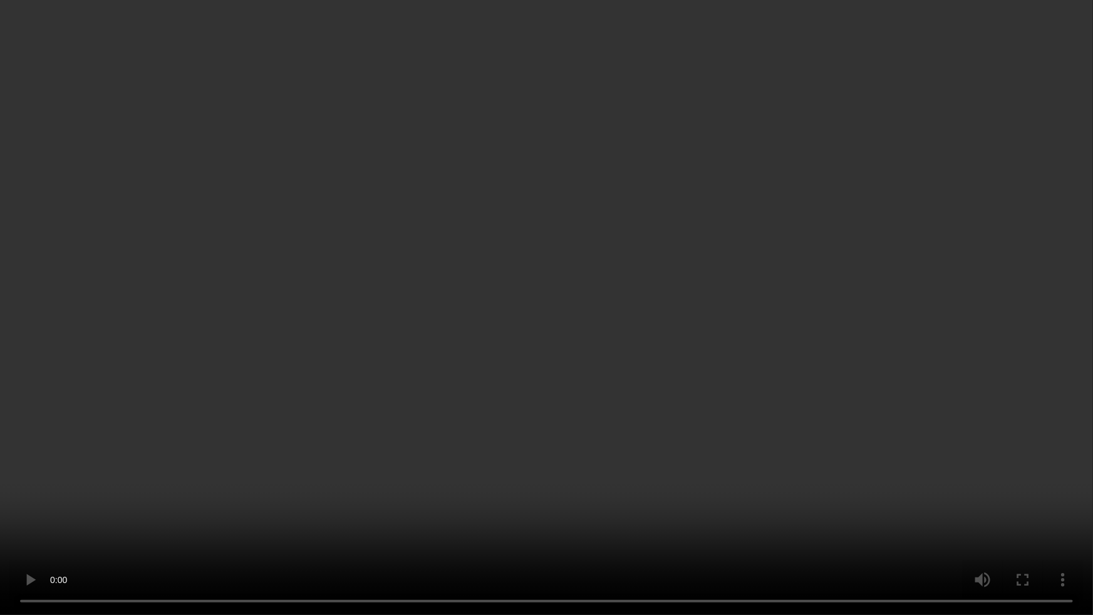
click at [856, 392] on video at bounding box center [546, 307] width 1093 height 615
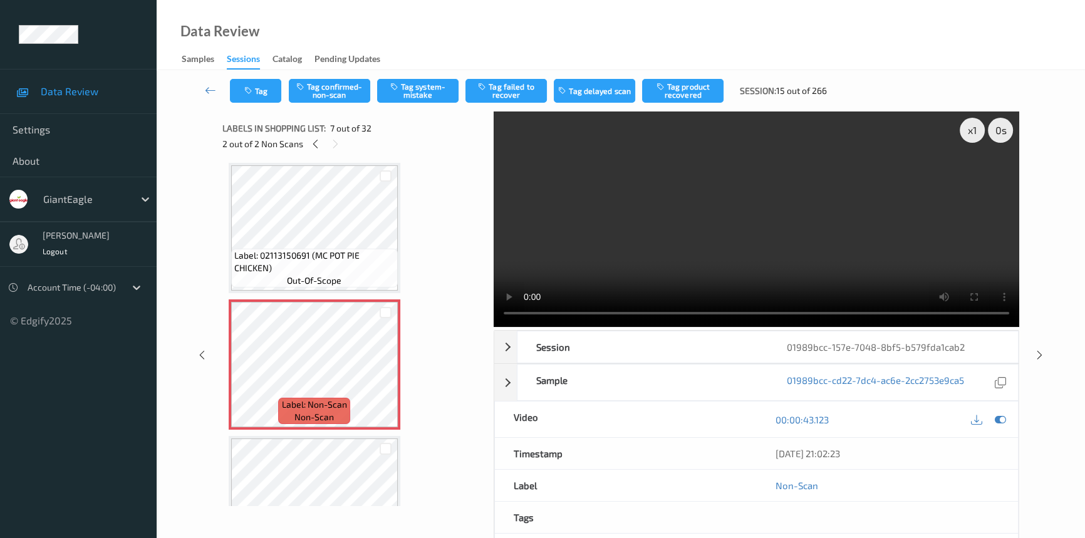
click at [722, 251] on video at bounding box center [757, 220] width 526 height 216
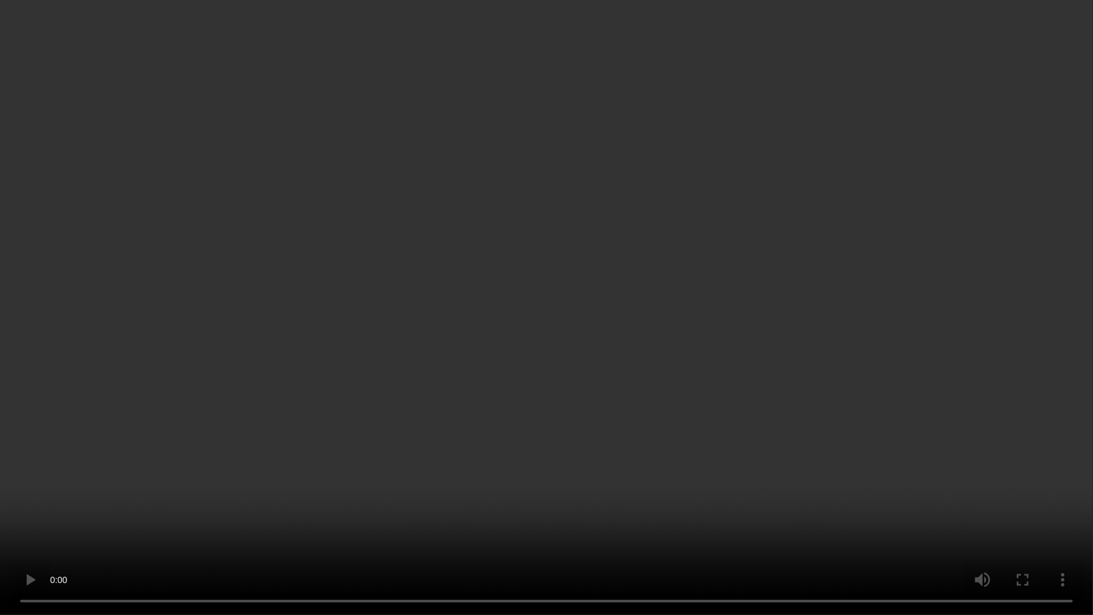
click at [276, 512] on video at bounding box center [546, 307] width 1093 height 615
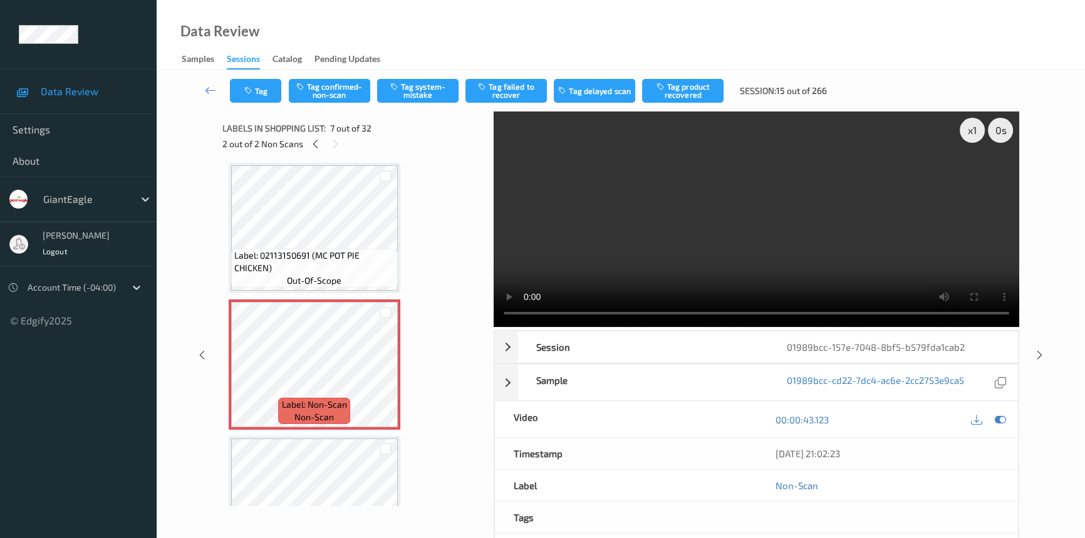
click at [544, 255] on video at bounding box center [757, 220] width 526 height 216
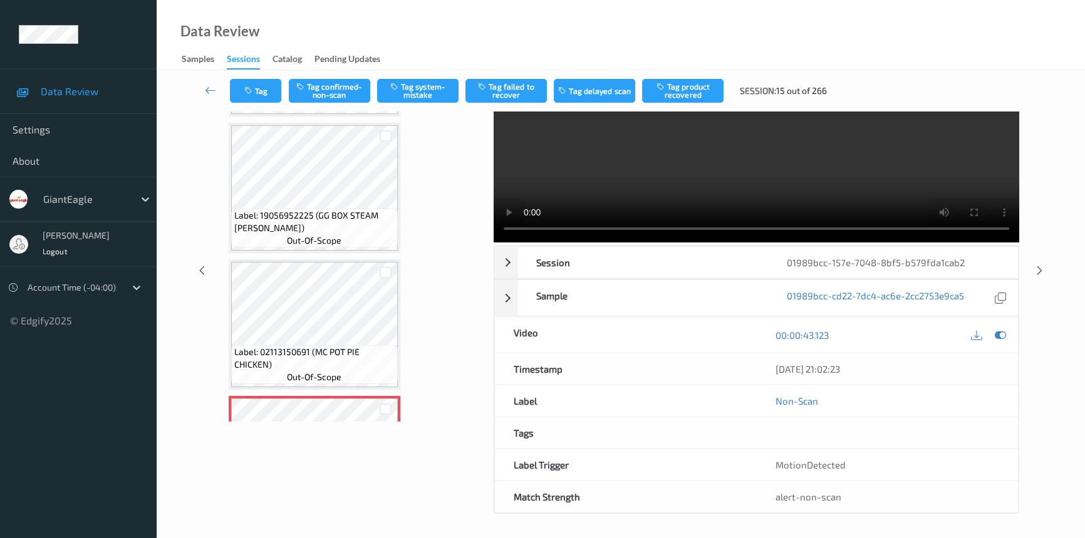
scroll to position [655, 0]
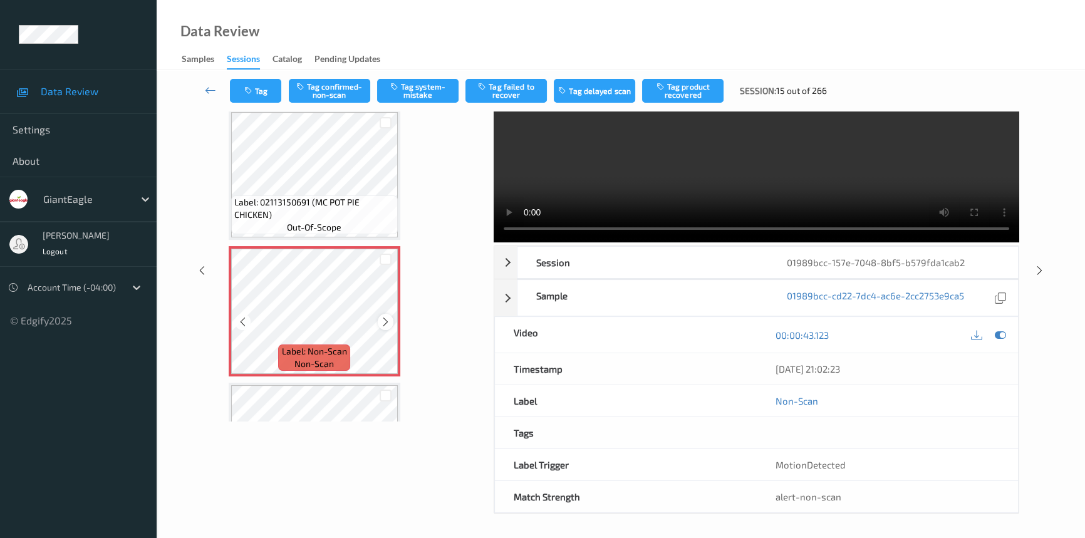
click at [390, 316] on icon at bounding box center [385, 321] width 11 height 11
click at [386, 317] on icon at bounding box center [385, 321] width 11 height 11
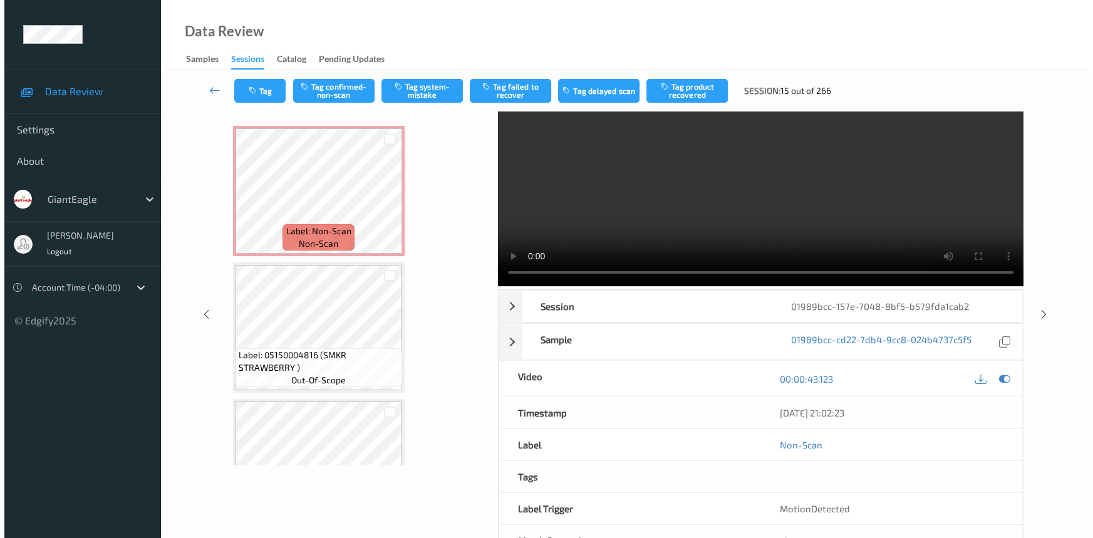
scroll to position [0, 0]
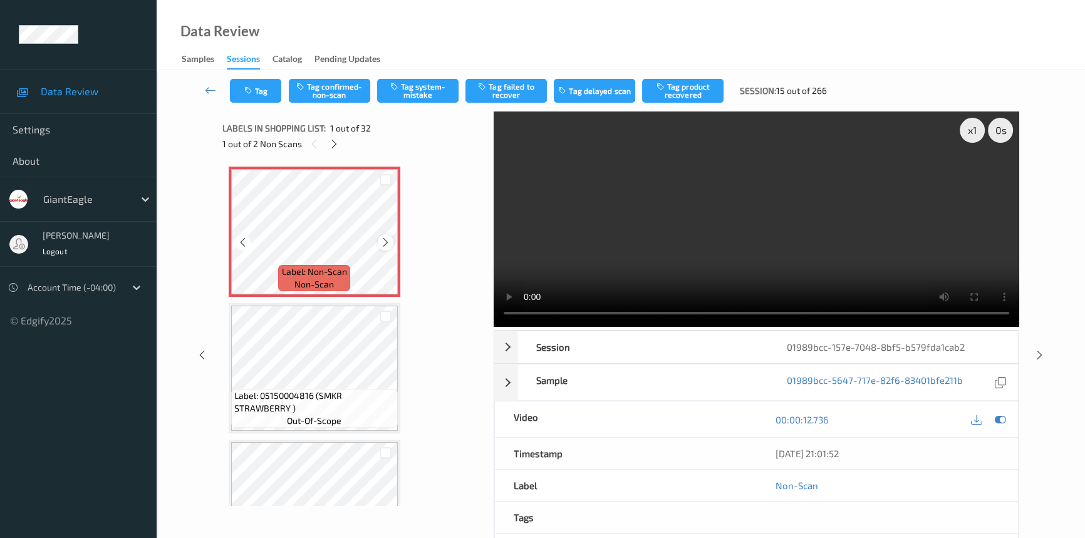
click at [385, 243] on icon at bounding box center [385, 242] width 11 height 11
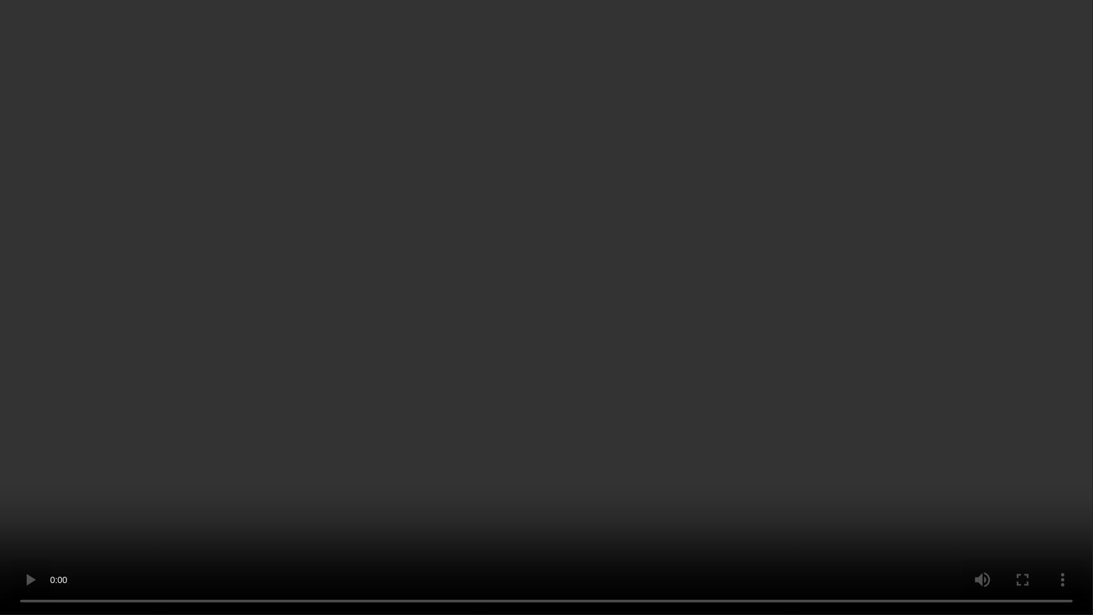
click at [846, 357] on video at bounding box center [546, 307] width 1093 height 615
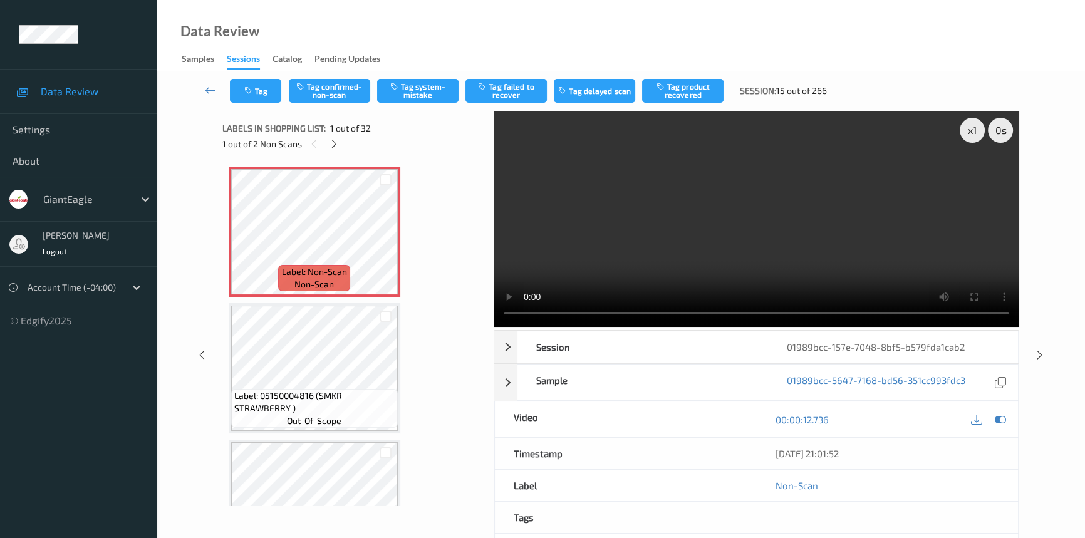
click at [843, 232] on video at bounding box center [757, 220] width 526 height 216
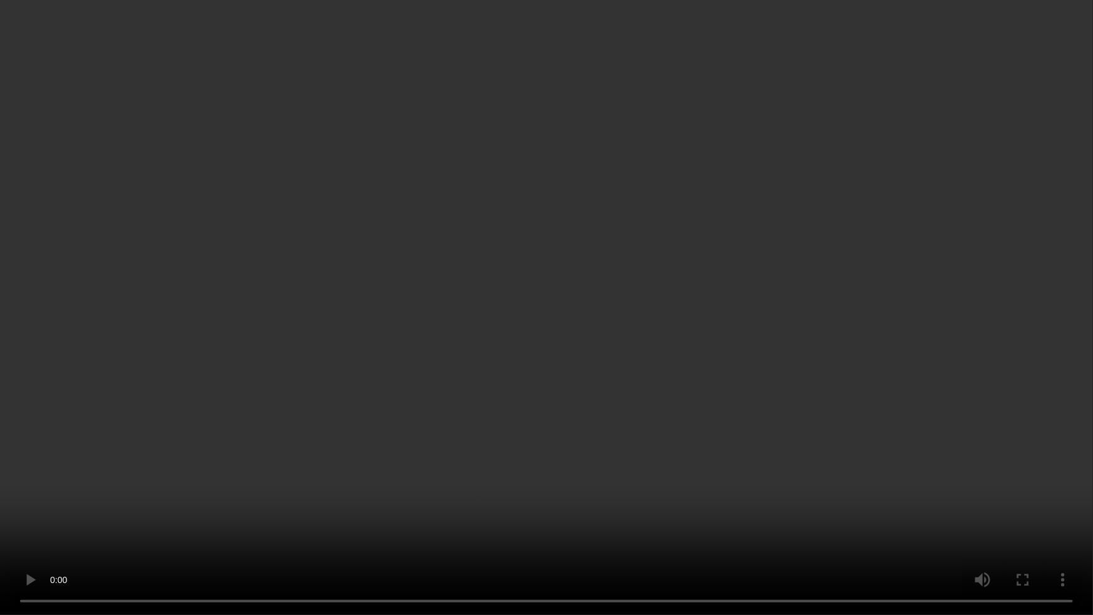
click at [559, 412] on video at bounding box center [546, 307] width 1093 height 615
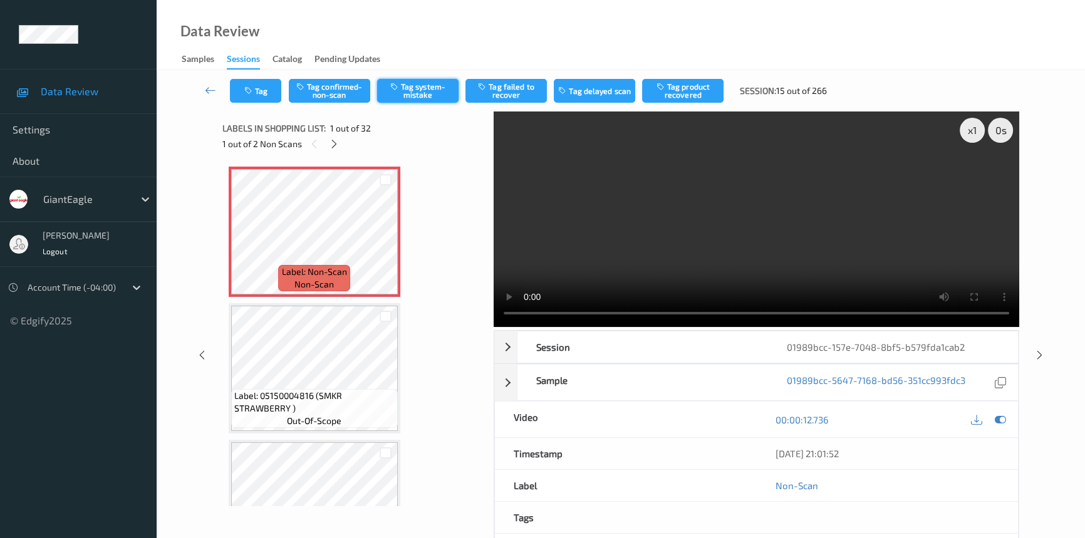
click at [415, 91] on button "Tag system-mistake" at bounding box center [417, 91] width 81 height 24
click at [273, 94] on button "Tag" at bounding box center [255, 91] width 51 height 24
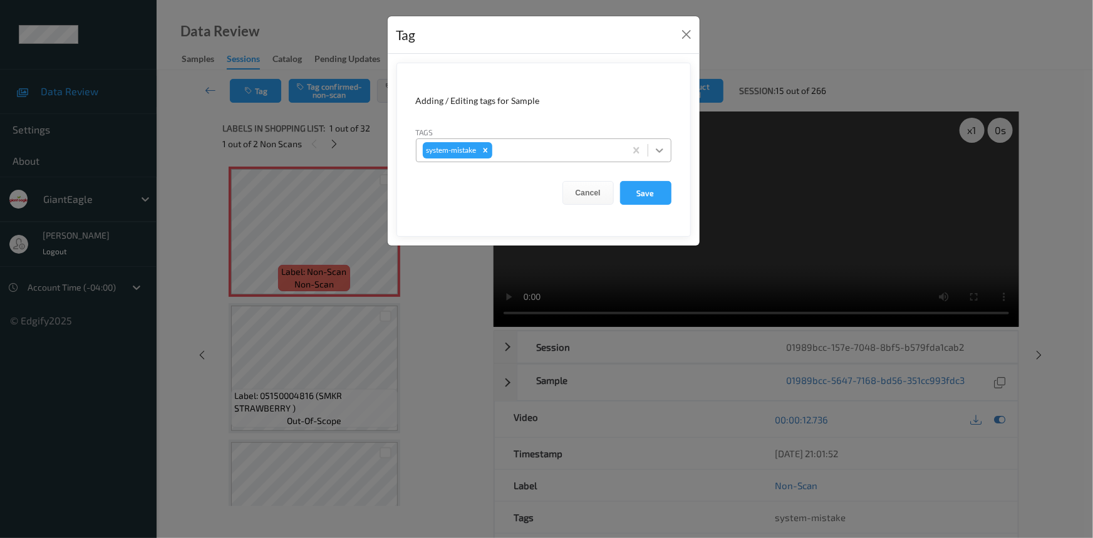
click at [662, 152] on icon at bounding box center [659, 150] width 13 height 13
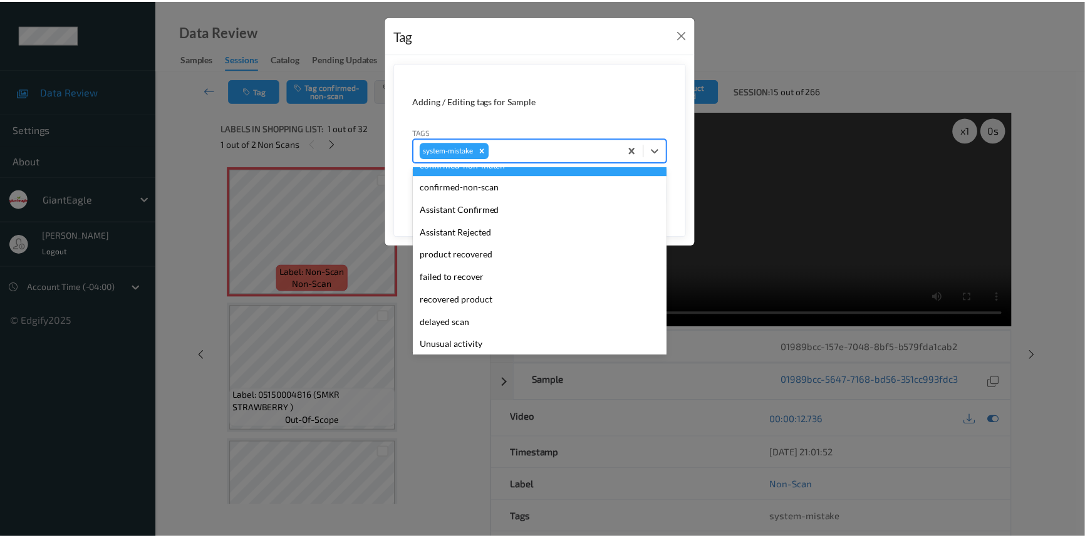
scroll to position [56, 0]
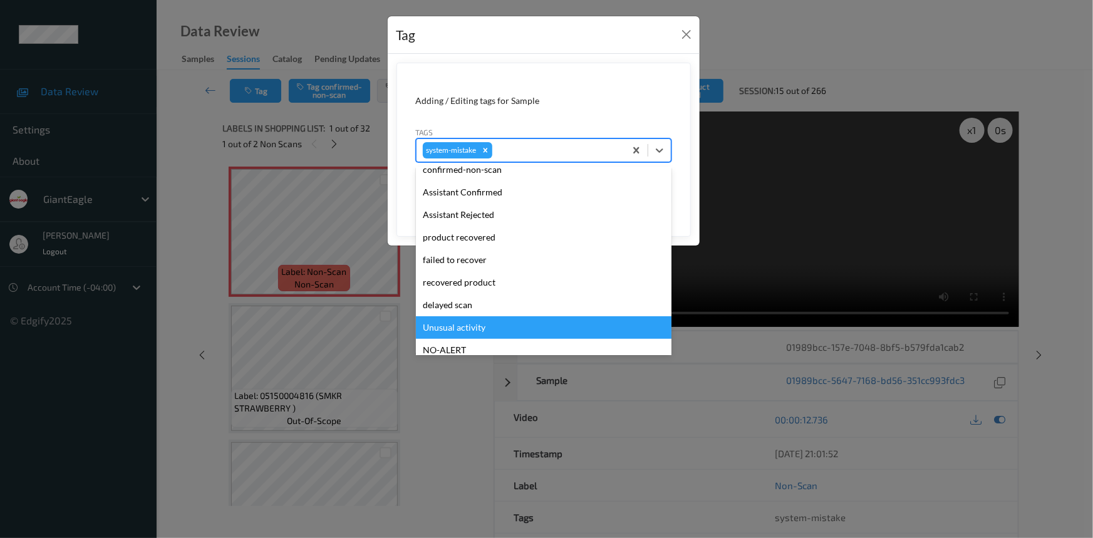
click at [466, 330] on div "Unusual activity" at bounding box center [544, 327] width 256 height 23
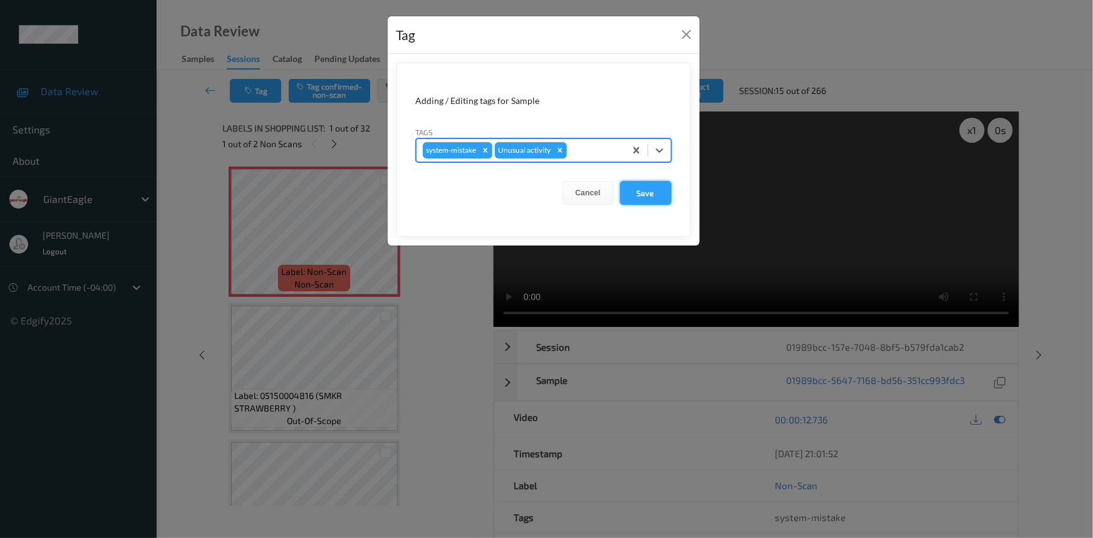
click at [659, 196] on button "Save" at bounding box center [645, 193] width 51 height 24
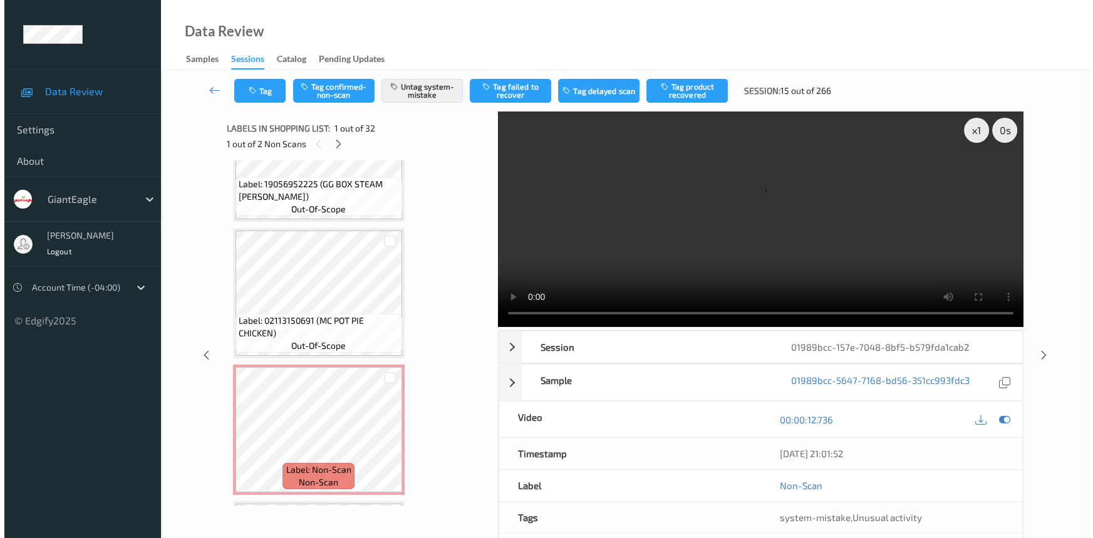
scroll to position [626, 0]
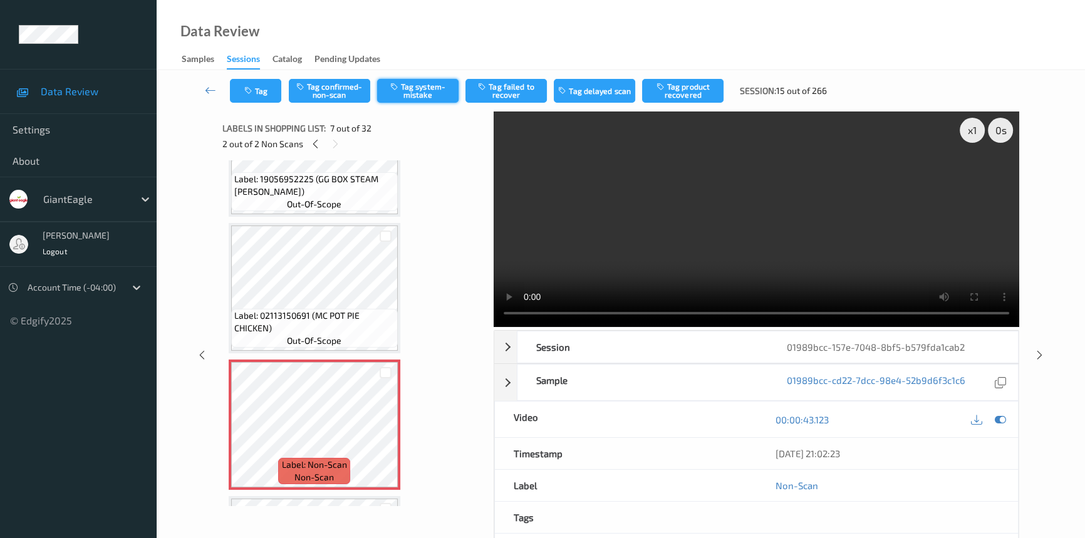
click at [398, 90] on icon "button" at bounding box center [395, 86] width 11 height 9
click at [268, 93] on button "Tag" at bounding box center [255, 91] width 51 height 24
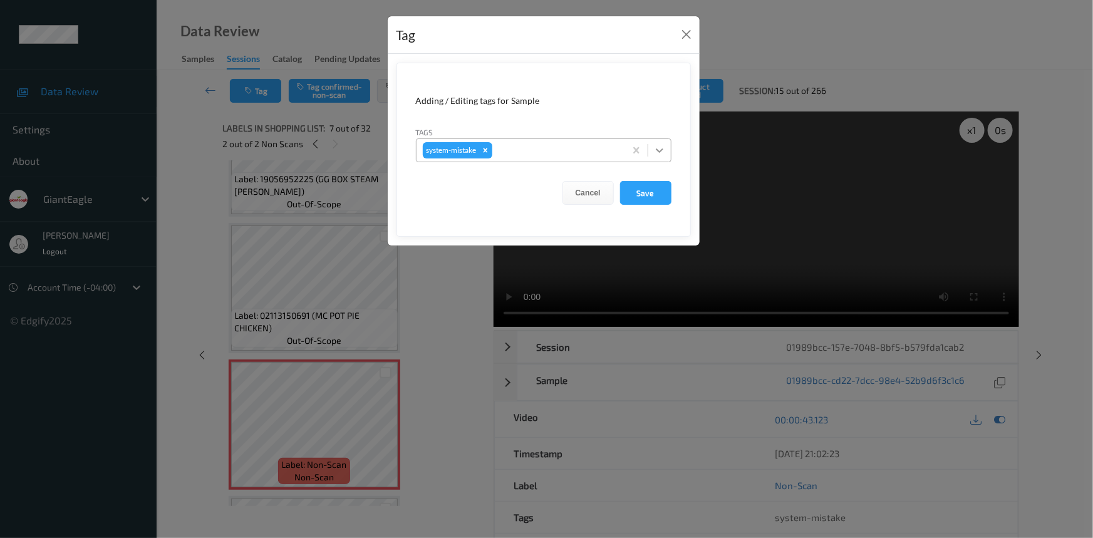
click at [662, 154] on icon at bounding box center [659, 150] width 13 height 13
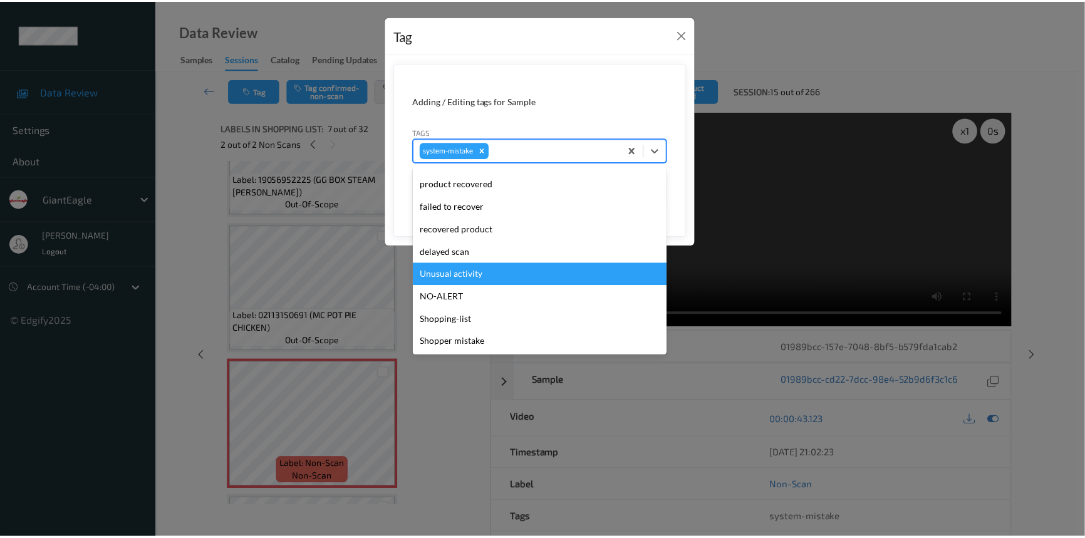
scroll to position [110, 0]
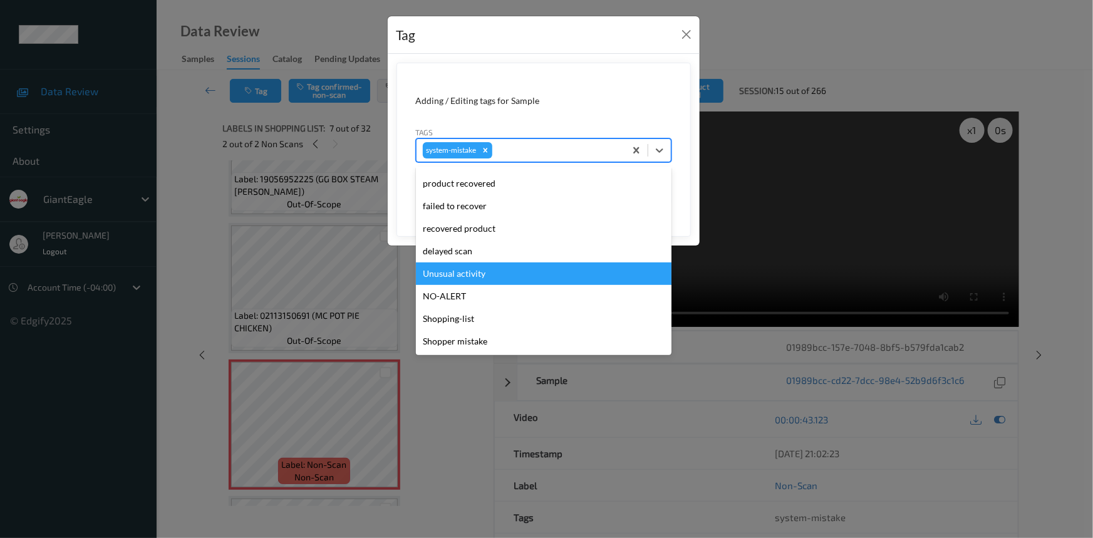
drag, startPoint x: 467, startPoint y: 278, endPoint x: 479, endPoint y: 273, distance: 12.3
click at [472, 276] on div "Unusual activity" at bounding box center [544, 273] width 256 height 23
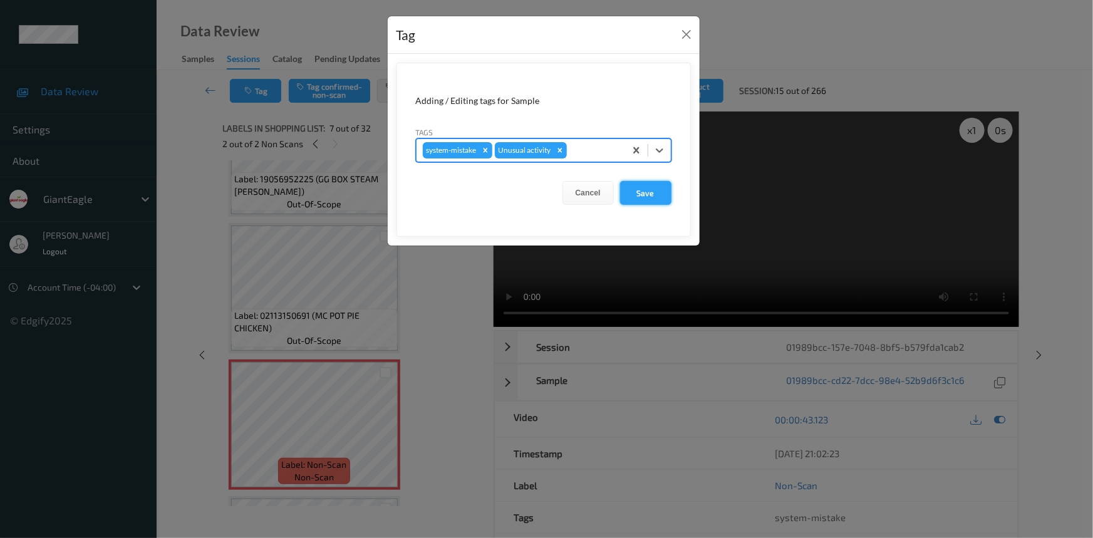
click at [642, 195] on button "Save" at bounding box center [645, 193] width 51 height 24
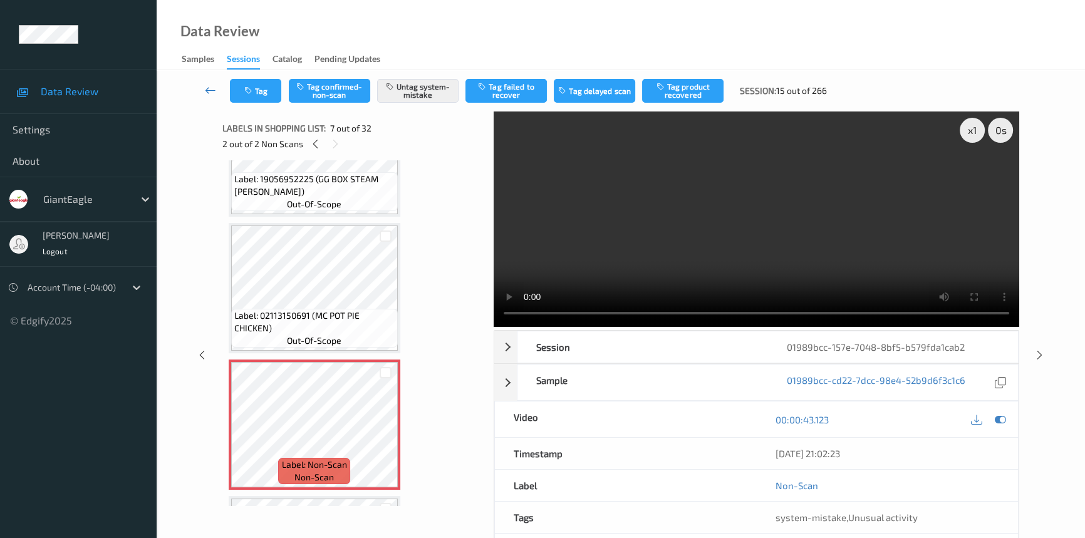
click at [210, 86] on icon at bounding box center [210, 90] width 11 height 13
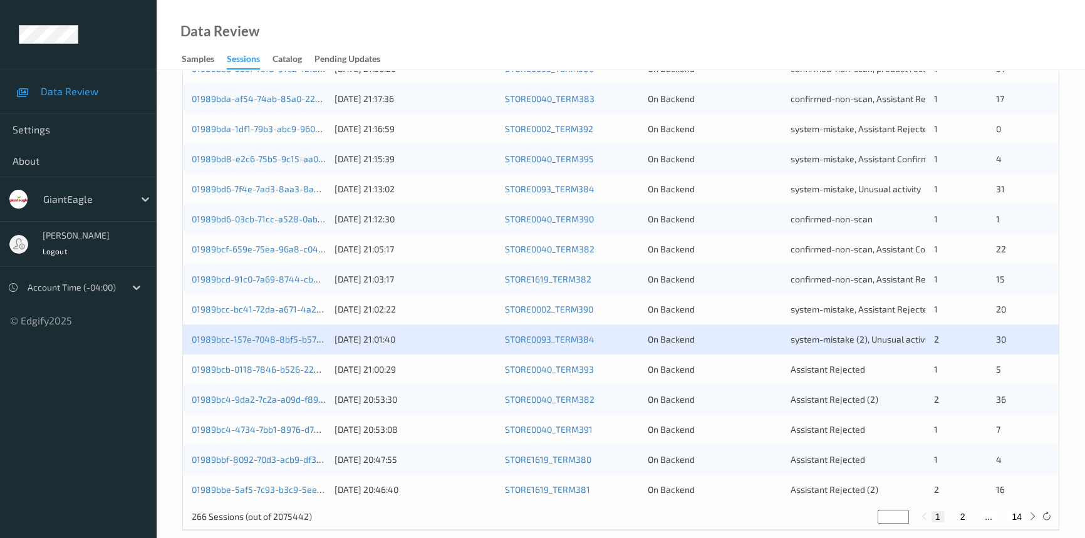
scroll to position [447, 0]
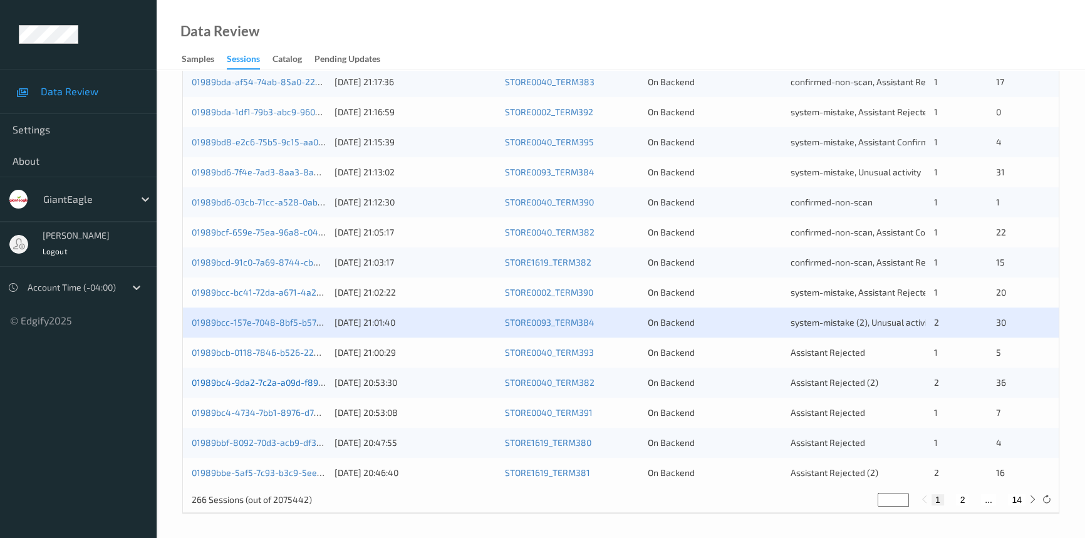
click at [282, 380] on link "01989bc4-9da2-7c2a-a09d-f8946a5f671d" at bounding box center [276, 382] width 169 height 11
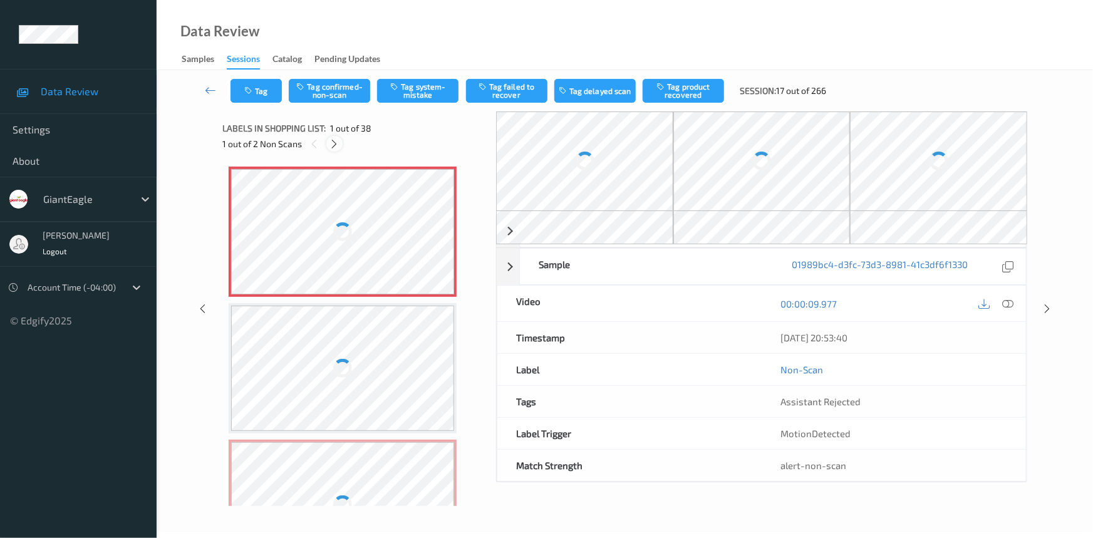
click at [336, 143] on icon at bounding box center [335, 143] width 11 height 11
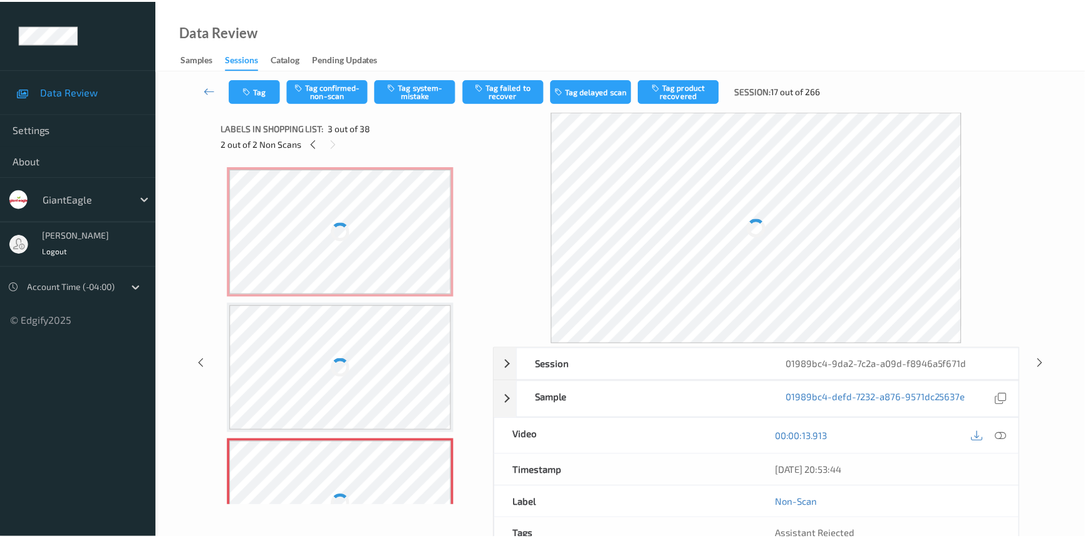
scroll to position [142, 0]
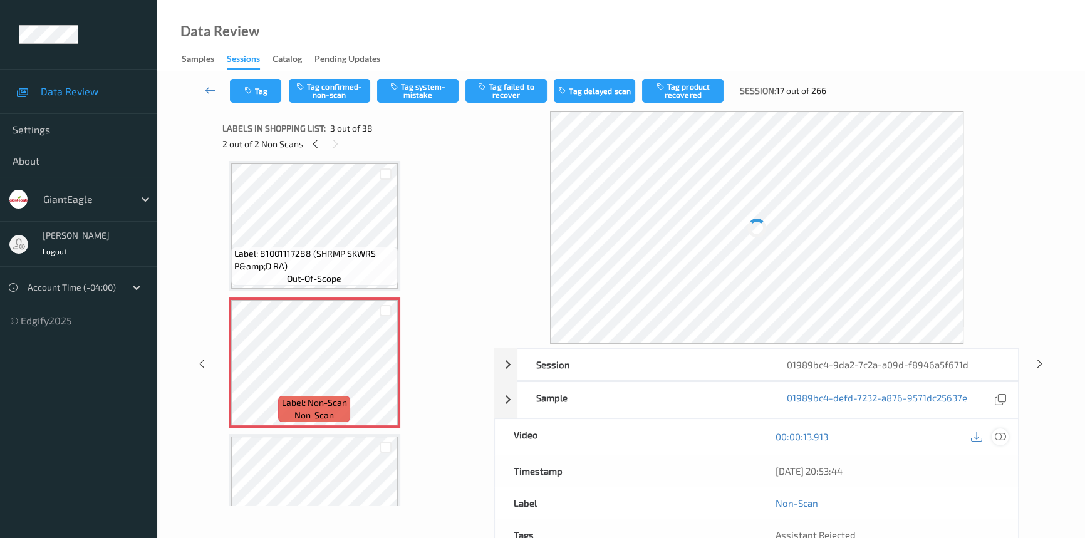
click at [1005, 435] on icon at bounding box center [1000, 436] width 11 height 11
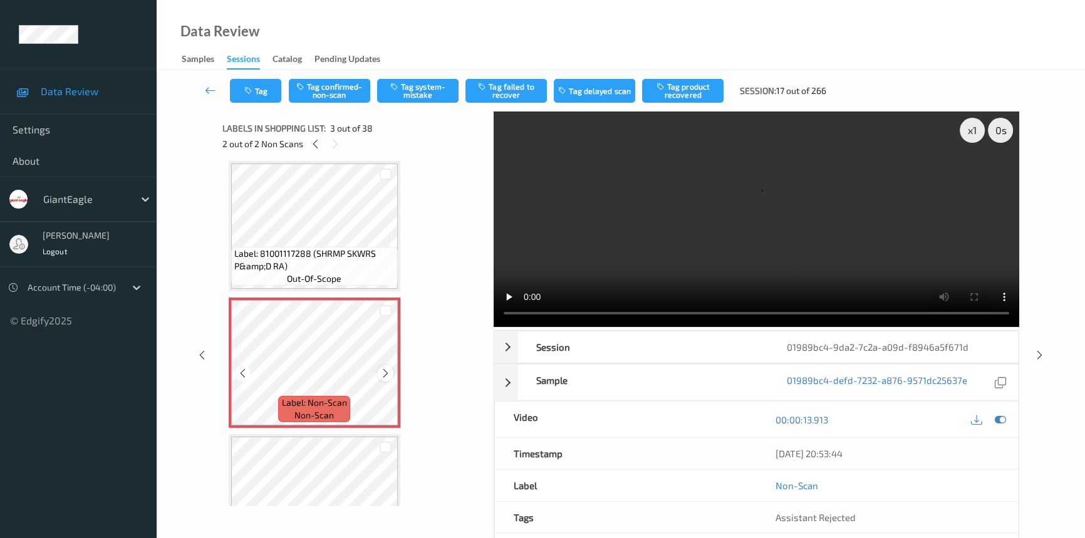
click at [382, 368] on icon at bounding box center [385, 373] width 11 height 11
click at [1002, 419] on icon at bounding box center [1000, 419] width 11 height 11
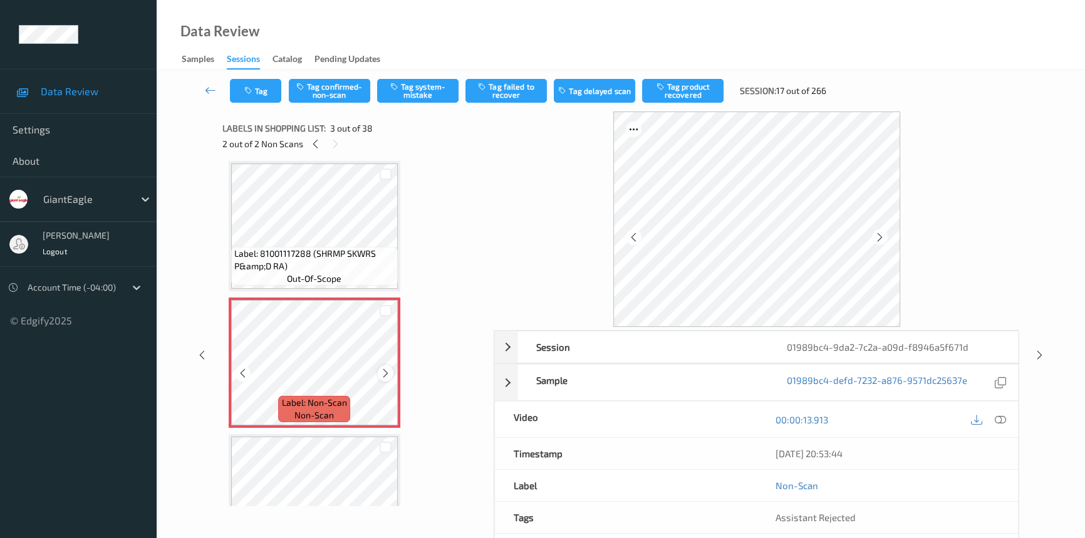
click at [385, 368] on icon at bounding box center [385, 373] width 11 height 11
click at [384, 368] on icon at bounding box center [385, 373] width 11 height 11
drag, startPoint x: 1001, startPoint y: 420, endPoint x: 923, endPoint y: 366, distance: 94.7
click at [1002, 417] on icon at bounding box center [1000, 419] width 11 height 11
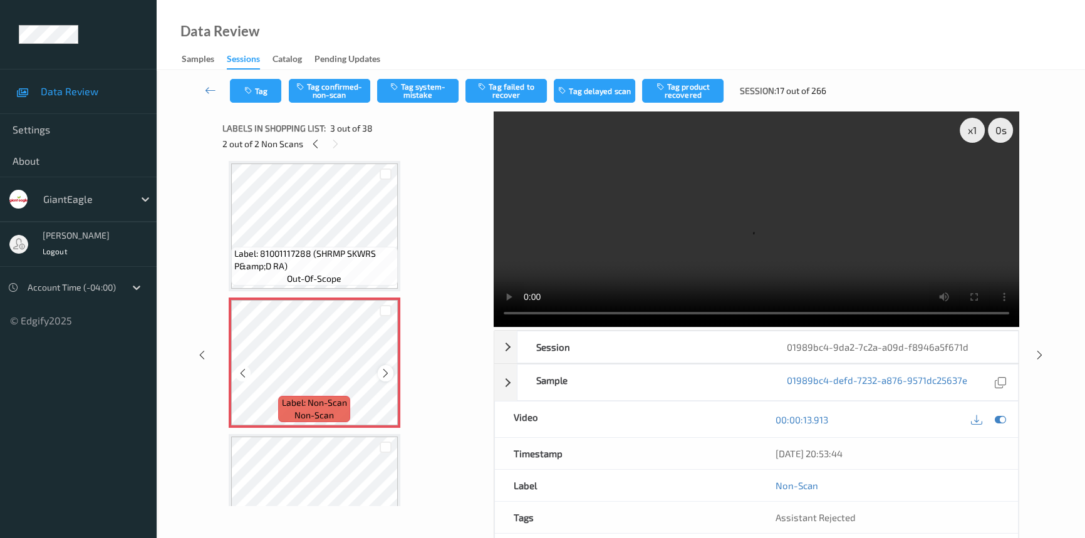
click at [383, 369] on icon at bounding box center [385, 373] width 11 height 11
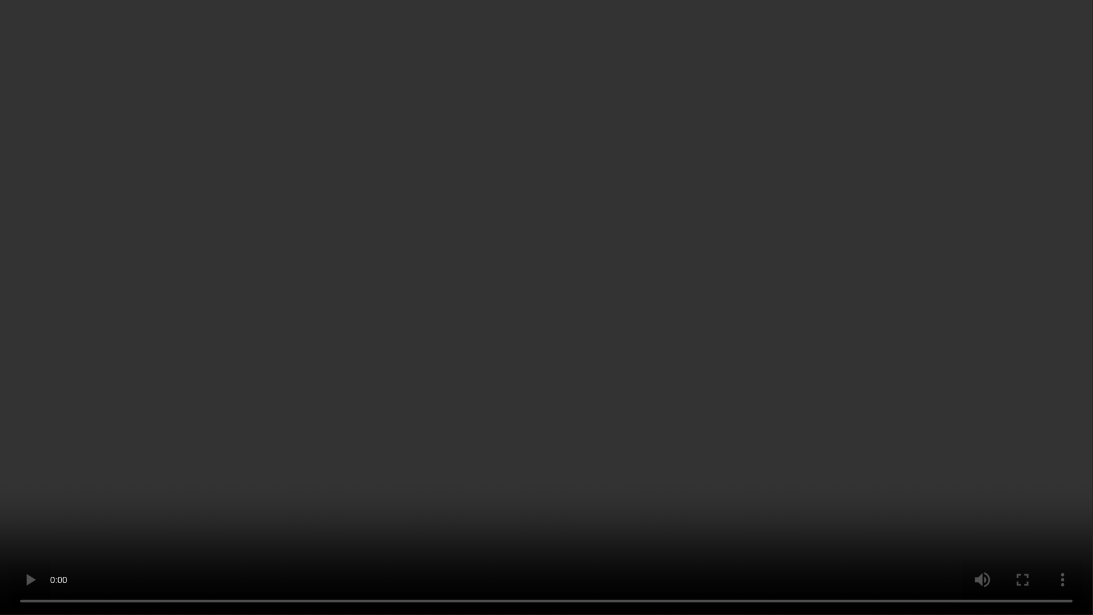
click at [654, 360] on video at bounding box center [546, 307] width 1093 height 615
click at [499, 392] on video at bounding box center [546, 307] width 1093 height 615
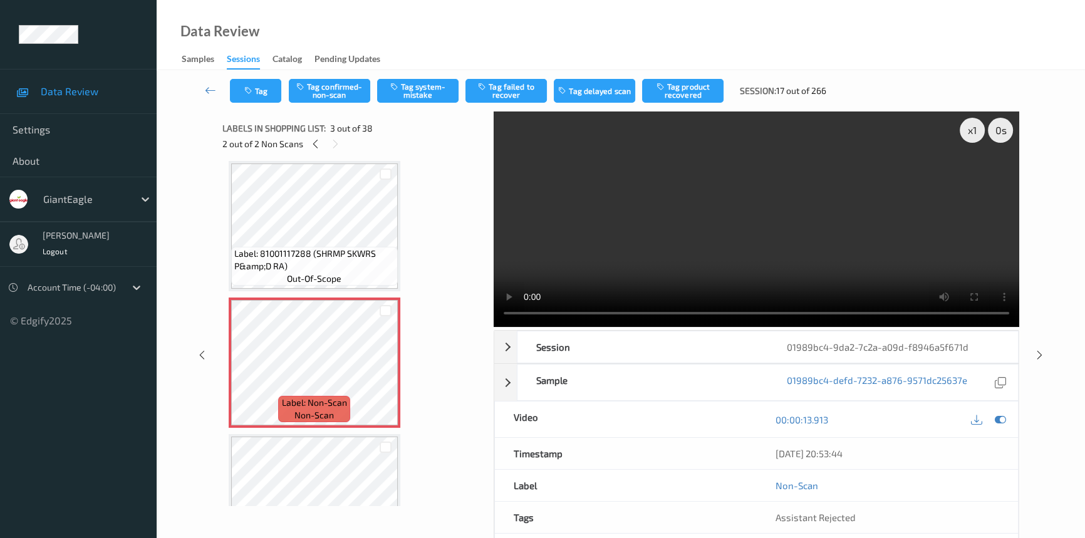
click at [827, 247] on video at bounding box center [757, 220] width 526 height 216
click at [390, 372] on div at bounding box center [386, 373] width 16 height 16
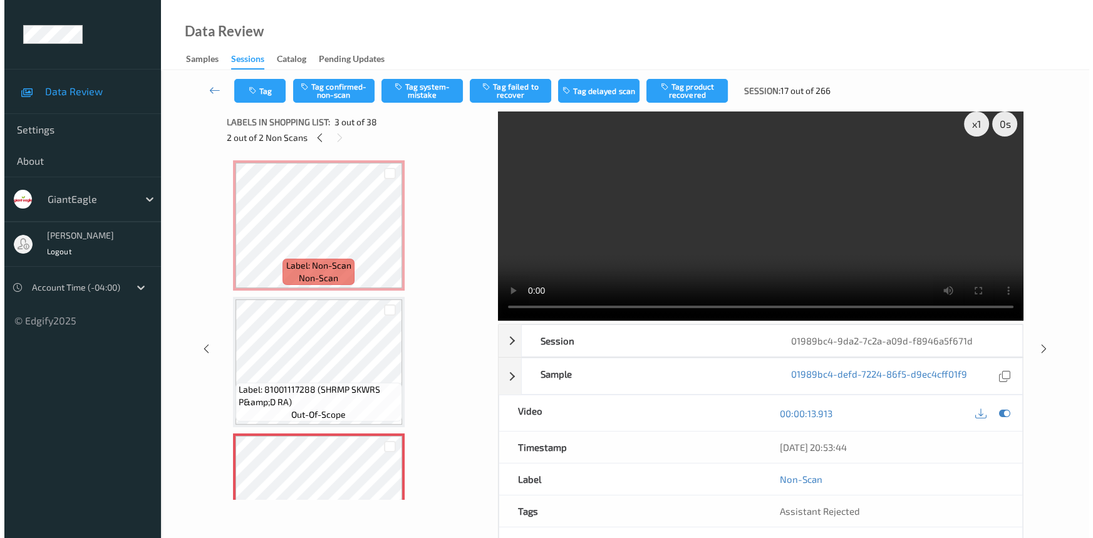
scroll to position [0, 0]
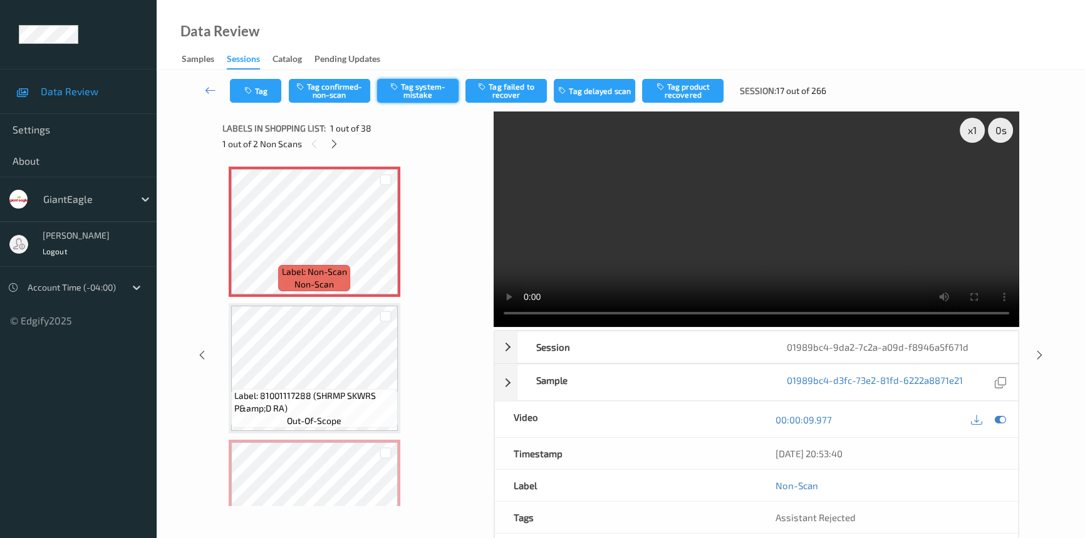
click at [430, 90] on button "Tag system-mistake" at bounding box center [417, 91] width 81 height 24
click at [265, 88] on button "Tag" at bounding box center [255, 91] width 51 height 24
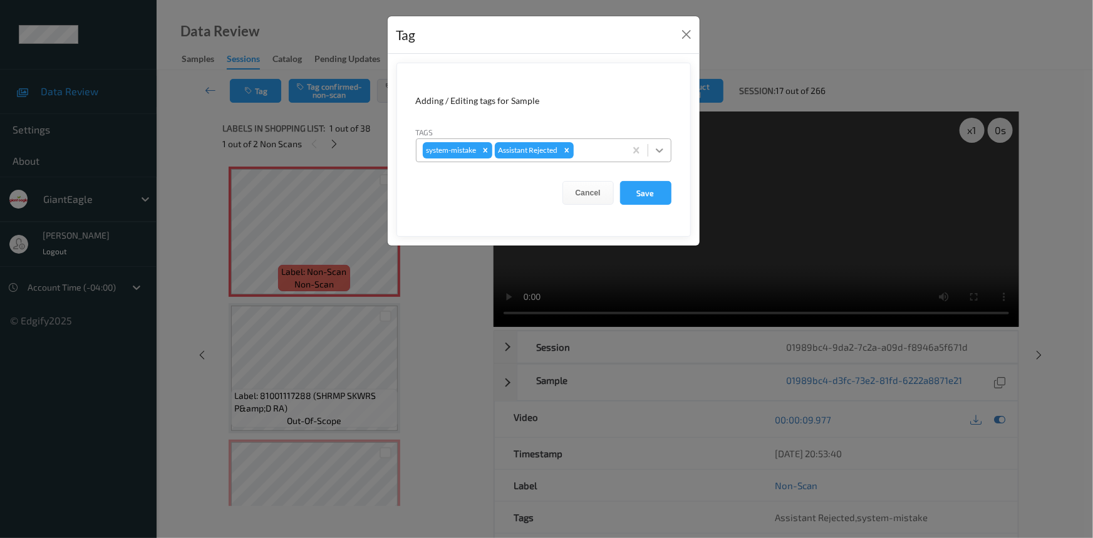
click at [658, 153] on icon at bounding box center [659, 150] width 13 height 13
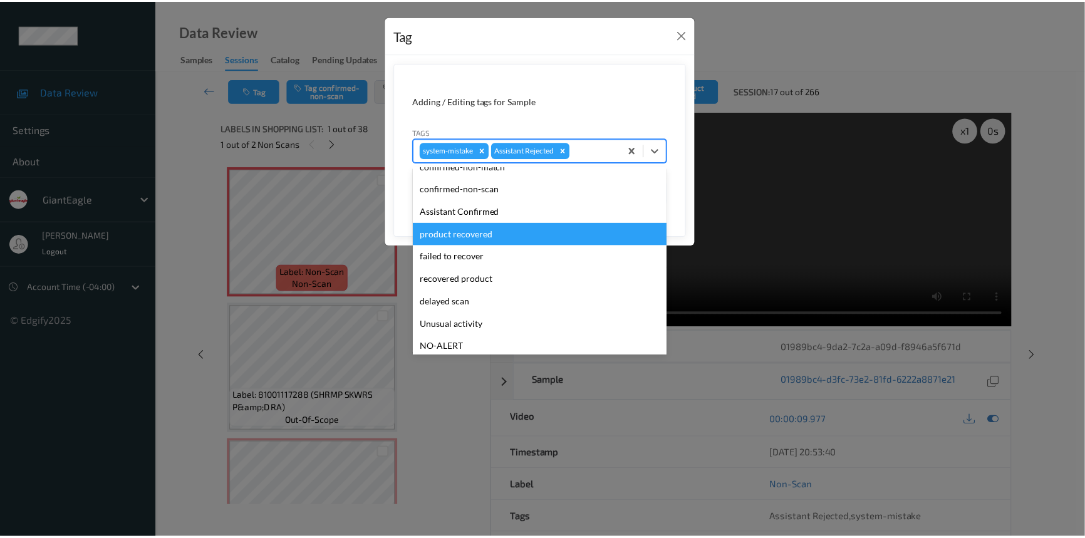
scroll to position [56, 0]
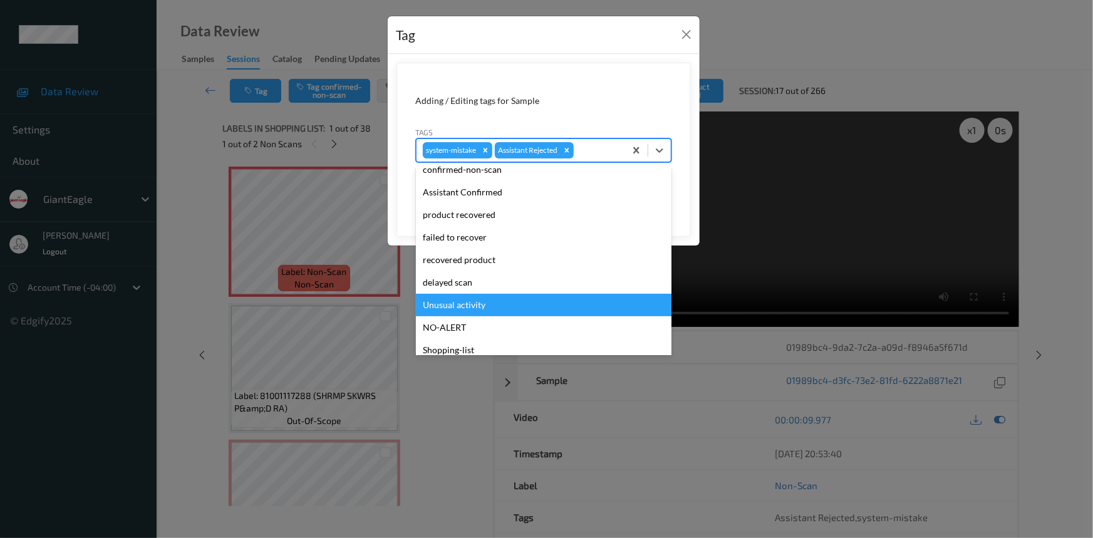
drag, startPoint x: 480, startPoint y: 301, endPoint x: 482, endPoint y: 288, distance: 13.4
click at [480, 301] on div "Unusual activity" at bounding box center [544, 305] width 256 height 23
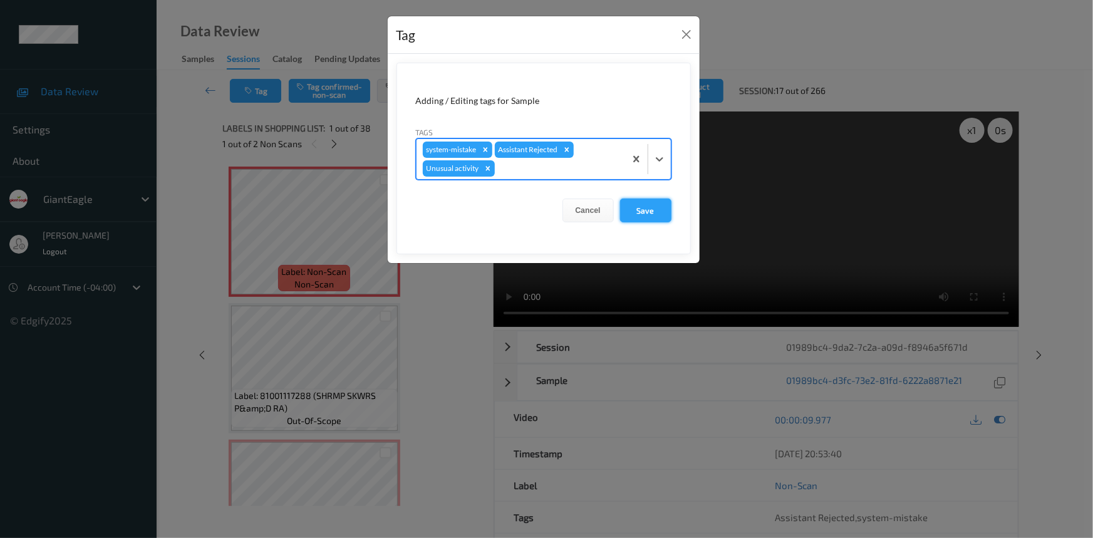
click at [647, 212] on button "Save" at bounding box center [645, 211] width 51 height 24
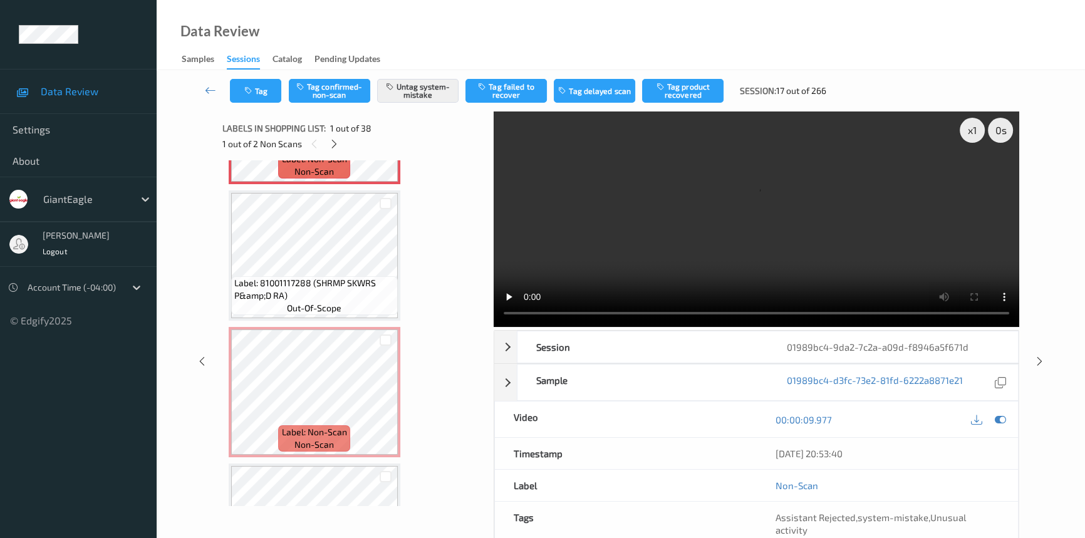
scroll to position [113, 0]
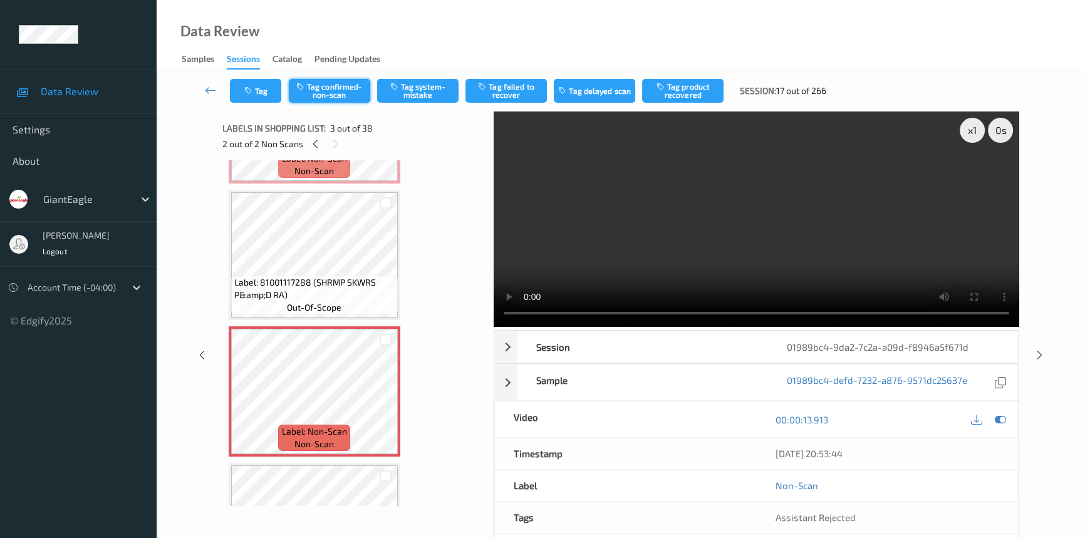
click at [343, 88] on button "Tag confirmed-non-scan" at bounding box center [329, 91] width 81 height 24
click at [526, 88] on button "Tag failed to recover" at bounding box center [505, 91] width 81 height 24
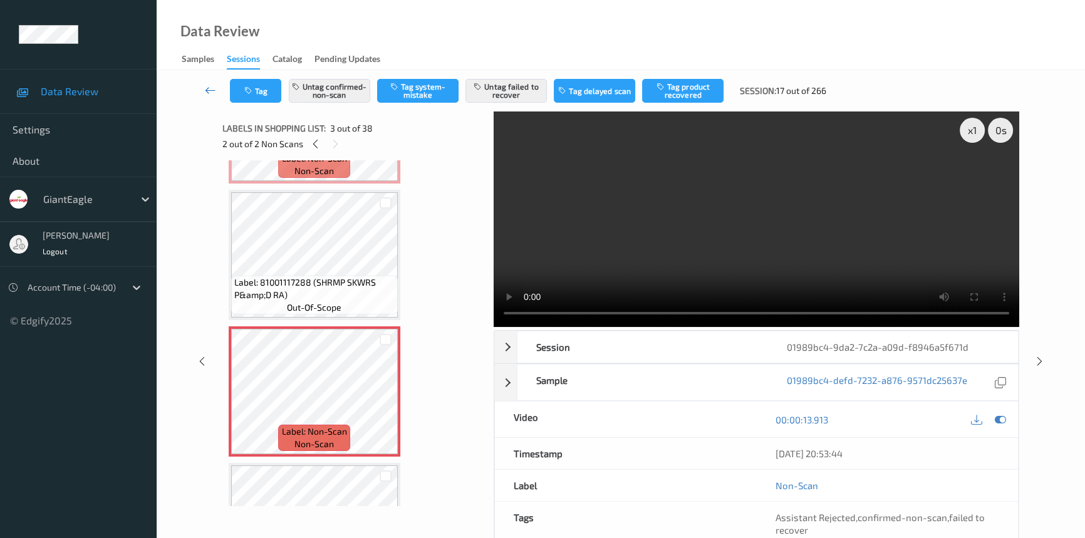
click at [210, 86] on icon at bounding box center [210, 90] width 11 height 13
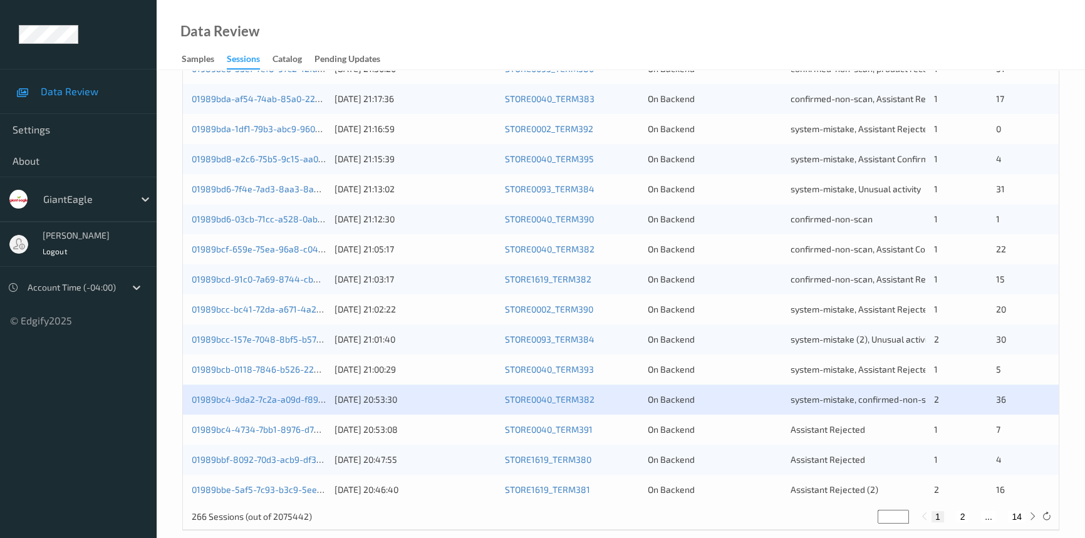
scroll to position [447, 0]
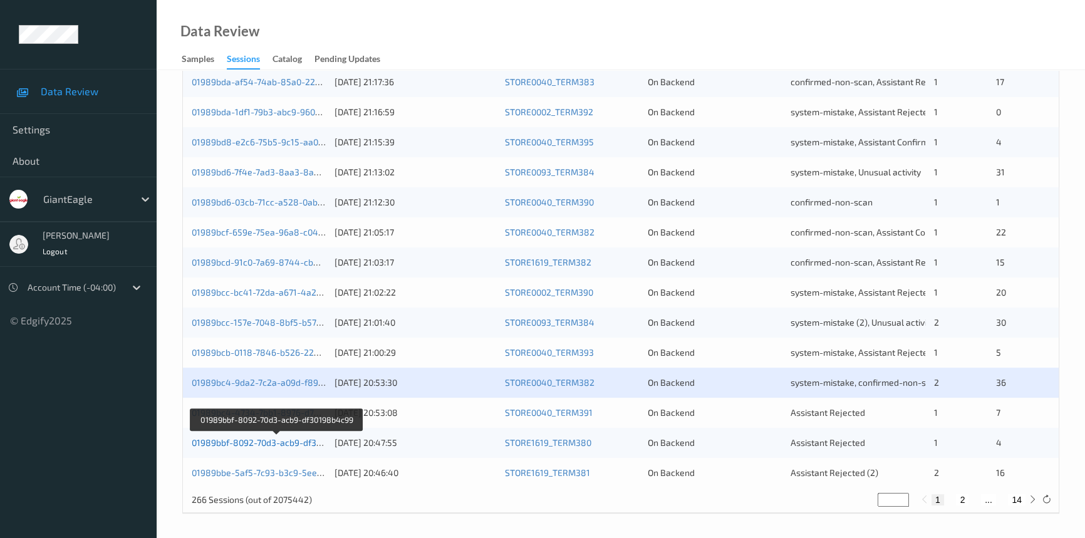
click at [290, 440] on link "01989bbf-8092-70d3-acb9-df30198b4c99" at bounding box center [276, 442] width 169 height 11
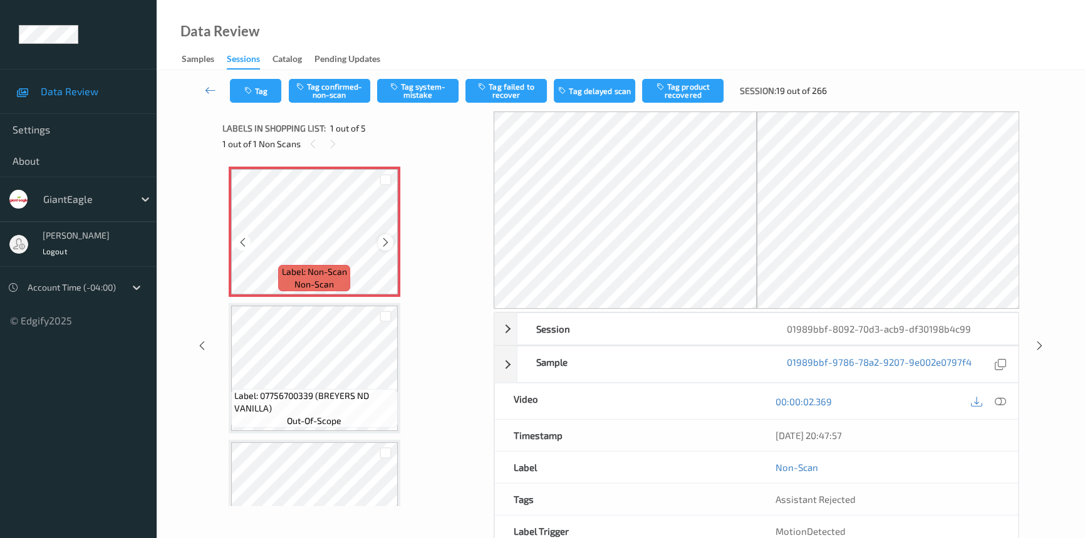
click at [381, 244] on icon at bounding box center [385, 242] width 11 height 11
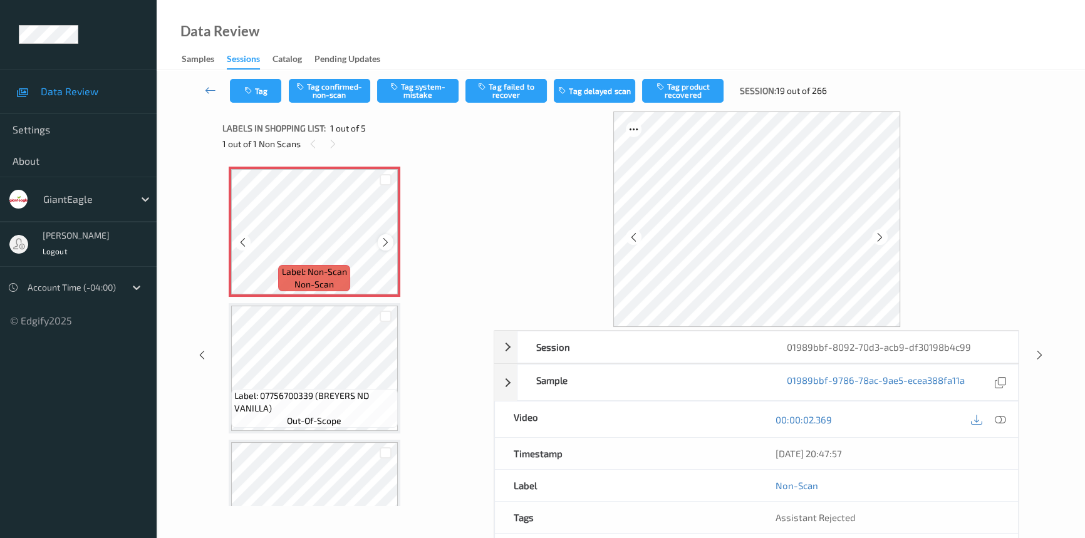
click at [382, 243] on icon at bounding box center [385, 242] width 11 height 11
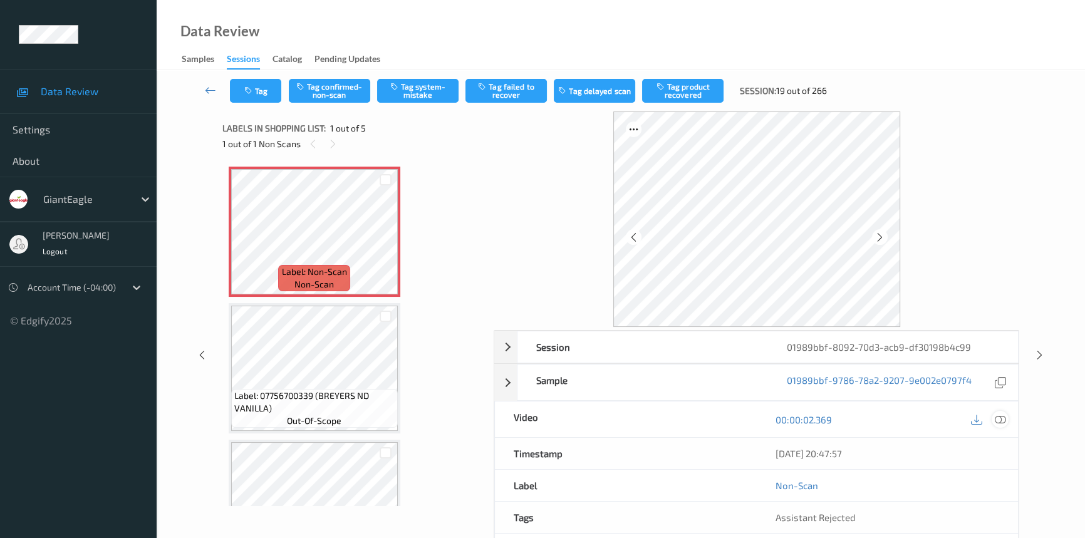
click at [1004, 420] on icon at bounding box center [1000, 419] width 11 height 11
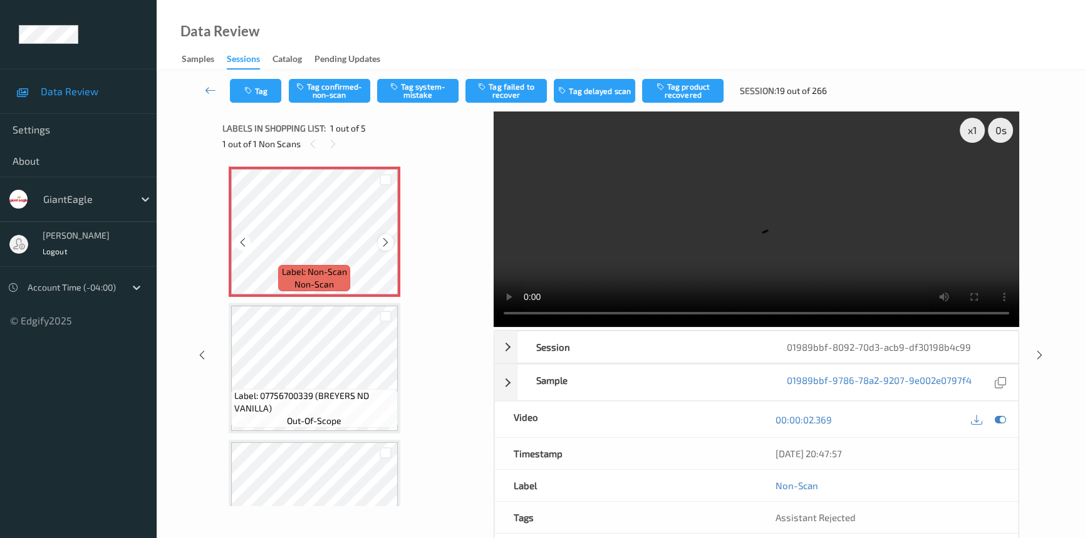
click at [386, 244] on icon at bounding box center [385, 242] width 11 height 11
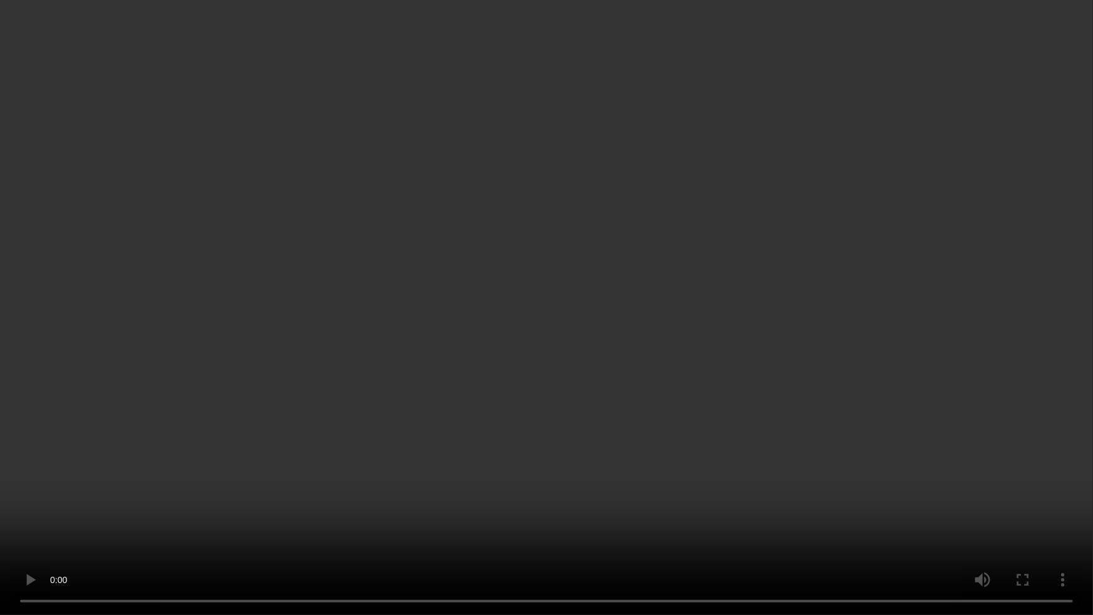
click at [682, 475] on video at bounding box center [546, 307] width 1093 height 615
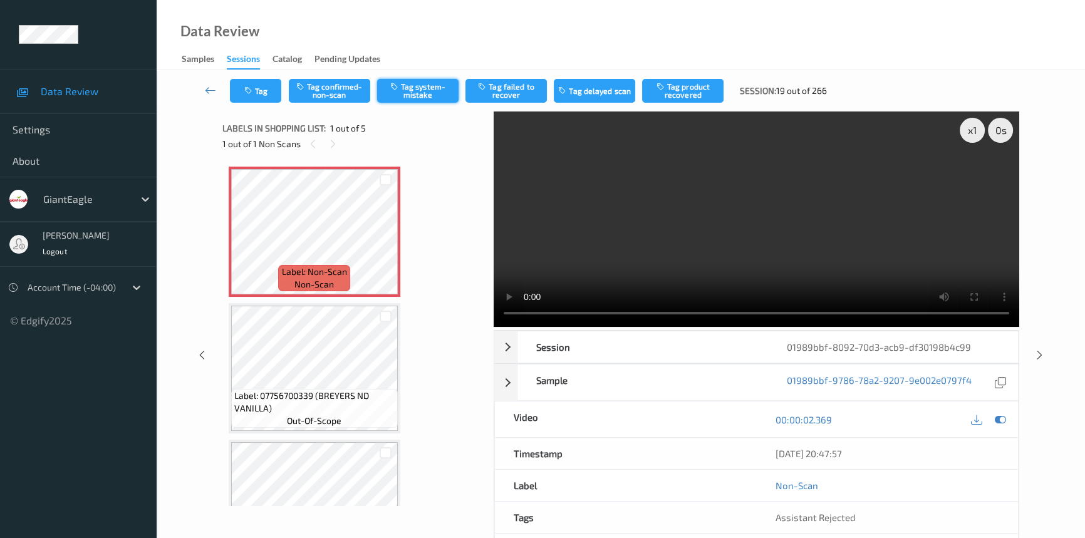
click at [417, 86] on button "Tag system-mistake" at bounding box center [417, 91] width 81 height 24
click at [268, 84] on button "Tag" at bounding box center [255, 91] width 51 height 24
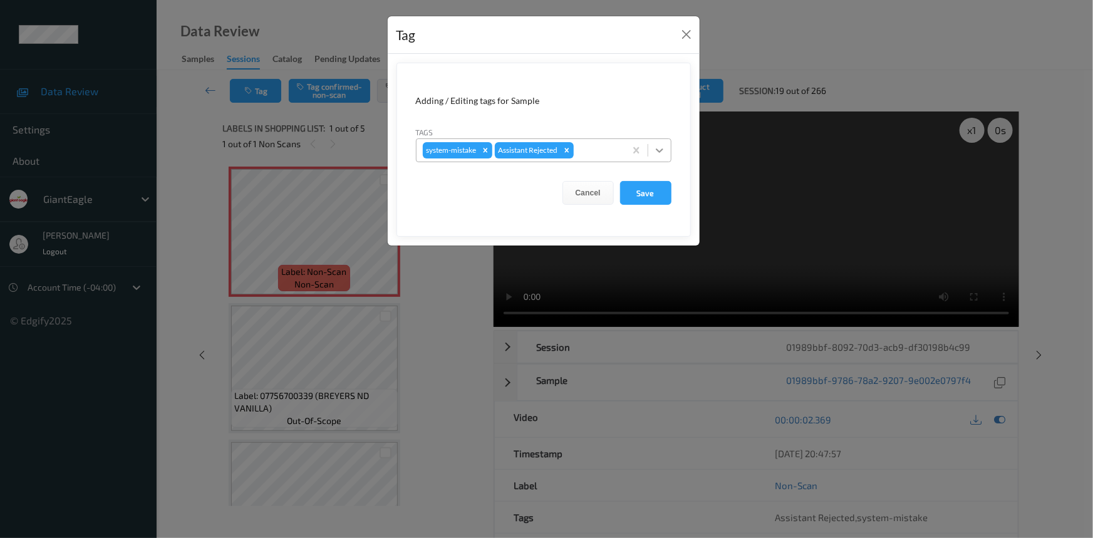
click at [661, 151] on icon at bounding box center [660, 150] width 8 height 4
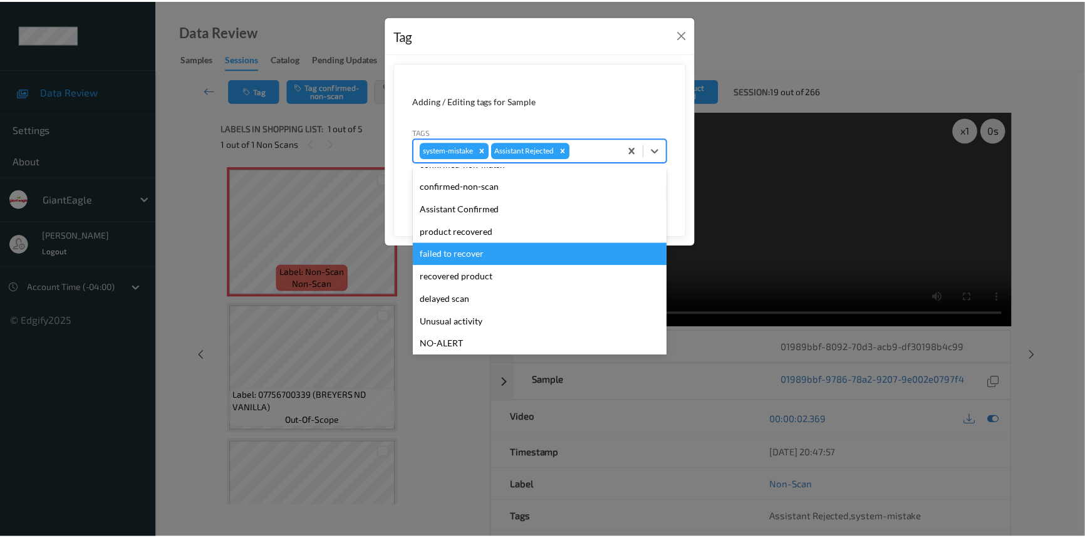
scroll to position [56, 0]
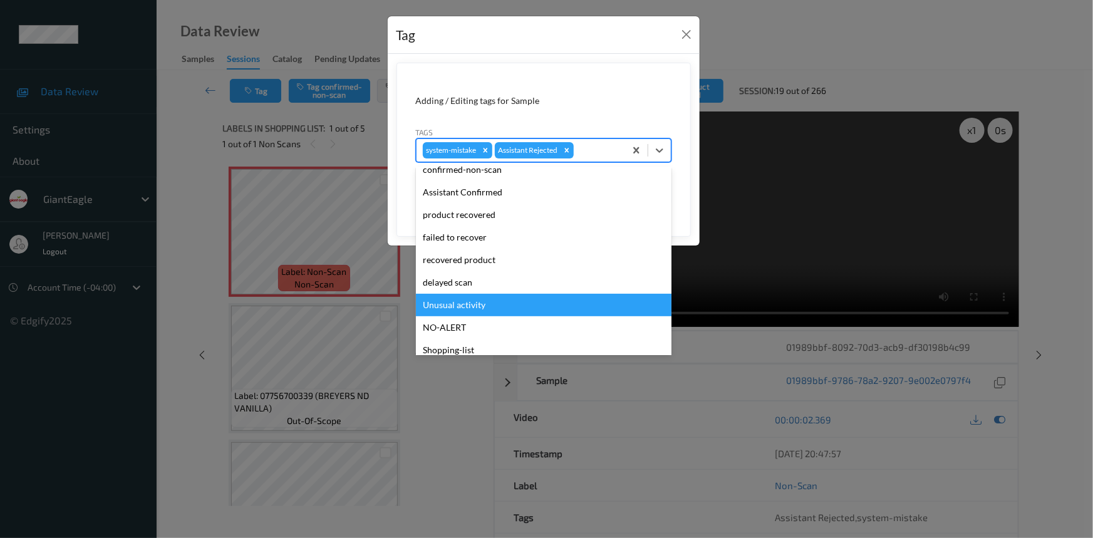
click at [470, 306] on div "Unusual activity" at bounding box center [544, 305] width 256 height 23
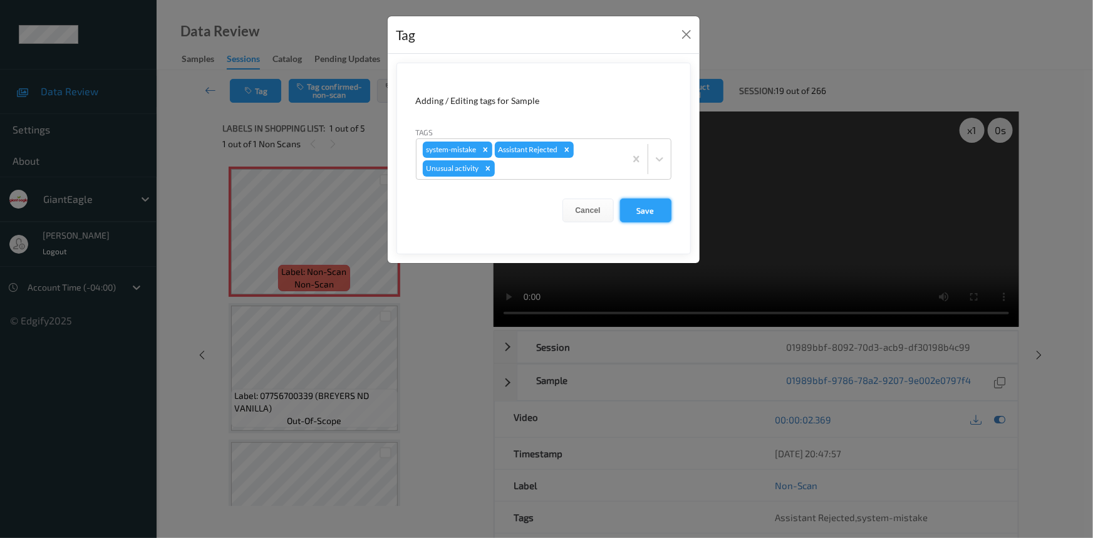
click at [652, 219] on button "Save" at bounding box center [645, 211] width 51 height 24
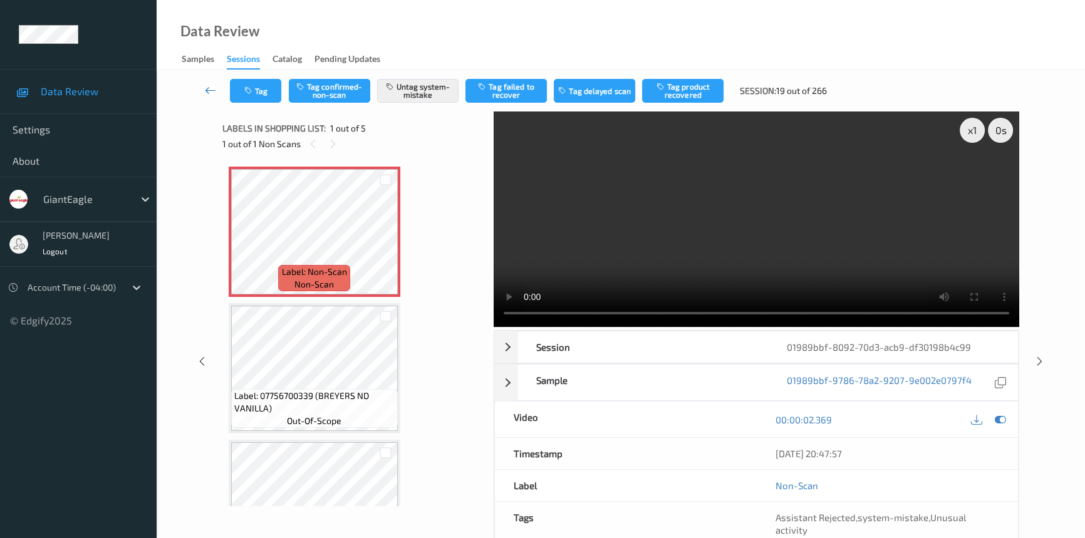
click at [209, 83] on link at bounding box center [210, 91] width 39 height 24
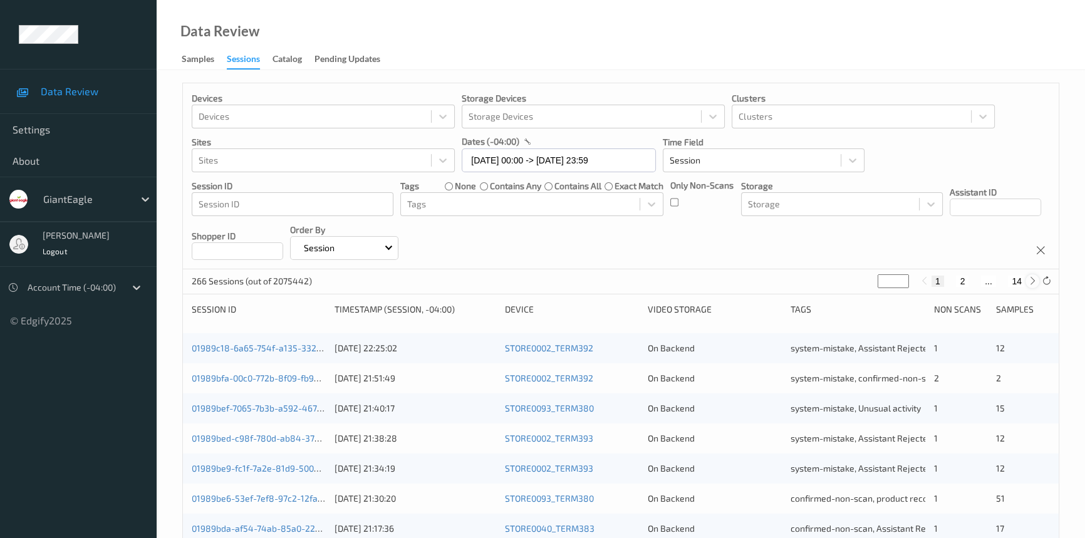
click at [1031, 283] on icon at bounding box center [1032, 280] width 9 height 9
type input "*"
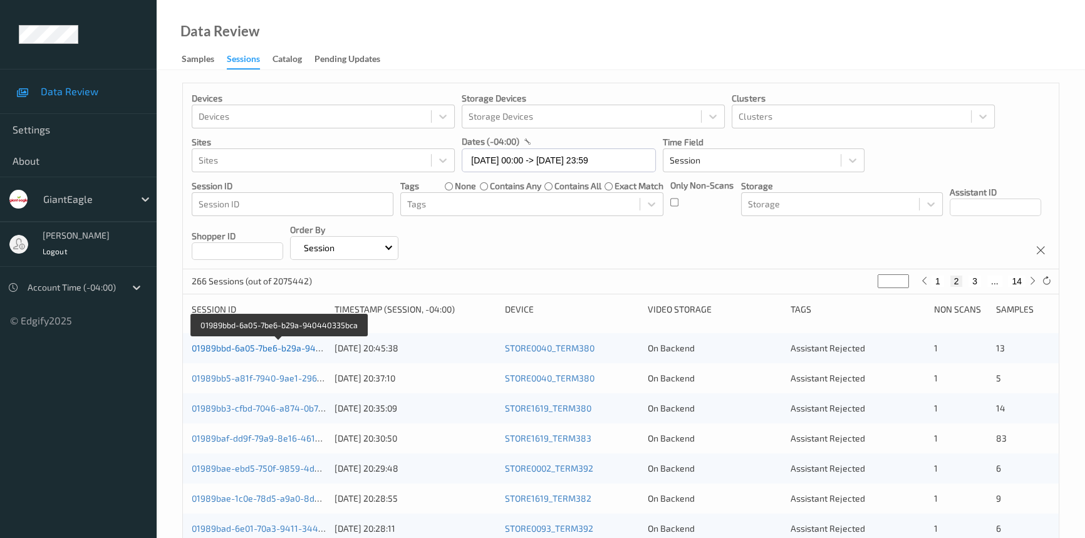
click at [279, 347] on link "01989bbd-6a05-7be6-b29a-940440335bca" at bounding box center [279, 348] width 175 height 11
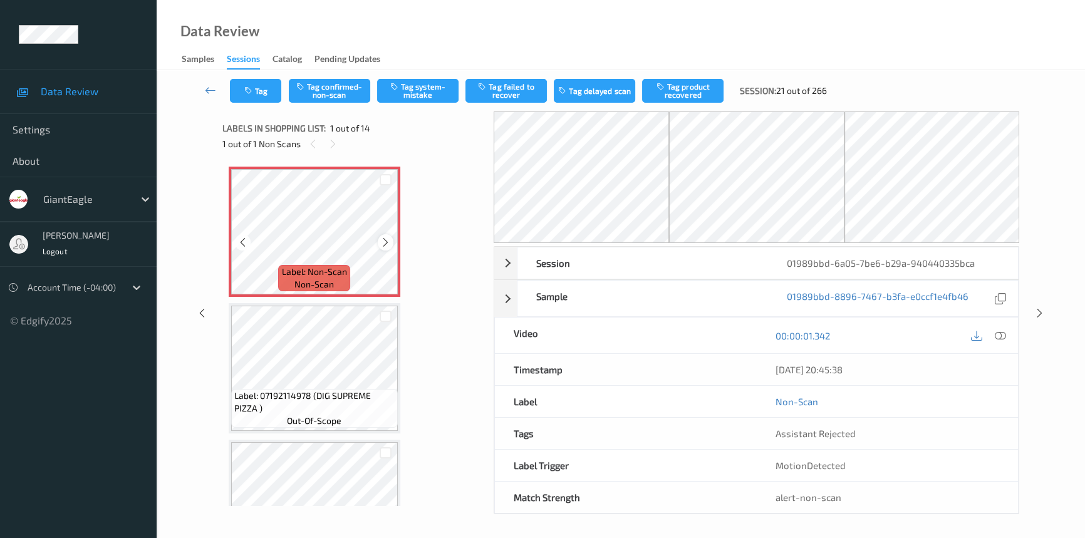
click at [381, 241] on icon at bounding box center [385, 242] width 11 height 11
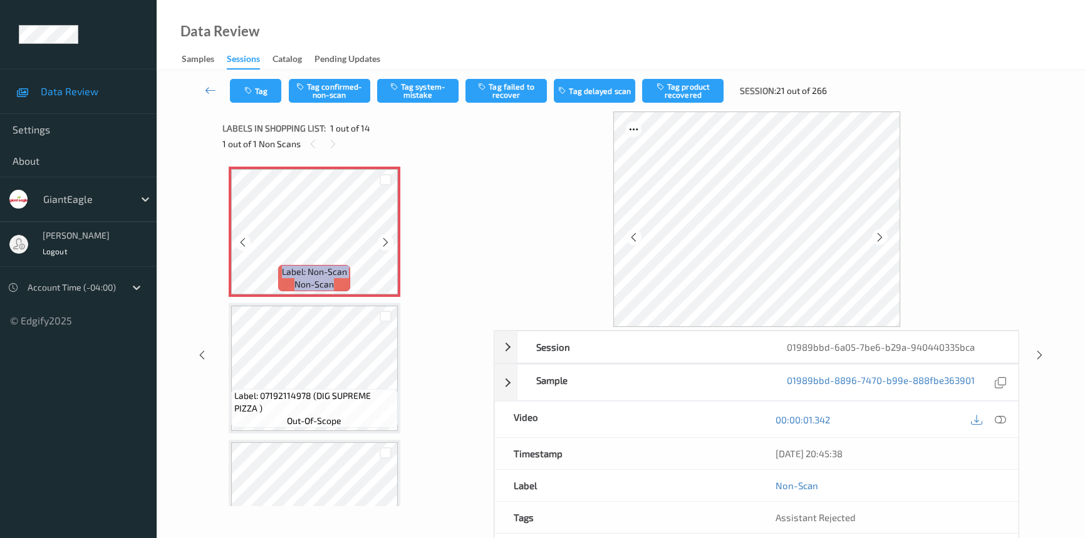
click at [381, 241] on icon at bounding box center [385, 242] width 11 height 11
click at [1005, 419] on icon at bounding box center [1000, 419] width 11 height 11
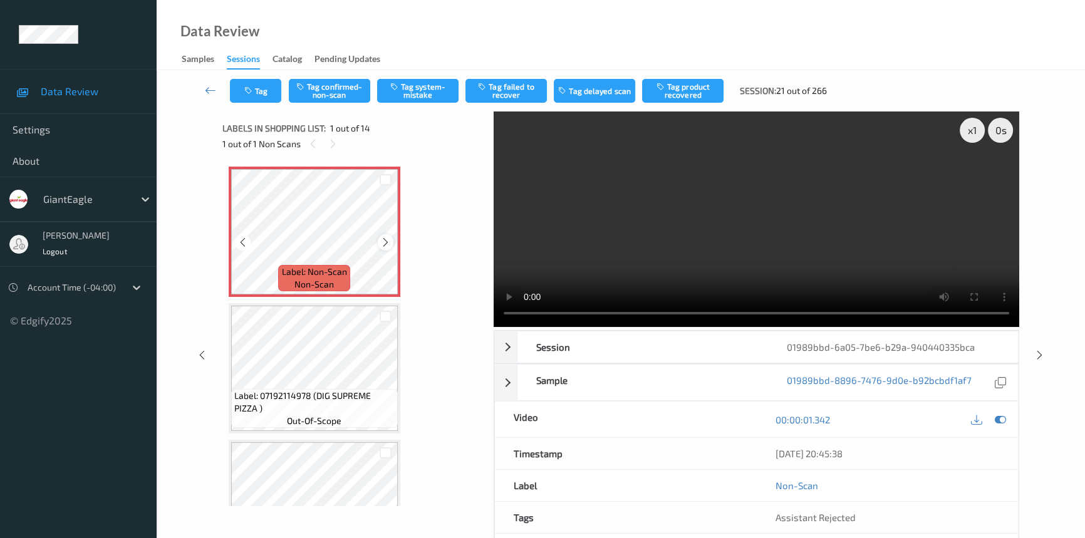
click at [385, 244] on icon at bounding box center [385, 242] width 11 height 11
click at [387, 242] on icon at bounding box center [385, 242] width 11 height 11
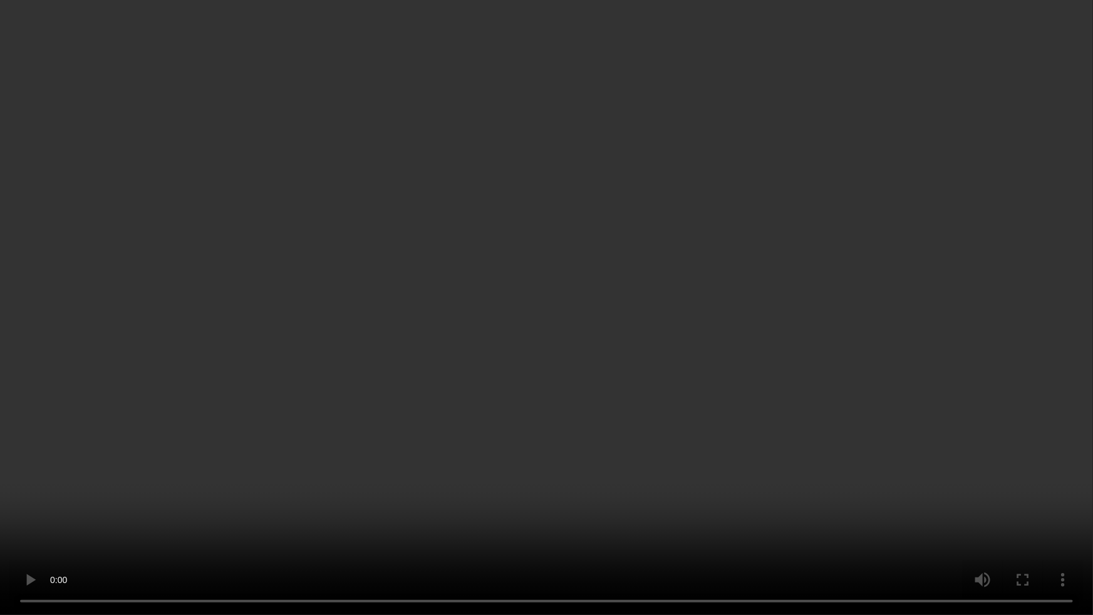
click at [821, 346] on video at bounding box center [546, 307] width 1093 height 615
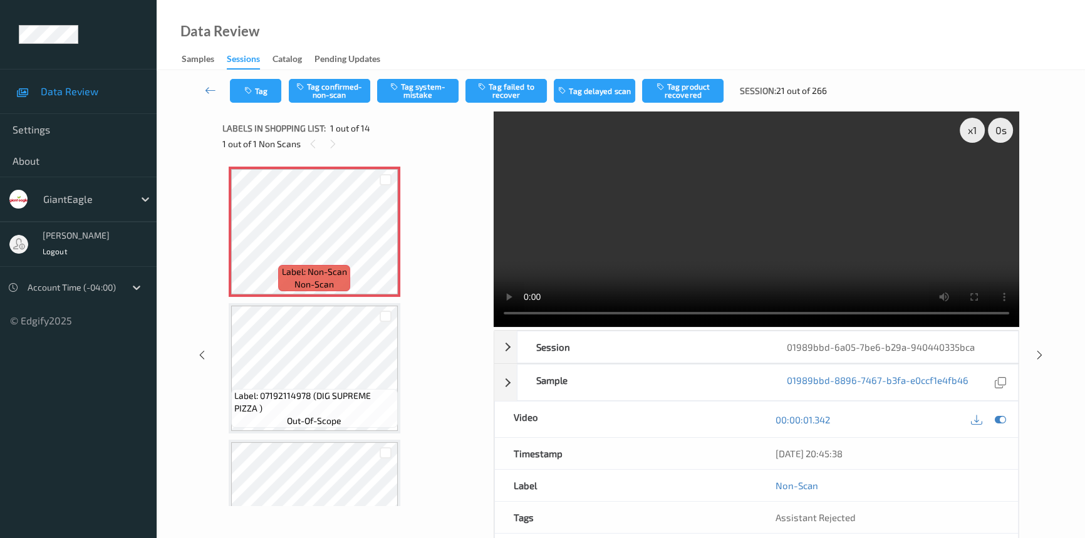
click at [631, 224] on video at bounding box center [757, 220] width 526 height 216
click at [425, 87] on button "Tag system-mistake" at bounding box center [417, 91] width 81 height 24
click at [209, 91] on icon at bounding box center [210, 90] width 11 height 13
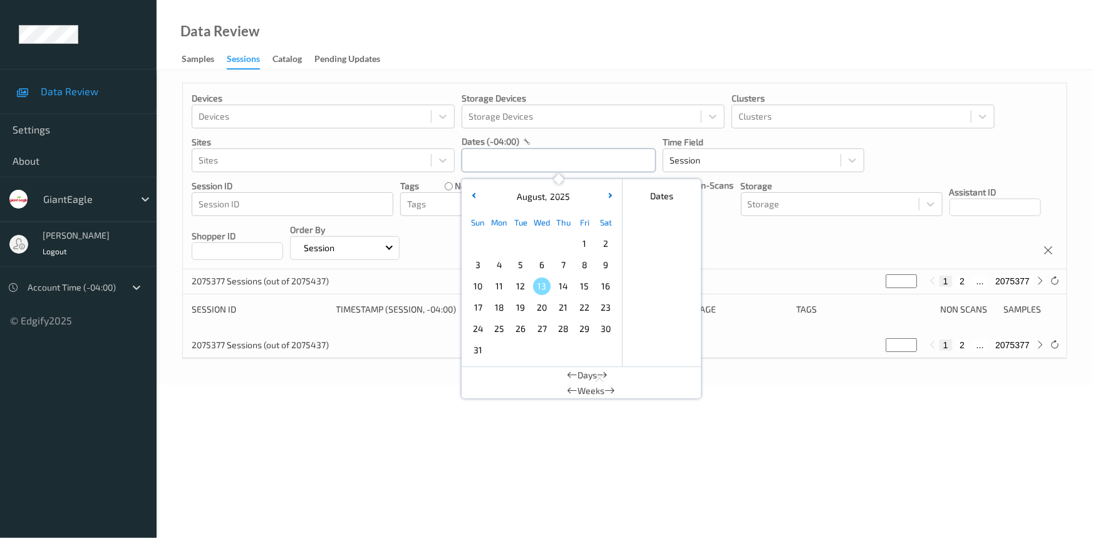
click at [567, 172] on input "text" at bounding box center [559, 160] width 194 height 24
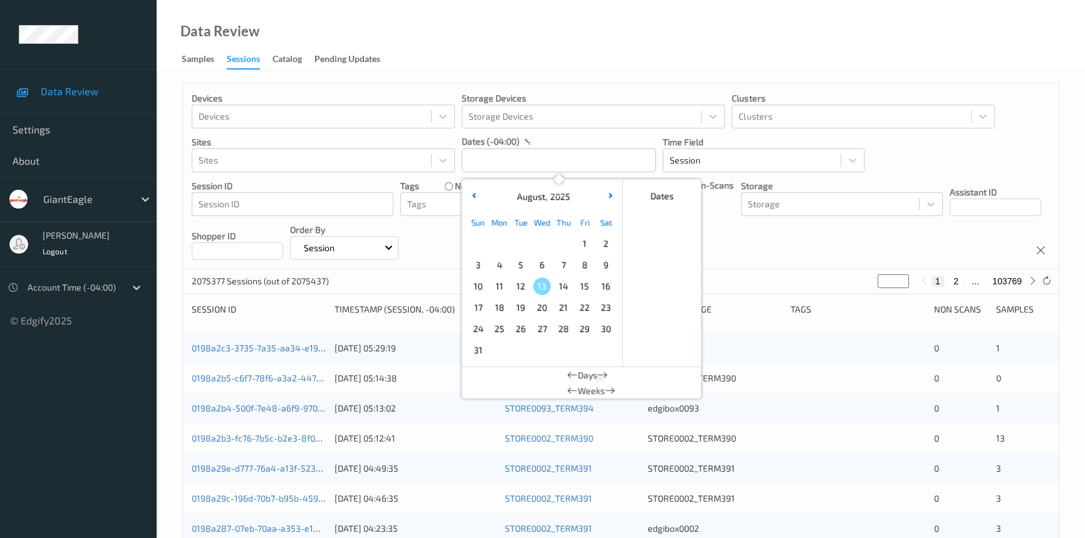
click at [496, 286] on span "11" at bounding box center [500, 287] width 18 height 18
type input "[DATE] 00:00 -> [DATE] 23:59"
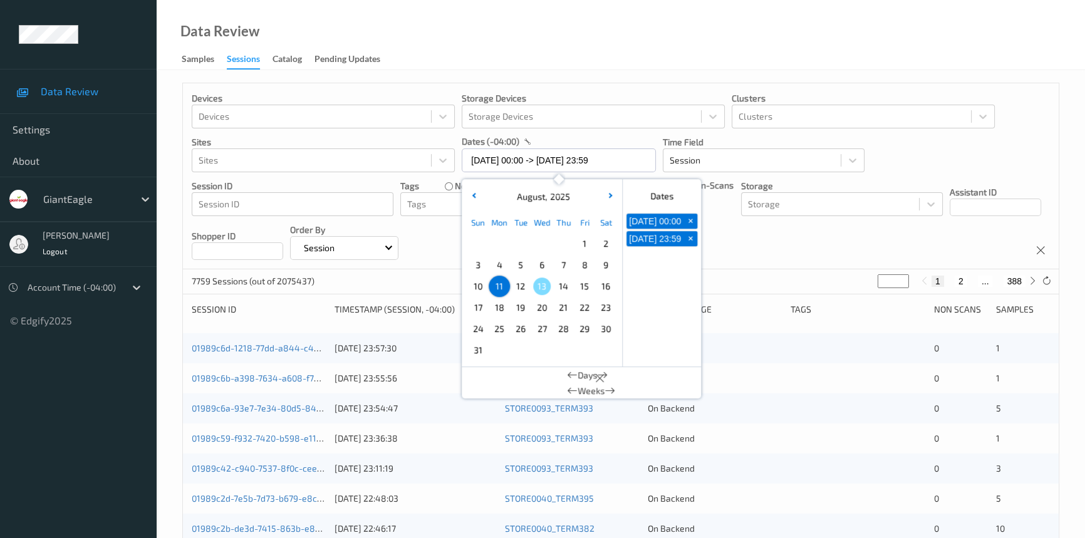
click at [606, 31] on div "Data Review Samples Sessions Catalog Pending Updates" at bounding box center [621, 35] width 928 height 70
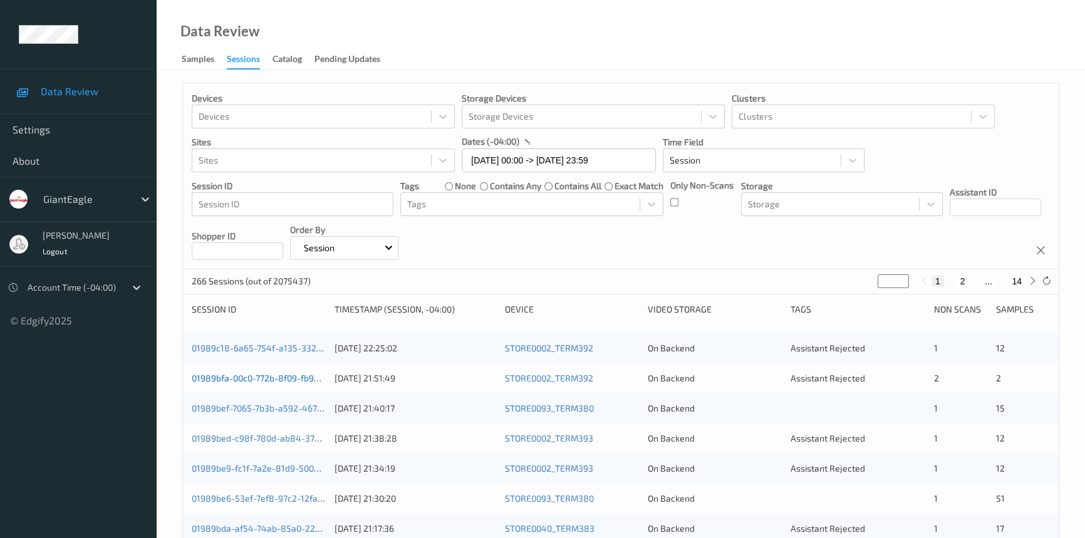
click at [269, 373] on link "01989bfa-00c0-772b-8f09-fb9377264039" at bounding box center [275, 378] width 167 height 11
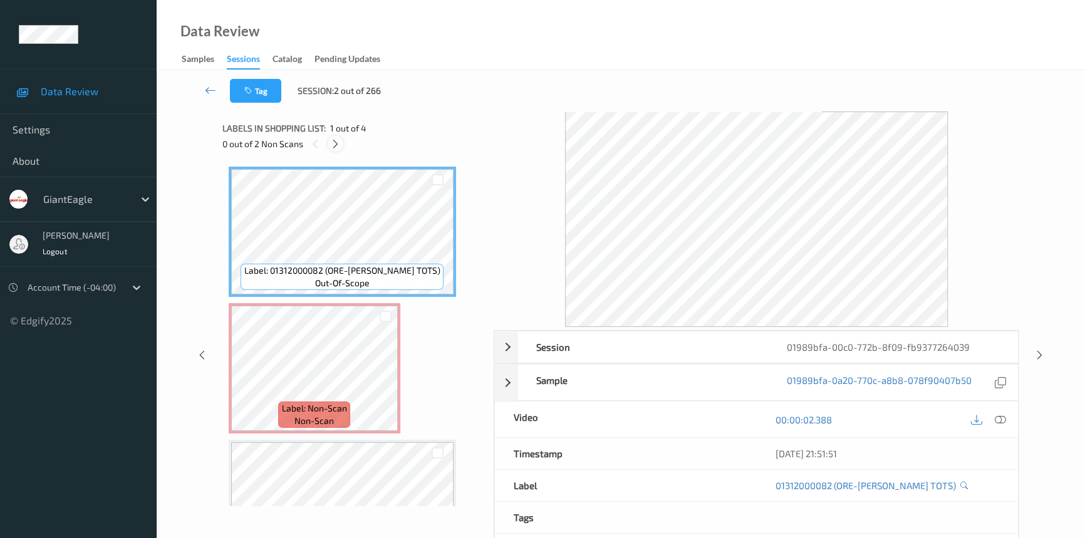
click at [332, 140] on icon at bounding box center [335, 143] width 11 height 11
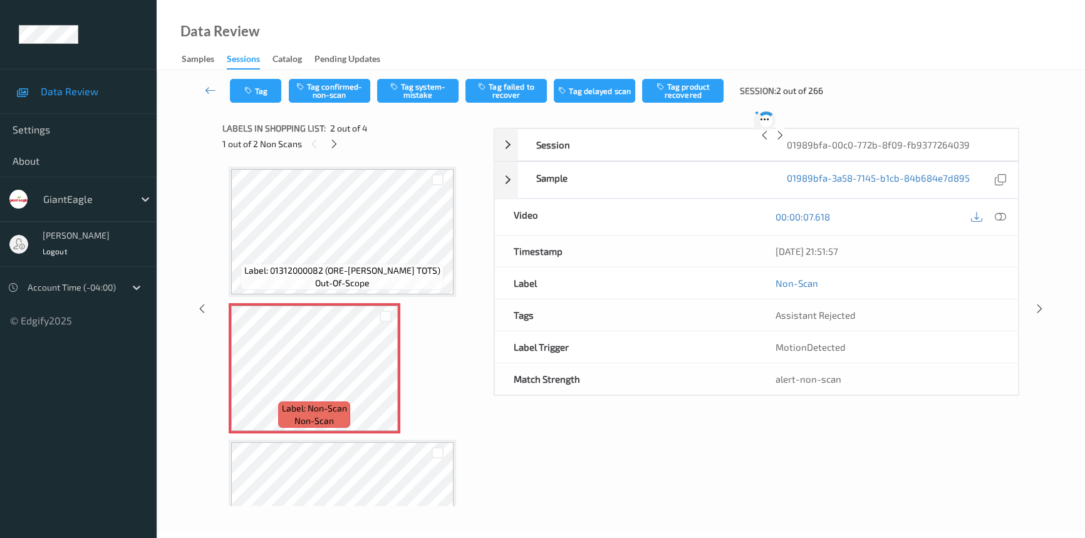
scroll to position [6, 0]
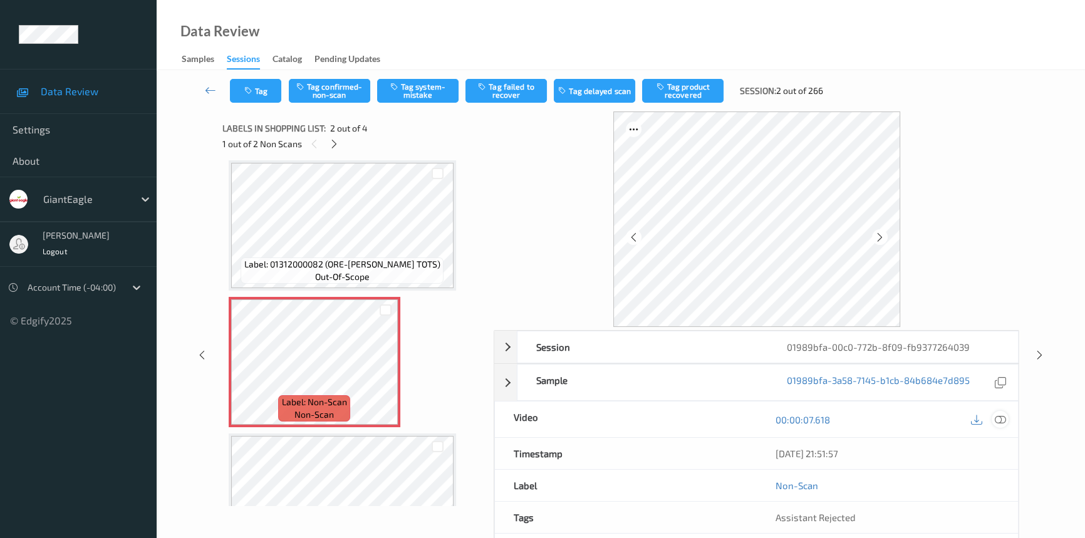
click at [1006, 417] on icon at bounding box center [1000, 419] width 11 height 11
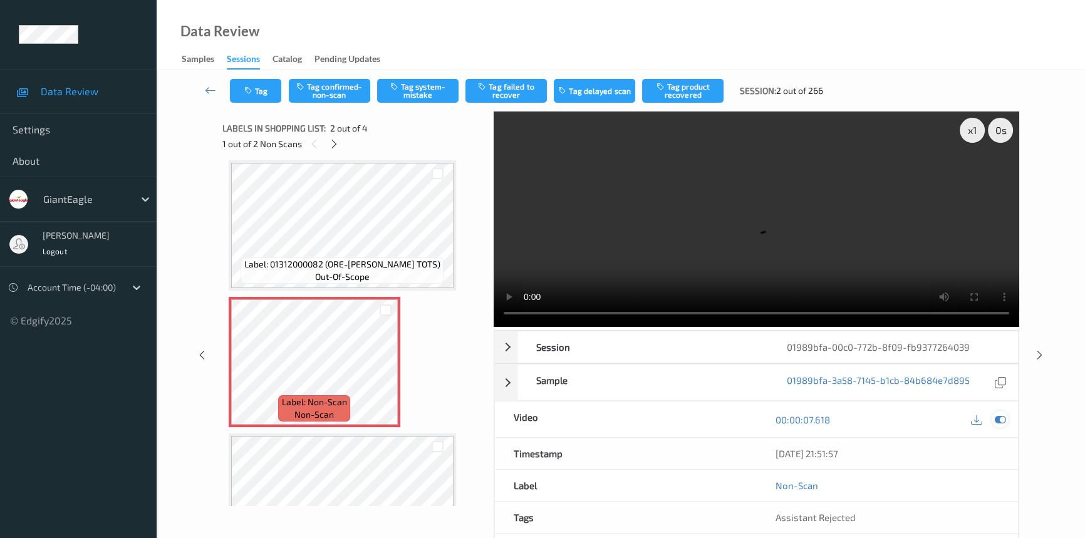
click at [1002, 417] on icon at bounding box center [1000, 419] width 11 height 11
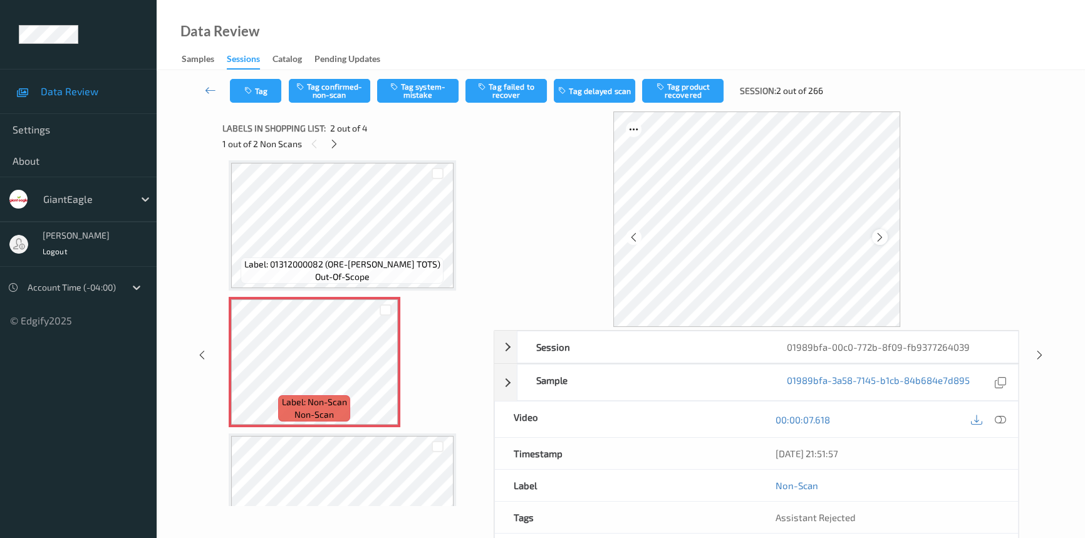
click at [883, 238] on icon at bounding box center [880, 236] width 11 height 11
drag, startPoint x: 995, startPoint y: 415, endPoint x: 912, endPoint y: 345, distance: 109.4
click at [995, 415] on icon at bounding box center [1000, 419] width 11 height 11
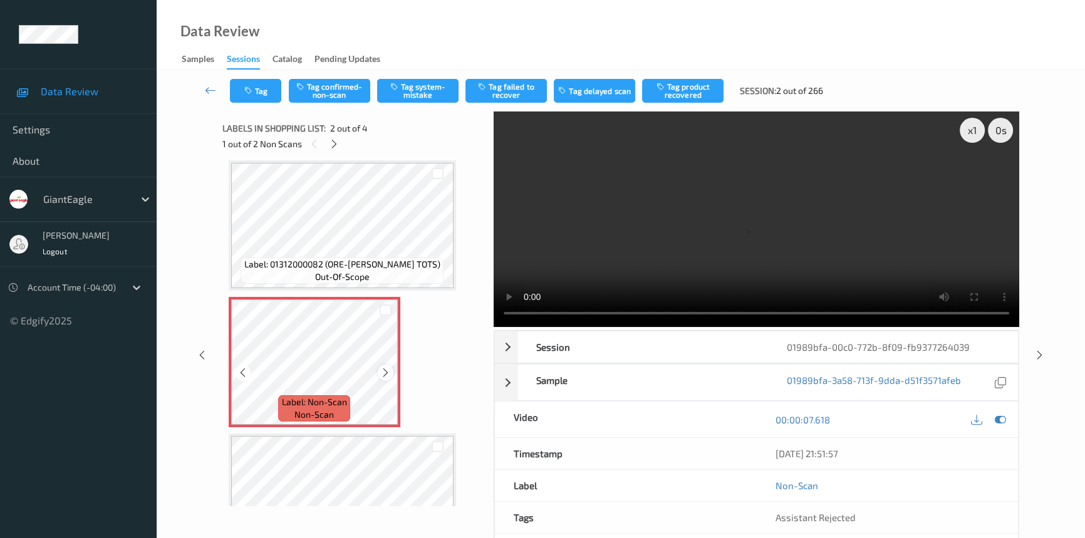
click at [387, 372] on icon at bounding box center [385, 372] width 11 height 11
click at [387, 371] on icon at bounding box center [385, 372] width 11 height 11
click at [386, 371] on icon at bounding box center [385, 372] width 11 height 11
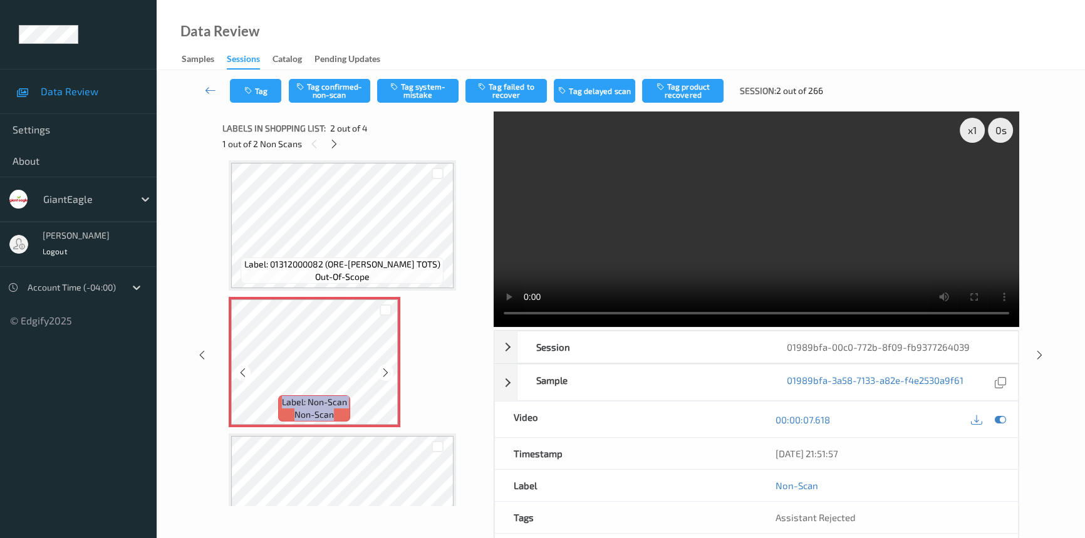
click at [386, 371] on icon at bounding box center [385, 372] width 11 height 11
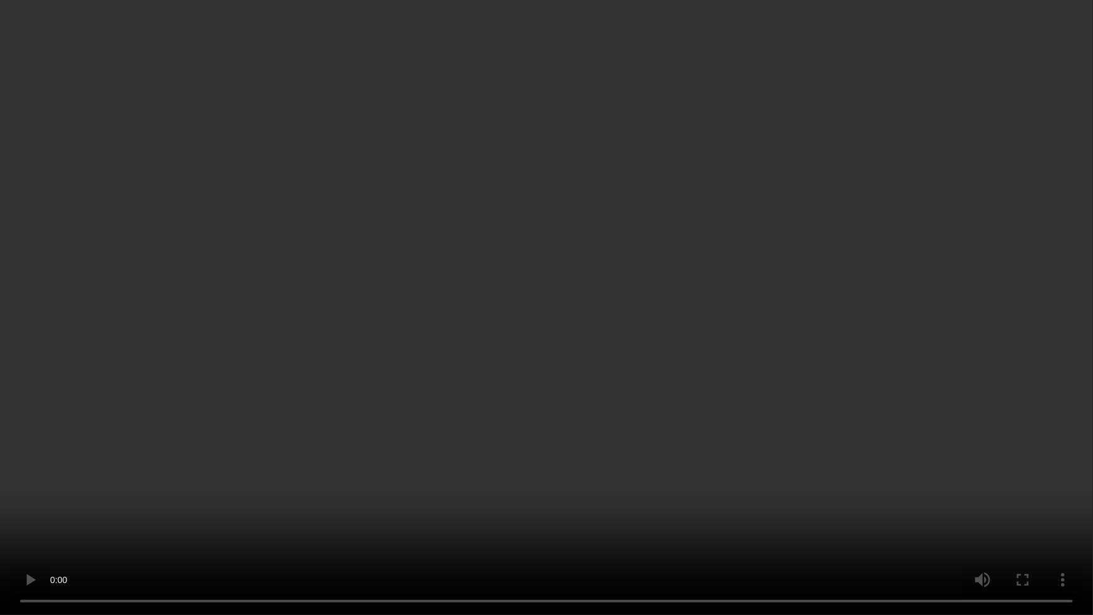
click at [752, 429] on video at bounding box center [546, 307] width 1093 height 615
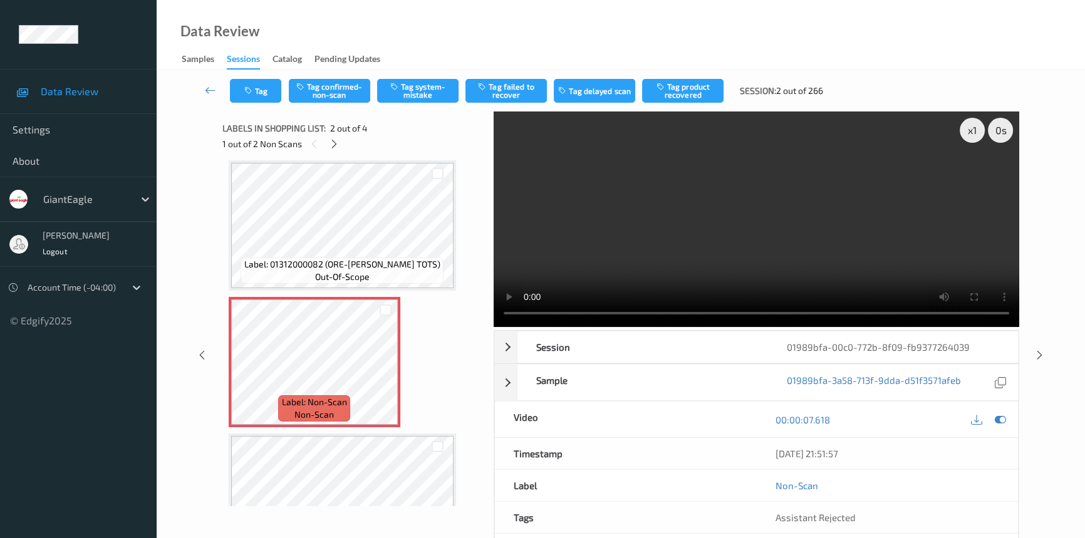
click at [791, 249] on video at bounding box center [757, 220] width 526 height 216
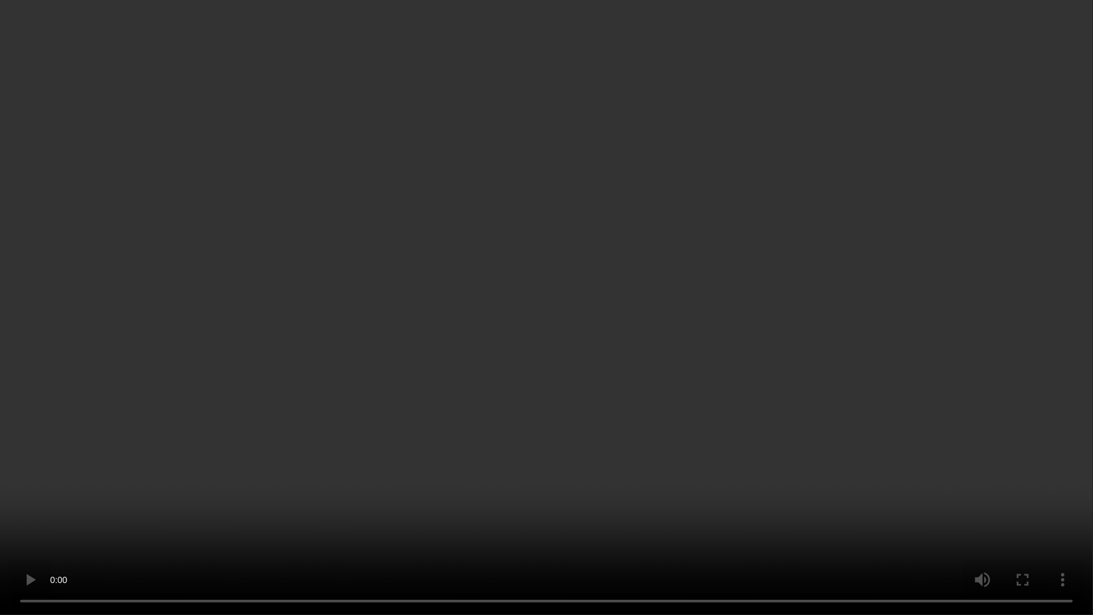
click at [484, 360] on video at bounding box center [546, 307] width 1093 height 615
click at [382, 426] on video at bounding box center [546, 307] width 1093 height 615
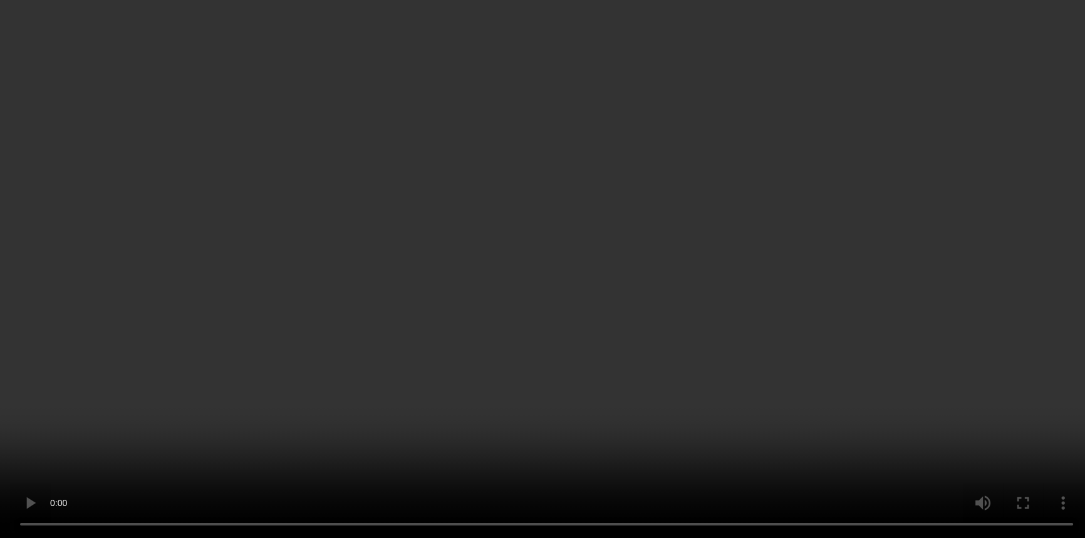
scroll to position [205, 0]
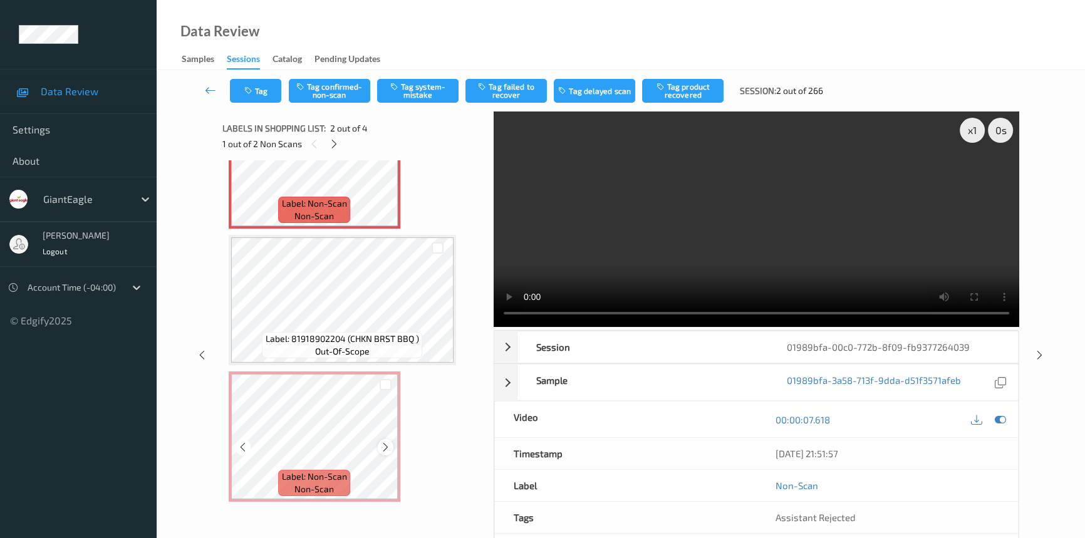
click at [388, 447] on icon at bounding box center [385, 447] width 11 height 11
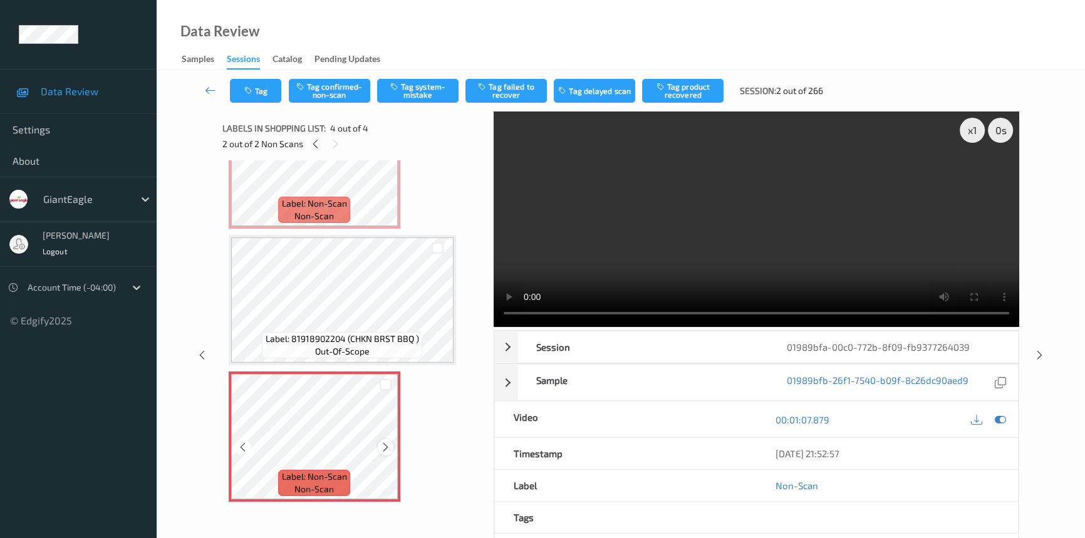
click at [388, 447] on icon at bounding box center [385, 447] width 11 height 11
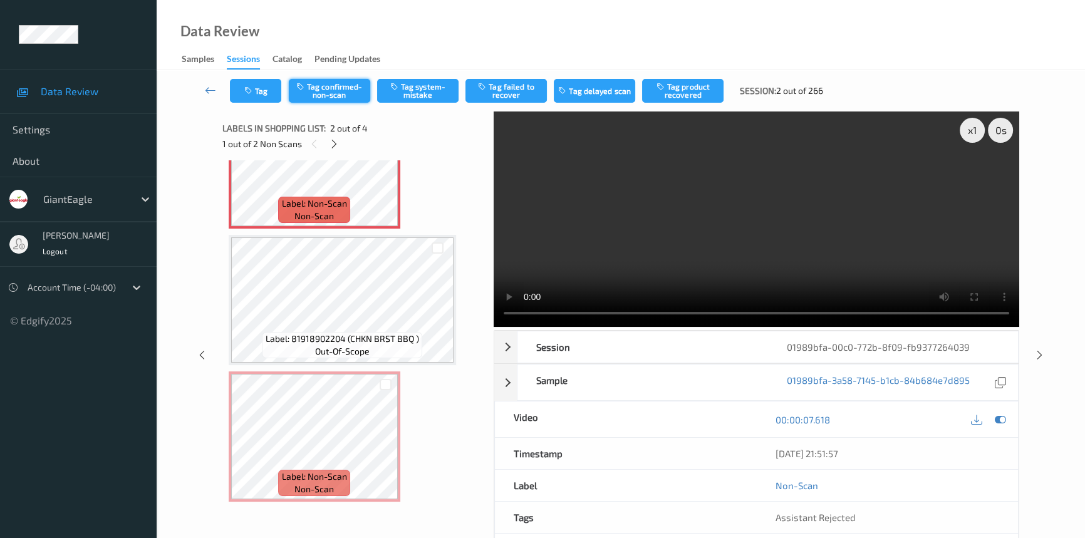
click at [340, 86] on button "Tag confirmed-non-scan" at bounding box center [329, 91] width 81 height 24
click at [682, 93] on button "Tag product recovered" at bounding box center [682, 91] width 81 height 24
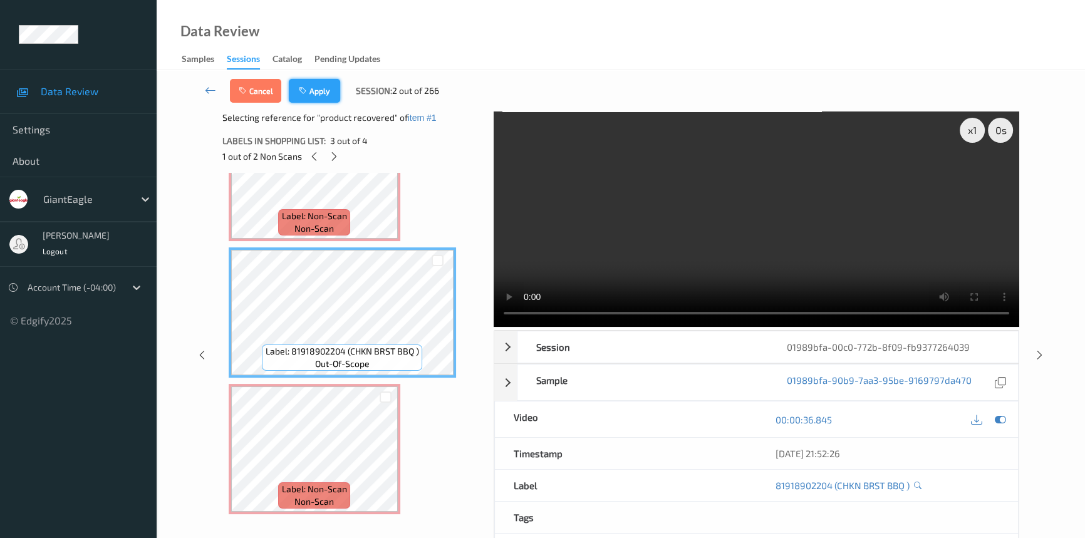
click at [325, 95] on button "Apply" at bounding box center [314, 91] width 51 height 24
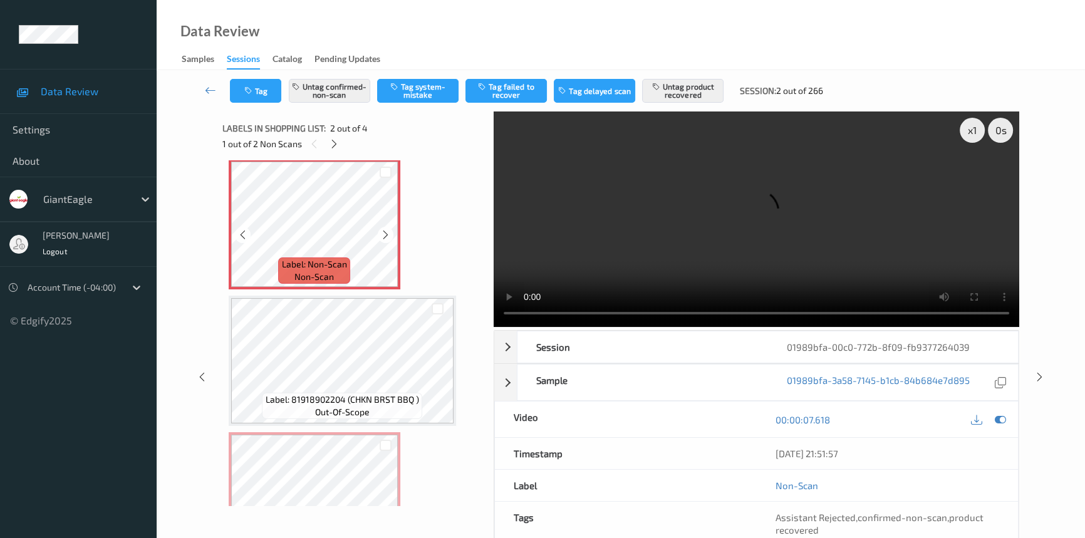
scroll to position [177, 0]
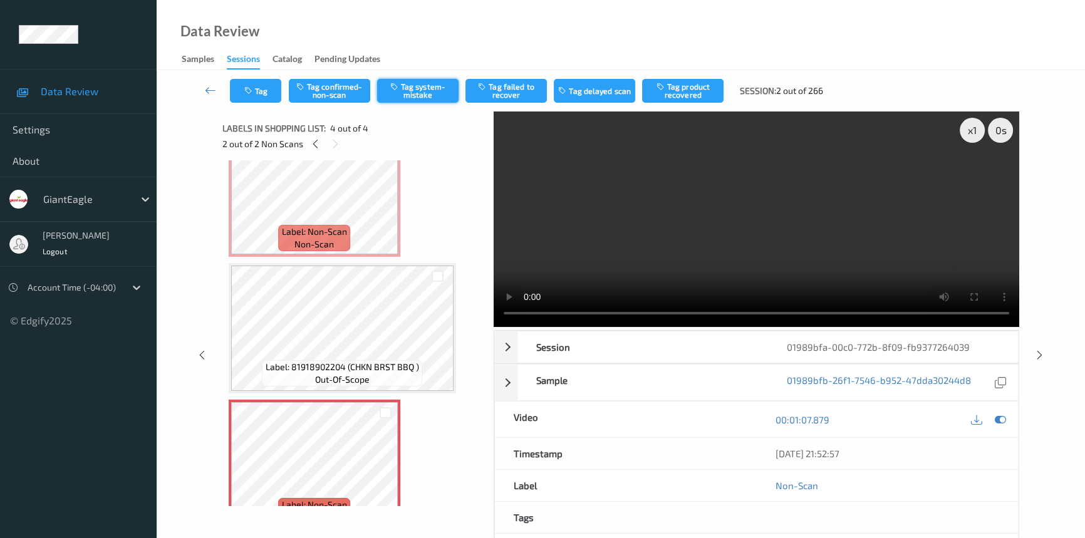
click at [430, 86] on button "Tag system-mistake" at bounding box center [417, 91] width 81 height 24
click at [210, 87] on icon at bounding box center [210, 90] width 11 height 13
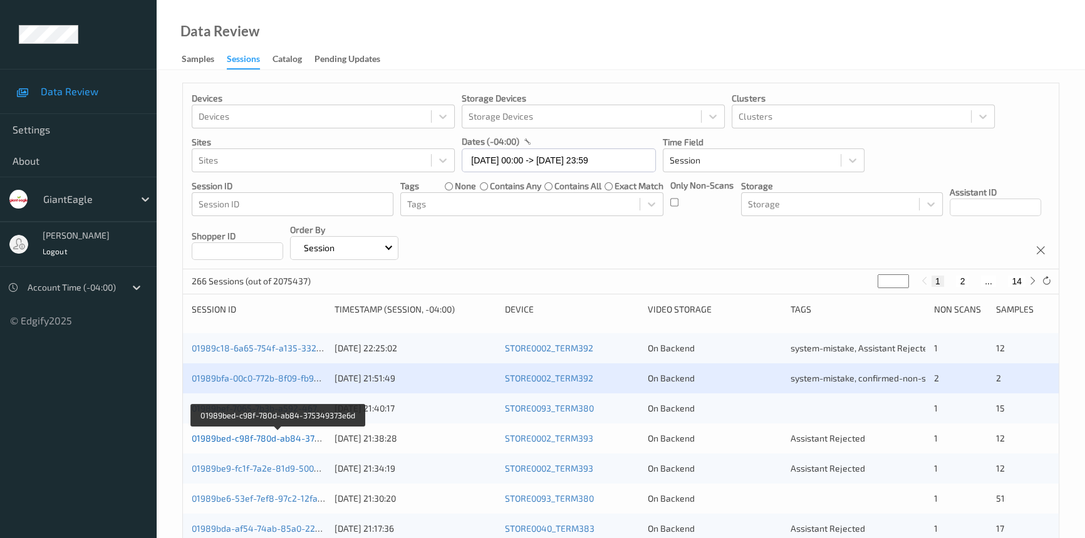
click at [239, 440] on link "01989bed-c98f-780d-ab84-375349373e6d" at bounding box center [278, 438] width 173 height 11
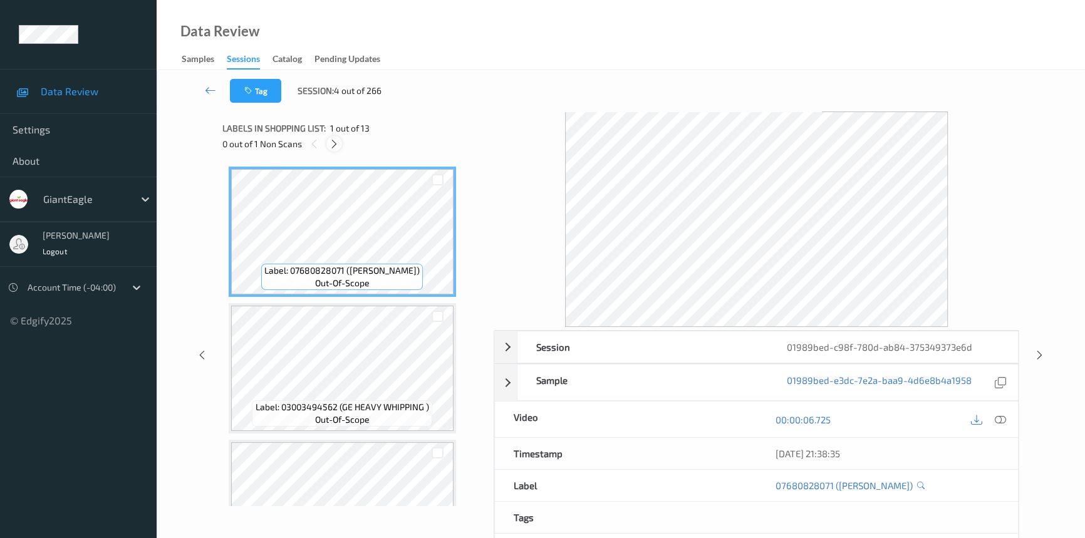
click at [334, 145] on icon at bounding box center [334, 143] width 11 height 11
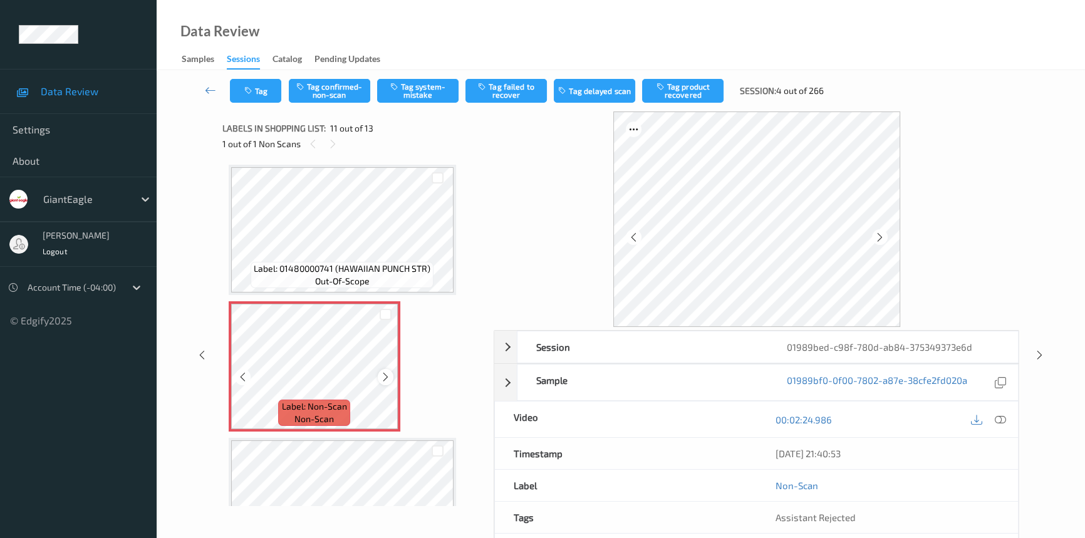
click at [388, 375] on icon at bounding box center [385, 377] width 11 height 11
click at [997, 417] on icon at bounding box center [1000, 419] width 11 height 11
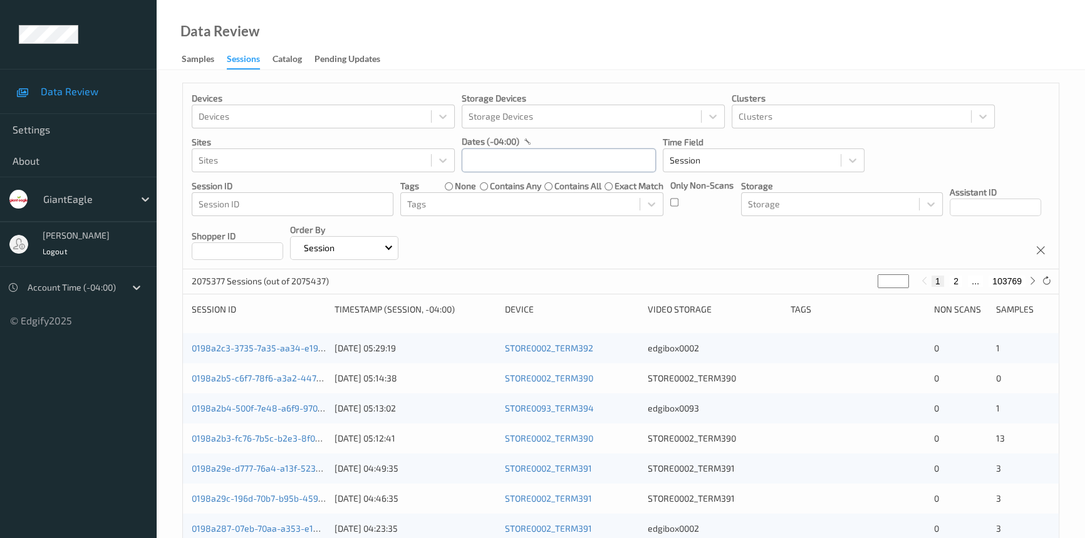
click at [522, 166] on input "text" at bounding box center [559, 160] width 194 height 24
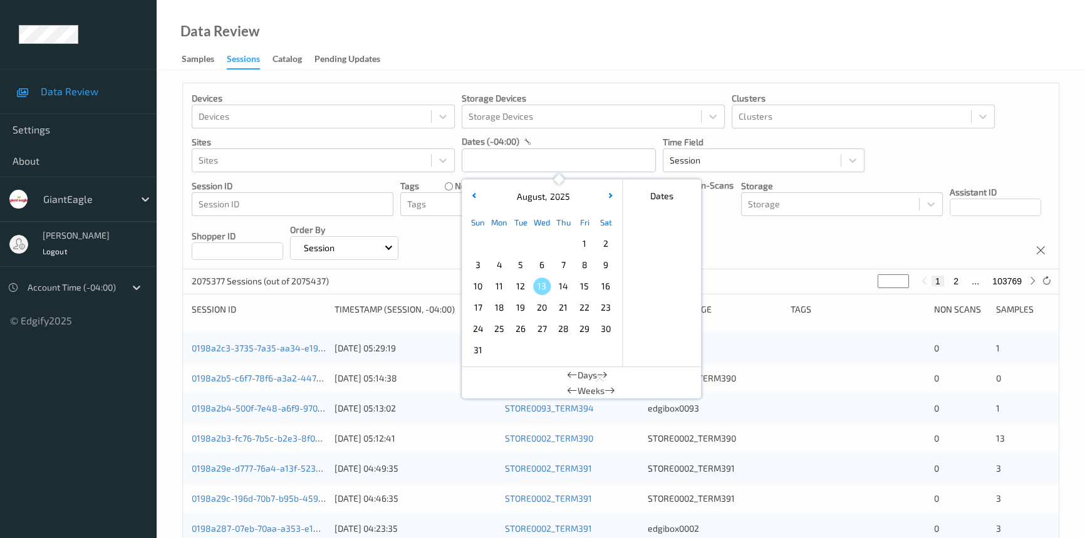
click at [502, 288] on span "11" at bounding box center [500, 287] width 18 height 18
type input "[DATE] 00:00 -> [DATE] 23:59"
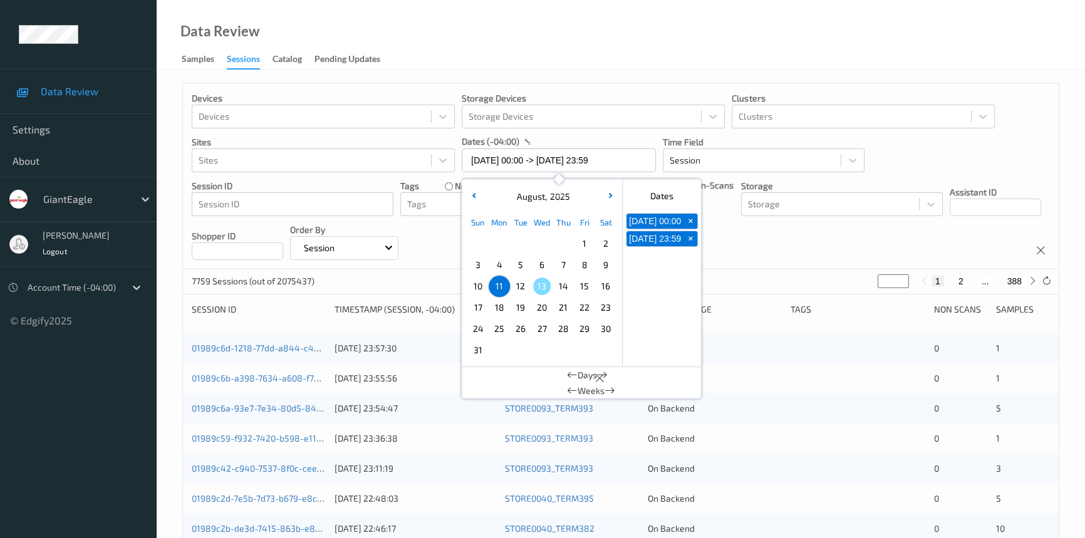
click at [624, 33] on div "Data Review Samples Sessions Catalog Pending Updates" at bounding box center [621, 35] width 928 height 70
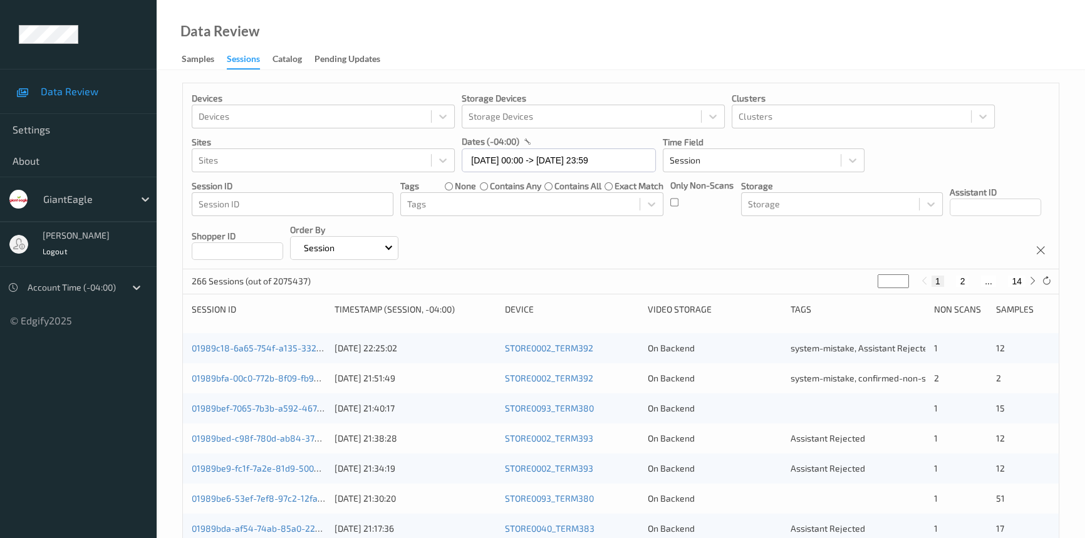
click at [467, 387] on div "01989bfa-00c0-772b-8f09-fb9377264039 [DATE] 21:51:49 STORE0002_TERM392 On Backe…" at bounding box center [621, 378] width 876 height 30
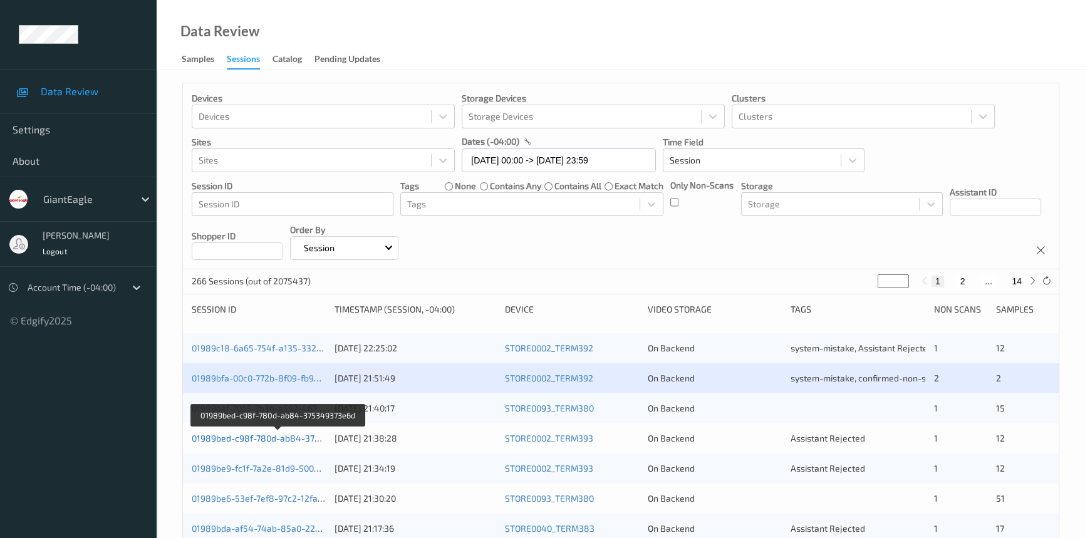
click at [271, 440] on link "01989bed-c98f-780d-ab84-375349373e6d" at bounding box center [278, 438] width 173 height 11
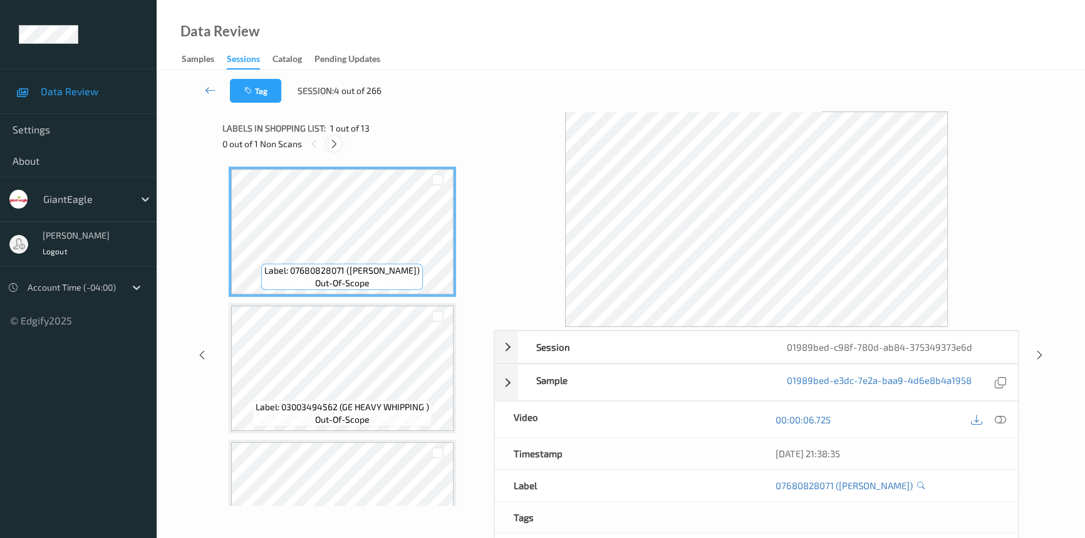
click at [332, 142] on icon at bounding box center [334, 143] width 11 height 11
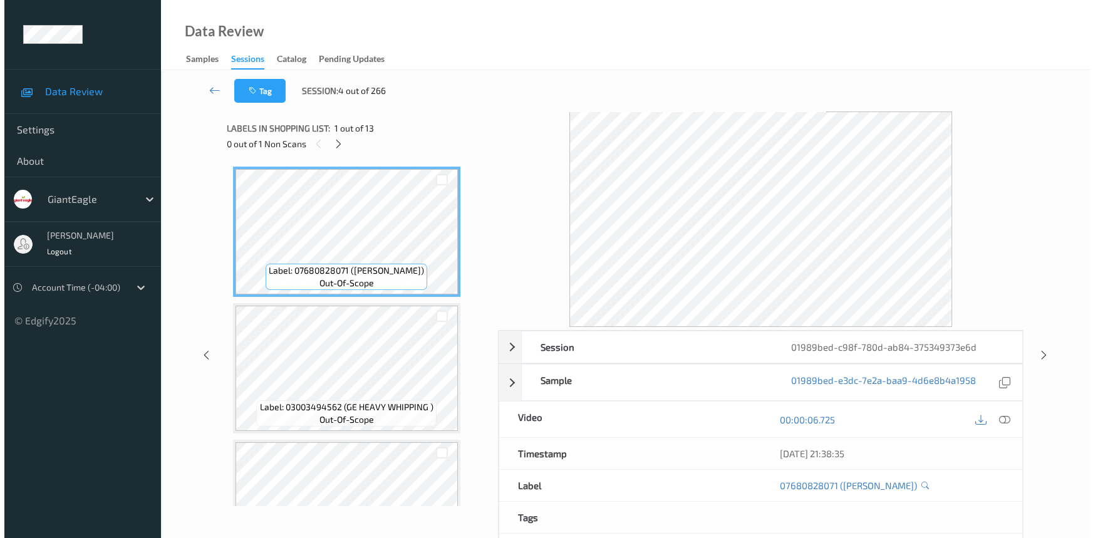
scroll to position [1231, 0]
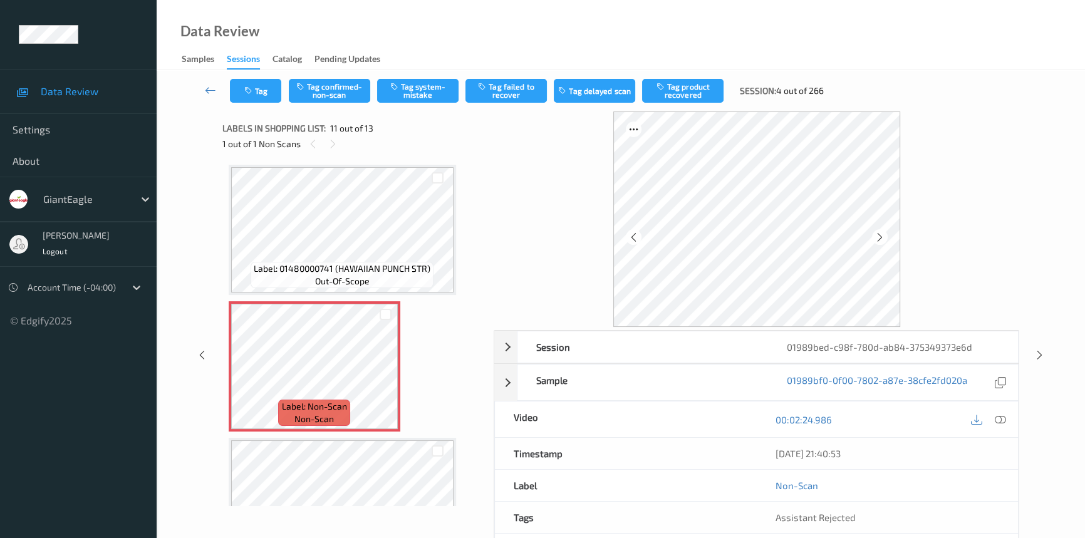
click at [987, 424] on div at bounding box center [988, 419] width 41 height 17
click at [1000, 418] on icon at bounding box center [1000, 419] width 11 height 11
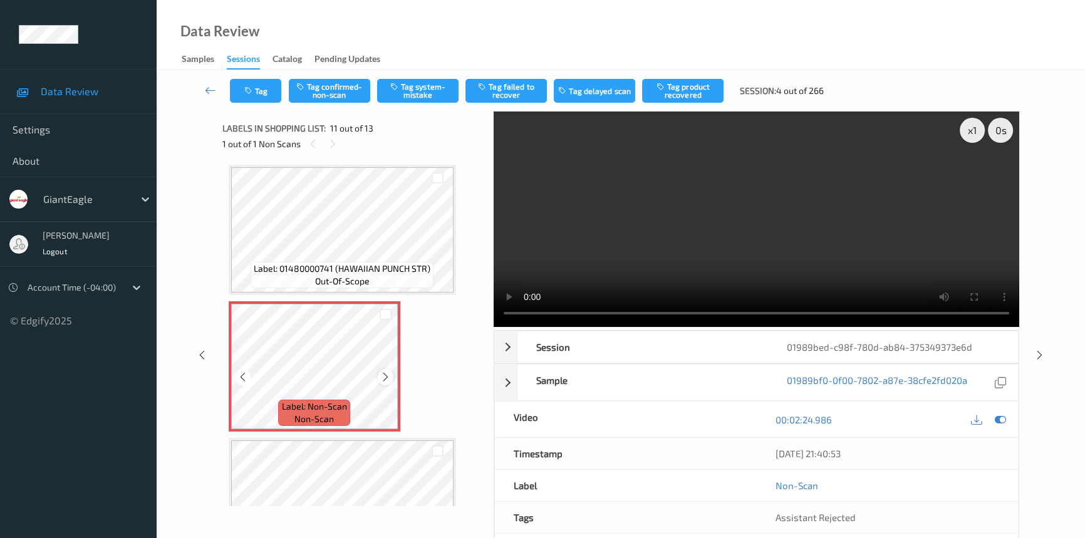
click at [388, 372] on icon at bounding box center [385, 377] width 11 height 11
click at [839, 271] on video at bounding box center [757, 220] width 526 height 216
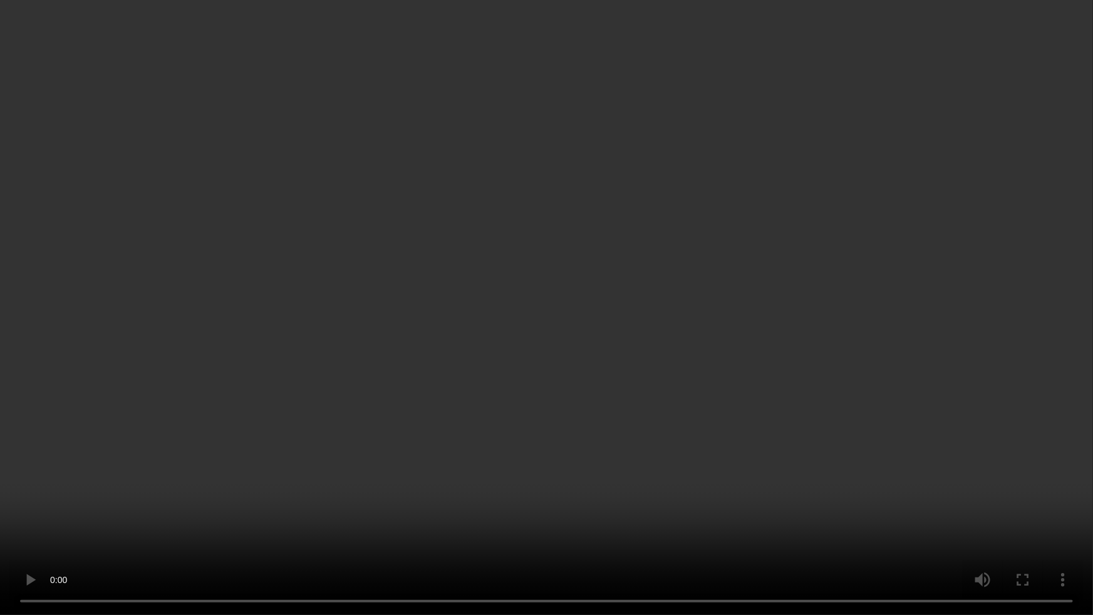
click at [806, 470] on video at bounding box center [546, 307] width 1093 height 615
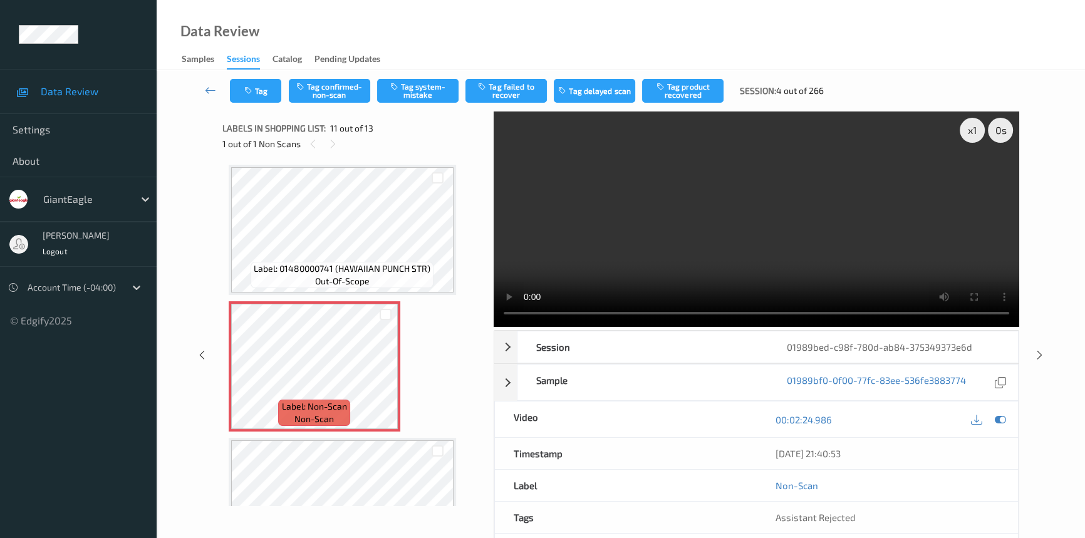
click at [756, 253] on video at bounding box center [757, 220] width 526 height 216
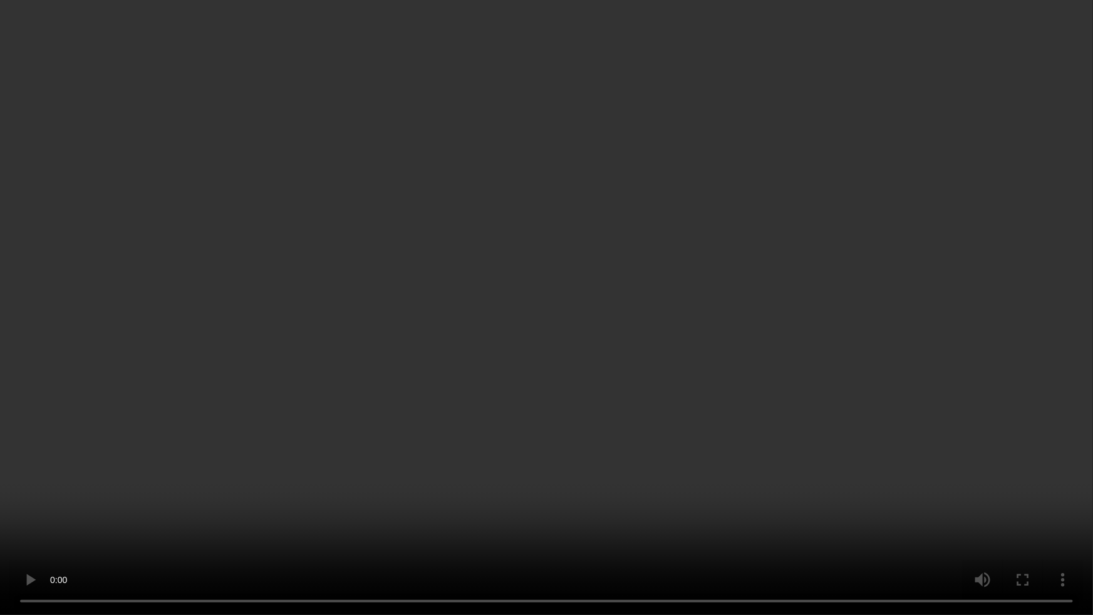
click at [544, 303] on video at bounding box center [546, 307] width 1093 height 615
click at [566, 338] on video at bounding box center [546, 307] width 1093 height 615
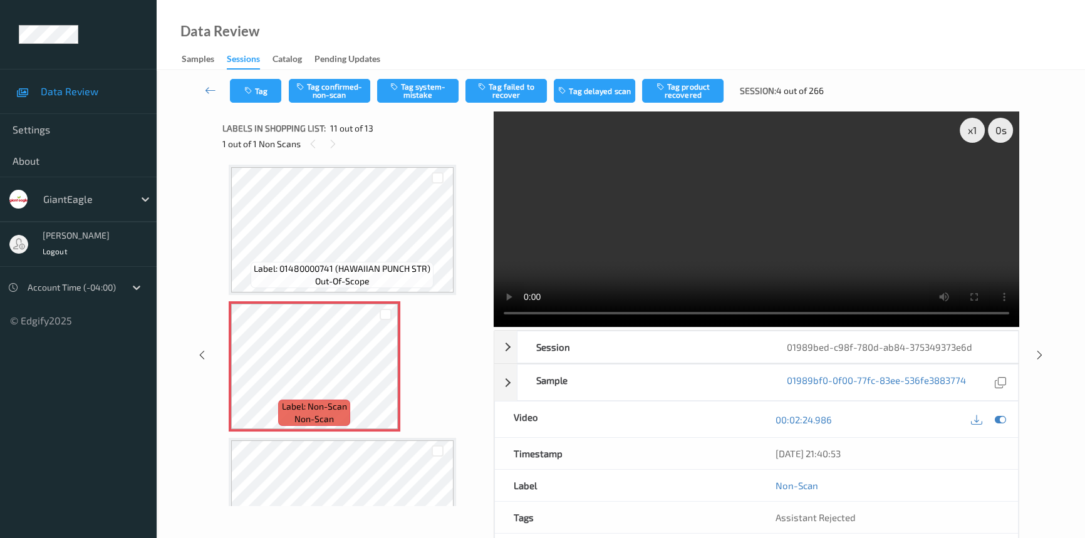
click at [655, 241] on video at bounding box center [757, 220] width 526 height 216
click at [442, 90] on button "Tag system-mistake" at bounding box center [417, 91] width 81 height 24
click at [274, 88] on button "Tag" at bounding box center [255, 91] width 51 height 24
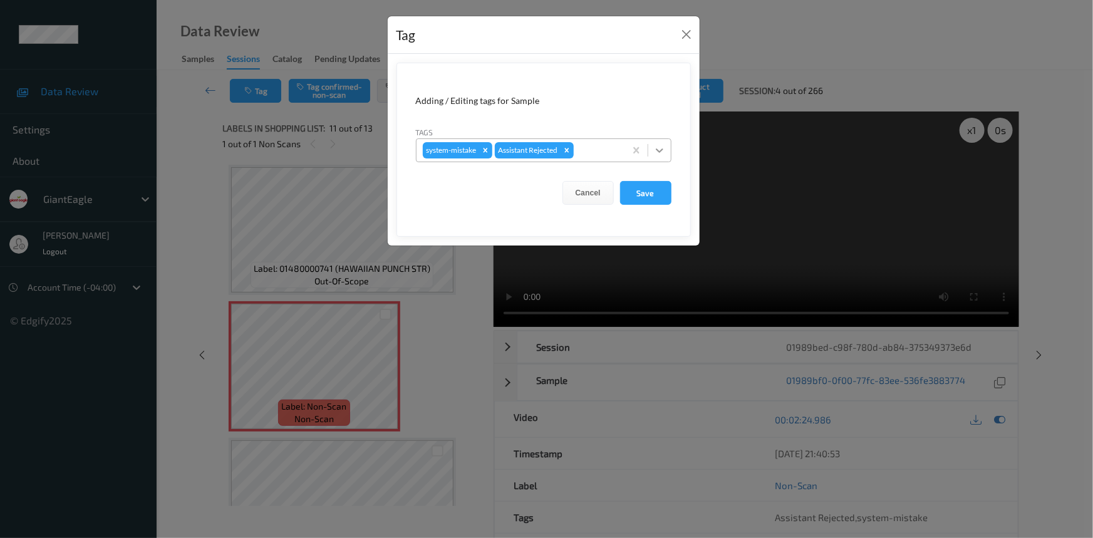
click at [667, 150] on div at bounding box center [659, 150] width 23 height 23
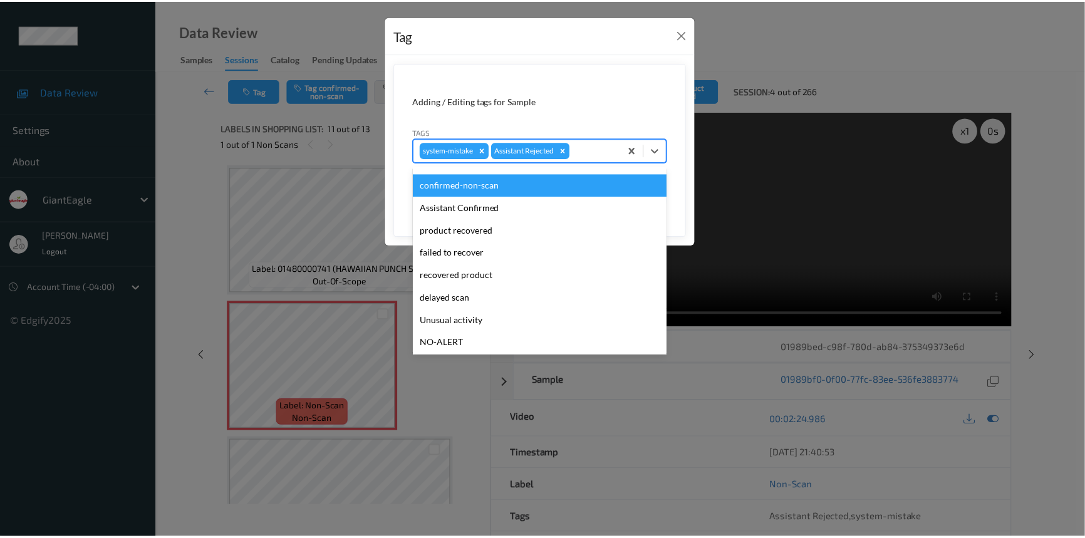
scroll to position [56, 0]
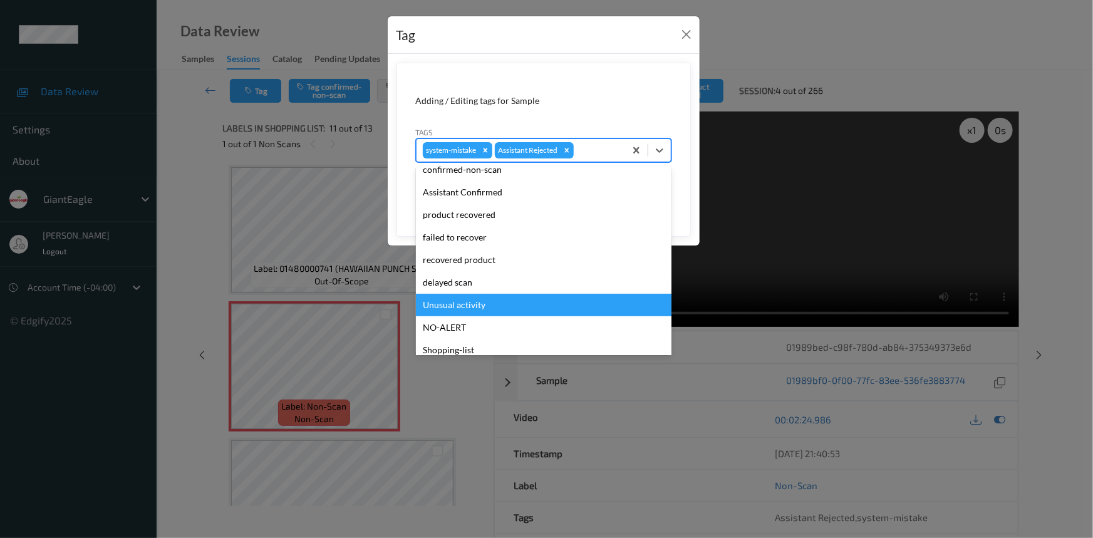
click at [466, 308] on div "Unusual activity" at bounding box center [544, 305] width 256 height 23
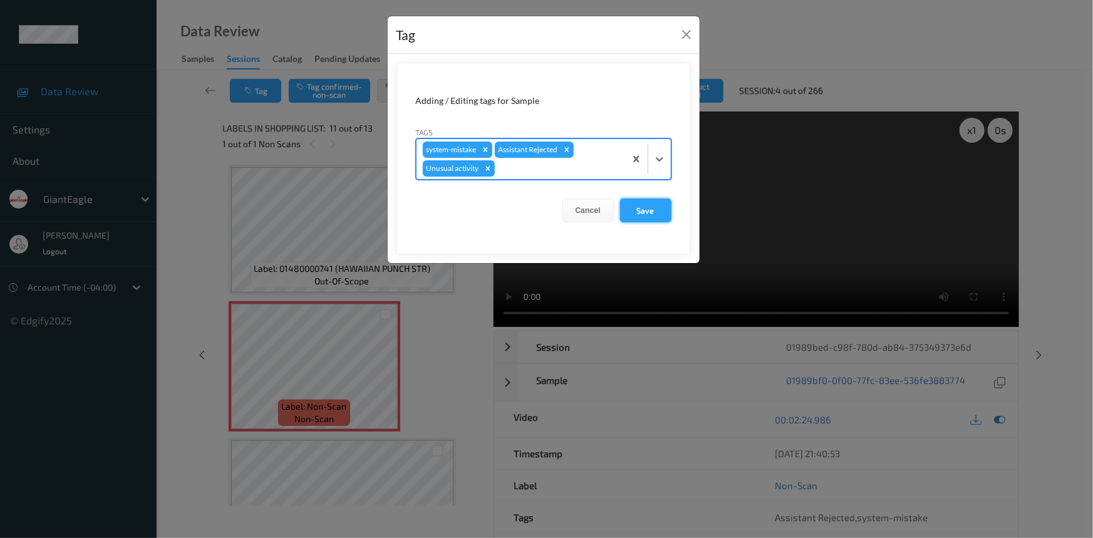
click at [651, 207] on button "Save" at bounding box center [645, 211] width 51 height 24
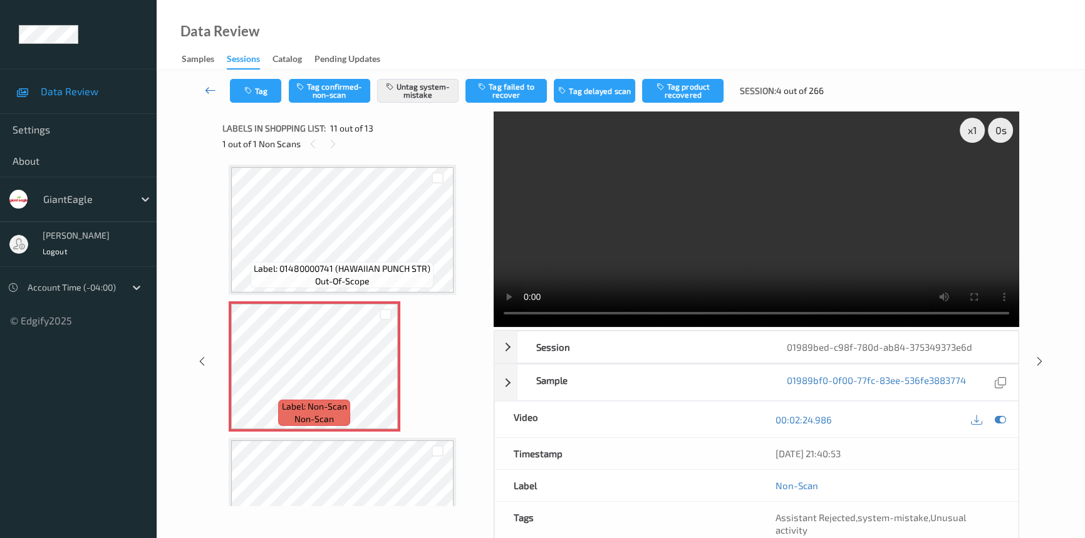
click at [213, 84] on icon at bounding box center [210, 90] width 11 height 13
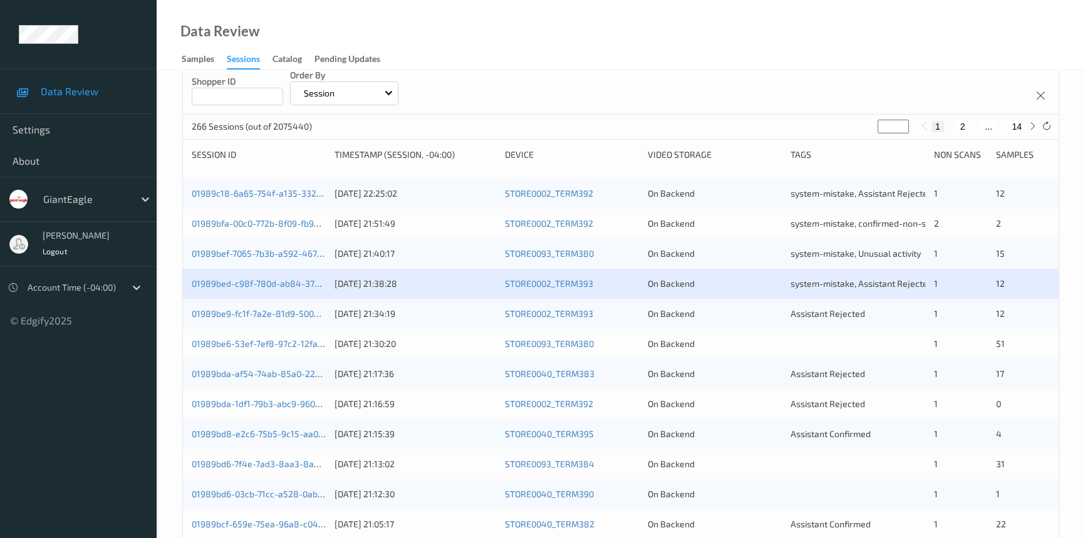
scroll to position [227, 0]
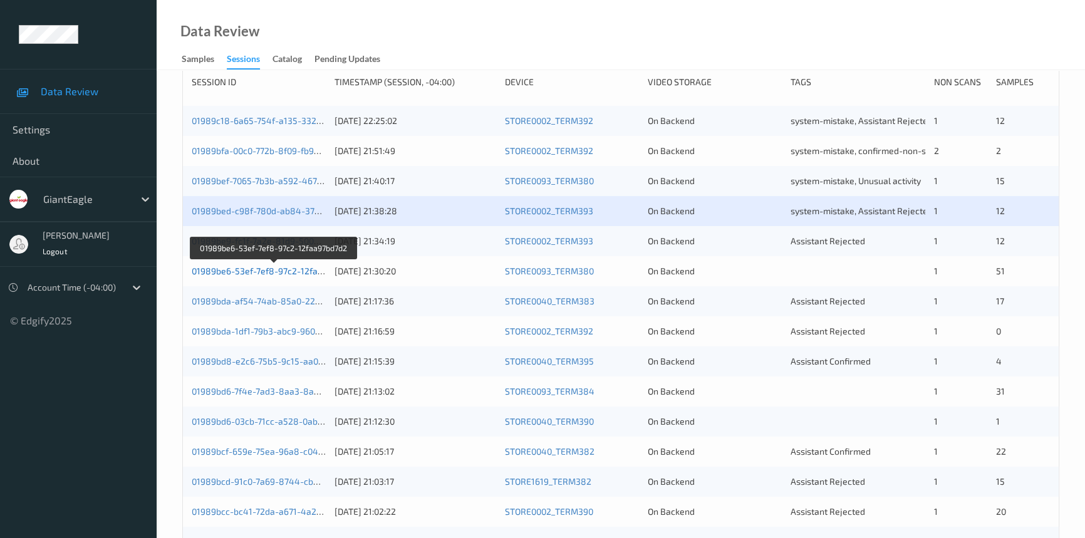
click at [247, 268] on link "01989be6-53ef-7ef8-97c2-12faa97bd7d2" at bounding box center [274, 271] width 165 height 11
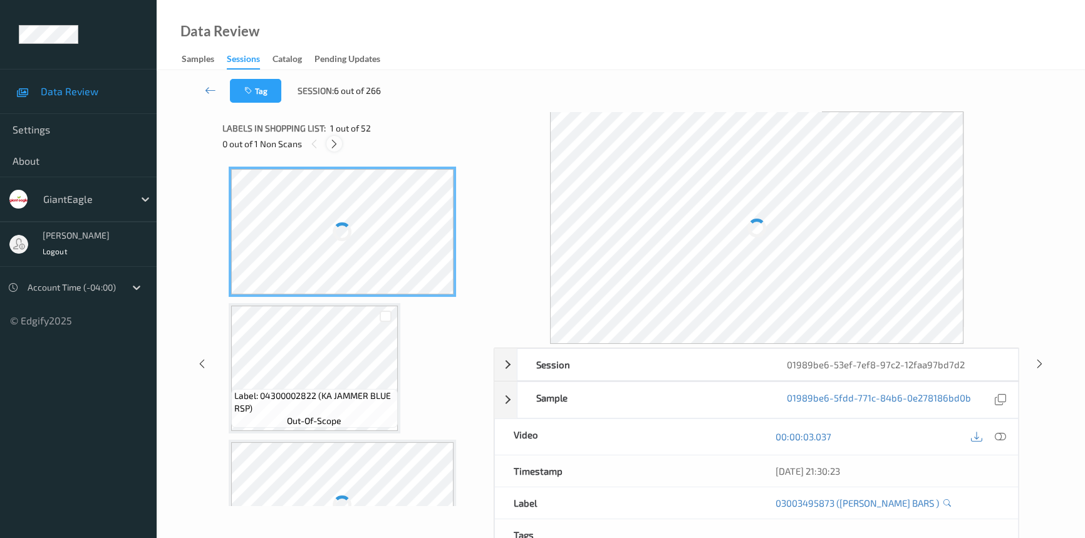
click at [338, 143] on icon at bounding box center [334, 143] width 11 height 11
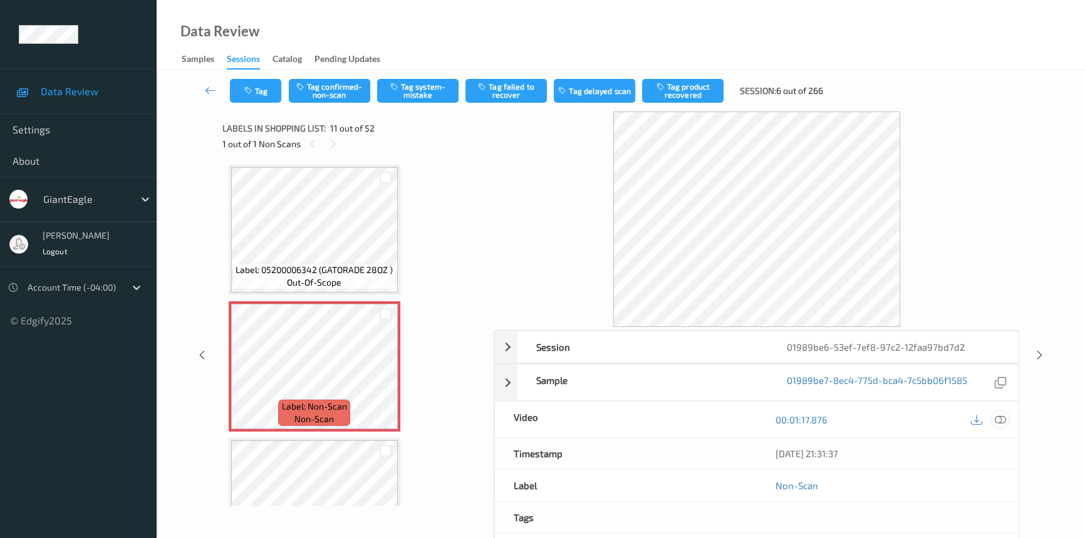
click at [1002, 416] on icon at bounding box center [1000, 419] width 11 height 11
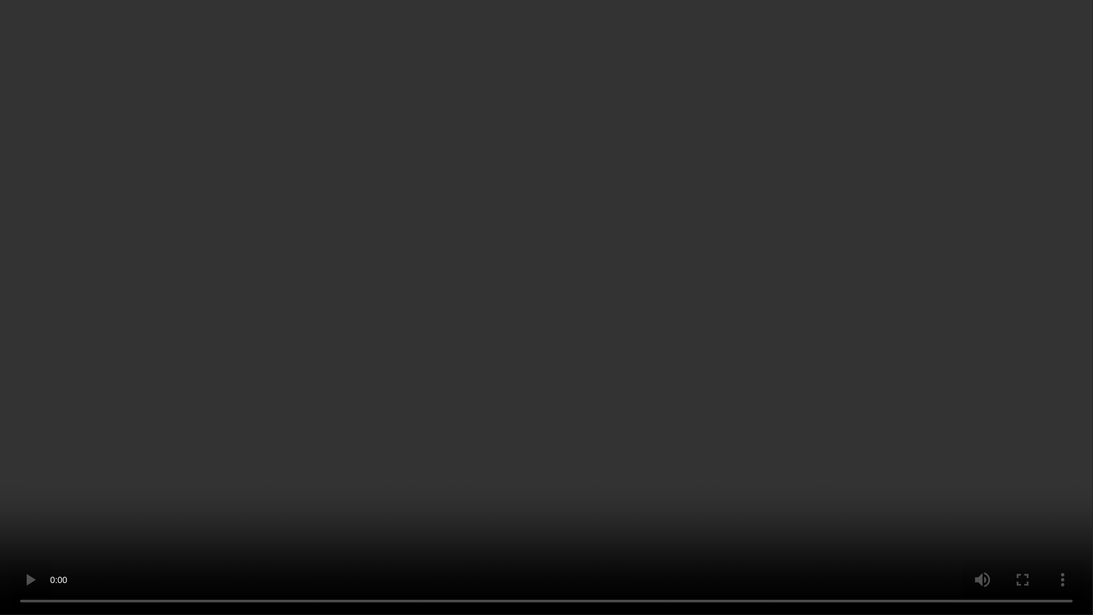
click at [734, 455] on video at bounding box center [546, 307] width 1093 height 615
click at [326, 410] on video at bounding box center [546, 307] width 1093 height 615
click at [410, 376] on video at bounding box center [546, 307] width 1093 height 615
click at [439, 385] on video at bounding box center [546, 307] width 1093 height 615
click at [154, 133] on video at bounding box center [546, 307] width 1093 height 615
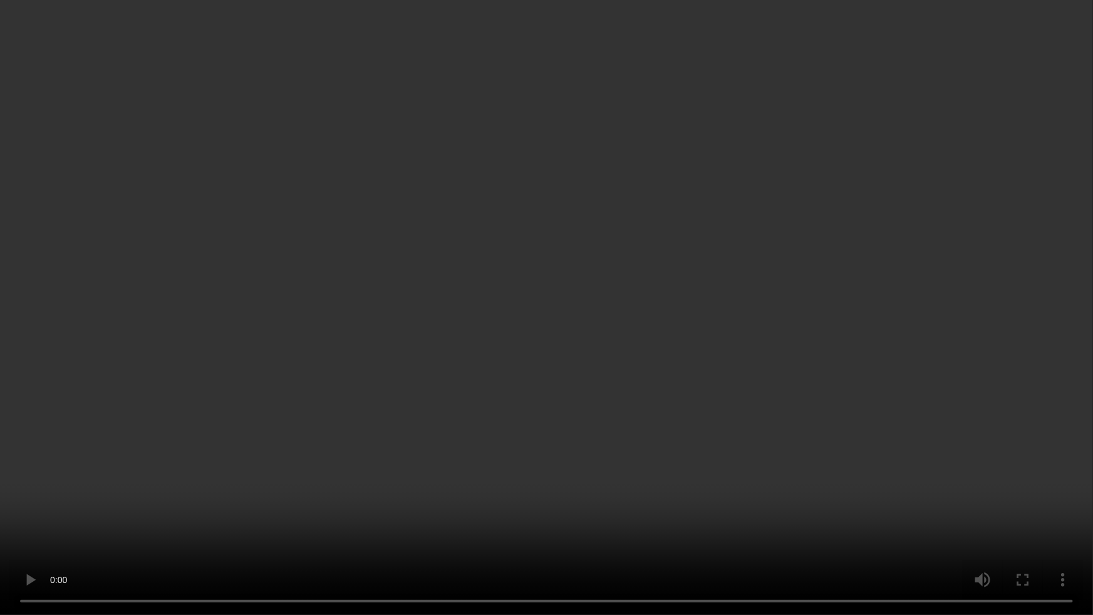
click at [330, 395] on video at bounding box center [546, 307] width 1093 height 615
drag, startPoint x: 246, startPoint y: 328, endPoint x: 255, endPoint y: 324, distance: 9.8
click at [247, 328] on video at bounding box center [546, 307] width 1093 height 615
click at [457, 420] on video at bounding box center [546, 307] width 1093 height 615
click at [491, 497] on video at bounding box center [546, 307] width 1093 height 615
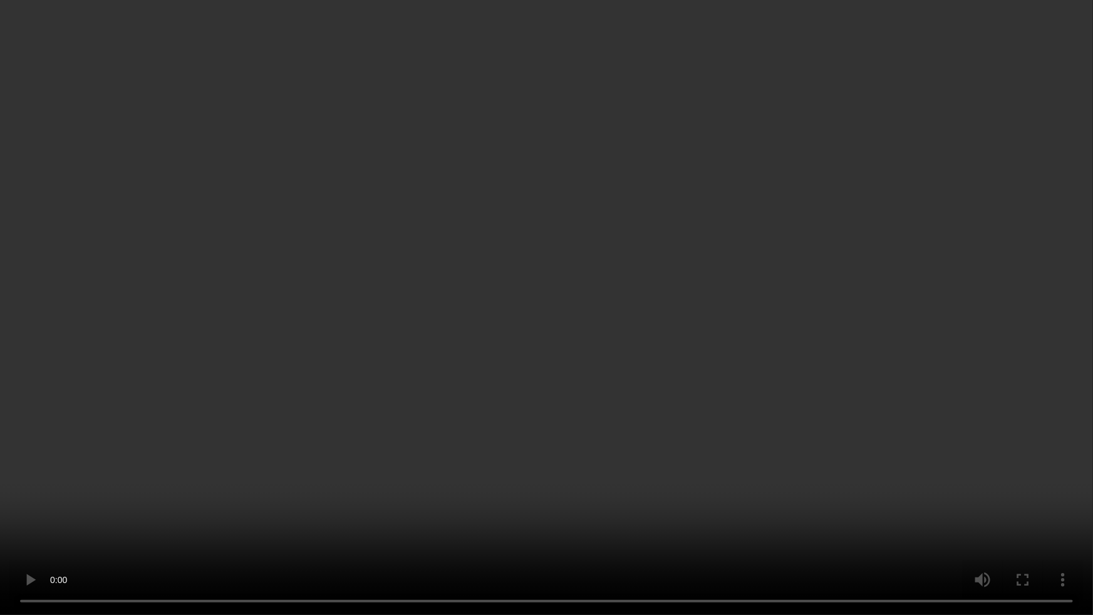
click at [702, 406] on video at bounding box center [546, 307] width 1093 height 615
click at [668, 397] on video at bounding box center [546, 307] width 1093 height 615
click at [538, 257] on video at bounding box center [546, 307] width 1093 height 615
click at [504, 295] on video at bounding box center [546, 307] width 1093 height 615
click at [493, 326] on video at bounding box center [546, 307] width 1093 height 615
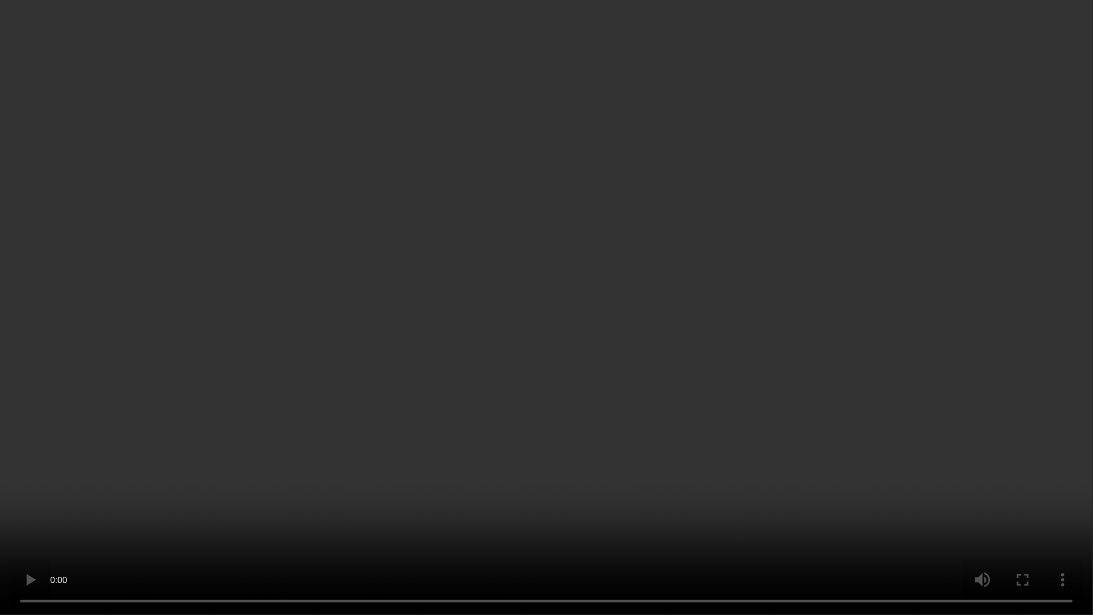
click at [668, 363] on video at bounding box center [546, 307] width 1093 height 615
click at [613, 449] on video at bounding box center [546, 307] width 1093 height 615
click at [184, 534] on video at bounding box center [546, 307] width 1093 height 615
click at [601, 224] on video at bounding box center [546, 307] width 1093 height 615
click at [596, 258] on video at bounding box center [546, 307] width 1093 height 615
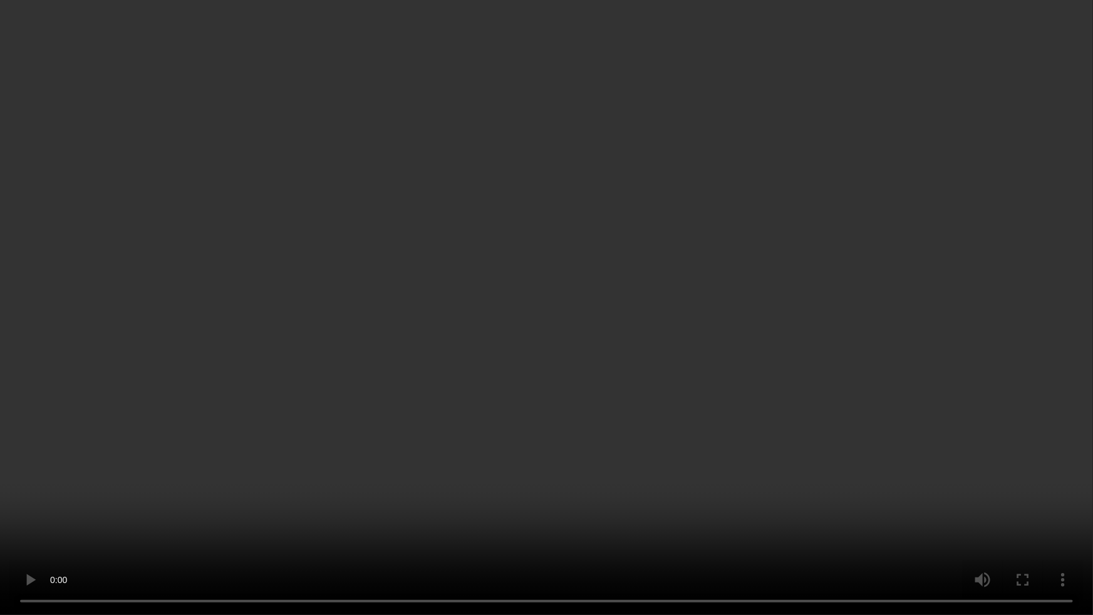
click at [670, 328] on video at bounding box center [546, 307] width 1093 height 615
click at [628, 351] on video at bounding box center [546, 307] width 1093 height 615
click at [626, 353] on video at bounding box center [546, 307] width 1093 height 615
click at [423, 450] on video at bounding box center [546, 307] width 1093 height 615
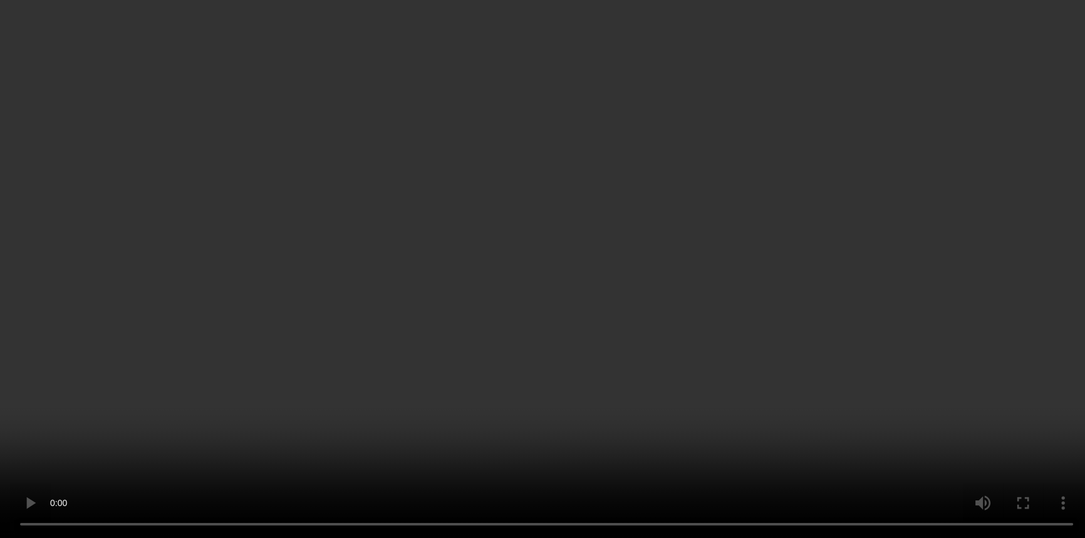
scroll to position [1345, 0]
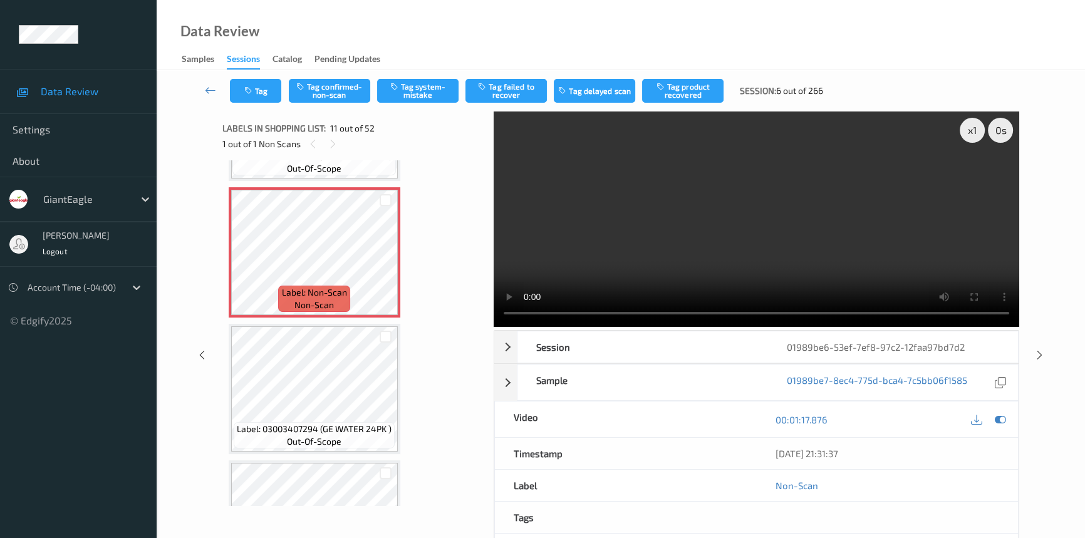
click at [688, 273] on video at bounding box center [757, 220] width 526 height 216
click at [676, 278] on video at bounding box center [757, 220] width 526 height 216
click at [327, 95] on button "Tag confirmed-non-scan" at bounding box center [329, 91] width 81 height 24
click at [685, 85] on button "Tag product recovered" at bounding box center [682, 91] width 81 height 24
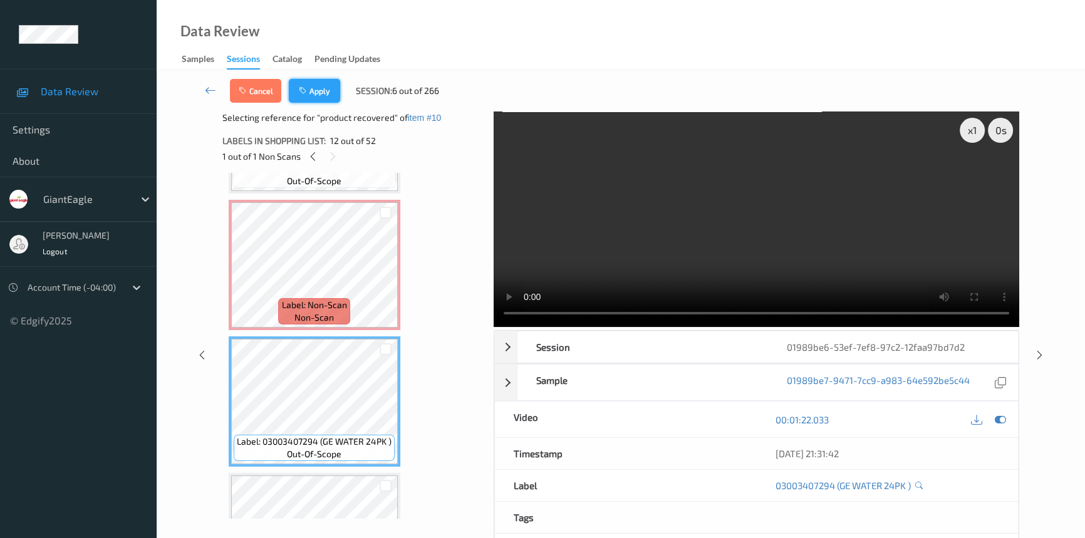
click at [331, 88] on button "Apply" at bounding box center [314, 91] width 51 height 24
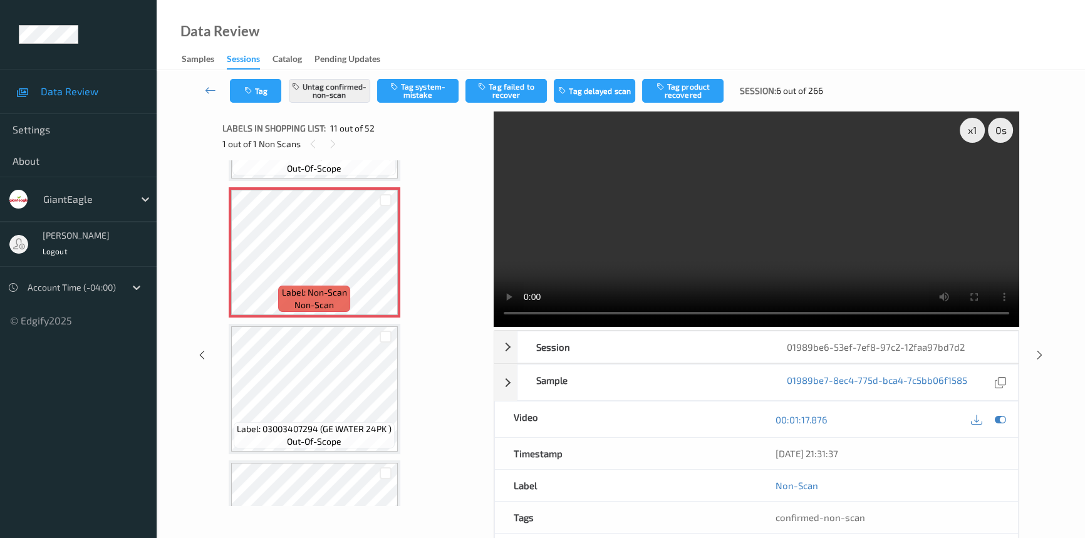
scroll to position [1231, 0]
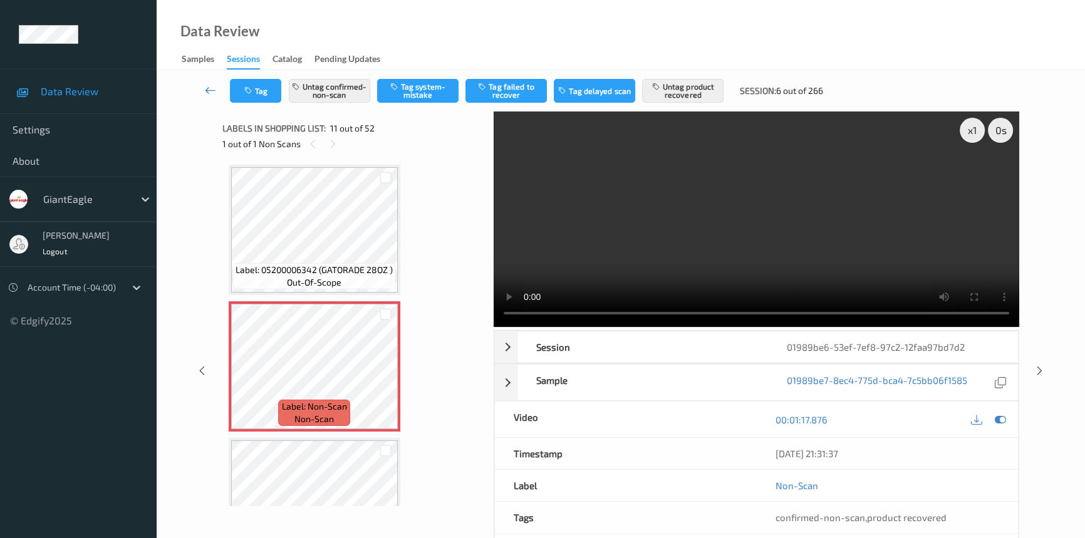
click at [207, 89] on icon at bounding box center [210, 90] width 11 height 13
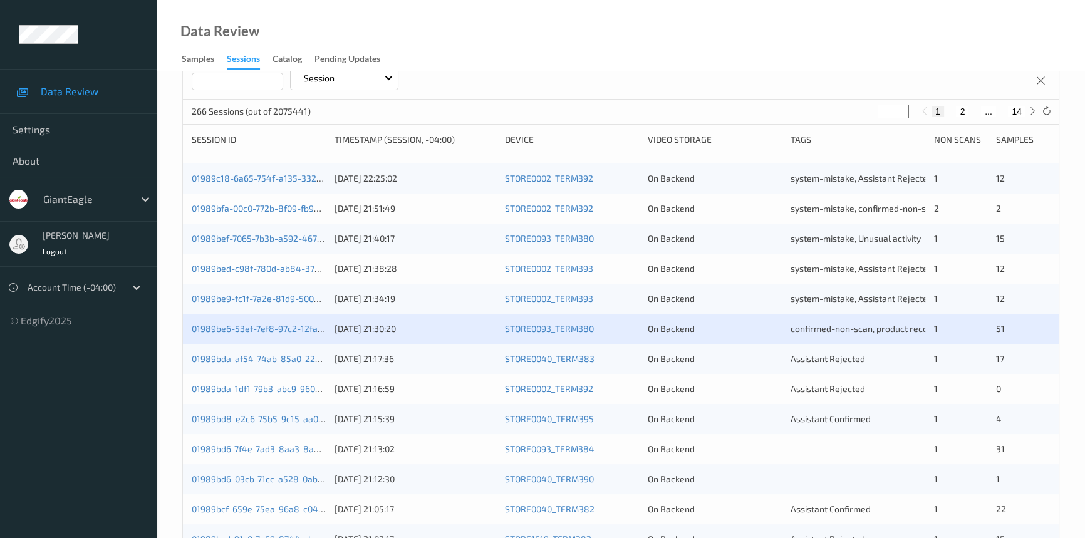
scroll to position [170, 0]
click at [275, 388] on link "01989bda-1df1-79b3-abc9-960bb163ace2" at bounding box center [275, 388] width 167 height 11
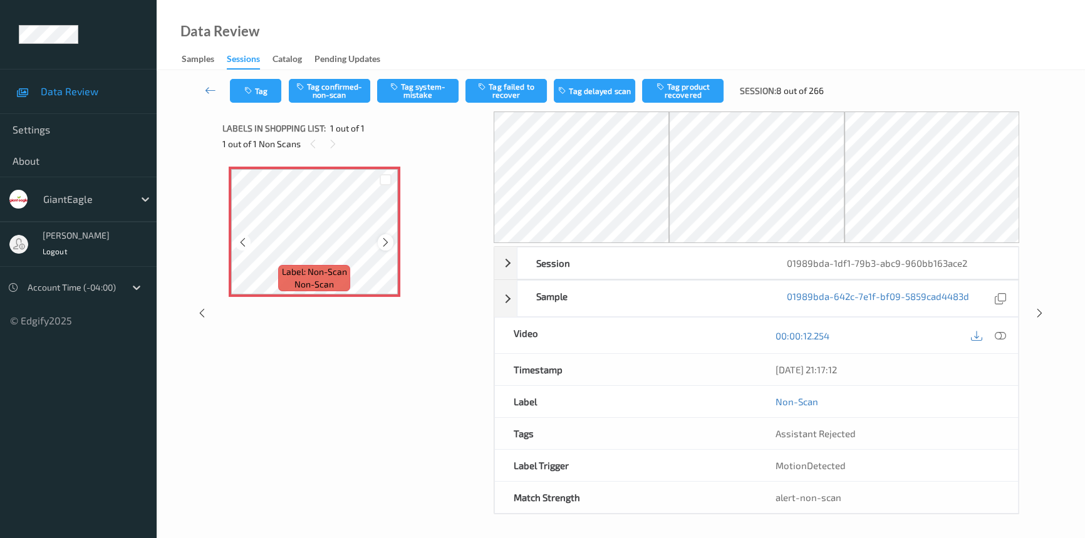
click at [380, 239] on icon at bounding box center [385, 242] width 11 height 11
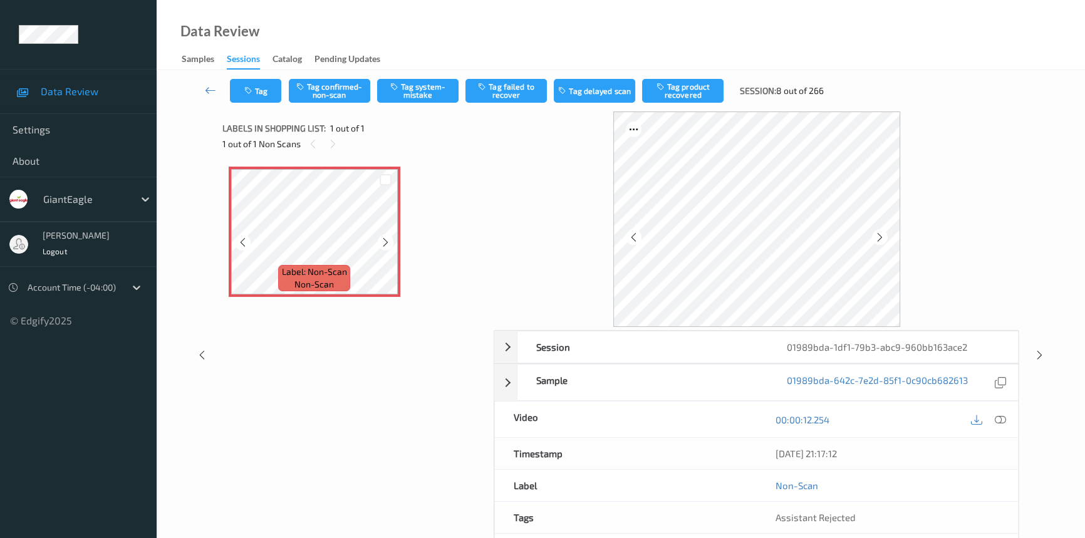
click at [380, 239] on icon at bounding box center [385, 242] width 11 height 11
click at [1000, 418] on icon at bounding box center [1000, 419] width 11 height 11
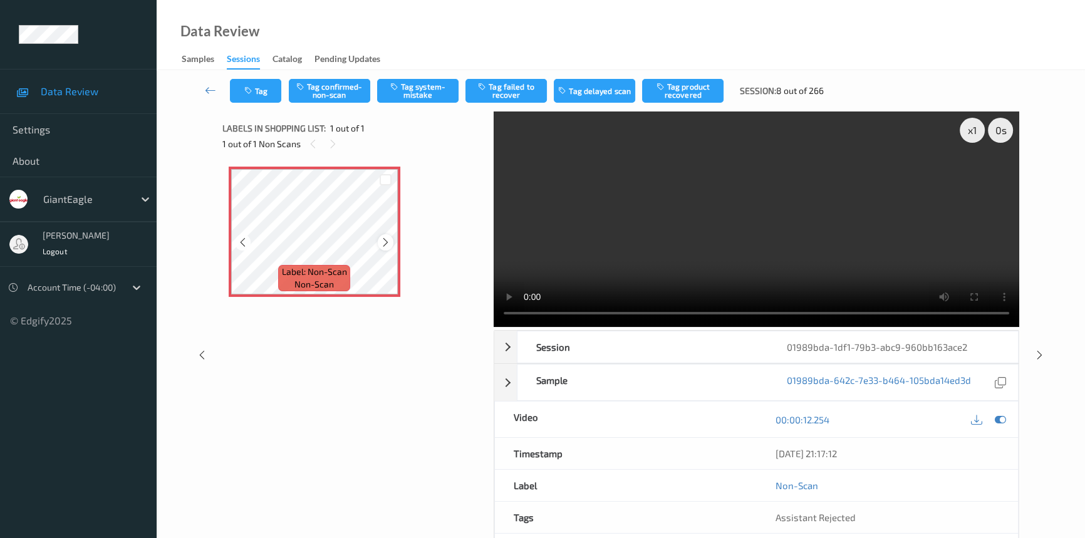
click at [386, 238] on icon at bounding box center [385, 242] width 11 height 11
click at [386, 240] on icon at bounding box center [385, 242] width 11 height 11
click at [645, 232] on video at bounding box center [757, 220] width 526 height 216
click at [694, 214] on video at bounding box center [757, 220] width 526 height 216
click at [696, 259] on video at bounding box center [757, 220] width 526 height 216
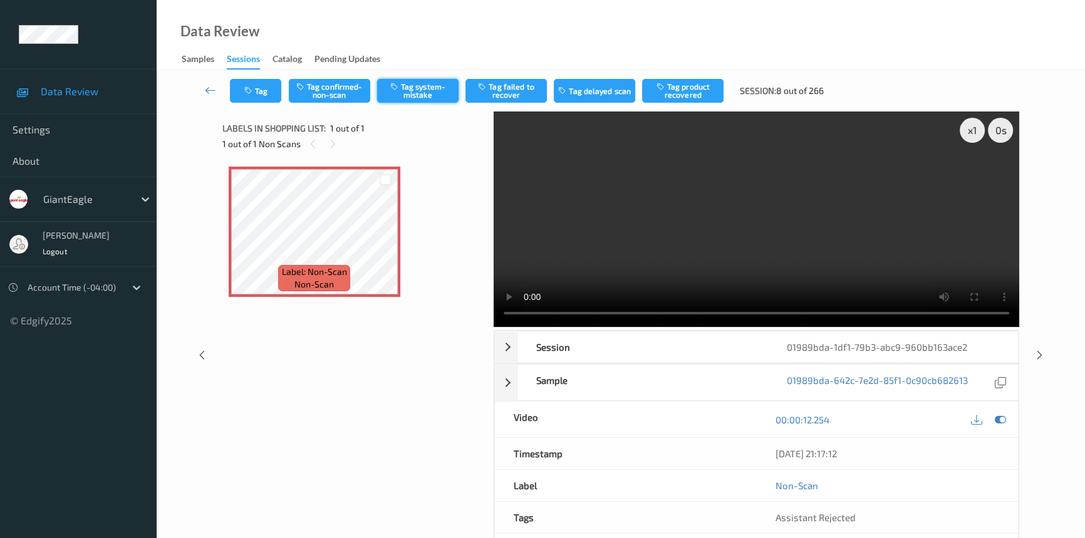
click at [422, 90] on button "Tag system-mistake" at bounding box center [417, 91] width 81 height 24
click at [211, 86] on icon at bounding box center [210, 90] width 11 height 13
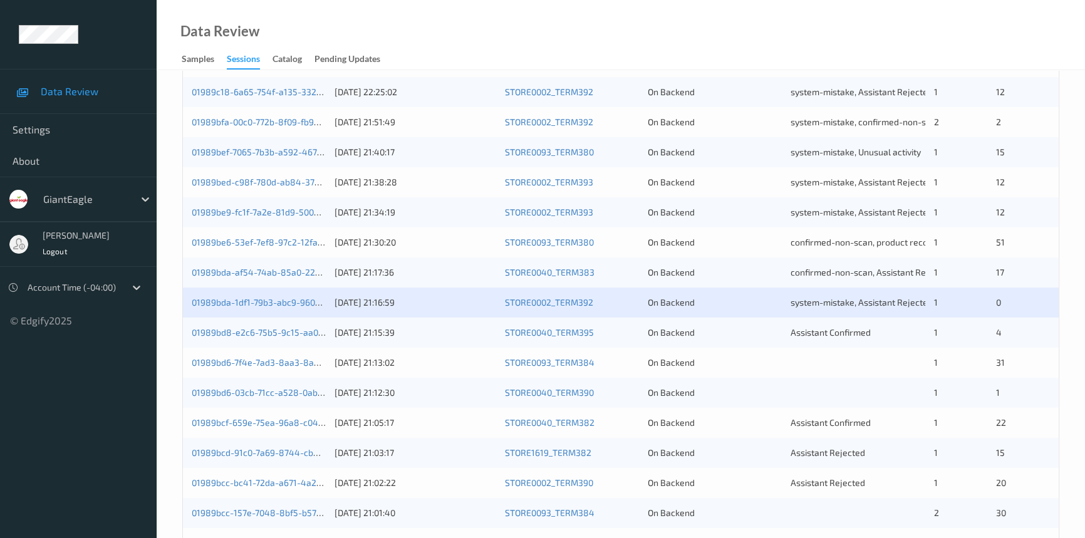
scroll to position [341, 0]
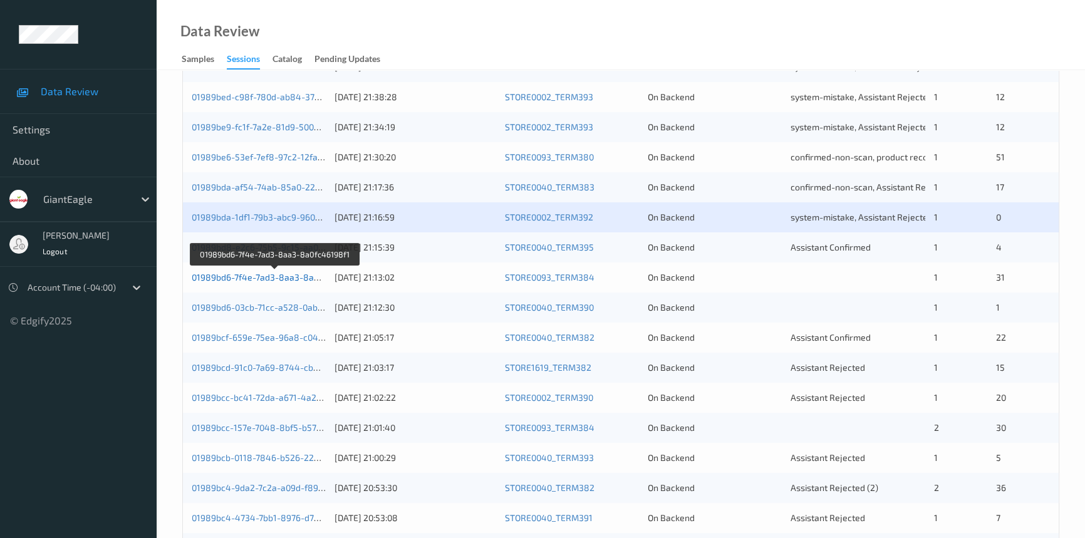
click at [289, 275] on link "01989bd6-7f4e-7ad3-8aa3-8a0fc46198f1" at bounding box center [275, 277] width 167 height 11
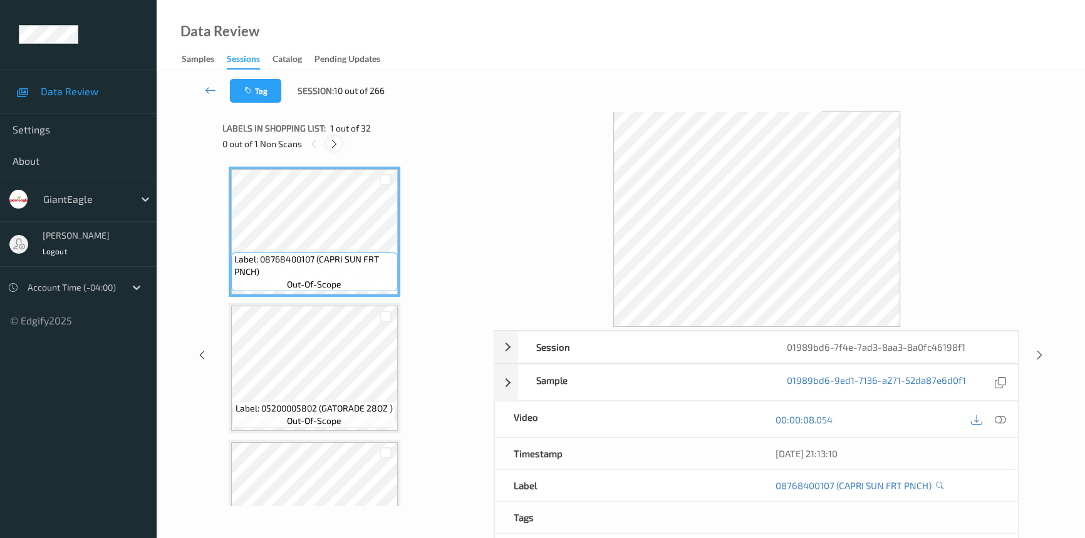
click at [334, 142] on icon at bounding box center [334, 143] width 11 height 11
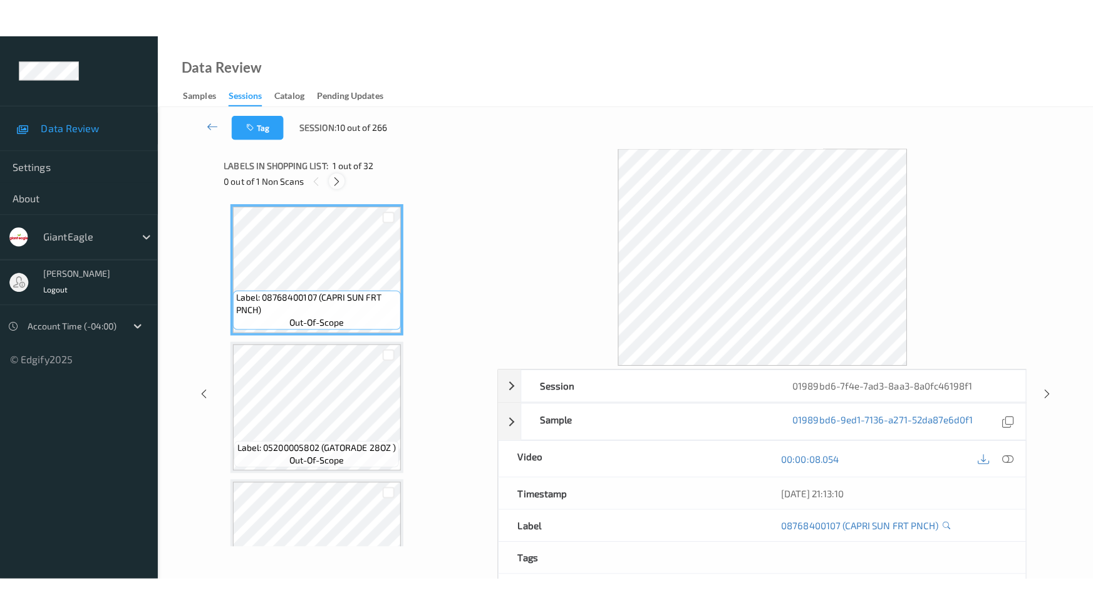
scroll to position [4016, 0]
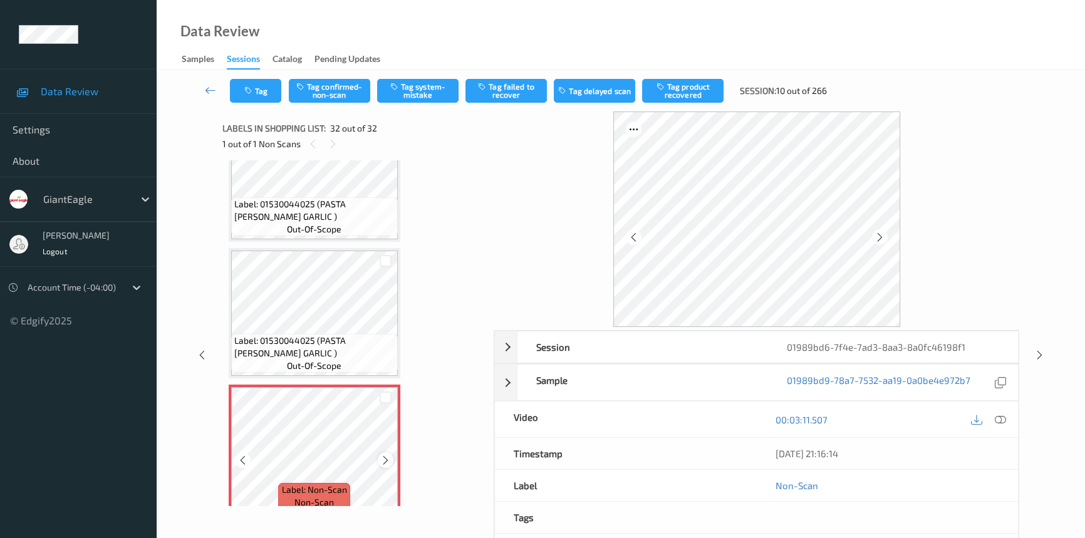
click at [382, 455] on icon at bounding box center [385, 460] width 11 height 11
click at [996, 415] on icon at bounding box center [1000, 419] width 11 height 11
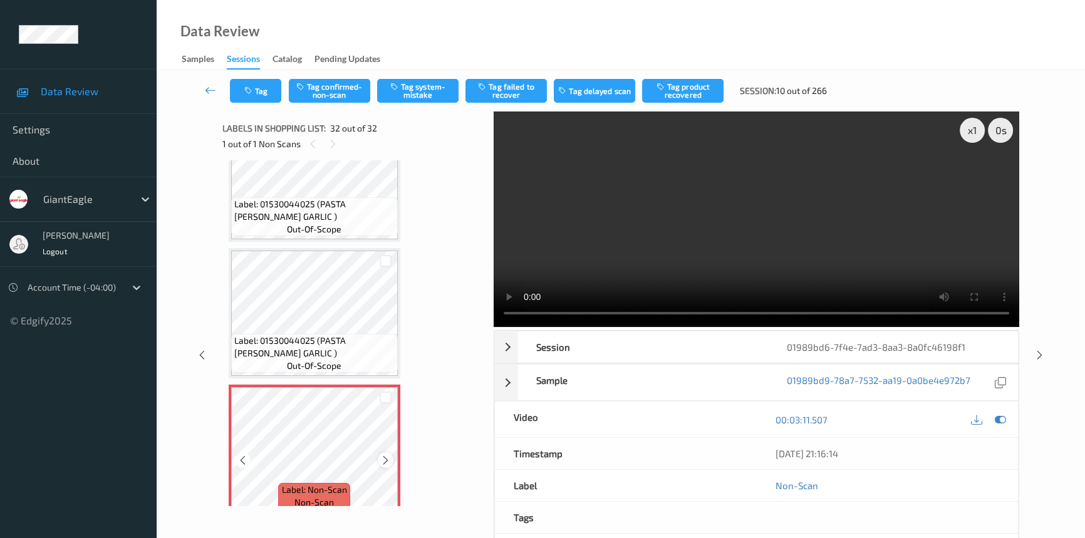
click at [383, 455] on icon at bounding box center [385, 460] width 11 height 11
click at [385, 455] on icon at bounding box center [385, 460] width 11 height 11
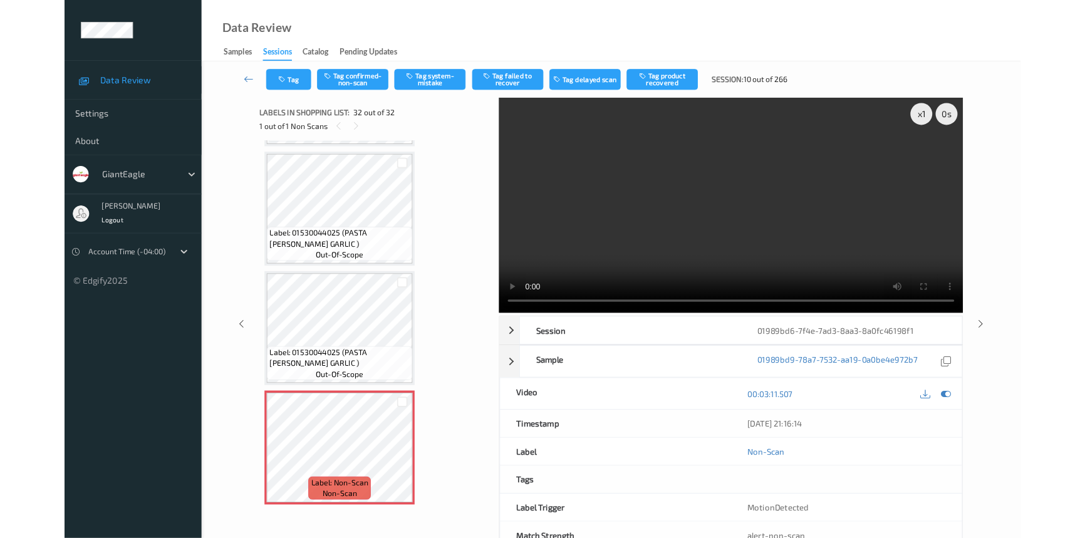
scroll to position [3939, 0]
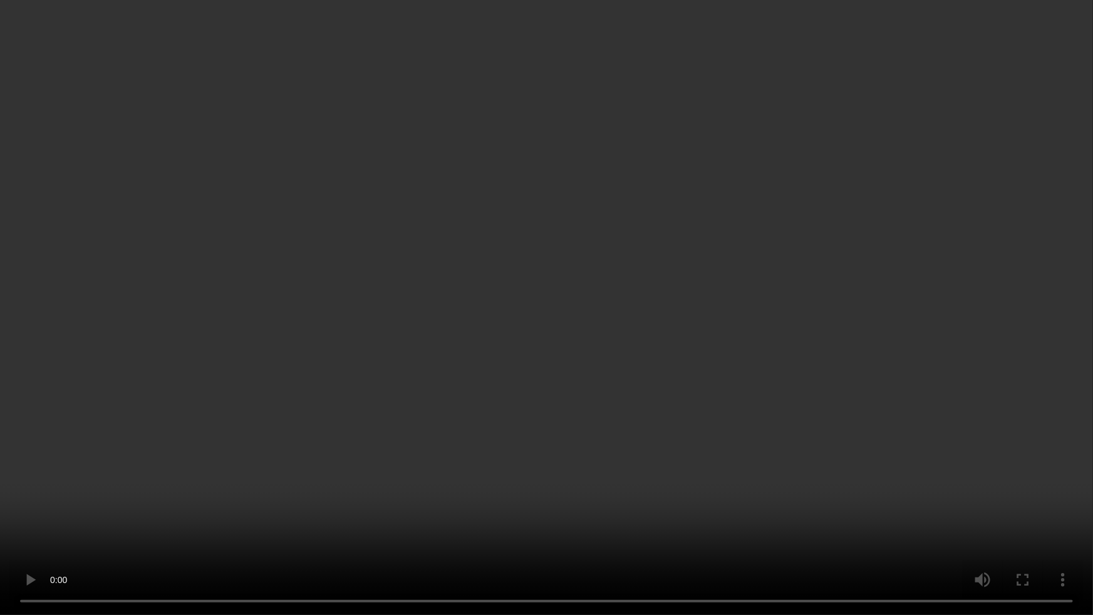
click at [762, 442] on video at bounding box center [546, 307] width 1093 height 615
click at [596, 381] on video at bounding box center [546, 307] width 1093 height 615
click at [588, 347] on video at bounding box center [546, 307] width 1093 height 615
click at [601, 197] on video at bounding box center [546, 307] width 1093 height 615
click at [541, 291] on video at bounding box center [546, 307] width 1093 height 615
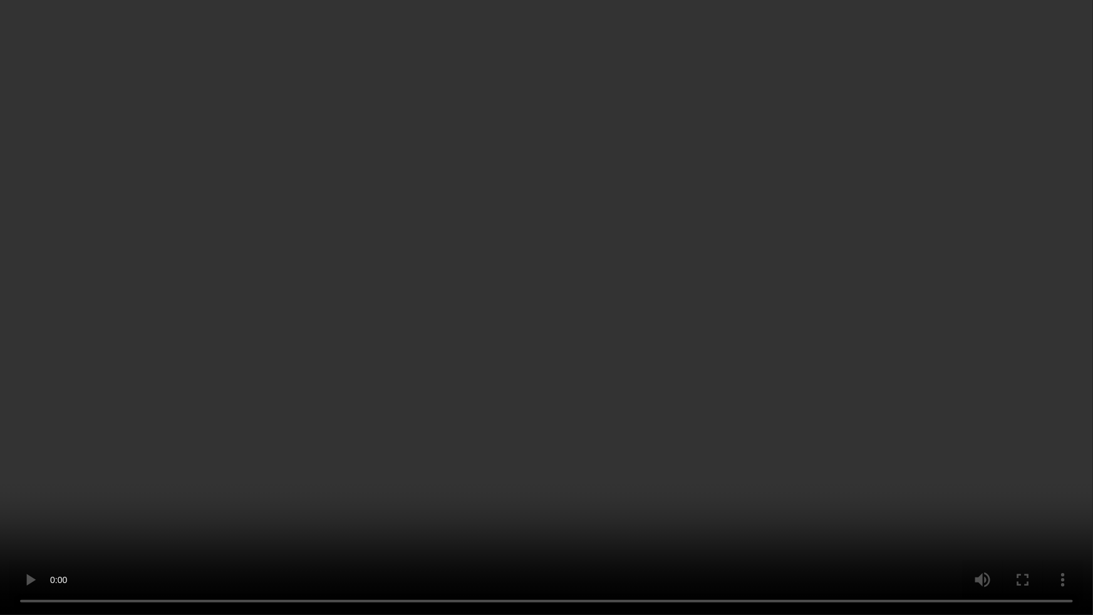
click at [518, 287] on video at bounding box center [546, 307] width 1093 height 615
click at [495, 269] on video at bounding box center [546, 307] width 1093 height 615
click at [626, 350] on video at bounding box center [546, 307] width 1093 height 615
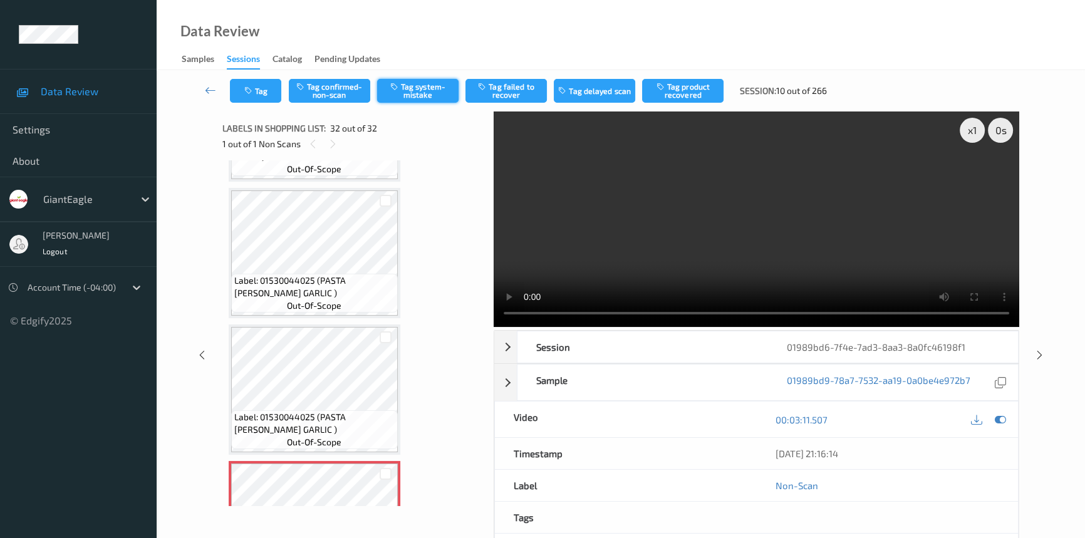
click at [420, 90] on button "Tag system-mistake" at bounding box center [417, 91] width 81 height 24
click at [253, 86] on icon "button" at bounding box center [249, 90] width 11 height 9
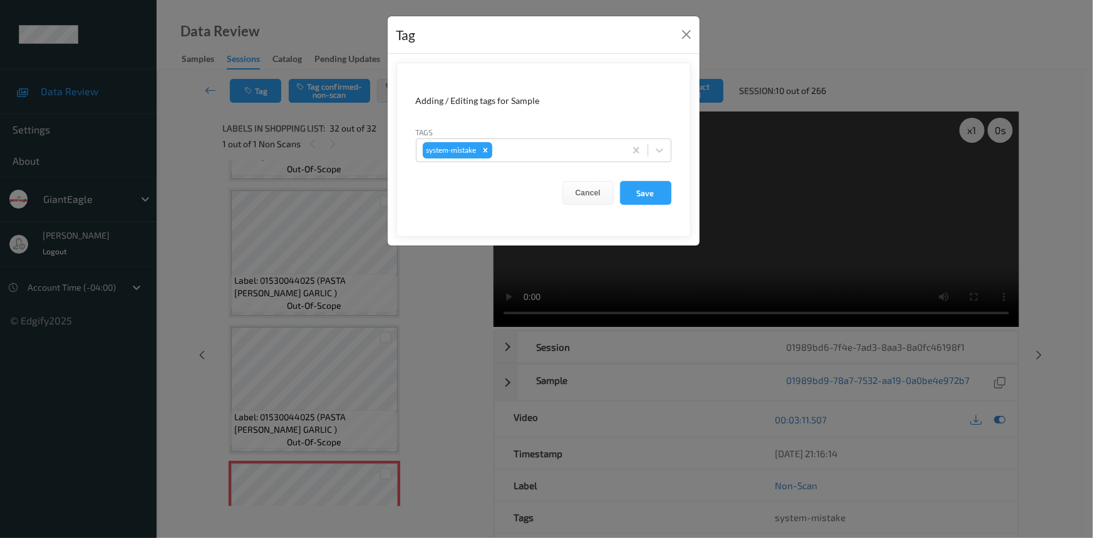
drag, startPoint x: 668, startPoint y: 150, endPoint x: 667, endPoint y: 163, distance: 12.5
click at [669, 156] on div at bounding box center [659, 150] width 23 height 23
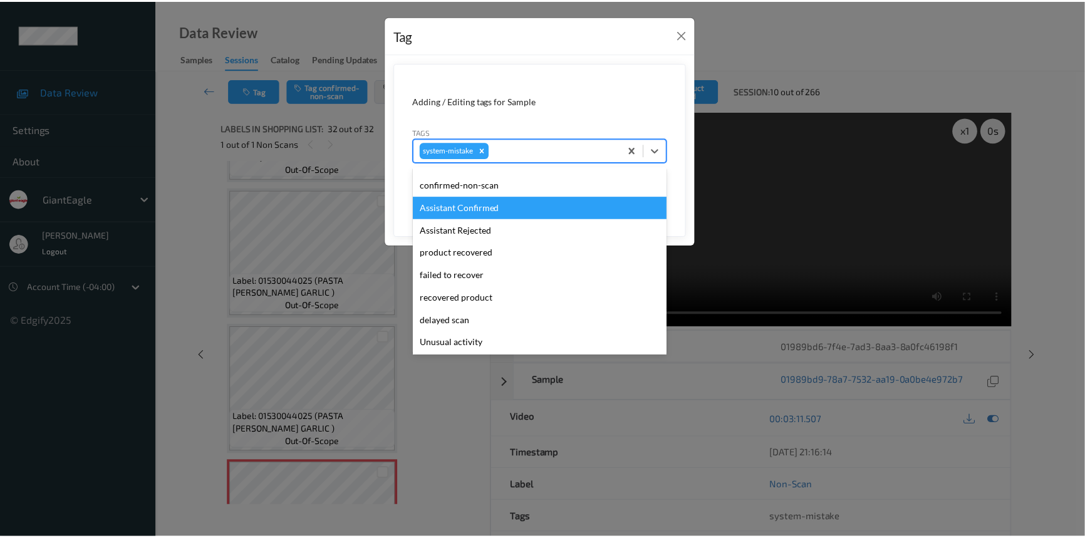
scroll to position [56, 0]
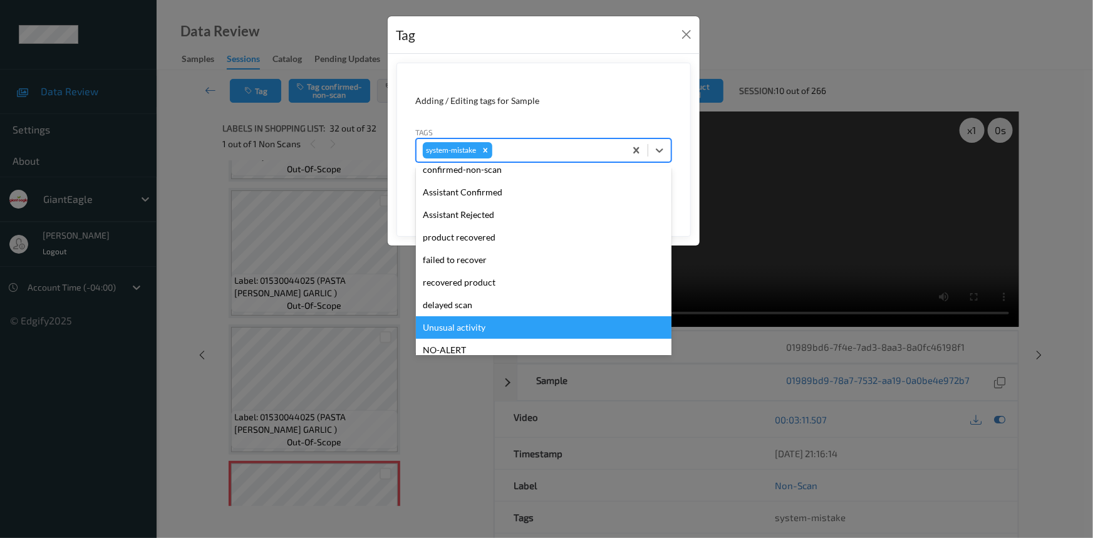
drag, startPoint x: 457, startPoint y: 328, endPoint x: 466, endPoint y: 326, distance: 9.0
click at [461, 327] on div "Unusual activity" at bounding box center [544, 327] width 256 height 23
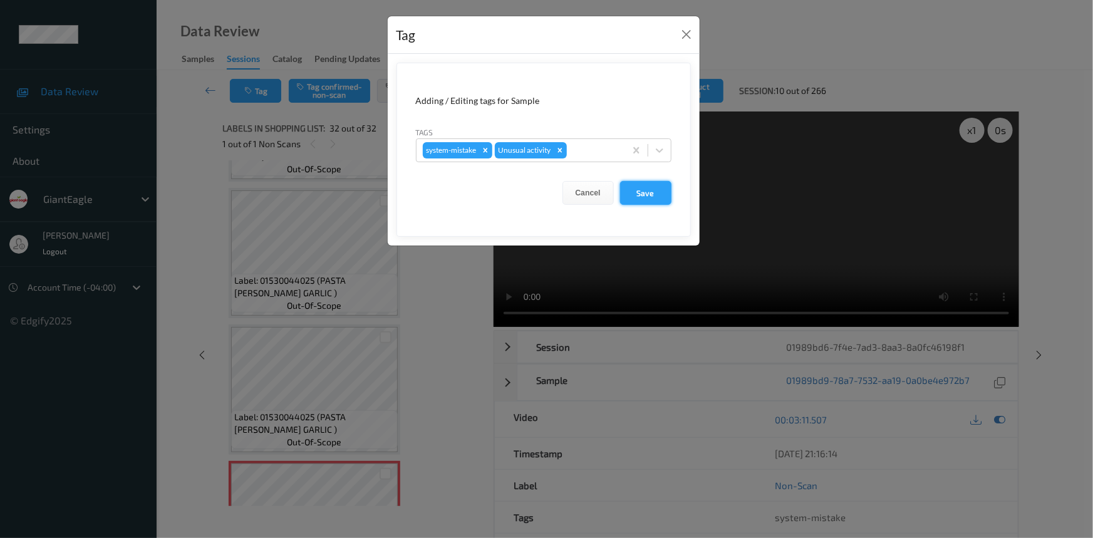
click at [653, 194] on button "Save" at bounding box center [645, 193] width 51 height 24
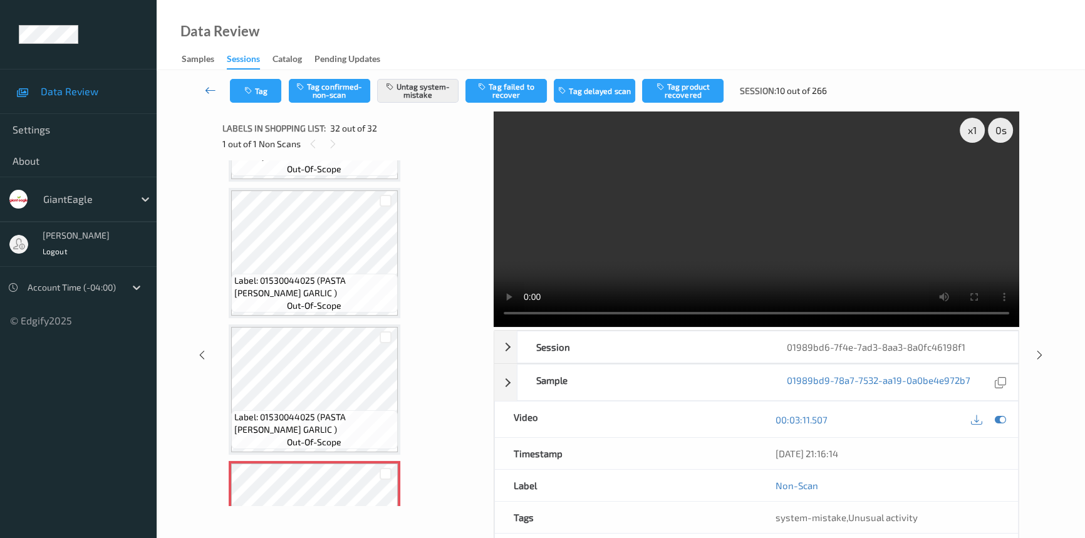
click at [210, 89] on icon at bounding box center [210, 90] width 11 height 13
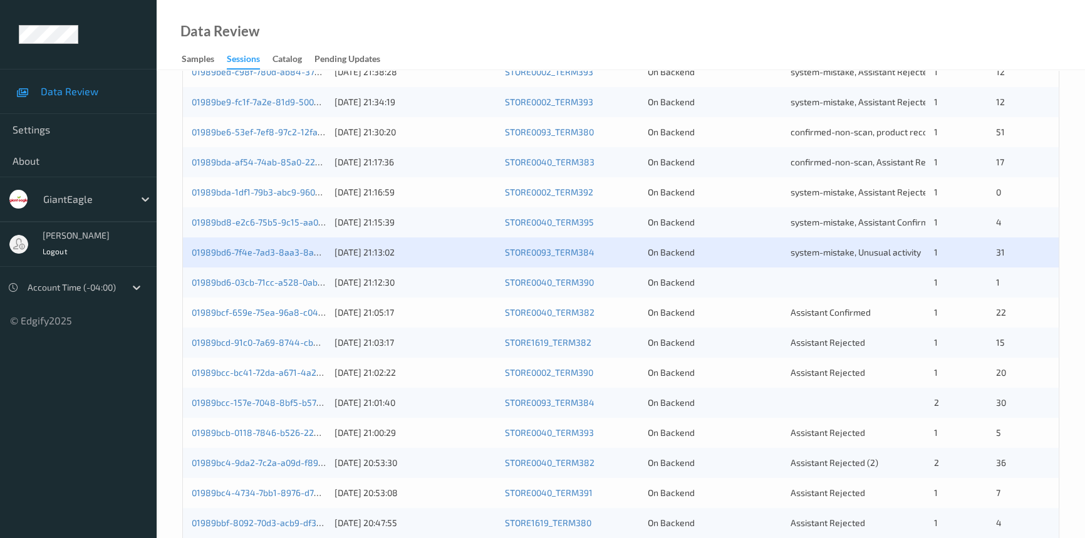
scroll to position [398, 0]
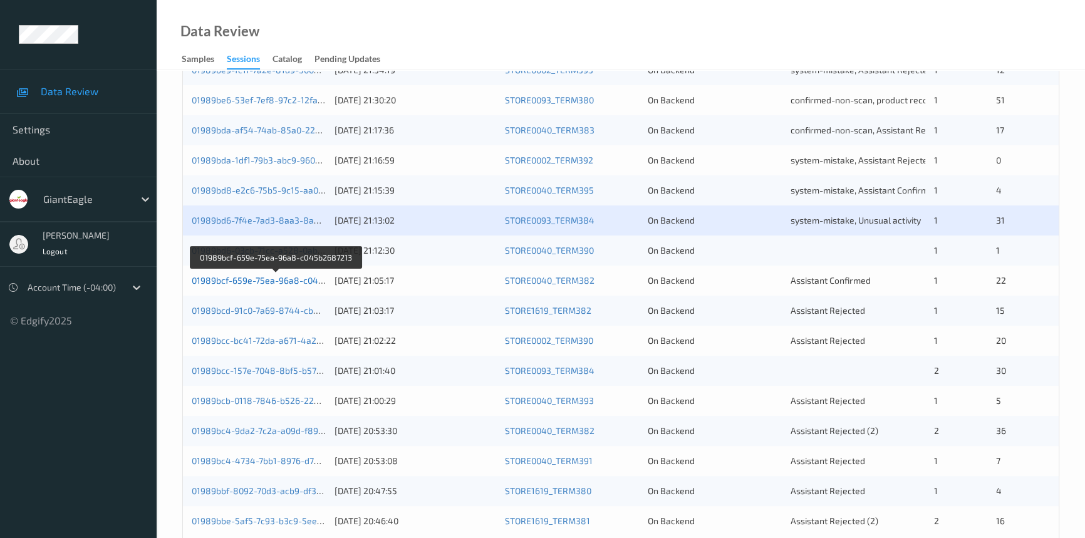
click at [293, 279] on link "01989bcf-659e-75ea-96a8-c045b2687213" at bounding box center [277, 280] width 170 height 11
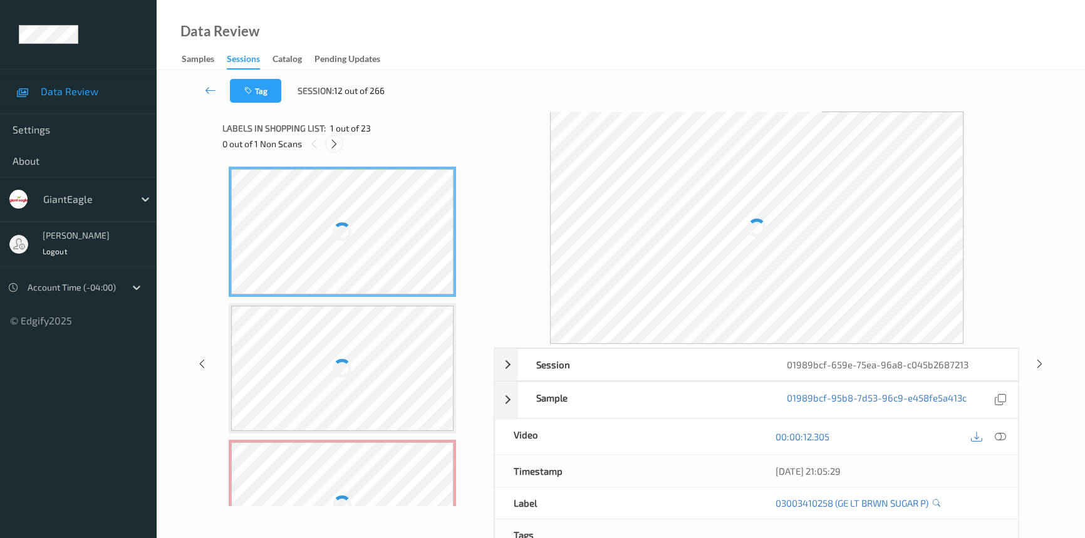
click at [332, 143] on icon at bounding box center [334, 143] width 11 height 11
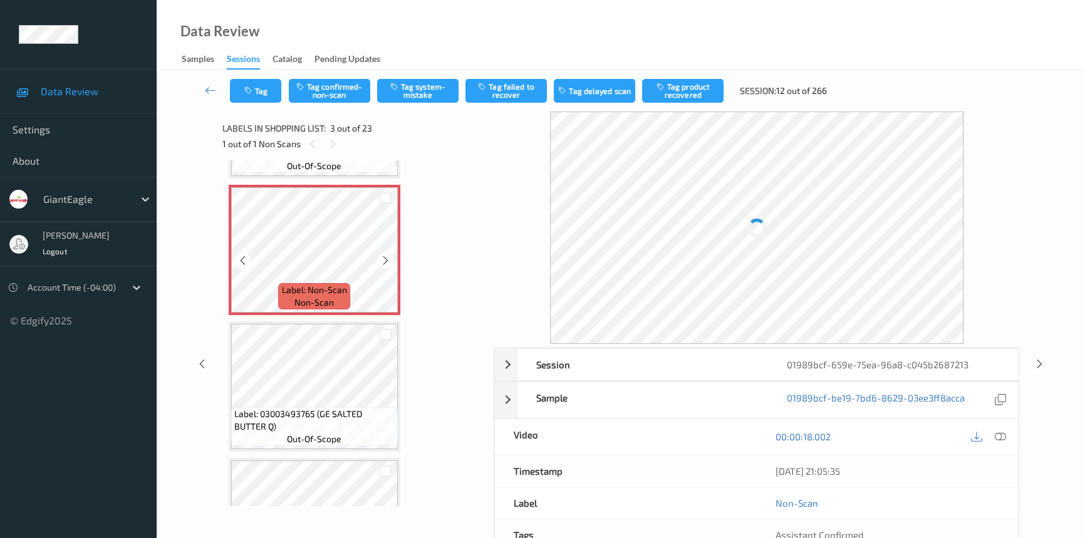
scroll to position [256, 0]
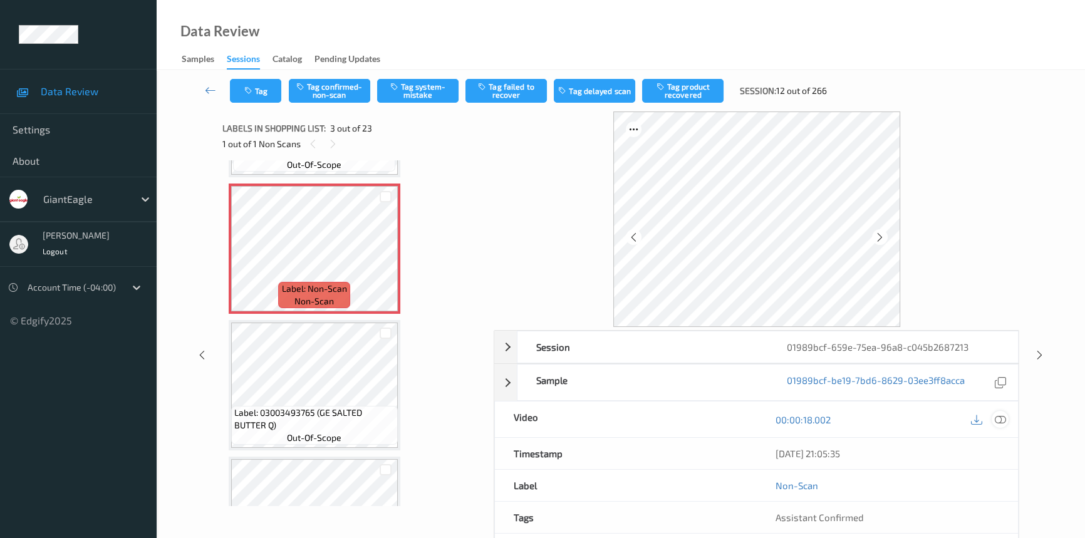
click at [996, 414] on icon at bounding box center [1000, 419] width 11 height 11
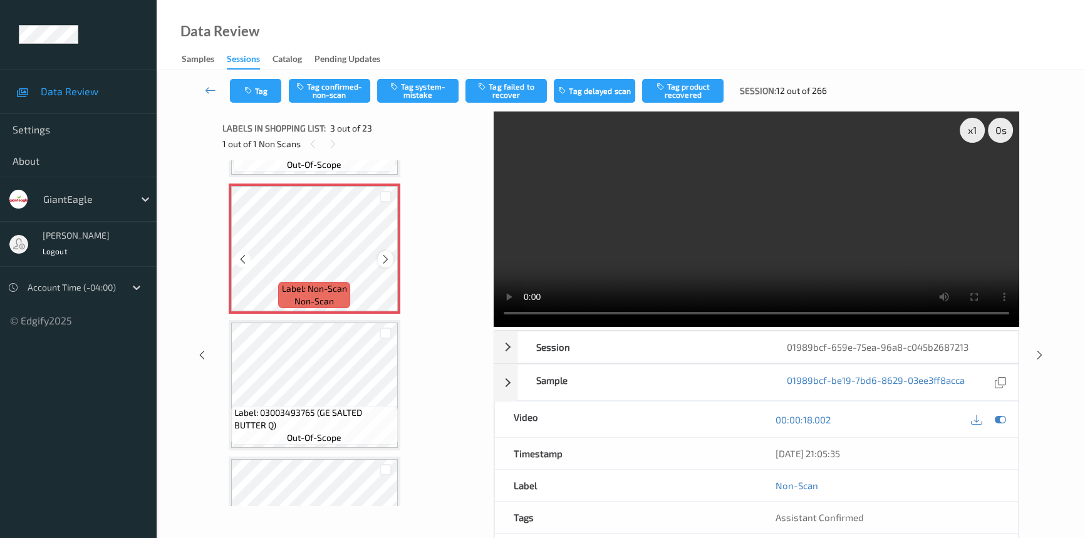
click at [388, 259] on icon at bounding box center [385, 259] width 11 height 11
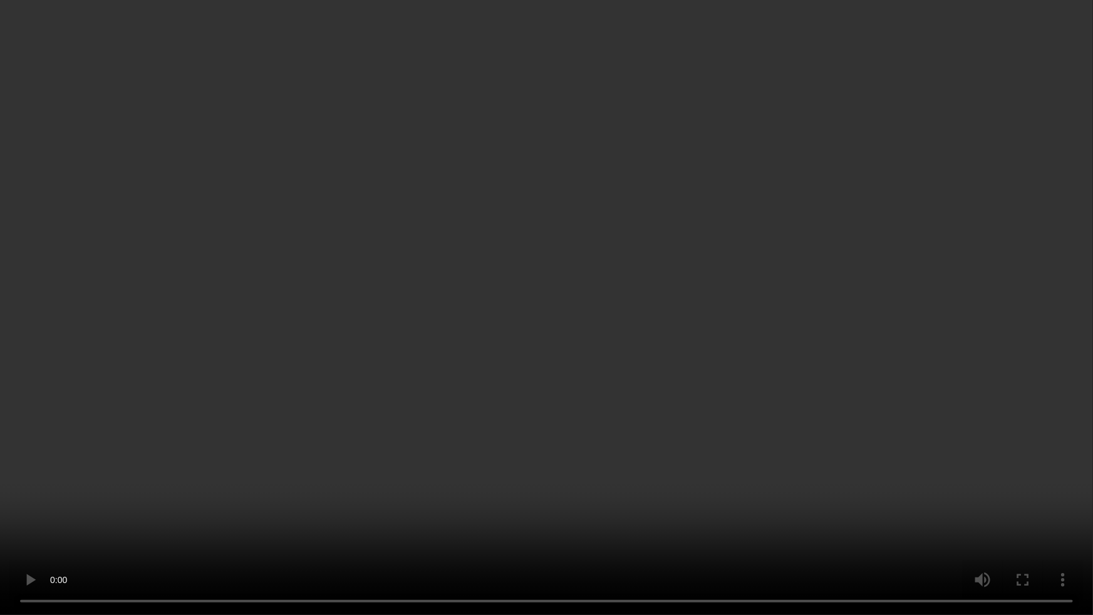
click at [259, 470] on video at bounding box center [546, 307] width 1093 height 615
click at [688, 331] on video at bounding box center [546, 307] width 1093 height 615
click at [664, 340] on video at bounding box center [546, 307] width 1093 height 615
click at [322, 451] on video at bounding box center [546, 307] width 1093 height 615
click at [452, 389] on video at bounding box center [546, 307] width 1093 height 615
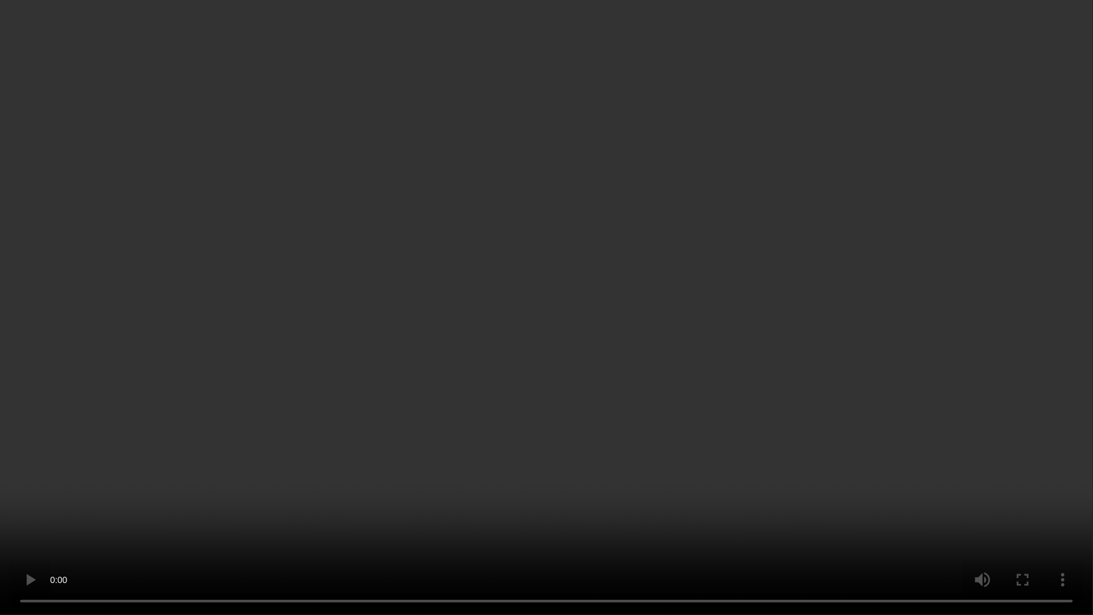
click at [413, 302] on video at bounding box center [546, 307] width 1093 height 615
click at [524, 294] on video at bounding box center [546, 307] width 1093 height 615
click at [551, 306] on video at bounding box center [546, 307] width 1093 height 615
click at [571, 300] on video at bounding box center [546, 307] width 1093 height 615
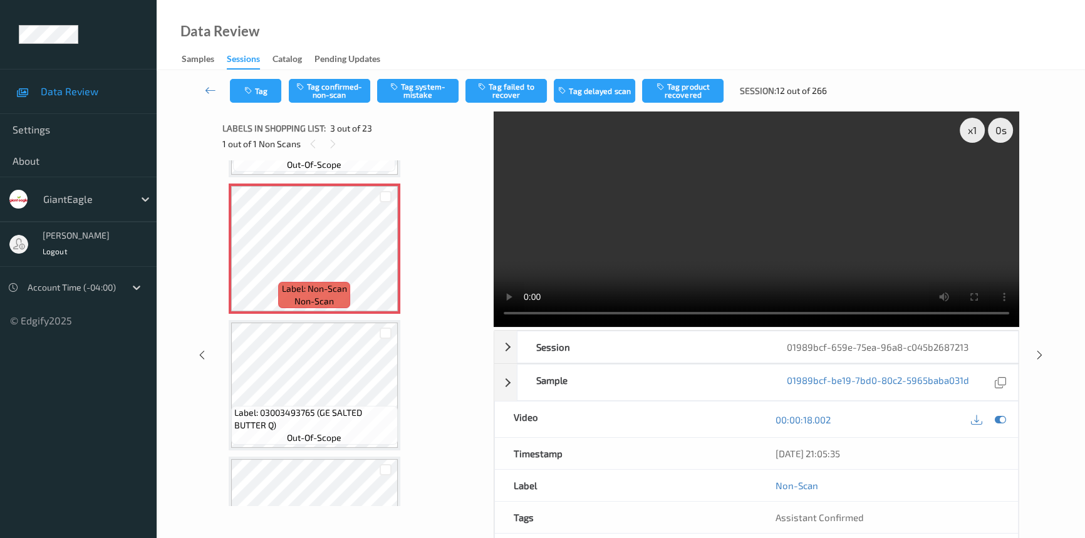
click at [705, 236] on video at bounding box center [757, 220] width 526 height 216
click at [655, 243] on video at bounding box center [757, 220] width 526 height 216
click at [722, 221] on video at bounding box center [757, 220] width 526 height 216
click at [764, 226] on video at bounding box center [757, 220] width 526 height 216
click at [333, 87] on button "Tag confirmed-non-scan" at bounding box center [329, 91] width 81 height 24
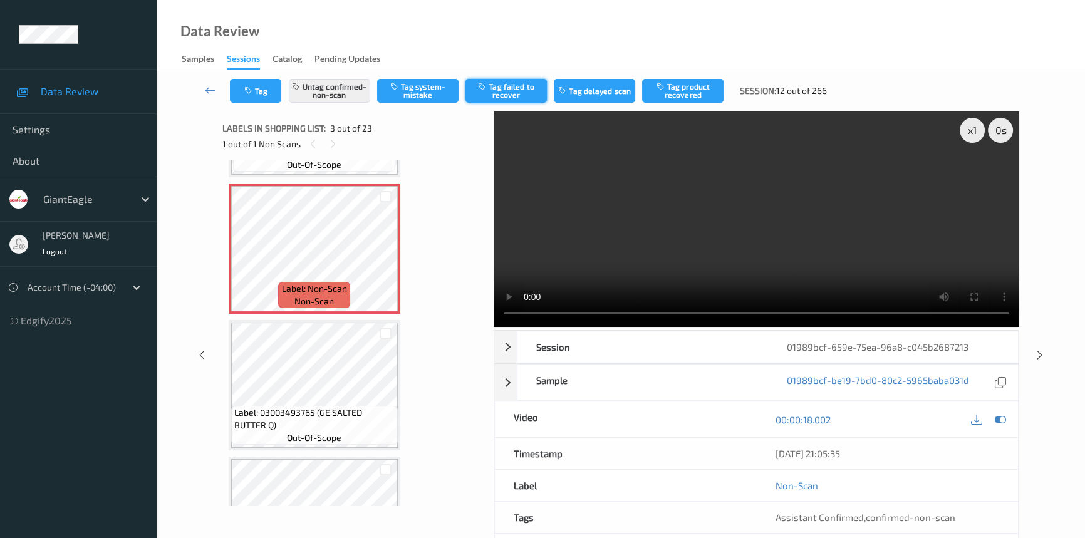
click at [511, 90] on button "Tag failed to recover" at bounding box center [505, 91] width 81 height 24
click at [207, 86] on icon at bounding box center [210, 90] width 11 height 13
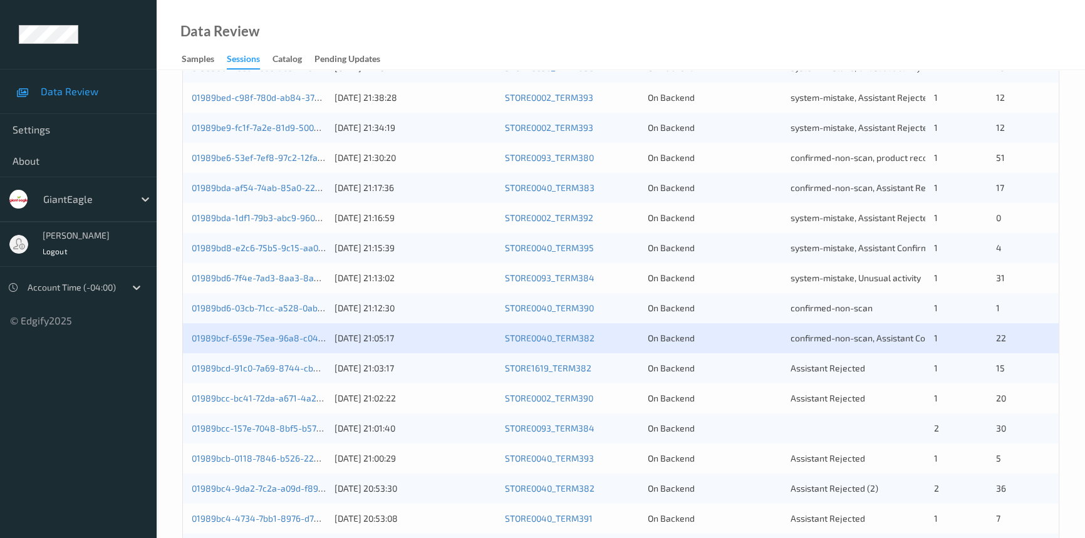
scroll to position [341, 0]
click at [264, 397] on link "01989bcc-bc41-72da-a671-4a2d0987be06" at bounding box center [277, 397] width 170 height 11
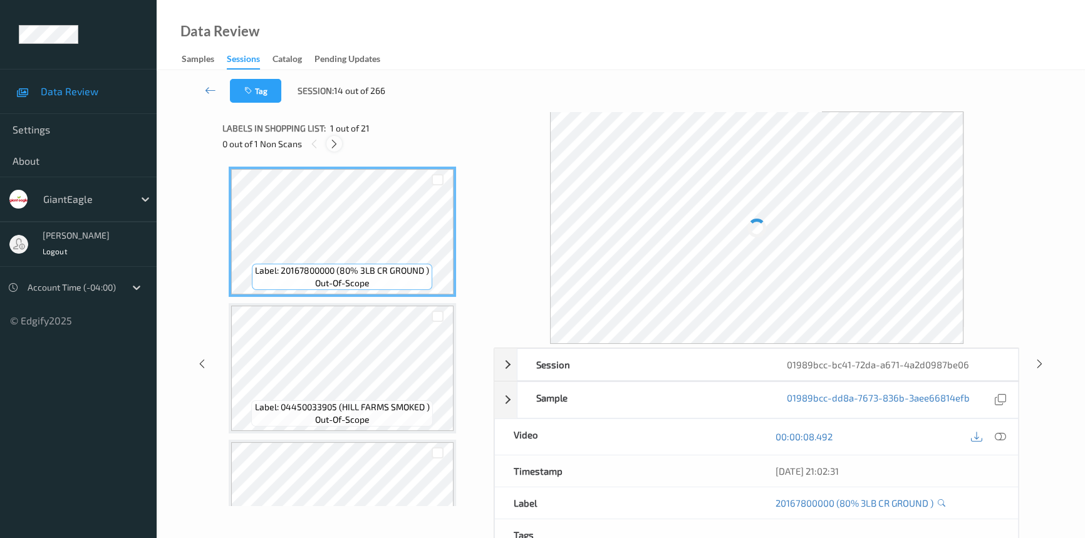
click at [336, 143] on icon at bounding box center [334, 143] width 11 height 11
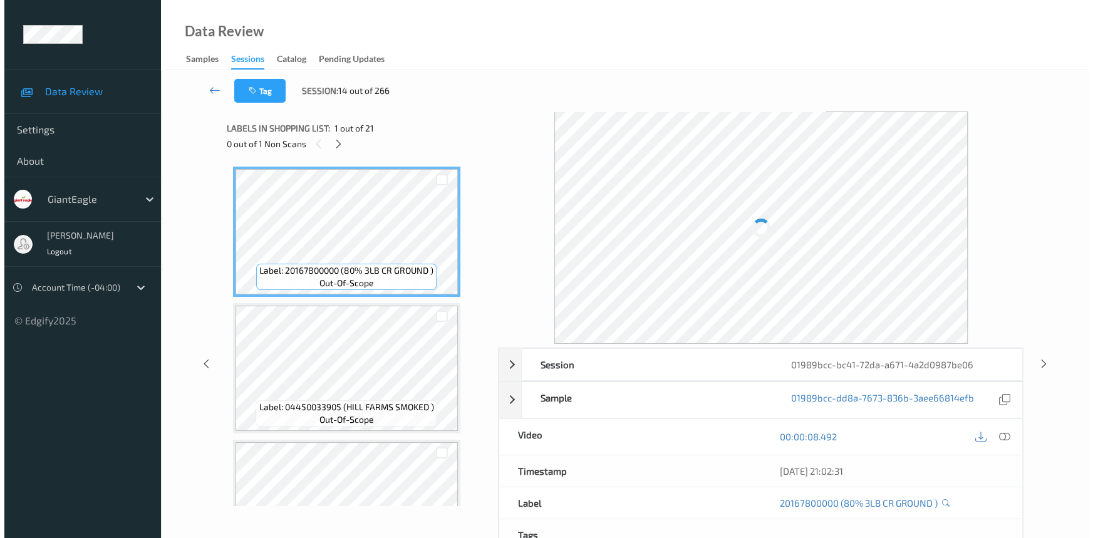
scroll to position [2320, 0]
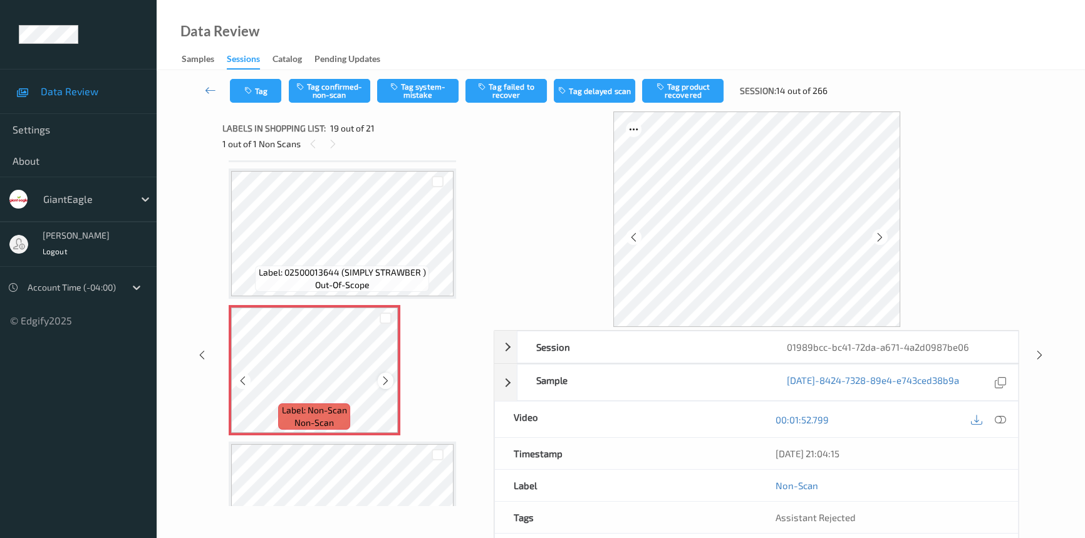
click at [389, 375] on icon at bounding box center [385, 380] width 11 height 11
click at [994, 416] on div at bounding box center [1000, 419] width 17 height 17
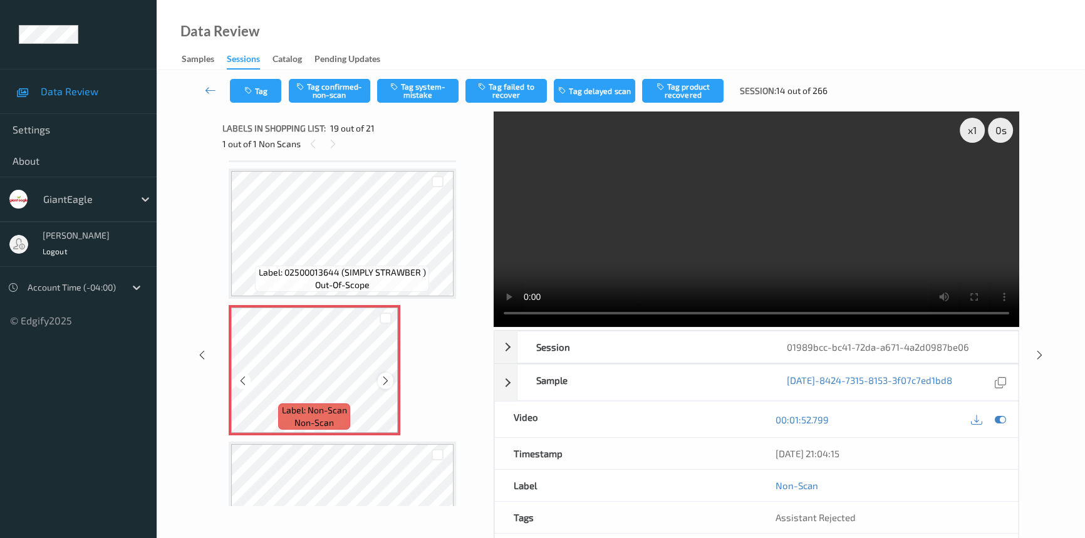
click at [385, 375] on icon at bounding box center [385, 380] width 11 height 11
click at [390, 373] on div at bounding box center [386, 381] width 16 height 16
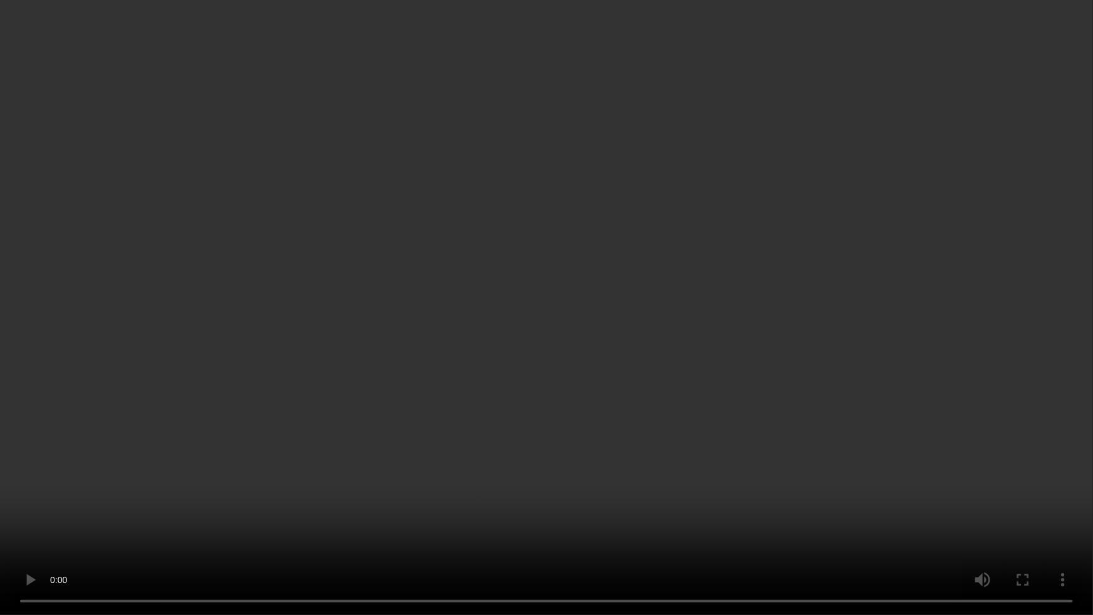
click at [884, 520] on video at bounding box center [546, 307] width 1093 height 615
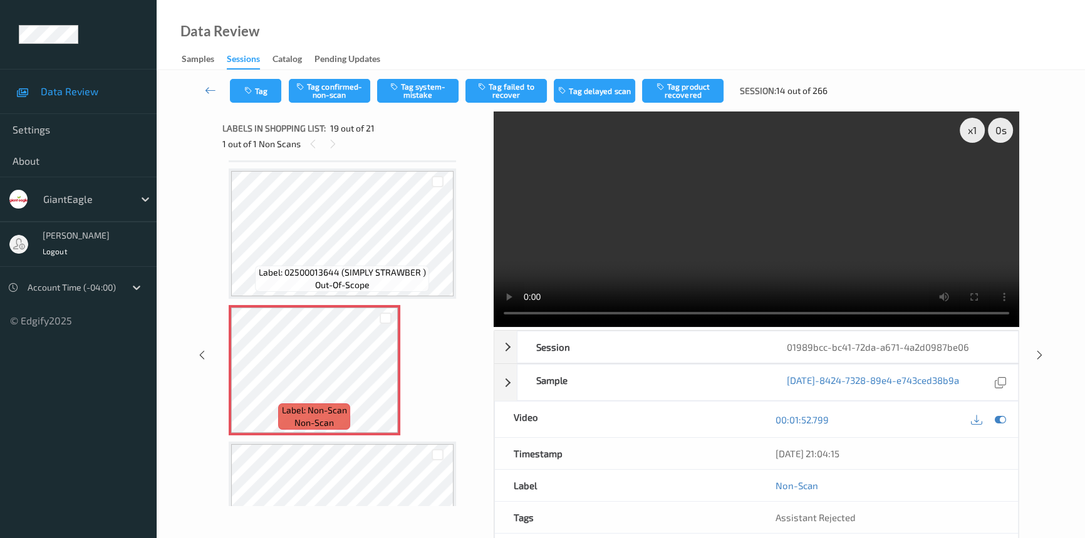
click at [813, 205] on video at bounding box center [757, 220] width 526 height 216
click at [846, 251] on video at bounding box center [757, 220] width 526 height 216
click at [878, 218] on video at bounding box center [757, 220] width 526 height 216
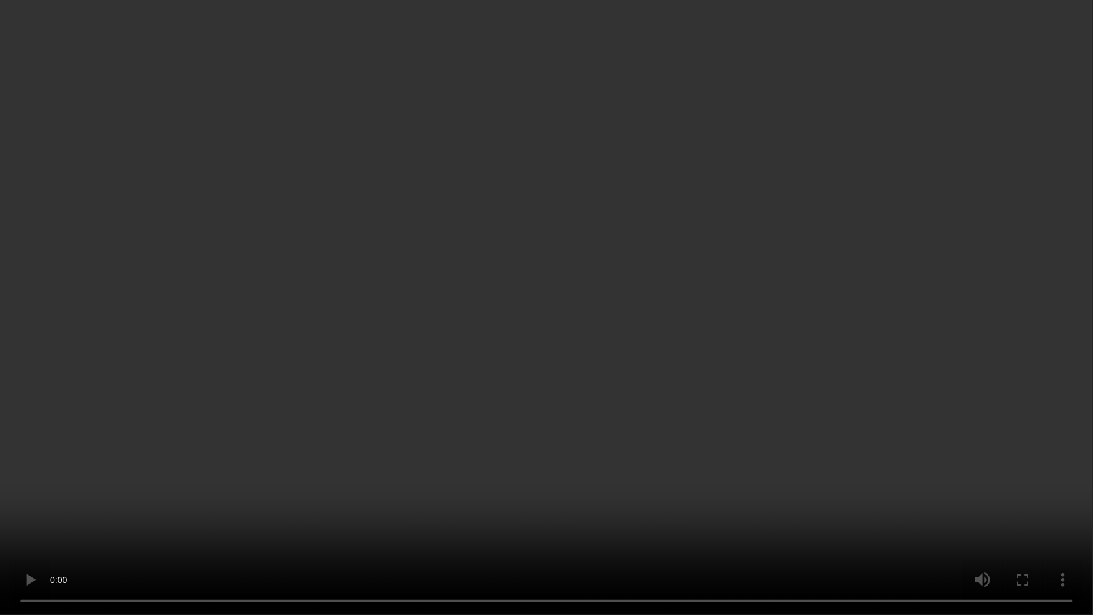
drag, startPoint x: 883, startPoint y: 350, endPoint x: 891, endPoint y: 358, distance: 11.5
click at [891, 358] on video at bounding box center [546, 307] width 1093 height 615
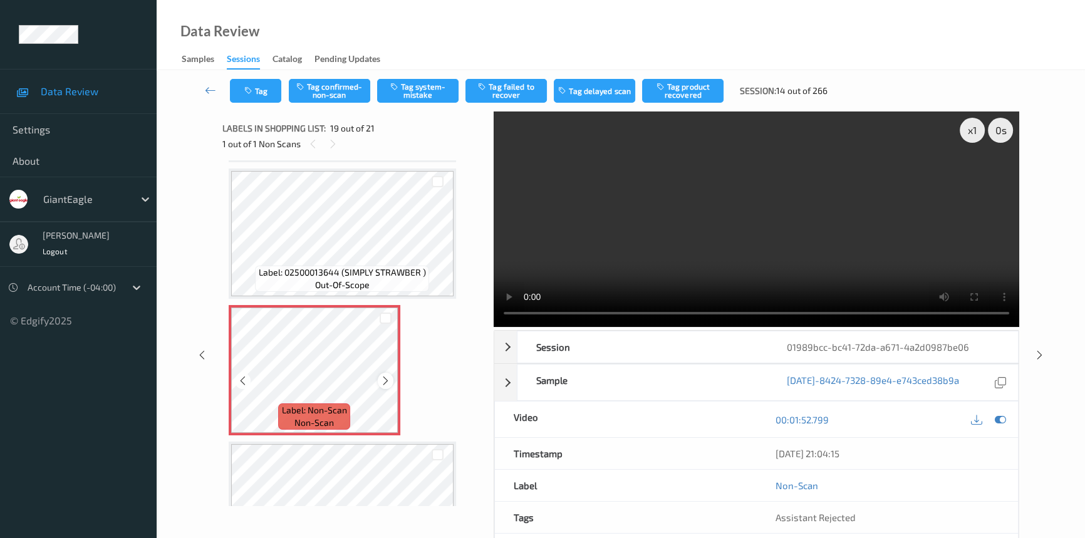
click at [382, 375] on icon at bounding box center [385, 380] width 11 height 11
click at [773, 224] on video at bounding box center [757, 220] width 526 height 216
click at [386, 375] on icon at bounding box center [385, 380] width 11 height 11
click at [385, 375] on icon at bounding box center [385, 380] width 11 height 11
click at [381, 375] on icon at bounding box center [385, 380] width 11 height 11
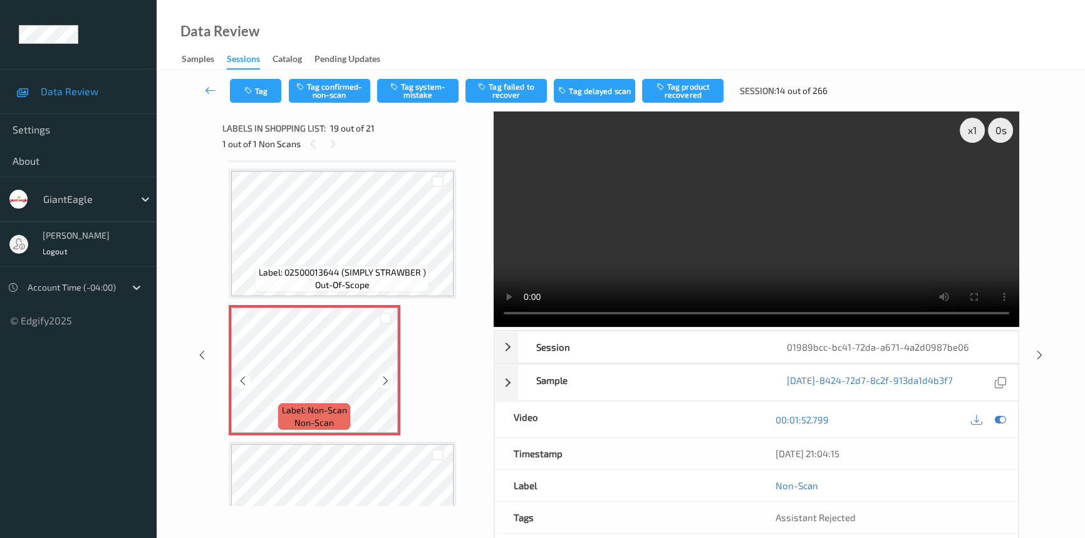
click at [381, 375] on icon at bounding box center [385, 380] width 11 height 11
click at [385, 375] on icon at bounding box center [385, 380] width 11 height 11
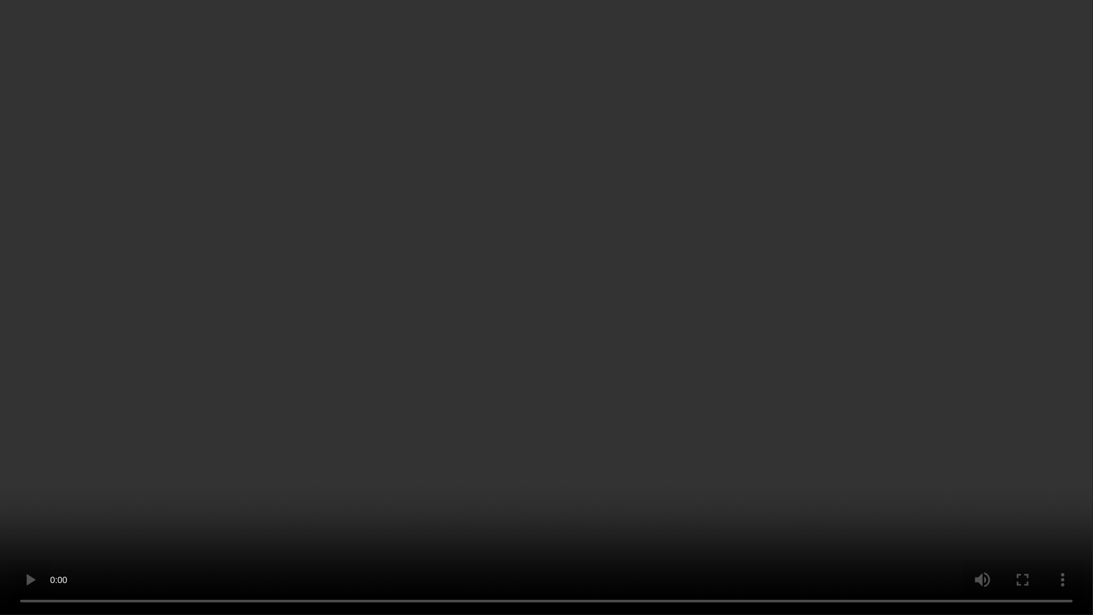
click at [673, 306] on video at bounding box center [546, 307] width 1093 height 615
click at [729, 325] on video at bounding box center [546, 307] width 1093 height 615
click at [520, 357] on video at bounding box center [546, 307] width 1093 height 615
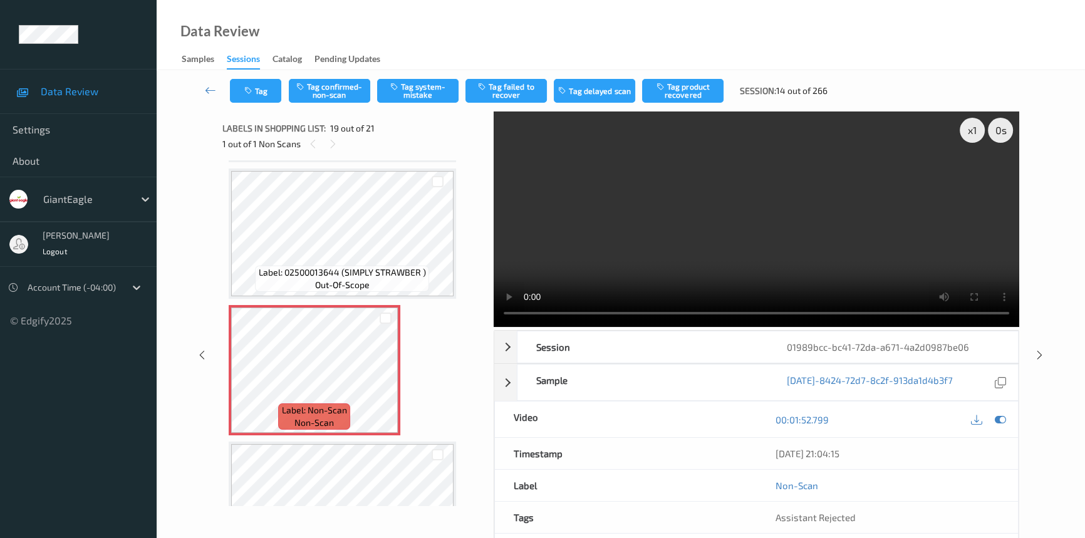
click at [819, 262] on video at bounding box center [757, 220] width 526 height 216
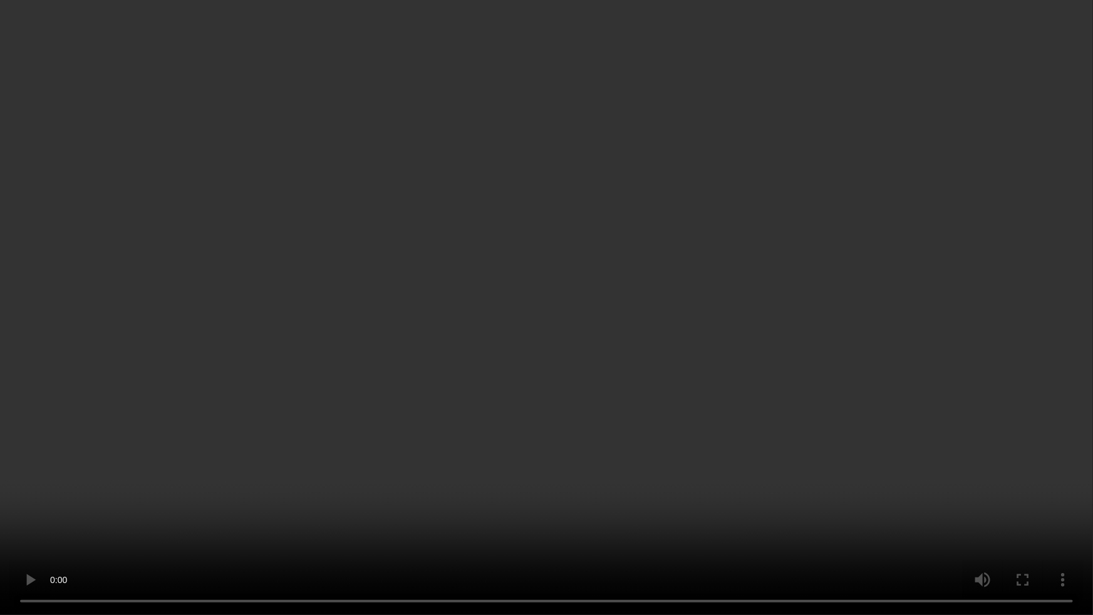
click at [791, 351] on video at bounding box center [546, 307] width 1093 height 615
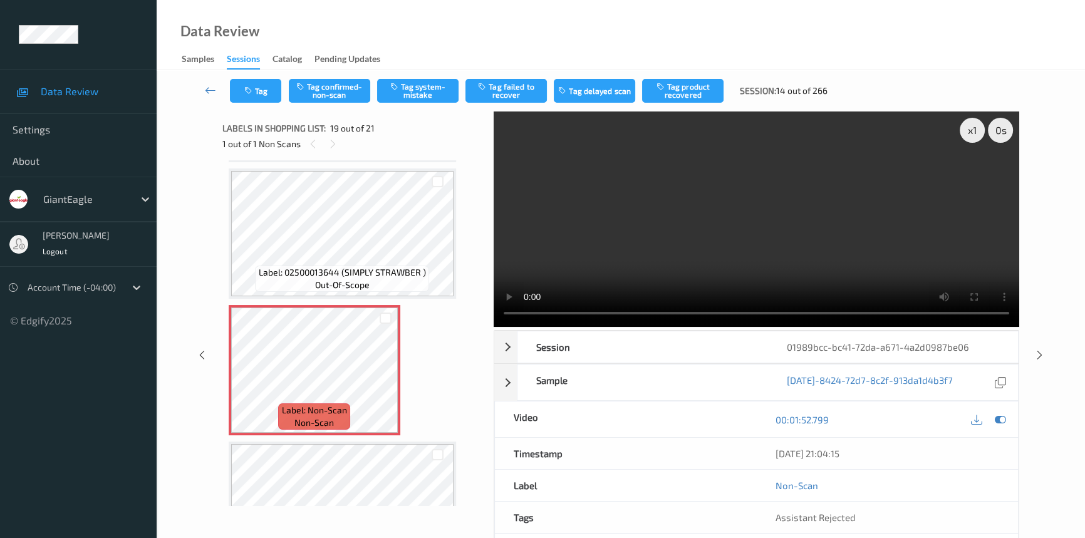
drag, startPoint x: 622, startPoint y: 208, endPoint x: 626, endPoint y: 202, distance: 6.8
click at [626, 205] on video at bounding box center [757, 220] width 526 height 216
click at [844, 251] on video at bounding box center [757, 220] width 526 height 216
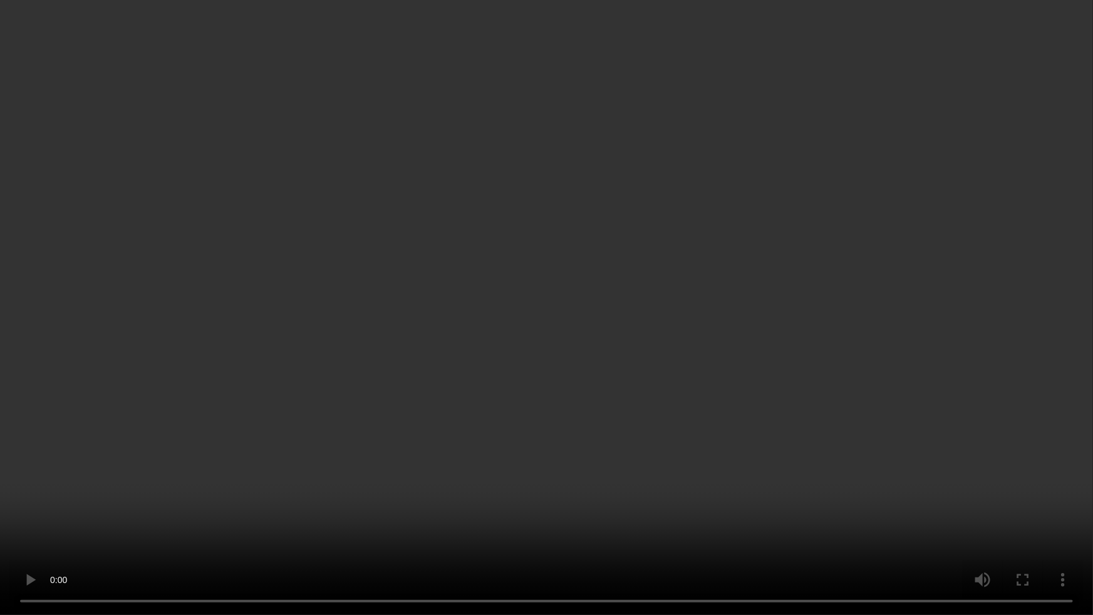
click at [341, 440] on video at bounding box center [546, 307] width 1093 height 615
click at [370, 401] on video at bounding box center [546, 307] width 1093 height 615
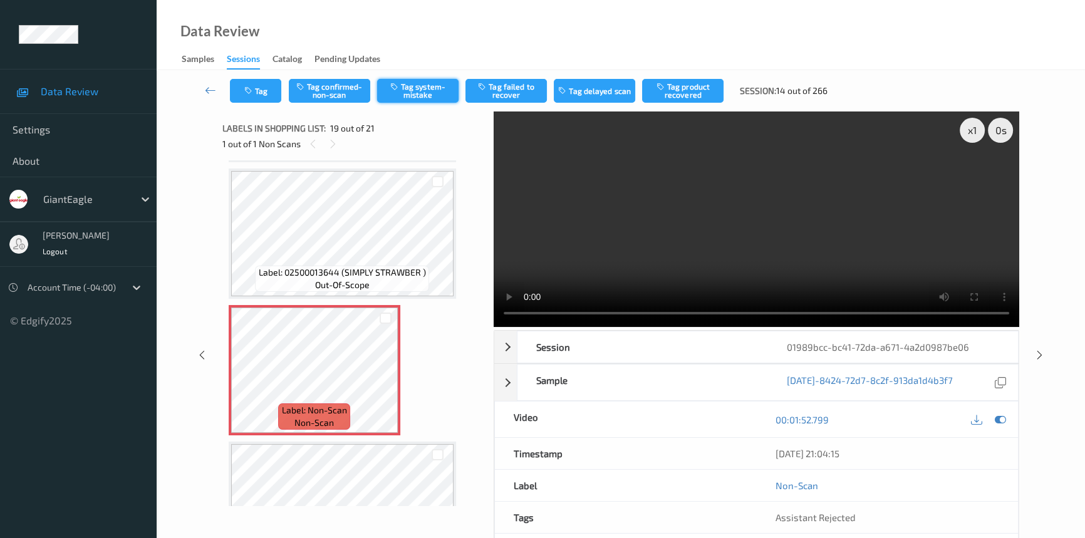
click at [415, 95] on button "Tag system-mistake" at bounding box center [417, 91] width 81 height 24
click at [255, 90] on button "Tag" at bounding box center [255, 91] width 51 height 24
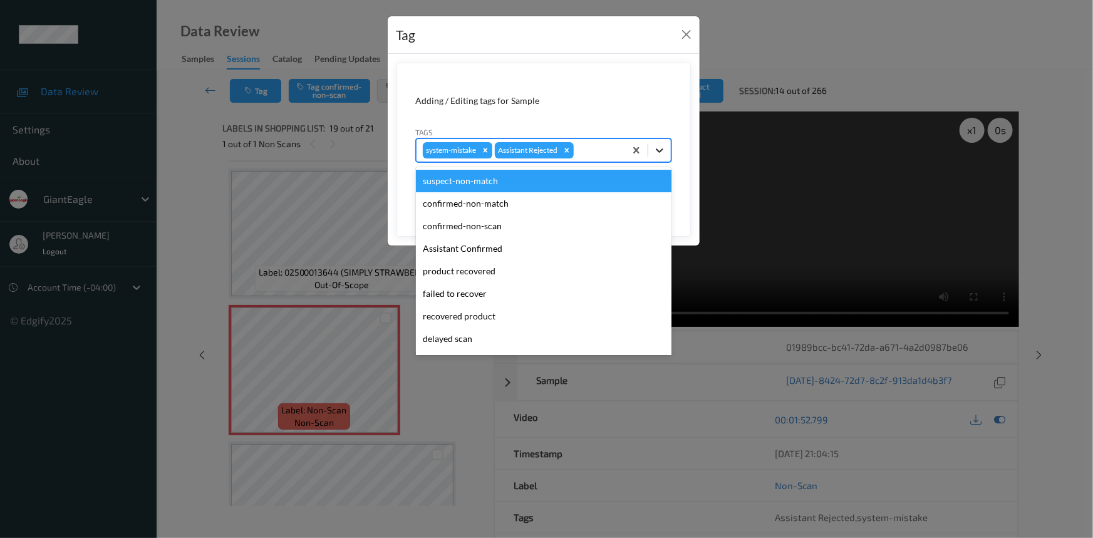
click at [658, 148] on icon at bounding box center [659, 150] width 13 height 13
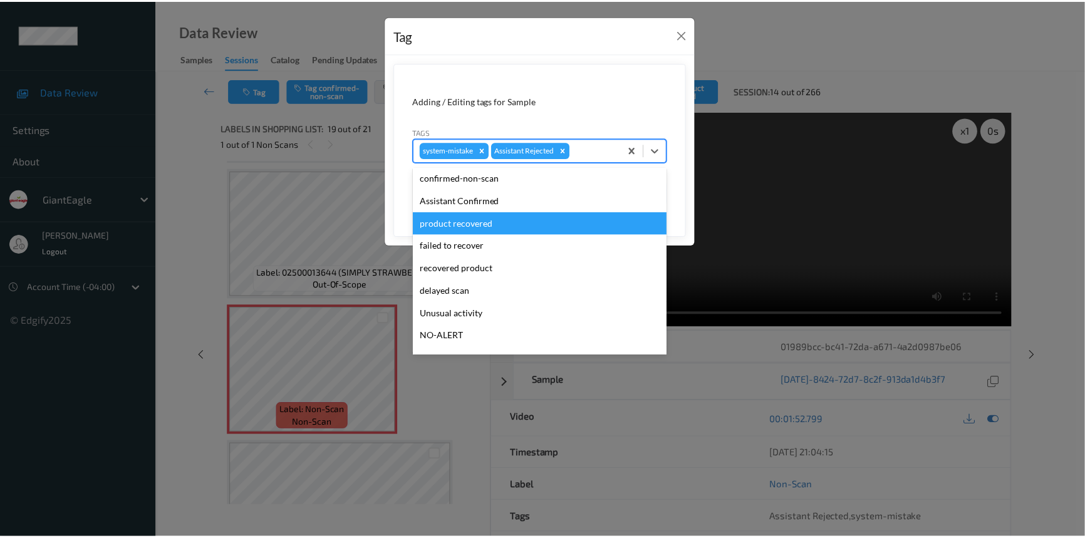
scroll to position [56, 0]
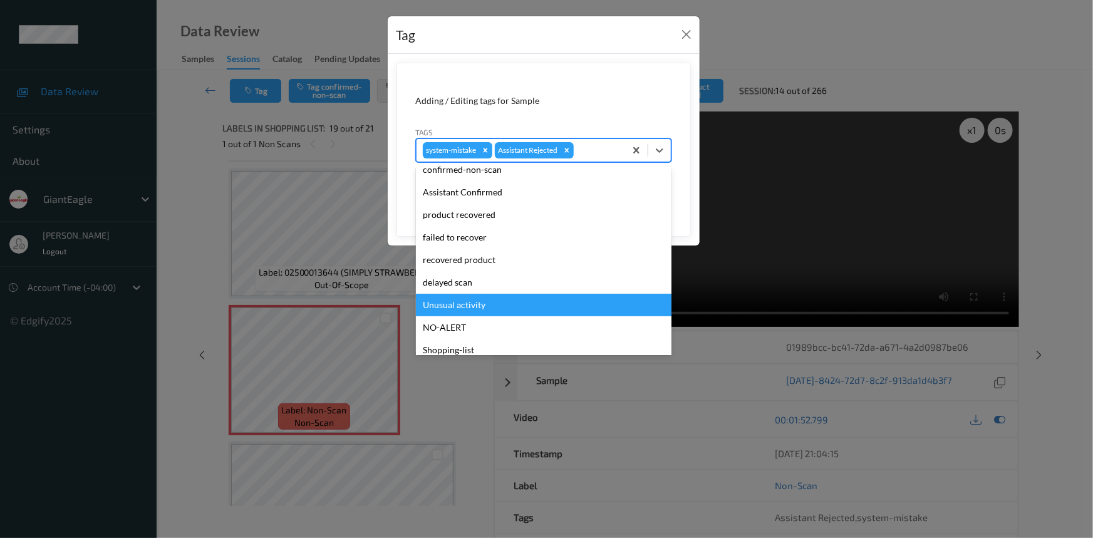
click at [452, 302] on div "Unusual activity" at bounding box center [544, 305] width 256 height 23
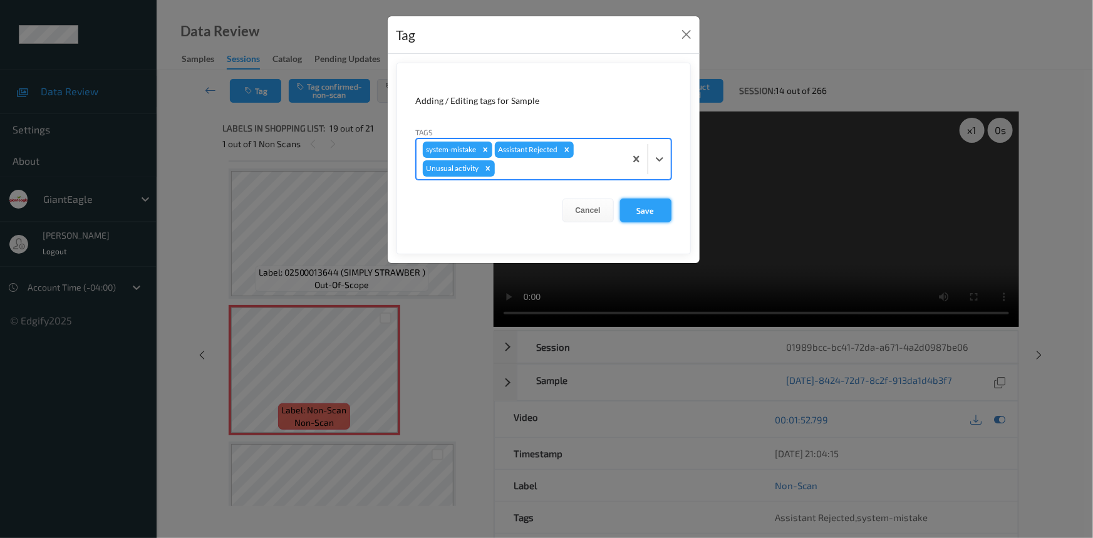
click at [651, 210] on button "Save" at bounding box center [645, 211] width 51 height 24
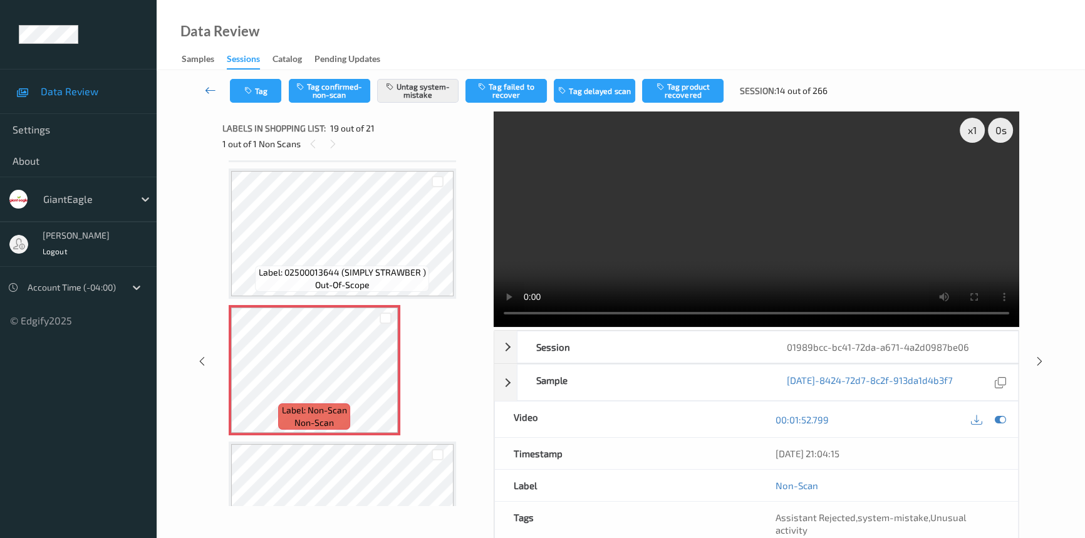
click at [202, 86] on link at bounding box center [210, 91] width 39 height 24
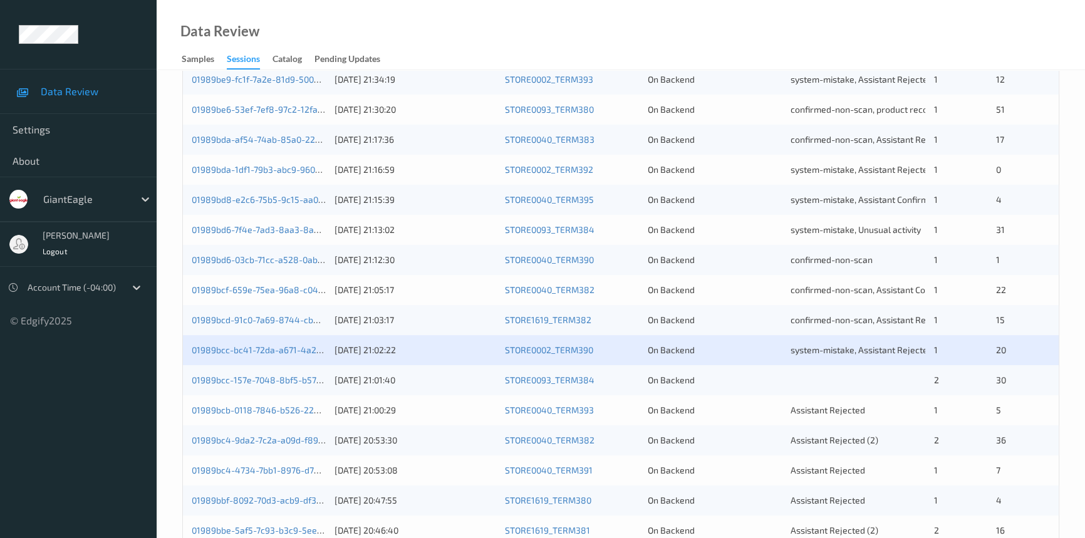
scroll to position [398, 0]
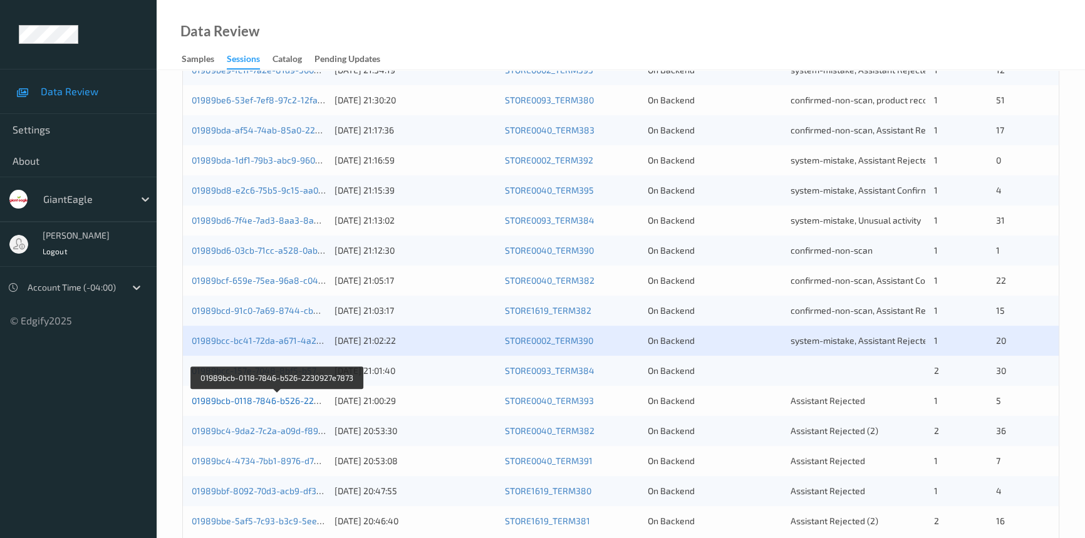
click at [237, 398] on link "01989bcb-0118-7846-b526-2230927e7873" at bounding box center [277, 400] width 171 height 11
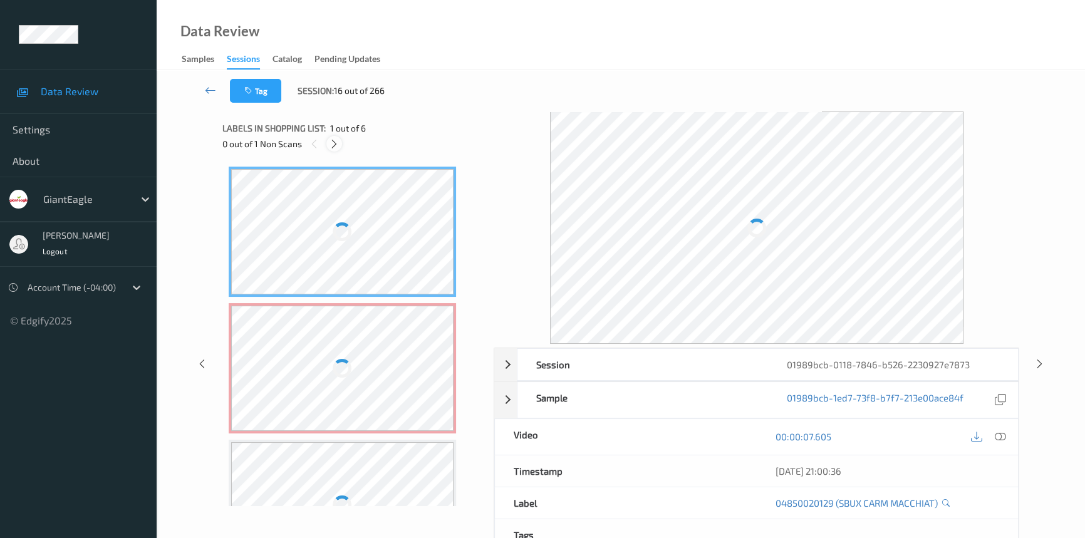
click at [335, 143] on icon at bounding box center [334, 143] width 11 height 11
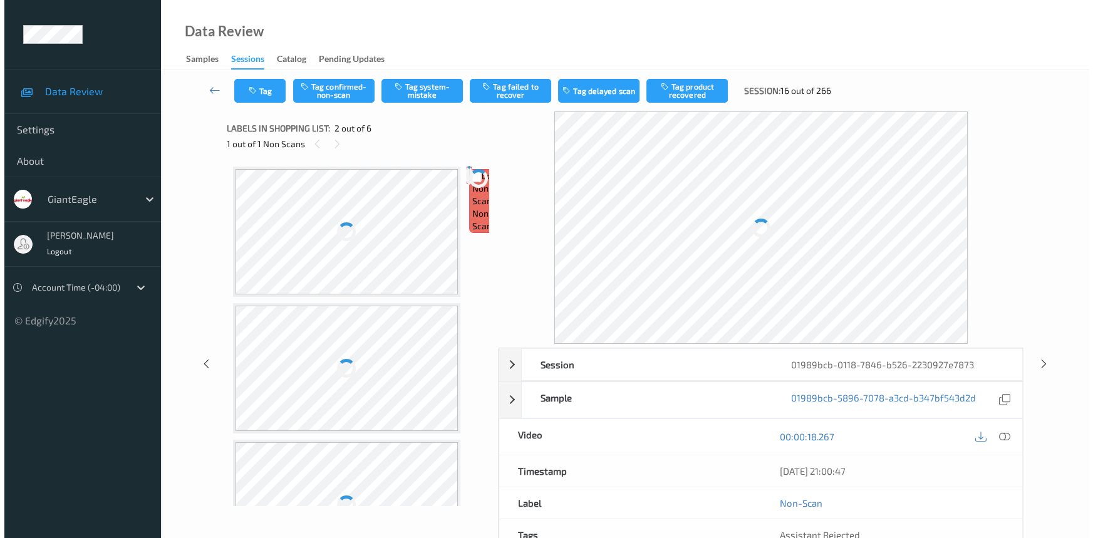
scroll to position [6, 0]
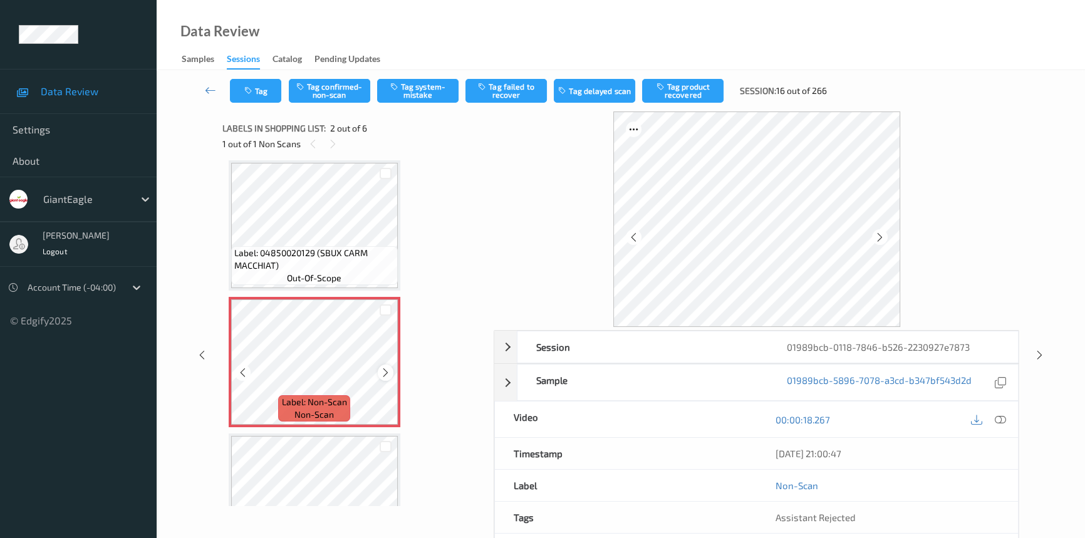
click at [385, 371] on icon at bounding box center [385, 372] width 11 height 11
drag, startPoint x: 1000, startPoint y: 415, endPoint x: 942, endPoint y: 340, distance: 95.5
click at [1000, 415] on icon at bounding box center [1000, 419] width 11 height 11
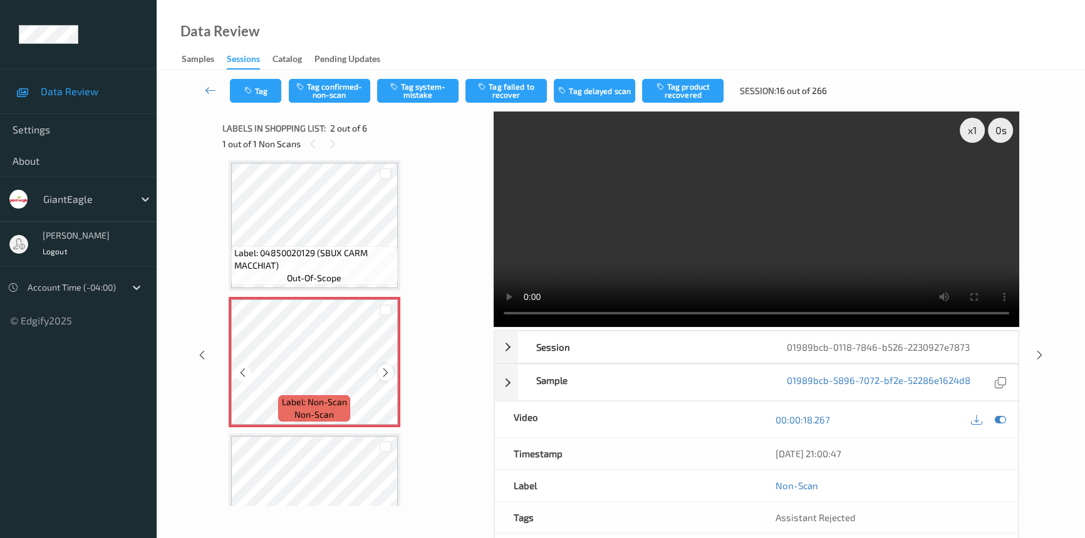
click at [384, 374] on icon at bounding box center [385, 372] width 11 height 11
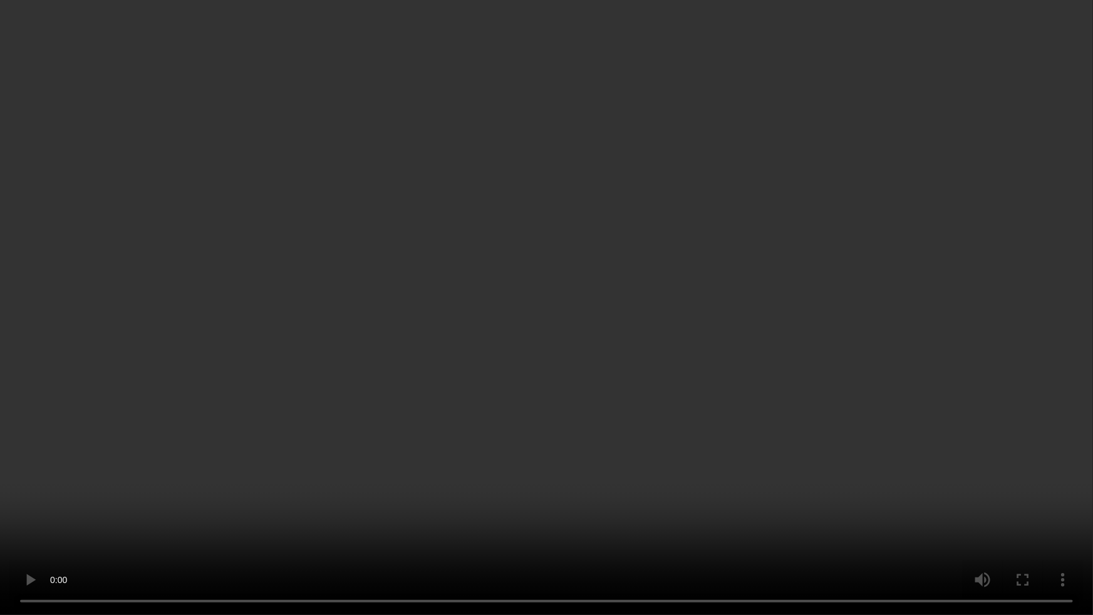
click at [714, 435] on video at bounding box center [546, 307] width 1093 height 615
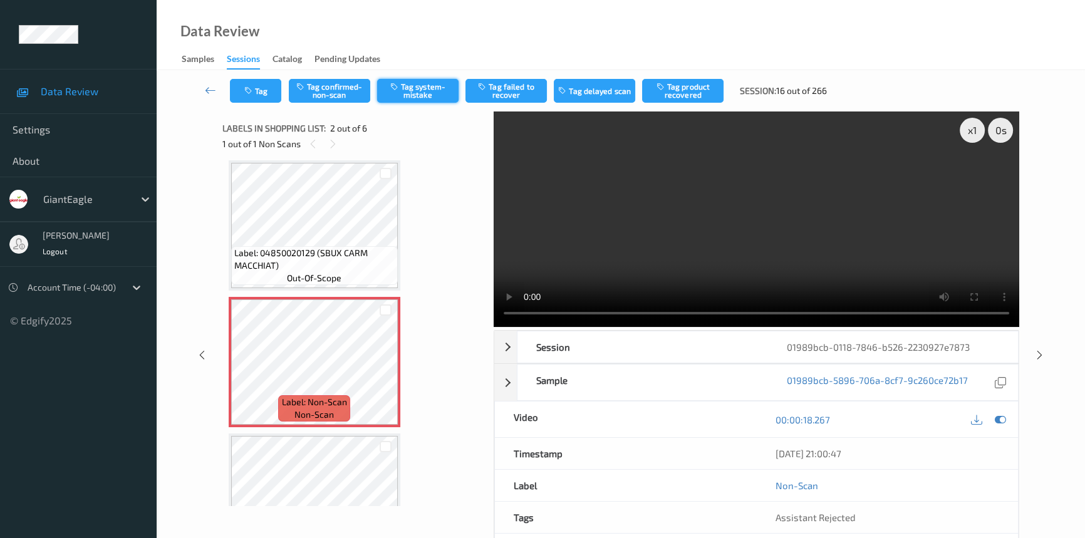
click at [424, 94] on button "Tag system-mistake" at bounding box center [417, 91] width 81 height 24
click at [262, 86] on button "Tag" at bounding box center [255, 91] width 51 height 24
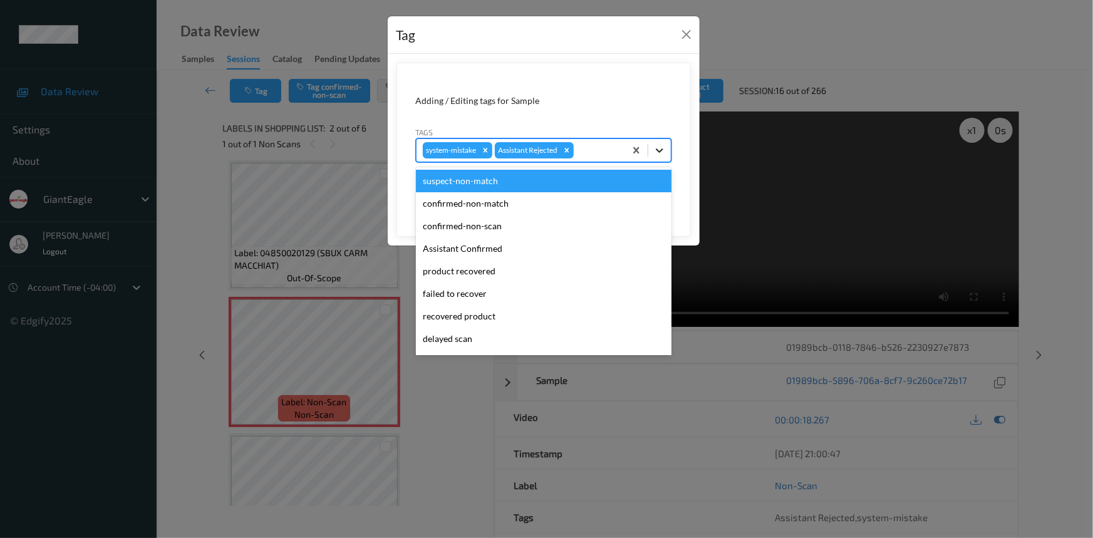
click at [658, 153] on icon at bounding box center [659, 150] width 13 height 13
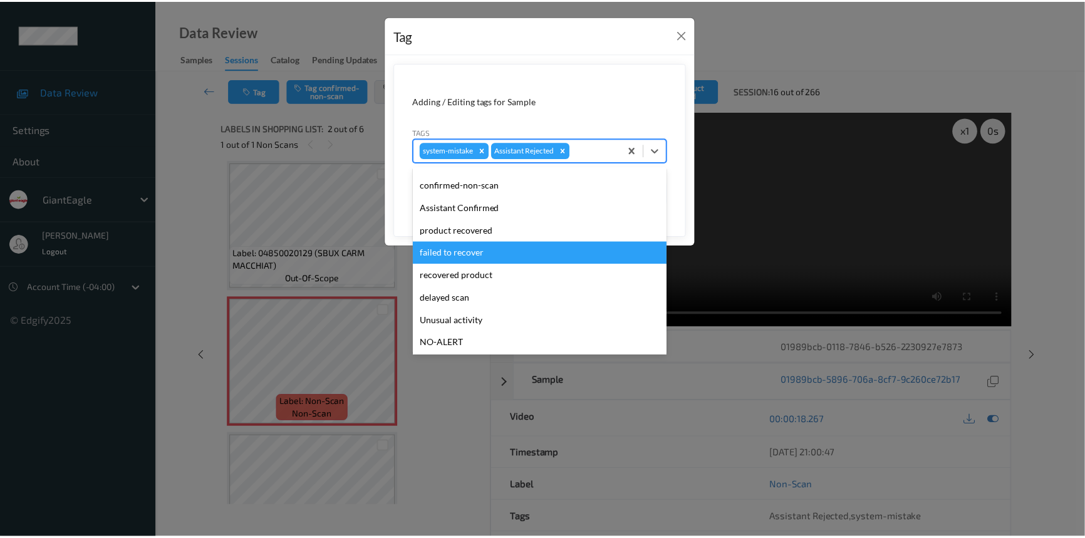
scroll to position [56, 0]
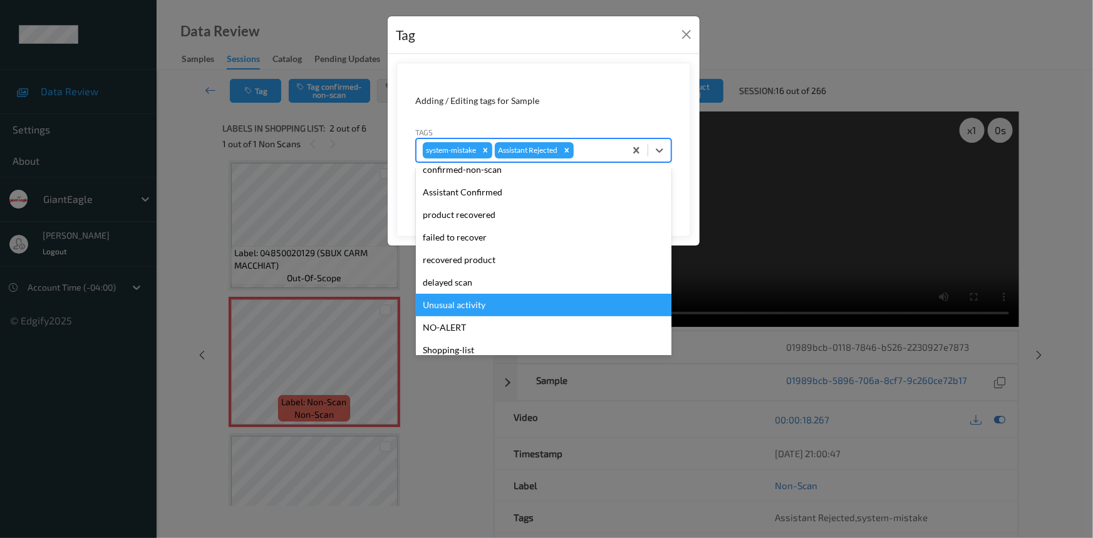
click at [472, 301] on div "Unusual activity" at bounding box center [544, 305] width 256 height 23
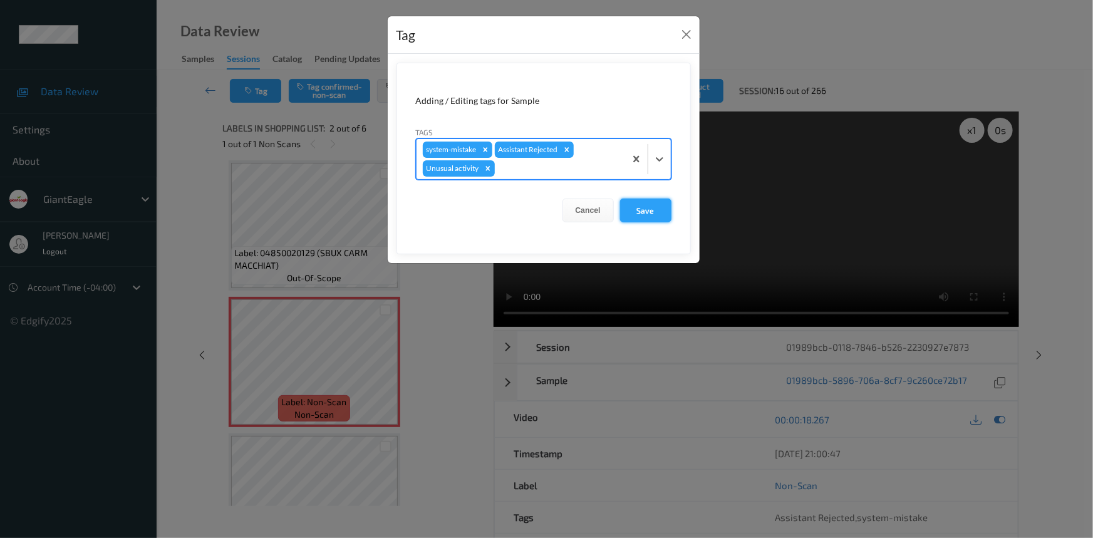
click at [647, 205] on button "Save" at bounding box center [645, 211] width 51 height 24
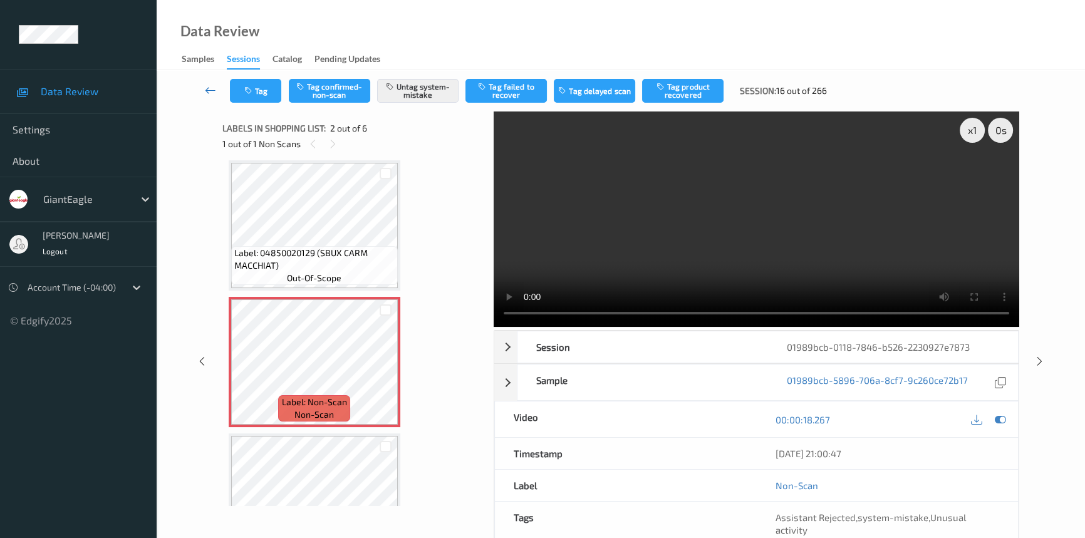
click at [210, 86] on icon at bounding box center [210, 90] width 11 height 13
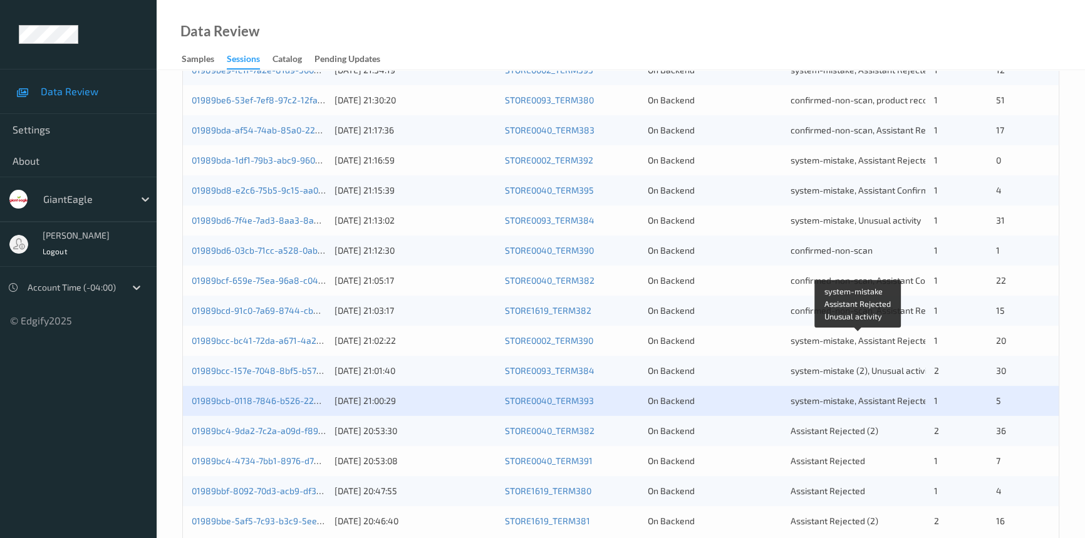
scroll to position [447, 0]
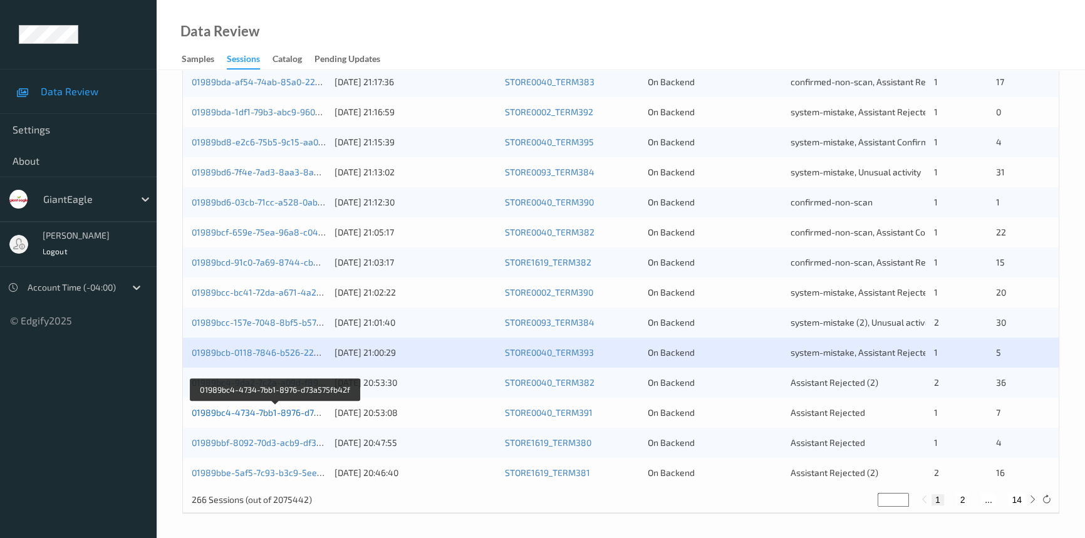
click at [251, 409] on link "01989bc4-4734-7bb1-8976-d73a575fb42f" at bounding box center [276, 412] width 169 height 11
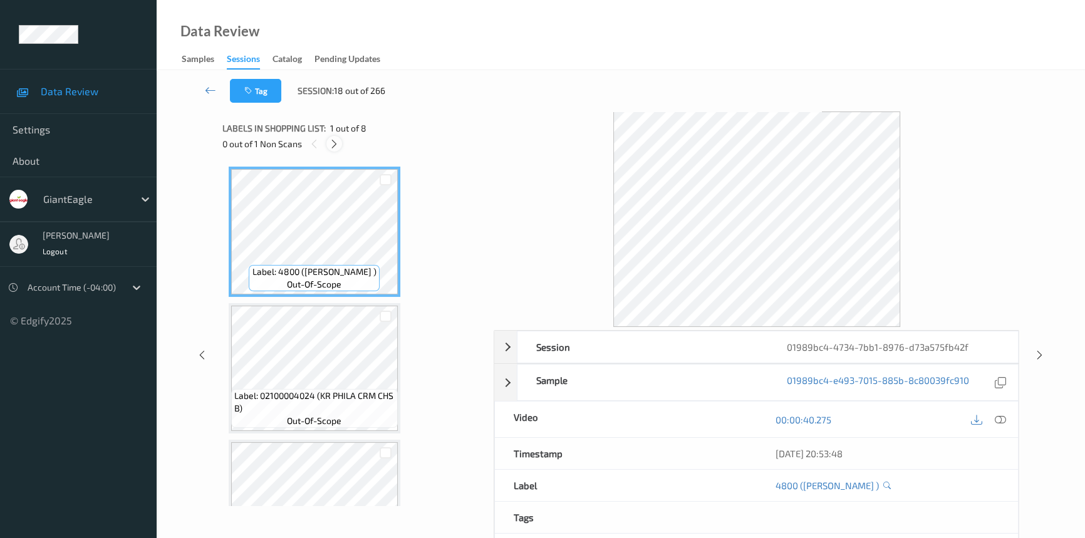
click at [338, 140] on icon at bounding box center [334, 143] width 11 height 11
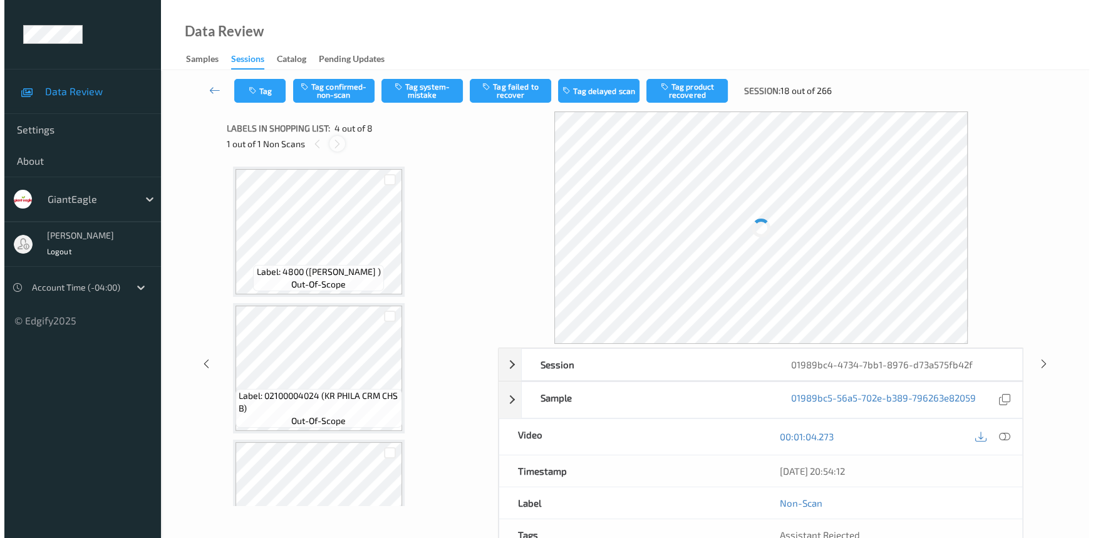
scroll to position [279, 0]
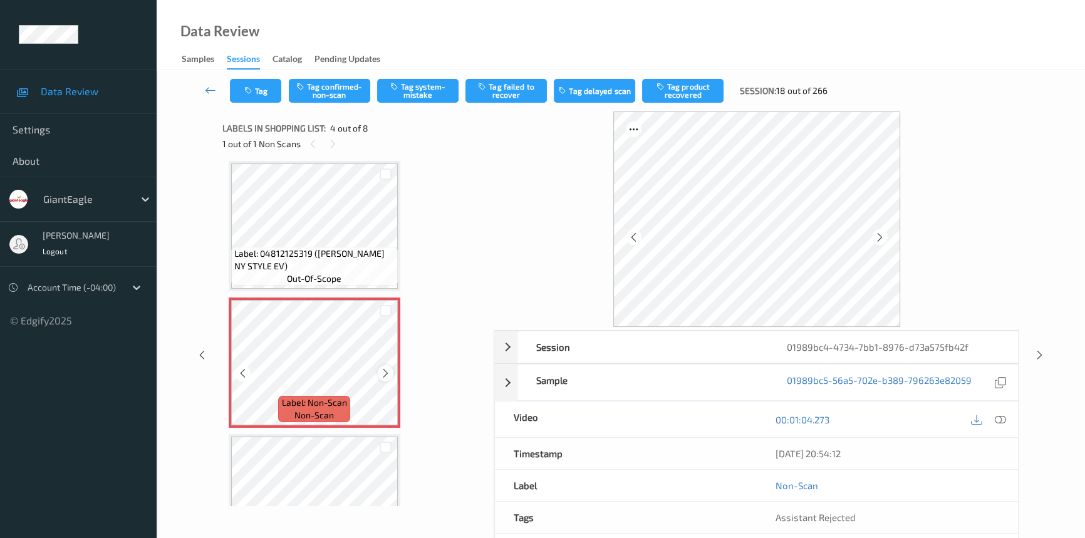
click at [386, 370] on icon at bounding box center [385, 373] width 11 height 11
click at [1005, 420] on icon at bounding box center [1000, 419] width 11 height 11
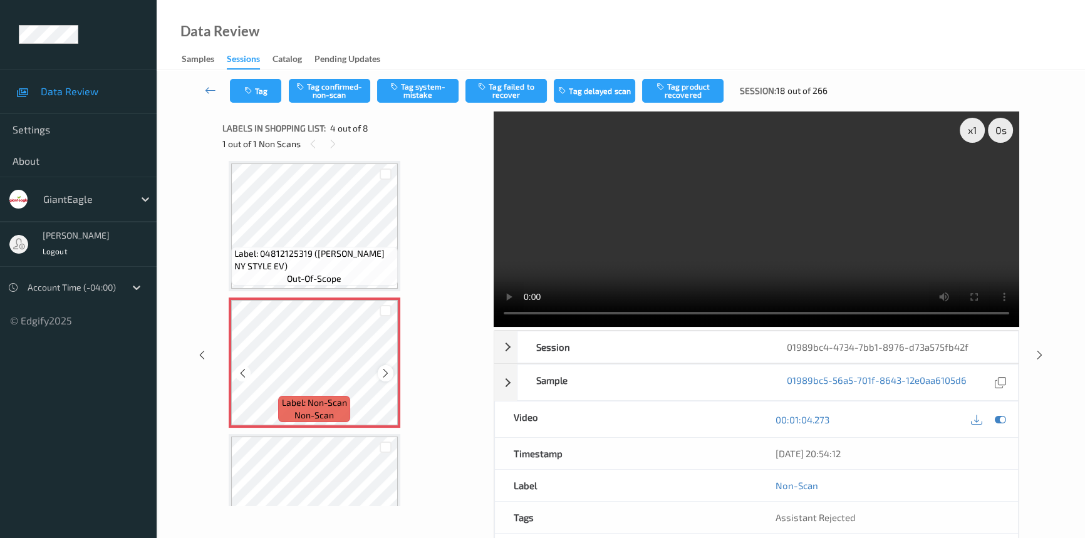
click at [382, 373] on icon at bounding box center [385, 373] width 11 height 11
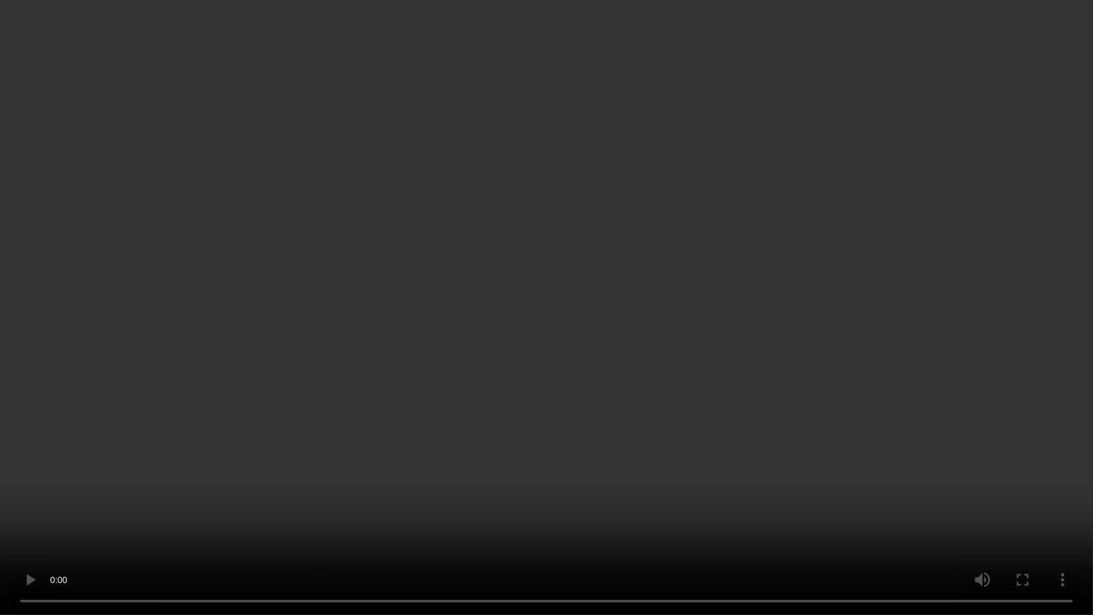
click at [591, 412] on video at bounding box center [546, 307] width 1093 height 615
click at [812, 406] on video at bounding box center [546, 307] width 1093 height 615
drag, startPoint x: 816, startPoint y: 368, endPoint x: 813, endPoint y: 383, distance: 15.5
click at [816, 368] on video at bounding box center [546, 307] width 1093 height 615
click at [630, 235] on video at bounding box center [546, 307] width 1093 height 615
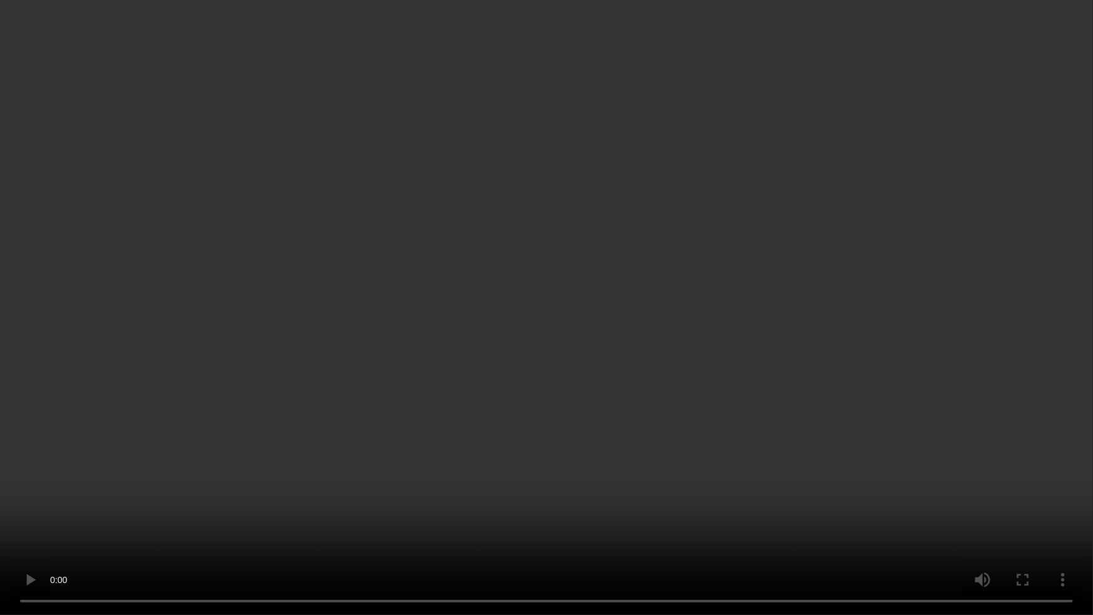
click at [653, 217] on video at bounding box center [546, 307] width 1093 height 615
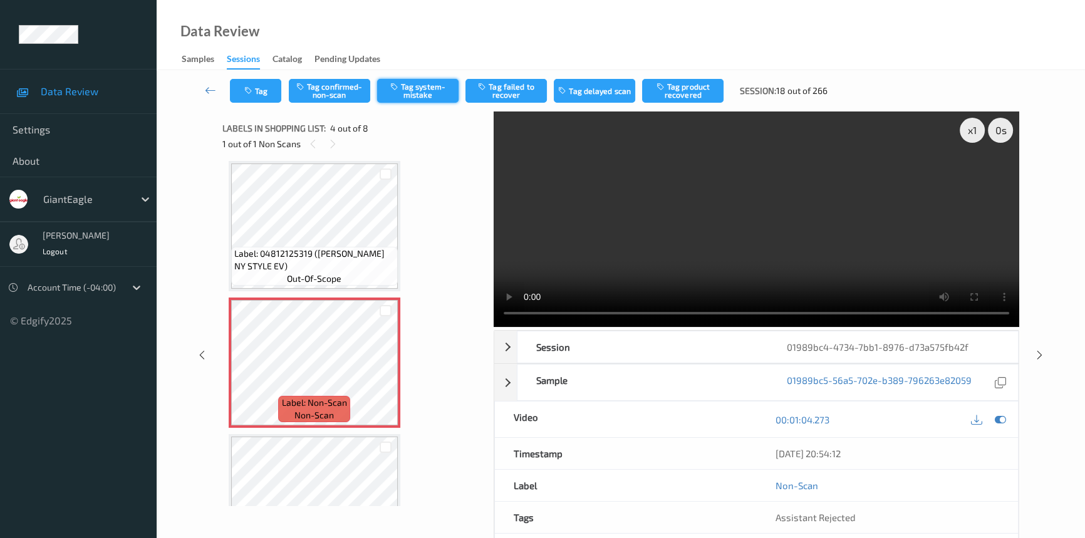
click at [417, 94] on button "Tag system-mistake" at bounding box center [417, 91] width 81 height 24
click at [270, 88] on button "Tag" at bounding box center [255, 91] width 51 height 24
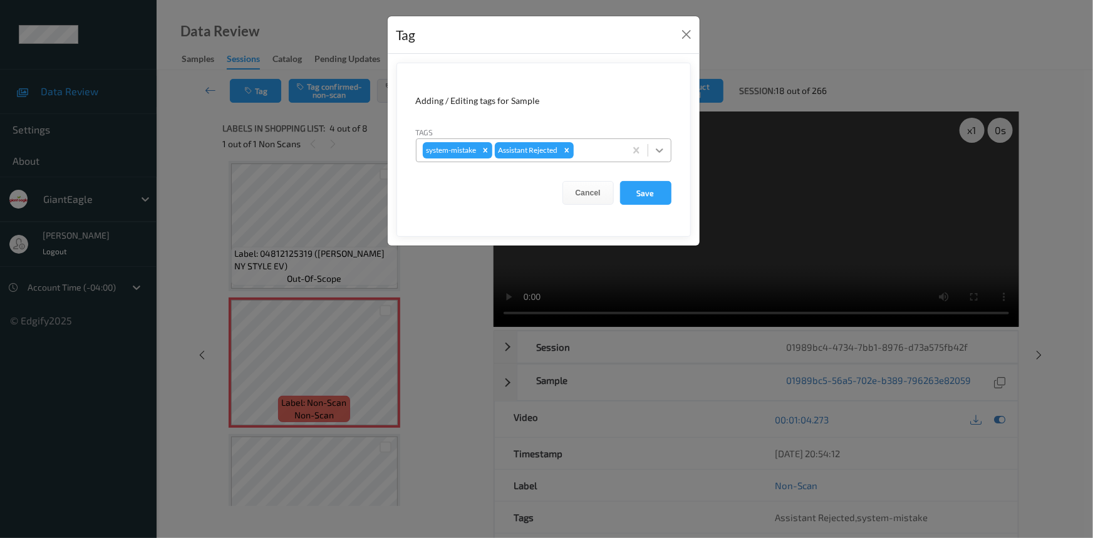
click at [652, 150] on div at bounding box center [659, 150] width 23 height 23
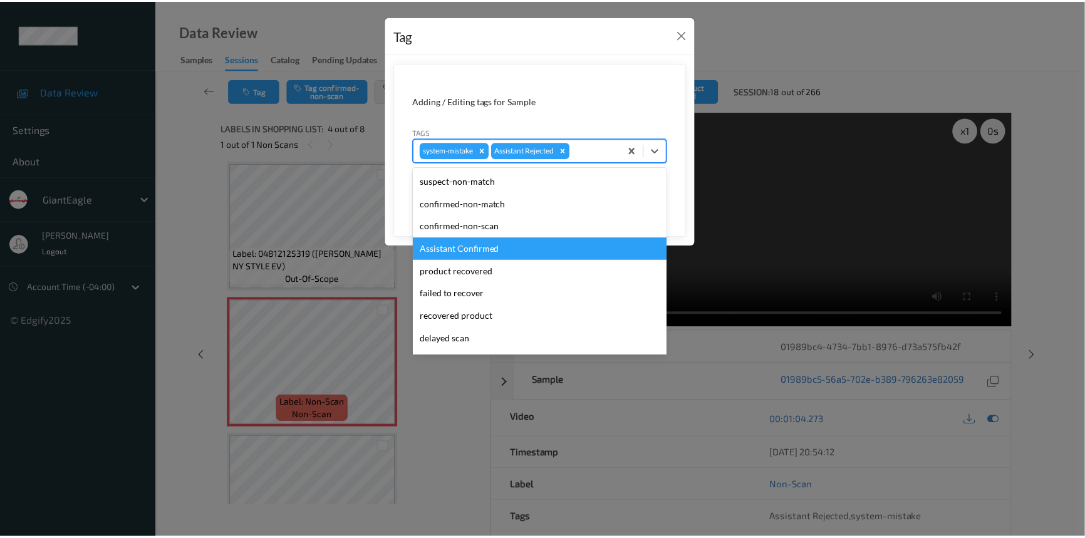
scroll to position [56, 0]
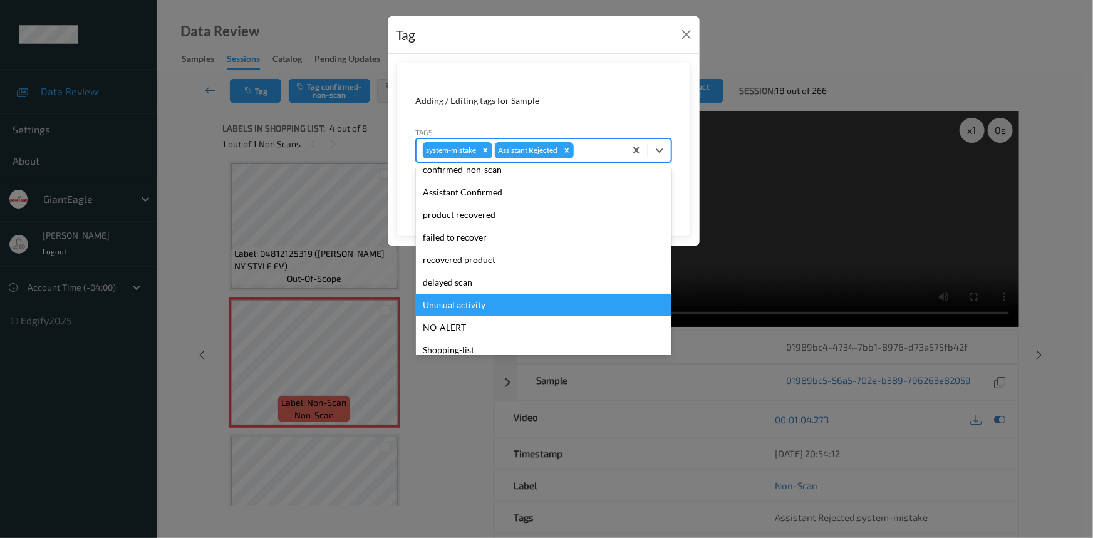
drag, startPoint x: 470, startPoint y: 308, endPoint x: 514, endPoint y: 293, distance: 46.4
click at [472, 307] on div "Unusual activity" at bounding box center [544, 305] width 256 height 23
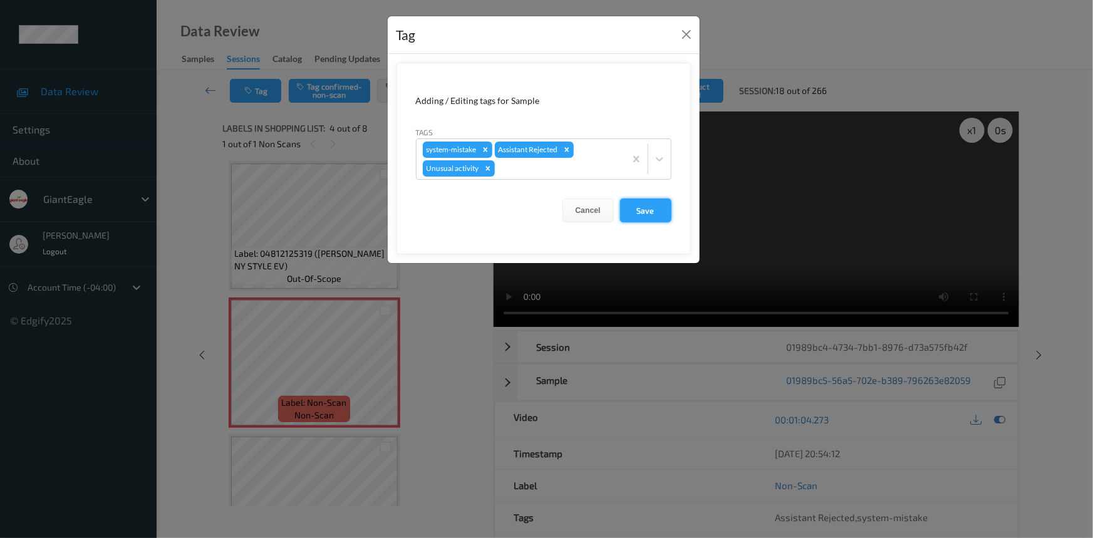
click at [660, 210] on button "Save" at bounding box center [645, 211] width 51 height 24
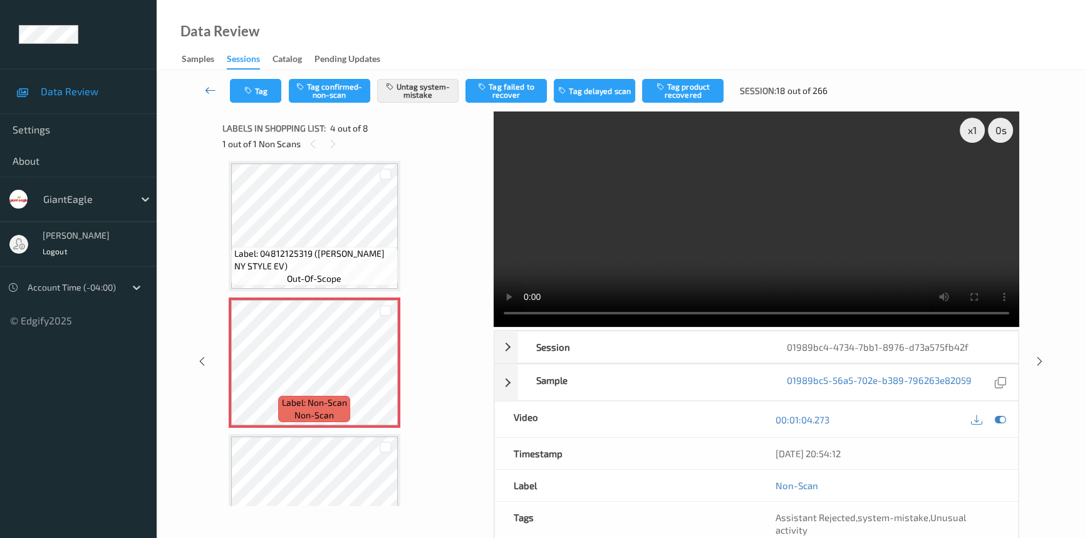
click at [206, 86] on icon at bounding box center [210, 90] width 11 height 13
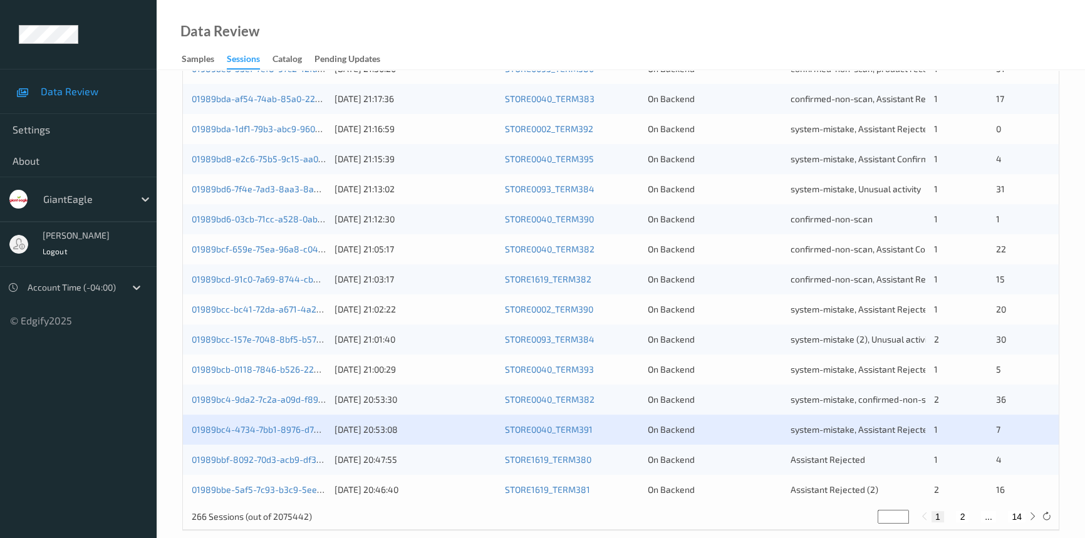
scroll to position [447, 0]
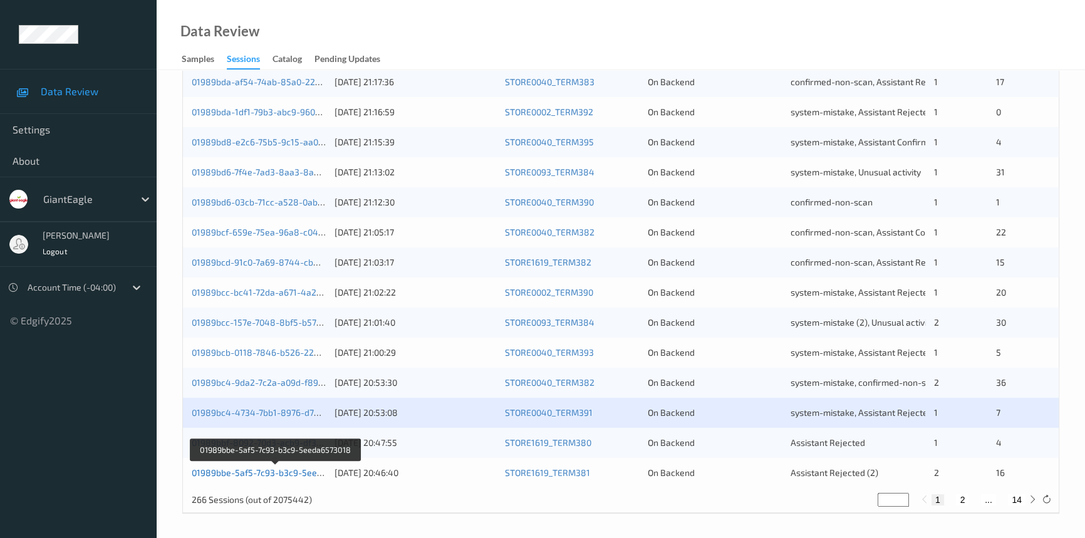
click at [246, 474] on link "01989bbe-5af5-7c93-b3c9-5eeda6573018" at bounding box center [276, 472] width 169 height 11
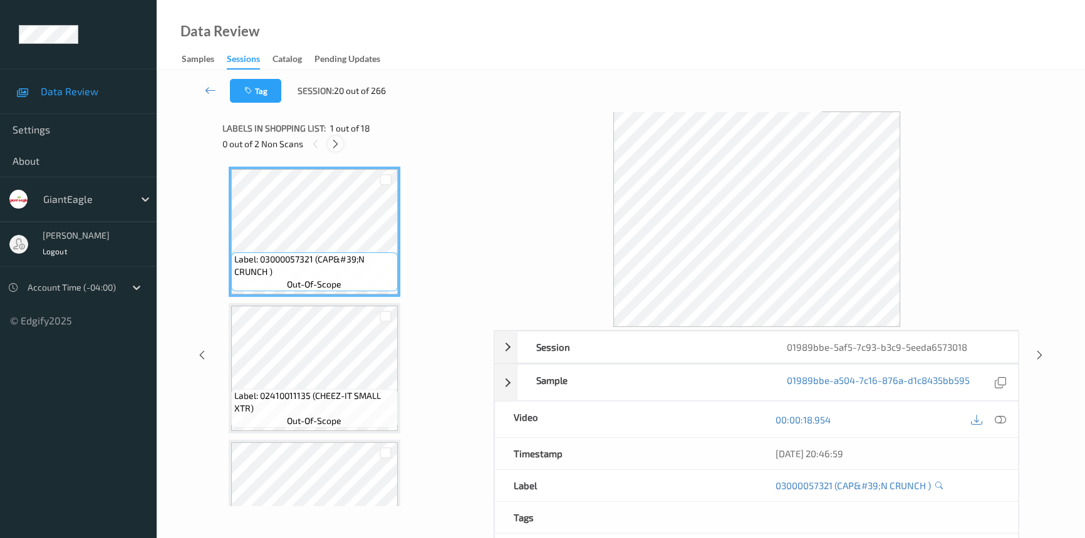
click at [336, 140] on icon at bounding box center [335, 143] width 11 height 11
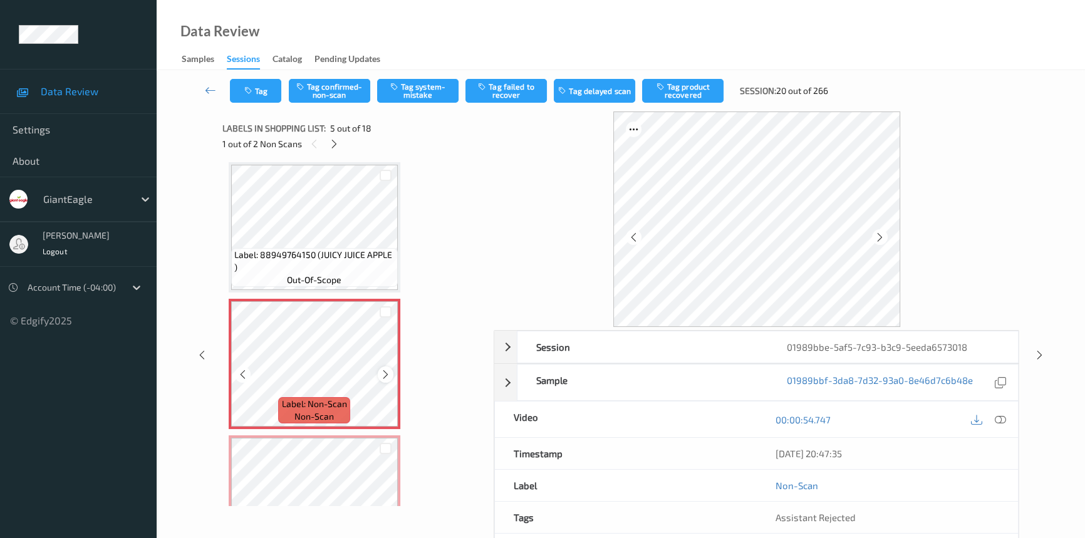
click at [387, 370] on icon at bounding box center [385, 374] width 11 height 11
click at [387, 371] on icon at bounding box center [385, 374] width 11 height 11
click at [997, 417] on icon at bounding box center [1000, 419] width 11 height 11
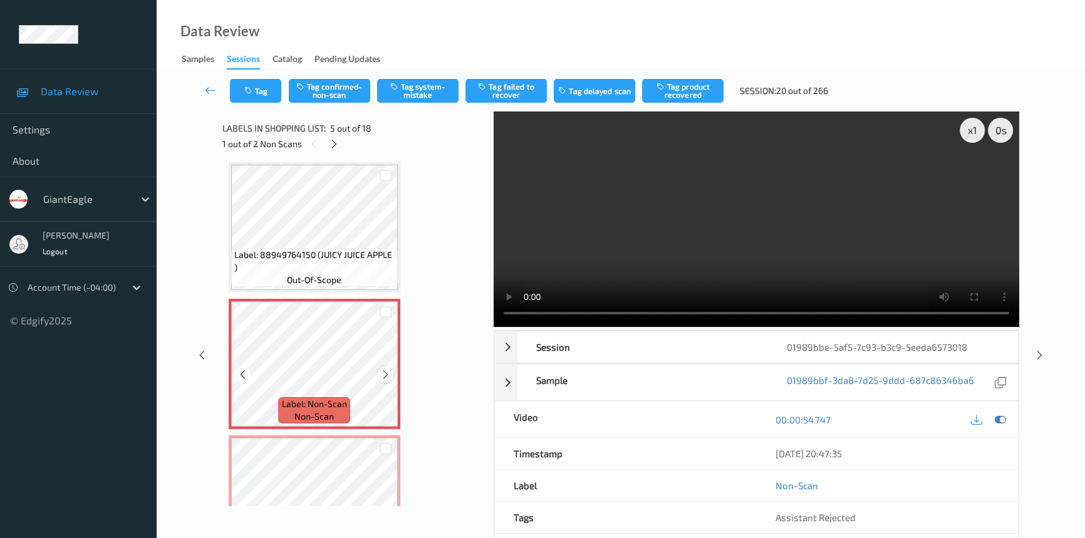
click at [383, 373] on icon at bounding box center [385, 374] width 11 height 11
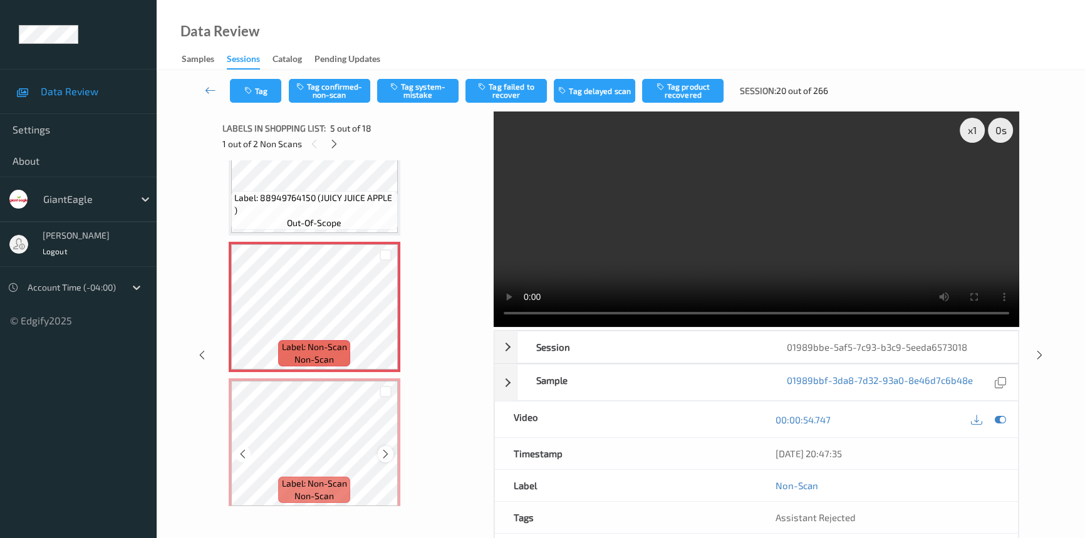
click at [388, 451] on icon at bounding box center [385, 454] width 11 height 11
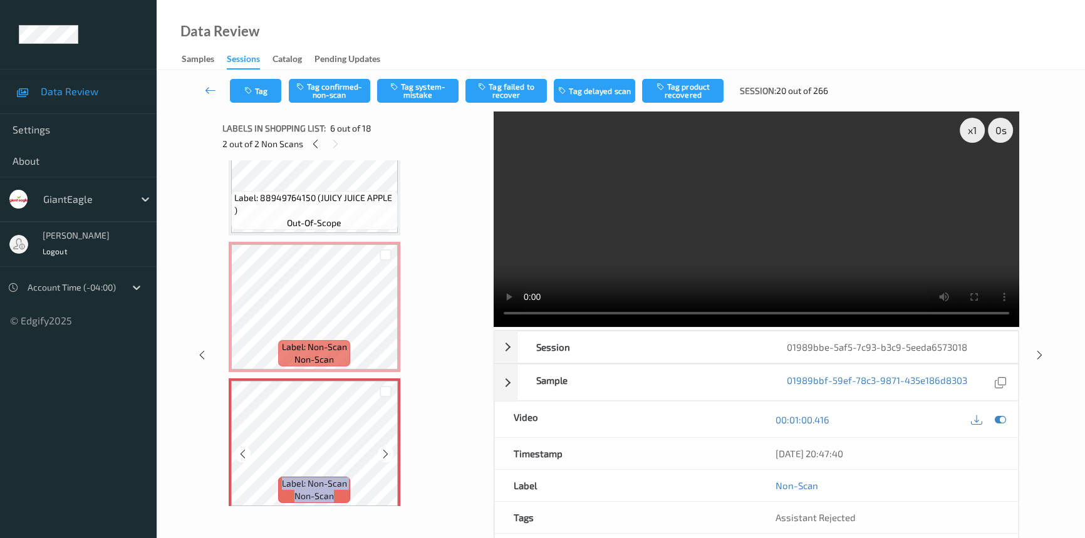
click at [388, 451] on icon at bounding box center [385, 454] width 11 height 11
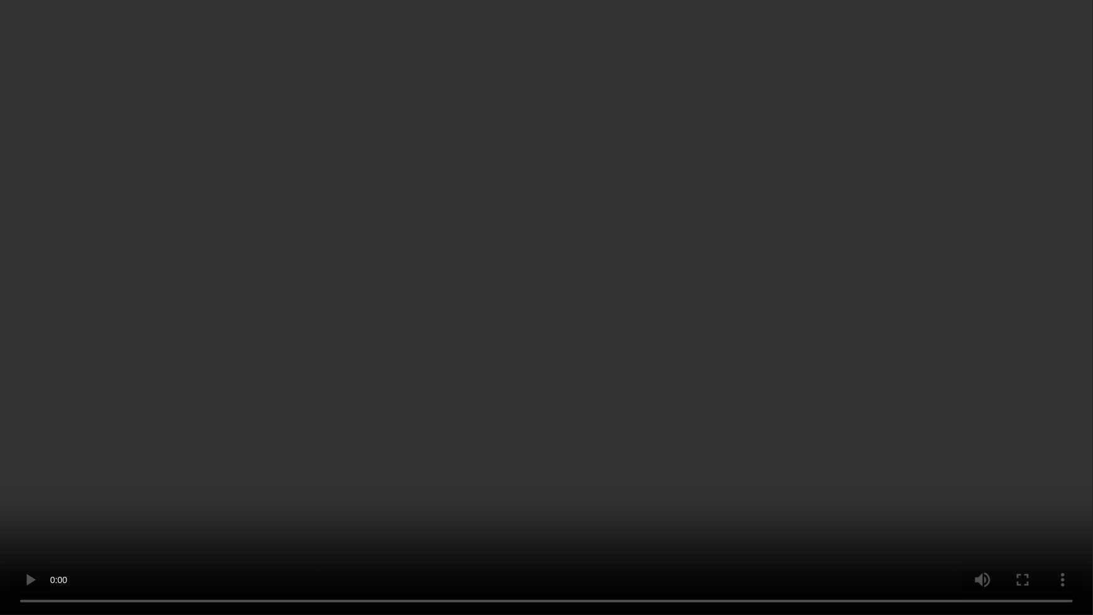
click at [793, 361] on video at bounding box center [546, 307] width 1093 height 615
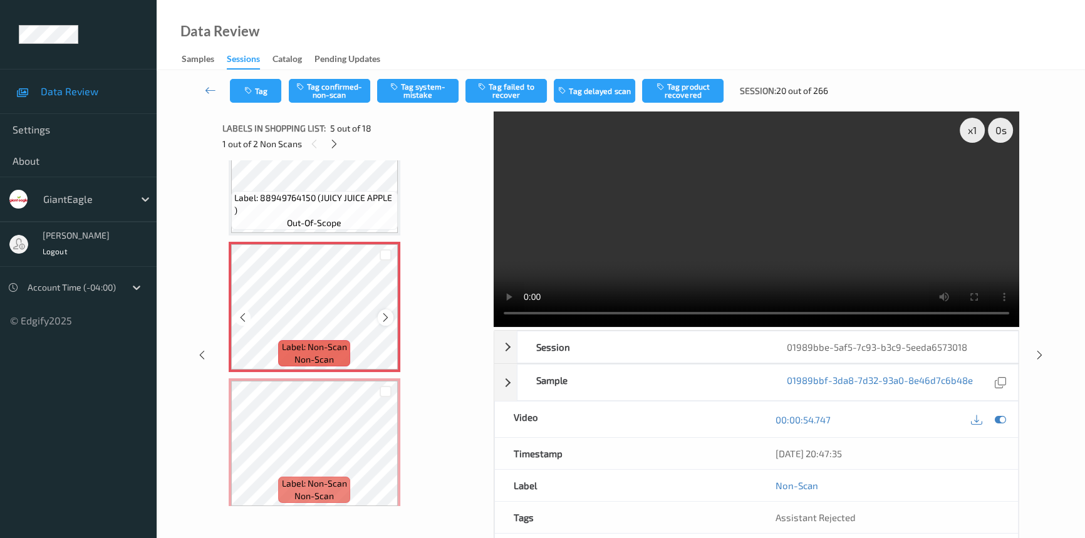
click at [383, 316] on icon at bounding box center [385, 317] width 11 height 11
click at [384, 451] on icon at bounding box center [385, 454] width 11 height 11
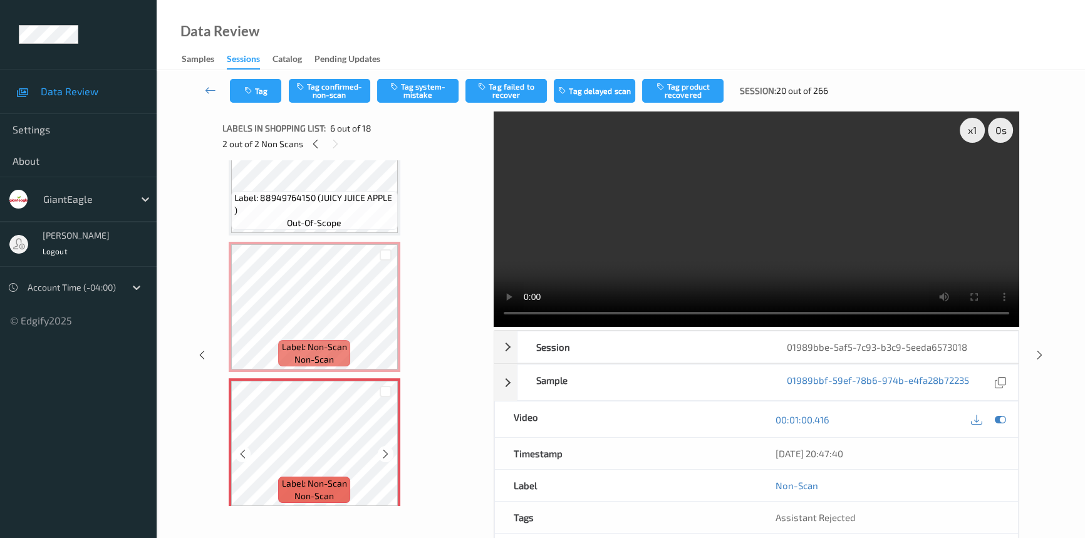
click at [384, 451] on icon at bounding box center [385, 454] width 11 height 11
click at [344, 93] on button "Tag confirmed-non-scan" at bounding box center [329, 91] width 81 height 24
click at [343, 94] on button "Untag confirmed-non-scan" at bounding box center [329, 91] width 81 height 24
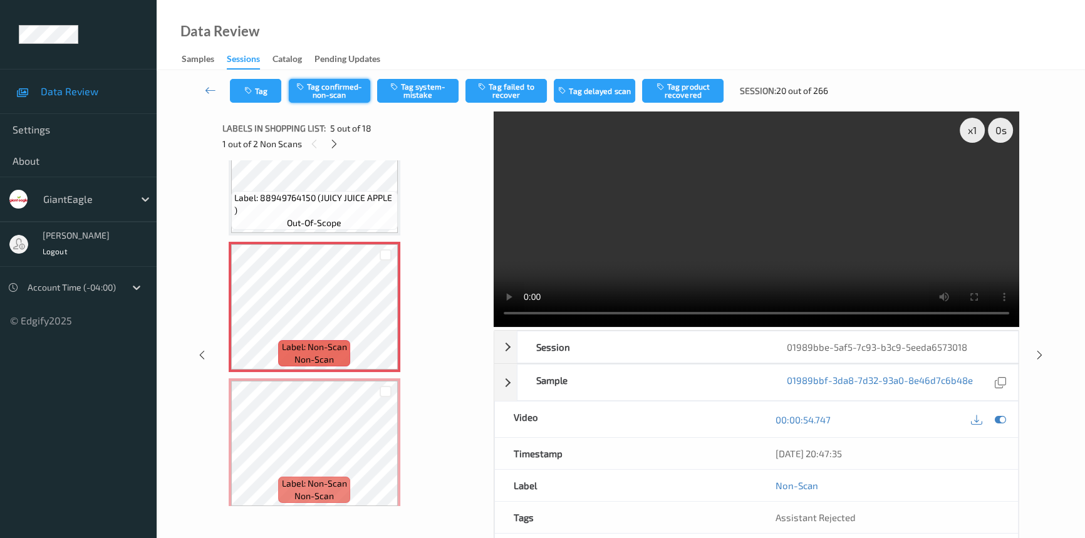
click at [337, 79] on button "Tag confirmed-non-scan" at bounding box center [329, 91] width 81 height 24
click at [677, 94] on button "Tag product recovered" at bounding box center [682, 91] width 81 height 24
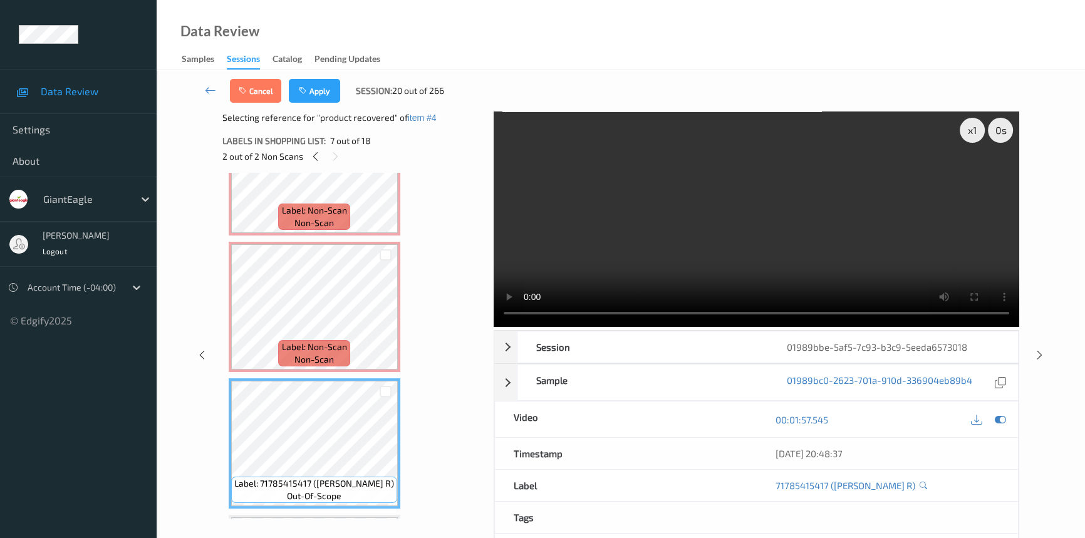
scroll to position [585, 0]
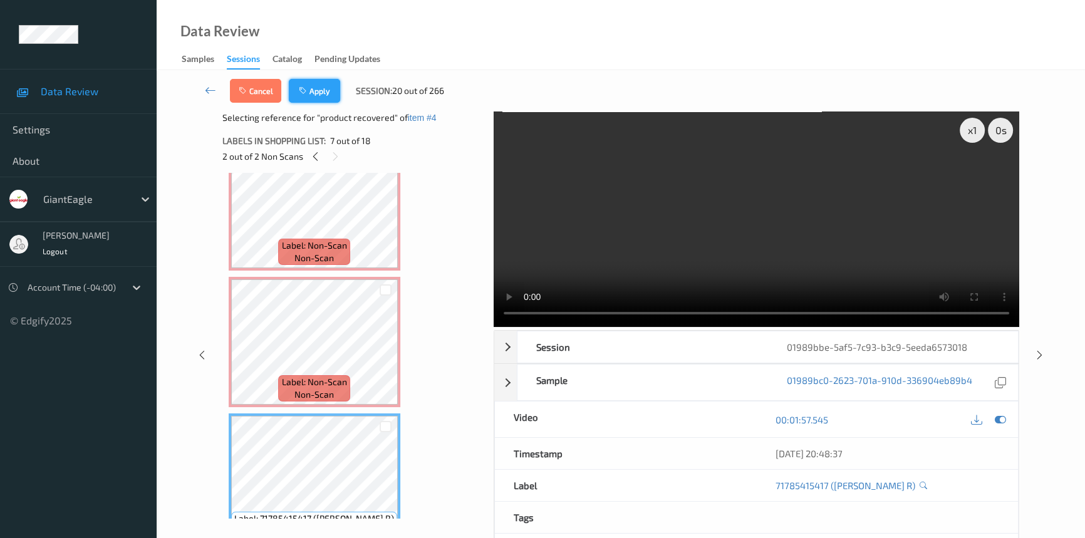
click at [326, 90] on button "Apply" at bounding box center [314, 91] width 51 height 24
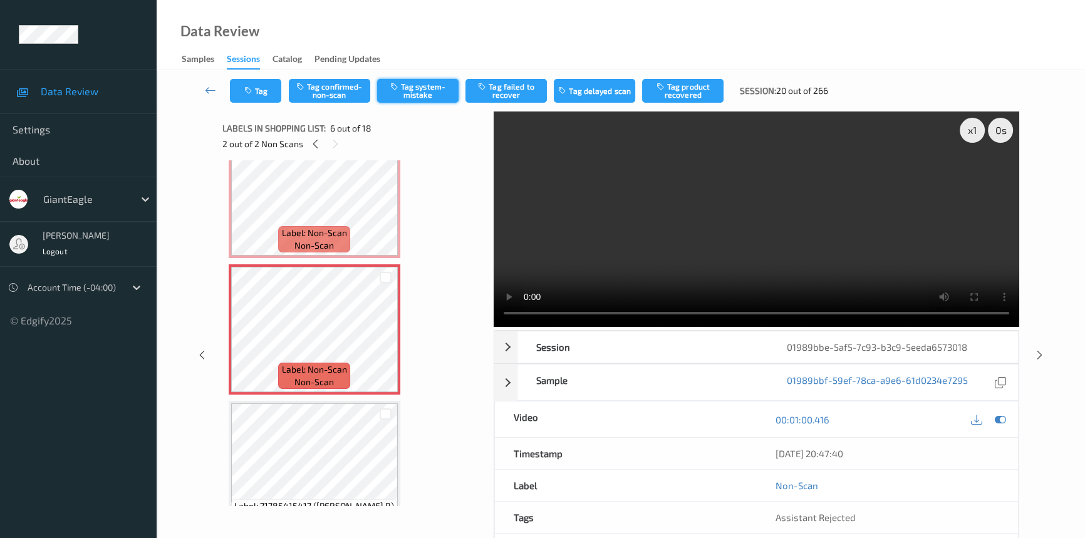
click at [414, 90] on button "Tag system-mistake" at bounding box center [417, 91] width 81 height 24
click at [209, 87] on icon at bounding box center [210, 90] width 11 height 13
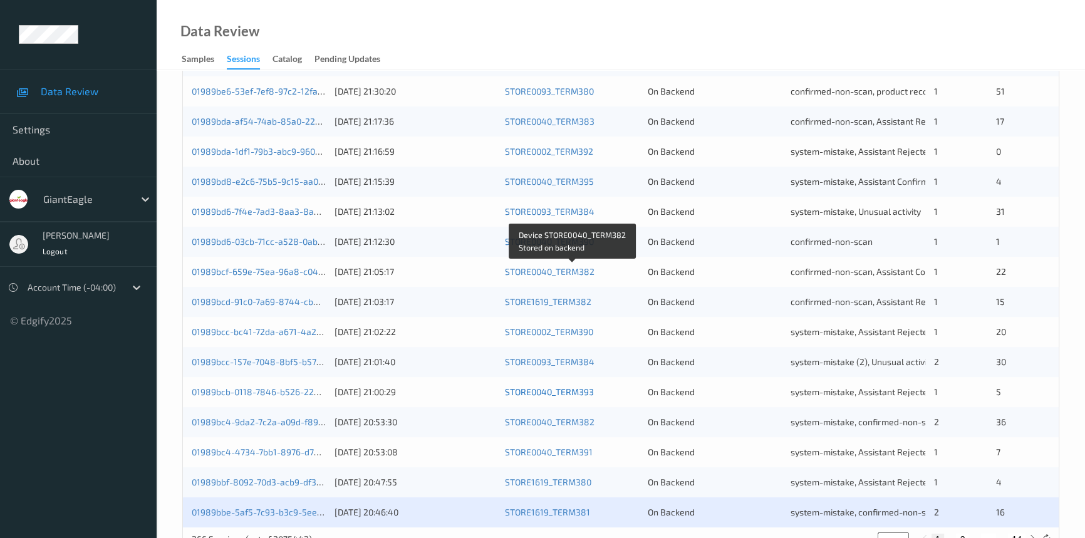
scroll to position [447, 0]
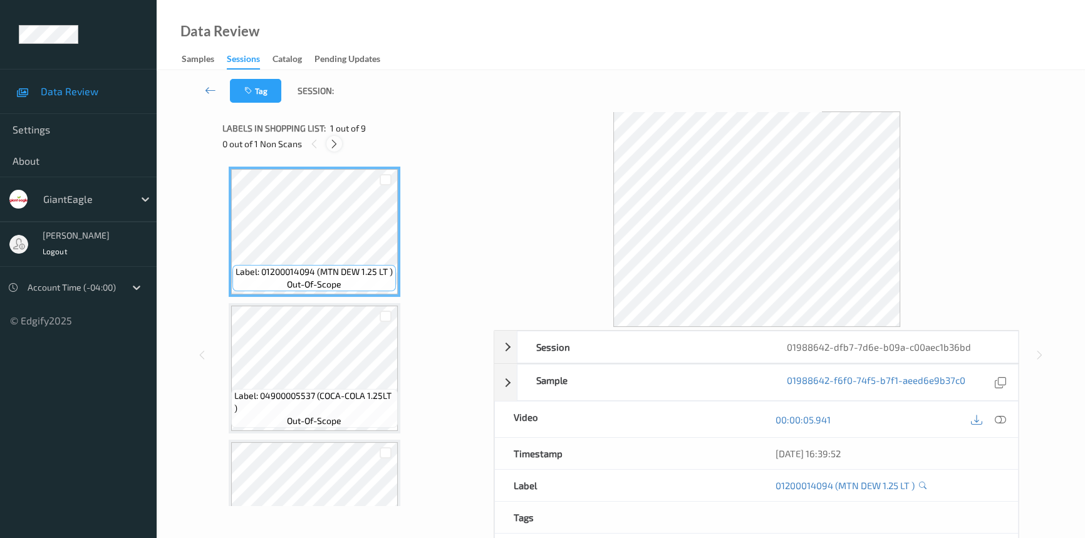
click at [332, 140] on icon at bounding box center [334, 143] width 11 height 11
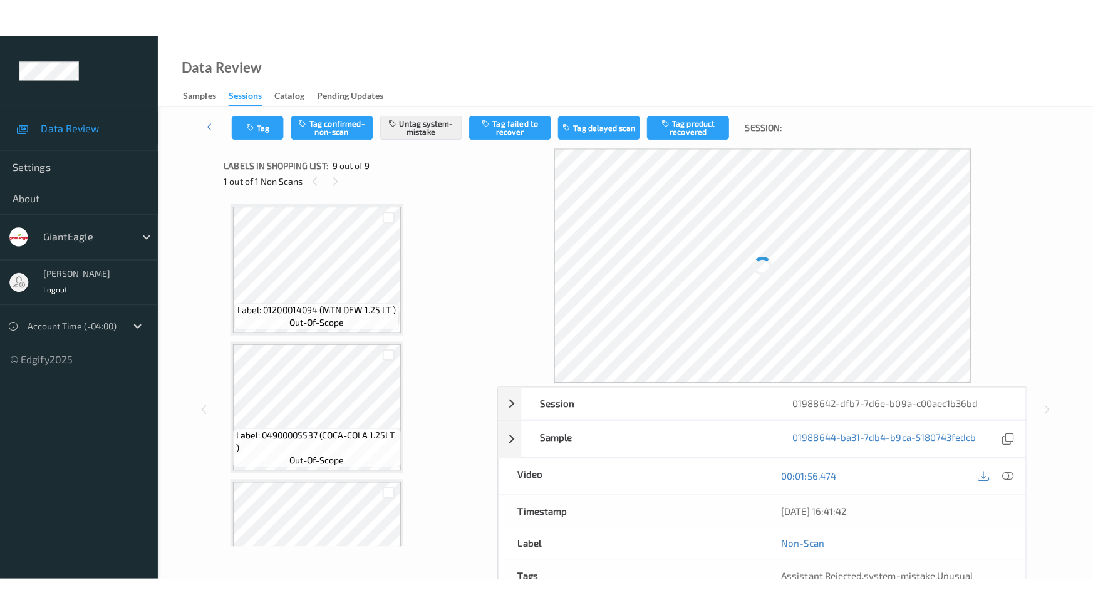
scroll to position [885, 0]
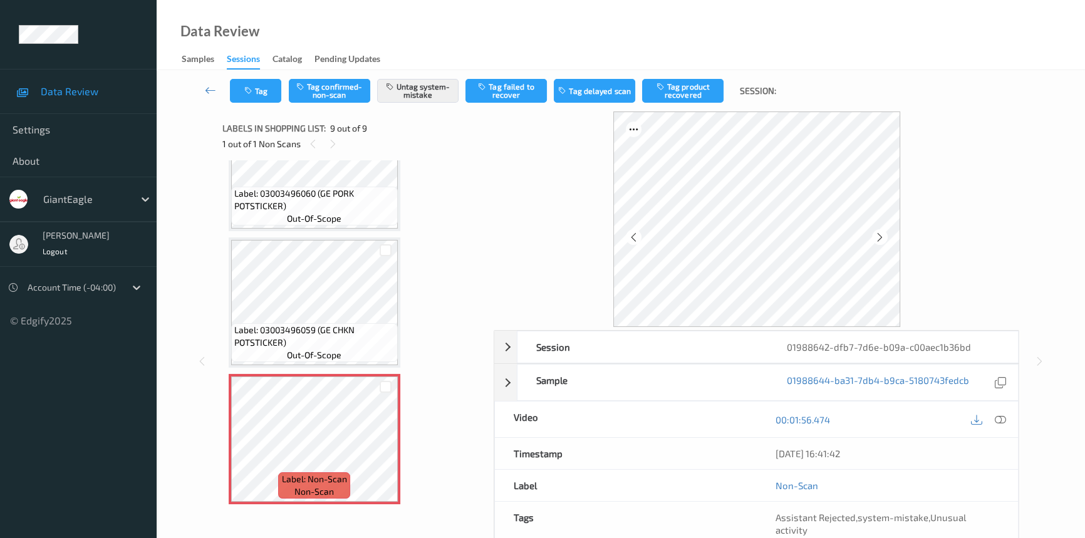
click at [1004, 433] on div "00:01:56.474" at bounding box center [888, 420] width 262 height 36
click at [999, 416] on icon at bounding box center [1000, 419] width 11 height 11
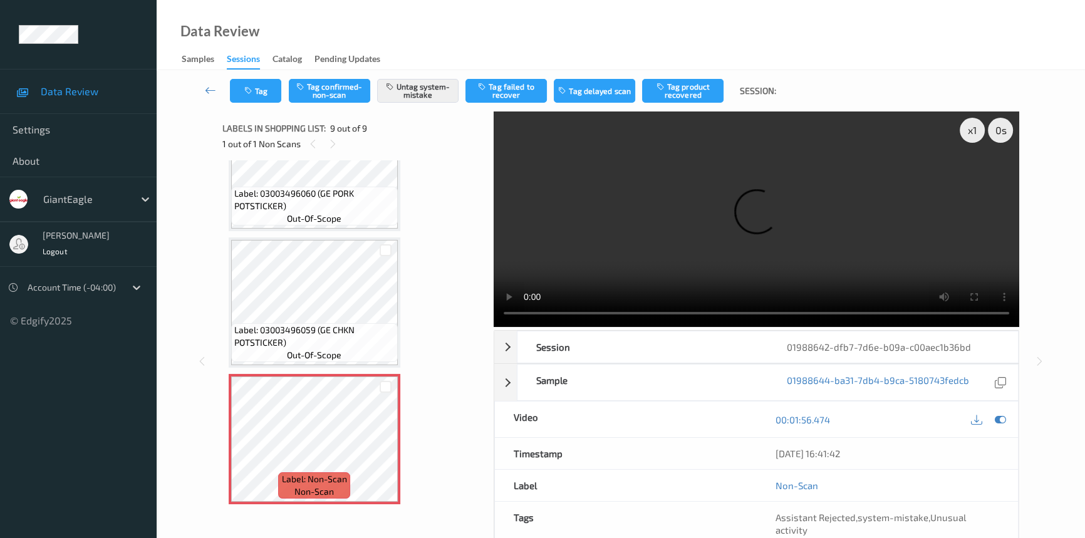
scroll to position [808, 0]
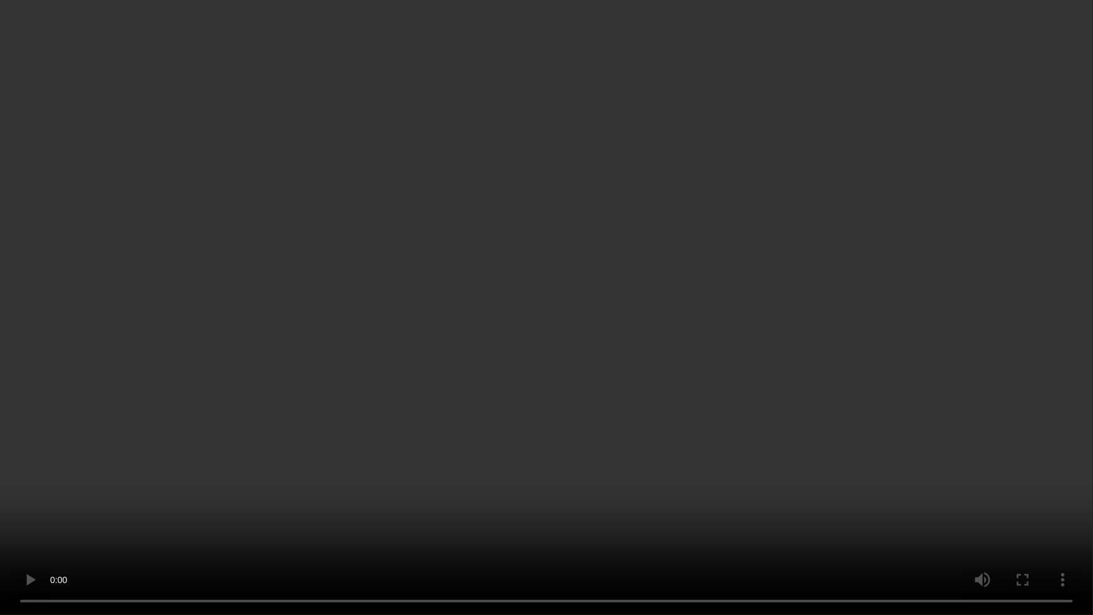
click at [806, 404] on video at bounding box center [546, 307] width 1093 height 615
click at [444, 361] on video at bounding box center [546, 307] width 1093 height 615
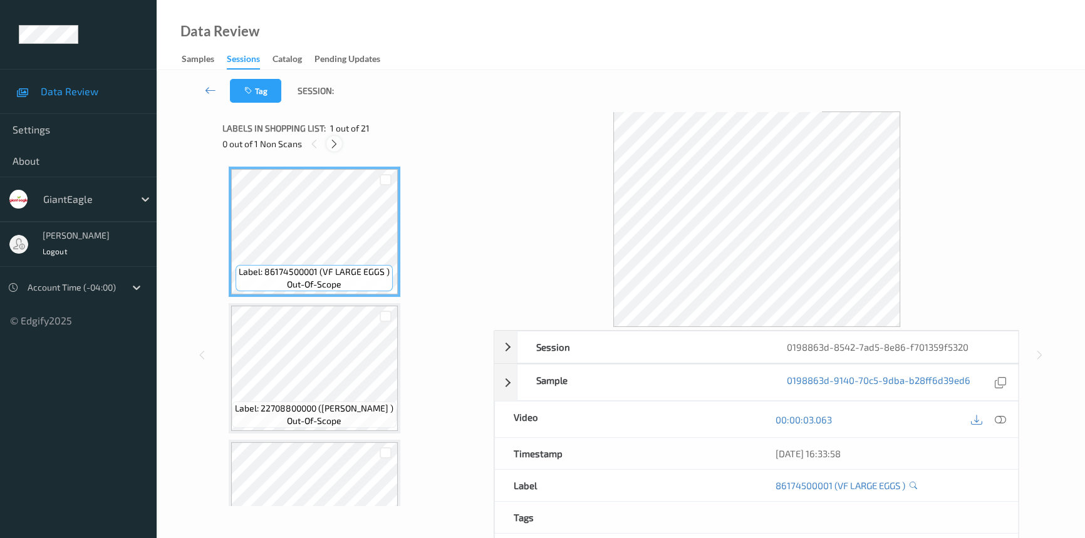
click at [331, 142] on icon at bounding box center [334, 143] width 11 height 11
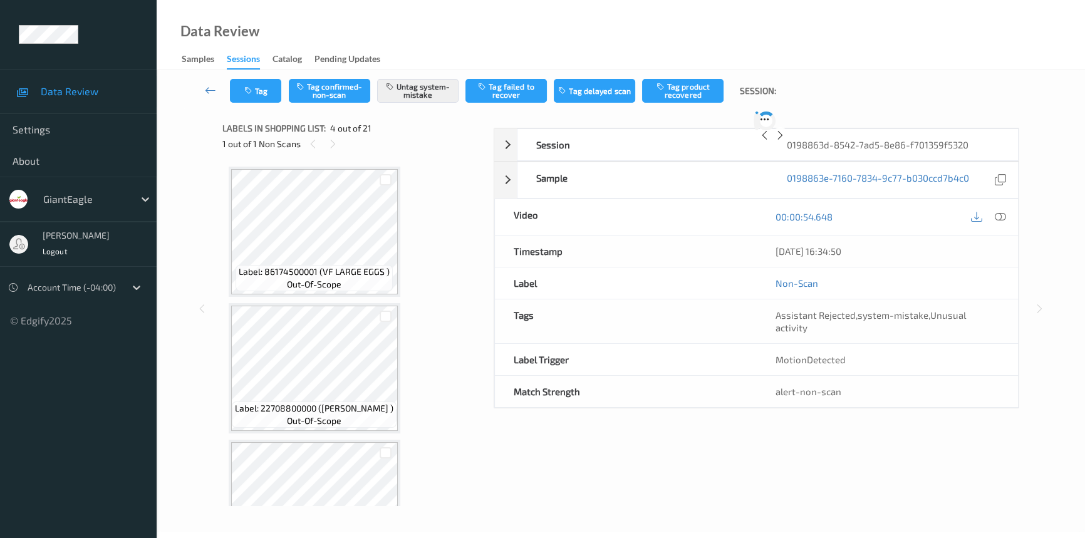
scroll to position [279, 0]
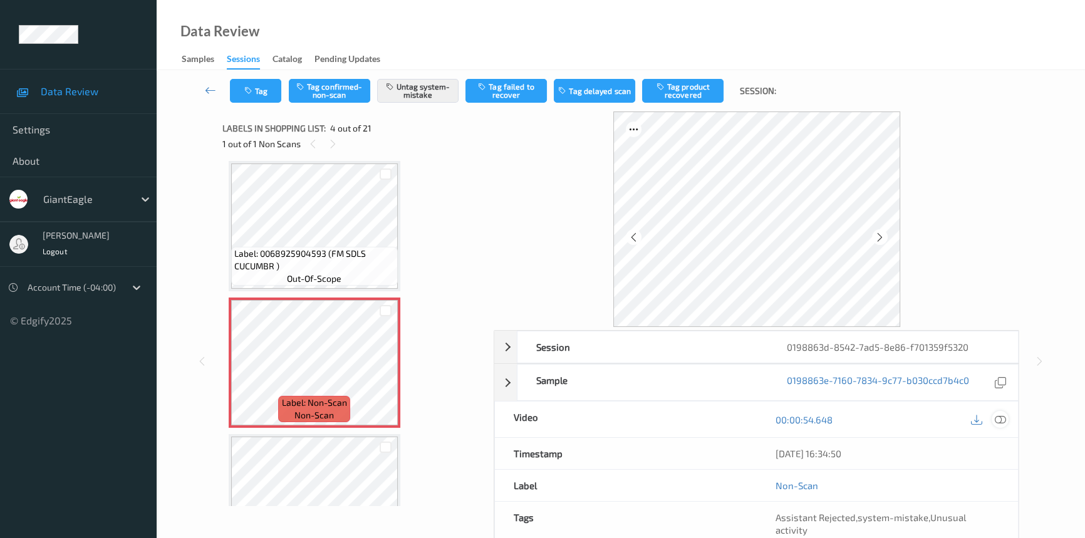
click at [1004, 420] on icon at bounding box center [1000, 419] width 11 height 11
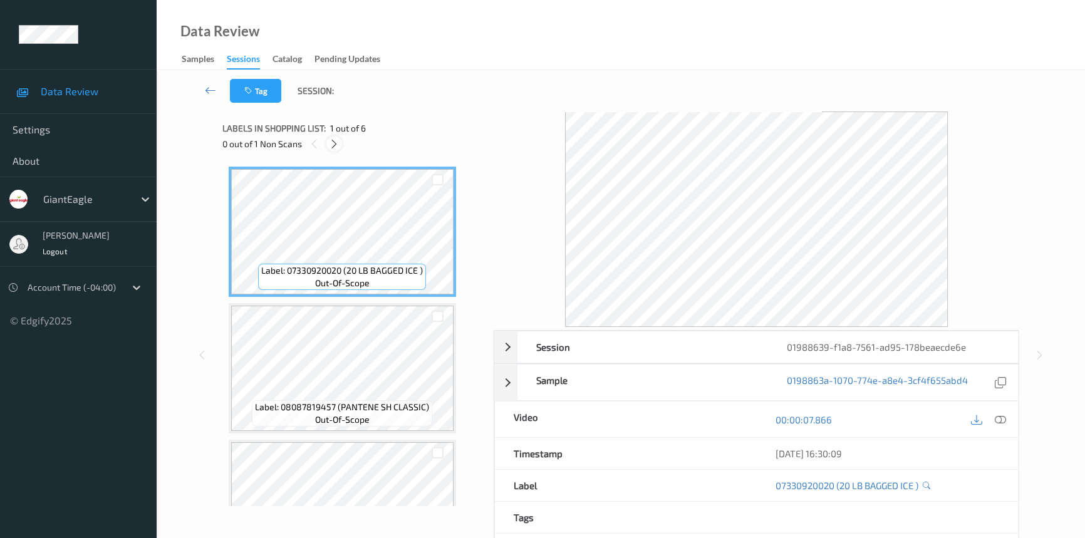
click at [327, 142] on div at bounding box center [334, 144] width 16 height 16
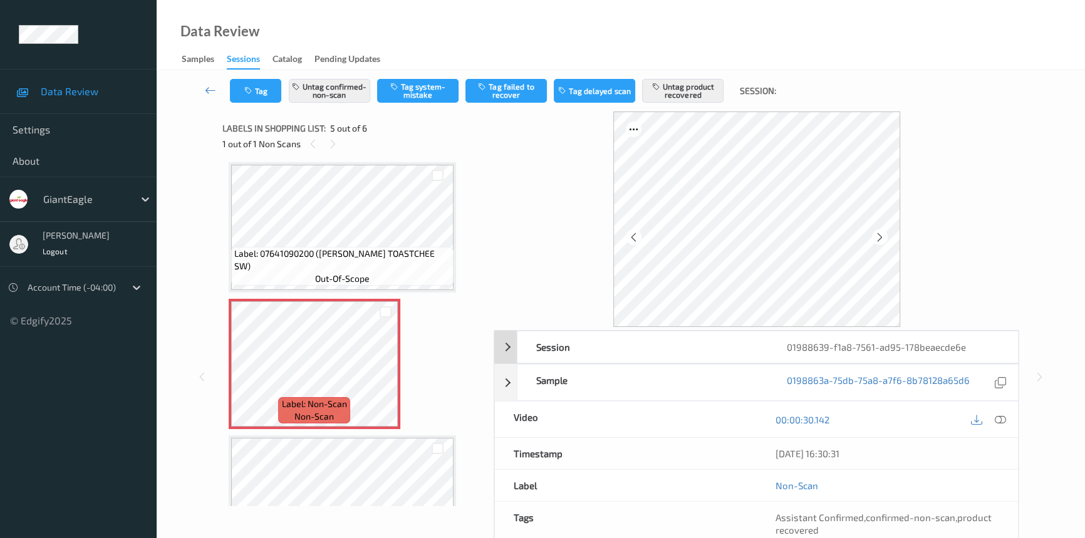
drag, startPoint x: 1005, startPoint y: 420, endPoint x: 958, endPoint y: 357, distance: 78.3
click at [1005, 418] on icon at bounding box center [1000, 419] width 11 height 11
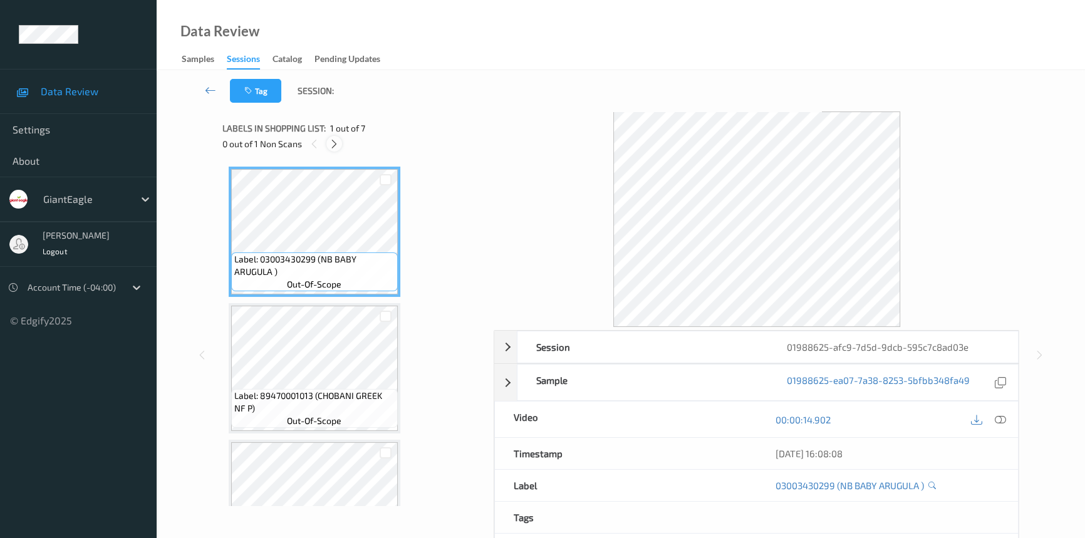
click at [332, 143] on icon at bounding box center [334, 143] width 11 height 11
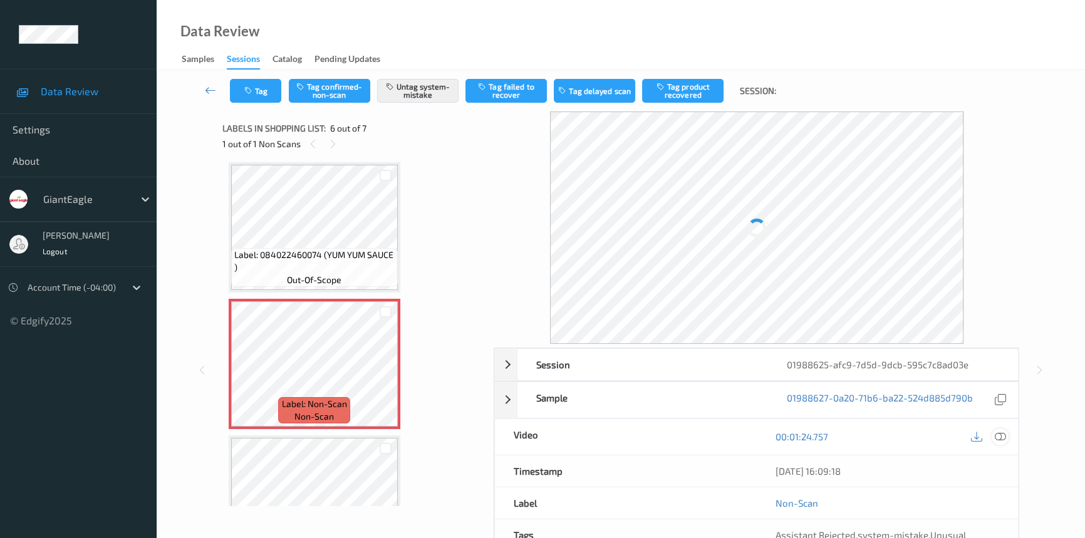
click at [1002, 437] on icon at bounding box center [1000, 436] width 11 height 11
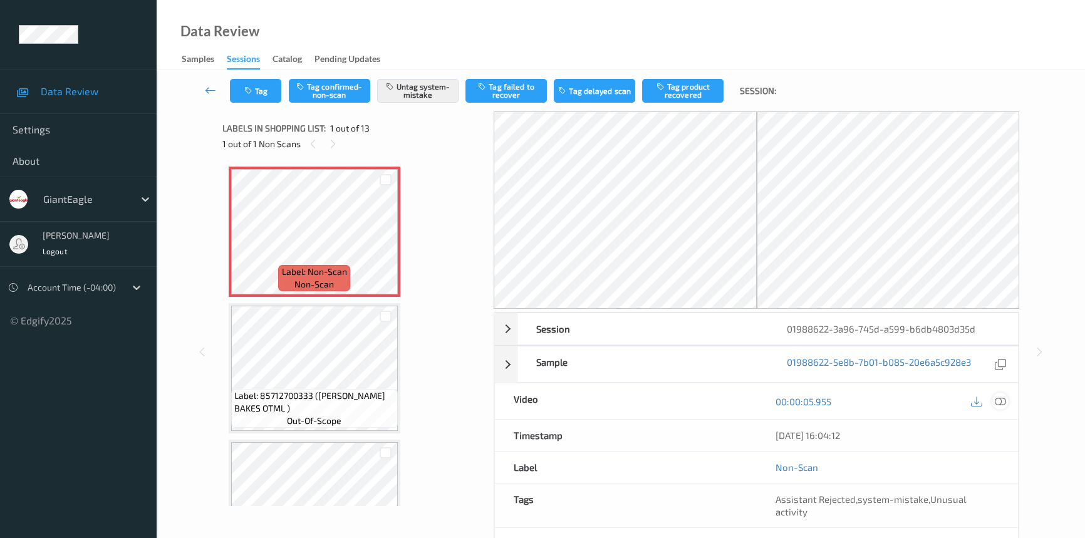
click at [1000, 401] on icon at bounding box center [1000, 401] width 11 height 11
